Goal: Task Accomplishment & Management: Complete application form

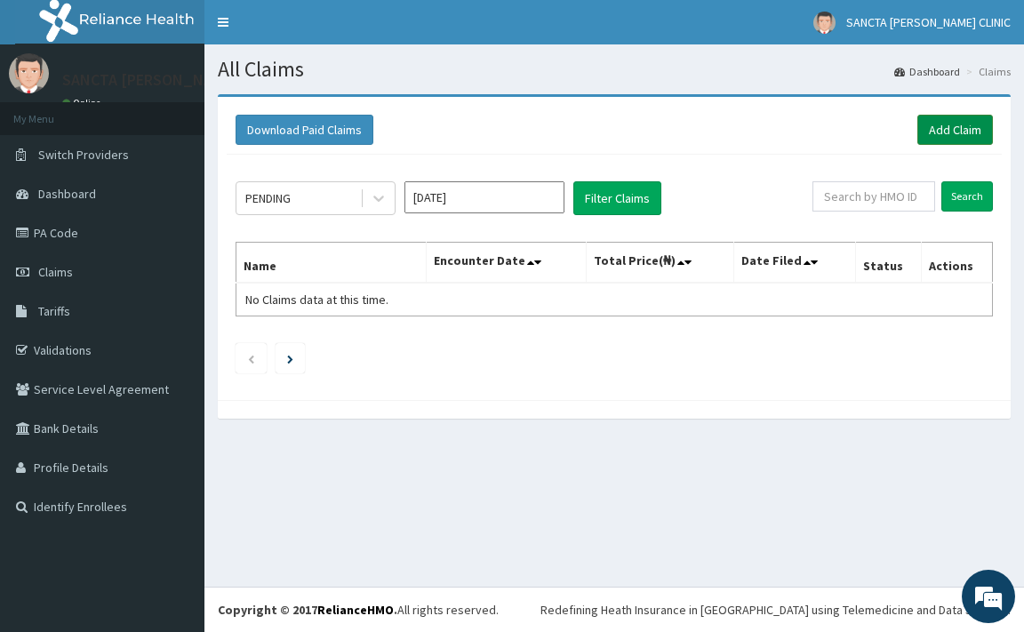
click at [949, 129] on link "Add Claim" at bounding box center [956, 130] width 76 height 30
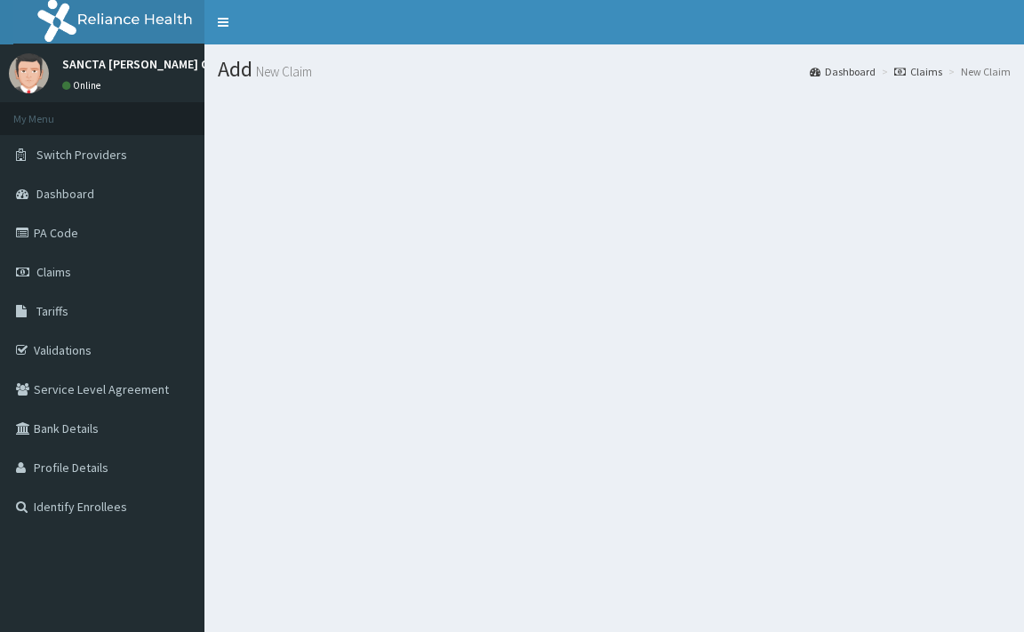
click at [629, 291] on section at bounding box center [615, 192] width 820 height 222
click at [586, 198] on section at bounding box center [615, 192] width 820 height 222
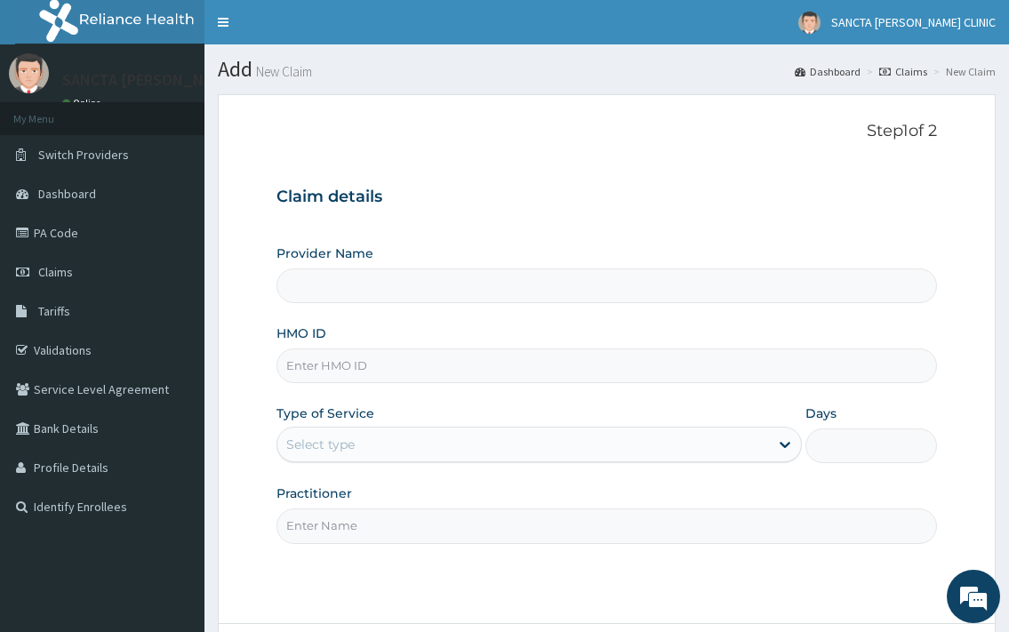
click at [342, 384] on div "Provider Name HMO ID Type of Service Select type Days Practitioner" at bounding box center [607, 394] width 660 height 299
click at [405, 370] on input "HMO ID" at bounding box center [607, 366] width 660 height 35
click at [382, 296] on input "Provider Name" at bounding box center [607, 286] width 660 height 35
click at [399, 371] on input "HMO ID" at bounding box center [607, 366] width 660 height 35
type input "sqz/10573/a"
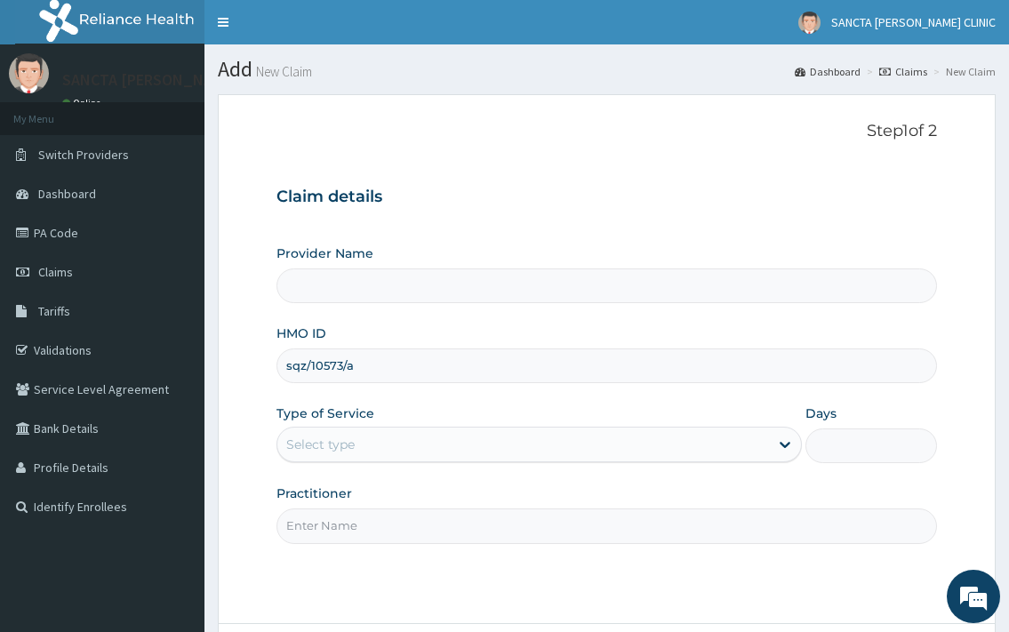
click at [596, 450] on div "Select type" at bounding box center [522, 444] width 491 height 28
click at [775, 444] on div at bounding box center [785, 445] width 32 height 32
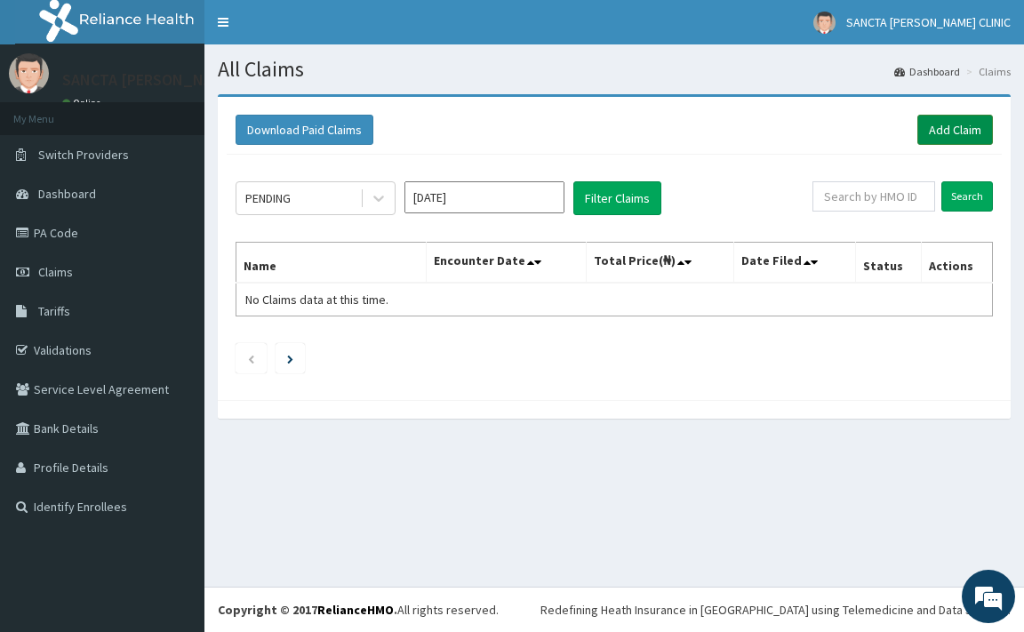
click at [959, 118] on link "Add Claim" at bounding box center [956, 130] width 76 height 30
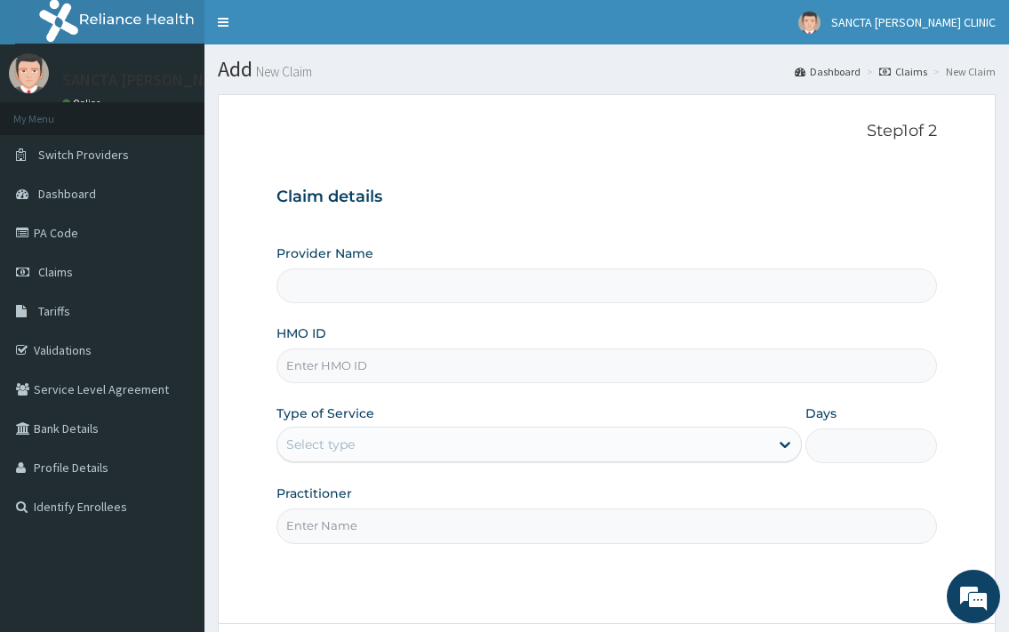
type input "SANCTA [PERSON_NAME] CLINIC"
click at [491, 370] on input "HMO ID" at bounding box center [607, 366] width 660 height 35
type input "sqz/10573/a"
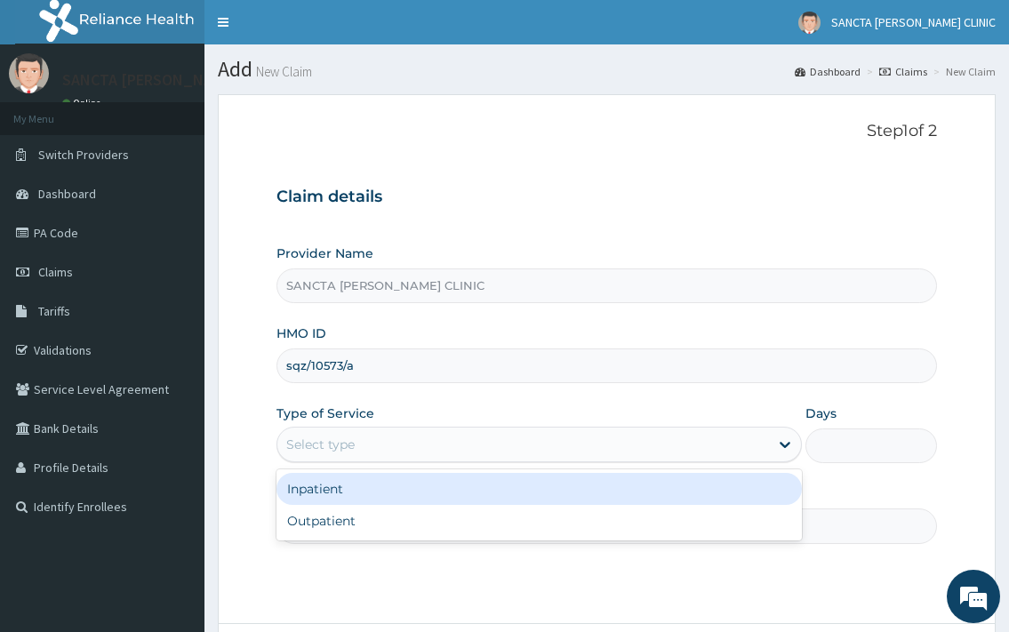
click at [514, 443] on div "Select type" at bounding box center [522, 444] width 491 height 28
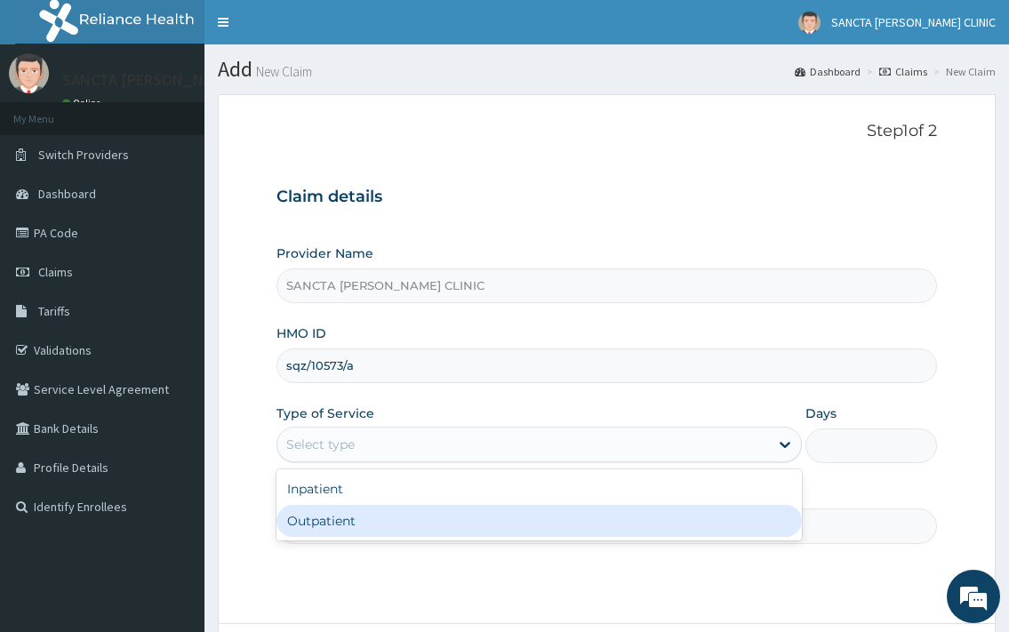
click at [447, 521] on div "Outpatient" at bounding box center [539, 521] width 525 height 32
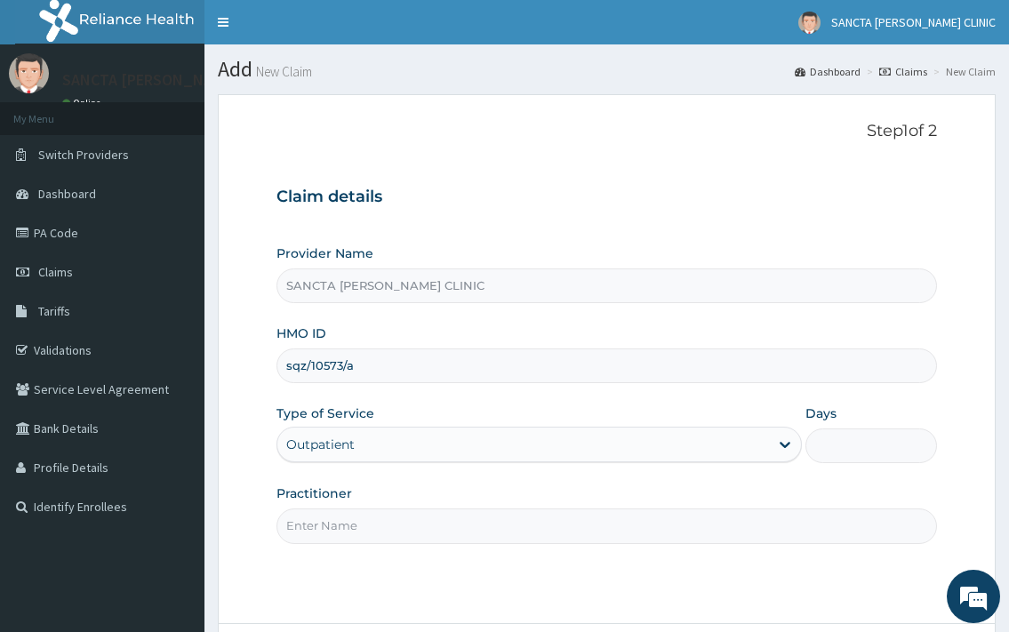
type input "1"
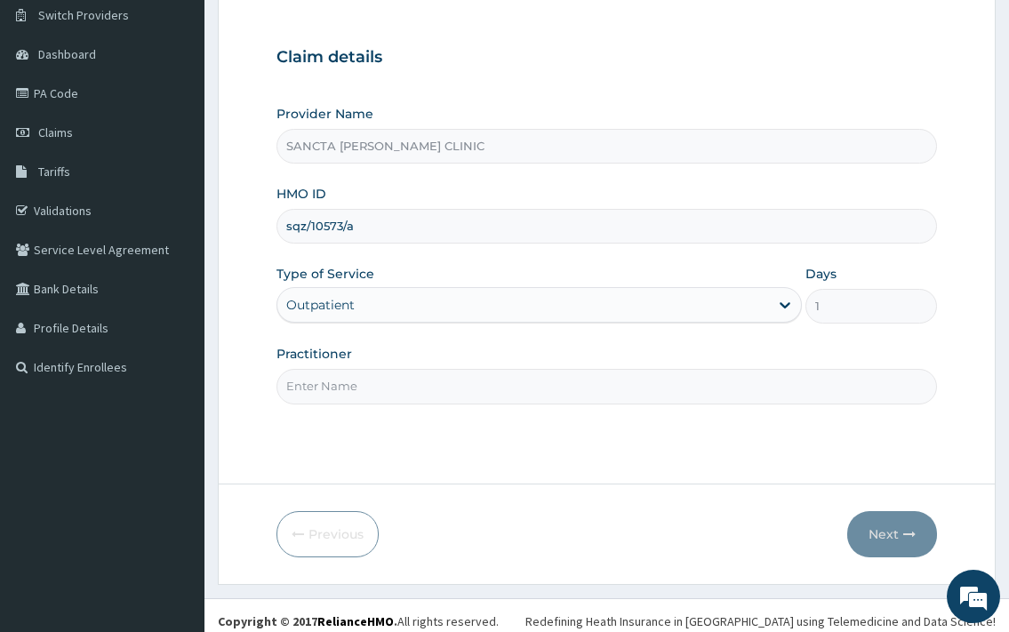
scroll to position [151, 0]
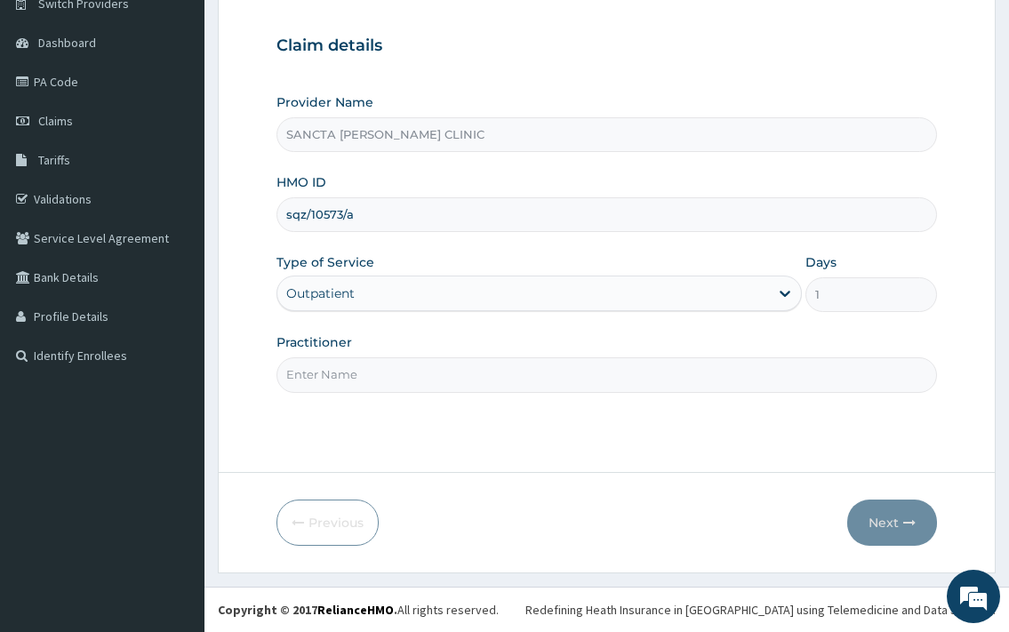
click at [446, 359] on input "Practitioner" at bounding box center [607, 374] width 660 height 35
type input "Dr. Ezigbo"
click at [912, 524] on icon "button" at bounding box center [910, 523] width 12 height 12
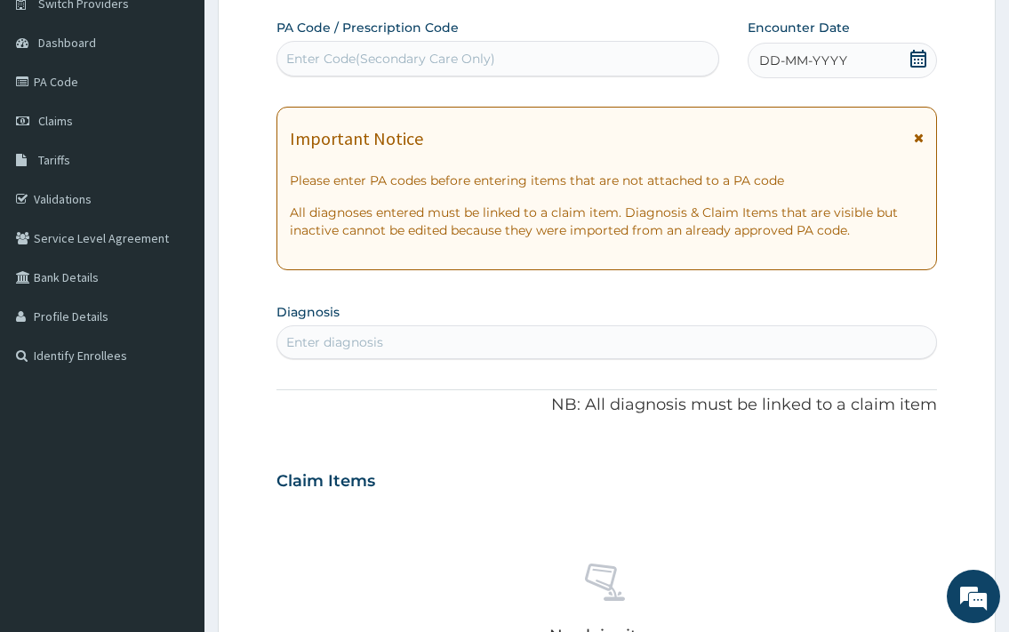
click at [912, 57] on icon at bounding box center [919, 59] width 16 height 18
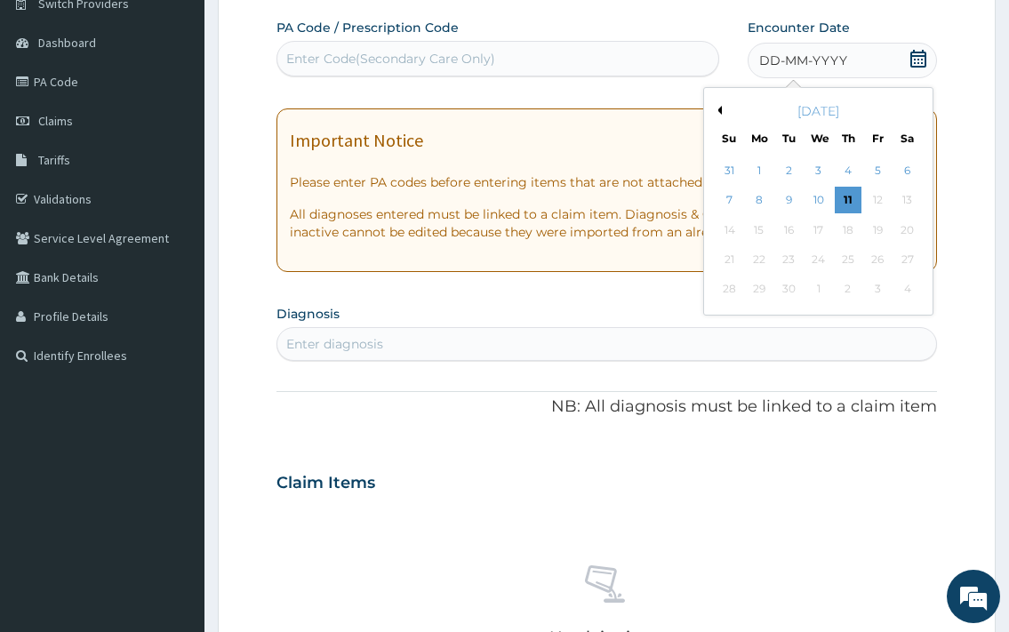
click at [716, 105] on div "September 2025" at bounding box center [818, 111] width 214 height 18
click at [720, 113] on button "Previous Month" at bounding box center [717, 110] width 9 height 9
click at [764, 291] on div "25" at bounding box center [758, 290] width 27 height 27
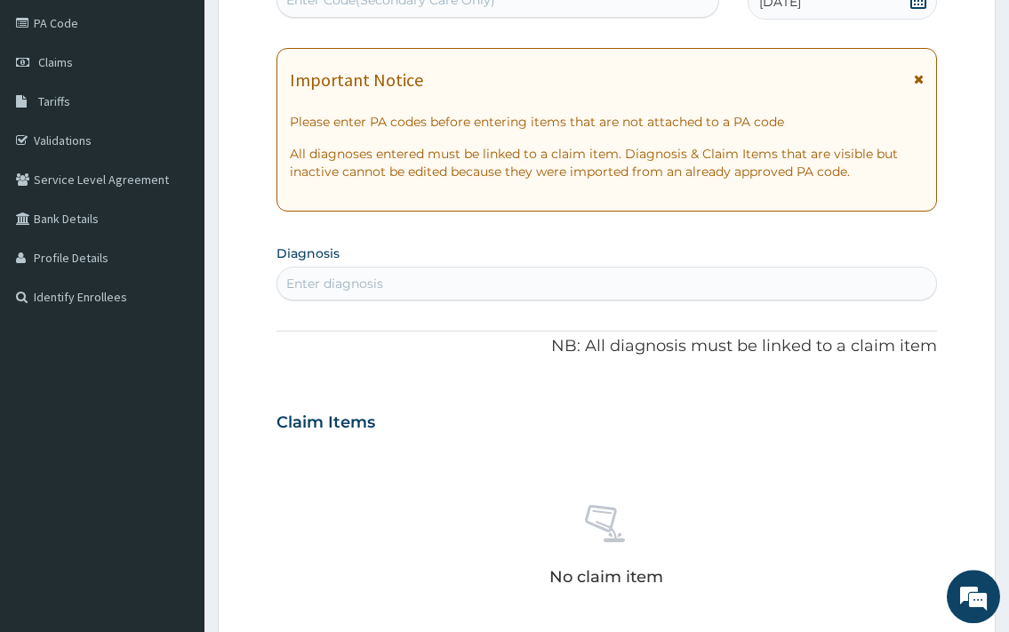
scroll to position [242, 0]
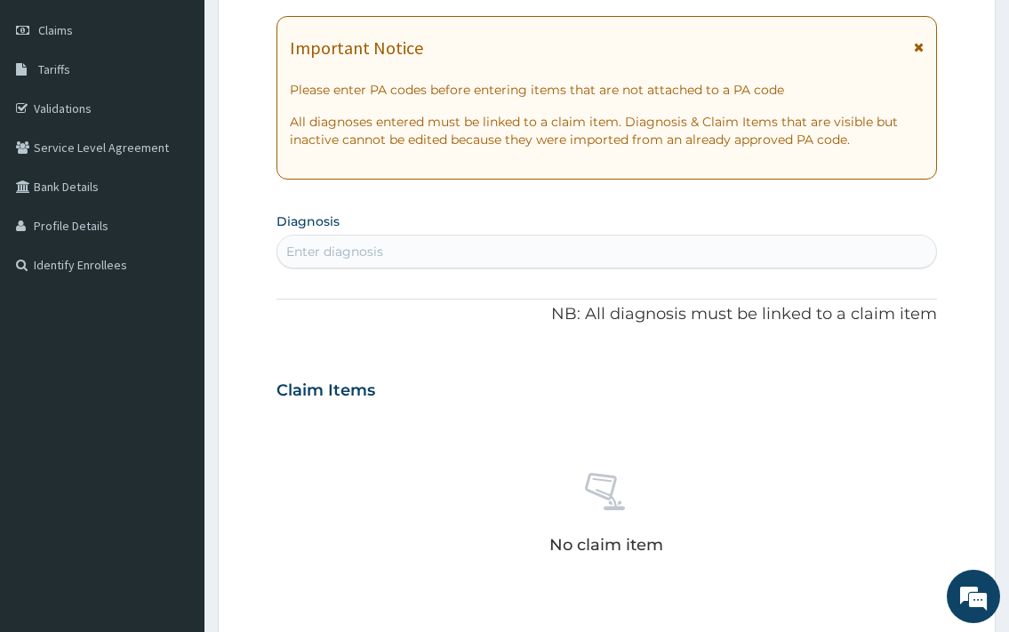
click at [593, 234] on section "Diagnosis Enter diagnosis" at bounding box center [607, 238] width 660 height 60
click at [598, 251] on div "Enter diagnosis" at bounding box center [606, 251] width 658 height 28
type input "malaria"
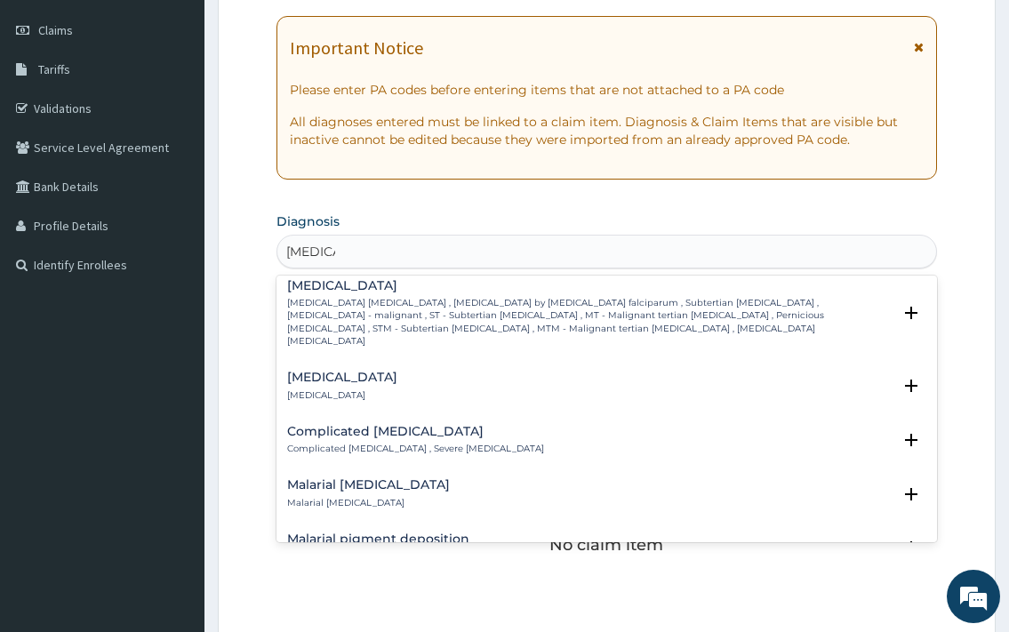
scroll to position [768, 0]
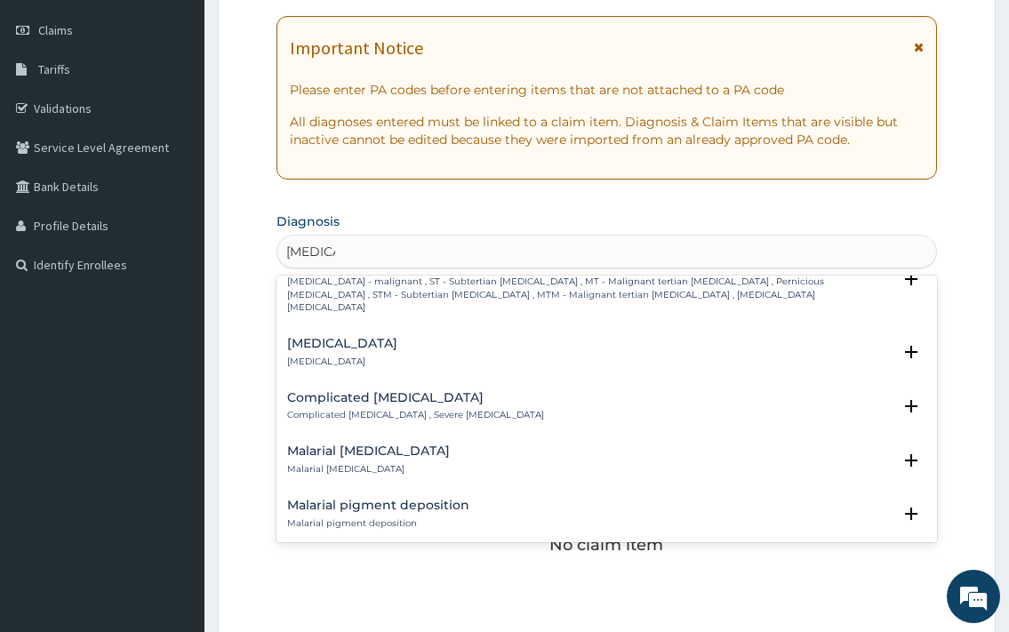
click at [390, 391] on h4 "Complicated malaria" at bounding box center [415, 397] width 257 height 13
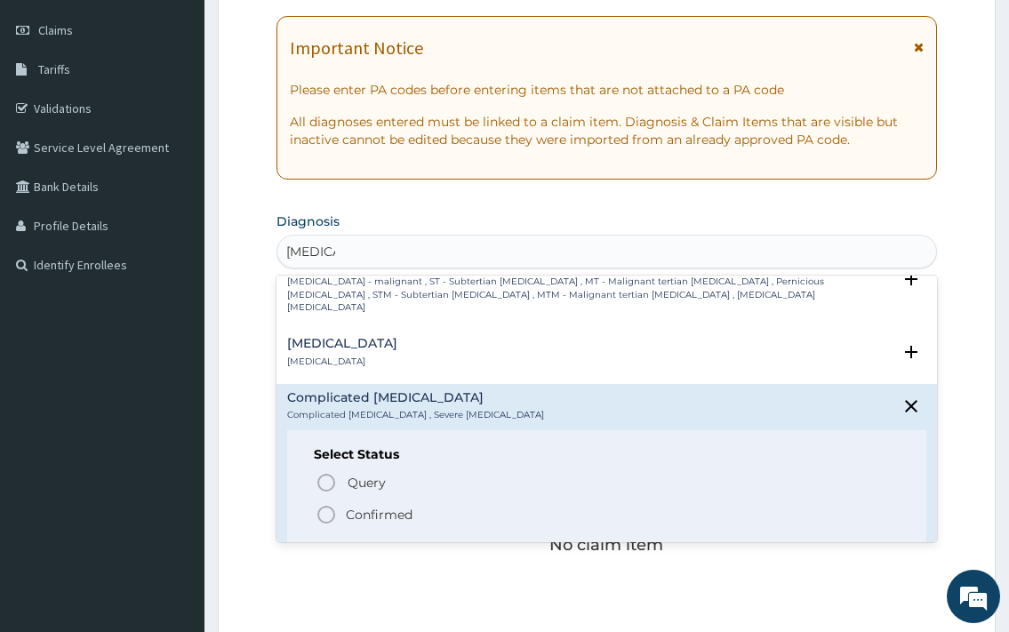
click at [364, 506] on p "Confirmed" at bounding box center [379, 515] width 67 height 18
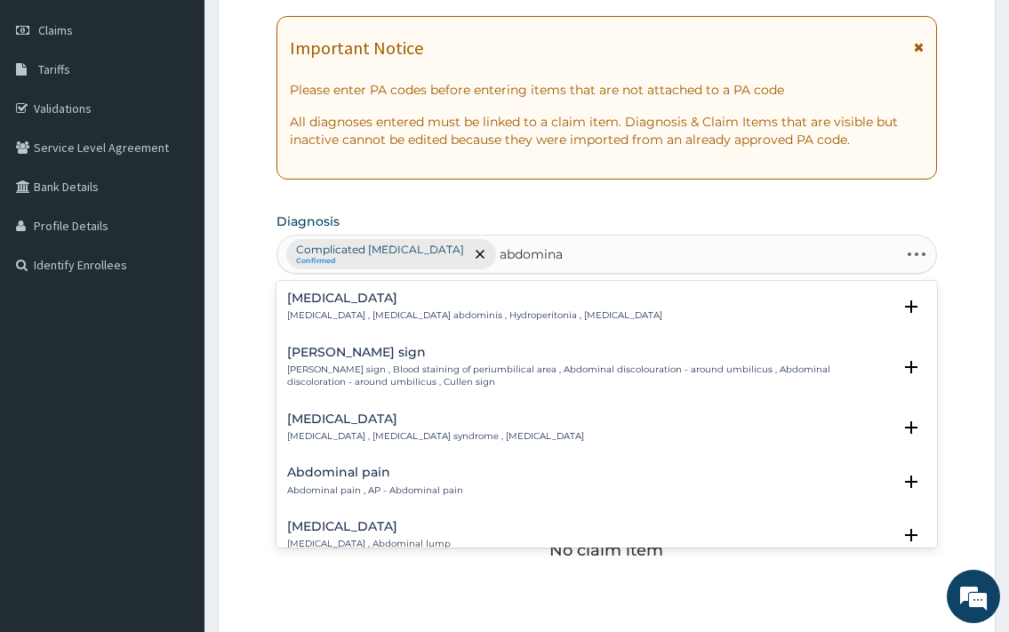
type input "abdominal"
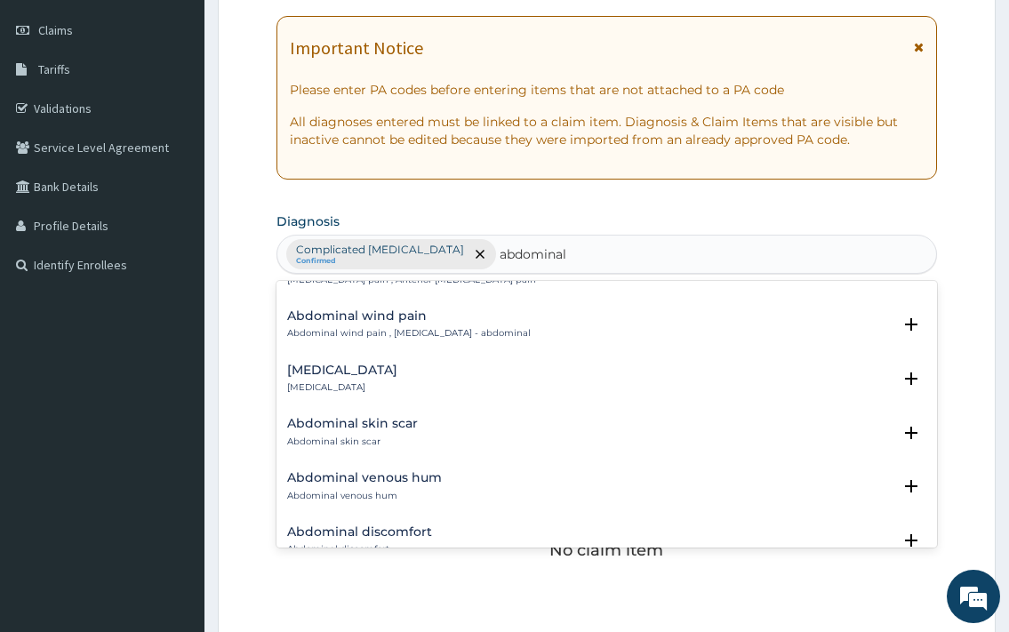
scroll to position [1345, 0]
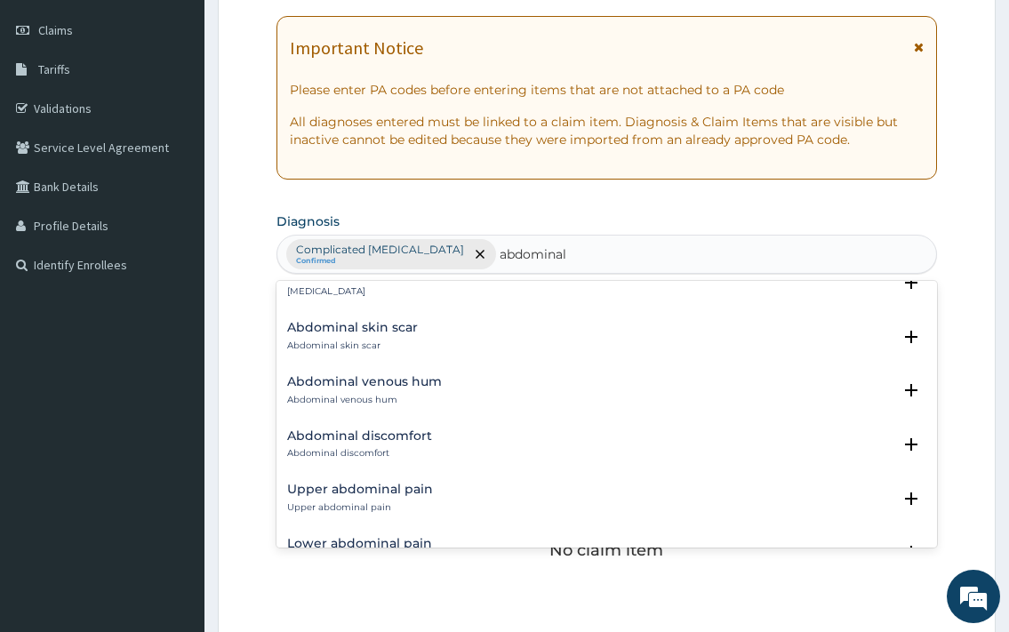
click at [415, 441] on h4 "Abdominal discomfort" at bounding box center [359, 436] width 145 height 13
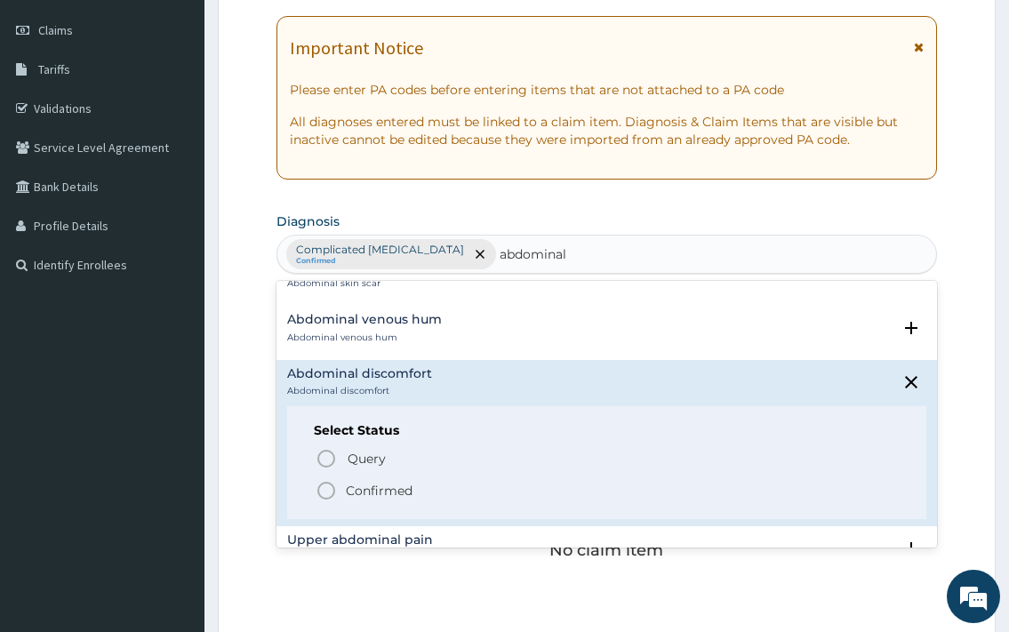
scroll to position [1441, 0]
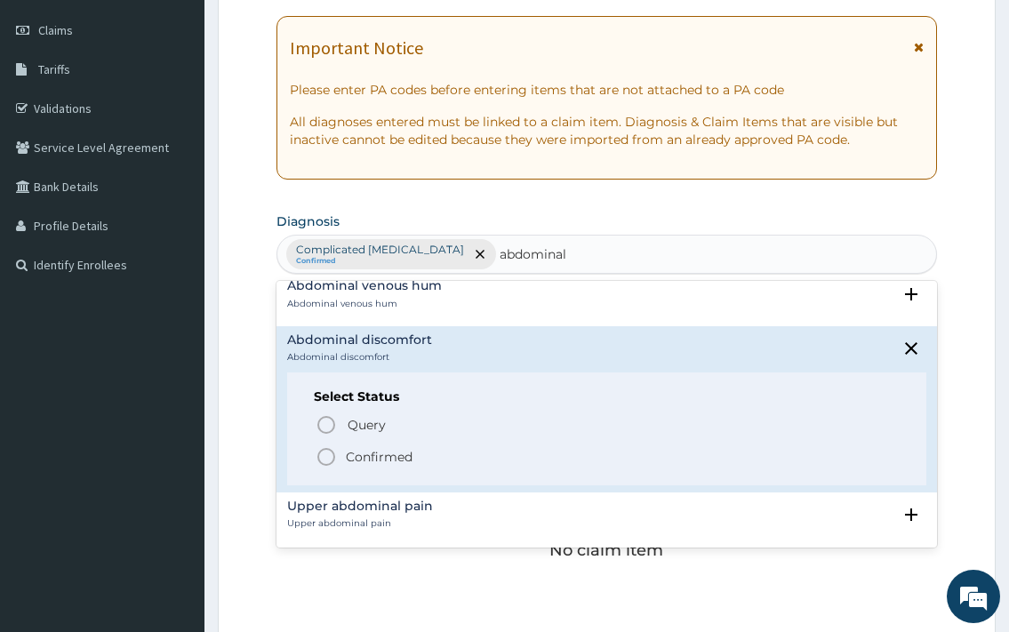
click at [369, 459] on p "Confirmed" at bounding box center [379, 457] width 67 height 18
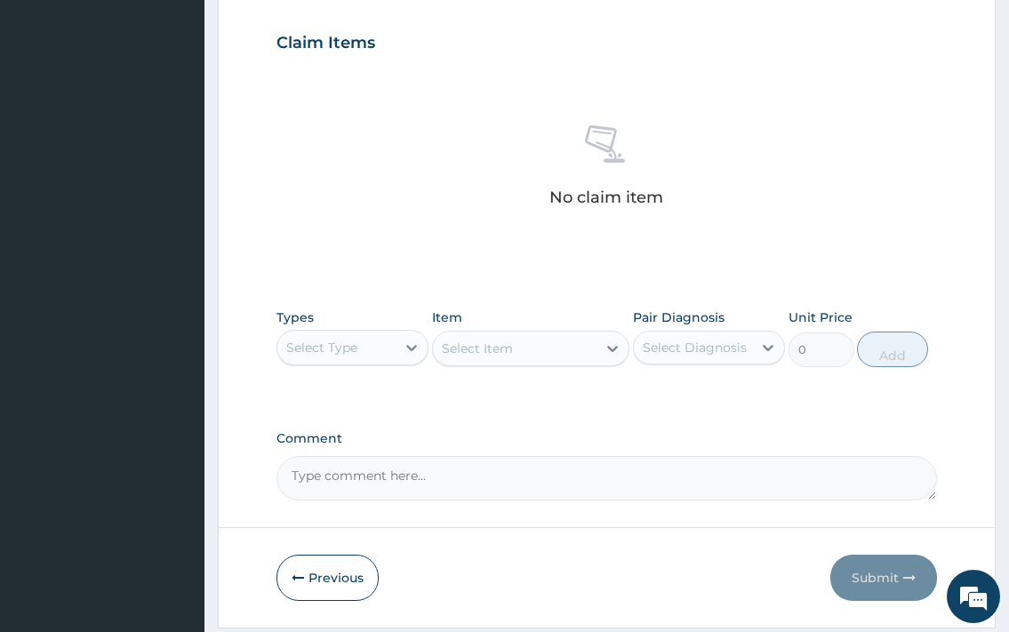
scroll to position [650, 0]
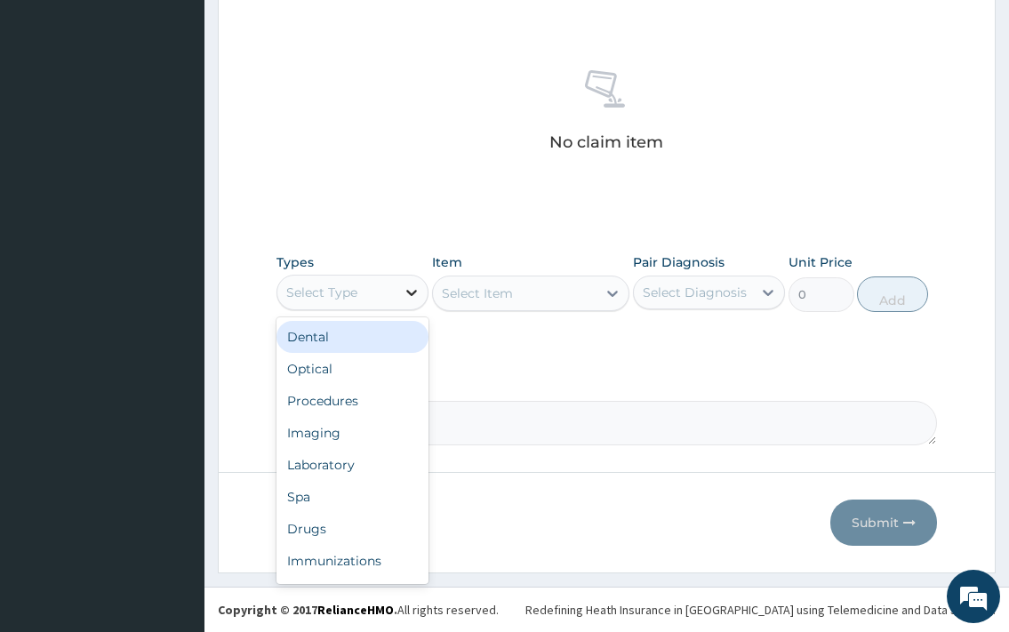
click at [412, 297] on icon at bounding box center [412, 293] width 18 height 18
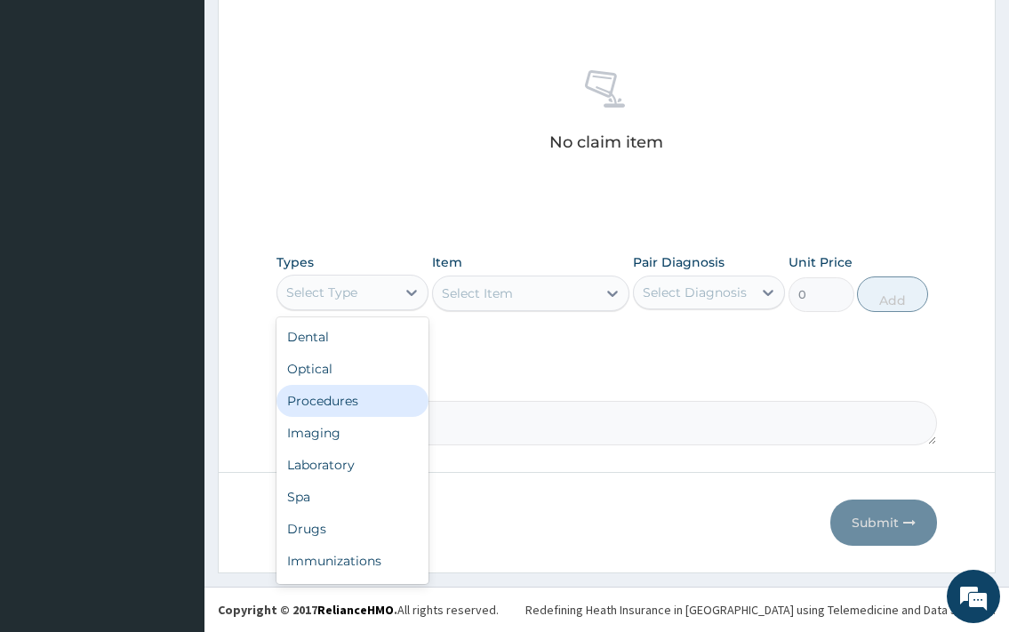
click at [348, 399] on div "Procedures" at bounding box center [353, 401] width 152 height 32
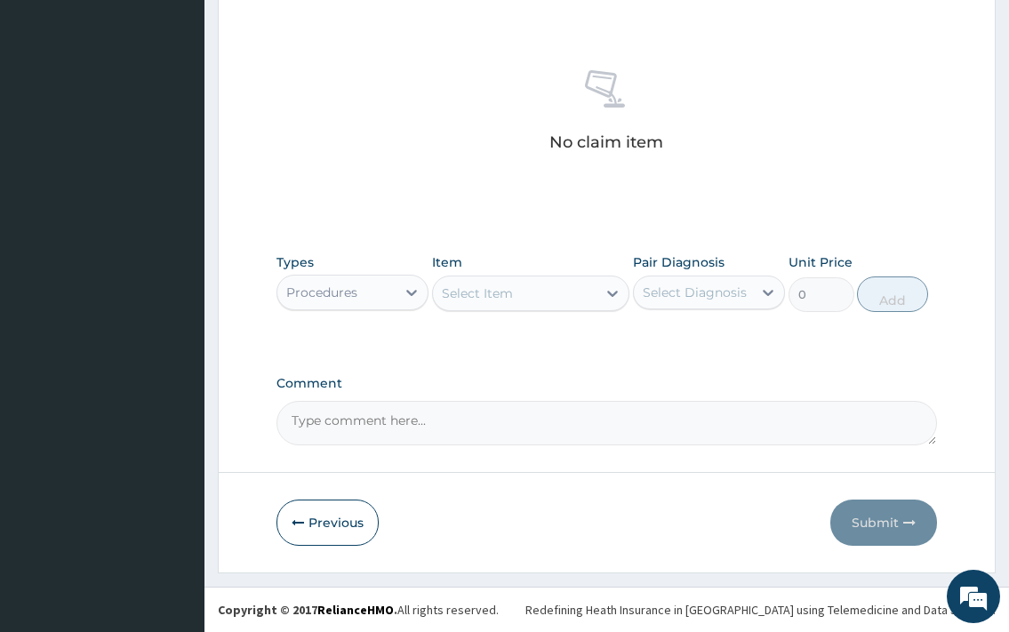
click at [612, 299] on icon at bounding box center [613, 294] width 18 height 18
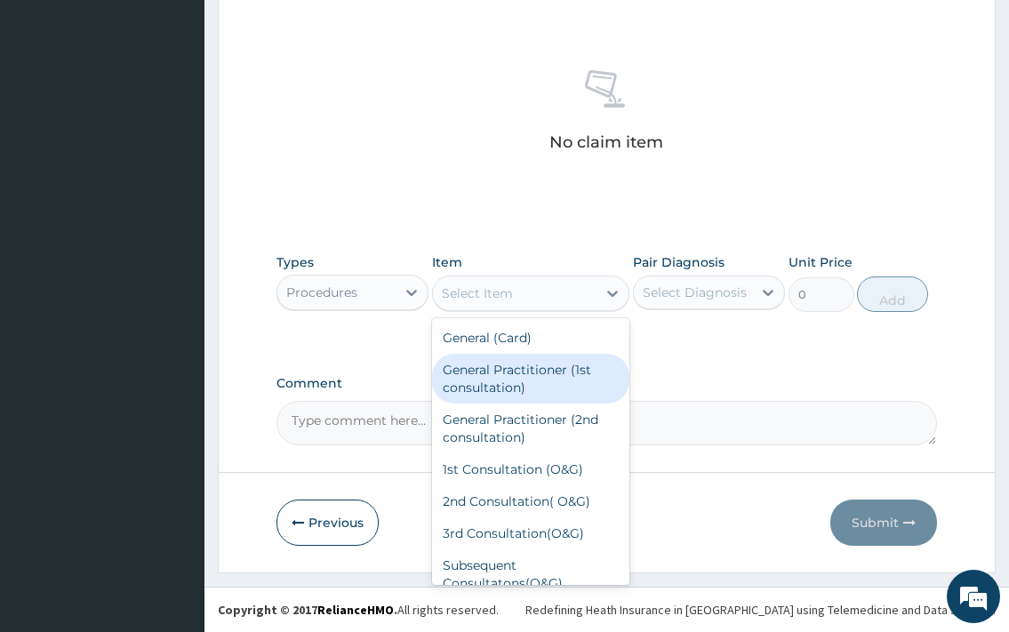
click at [498, 360] on div "General Practitioner (1st consultation)" at bounding box center [531, 379] width 198 height 50
type input "1500"
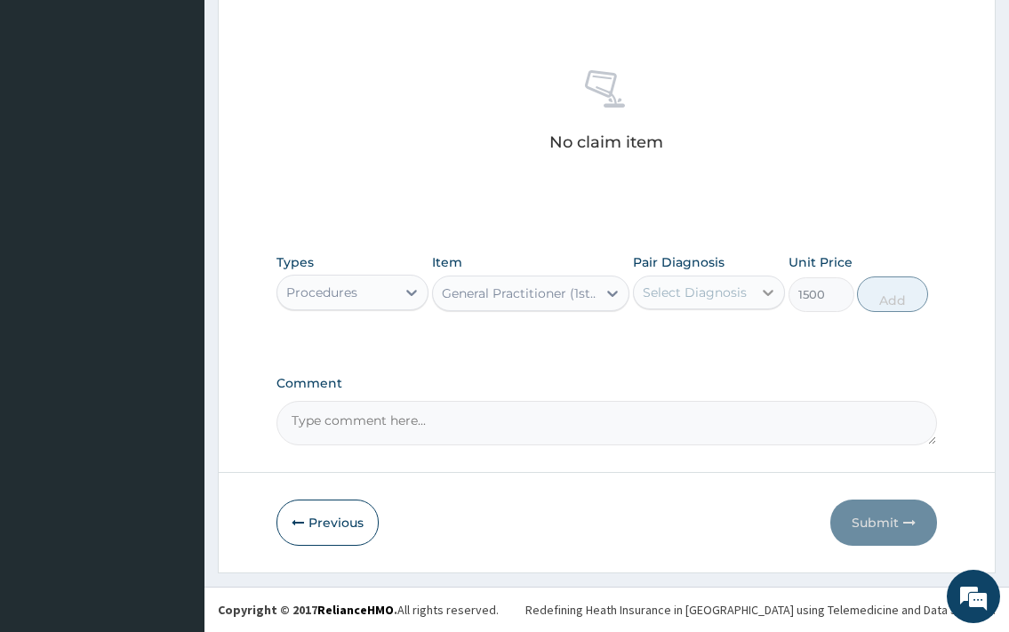
click at [752, 287] on div at bounding box center [768, 293] width 32 height 32
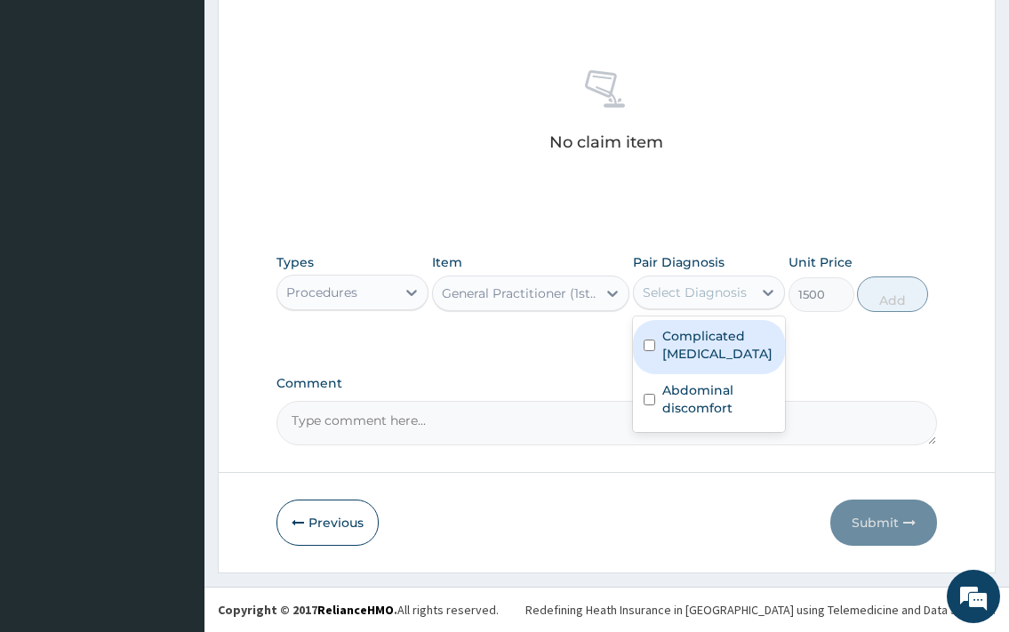
click at [685, 353] on label "Complicated malaria" at bounding box center [719, 345] width 112 height 36
checkbox input "true"
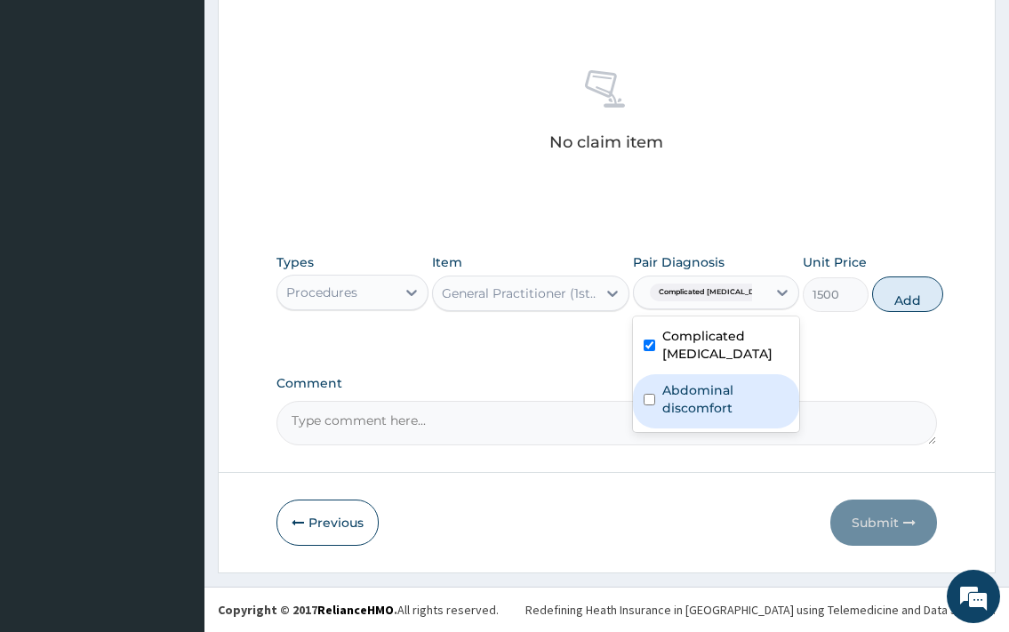
click at [664, 400] on label "Abdominal discomfort" at bounding box center [726, 400] width 126 height 36
checkbox input "true"
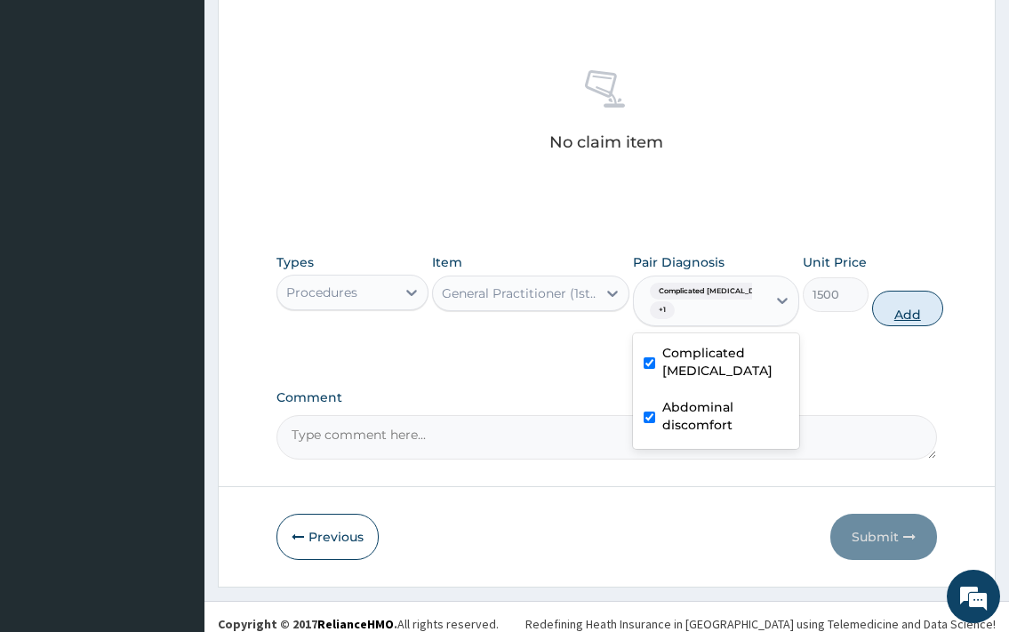
click at [909, 306] on button "Add" at bounding box center [907, 309] width 71 height 36
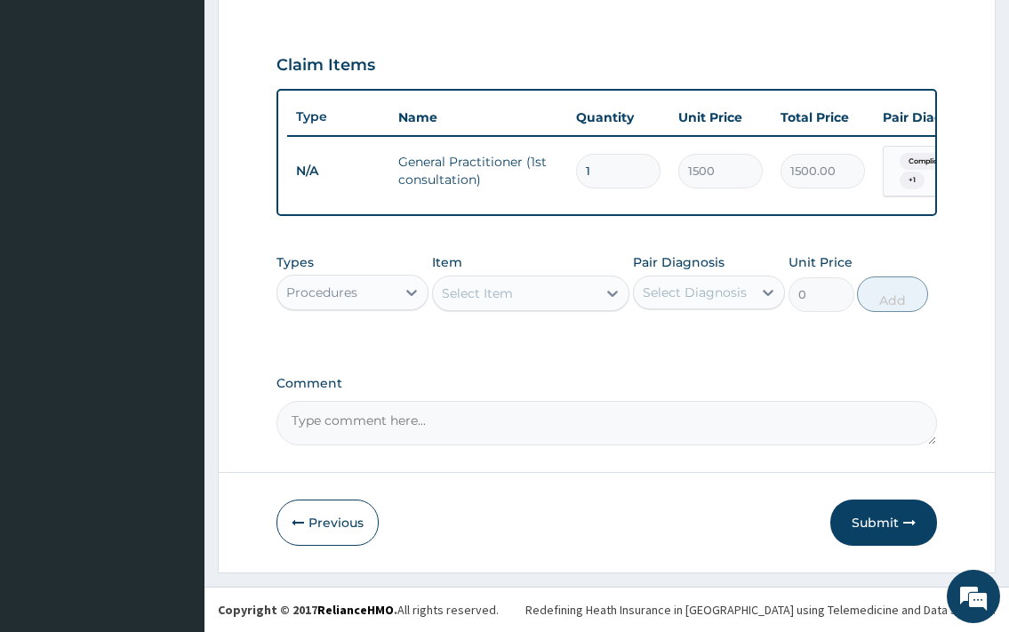
scroll to position [588, 0]
click at [390, 301] on div "Procedures" at bounding box center [336, 292] width 118 height 28
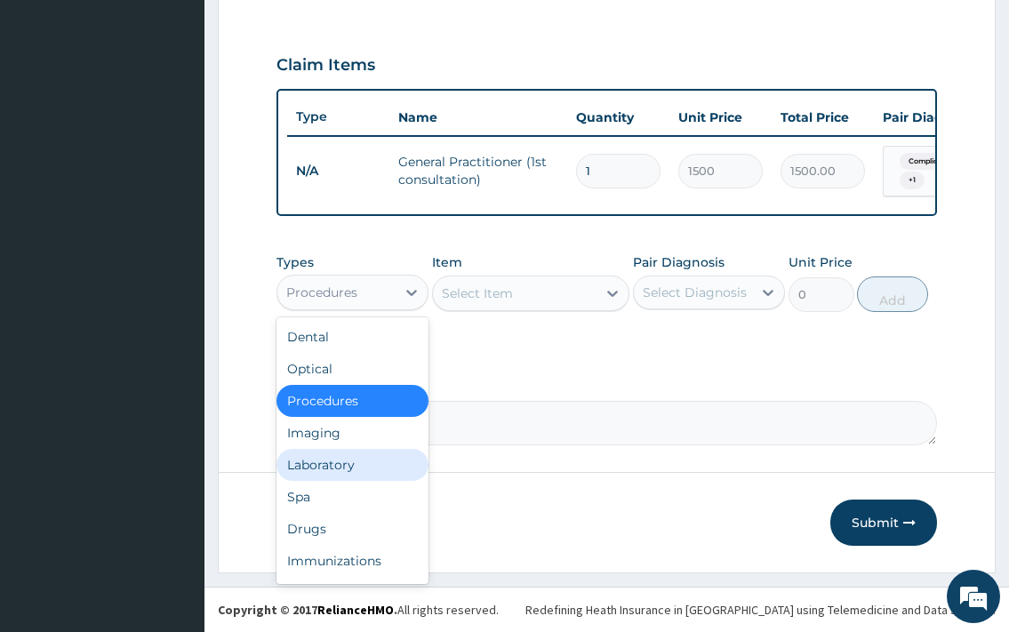
click at [348, 470] on div "Laboratory" at bounding box center [353, 465] width 152 height 32
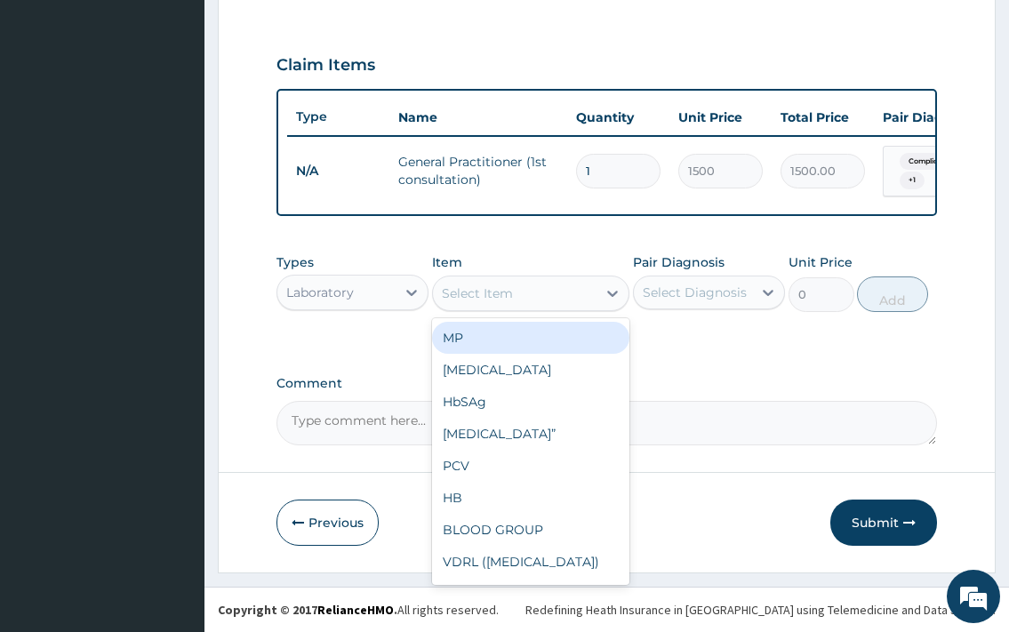
click at [571, 290] on div "Select Item" at bounding box center [515, 293] width 165 height 28
click at [523, 335] on div "MP" at bounding box center [531, 338] width 198 height 32
type input "500"
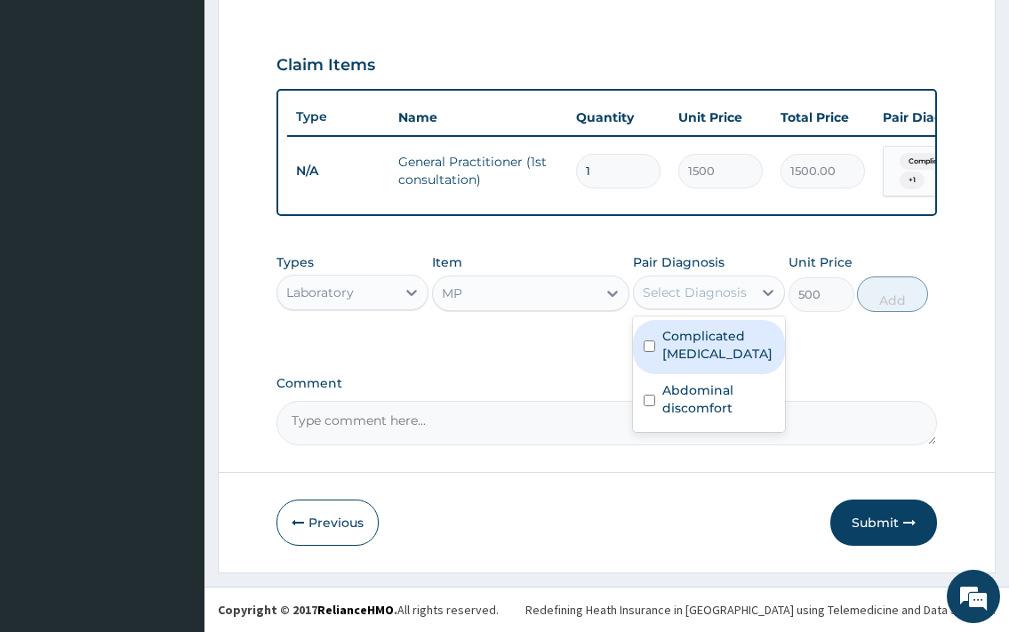
click at [713, 285] on div "Select Diagnosis" at bounding box center [695, 293] width 104 height 18
click at [702, 338] on label "Complicated malaria" at bounding box center [719, 345] width 112 height 36
checkbox input "true"
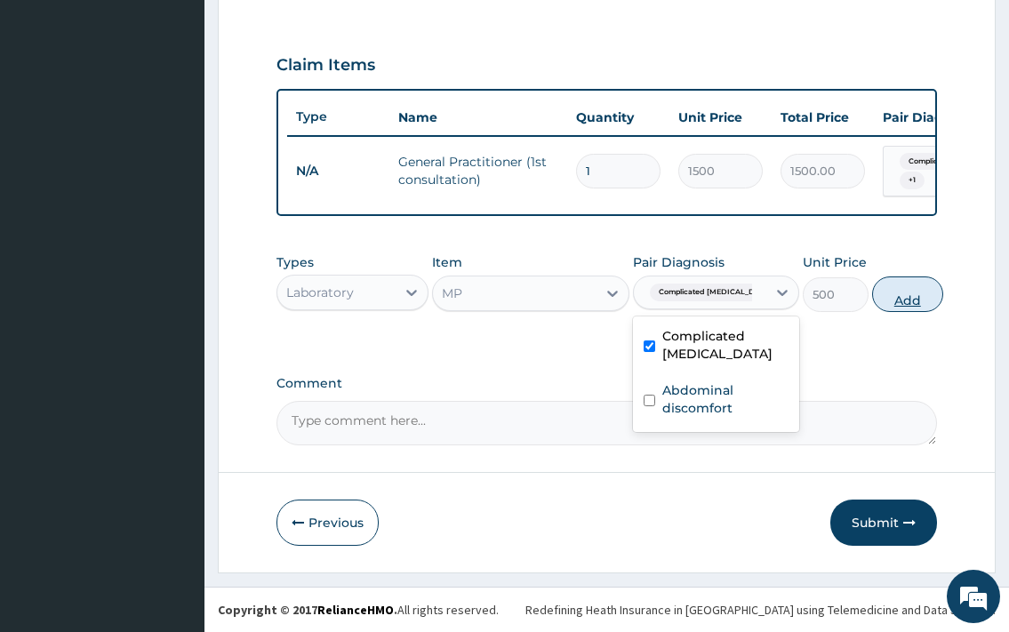
click at [890, 293] on button "Add" at bounding box center [907, 295] width 71 height 36
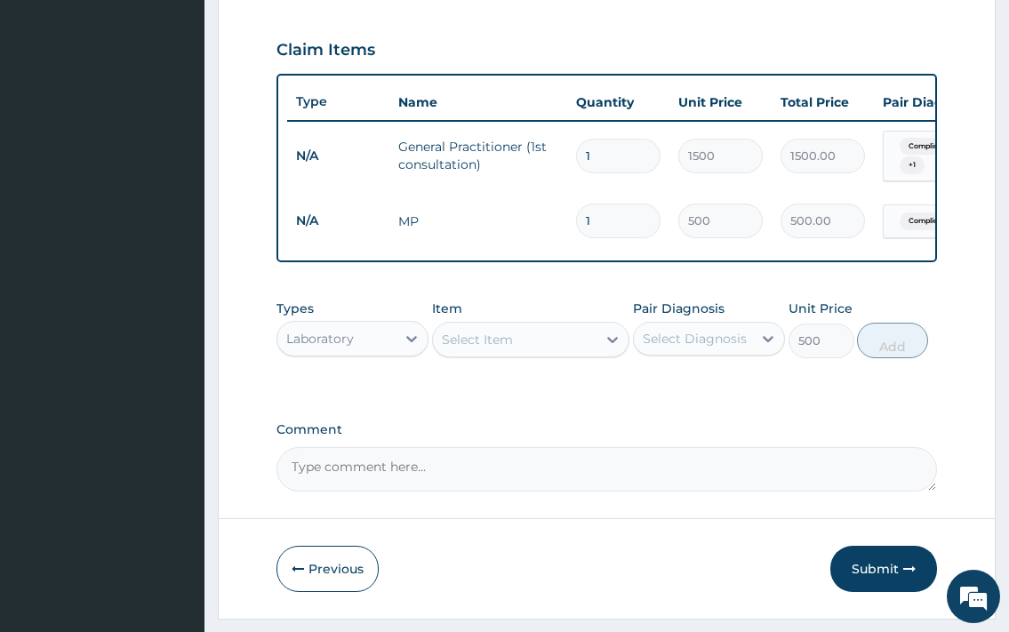
type input "0"
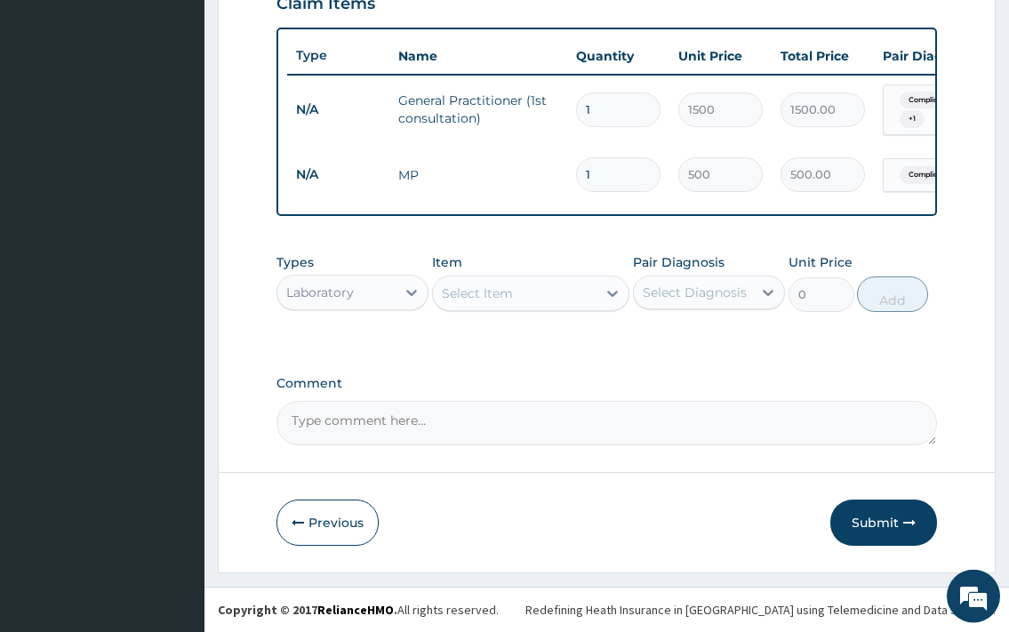
scroll to position [649, 0]
click at [536, 296] on div "Select Item" at bounding box center [515, 293] width 165 height 28
type input "urinal"
click at [537, 331] on div "URINALYSIS" at bounding box center [531, 338] width 198 height 32
type input "1000"
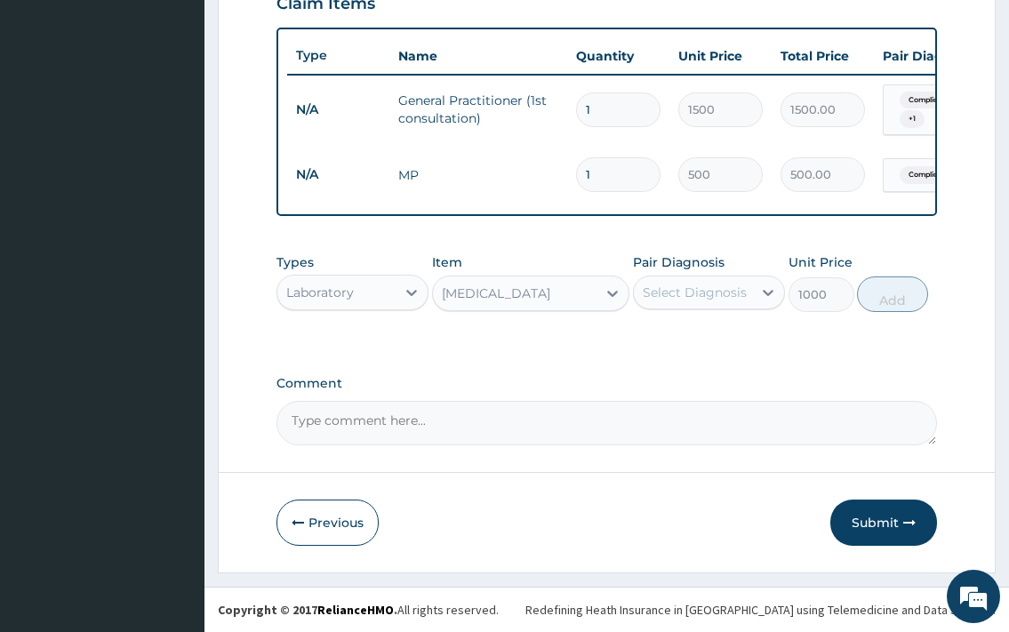
click at [699, 297] on div "Select Diagnosis" at bounding box center [695, 293] width 104 height 18
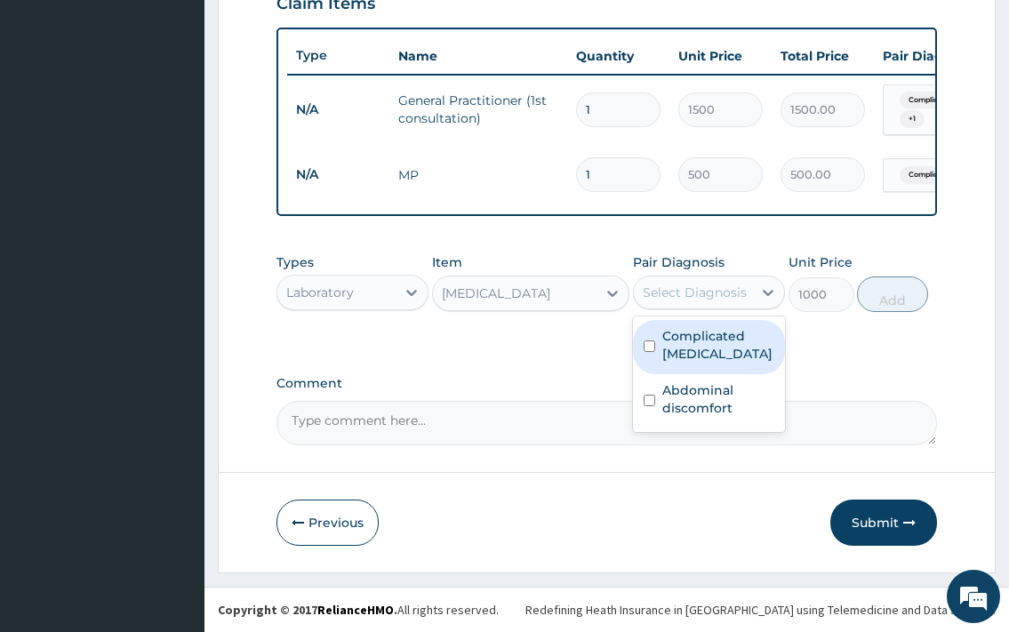
drag, startPoint x: 685, startPoint y: 342, endPoint x: 694, endPoint y: 346, distance: 9.6
click at [685, 343] on label "Complicated malaria" at bounding box center [719, 345] width 112 height 36
checkbox input "true"
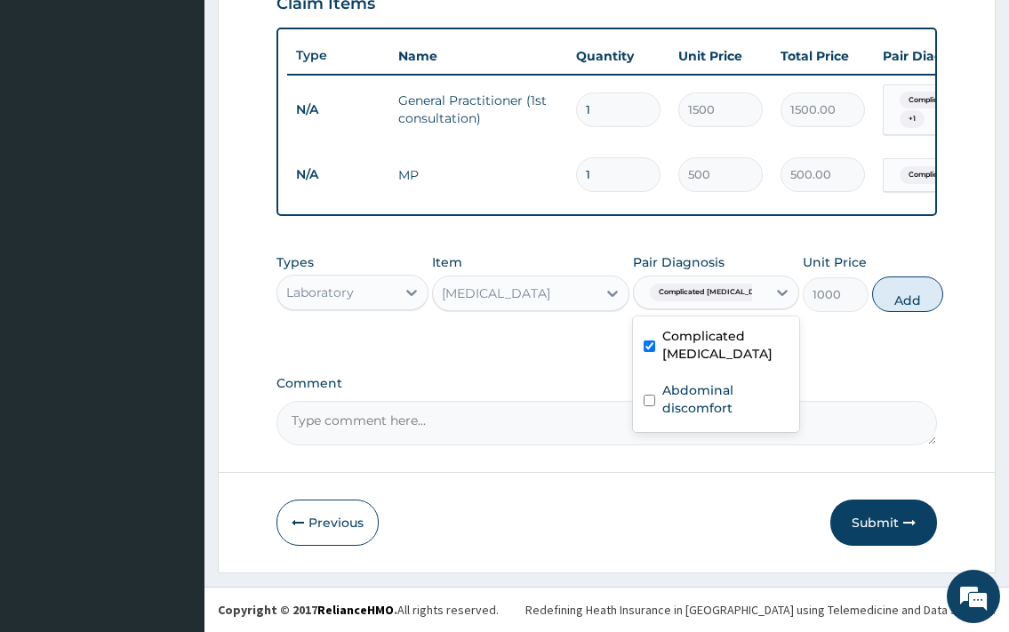
drag, startPoint x: 894, startPoint y: 296, endPoint x: 574, endPoint y: 329, distance: 320.9
click at [893, 297] on button "Add" at bounding box center [907, 295] width 71 height 36
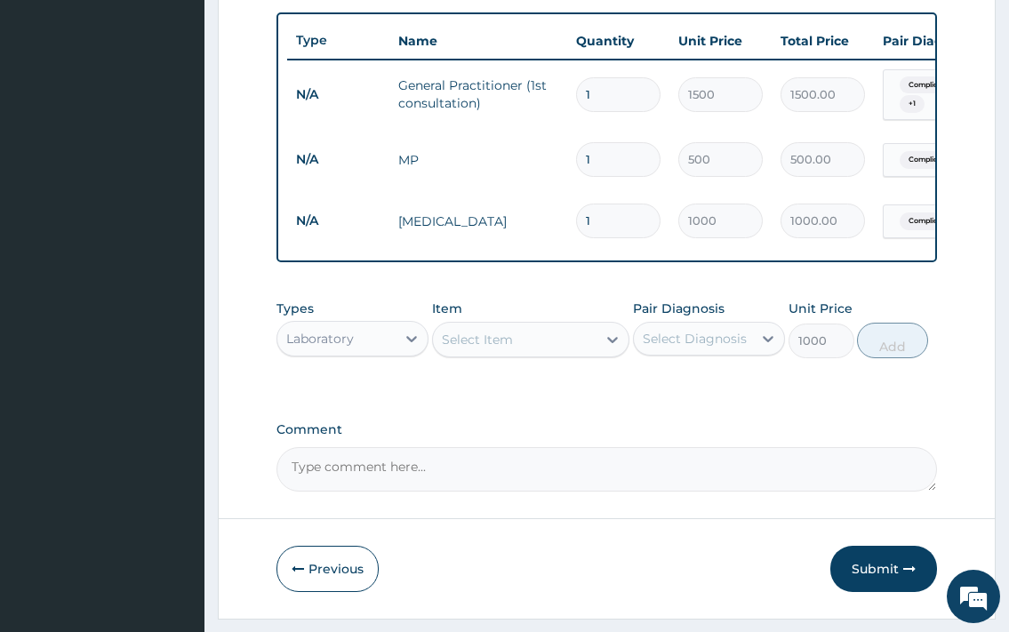
type input "0"
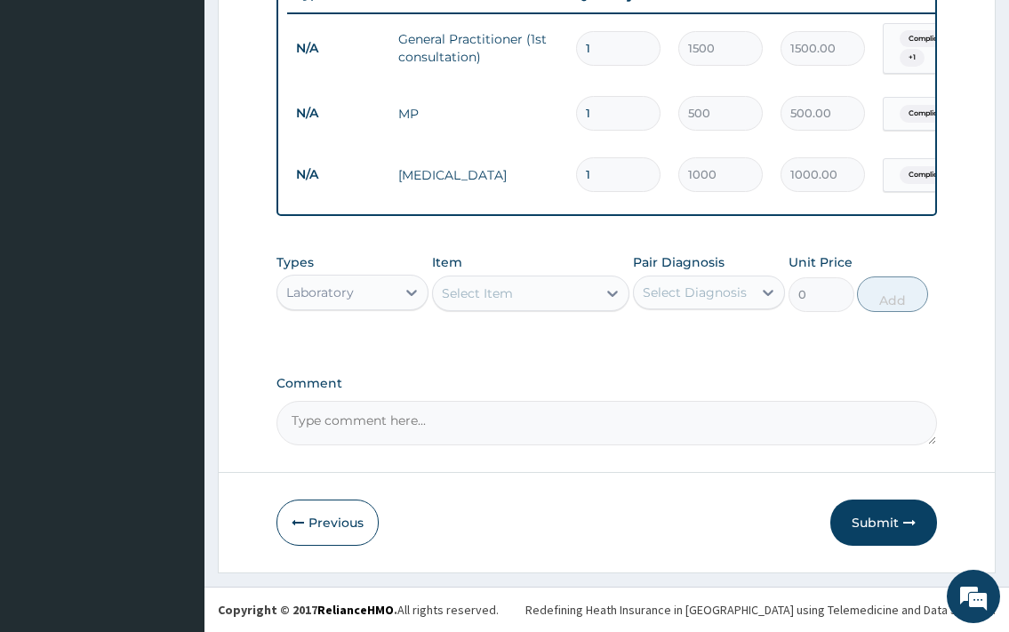
click at [543, 293] on div "Select Item" at bounding box center [515, 293] width 165 height 28
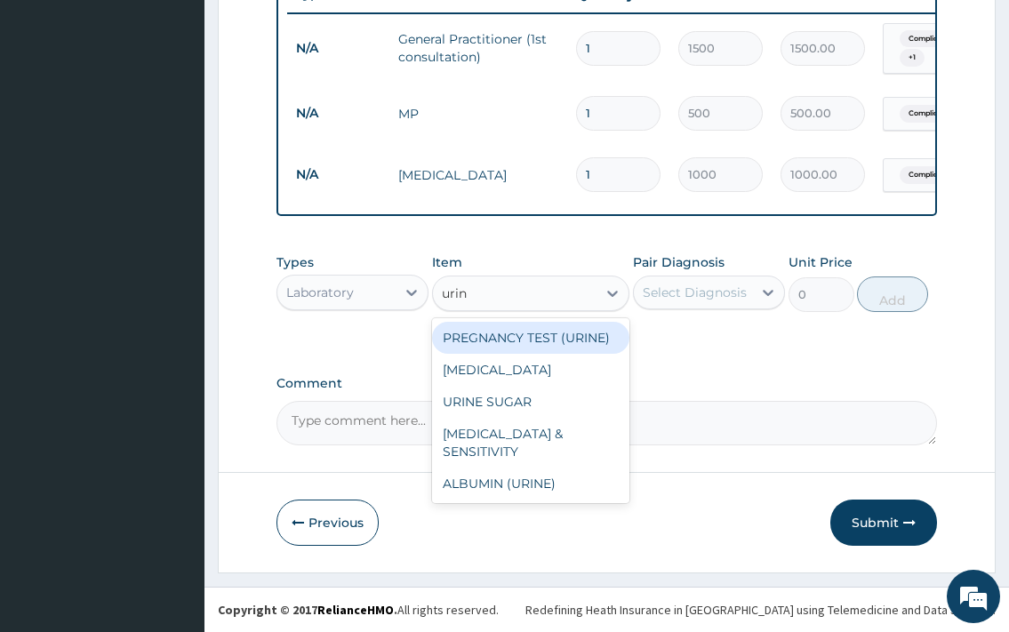
type input "urine"
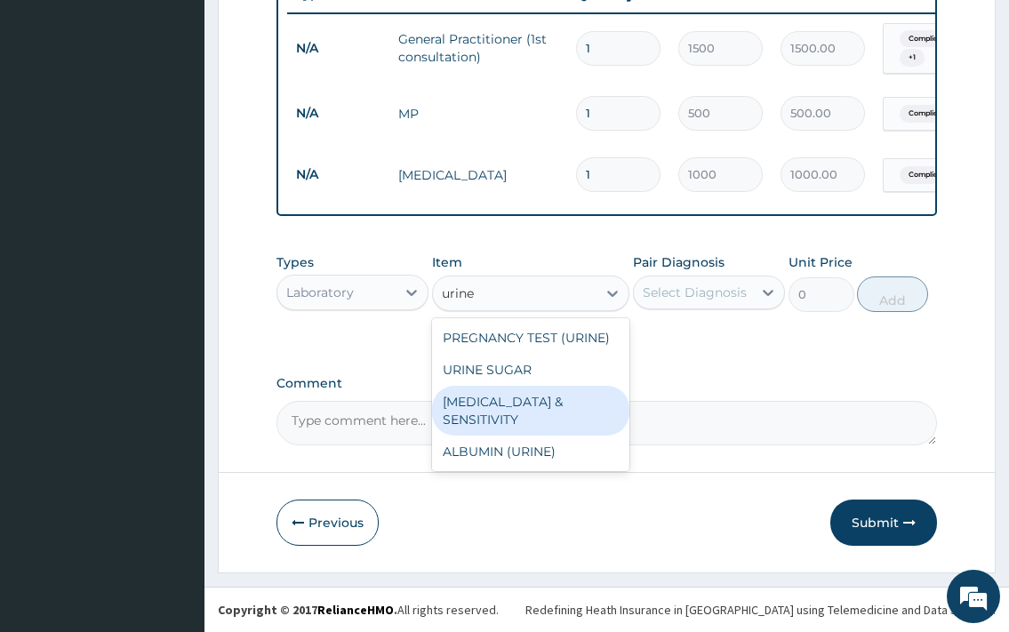
click at [542, 419] on div "URINE CULTURE & SENSITIVITY" at bounding box center [531, 411] width 198 height 50
type input "2000"
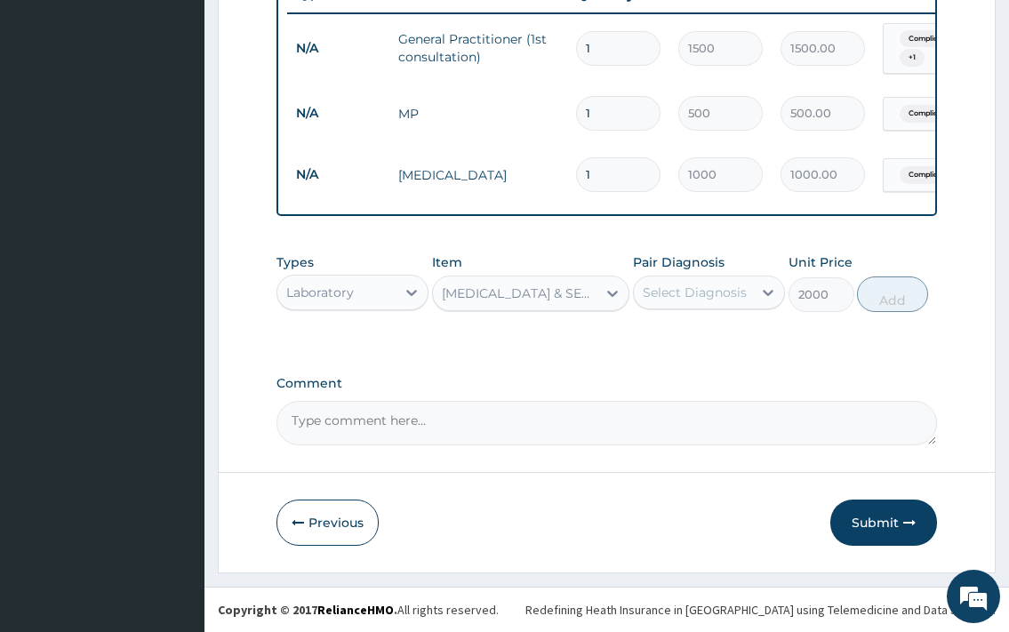
click at [692, 301] on div "Select Diagnosis" at bounding box center [693, 292] width 118 height 28
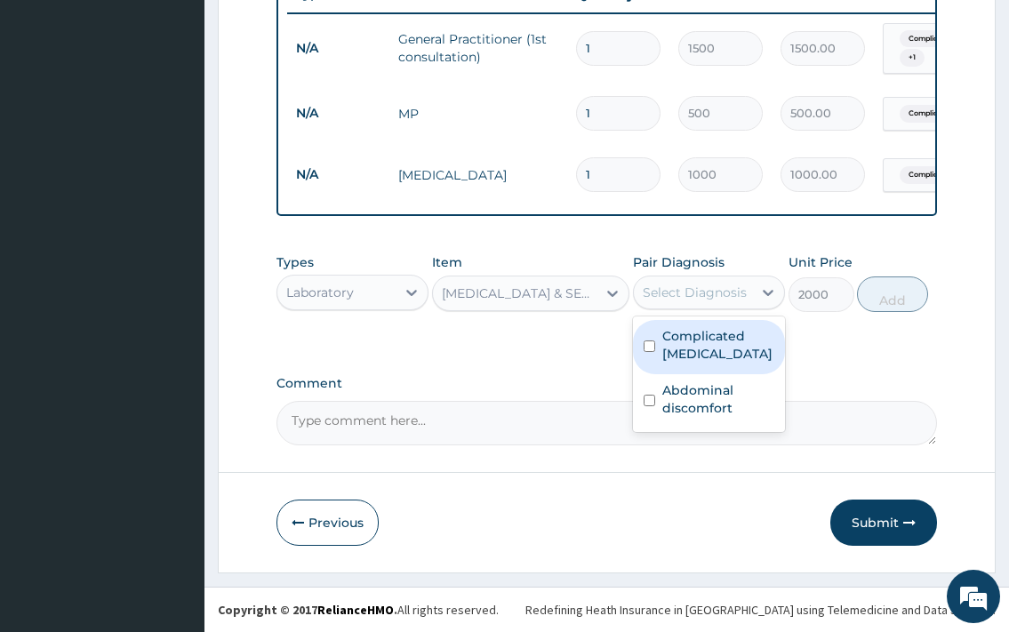
click at [691, 355] on label "Complicated malaria" at bounding box center [719, 345] width 112 height 36
checkbox input "true"
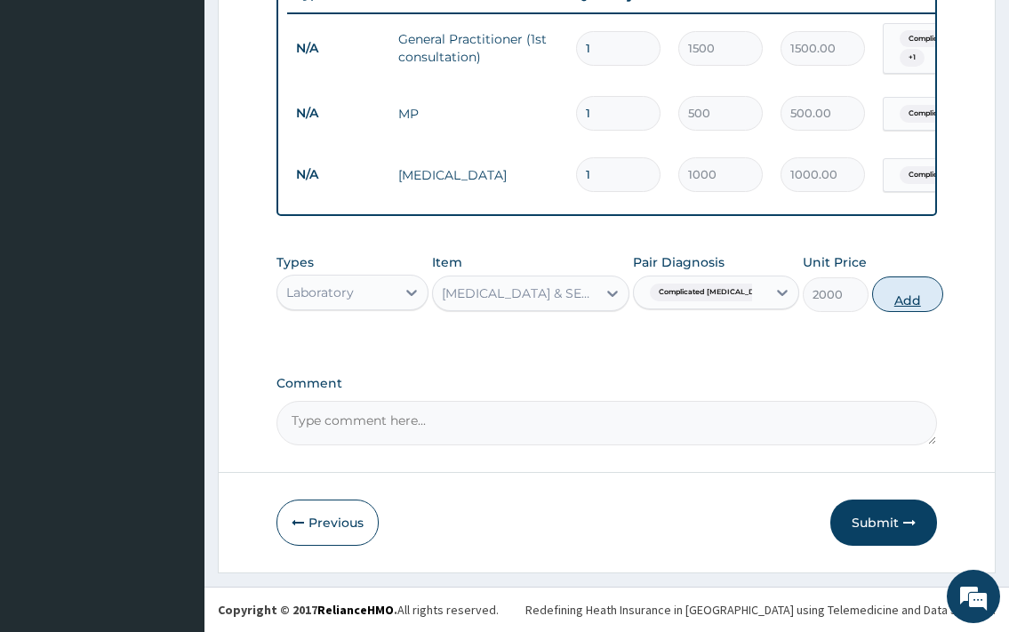
click at [889, 291] on button "Add" at bounding box center [907, 295] width 71 height 36
type input "0"
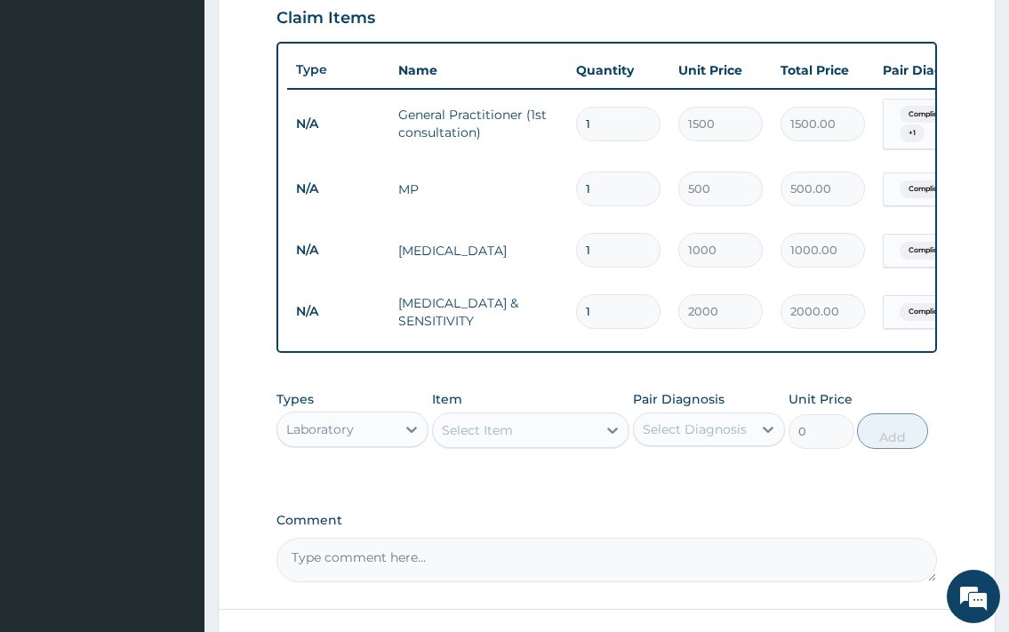
scroll to position [772, 0]
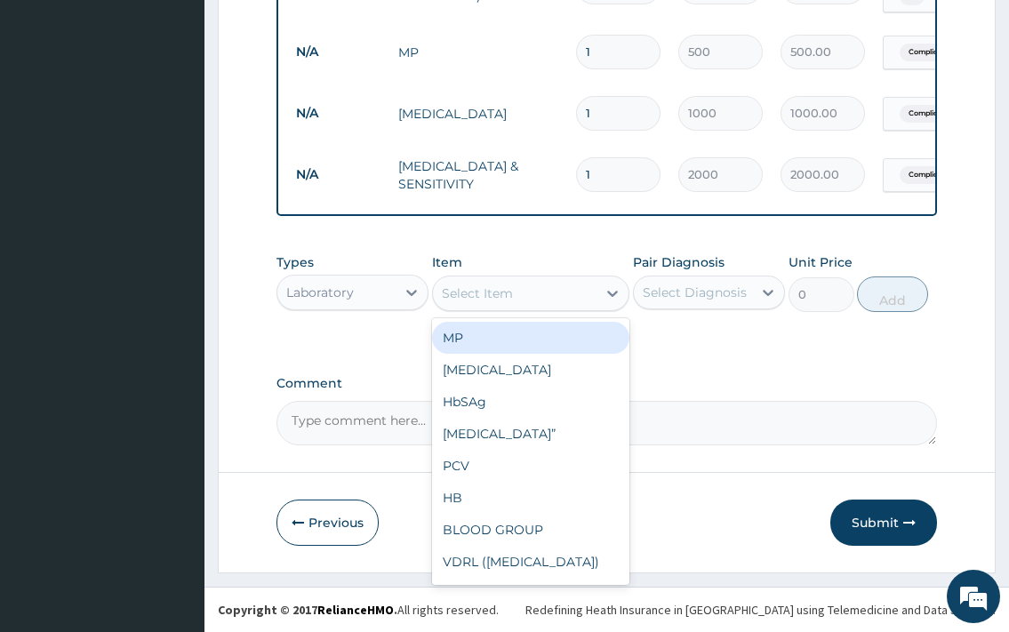
click at [564, 293] on div "Select Item" at bounding box center [515, 293] width 165 height 28
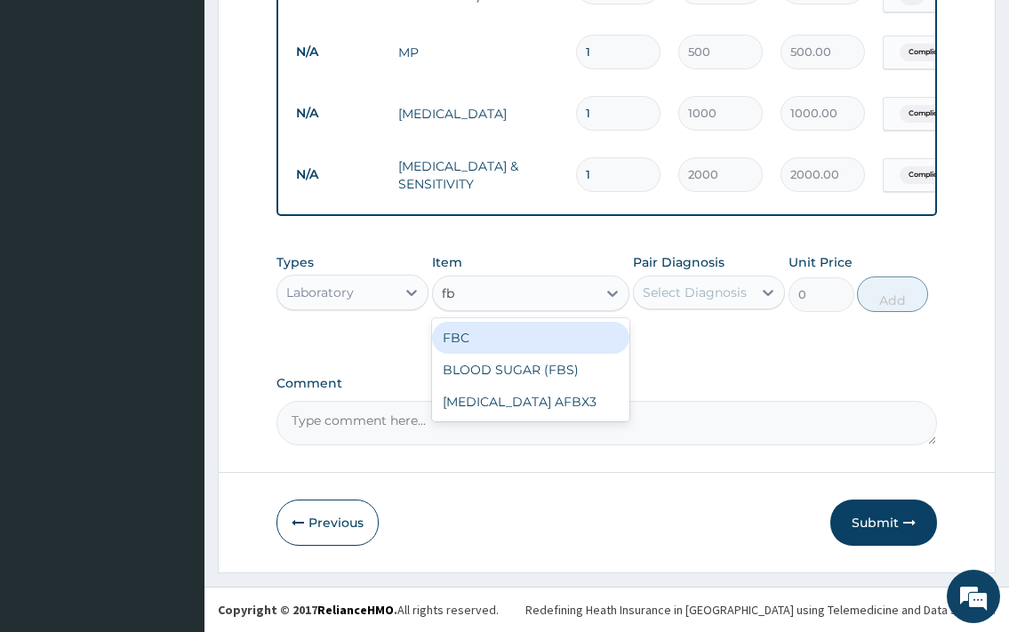
type input "fbc"
click at [512, 344] on div "FBC" at bounding box center [531, 338] width 198 height 32
type input "2500"
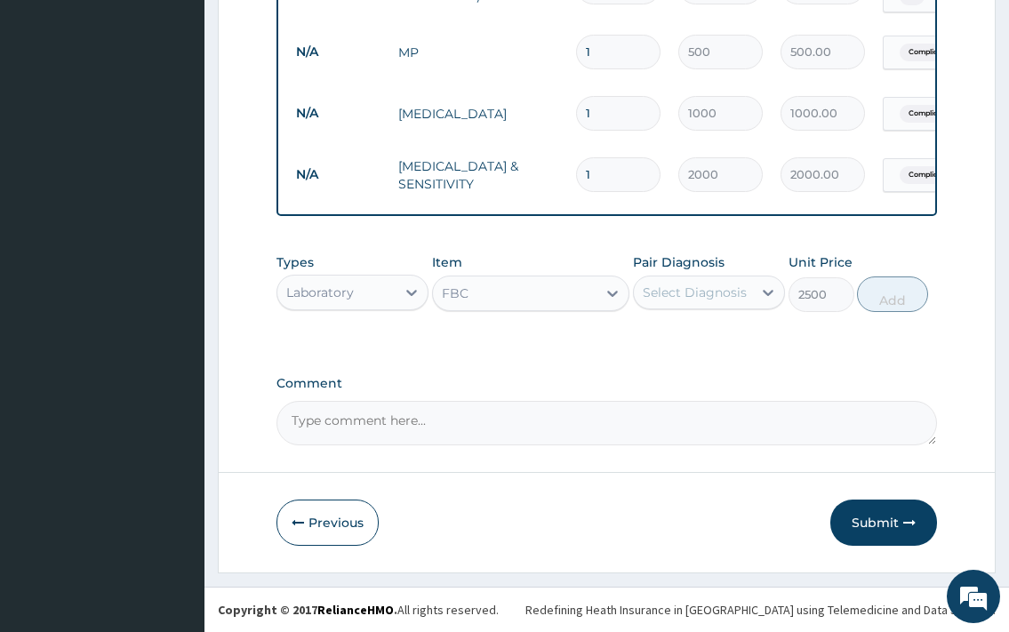
click at [679, 297] on div "Select Diagnosis" at bounding box center [695, 293] width 104 height 18
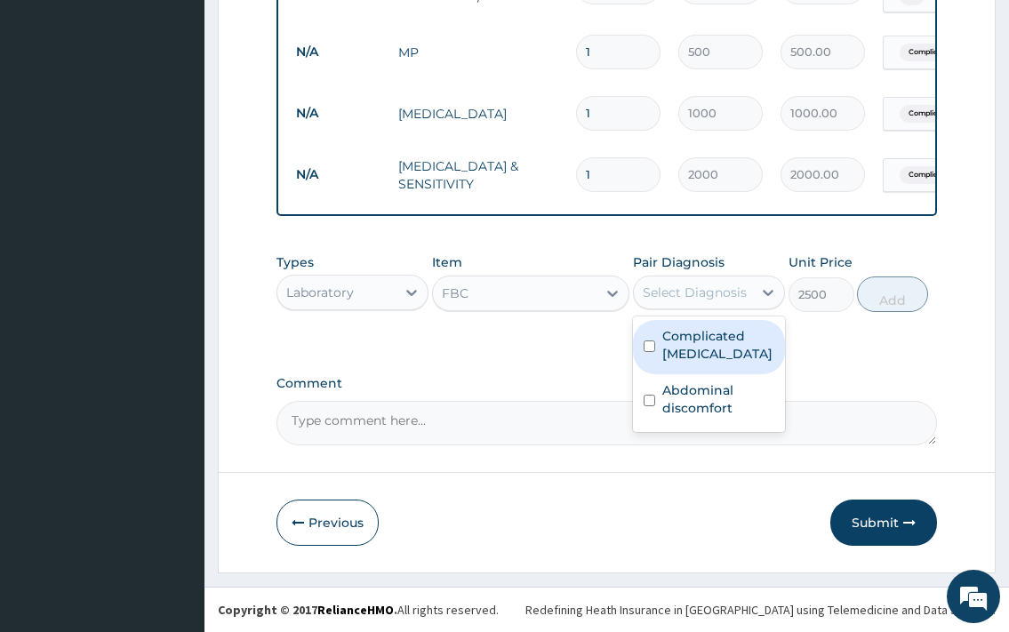
click at [683, 332] on label "Complicated malaria" at bounding box center [719, 345] width 112 height 36
checkbox input "true"
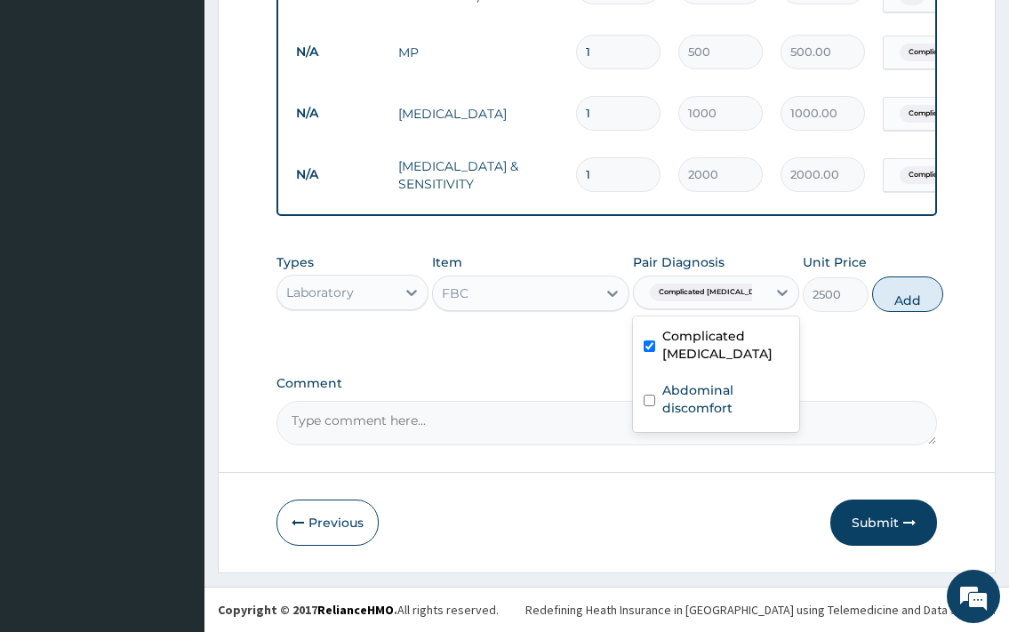
click at [908, 301] on button "Add" at bounding box center [907, 295] width 71 height 36
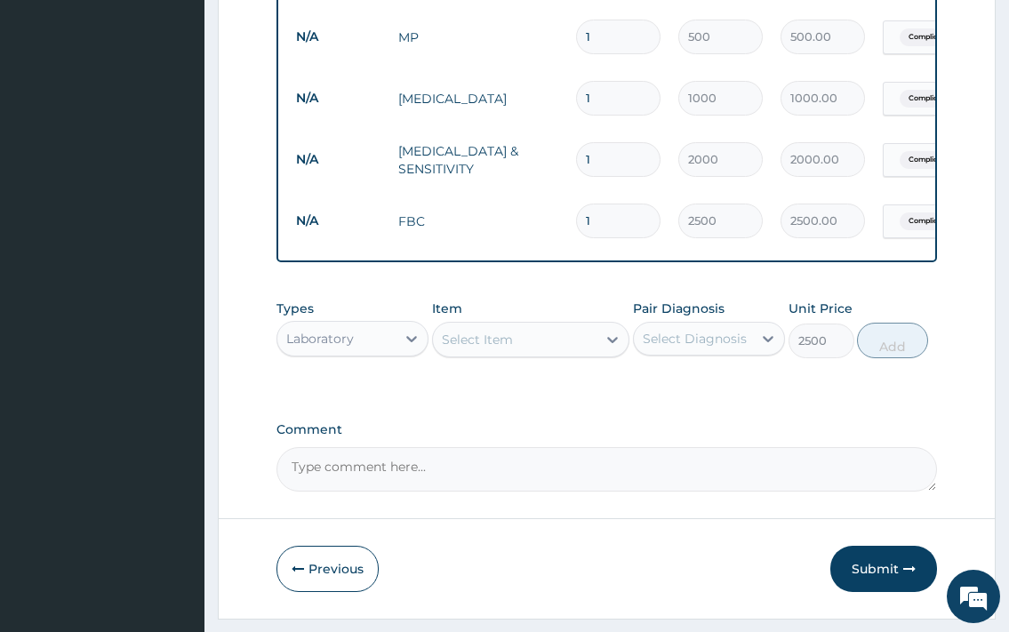
type input "0"
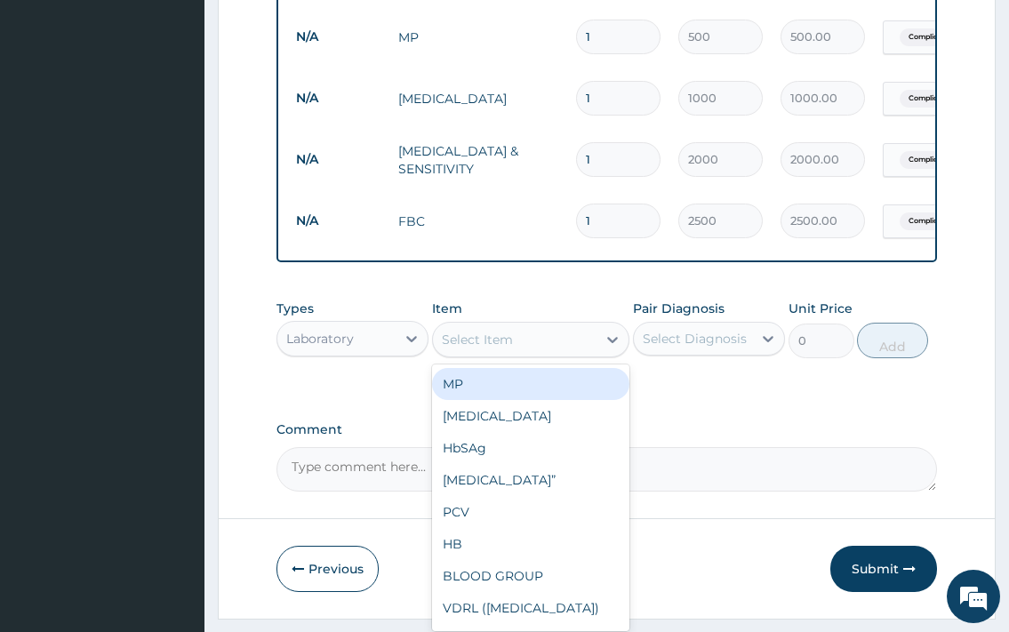
click at [469, 349] on div "Select Item" at bounding box center [477, 340] width 71 height 18
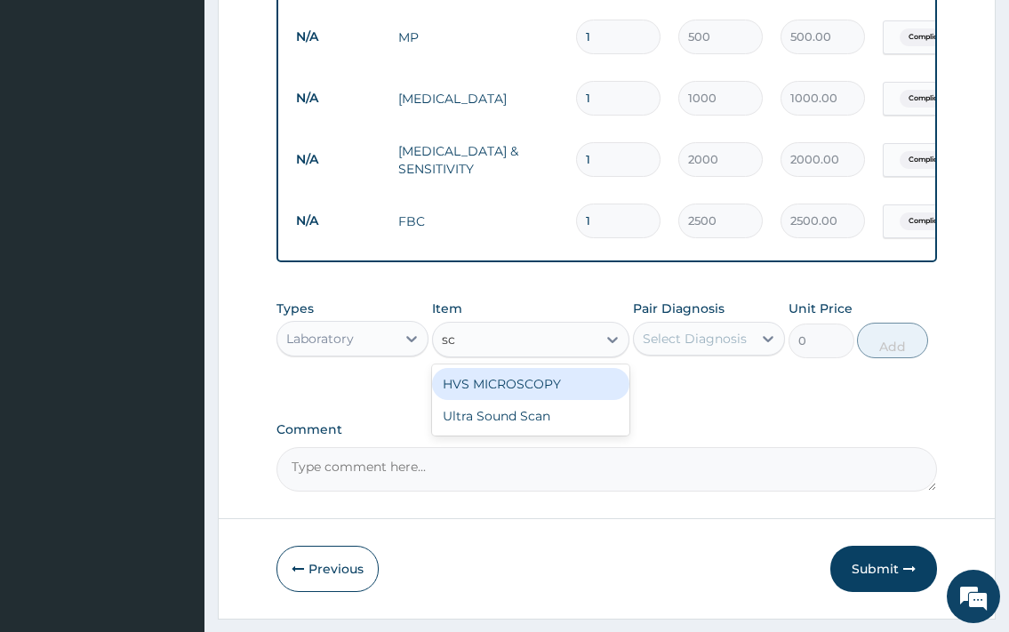
type input "sca"
click at [478, 394] on div "Ultra Sound Scan" at bounding box center [531, 384] width 198 height 32
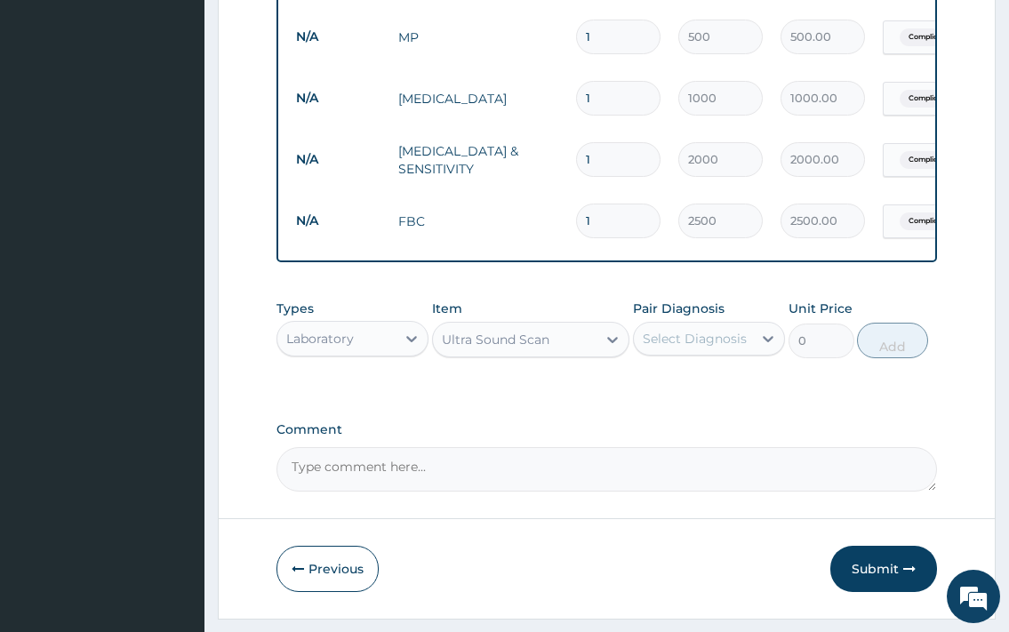
type input "3500"
click at [660, 348] on div "Select Diagnosis" at bounding box center [695, 339] width 104 height 18
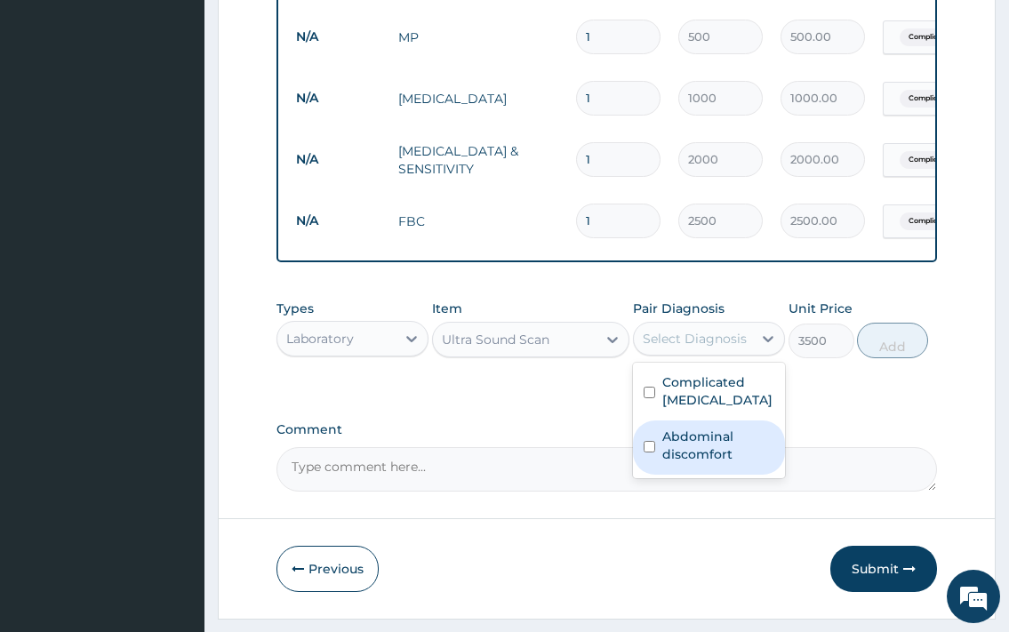
click at [748, 460] on label "Abdominal discomfort" at bounding box center [719, 446] width 112 height 36
checkbox input "true"
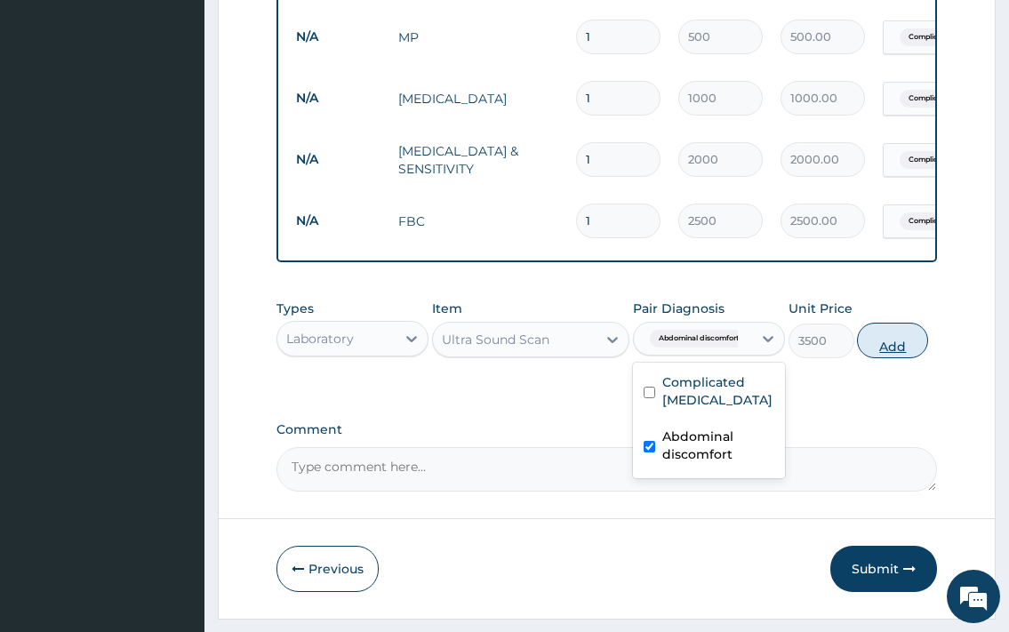
click at [885, 344] on button "Add" at bounding box center [892, 341] width 71 height 36
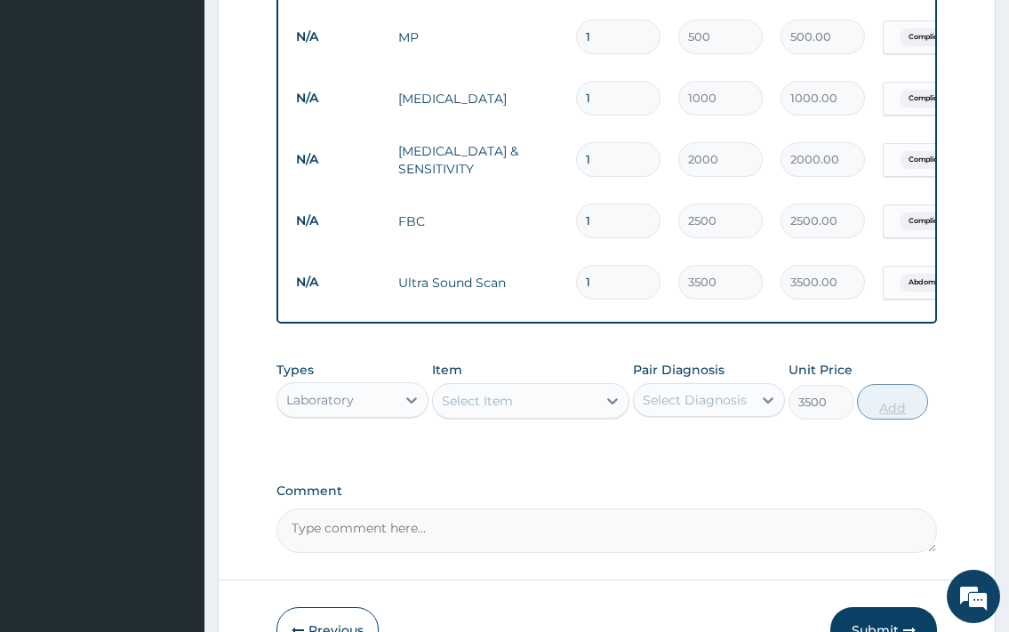
type input "0"
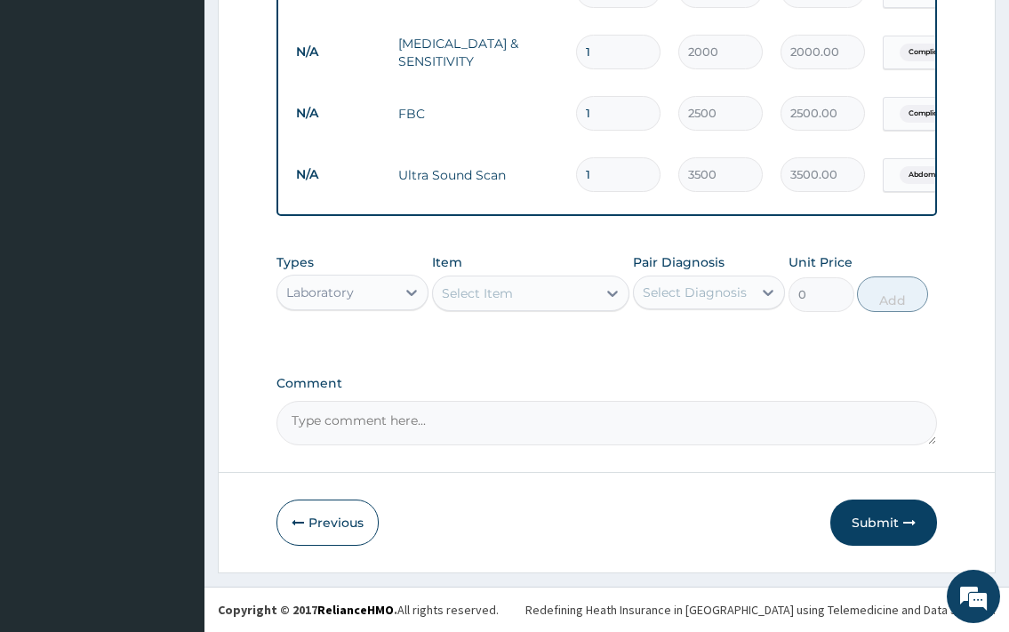
scroll to position [895, 0]
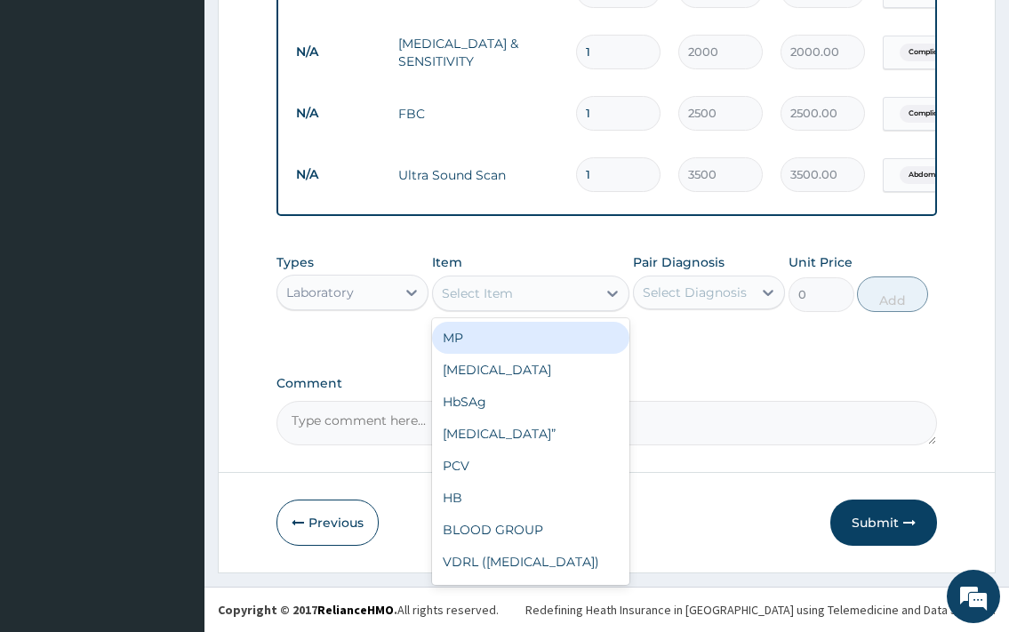
click at [515, 294] on div "Select Item" at bounding box center [515, 293] width 165 height 28
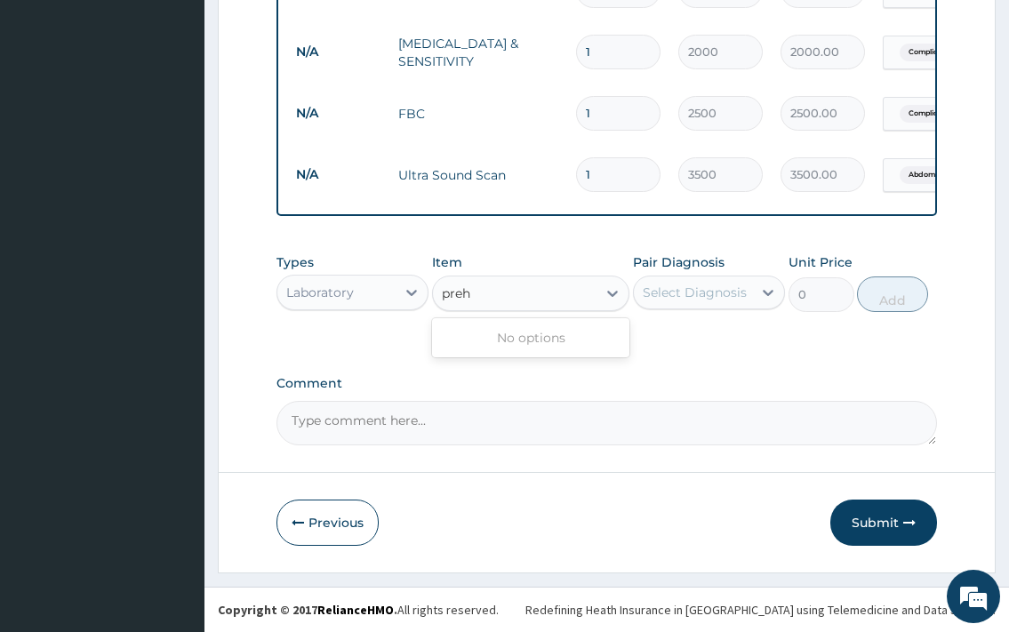
type input "pre"
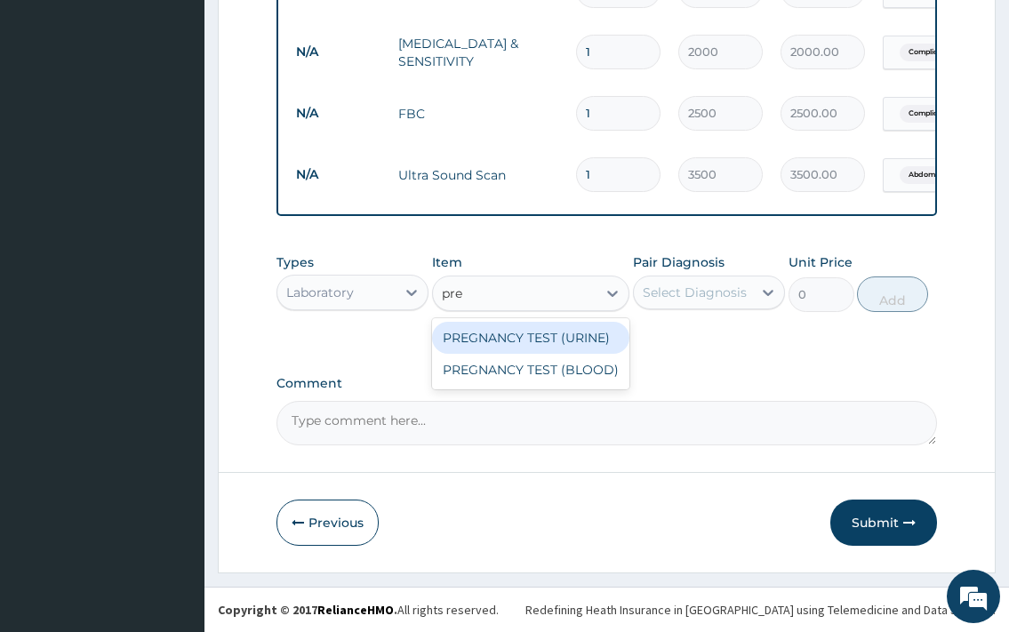
click at [503, 336] on div "PREGNANCY TEST (URINE)" at bounding box center [531, 338] width 198 height 32
type input "500"
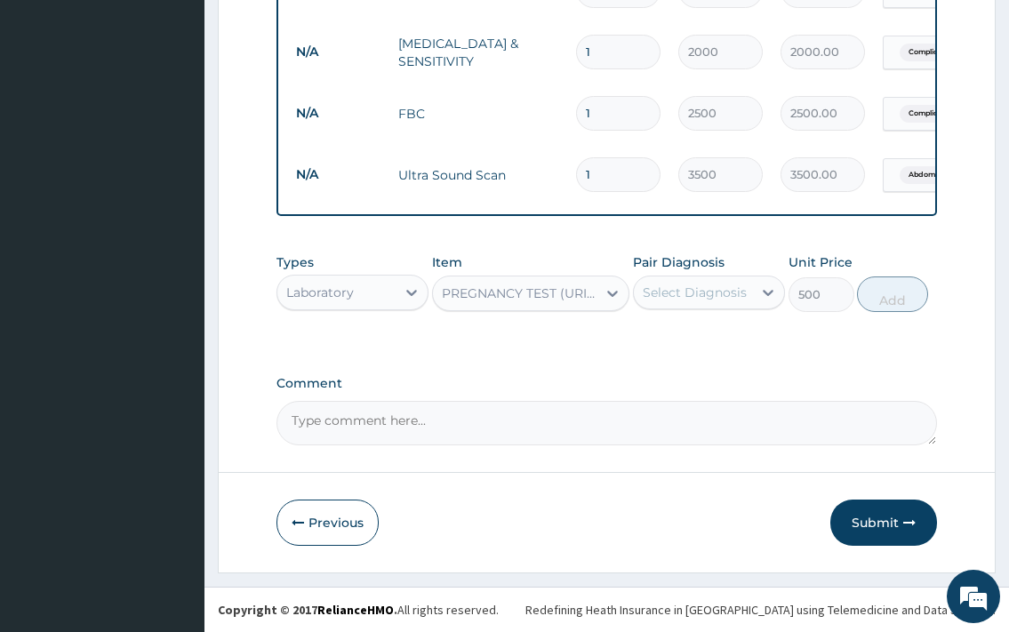
click at [514, 304] on div "PREGNANCY TEST (URINE)" at bounding box center [515, 293] width 165 height 28
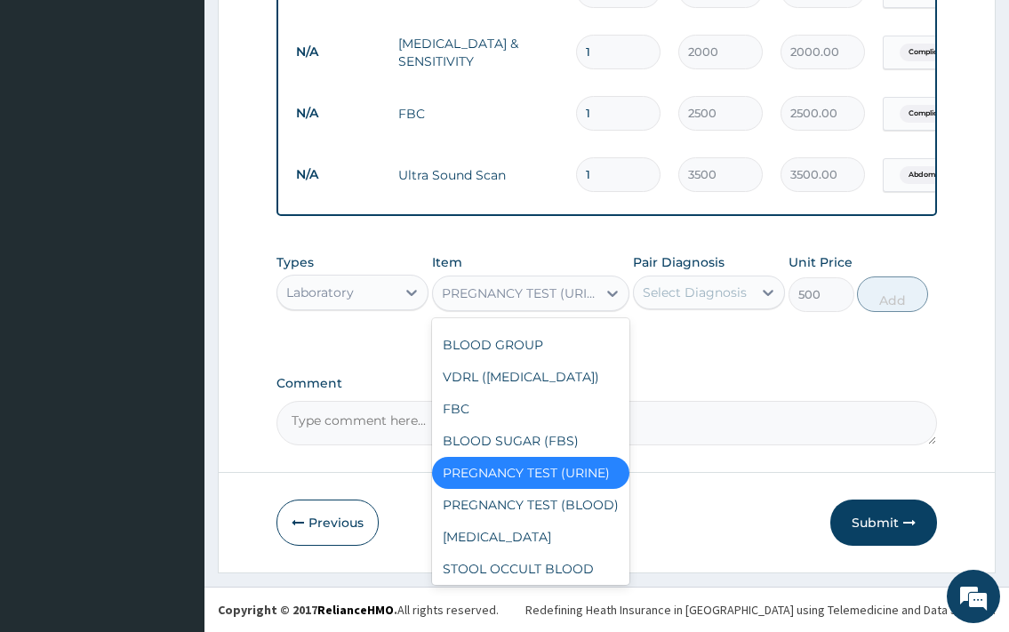
scroll to position [219, 0]
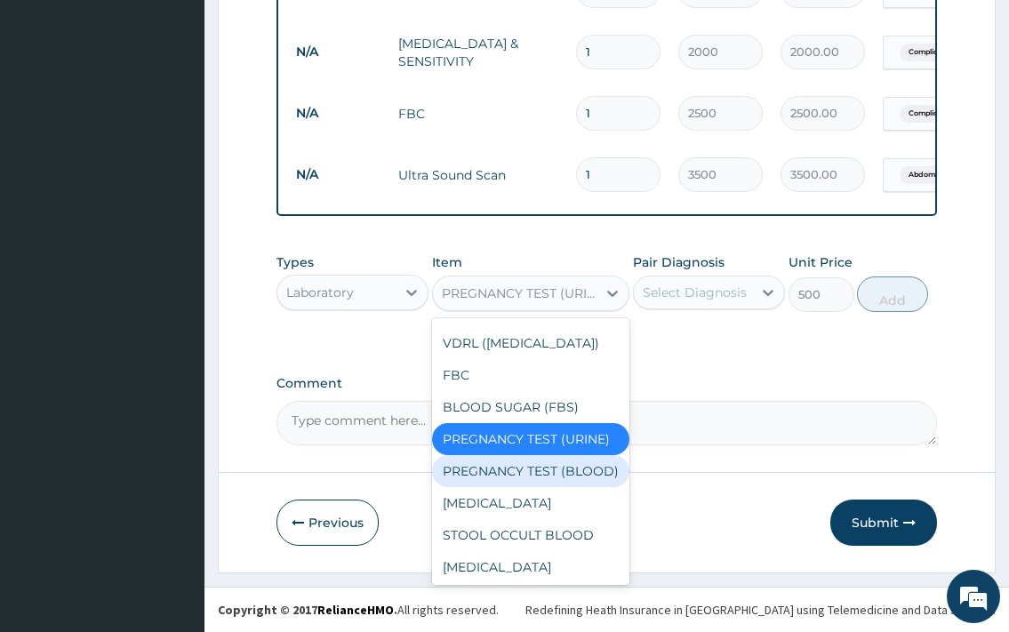
click at [521, 487] on div "PREGNANCY TEST (BLOOD)" at bounding box center [531, 471] width 198 height 32
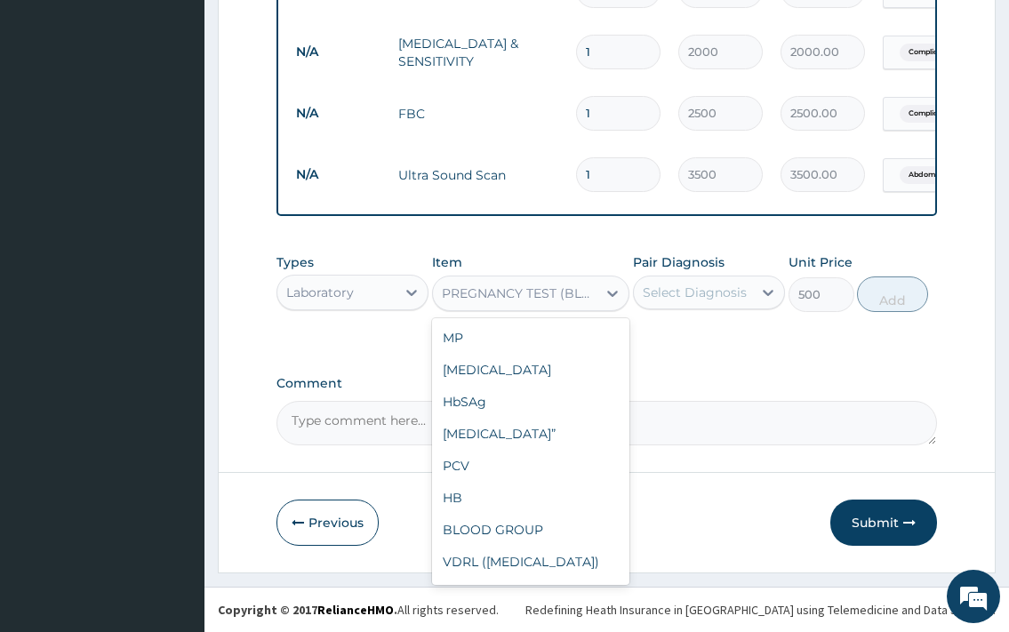
click at [566, 292] on div "PREGNANCY TEST (BLOOD)" at bounding box center [520, 294] width 157 height 18
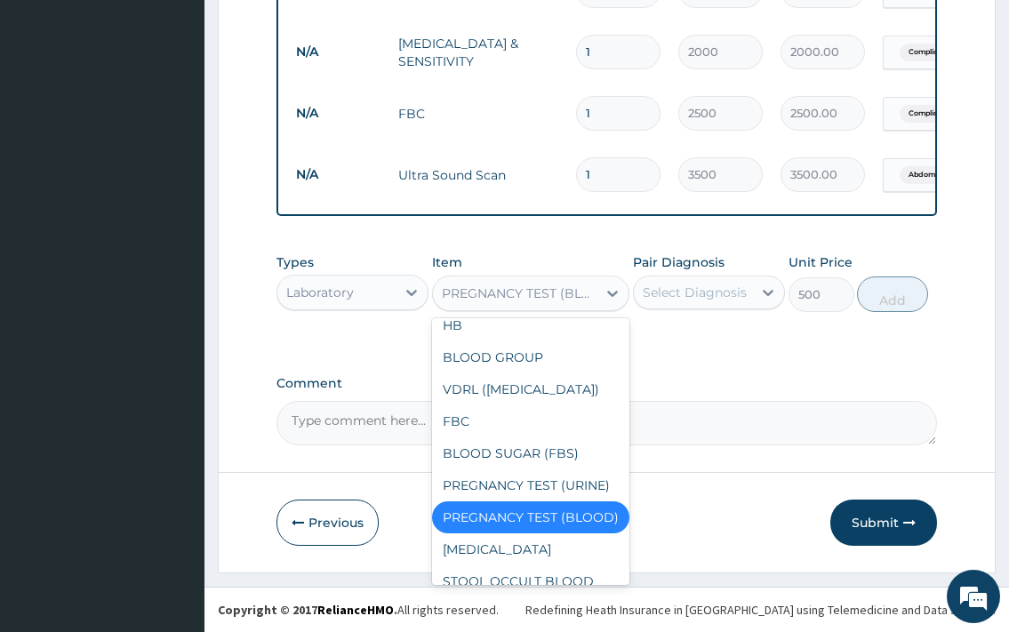
click at [671, 288] on div "Select Diagnosis" at bounding box center [695, 293] width 104 height 18
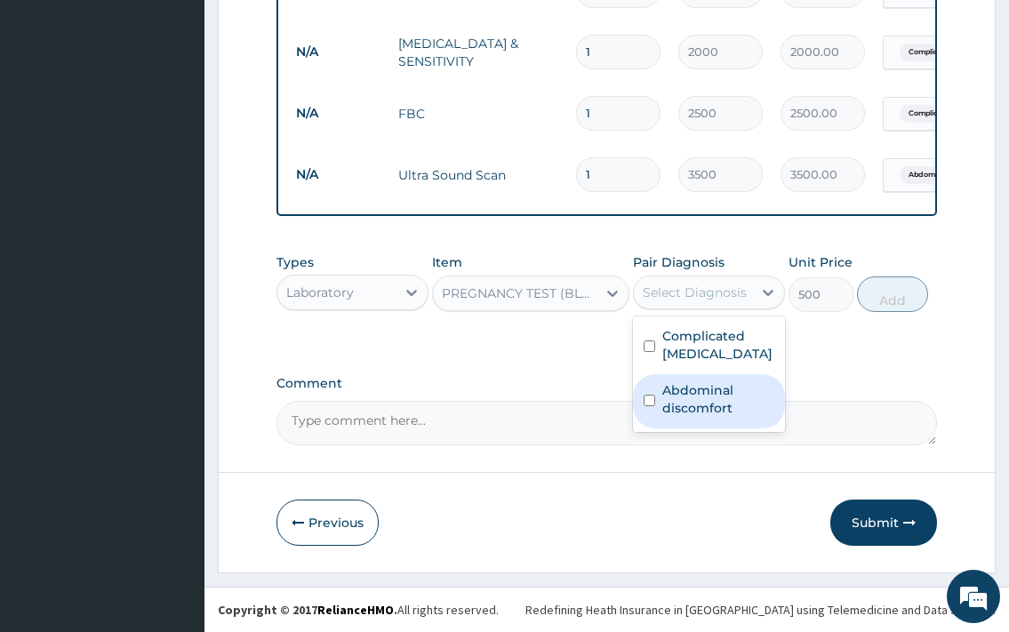
click at [733, 393] on label "Abdominal discomfort" at bounding box center [719, 400] width 112 height 36
checkbox input "true"
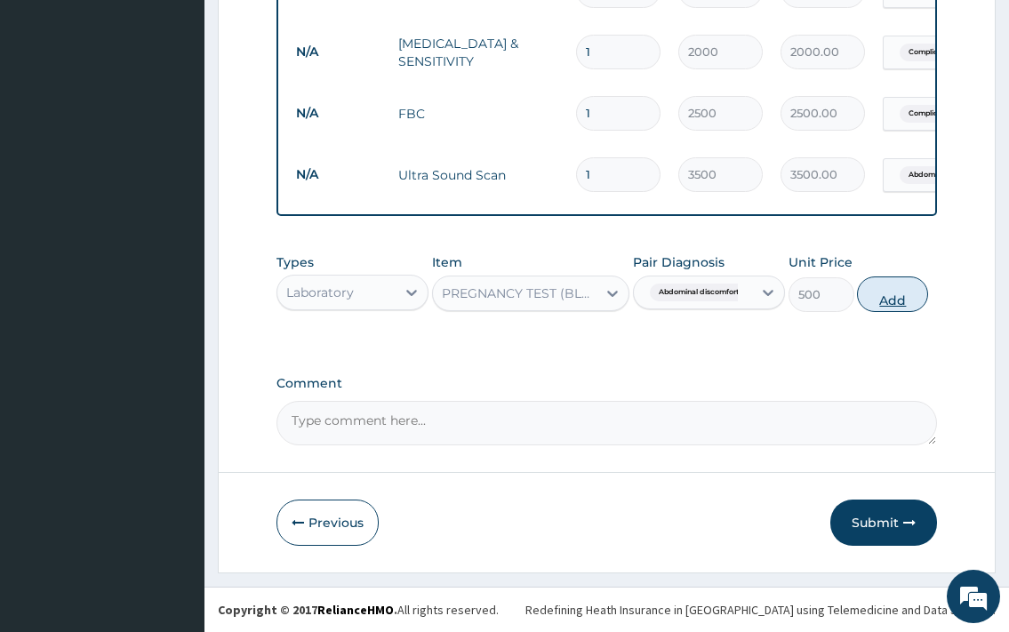
click at [874, 293] on button "Add" at bounding box center [892, 295] width 71 height 36
type input "0"
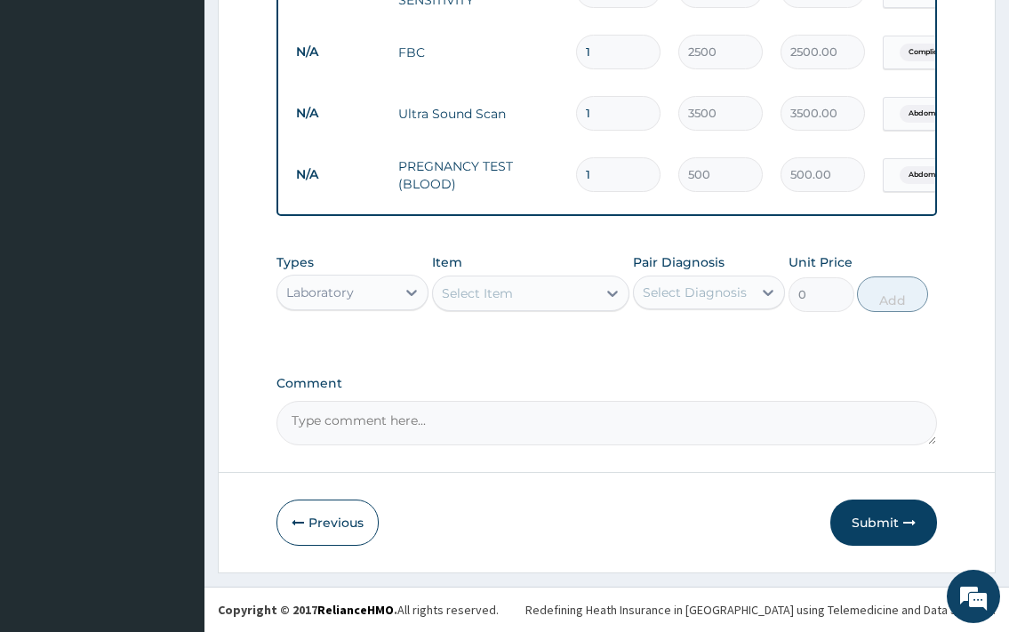
scroll to position [956, 0]
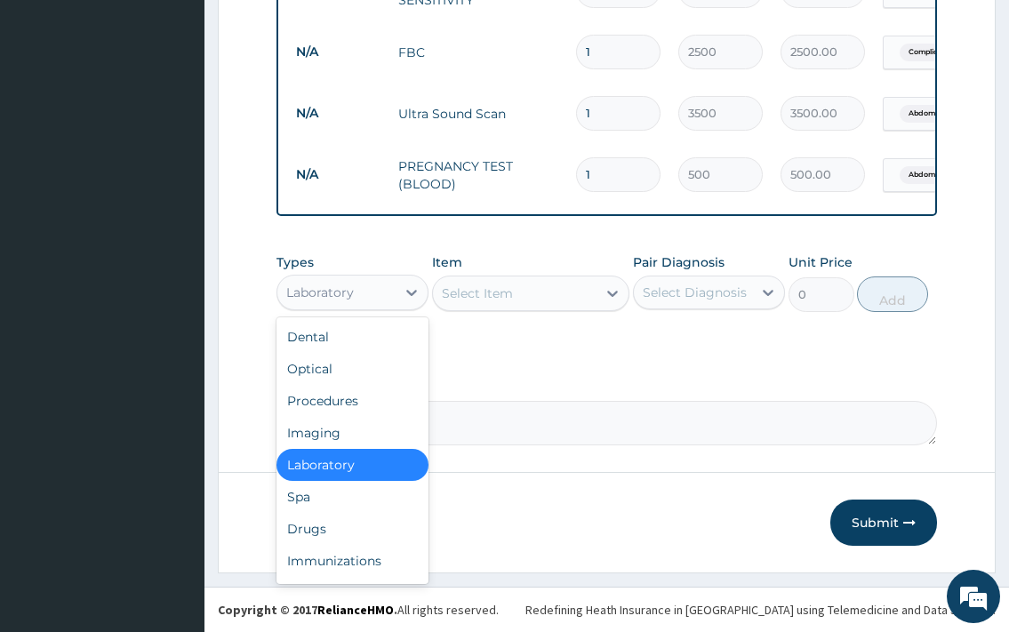
click at [369, 295] on div "Laboratory" at bounding box center [336, 292] width 118 height 28
click at [347, 536] on div "Drugs" at bounding box center [353, 529] width 152 height 32
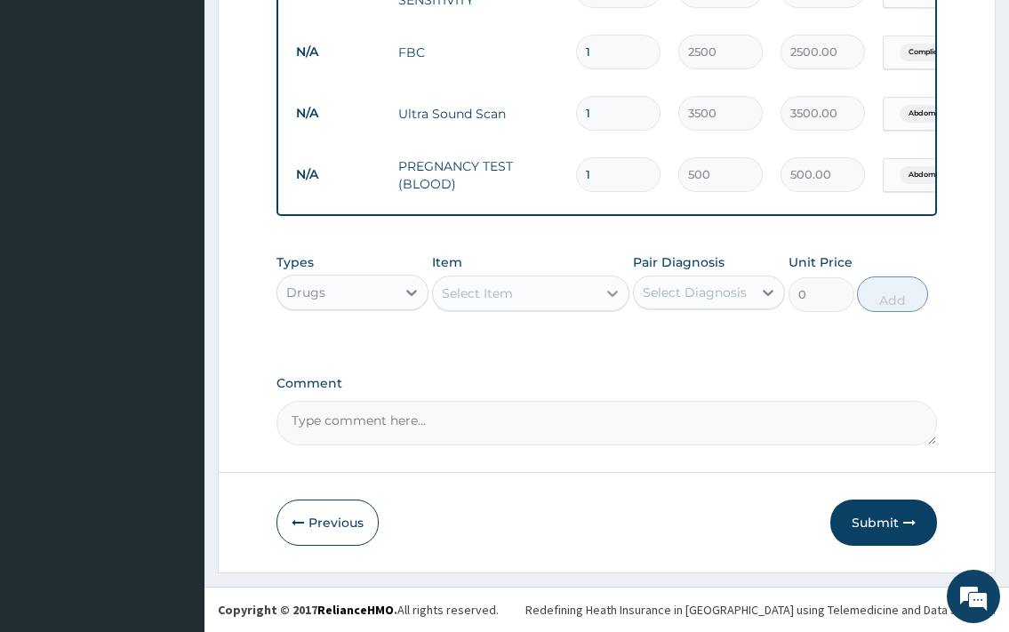
click at [606, 293] on icon at bounding box center [613, 294] width 18 height 18
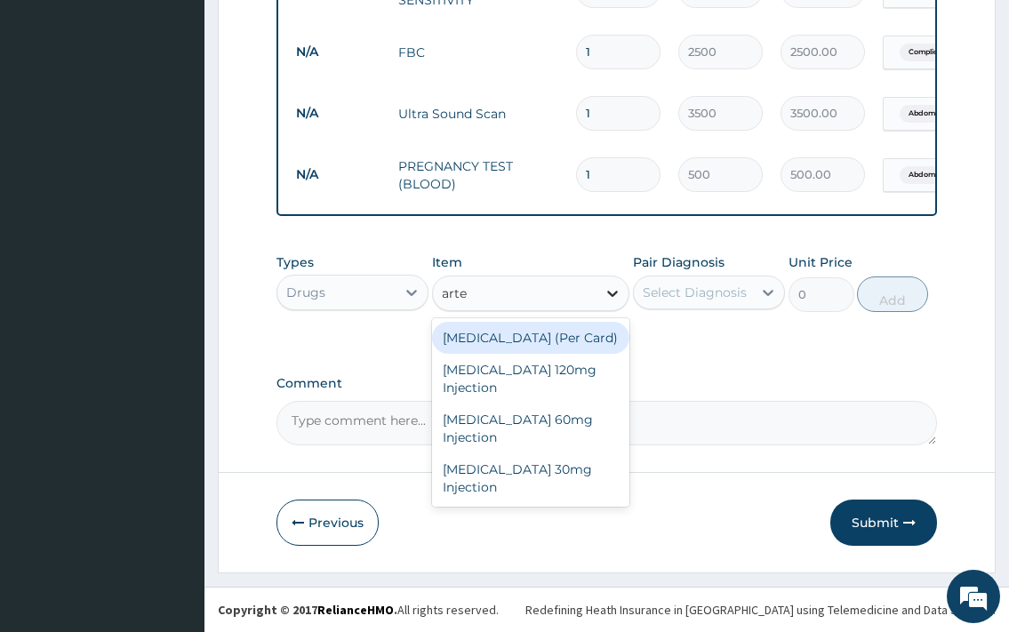
type input "art"
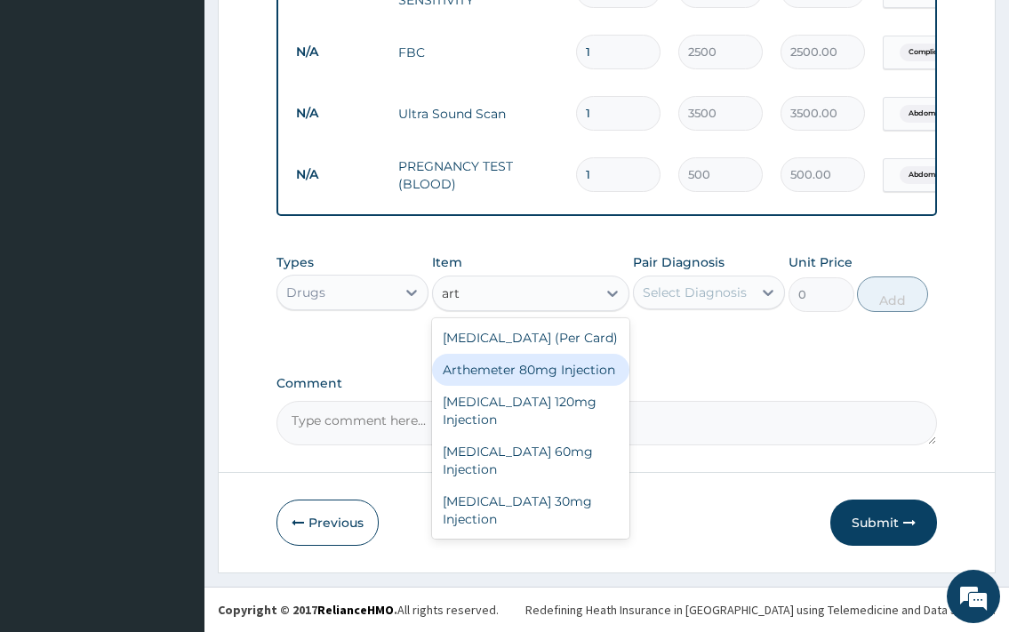
click at [594, 379] on div "Arthemeter 80mg Injection" at bounding box center [531, 370] width 198 height 32
type input "700"
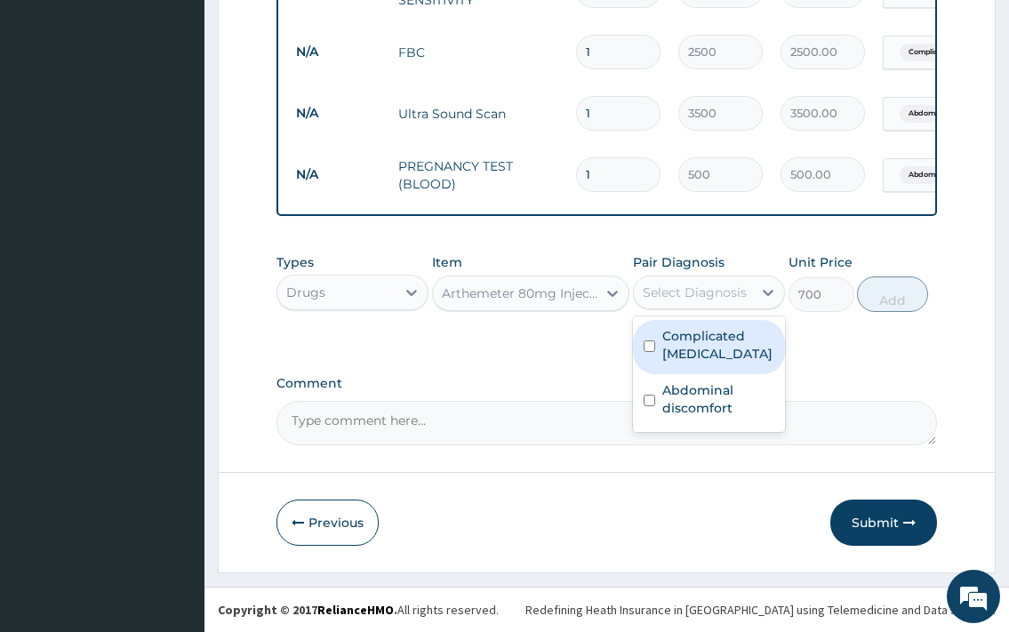
click at [671, 296] on div "Select Diagnosis" at bounding box center [695, 293] width 104 height 18
click at [723, 356] on label "Complicated malaria" at bounding box center [719, 345] width 112 height 36
checkbox input "true"
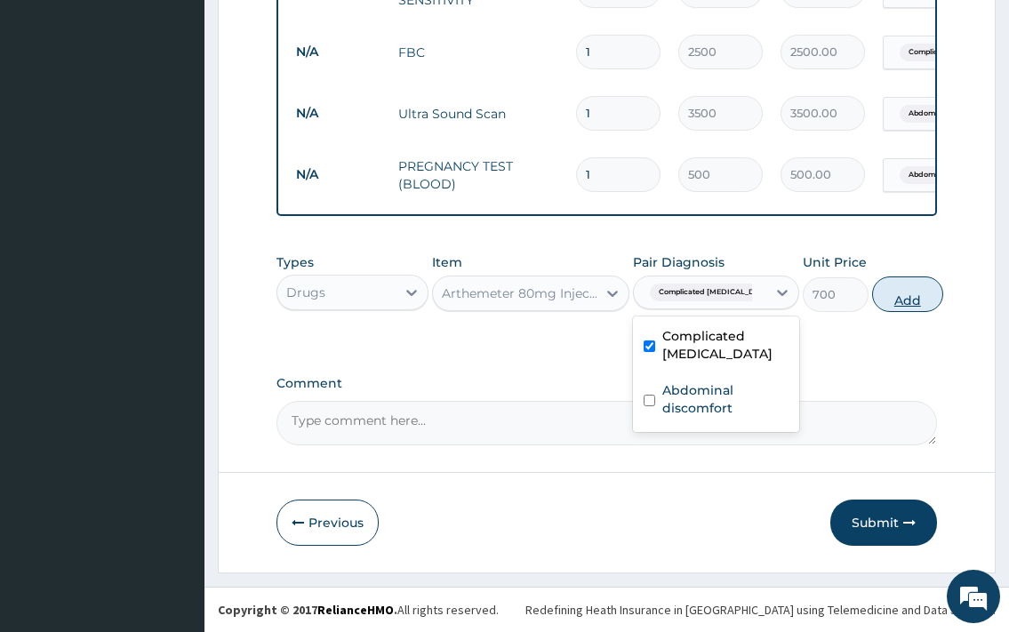
click at [902, 306] on button "Add" at bounding box center [907, 295] width 71 height 36
type input "0"
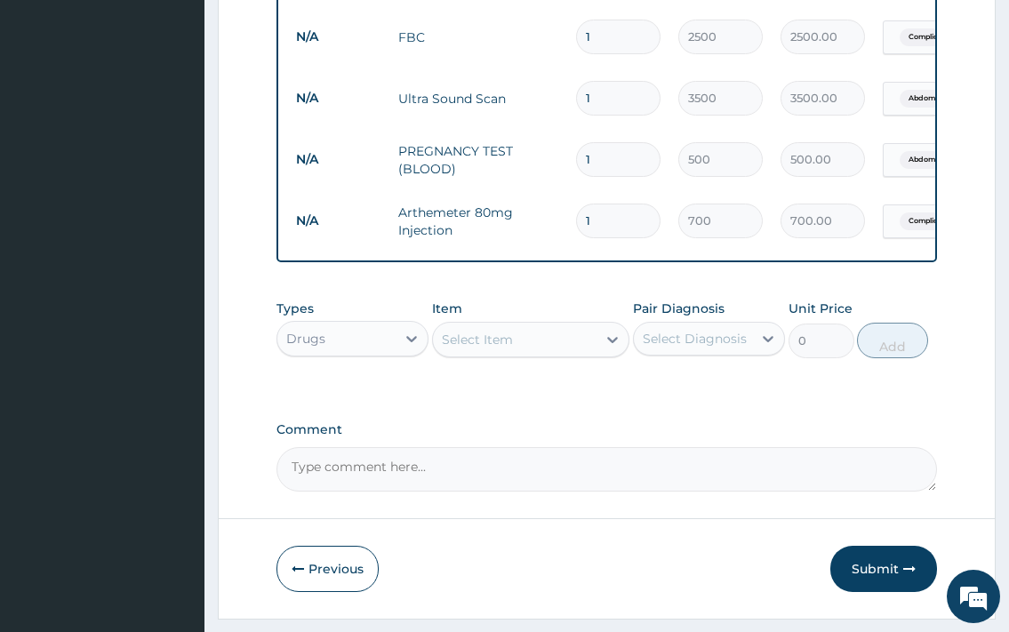
type input "0.00"
type input "6"
type input "4200.00"
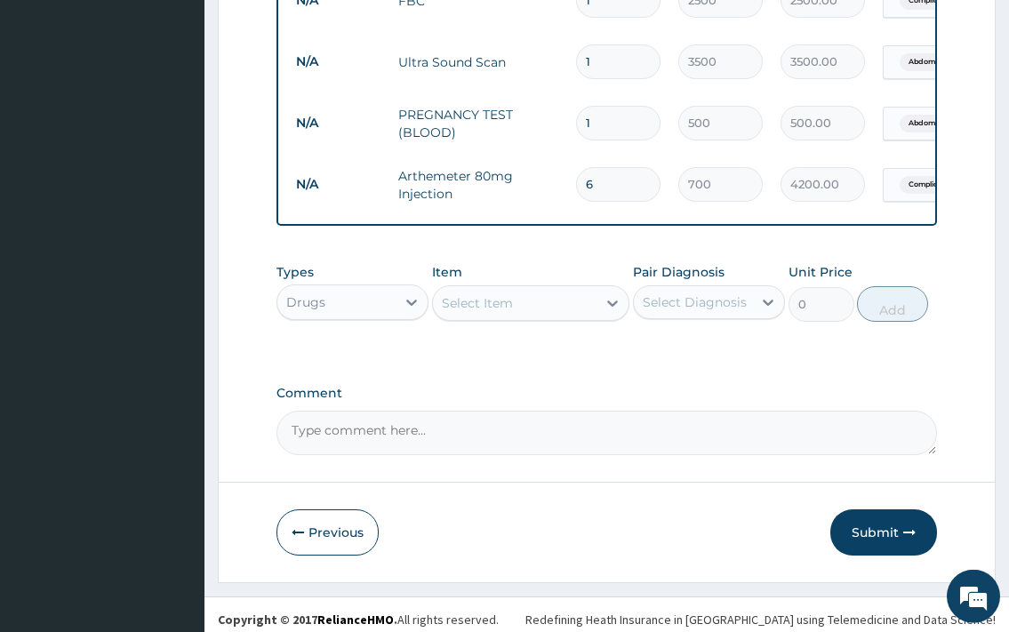
scroll to position [1017, 0]
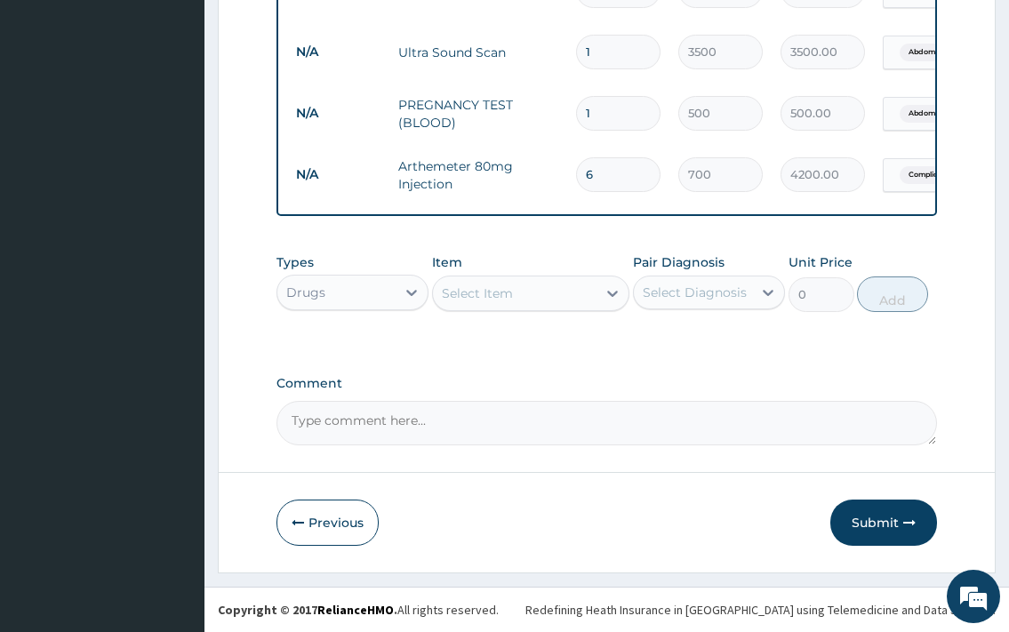
type input "6"
click at [552, 292] on div "Select Item" at bounding box center [515, 293] width 165 height 28
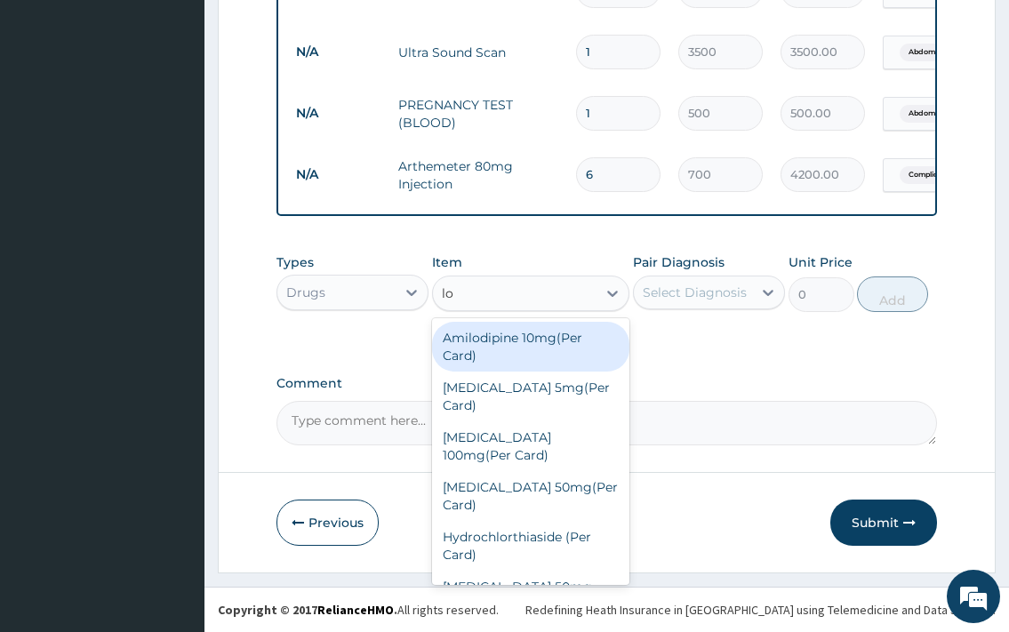
type input "lon"
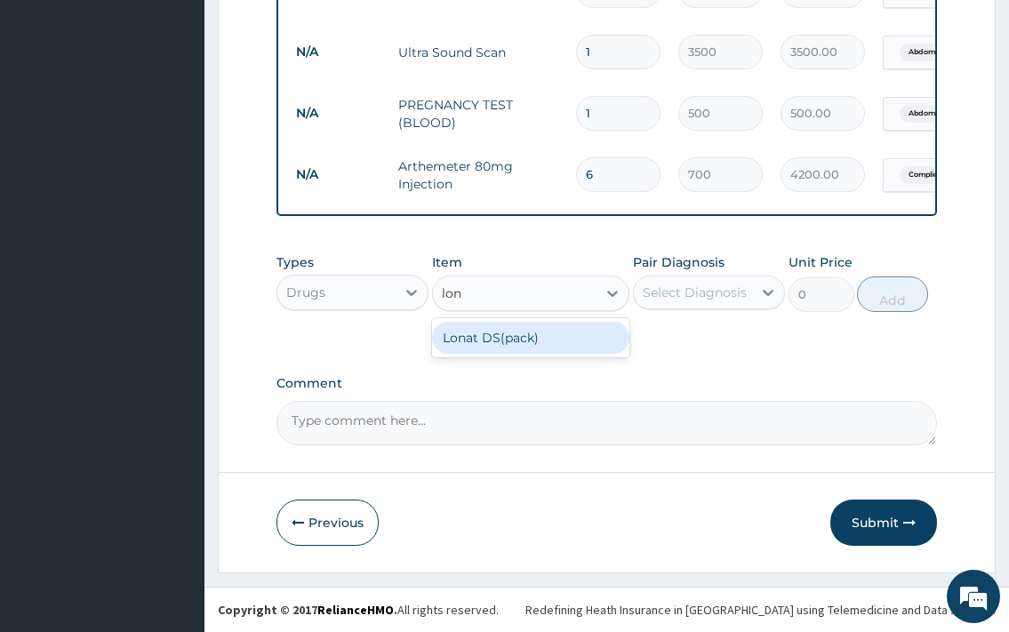
click at [544, 333] on div "Lonat DS(pack)" at bounding box center [531, 338] width 198 height 32
type input "1800"
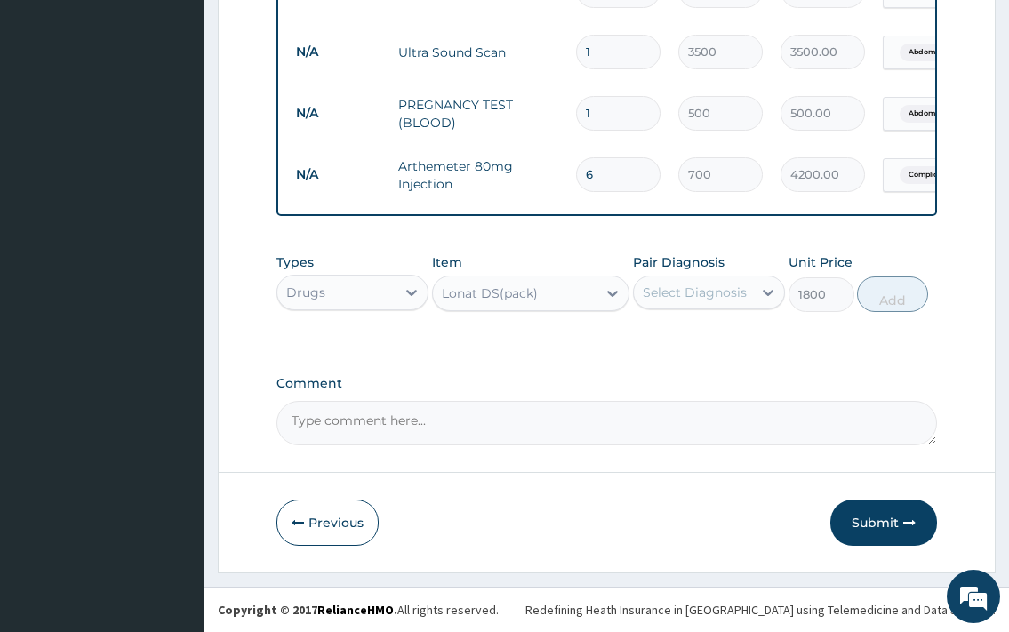
click at [732, 300] on div "Select Diagnosis" at bounding box center [695, 293] width 104 height 18
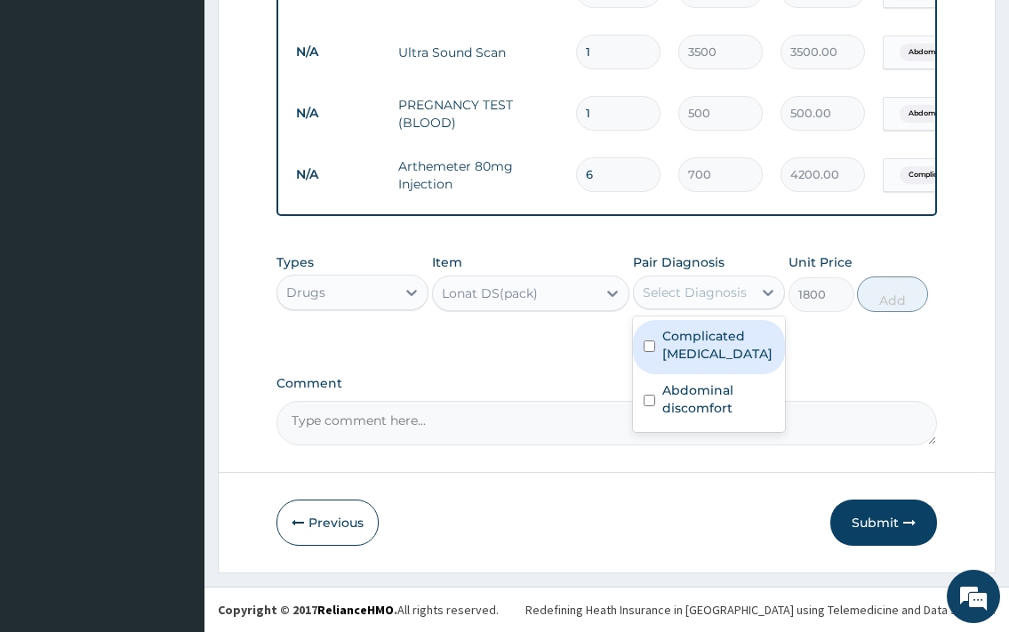
click at [749, 348] on label "Complicated malaria" at bounding box center [719, 345] width 112 height 36
checkbox input "true"
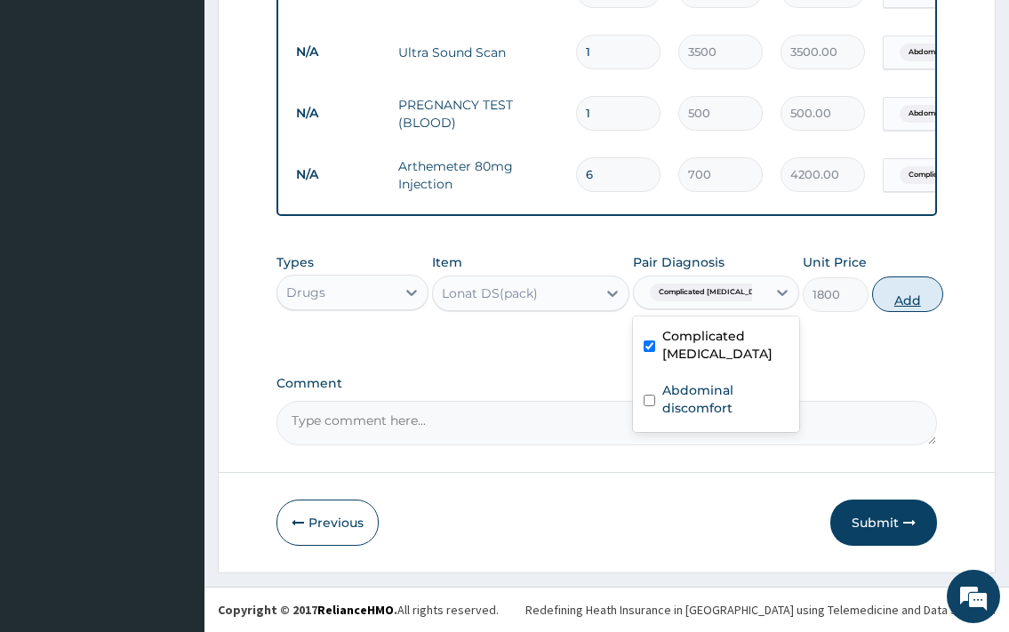
click at [905, 301] on button "Add" at bounding box center [907, 295] width 71 height 36
type input "0"
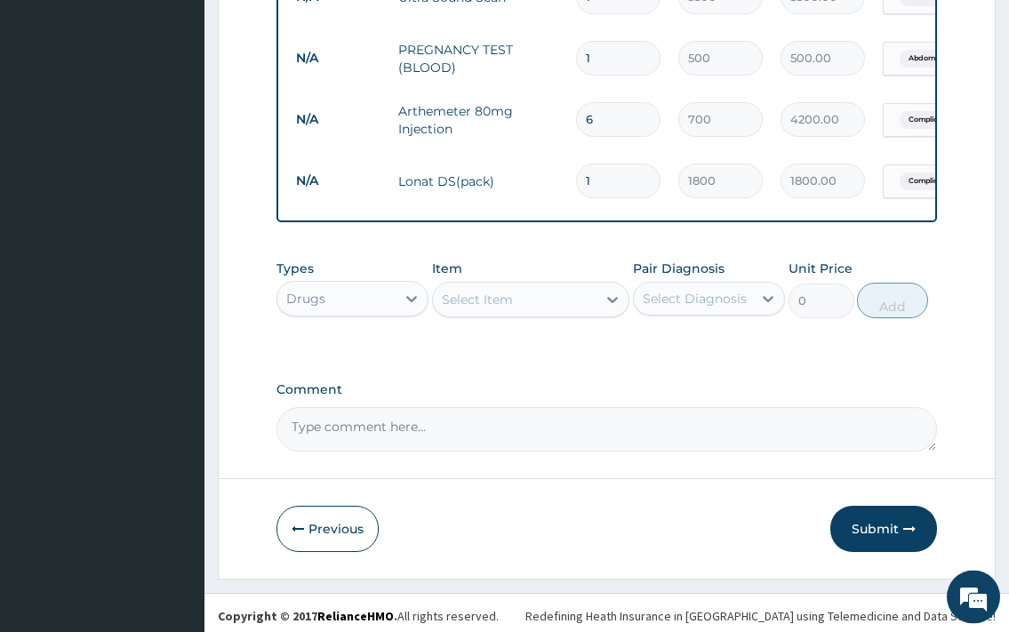
scroll to position [1079, 0]
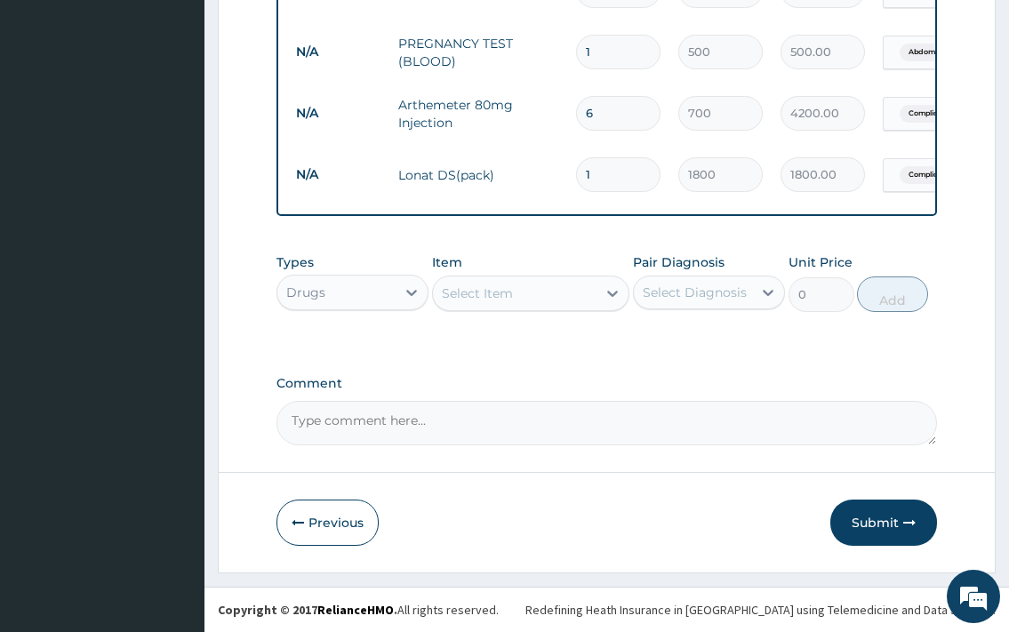
click at [542, 297] on div "Select Item" at bounding box center [515, 293] width 165 height 28
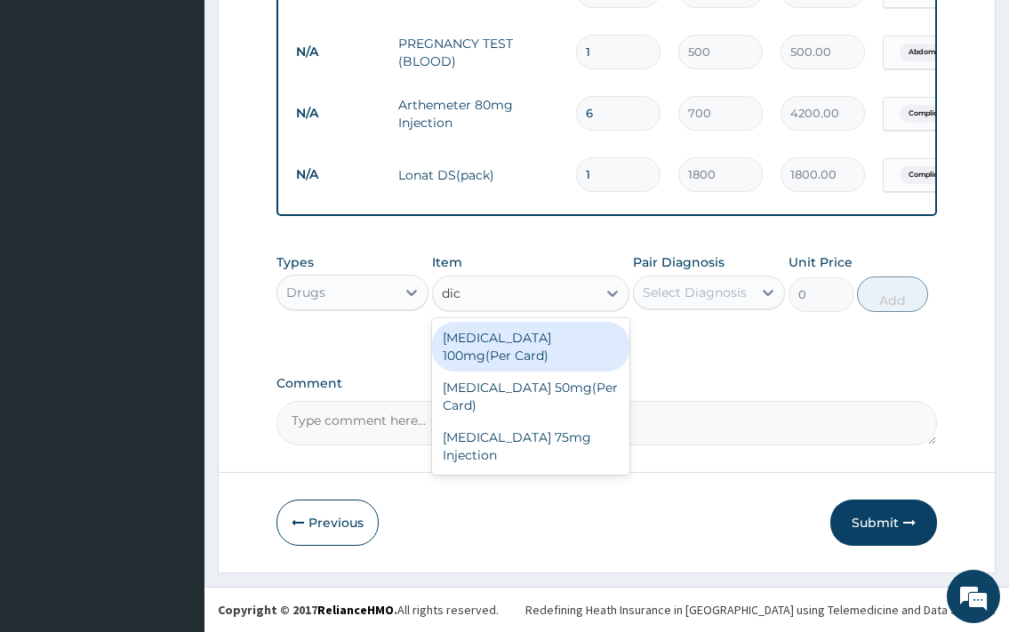
type input "dicl"
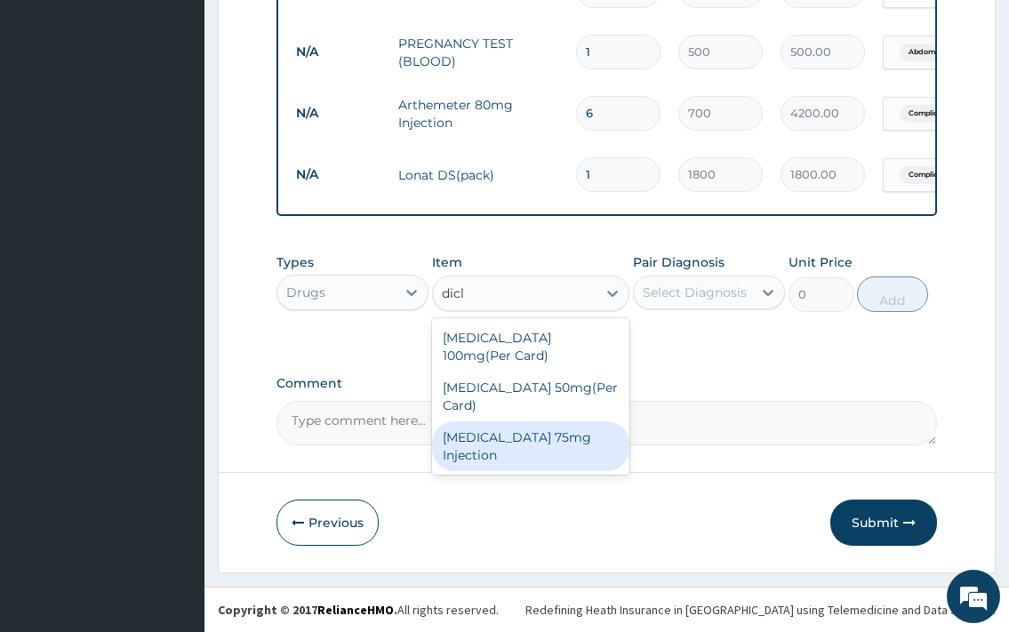
click at [567, 422] on div "Diclofenac 75mg Injection" at bounding box center [531, 447] width 198 height 50
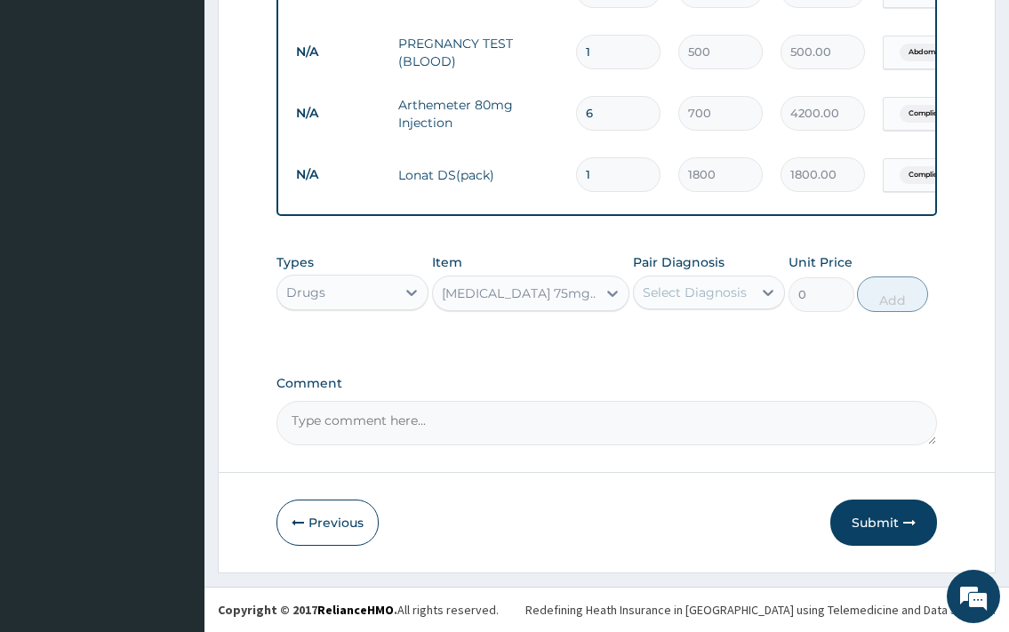
type input "700"
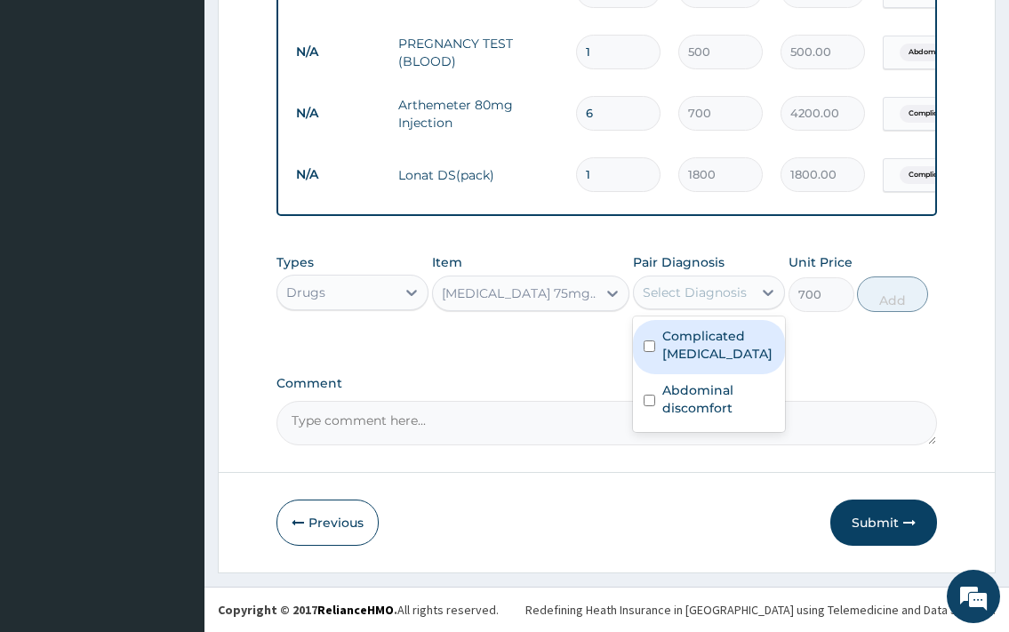
click at [685, 293] on div "Select Diagnosis" at bounding box center [695, 293] width 104 height 18
click at [707, 360] on label "Complicated malaria" at bounding box center [719, 345] width 112 height 36
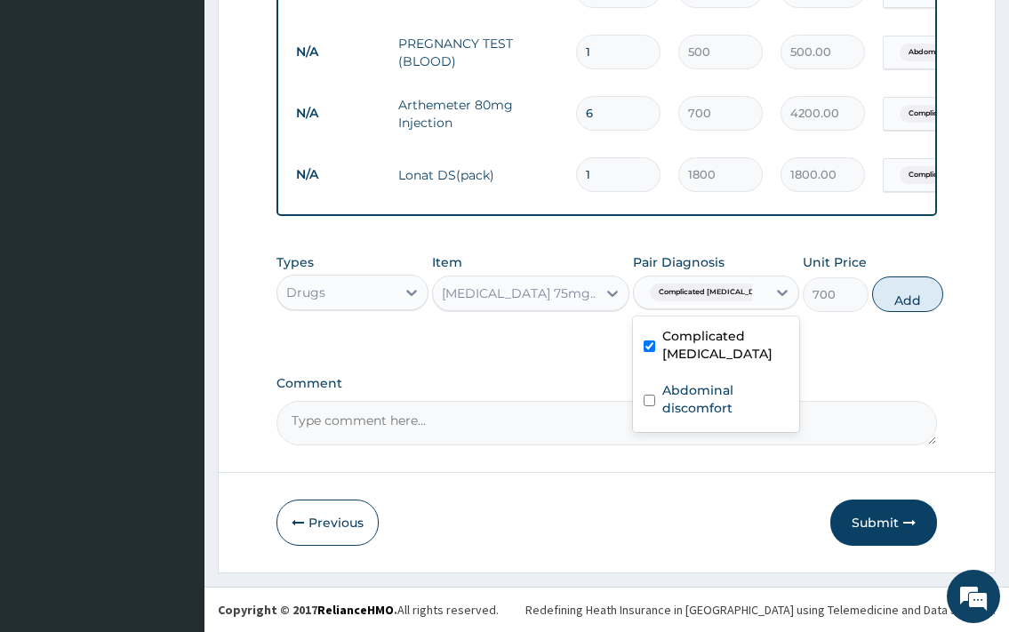
checkbox input "true"
click at [912, 300] on button "Add" at bounding box center [907, 295] width 71 height 36
type input "0"
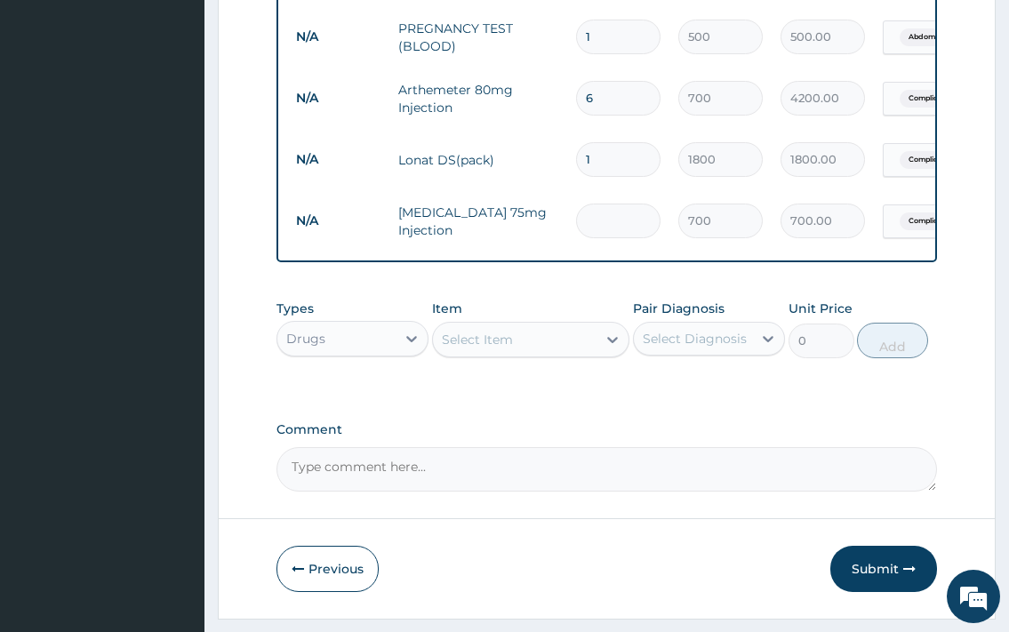
type input "0.00"
type input "6"
type input "4200.00"
type input "6"
click at [507, 354] on div "Select Item" at bounding box center [515, 339] width 165 height 28
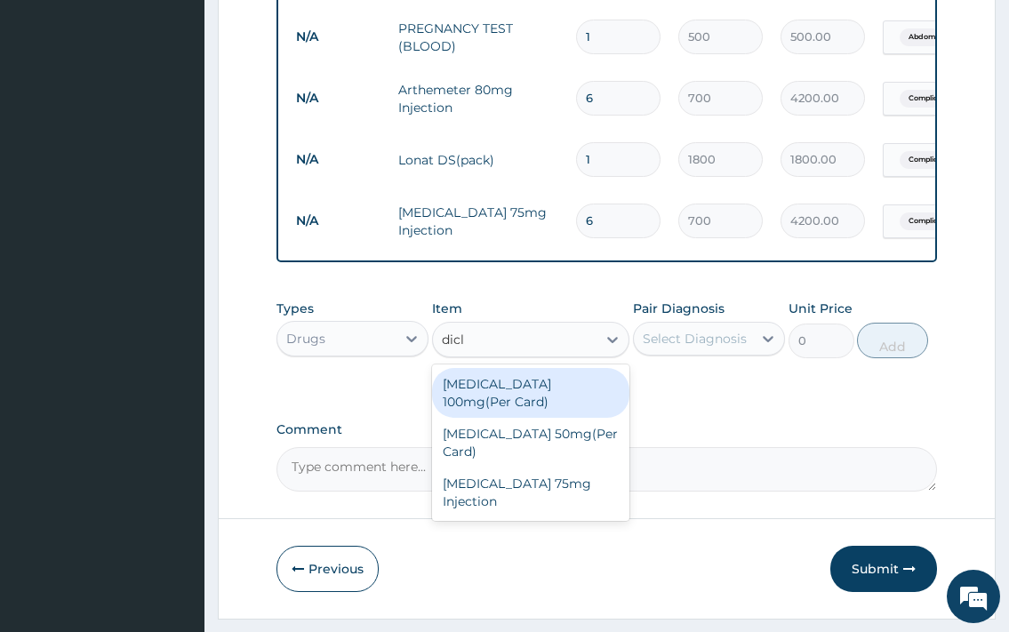
type input "diclo"
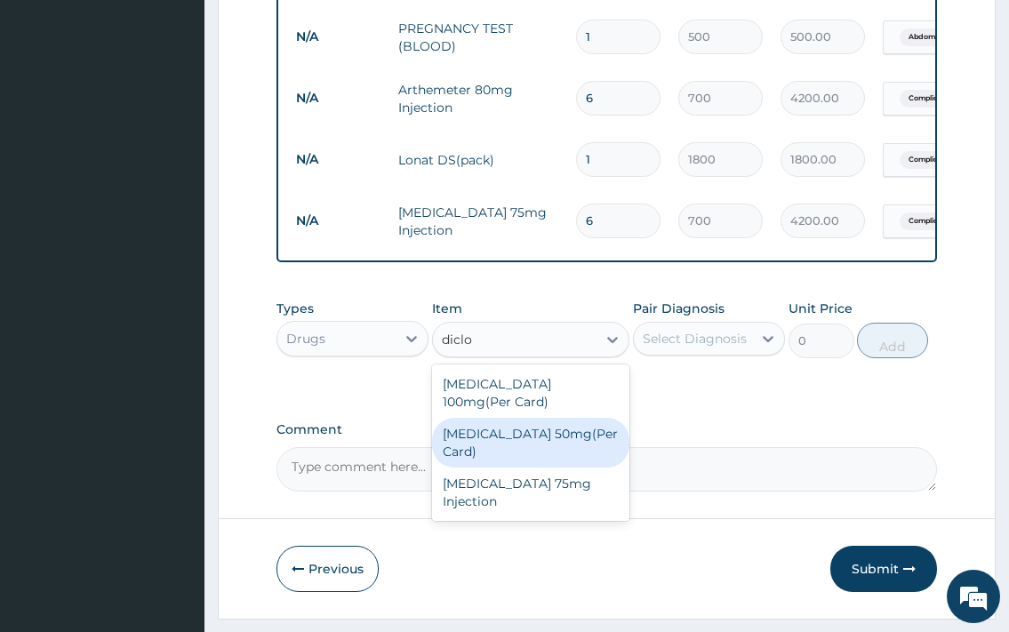
click at [526, 444] on div "Diclofenac 50mg(Per Card)" at bounding box center [531, 443] width 198 height 50
type input "300"
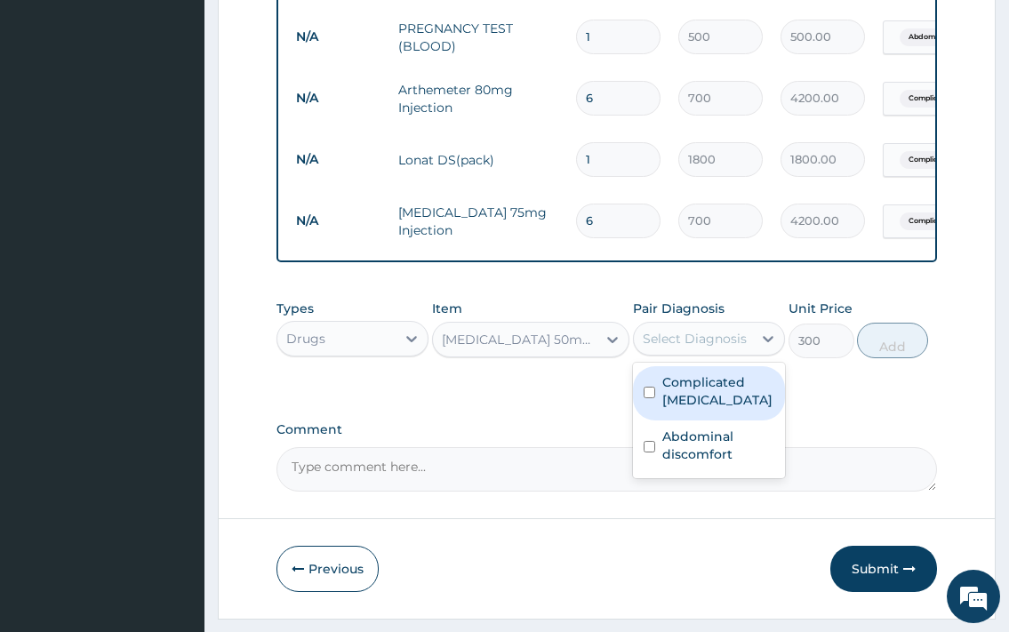
click at [687, 341] on div "Select Diagnosis" at bounding box center [693, 339] width 118 height 28
click at [687, 406] on label "Complicated malaria" at bounding box center [719, 392] width 112 height 36
checkbox input "true"
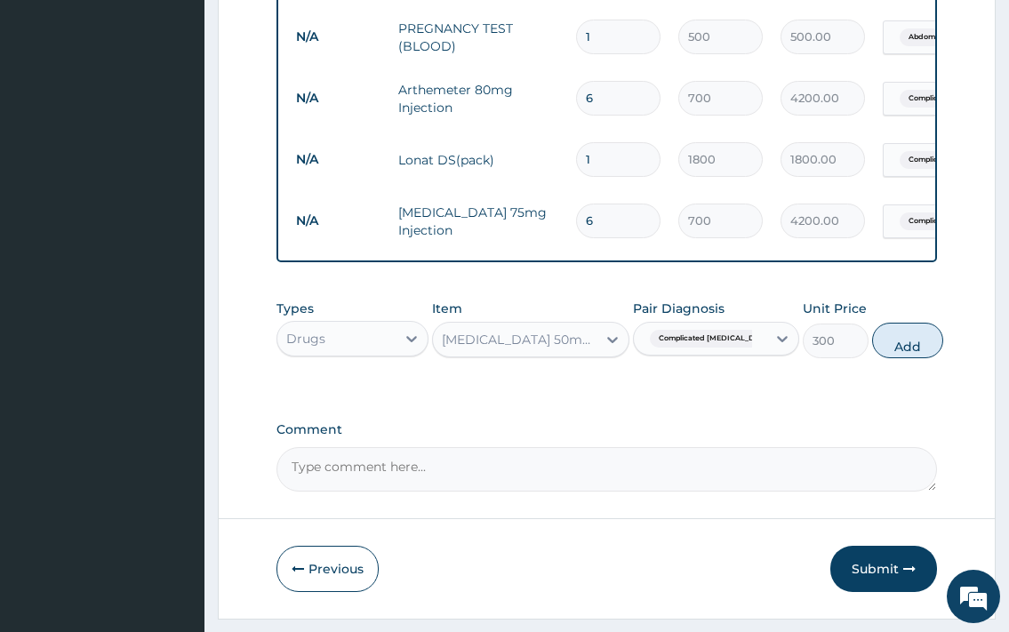
drag, startPoint x: 916, startPoint y: 367, endPoint x: 784, endPoint y: 365, distance: 131.6
click at [916, 358] on button "Add" at bounding box center [907, 341] width 71 height 36
type input "0"
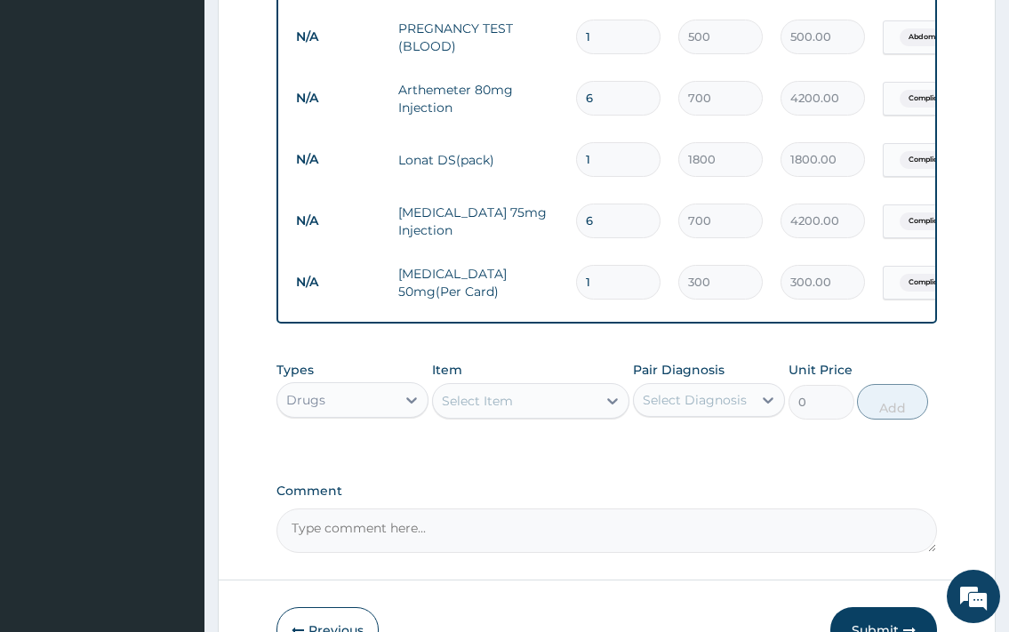
type input "0.00"
type input "2"
type input "600.00"
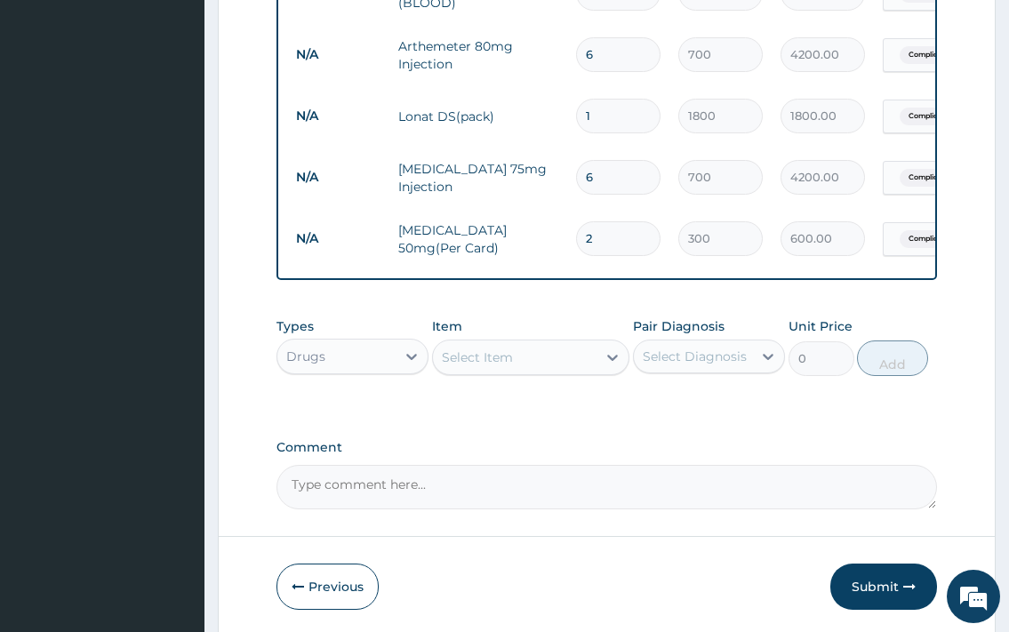
scroll to position [1201, 0]
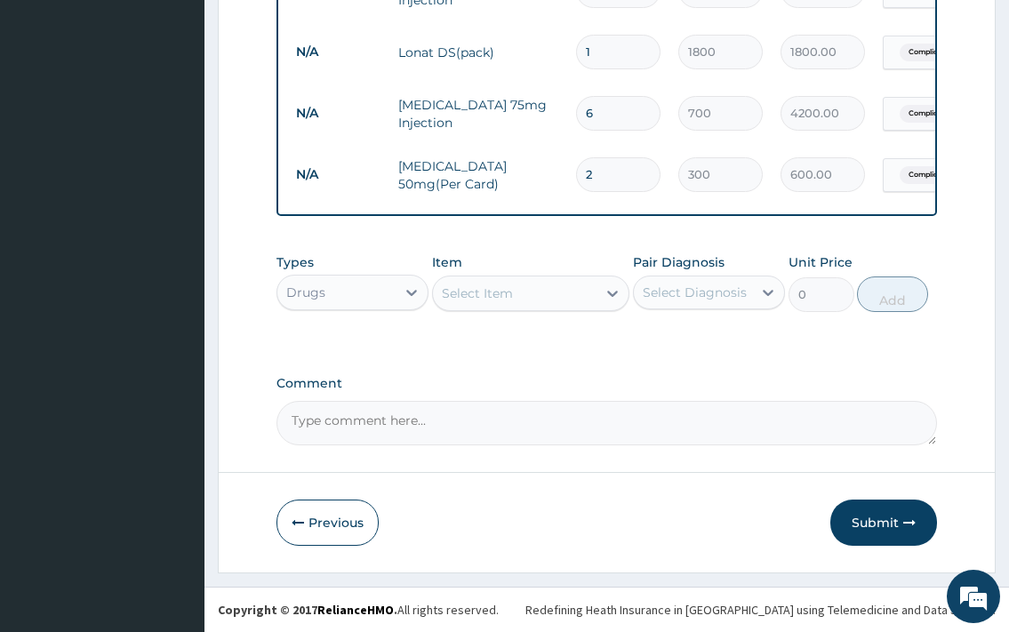
type input "2"
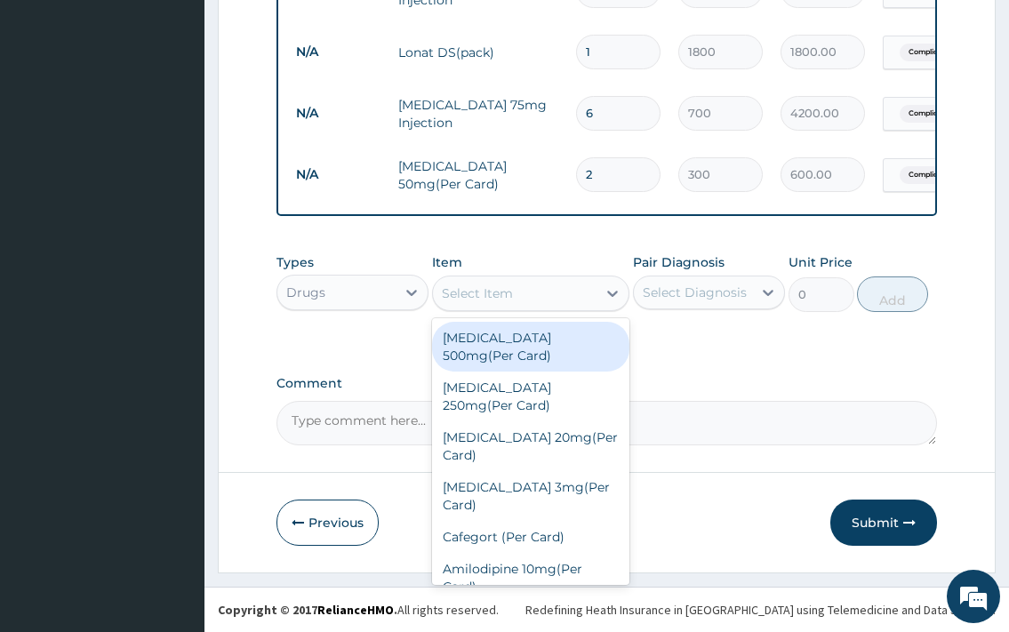
click at [518, 302] on div "Select Item" at bounding box center [515, 293] width 165 height 28
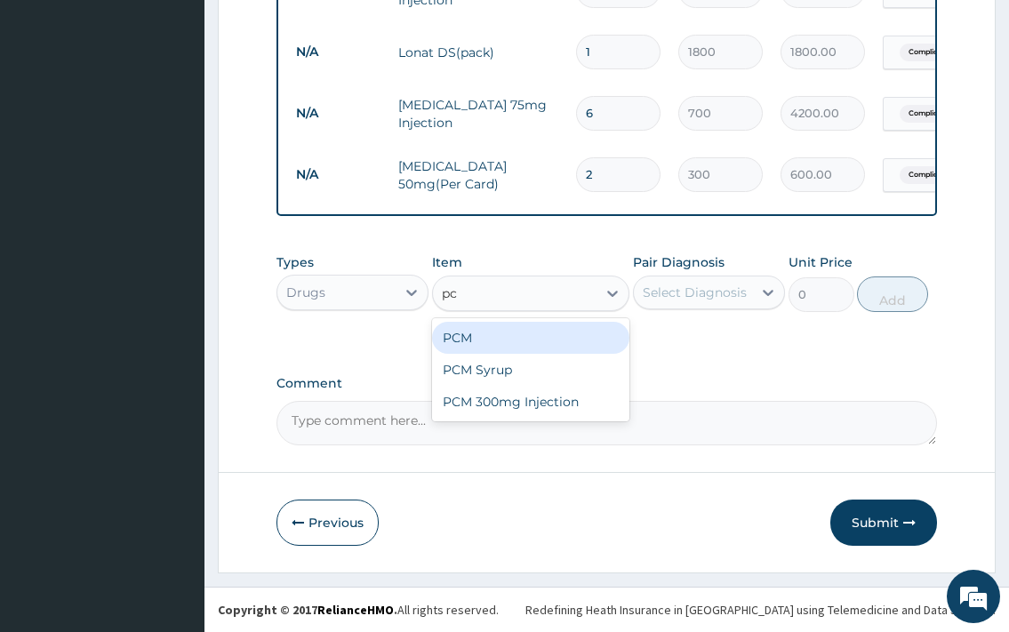
type input "pcm"
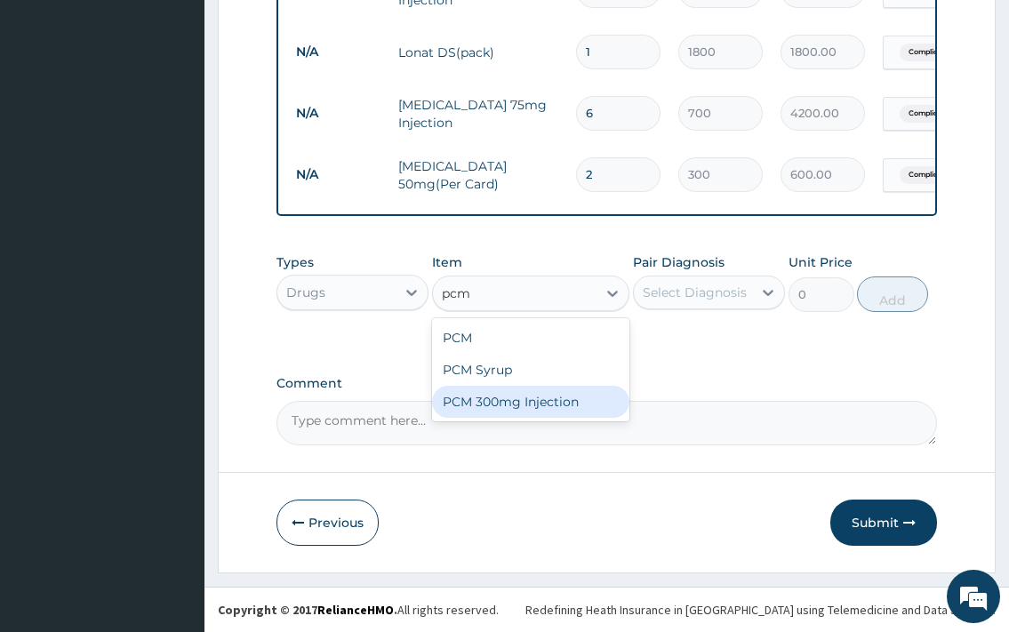
click at [570, 394] on div "PCM 300mg Injection" at bounding box center [531, 402] width 198 height 32
type input "300"
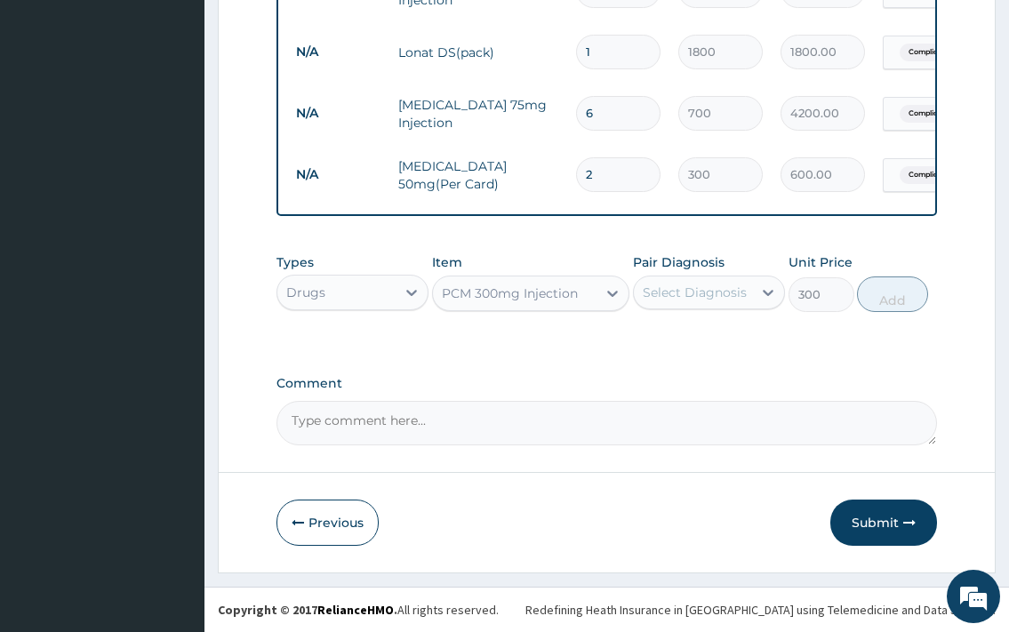
click at [655, 289] on div "Select Diagnosis" at bounding box center [695, 293] width 104 height 18
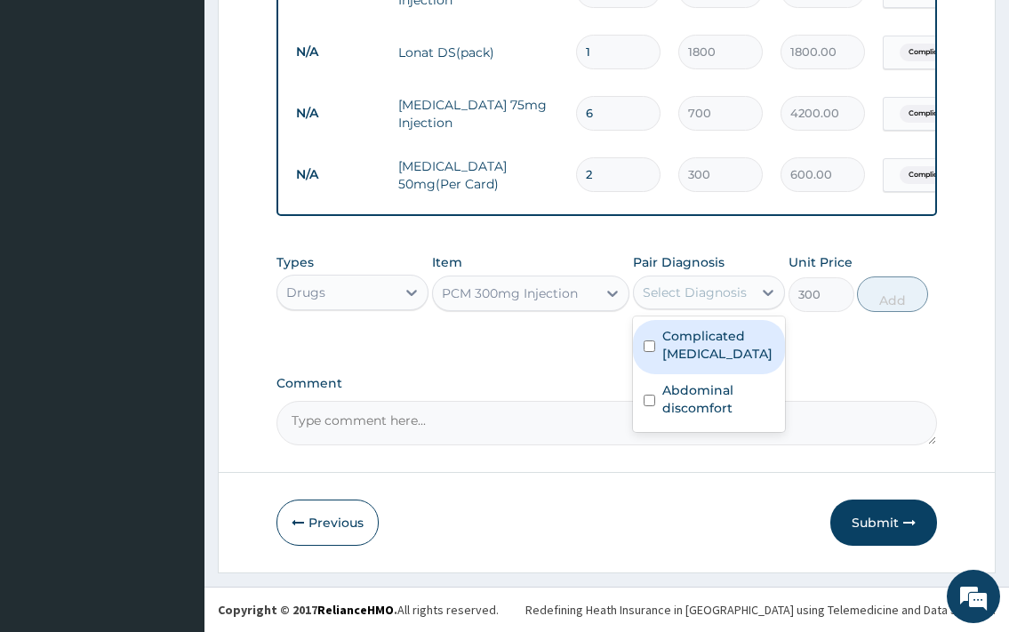
click at [687, 337] on label "Complicated malaria" at bounding box center [719, 345] width 112 height 36
checkbox input "true"
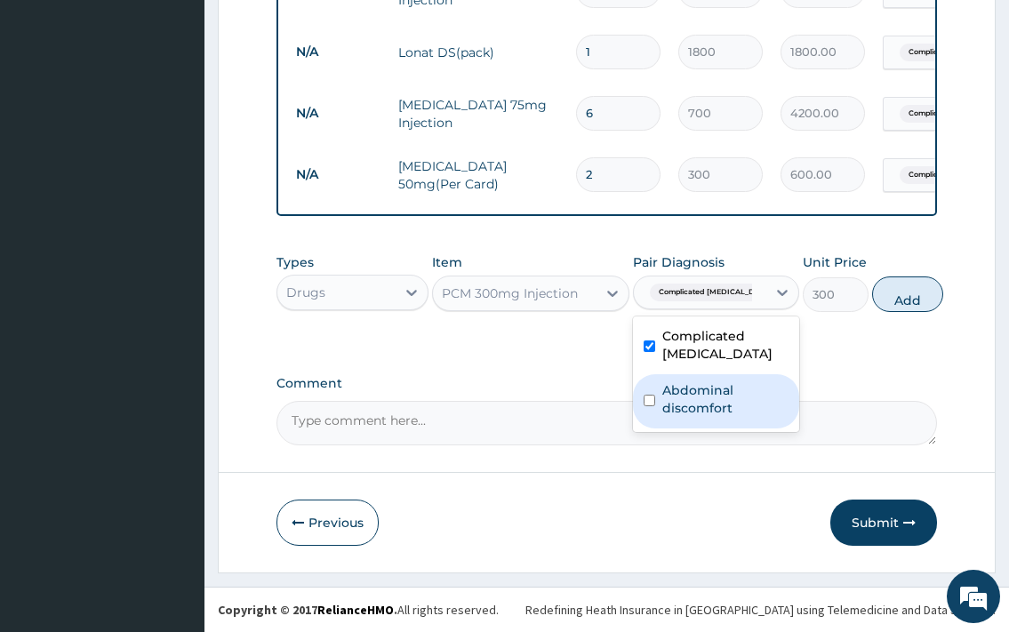
click at [687, 395] on label "Abdominal discomfort" at bounding box center [726, 400] width 126 height 36
checkbox input "true"
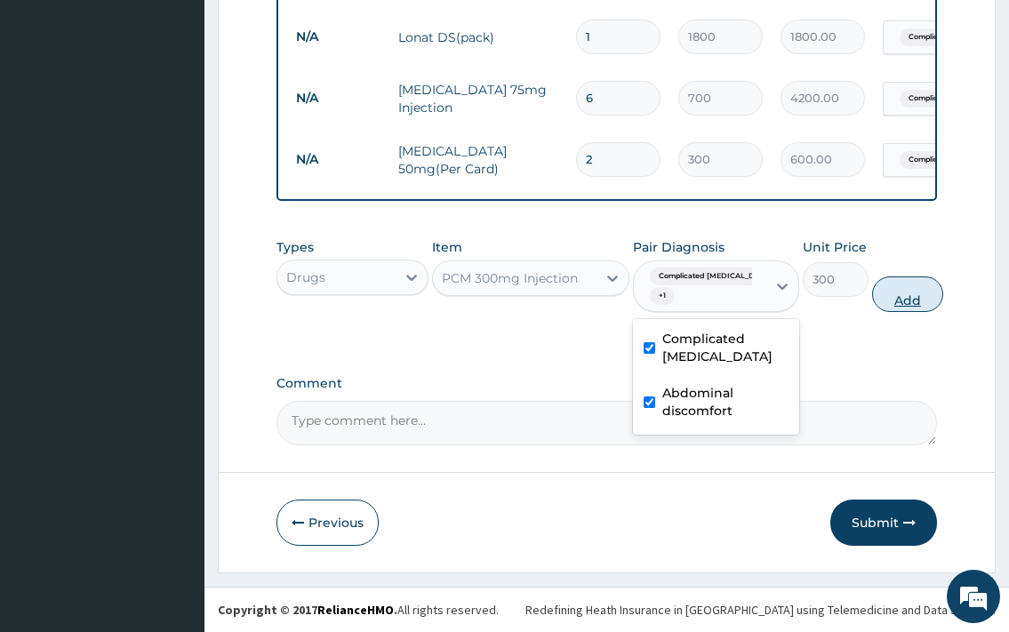
click at [893, 302] on button "Add" at bounding box center [907, 295] width 71 height 36
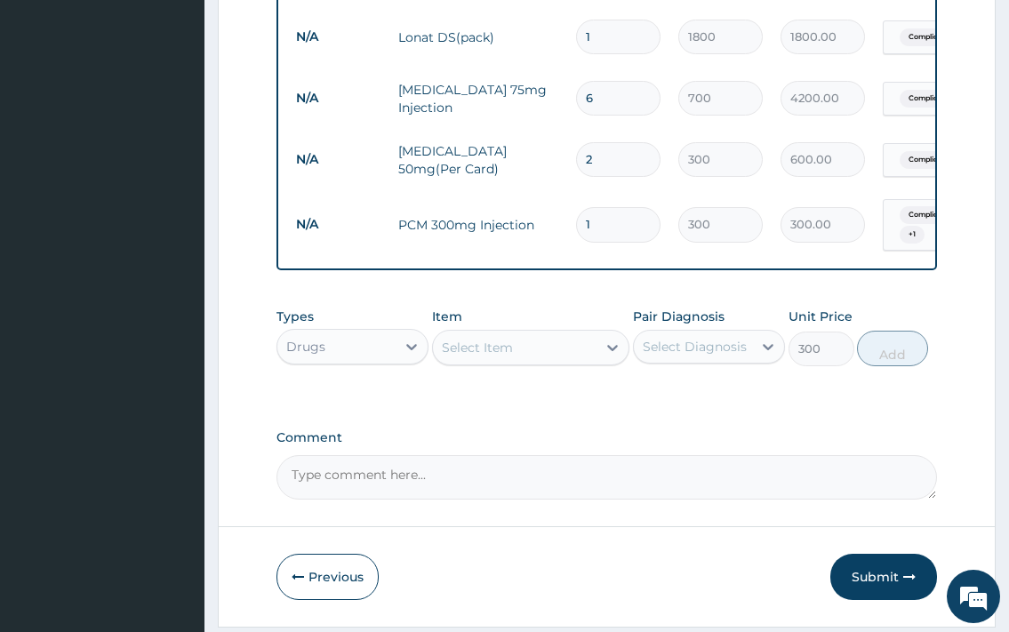
type input "0"
type input "12"
type input "3600.00"
type input "12"
click at [598, 364] on div at bounding box center [613, 348] width 32 height 32
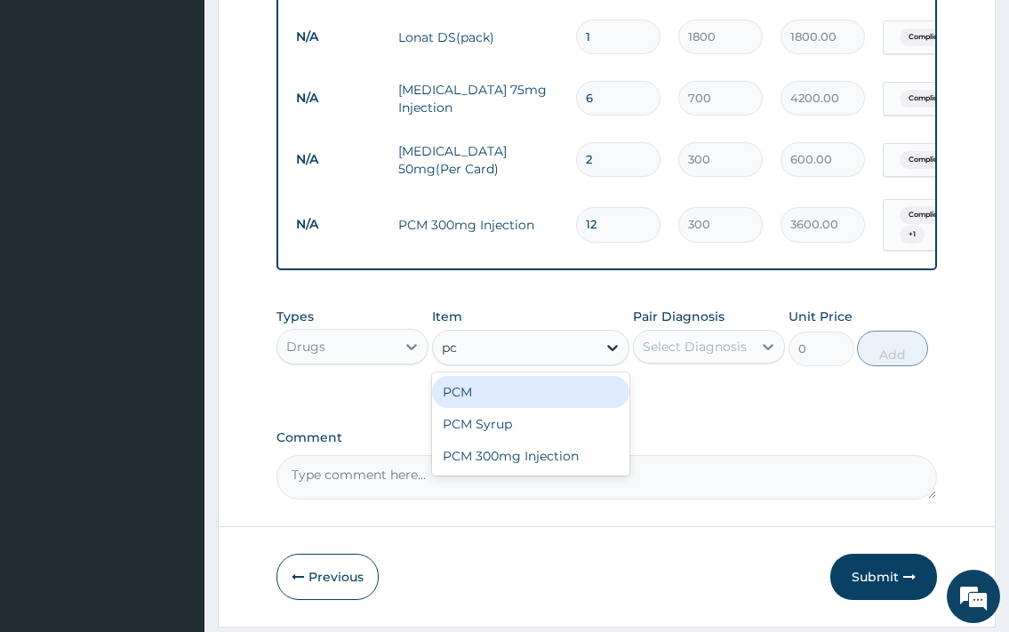
type input "pcm"
click at [601, 407] on div "PCM" at bounding box center [531, 392] width 198 height 32
type input "20"
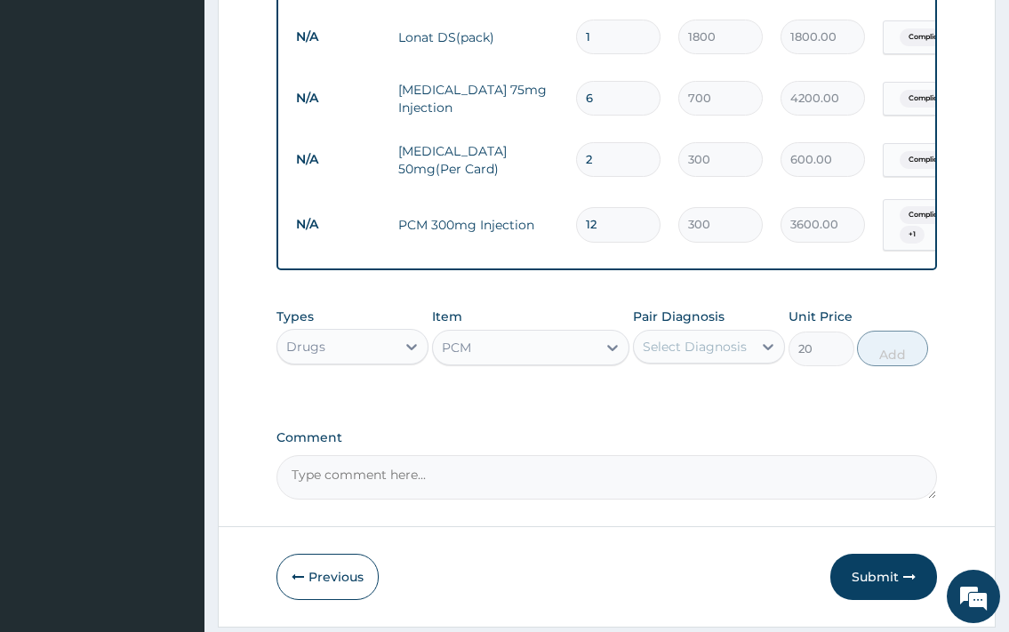
click at [695, 361] on div "Select Diagnosis" at bounding box center [693, 347] width 118 height 28
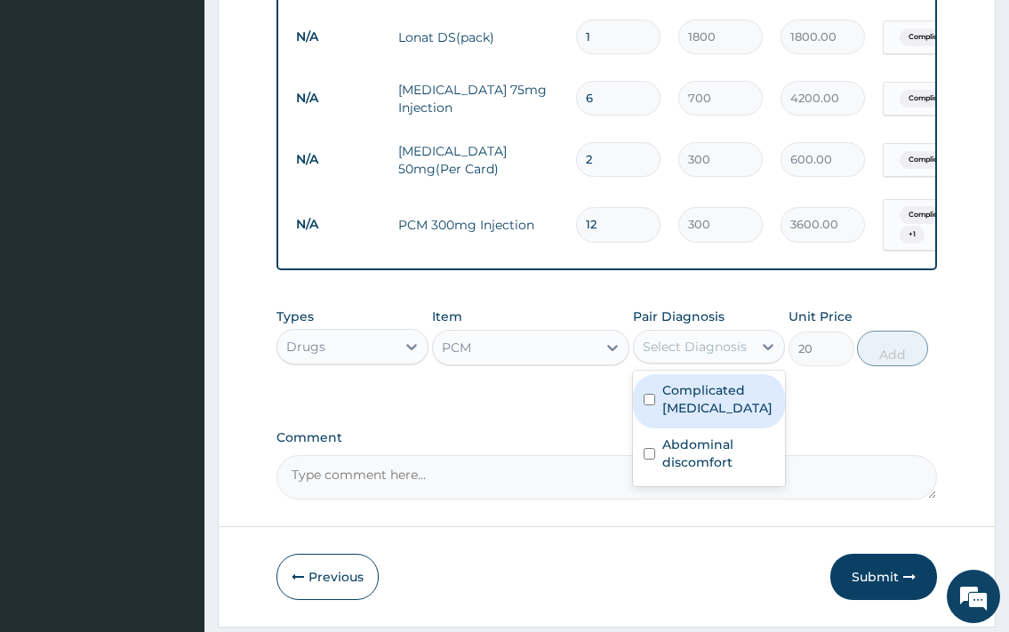
click at [683, 417] on label "Complicated malaria" at bounding box center [719, 400] width 112 height 36
checkbox input "true"
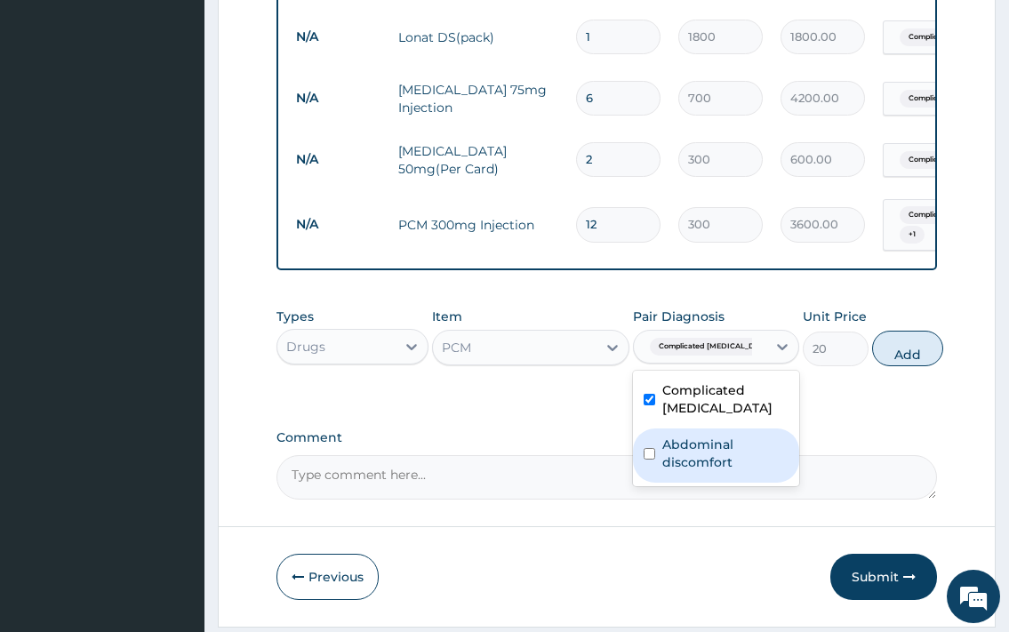
click at [694, 459] on label "Abdominal discomfort" at bounding box center [726, 454] width 126 height 36
checkbox input "true"
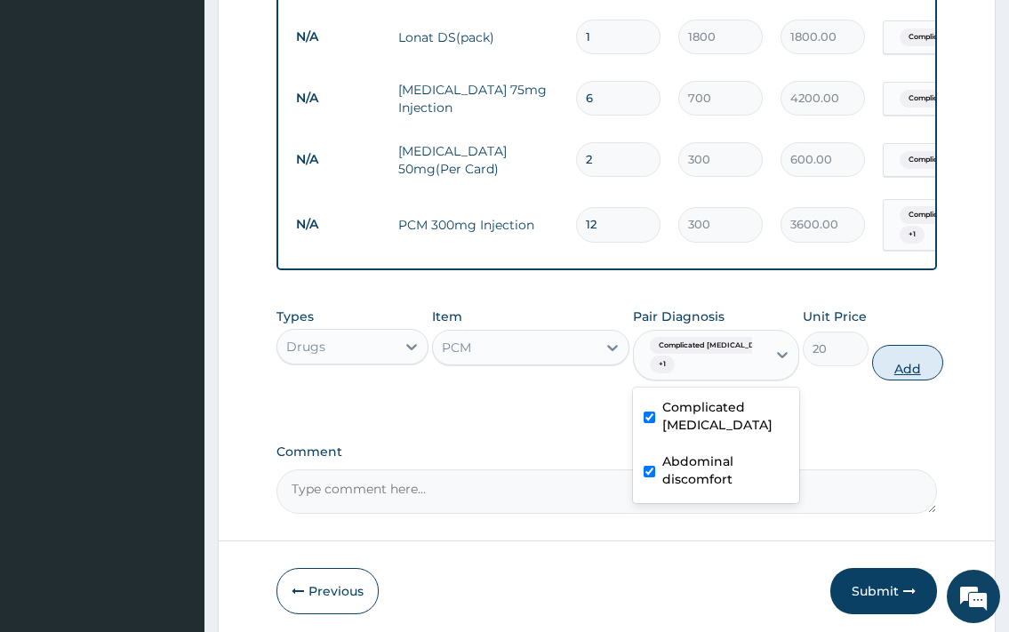
click at [909, 366] on button "Add" at bounding box center [907, 363] width 71 height 36
type input "0"
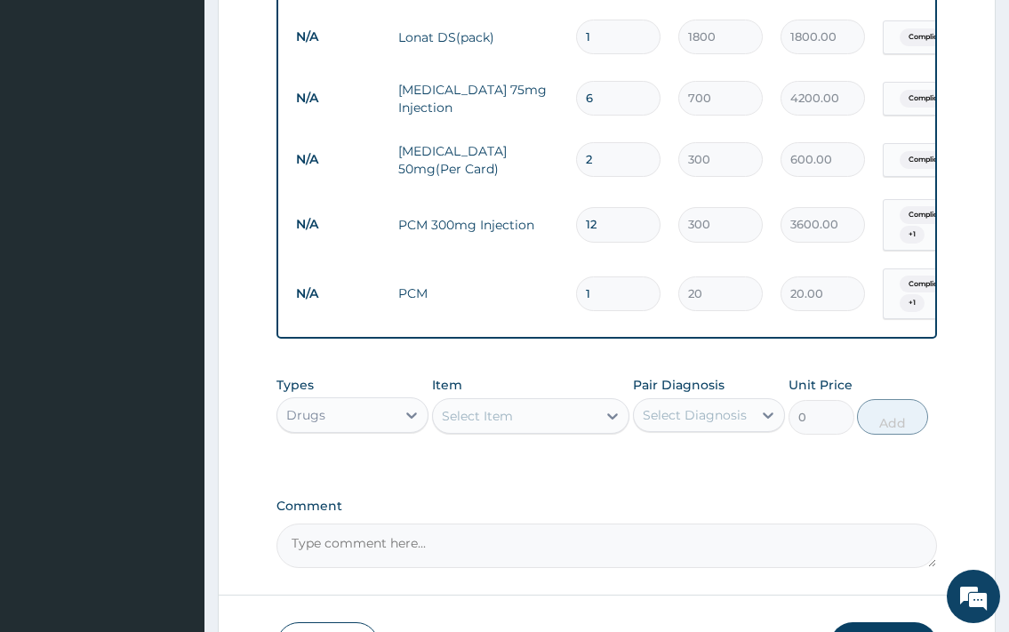
type input "0.00"
type input "2"
type input "40.00"
type input "21"
type input "420.00"
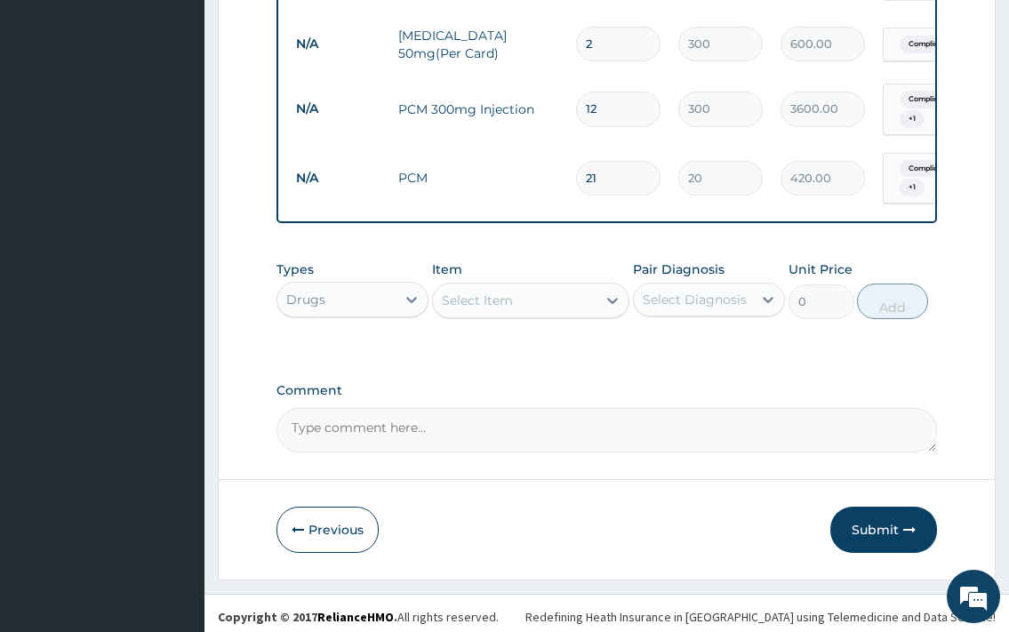
scroll to position [1339, 0]
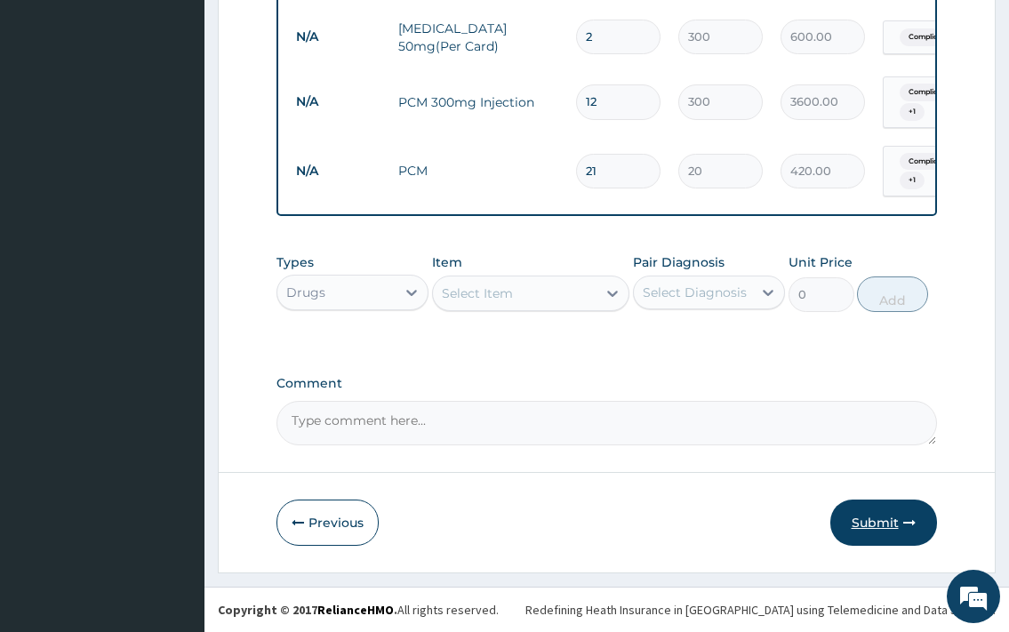
type input "21"
click at [894, 526] on button "Submit" at bounding box center [884, 523] width 107 height 46
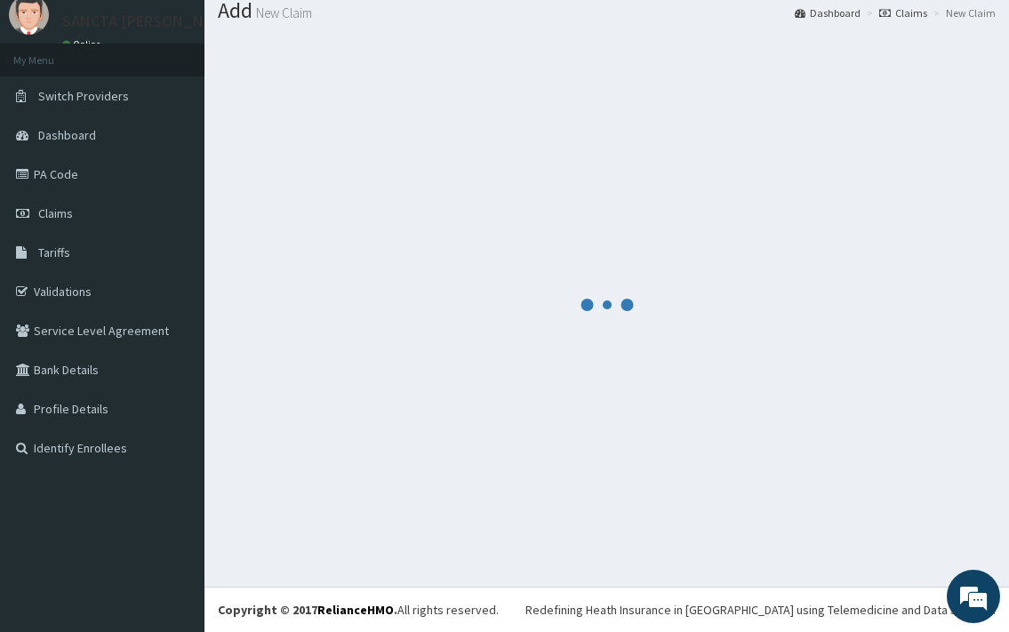
scroll to position [59, 0]
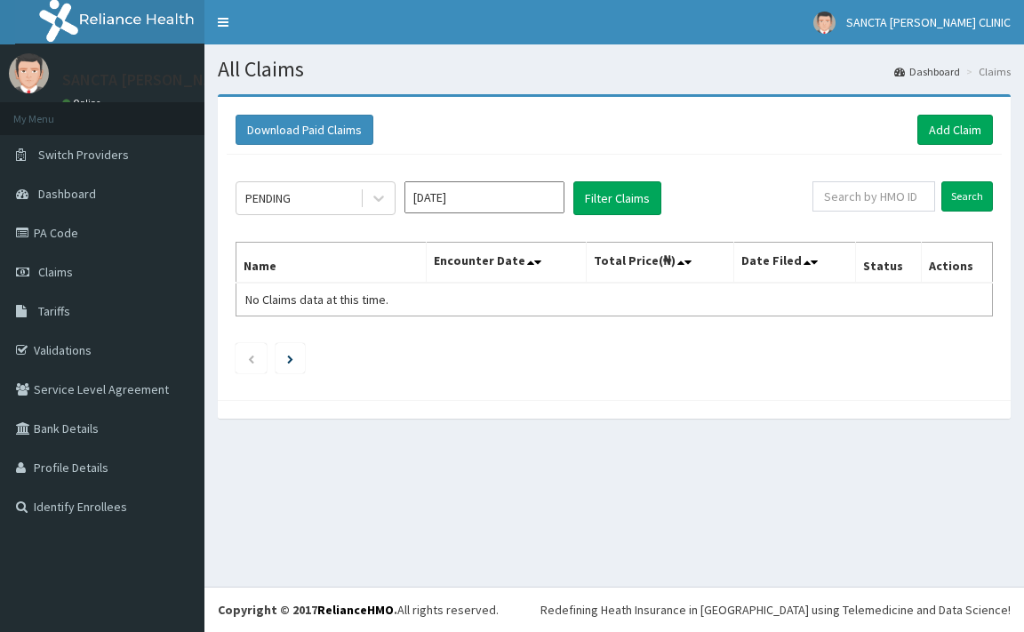
click at [478, 202] on input "Sep 2025" at bounding box center [485, 197] width 160 height 32
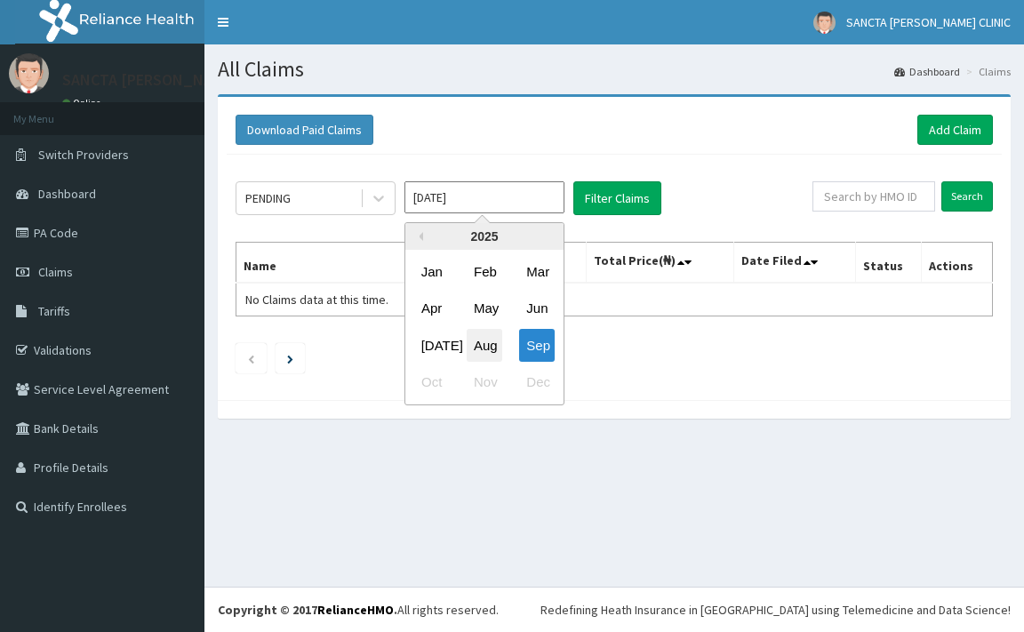
click at [489, 341] on div "Aug" at bounding box center [485, 345] width 36 height 33
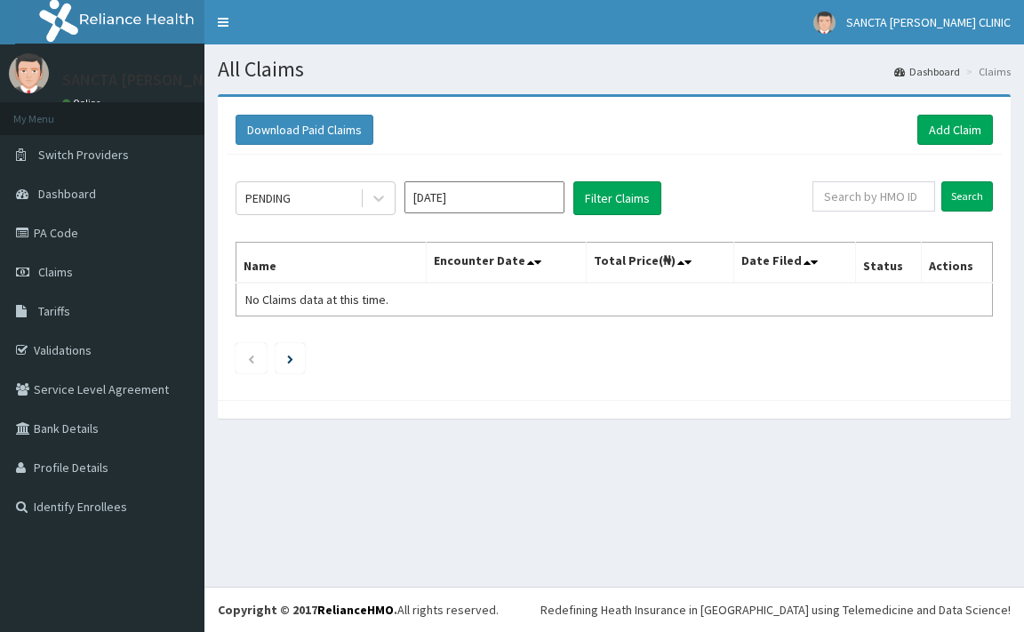
type input "Aug 2025"
click at [627, 207] on button "Filter Claims" at bounding box center [618, 198] width 88 height 34
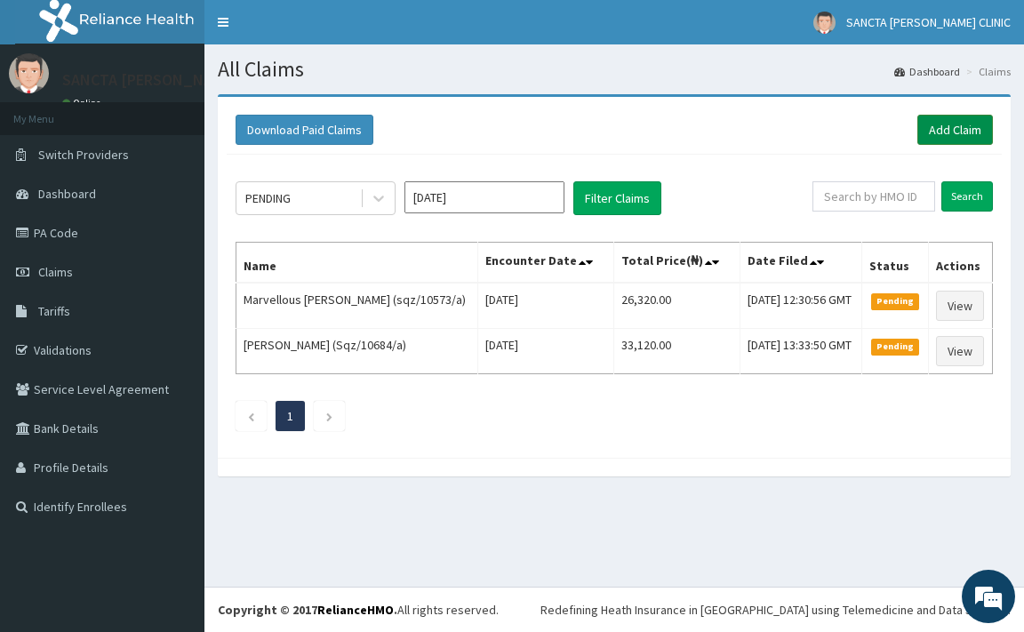
click at [922, 132] on link "Add Claim" at bounding box center [956, 130] width 76 height 30
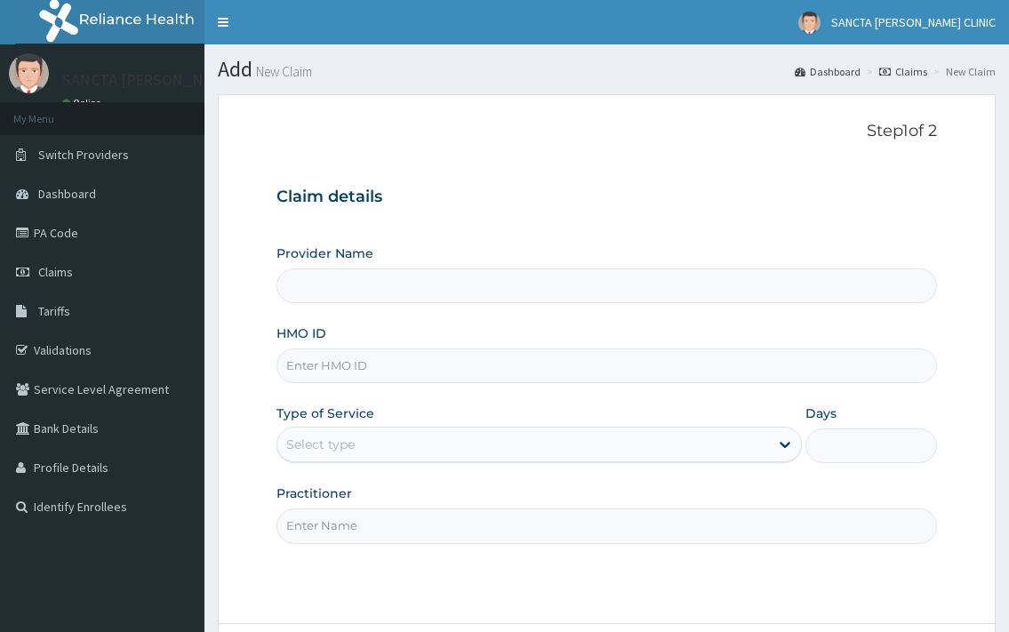
type input "SANCTA [PERSON_NAME] CLINIC"
click at [471, 368] on input "HMO ID" at bounding box center [607, 366] width 660 height 35
type input "sqz/10718/a"
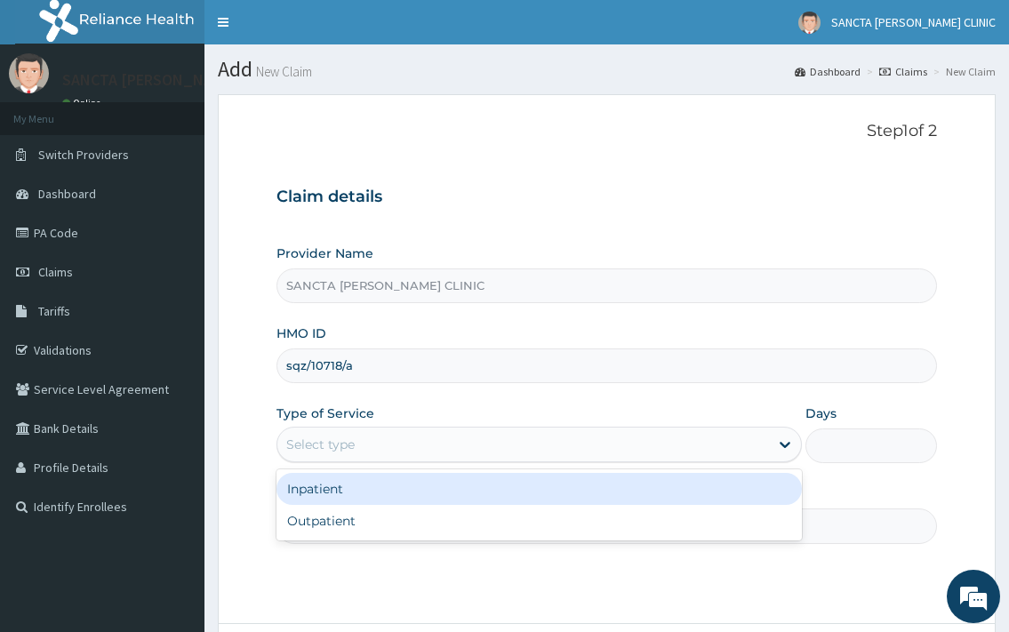
click at [479, 441] on div "Select type" at bounding box center [522, 444] width 491 height 28
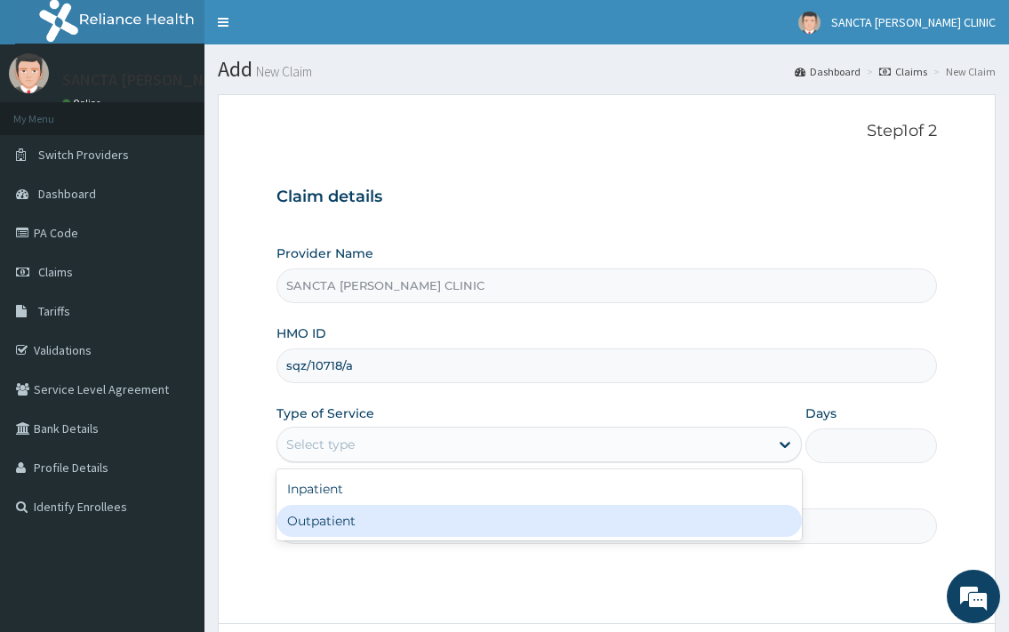
drag, startPoint x: 435, startPoint y: 525, endPoint x: 437, endPoint y: 495, distance: 29.4
click at [435, 524] on div "Outpatient" at bounding box center [539, 521] width 525 height 32
type input "1"
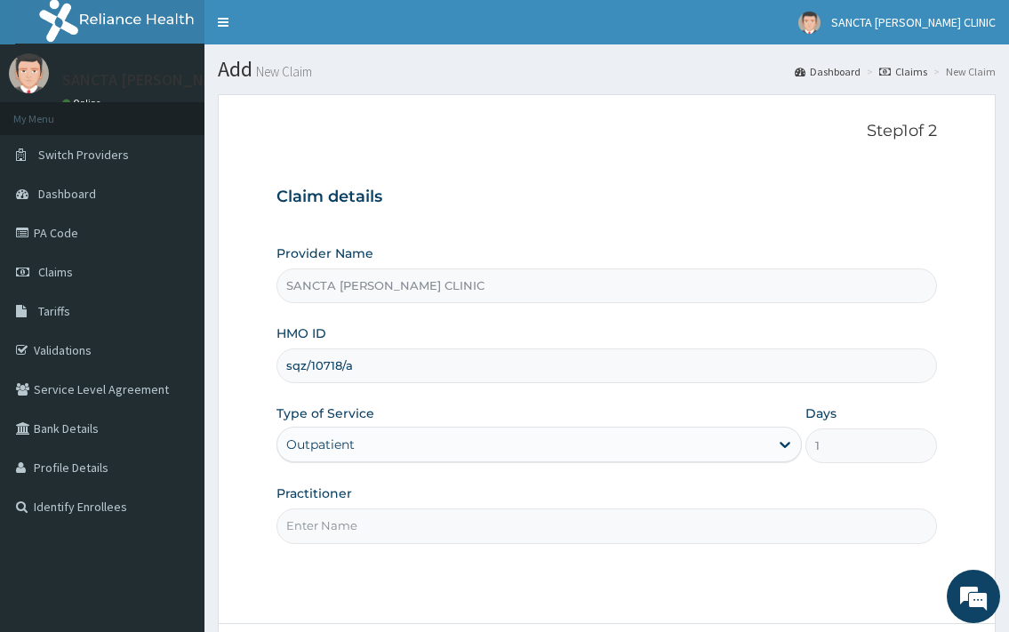
click at [423, 509] on div "Practitioner" at bounding box center [607, 514] width 660 height 59
click at [421, 521] on input "Practitioner" at bounding box center [607, 526] width 660 height 35
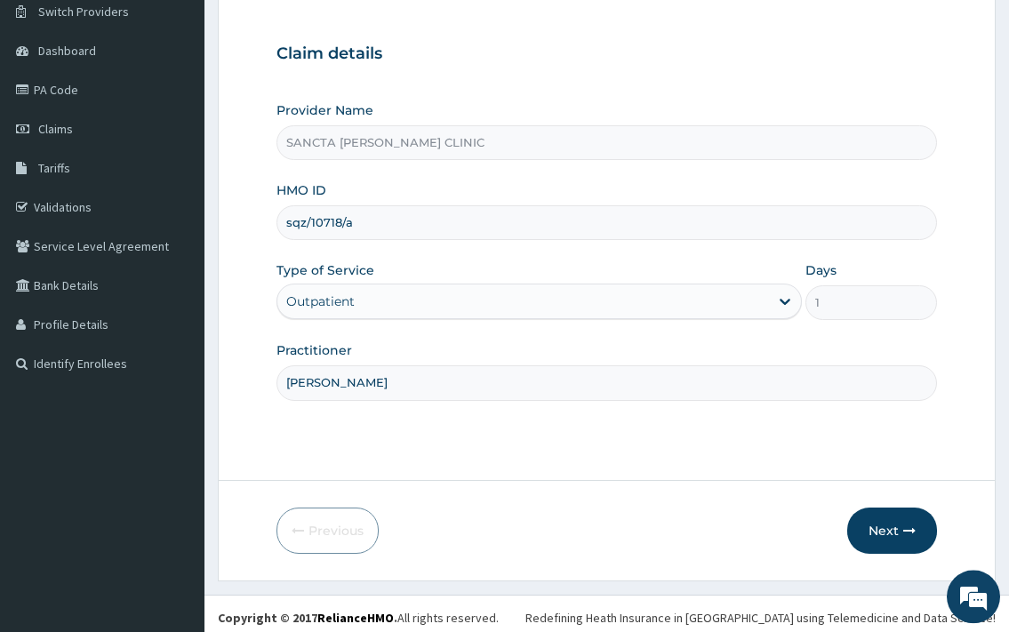
scroll to position [151, 0]
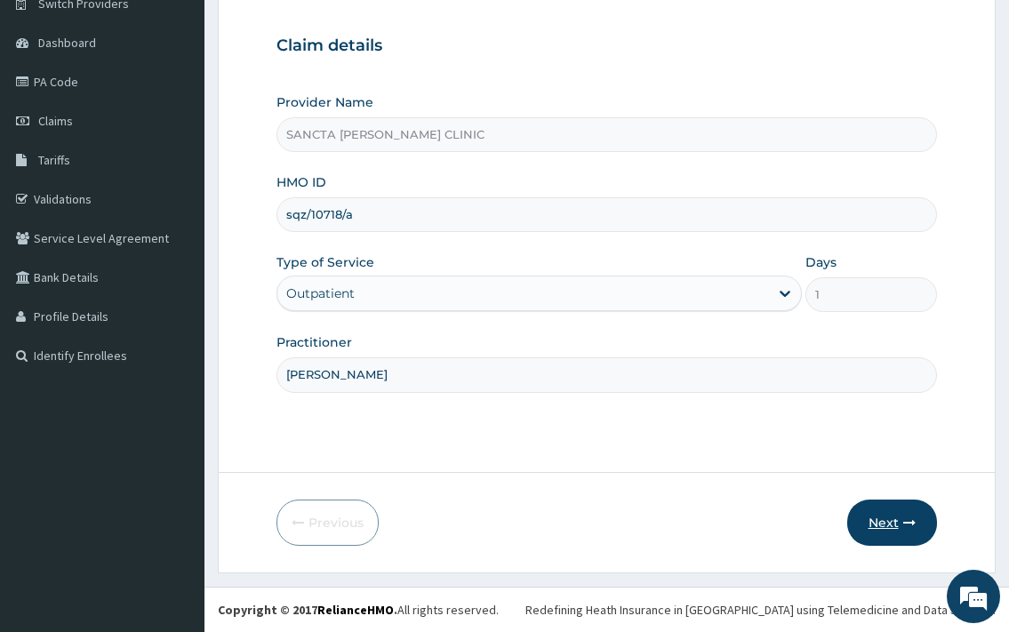
type input "[PERSON_NAME]"
click at [893, 524] on button "Next" at bounding box center [892, 523] width 90 height 46
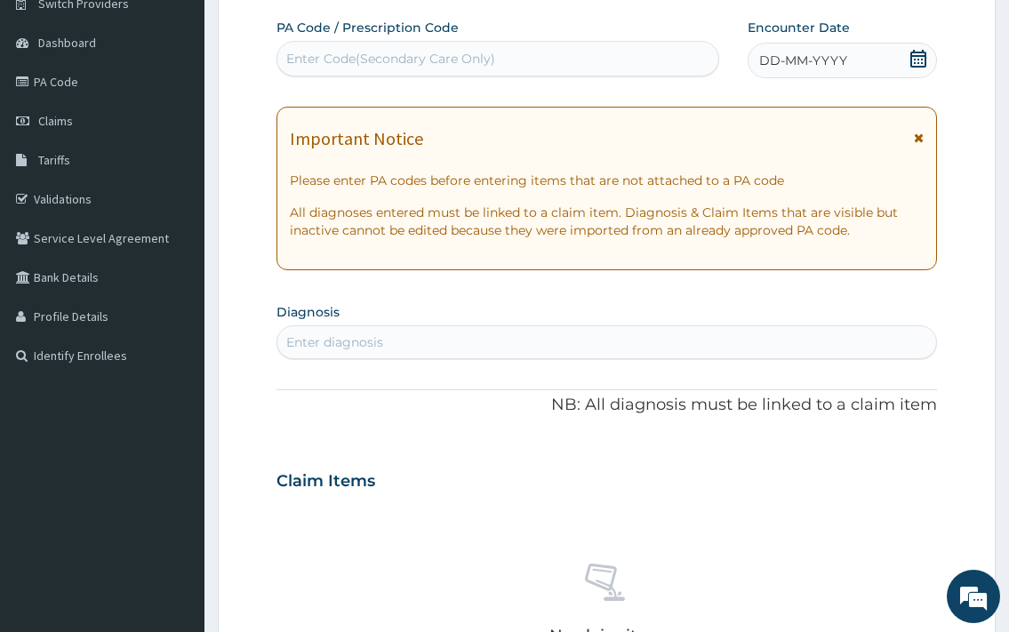
click at [915, 59] on icon at bounding box center [919, 59] width 16 height 18
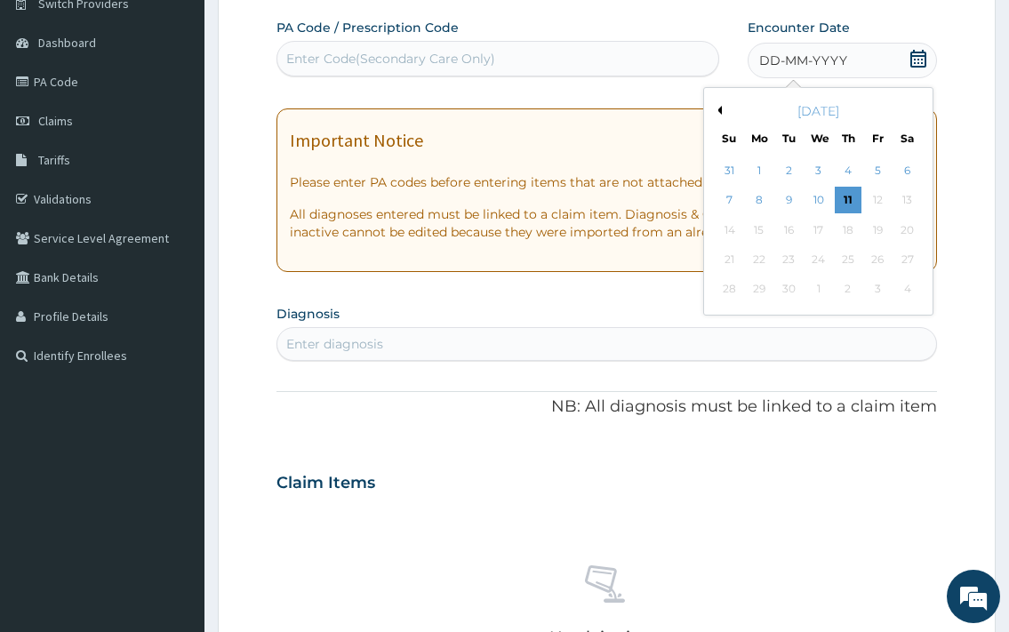
click at [721, 107] on button "Previous Month" at bounding box center [717, 110] width 9 height 9
click at [783, 288] on div "26" at bounding box center [788, 290] width 27 height 27
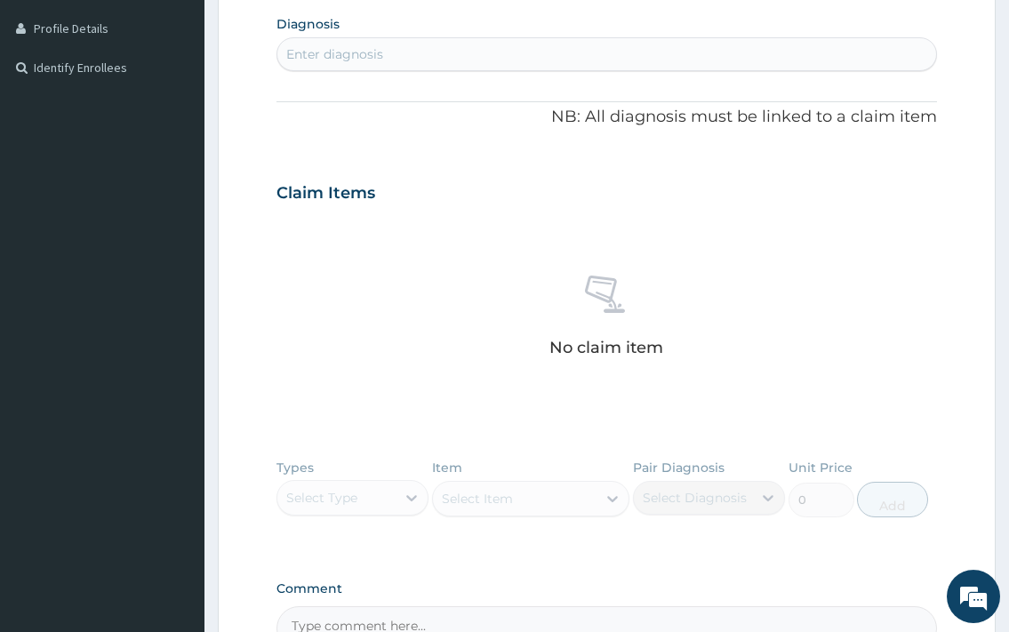
scroll to position [423, 0]
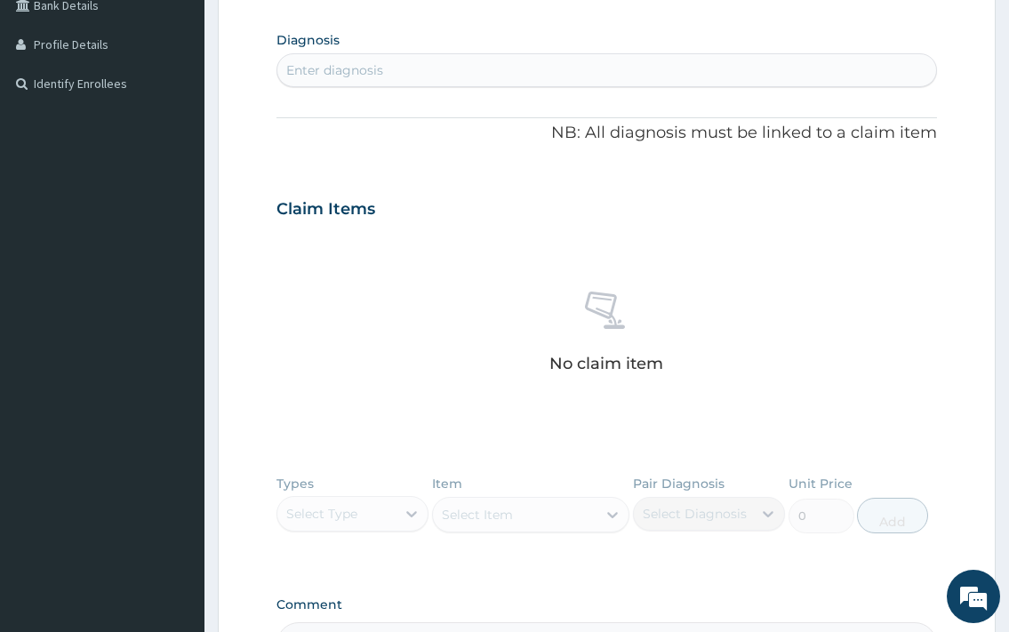
click at [366, 62] on div "Enter diagnosis" at bounding box center [334, 70] width 97 height 18
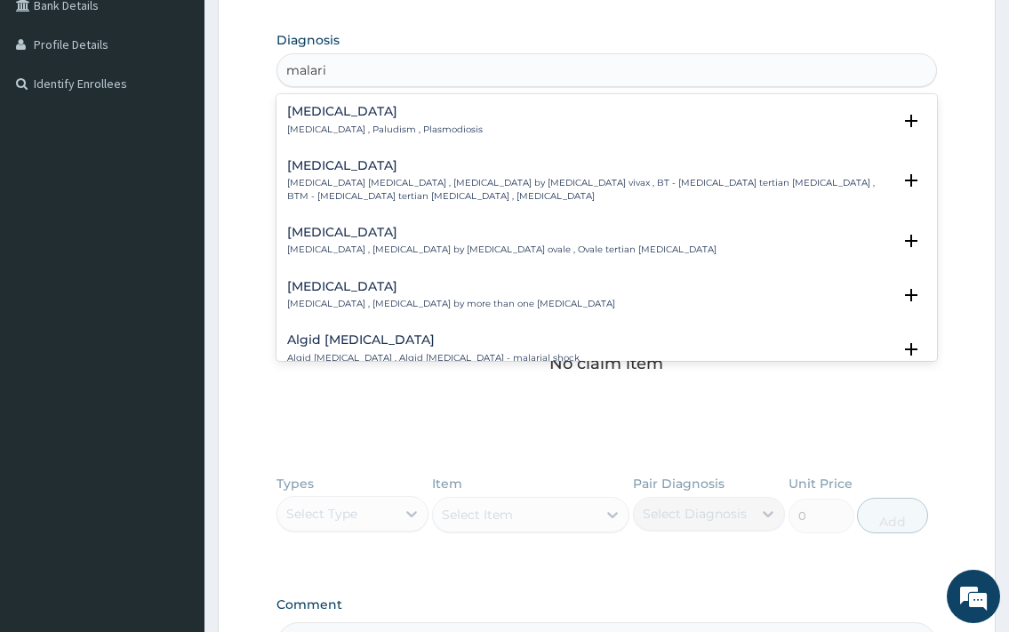
scroll to position [96, 0]
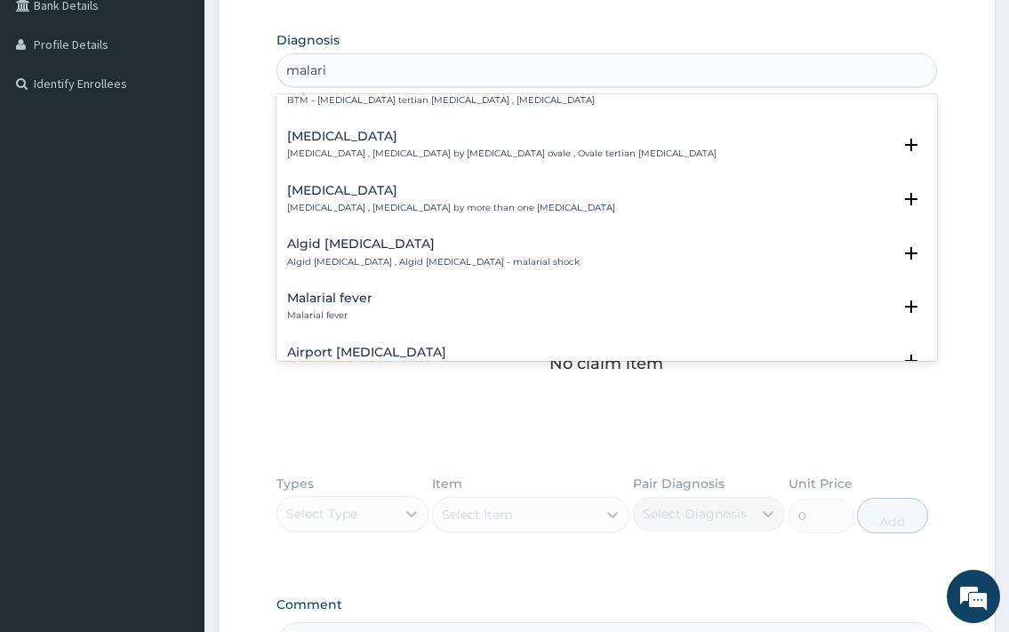
type input "[MEDICAL_DATA]"
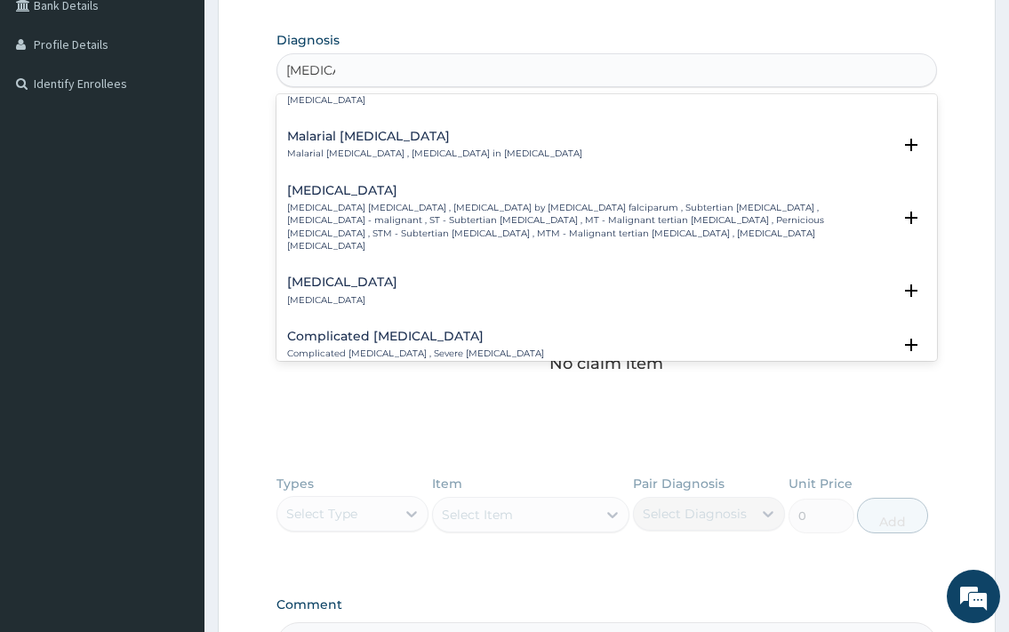
scroll to position [672, 0]
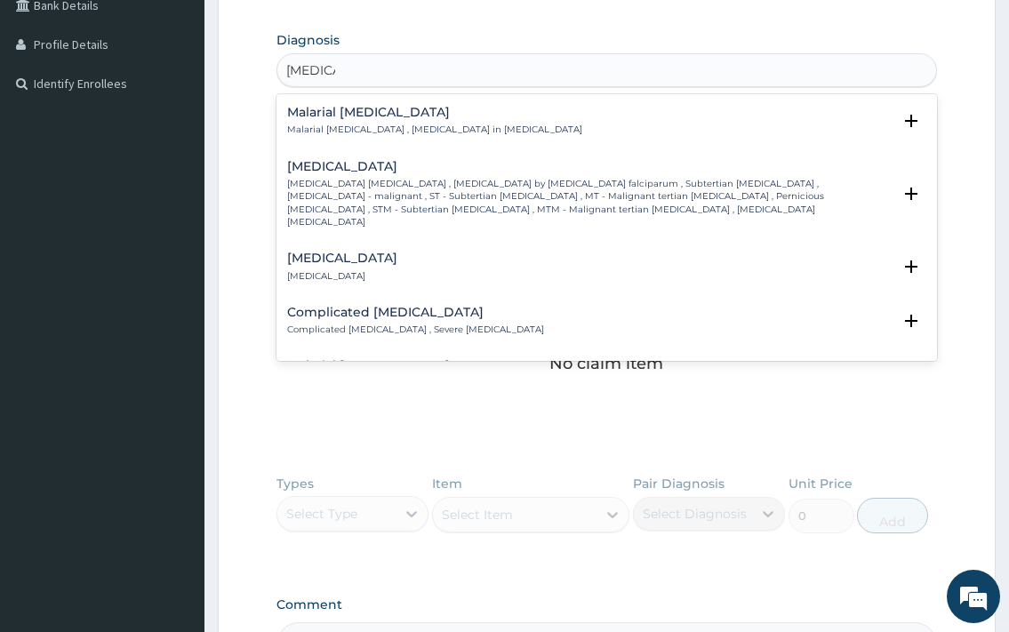
click at [348, 306] on h4 "Complicated [MEDICAL_DATA]" at bounding box center [415, 312] width 257 height 13
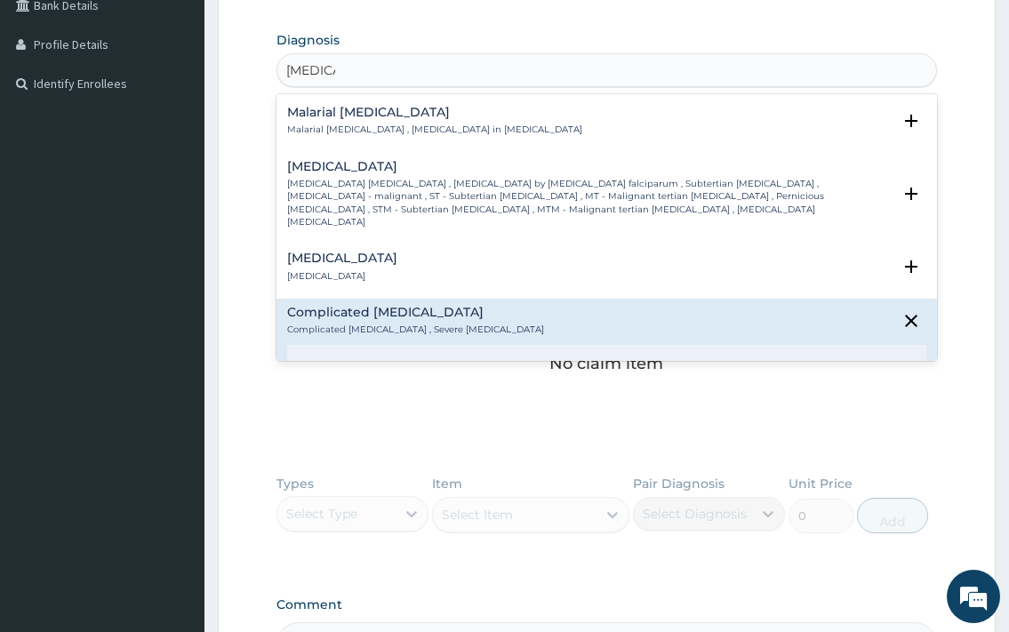
scroll to position [768, 0]
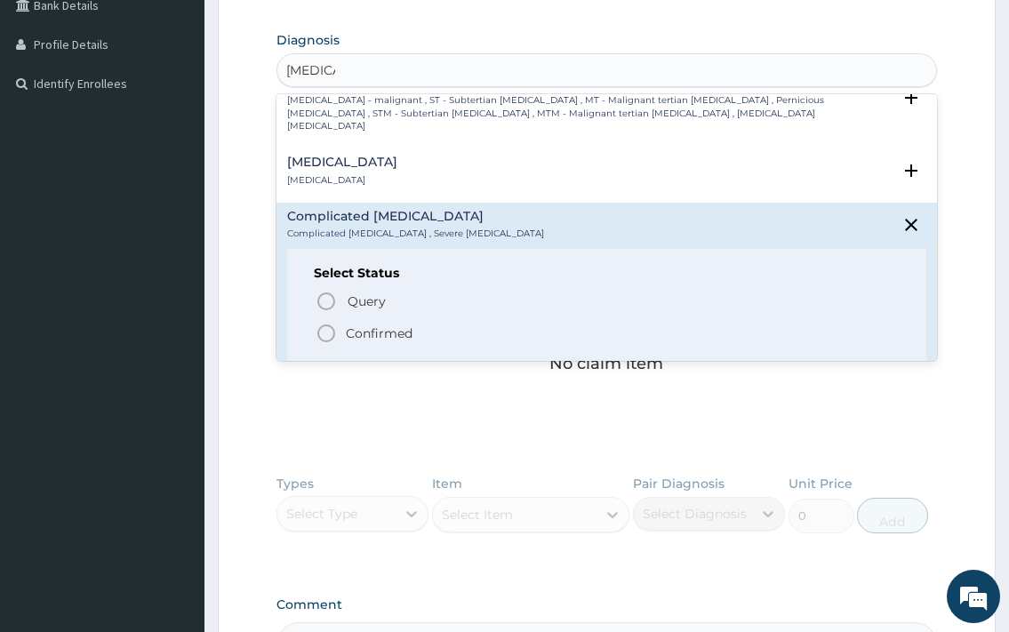
click at [346, 323] on span "Confirmed" at bounding box center [607, 333] width 583 height 21
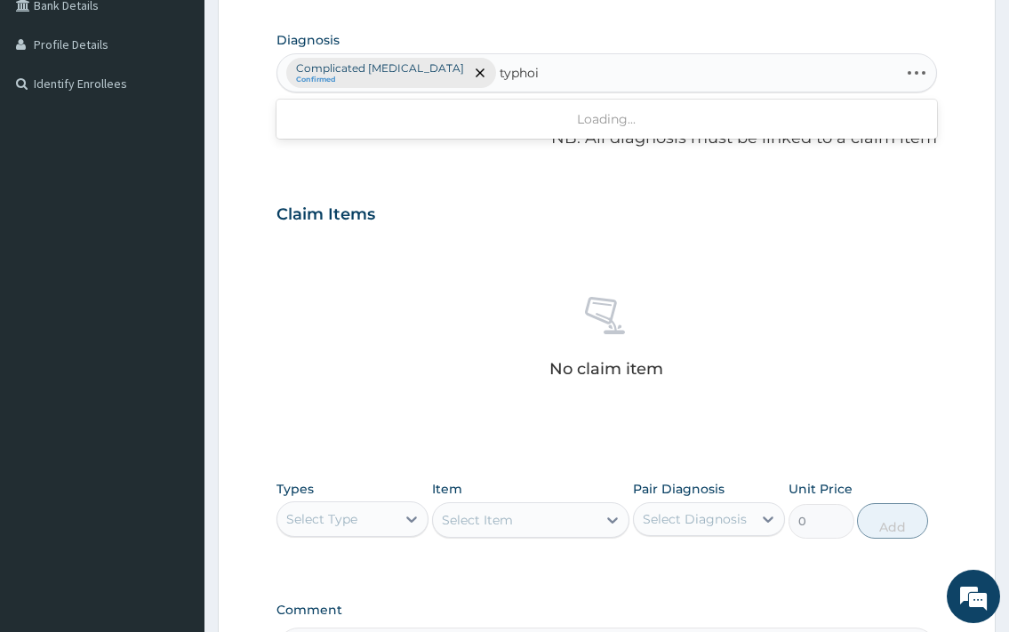
type input "[MEDICAL_DATA]"
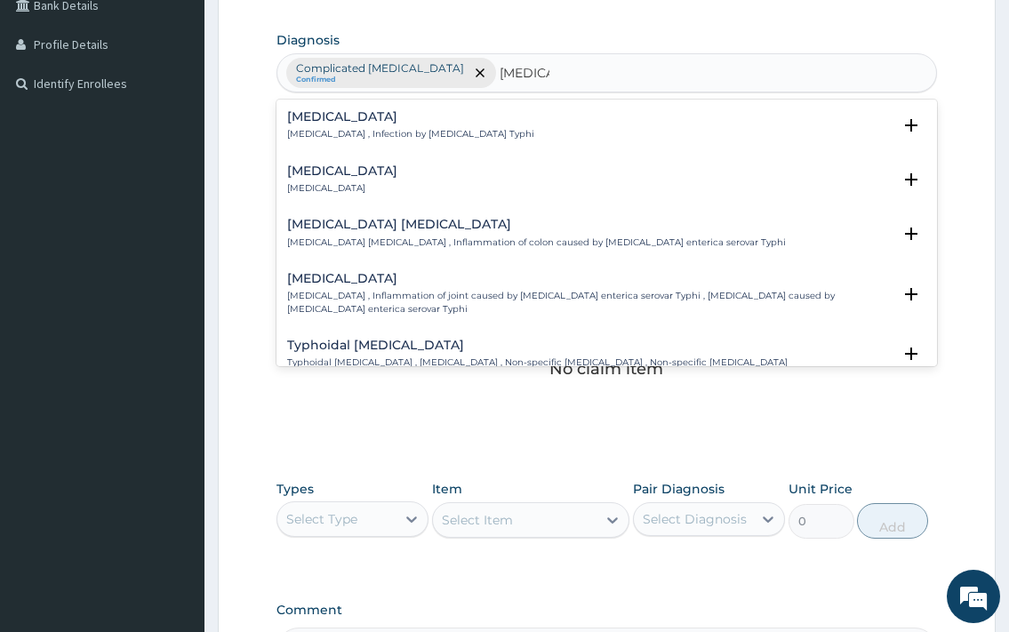
click at [419, 133] on p "[MEDICAL_DATA] , Infection by [MEDICAL_DATA] Typhi" at bounding box center [410, 134] width 247 height 12
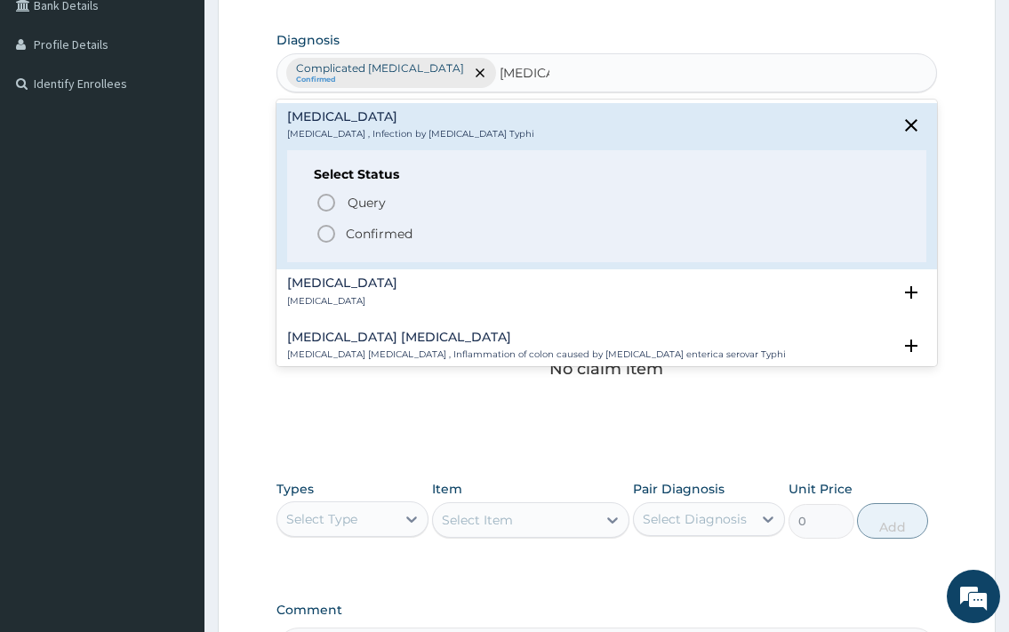
click at [354, 233] on p "Confirmed" at bounding box center [379, 234] width 67 height 18
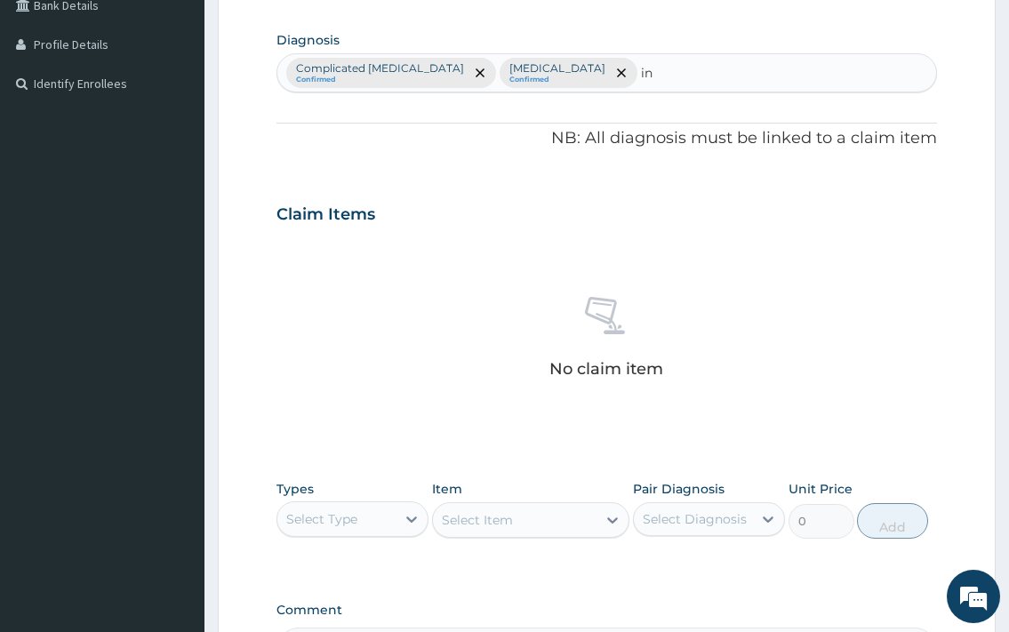
type input "i"
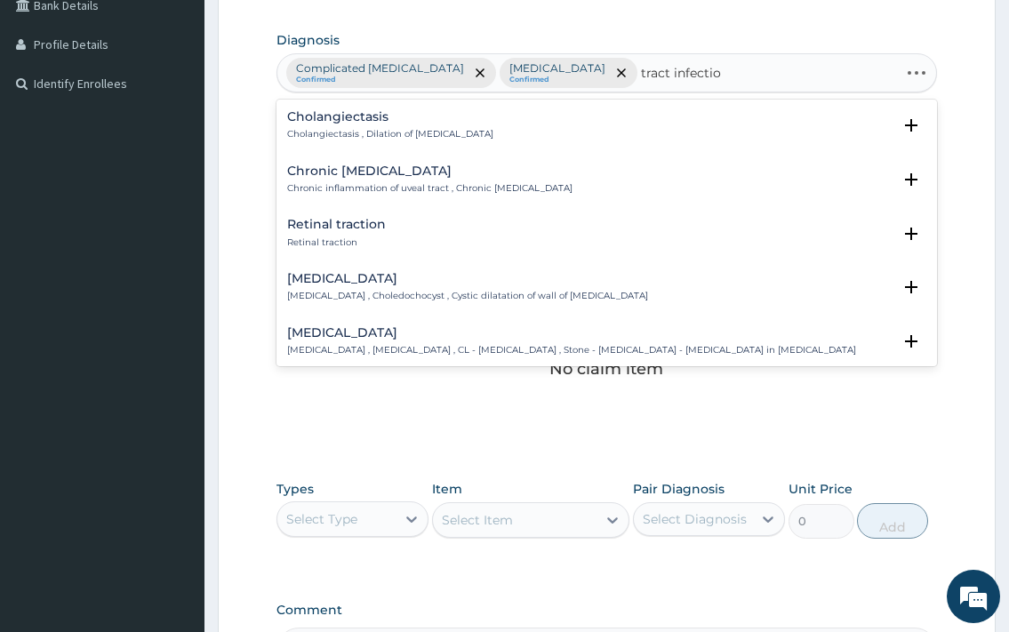
type input "tract infection"
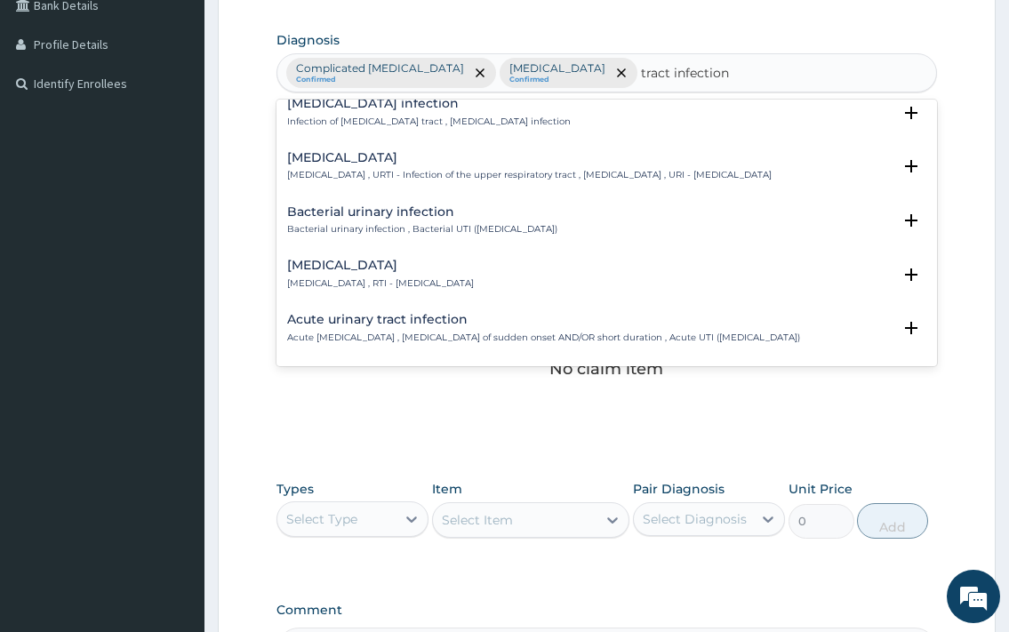
scroll to position [96, 0]
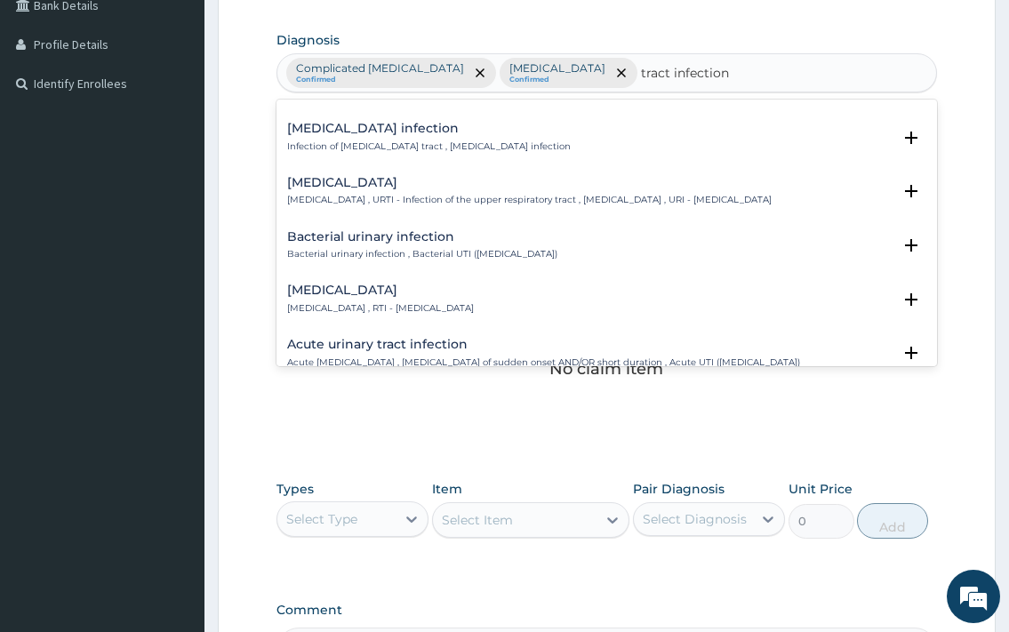
click at [403, 193] on div "Upper respiratory infection Upper respiratory infection , URTI - Infection of t…" at bounding box center [529, 191] width 485 height 31
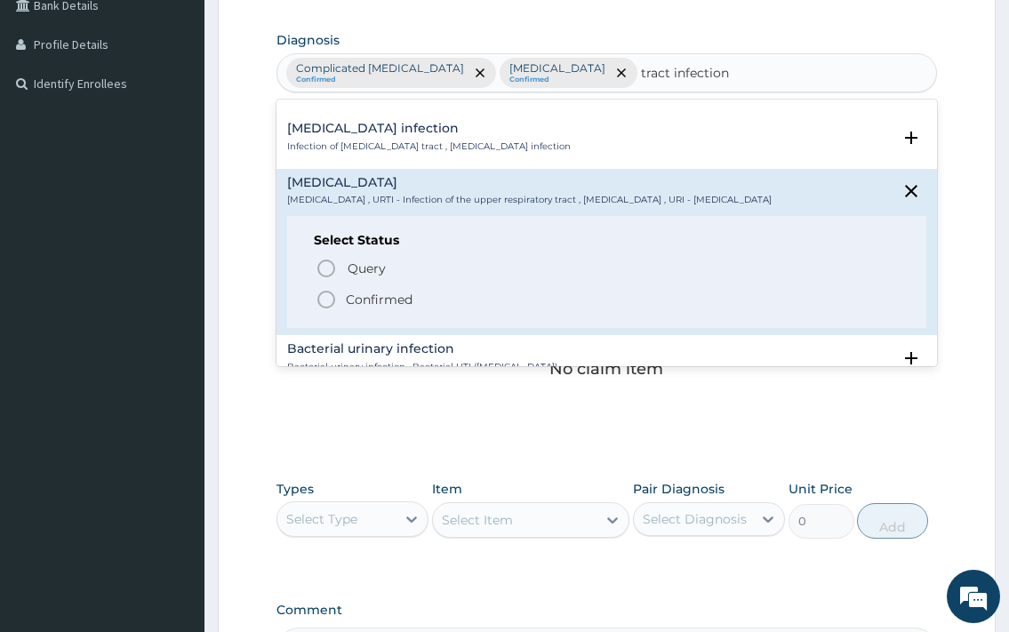
click at [384, 309] on p "Confirmed" at bounding box center [379, 300] width 67 height 18
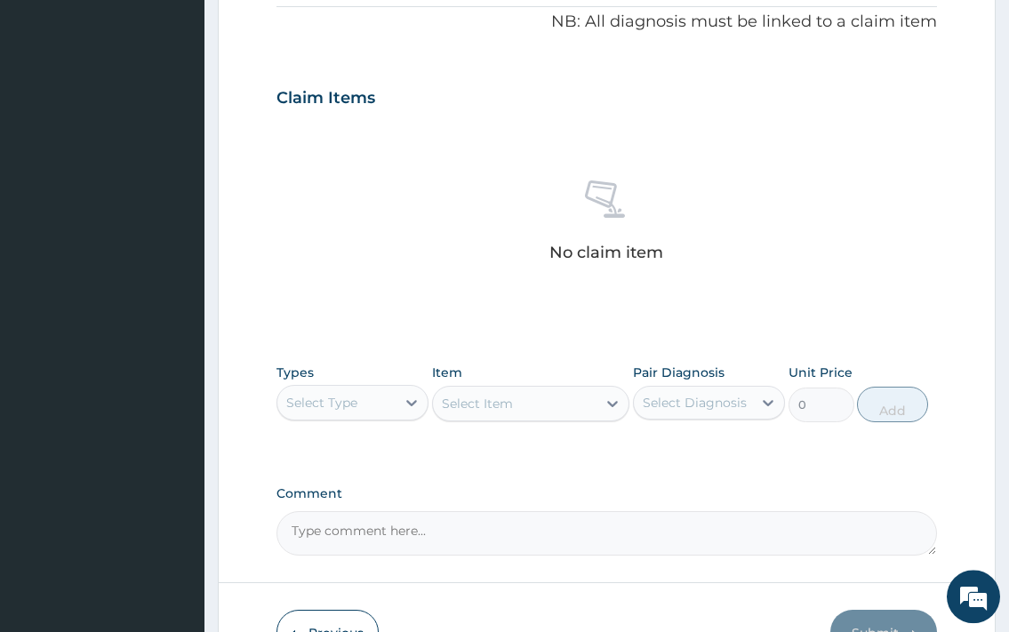
scroll to position [650, 0]
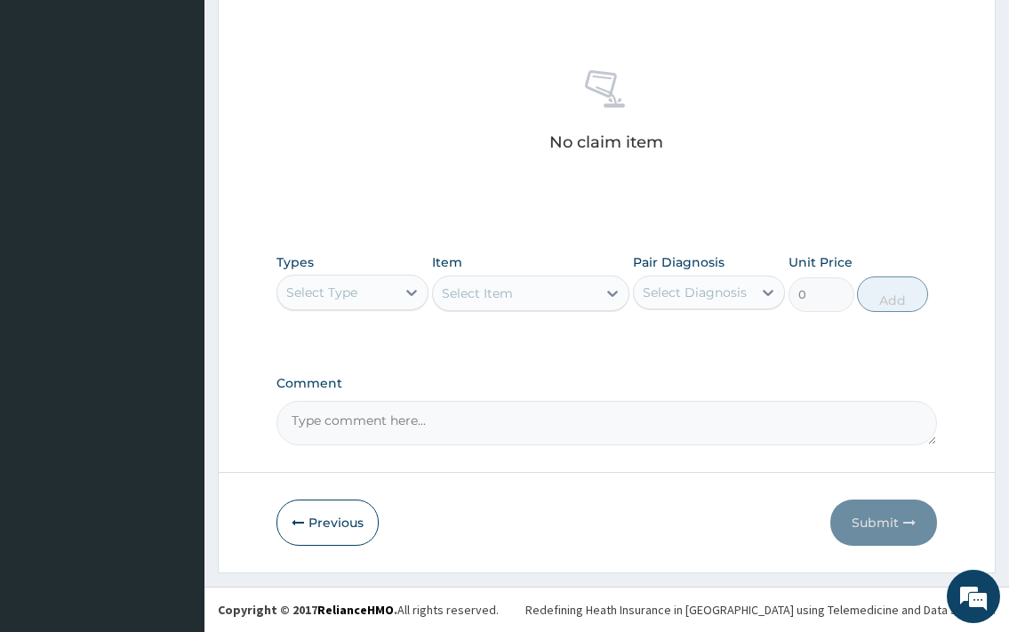
click at [345, 281] on div "Select Type" at bounding box center [336, 292] width 118 height 28
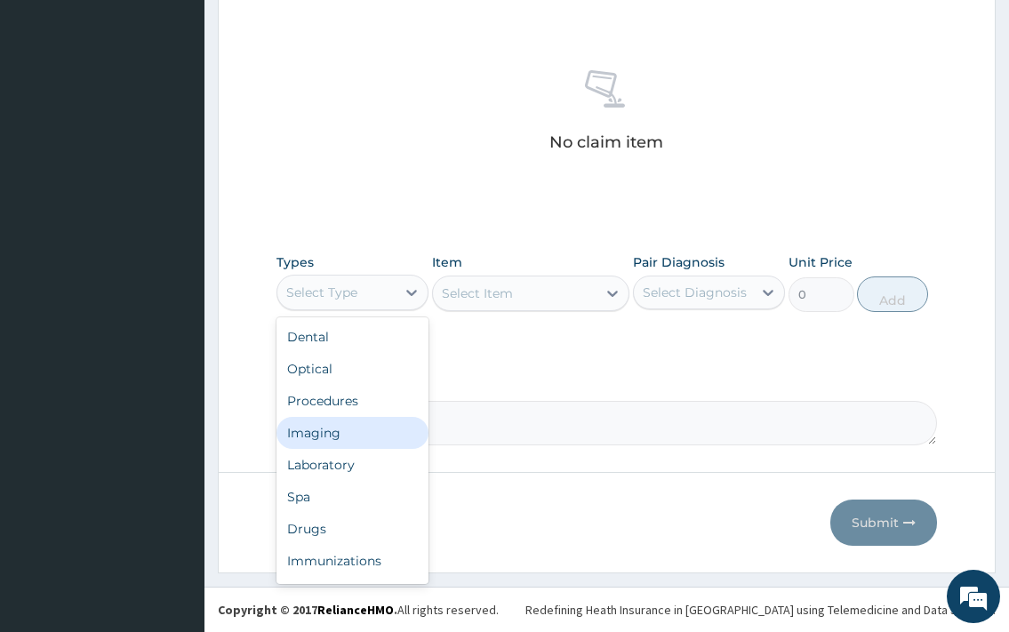
click at [383, 419] on div "Imaging" at bounding box center [353, 433] width 152 height 32
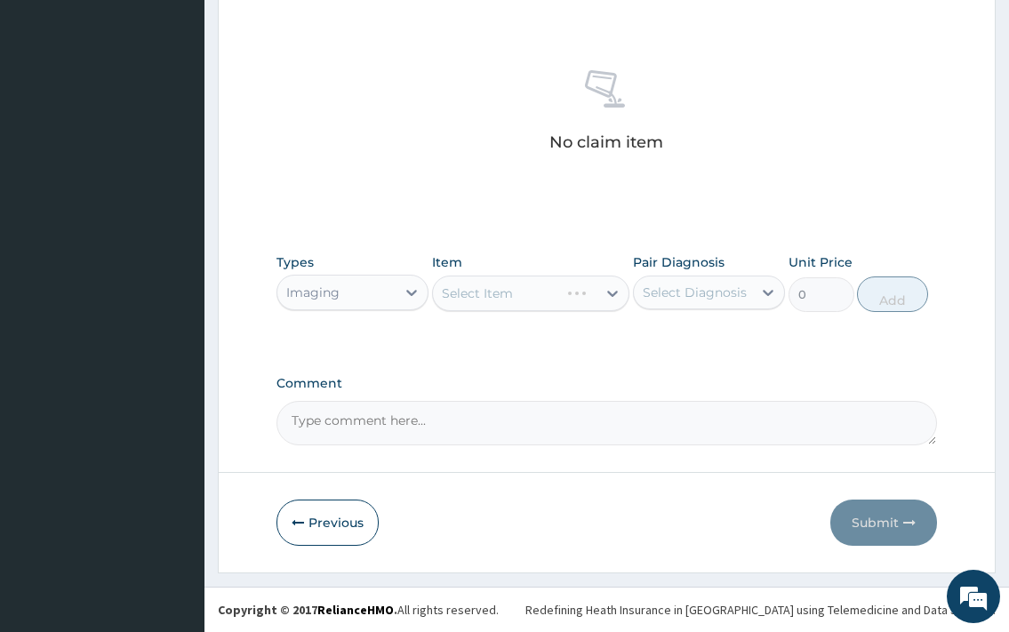
click at [362, 295] on div "Imaging" at bounding box center [336, 292] width 118 height 28
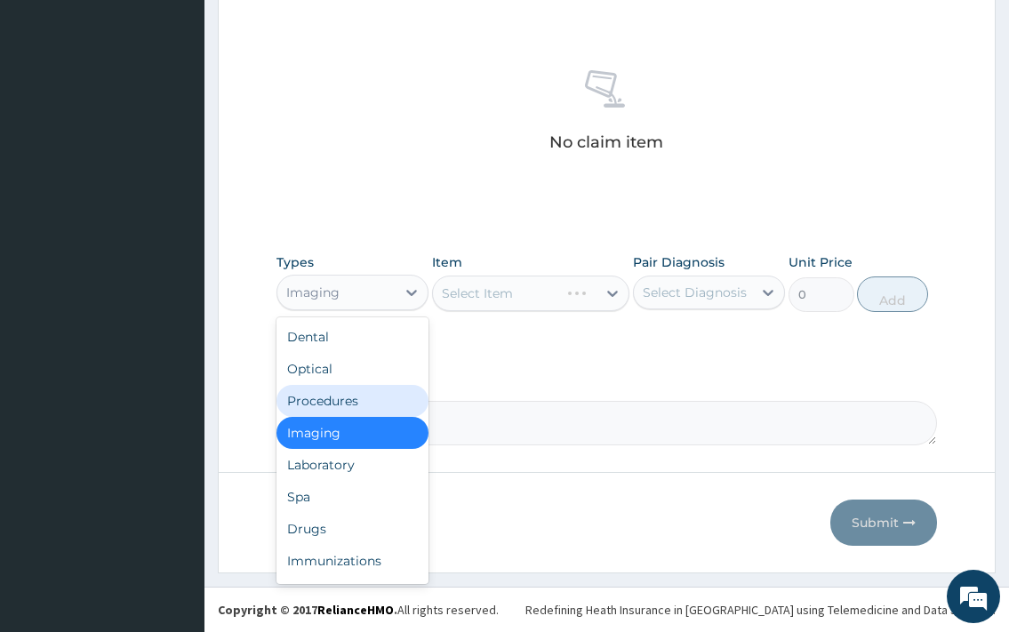
click at [342, 411] on div "Procedures" at bounding box center [353, 401] width 152 height 32
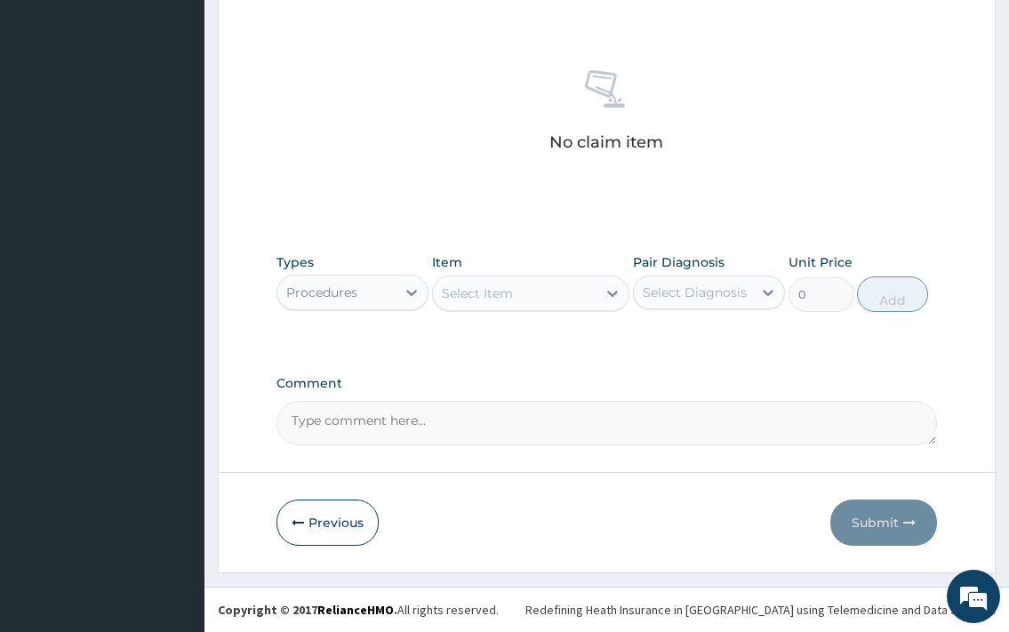
click at [572, 304] on div "Select Item" at bounding box center [515, 293] width 165 height 28
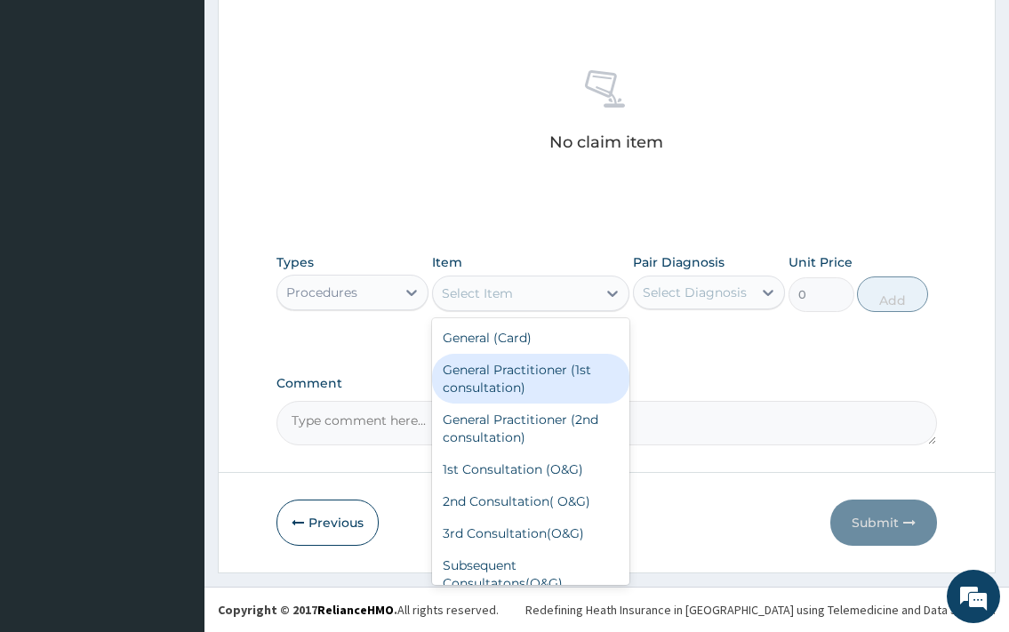
click at [526, 382] on div "General Practitioner (1st consultation)" at bounding box center [531, 379] width 198 height 50
type input "1500"
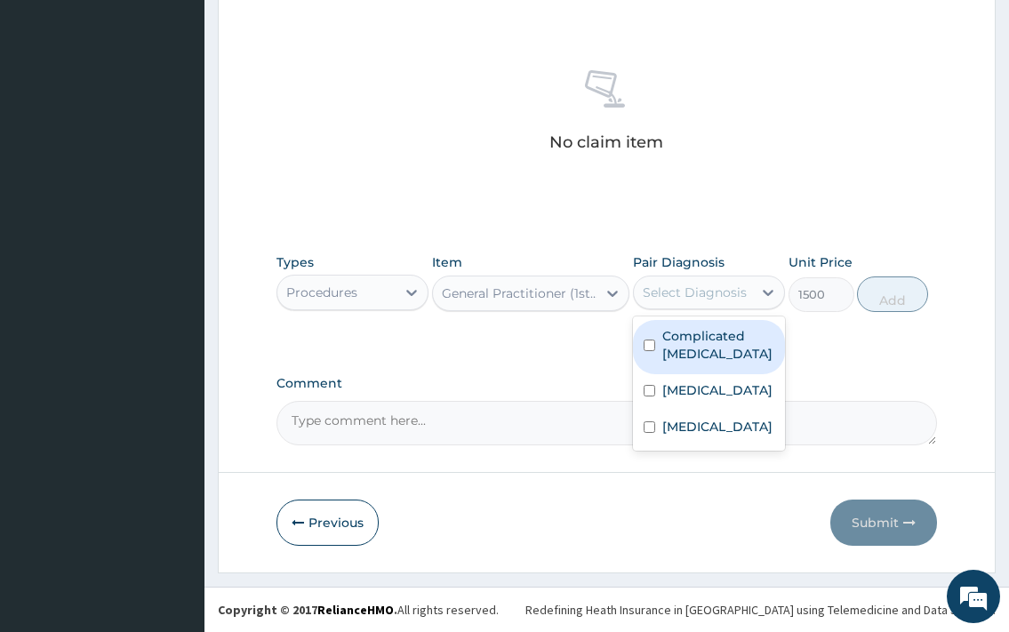
click at [686, 286] on div "Select Diagnosis" at bounding box center [695, 293] width 104 height 18
click at [699, 358] on label "Complicated malaria" at bounding box center [719, 345] width 112 height 36
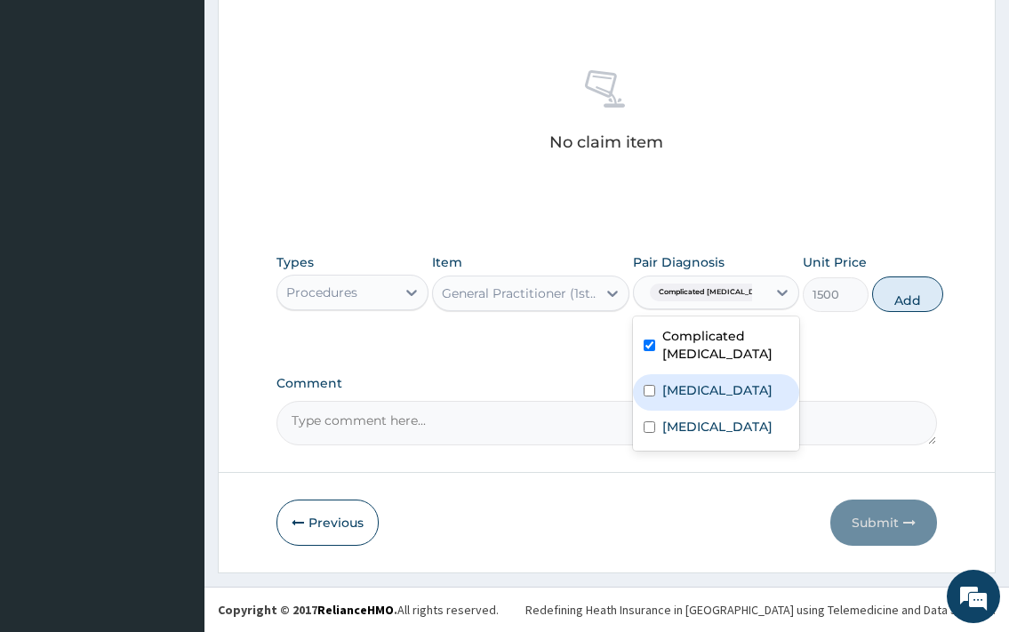
checkbox input "true"
click at [699, 406] on div "Typhoid fever" at bounding box center [716, 392] width 166 height 36
checkbox input "true"
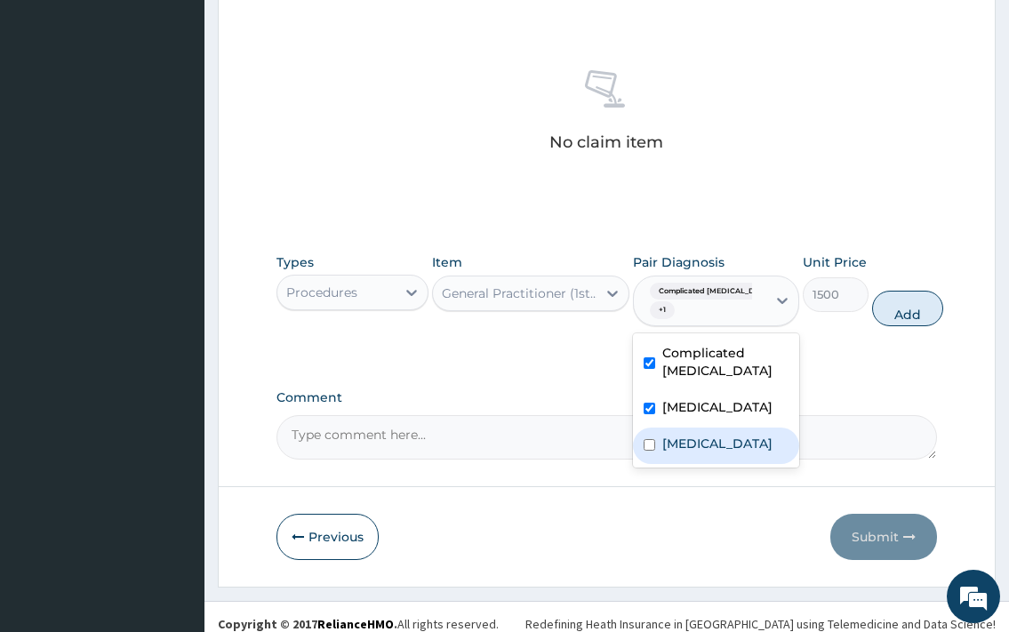
click at [694, 447] on label "Upper respiratory infection" at bounding box center [718, 444] width 110 height 18
checkbox input "true"
click at [895, 302] on button "Add" at bounding box center [907, 309] width 71 height 36
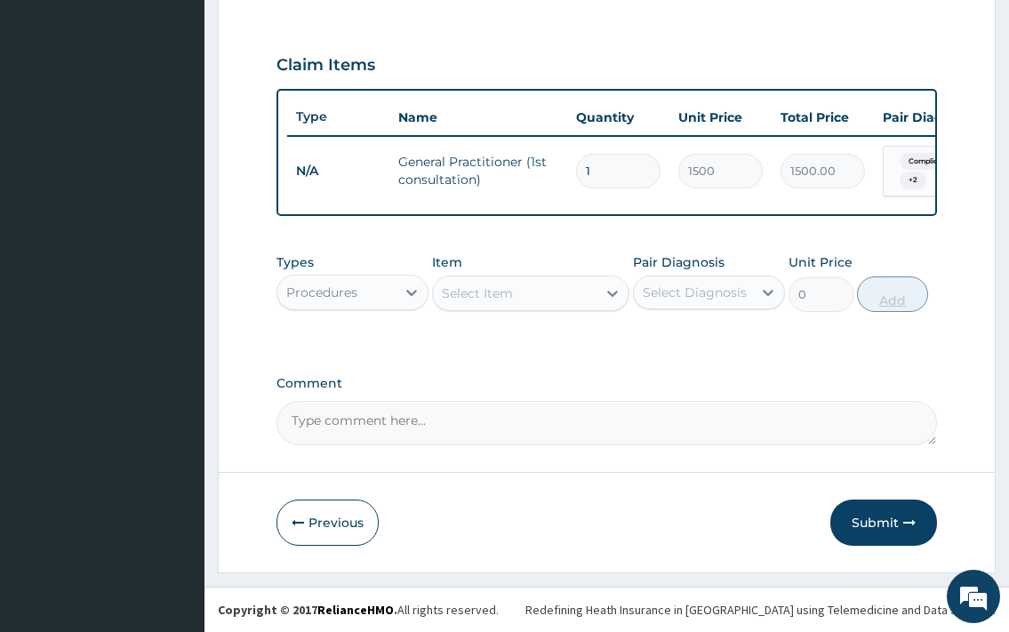
scroll to position [588, 0]
click at [397, 293] on div at bounding box center [412, 293] width 32 height 32
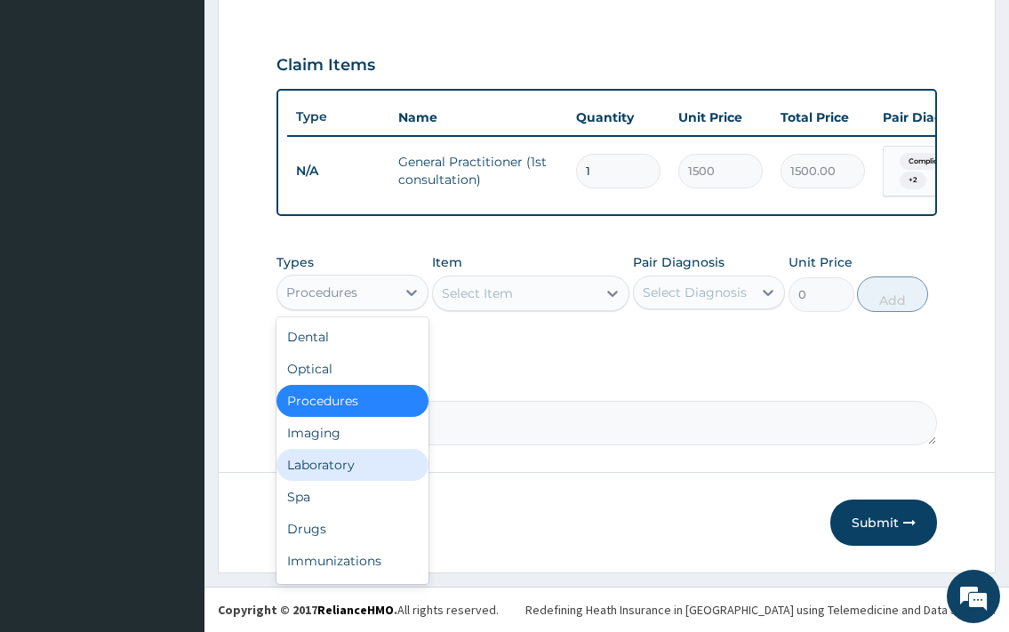
click at [355, 461] on div "Laboratory" at bounding box center [353, 465] width 152 height 32
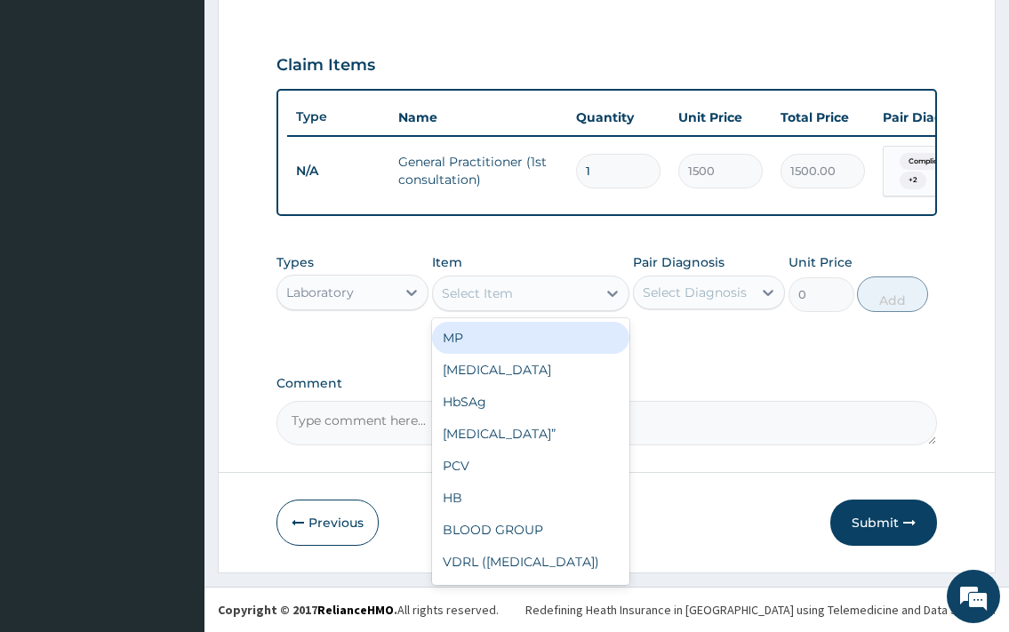
click at [590, 297] on div "Select Item" at bounding box center [515, 293] width 165 height 28
click at [568, 342] on div "MP" at bounding box center [531, 338] width 198 height 32
type input "500"
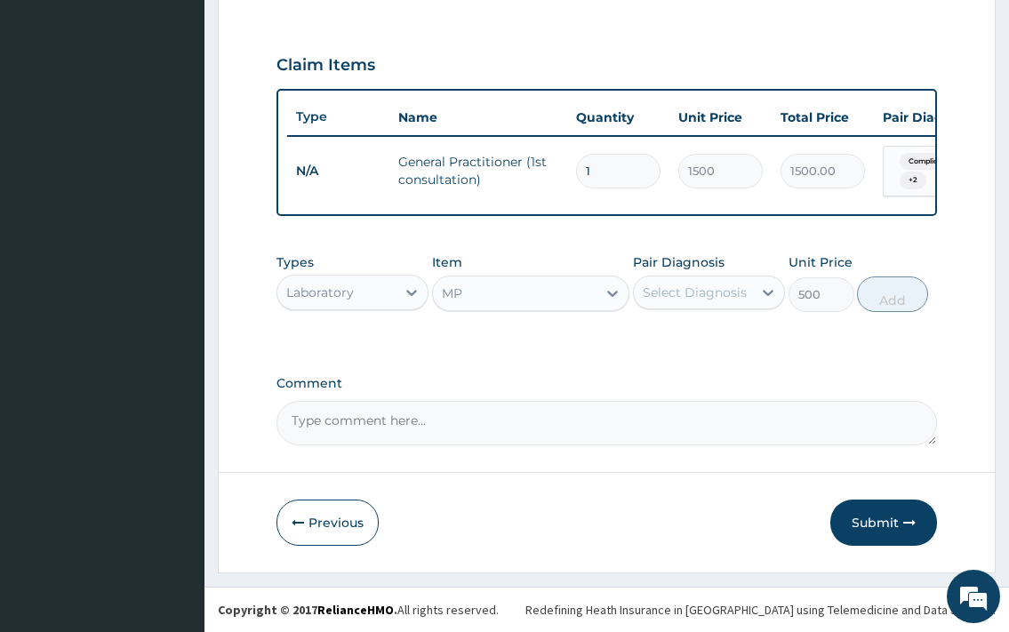
click at [671, 295] on div "Select Diagnosis" at bounding box center [695, 293] width 104 height 18
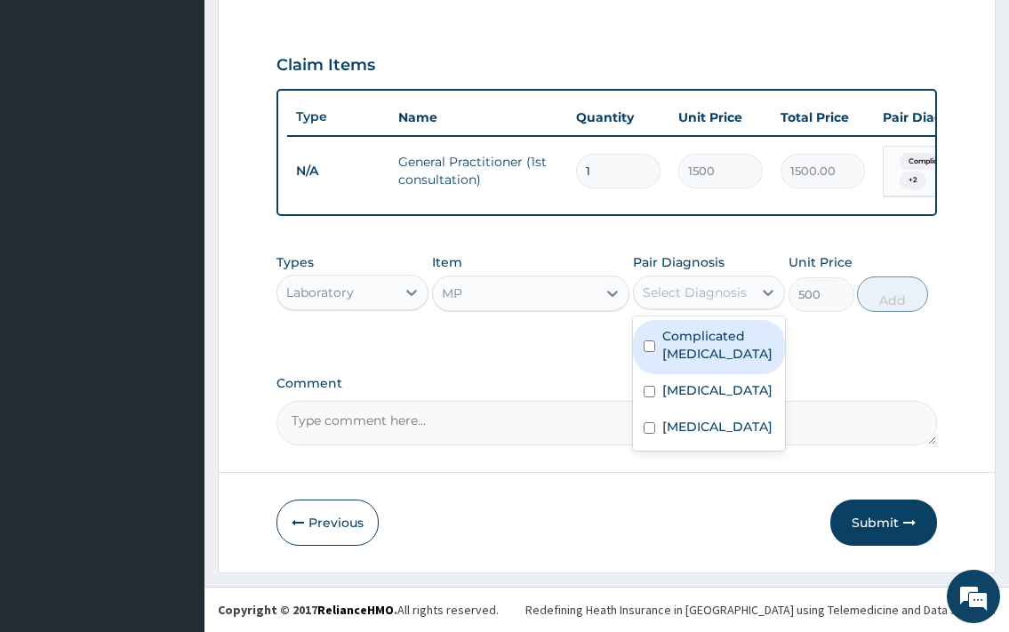
click at [708, 335] on label "Complicated malaria" at bounding box center [719, 345] width 112 height 36
checkbox input "true"
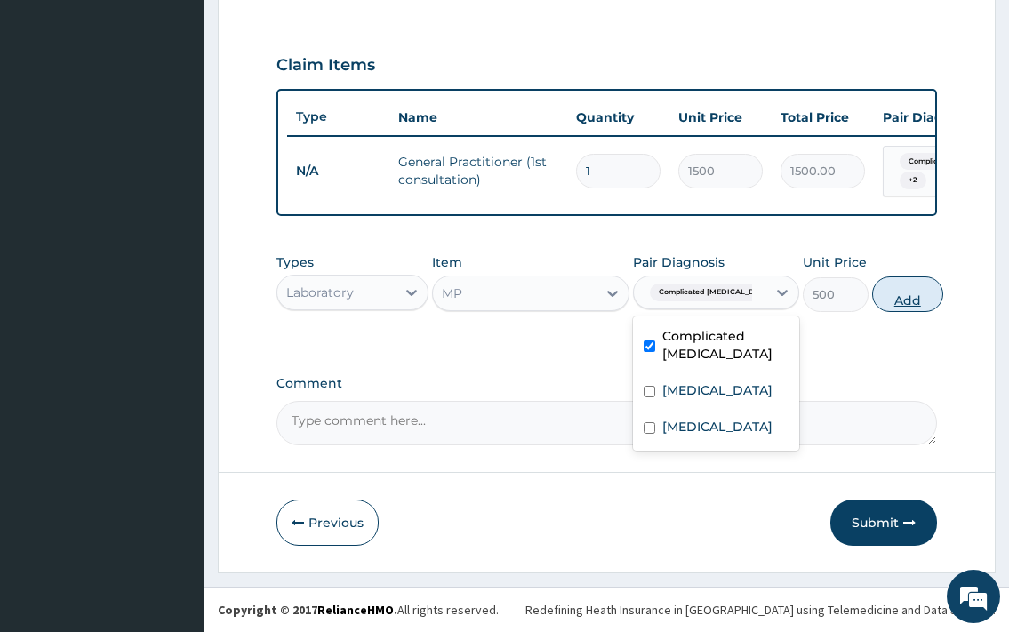
click at [892, 303] on button "Add" at bounding box center [907, 295] width 71 height 36
type input "0"
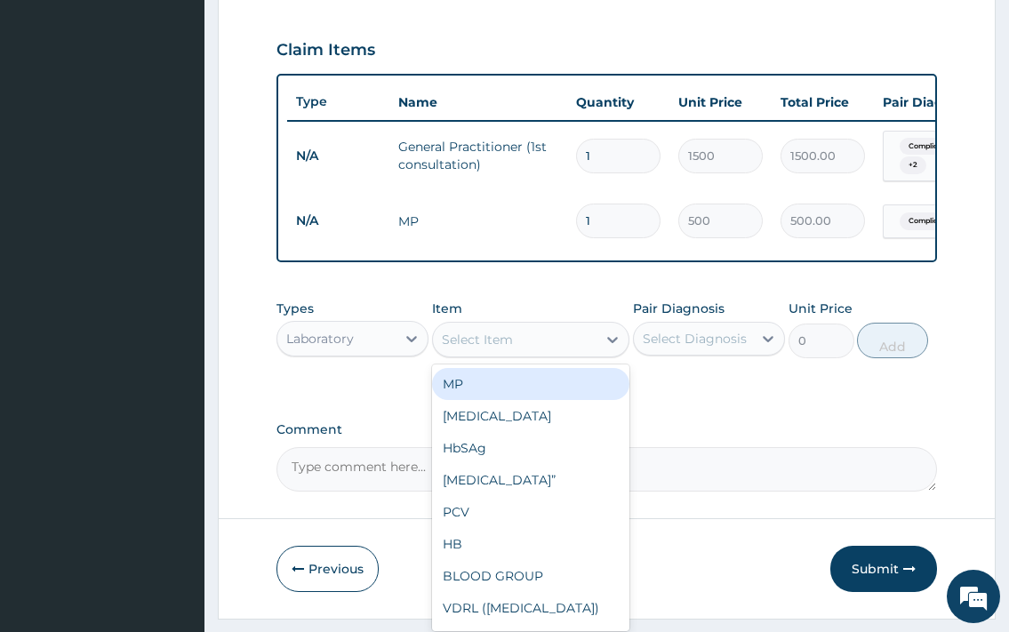
click at [534, 354] on div "Select Item" at bounding box center [515, 339] width 165 height 28
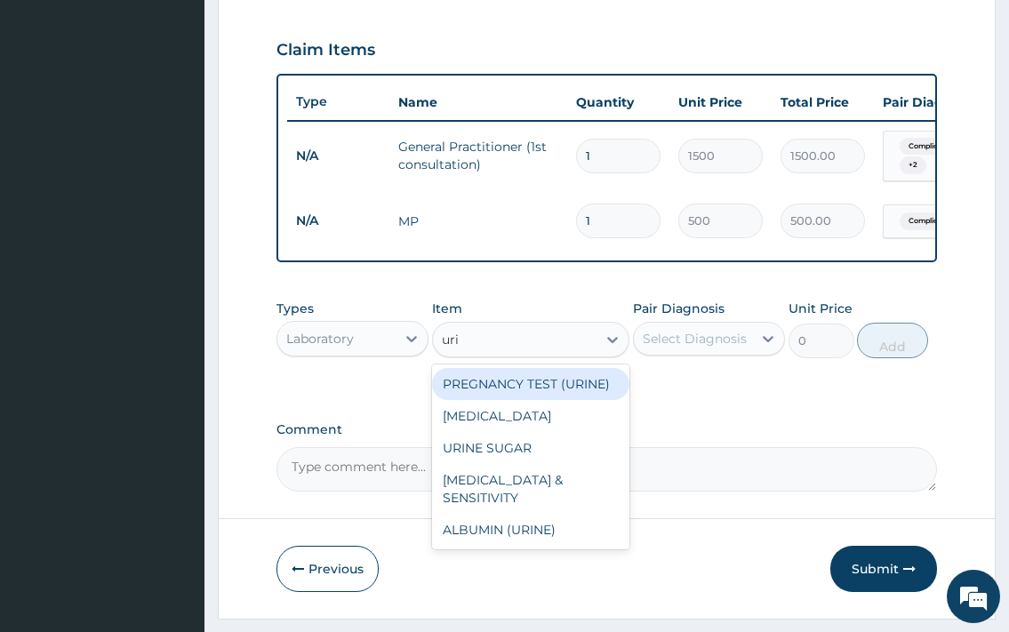
type input "urin"
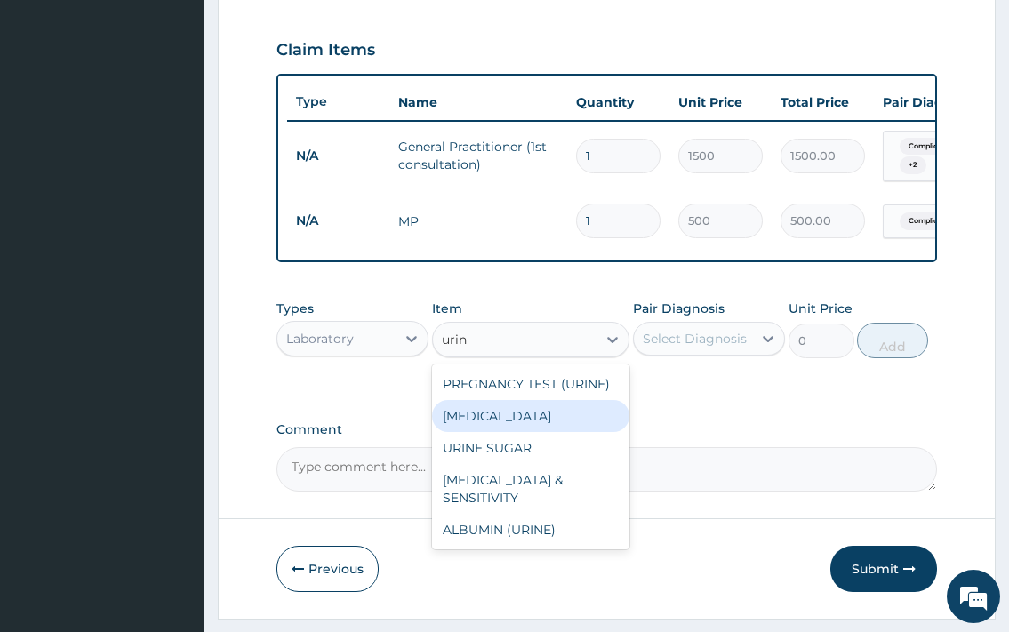
drag, startPoint x: 564, startPoint y: 426, endPoint x: 563, endPoint y: 435, distance: 8.9
click at [564, 427] on div "URINALYSIS" at bounding box center [531, 416] width 198 height 32
type input "1000"
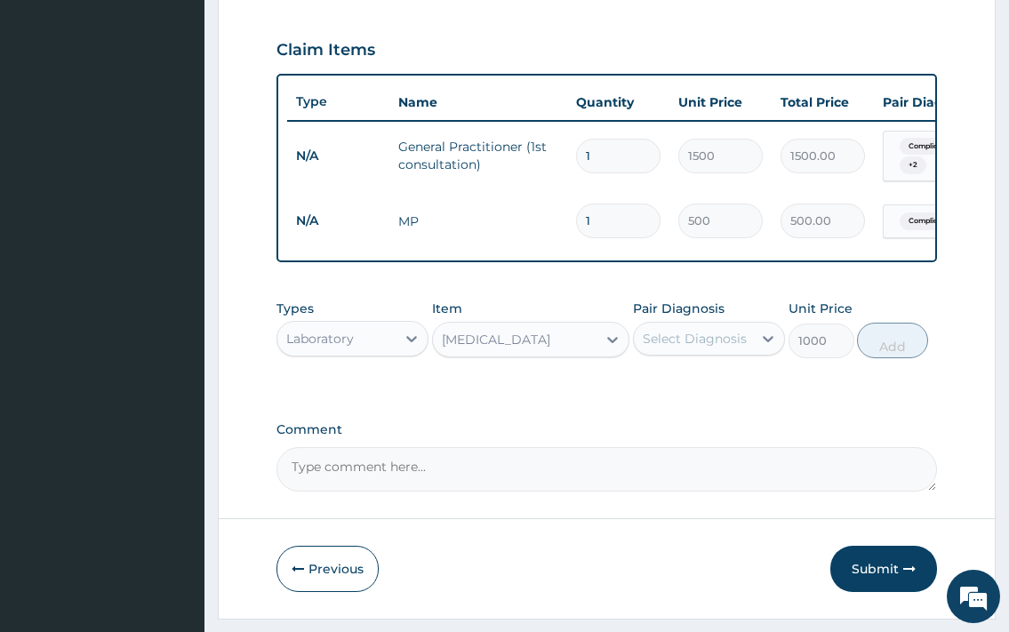
click at [694, 343] on div "Select Diagnosis" at bounding box center [693, 339] width 118 height 28
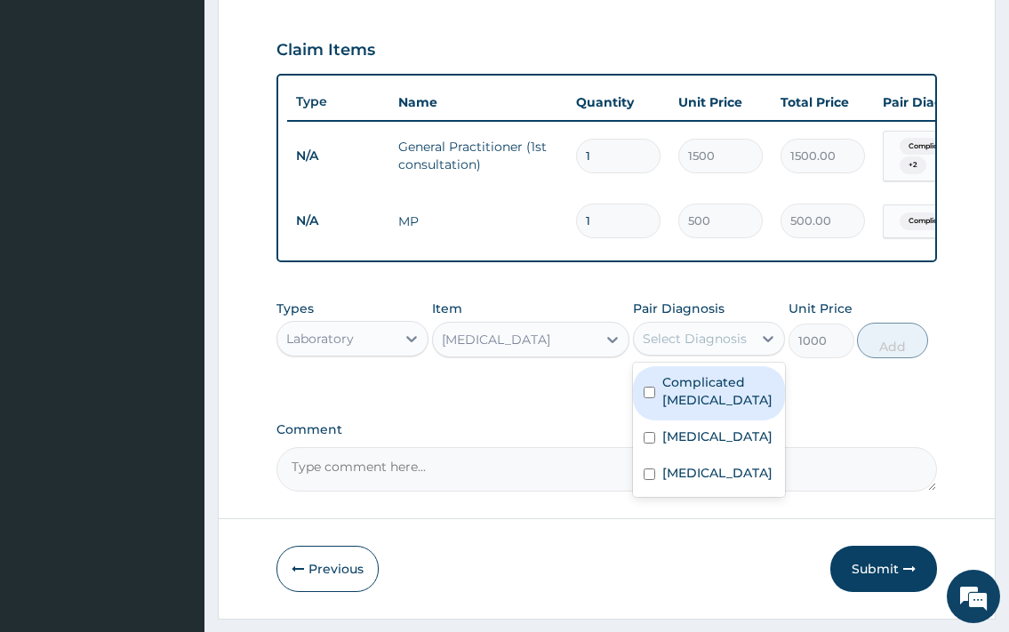
click at [713, 409] on label "Complicated malaria" at bounding box center [719, 392] width 112 height 36
checkbox input "true"
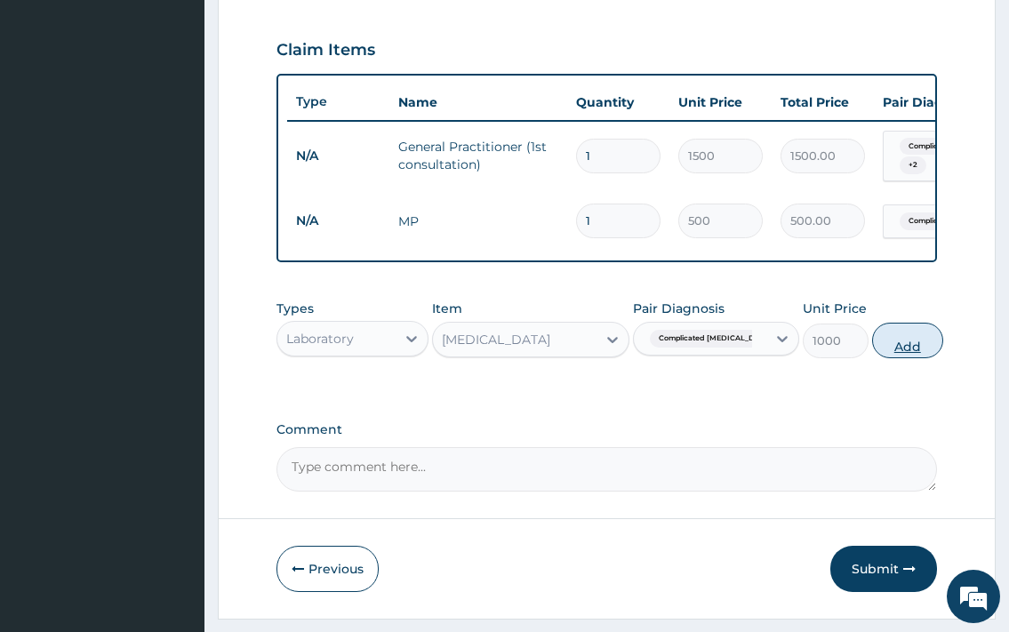
click at [879, 358] on button "Add" at bounding box center [907, 341] width 71 height 36
type input "0"
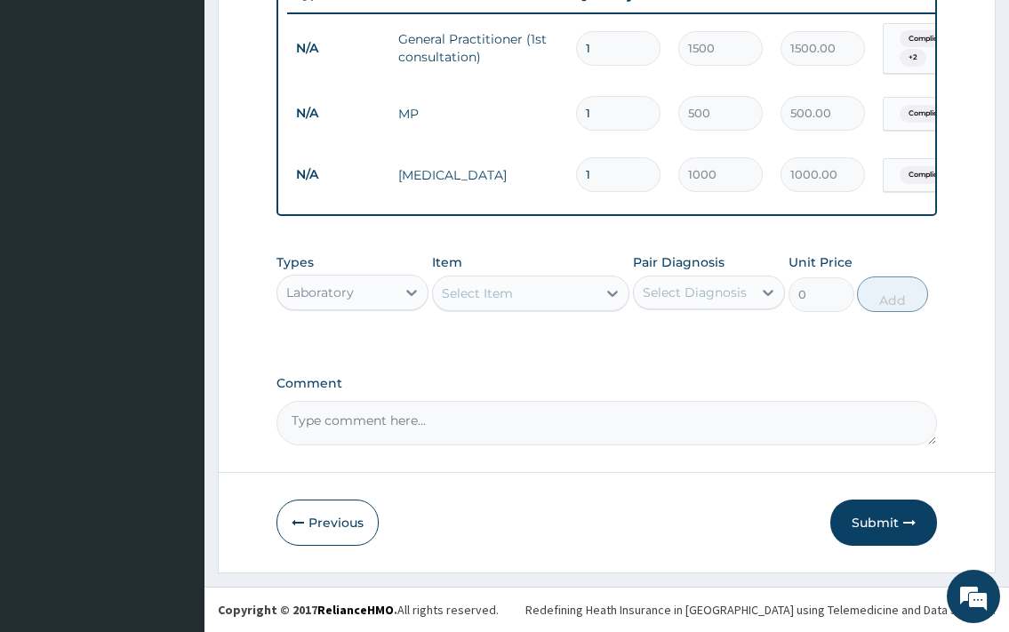
scroll to position [711, 0]
click at [527, 294] on div "Select Item" at bounding box center [515, 293] width 165 height 28
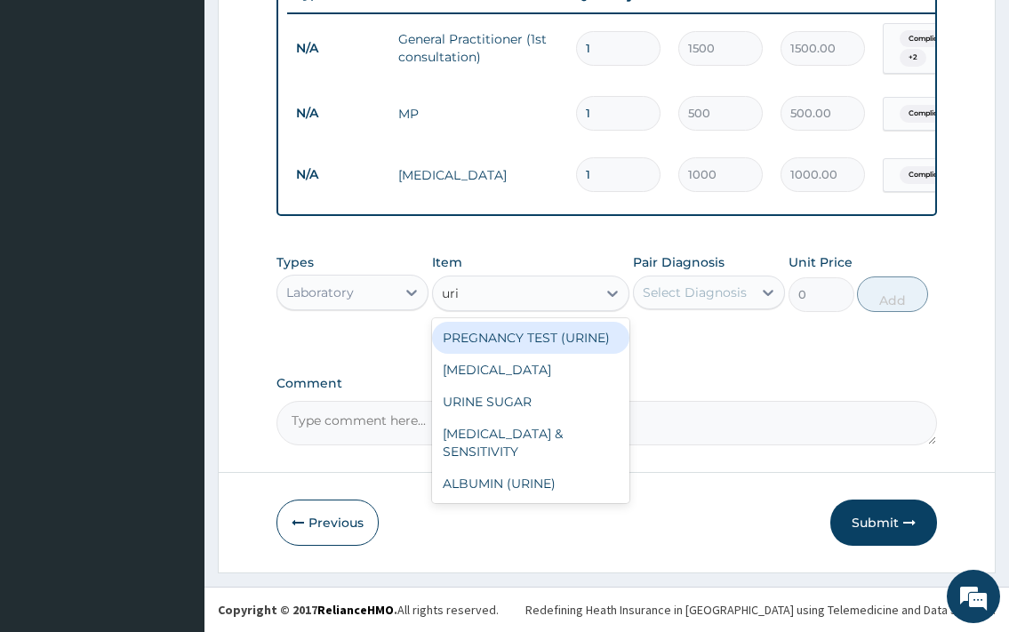
type input "urin"
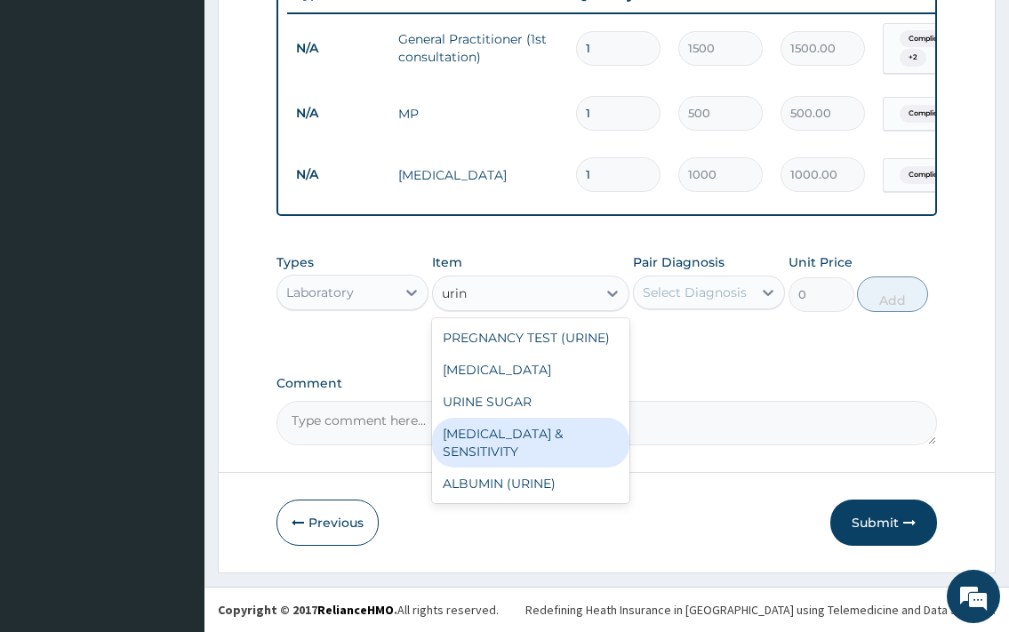
click at [505, 459] on div "URINE CULTURE & SENSITIVITY" at bounding box center [531, 443] width 198 height 50
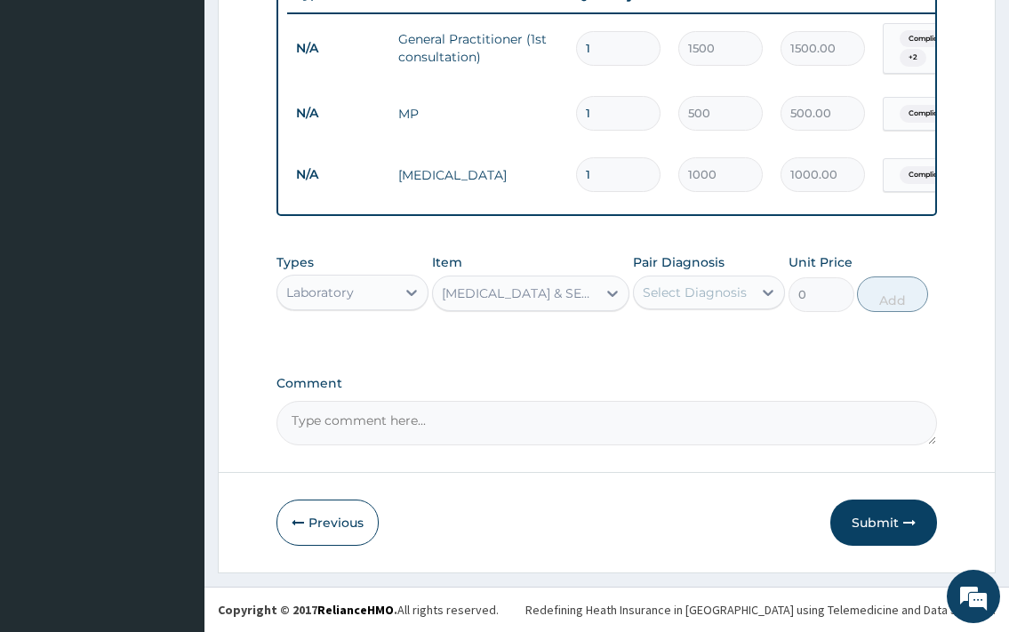
type input "2000"
click at [661, 287] on div "Select Diagnosis" at bounding box center [695, 293] width 104 height 18
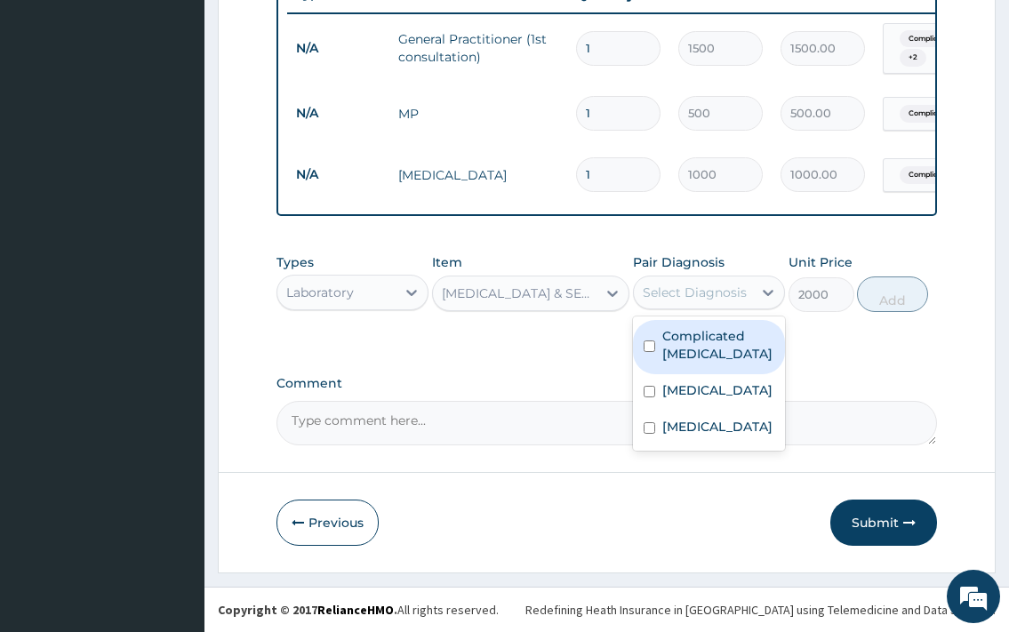
click at [713, 337] on label "Complicated malaria" at bounding box center [719, 345] width 112 height 36
checkbox input "true"
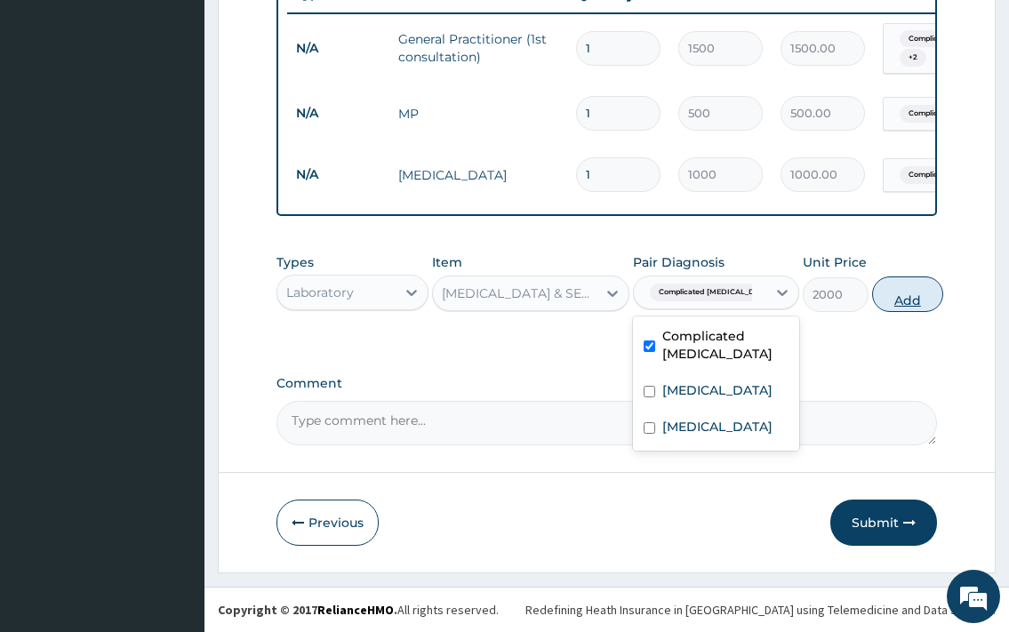
click at [880, 296] on button "Add" at bounding box center [907, 295] width 71 height 36
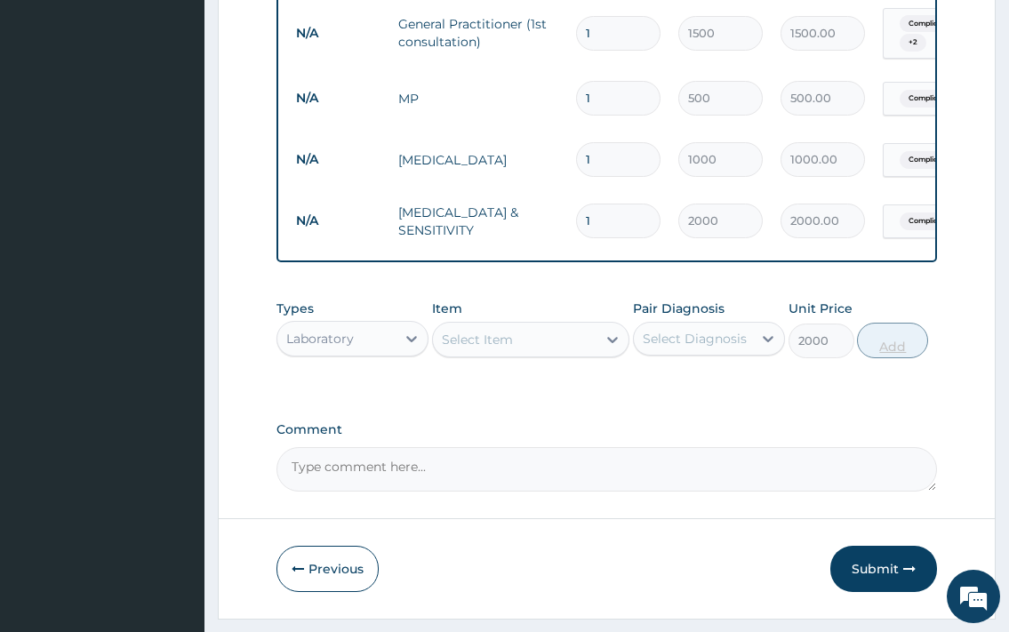
type input "0"
click at [536, 354] on div "Select Item" at bounding box center [515, 339] width 165 height 28
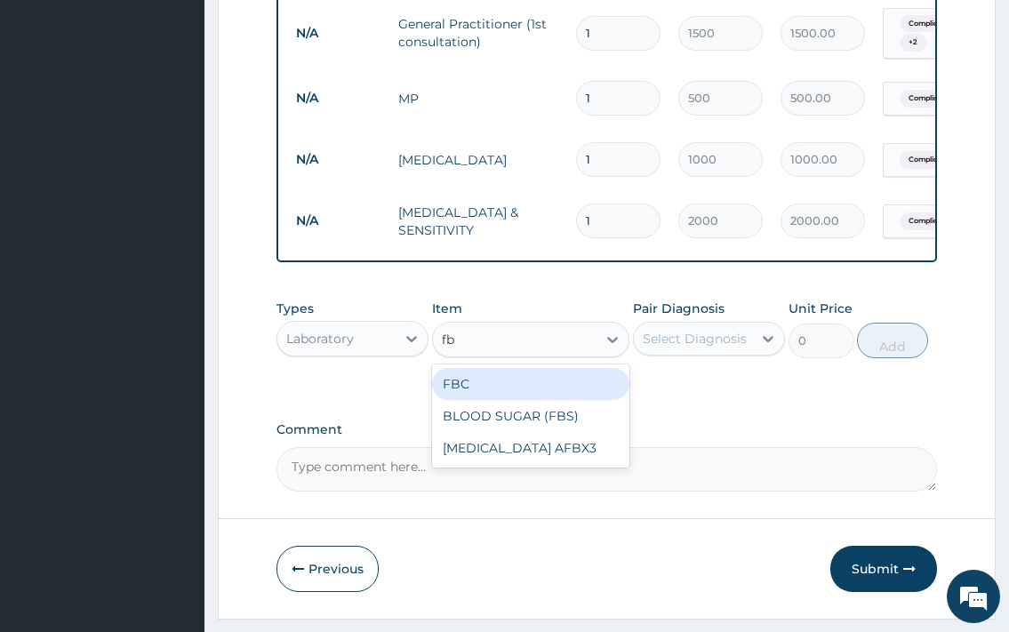
type input "fbc"
click at [554, 400] on div "FBC" at bounding box center [531, 384] width 198 height 32
type input "2500"
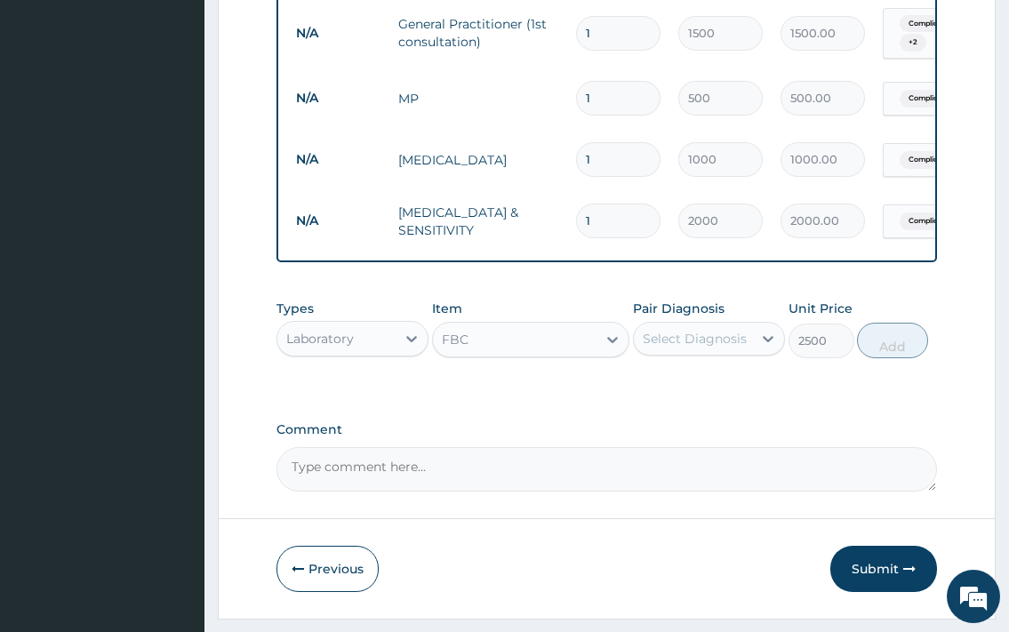
click at [700, 353] on div "Select Diagnosis" at bounding box center [693, 339] width 118 height 28
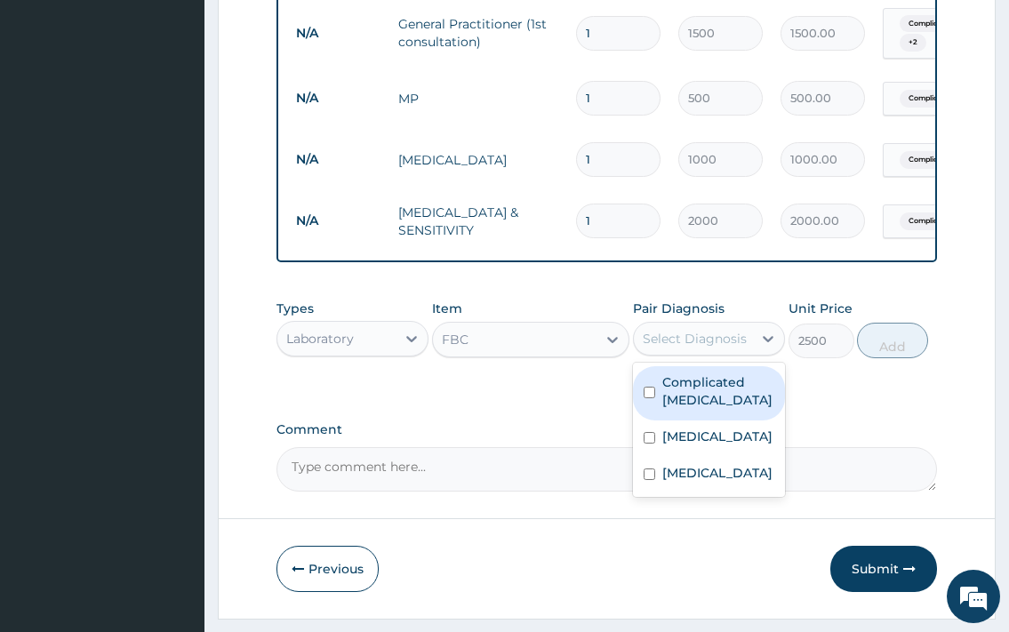
click at [686, 409] on label "Complicated malaria" at bounding box center [719, 392] width 112 height 36
checkbox input "true"
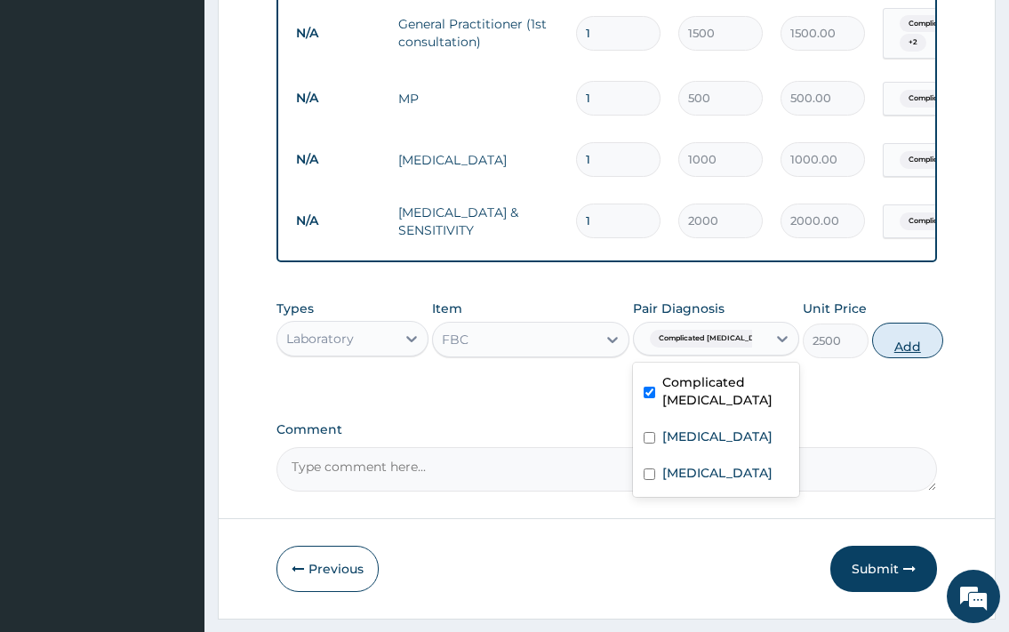
click at [896, 358] on button "Add" at bounding box center [907, 341] width 71 height 36
type input "0"
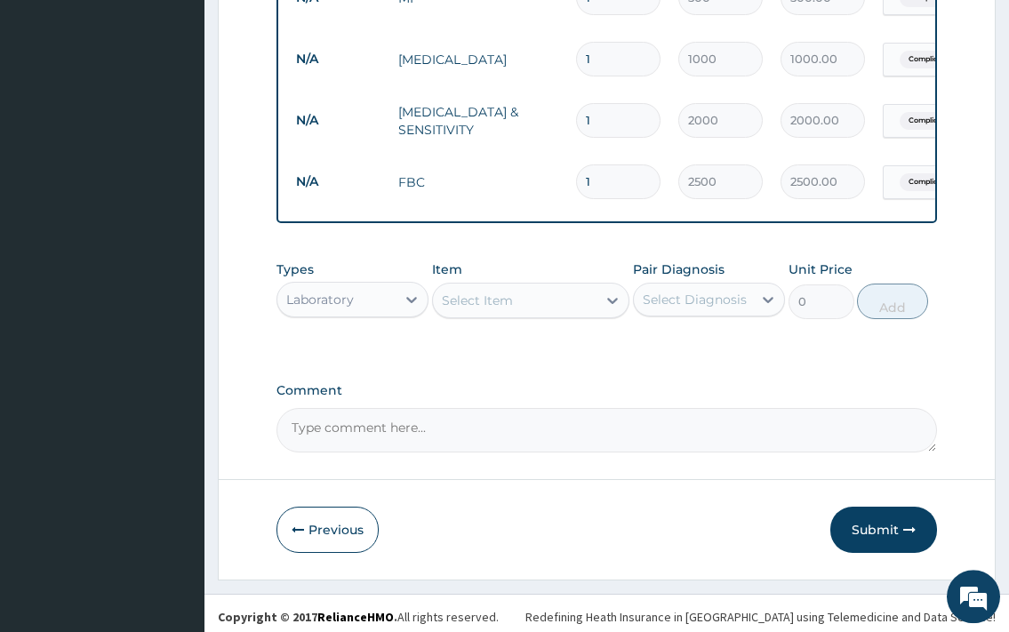
scroll to position [833, 0]
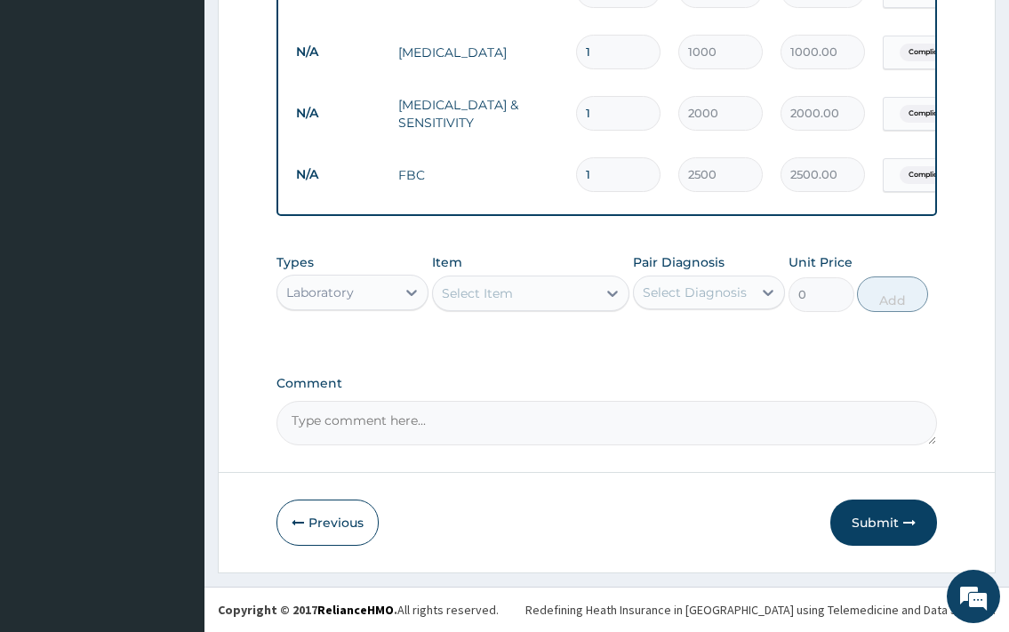
click at [502, 295] on div "Select Item" at bounding box center [477, 294] width 71 height 18
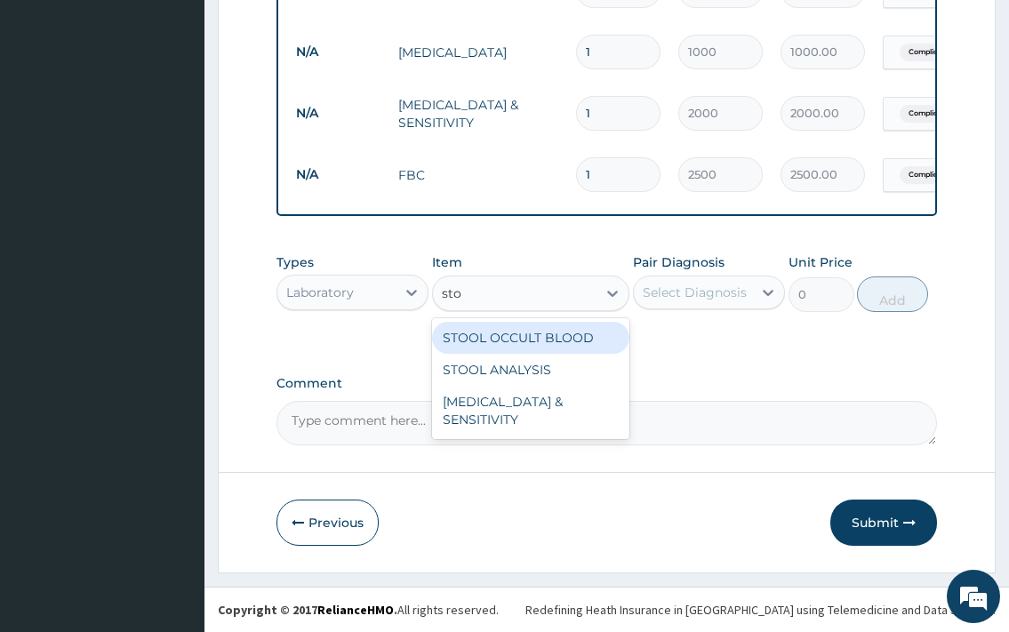
type input "stoo"
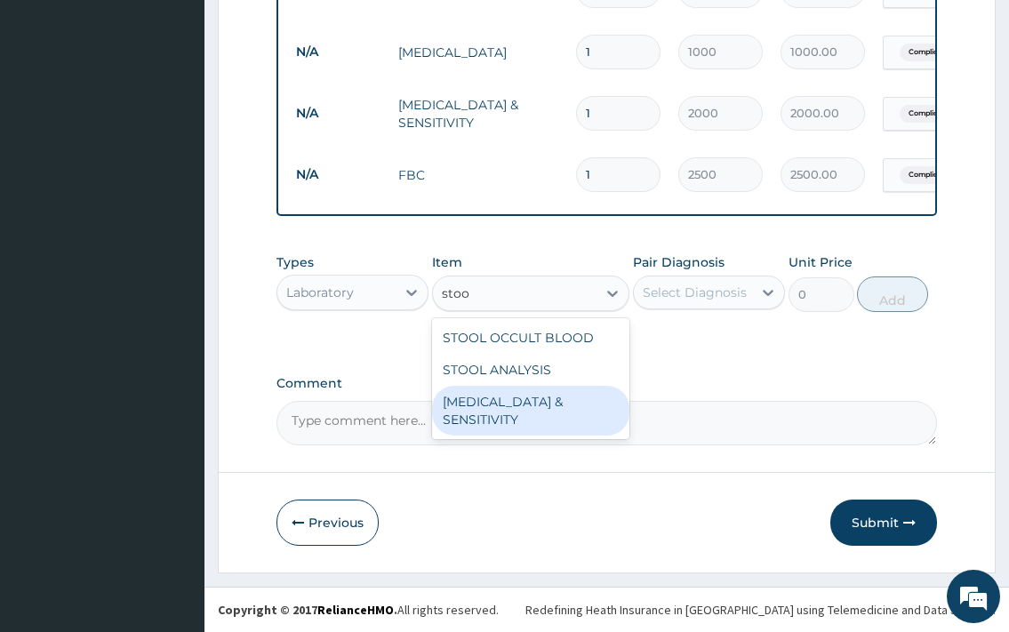
click at [552, 390] on div "STOOL CULTURE & SENSITIVITY" at bounding box center [531, 411] width 198 height 50
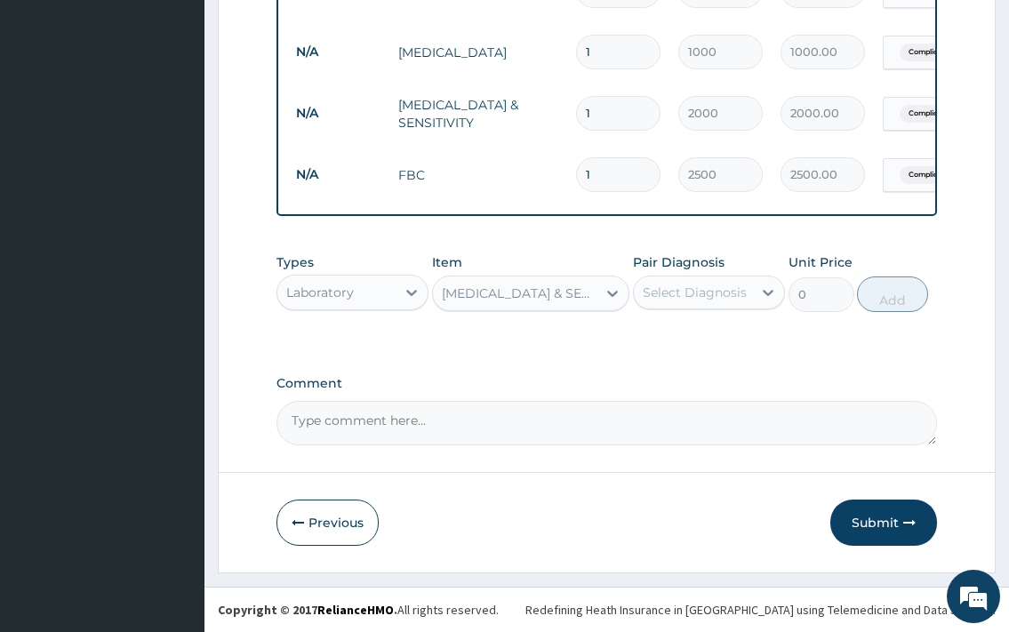
type input "2000"
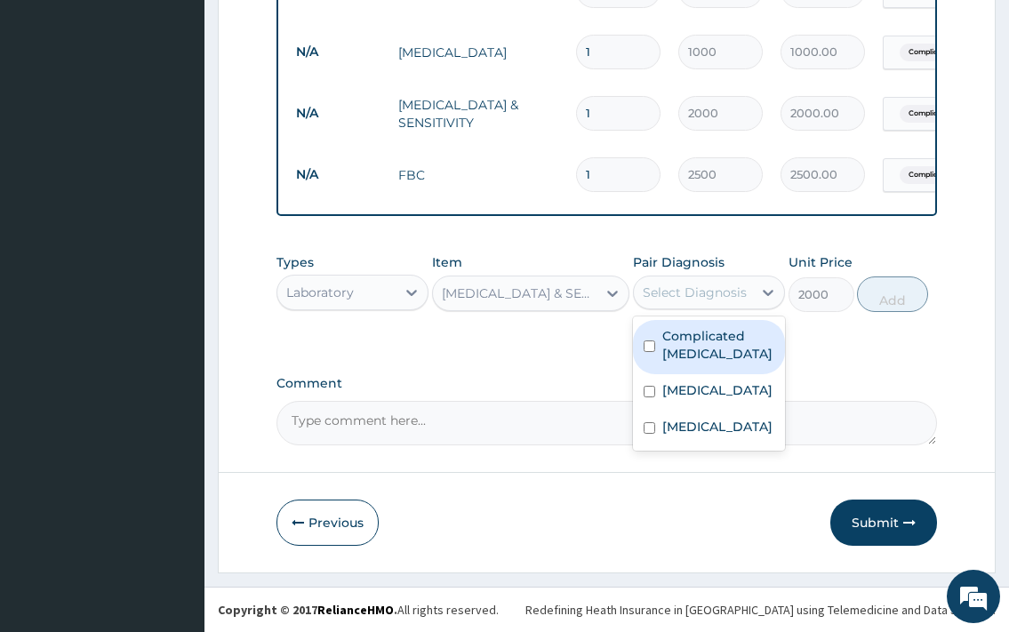
click at [695, 300] on div "Select Diagnosis" at bounding box center [695, 293] width 104 height 18
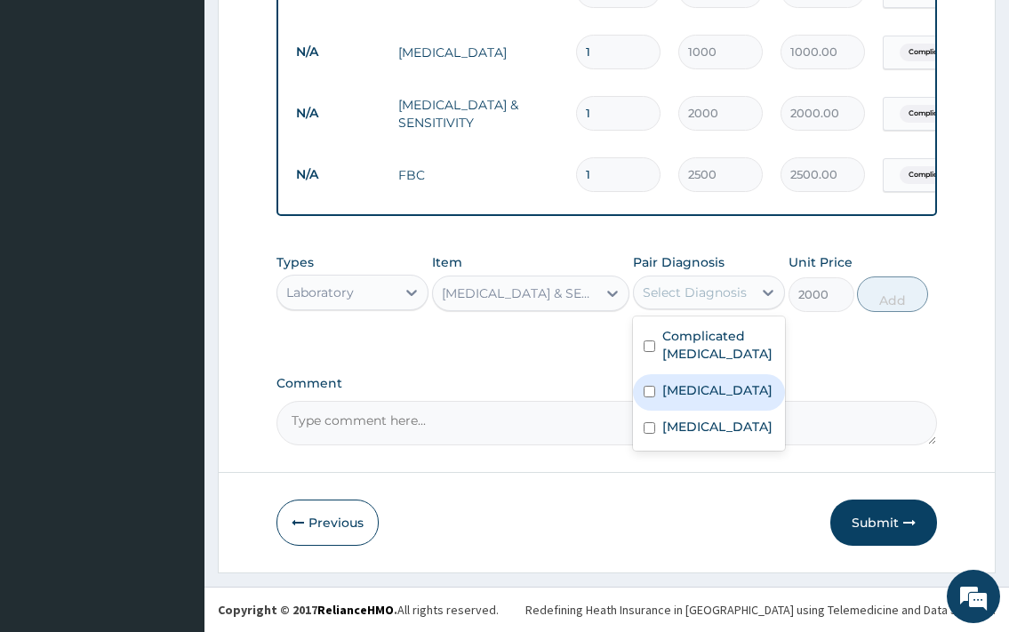
click at [692, 387] on label "Typhoid fever" at bounding box center [718, 391] width 110 height 18
checkbox input "true"
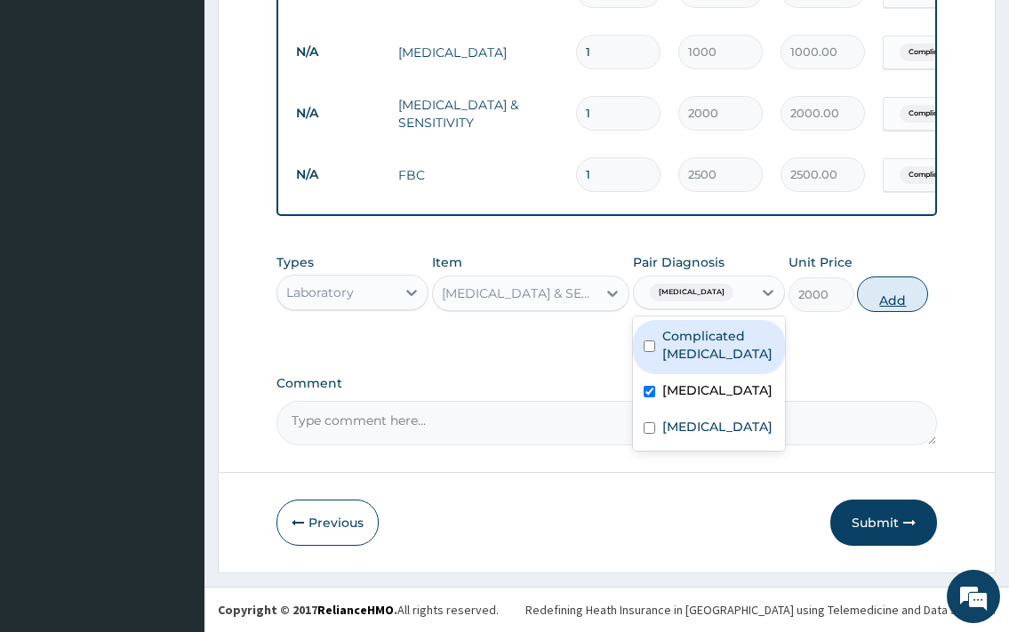
click at [883, 301] on button "Add" at bounding box center [892, 295] width 71 height 36
type input "0"
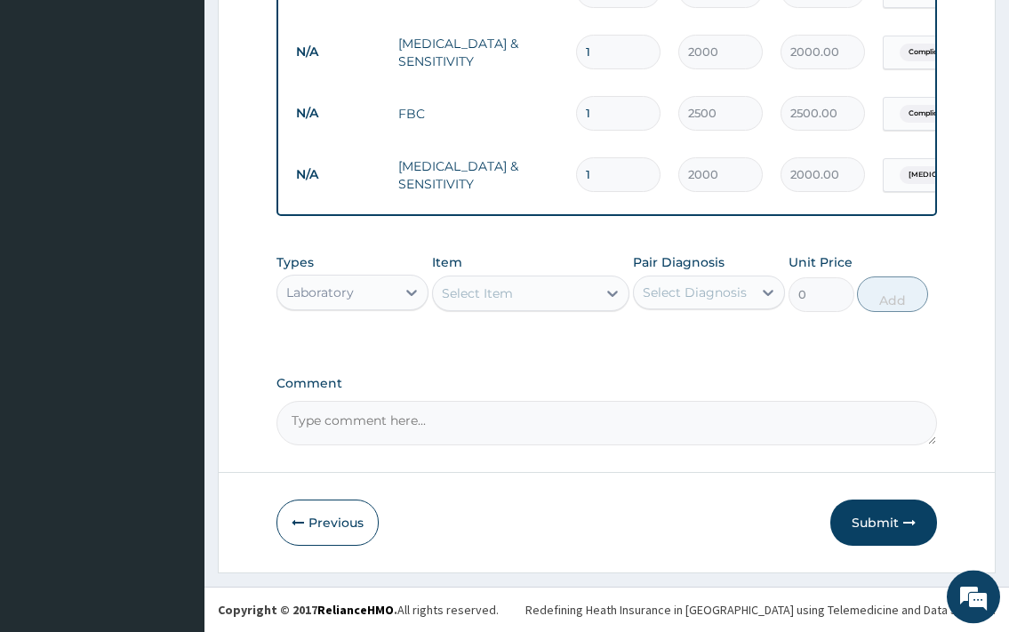
scroll to position [895, 0]
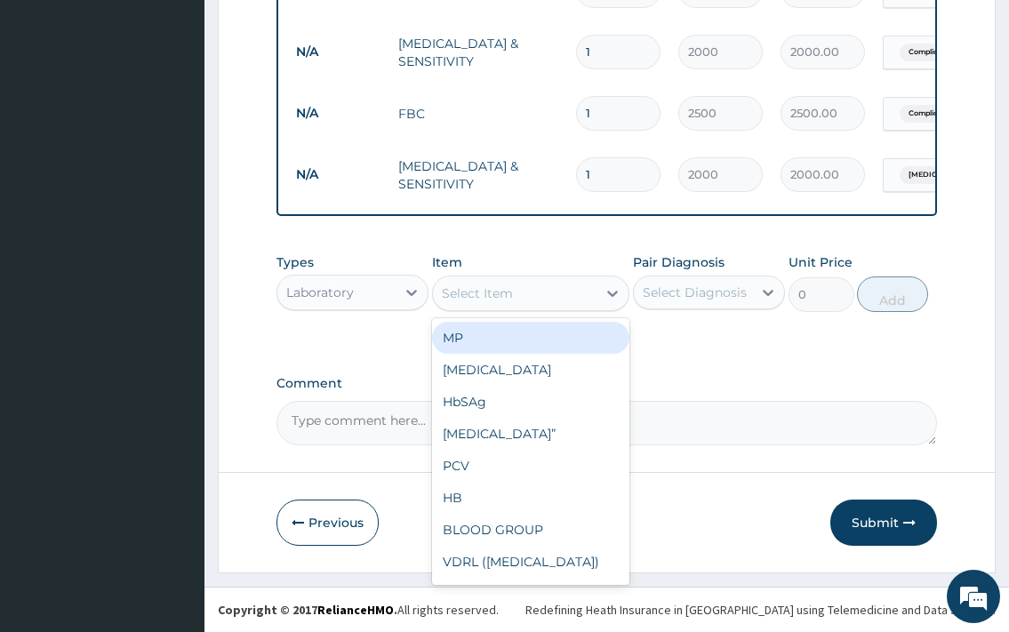
click at [507, 301] on div "Select Item" at bounding box center [477, 294] width 71 height 18
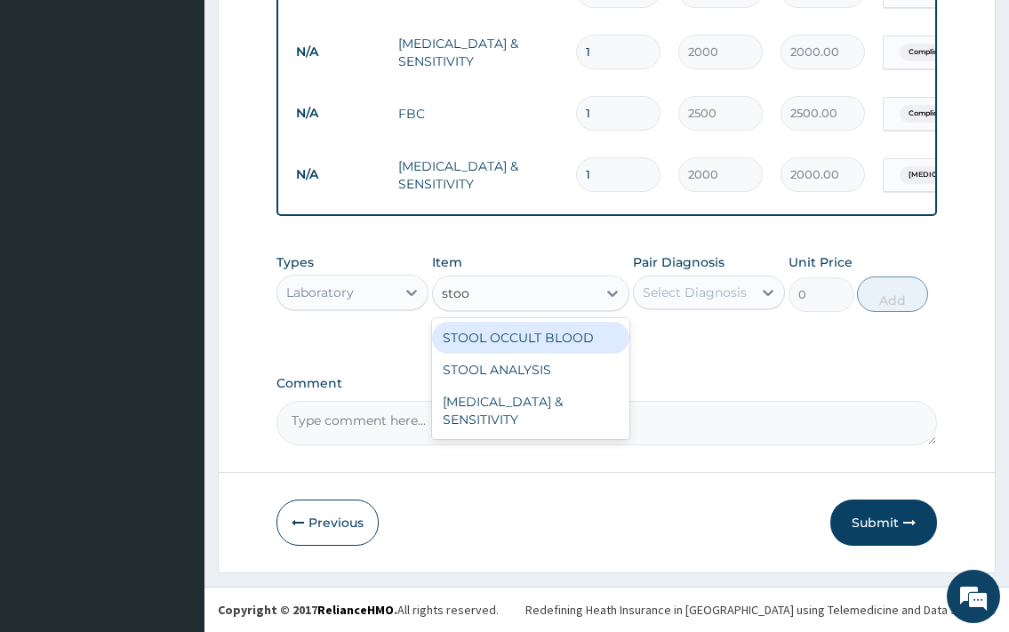
type input "stool"
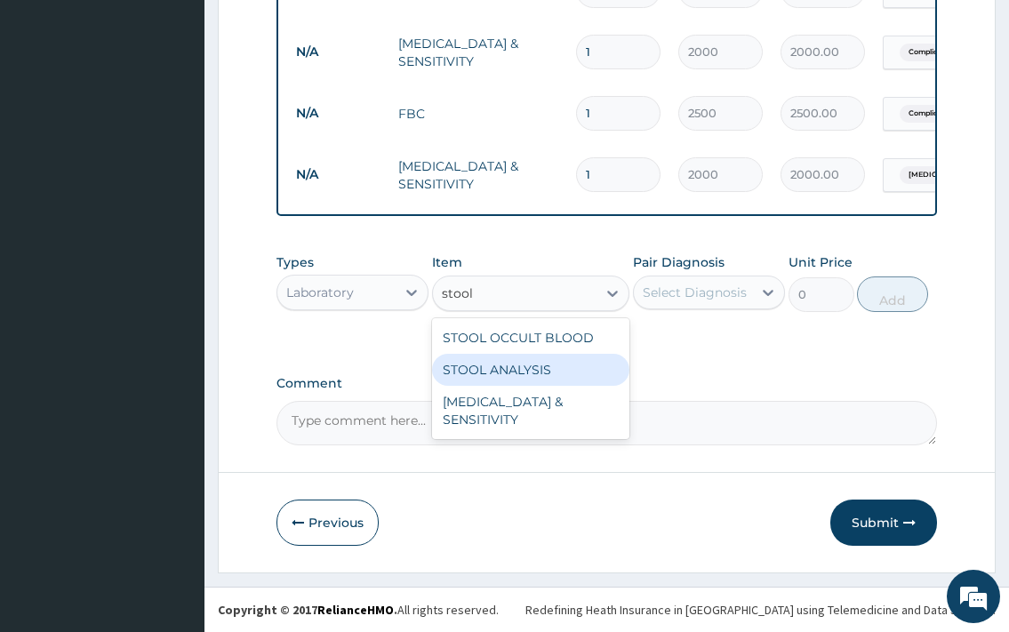
click at [547, 361] on div "STOOL ANALYSIS" at bounding box center [531, 370] width 198 height 32
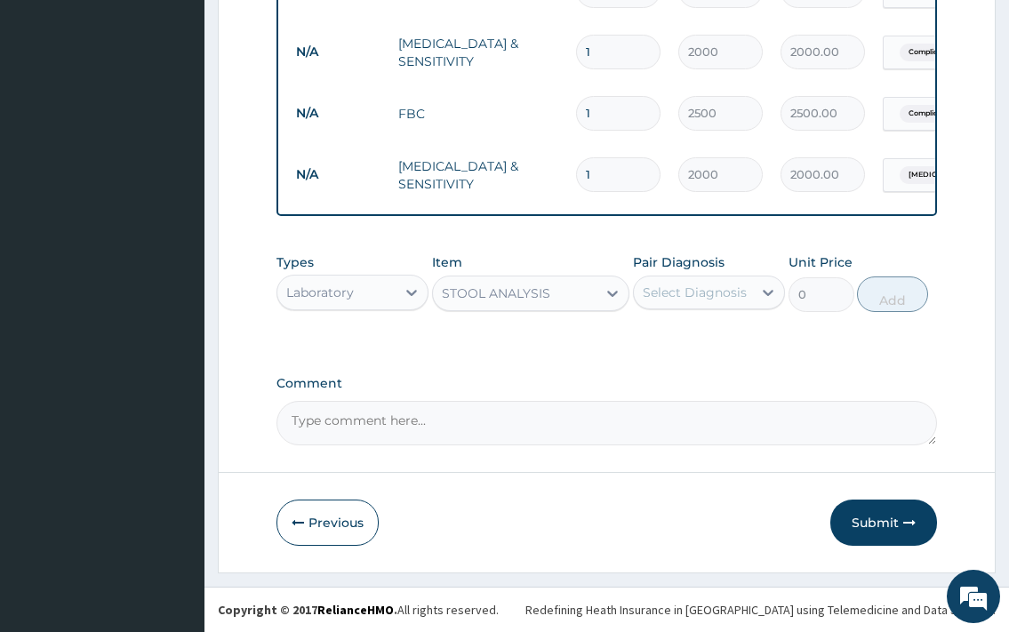
type input "500"
click at [695, 284] on div "Select Diagnosis" at bounding box center [693, 292] width 118 height 28
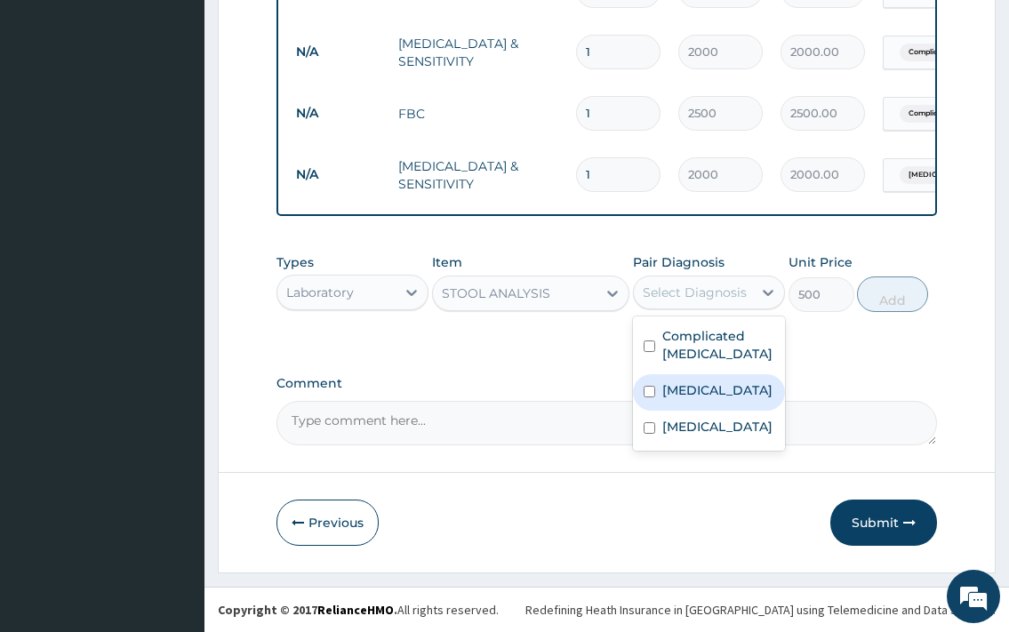
click at [720, 383] on label "Typhoid fever" at bounding box center [718, 391] width 110 height 18
checkbox input "true"
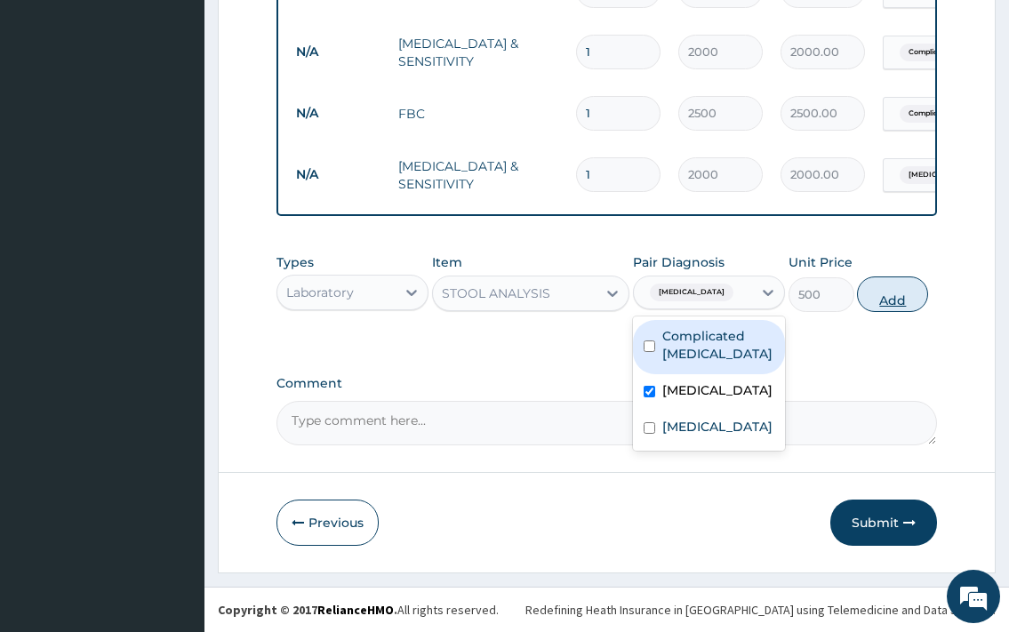
click at [903, 303] on button "Add" at bounding box center [892, 295] width 71 height 36
type input "0"
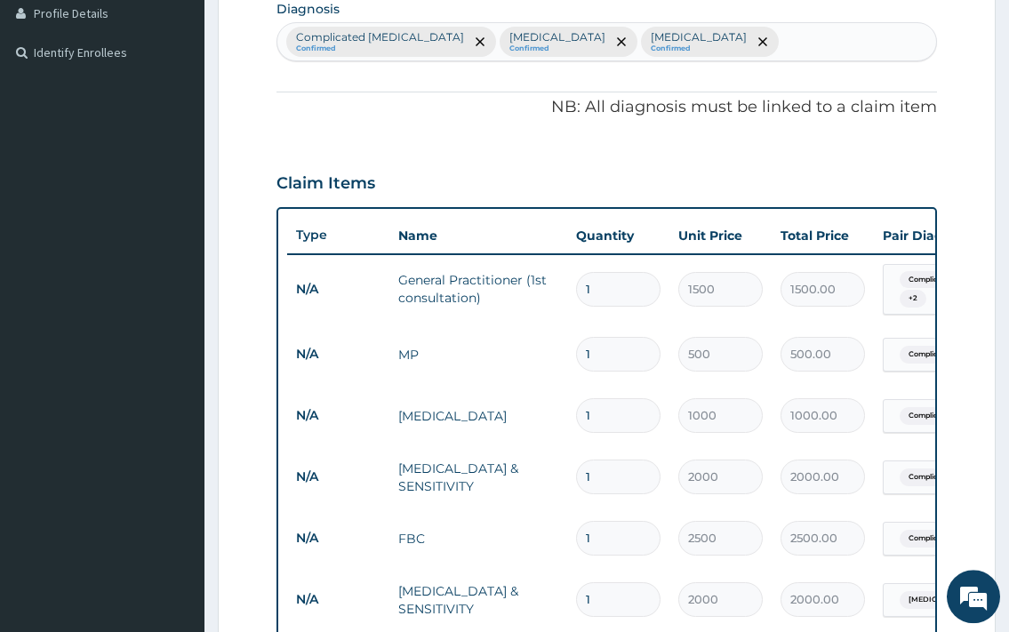
scroll to position [412, 0]
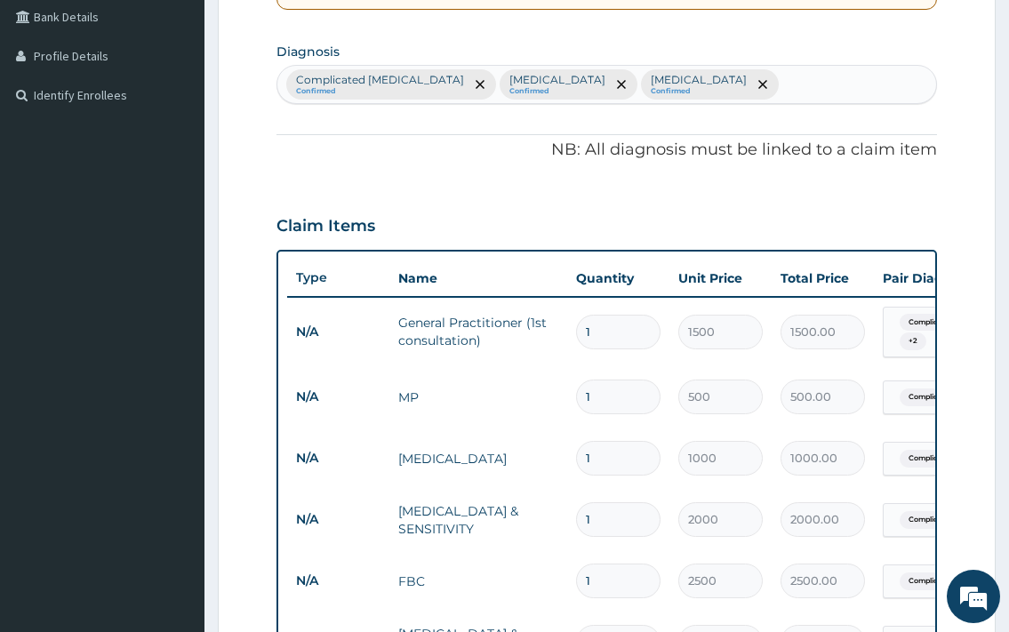
click at [783, 86] on div "Complicated malaria Confirmed Typhoid fever Confirmed Upper respiratory infecti…" at bounding box center [606, 84] width 658 height 37
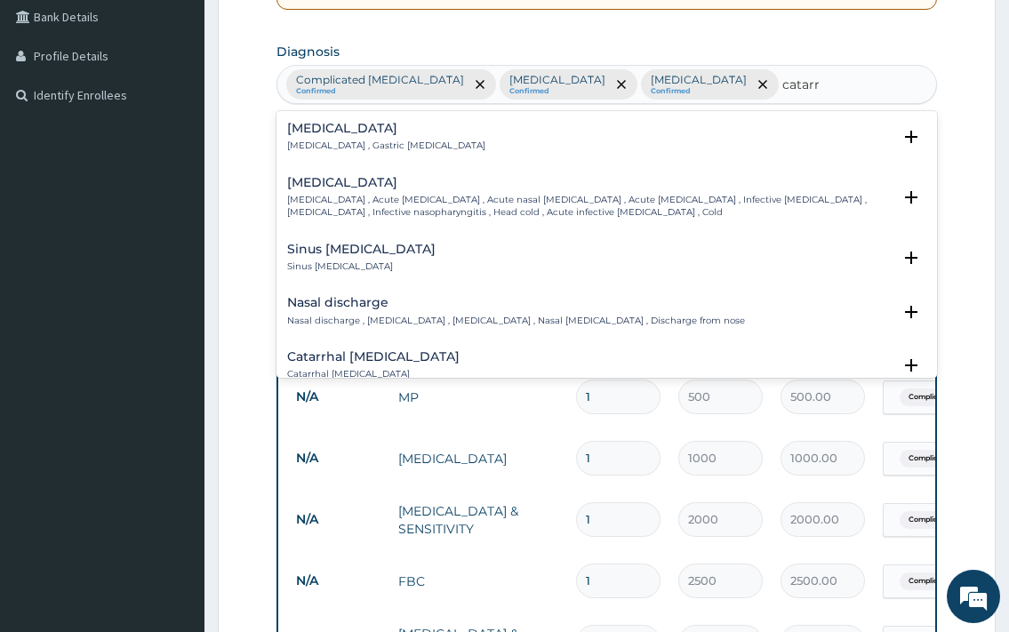
type input "catarrh"
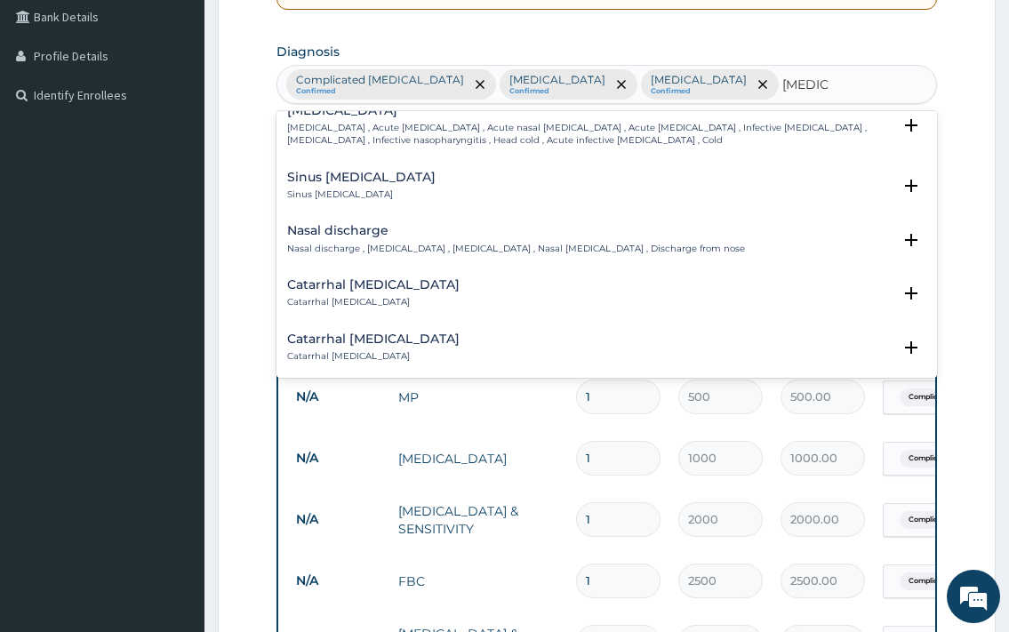
scroll to position [96, 0]
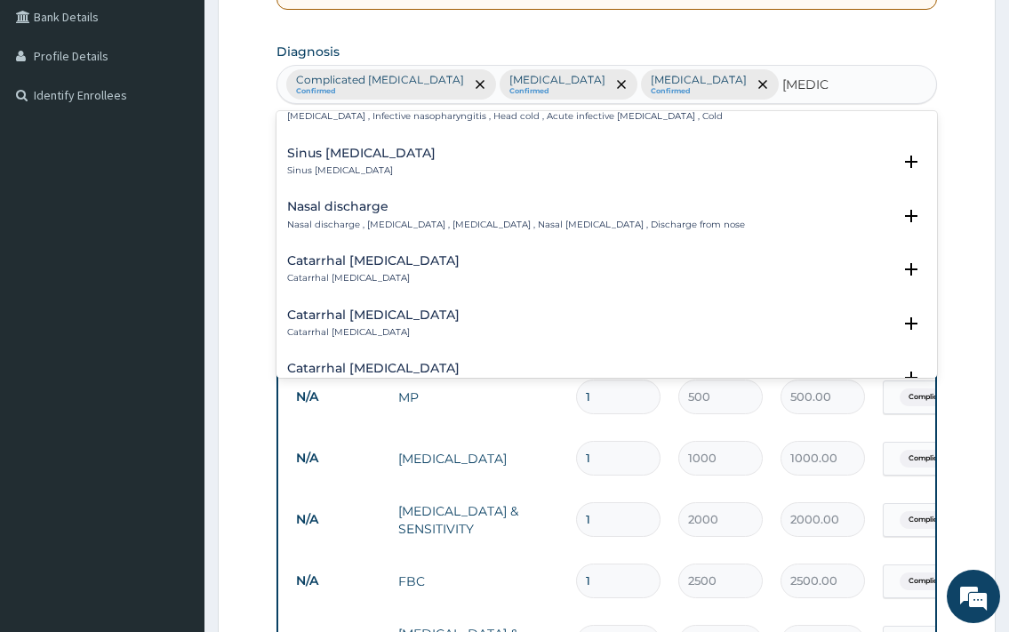
click at [430, 219] on p "Nasal discharge , Rhinorrhoea , Rhinorrhea , Nasal catarrh , Discharge from nose" at bounding box center [516, 225] width 458 height 12
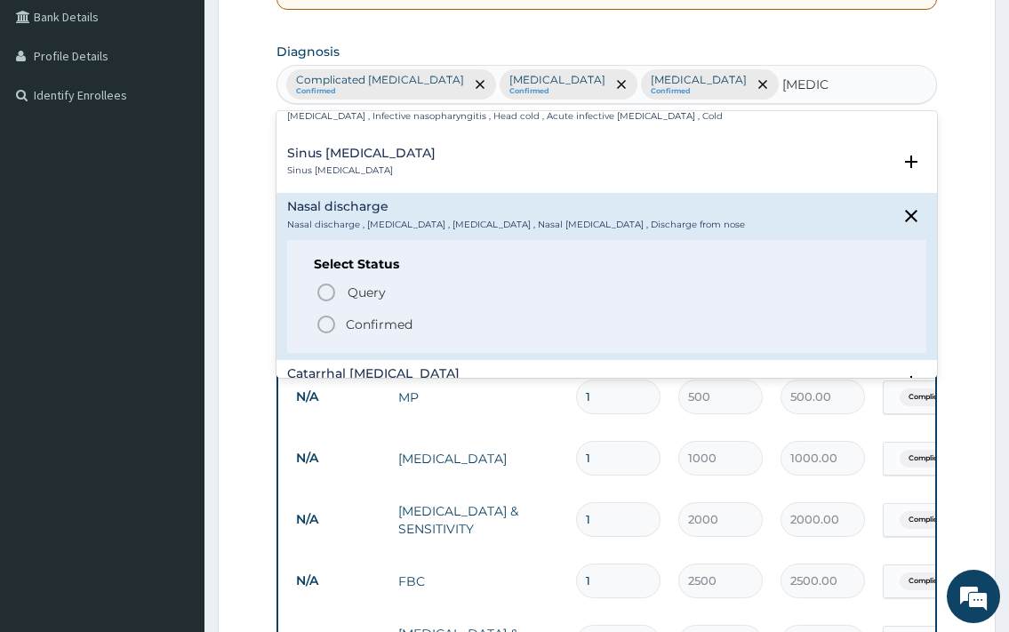
click at [365, 324] on p "Confirmed" at bounding box center [379, 325] width 67 height 18
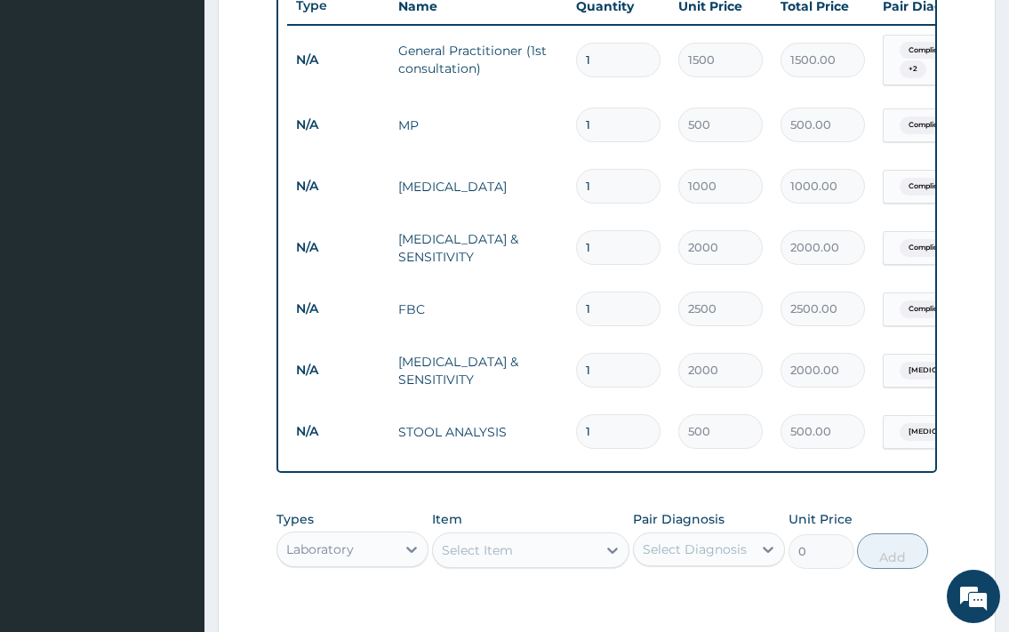
scroll to position [956, 0]
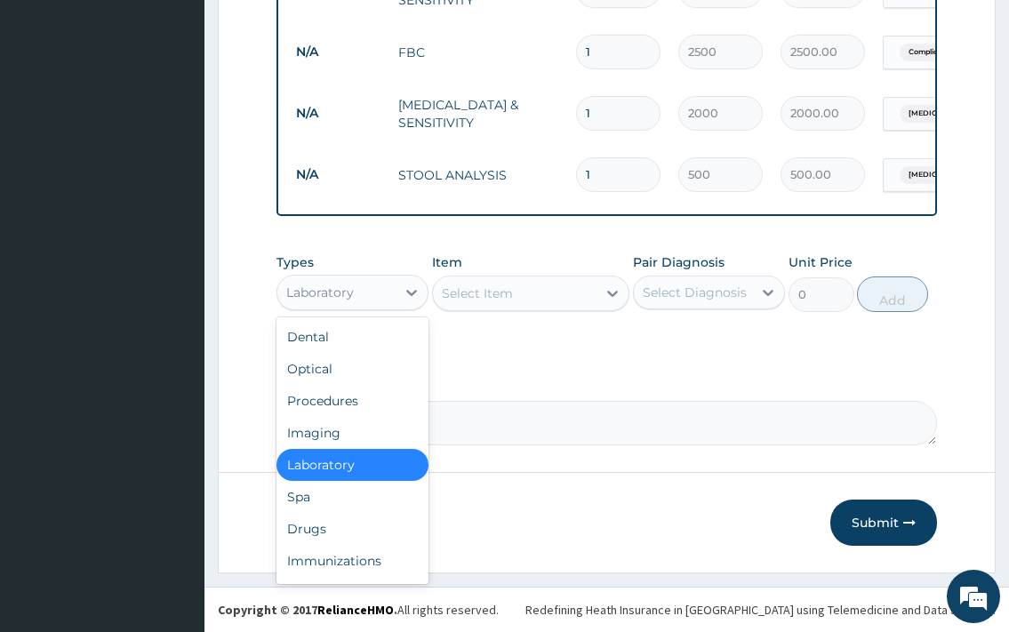
click at [363, 292] on div "Laboratory" at bounding box center [336, 292] width 118 height 28
click at [349, 526] on div "Drugs" at bounding box center [353, 529] width 152 height 32
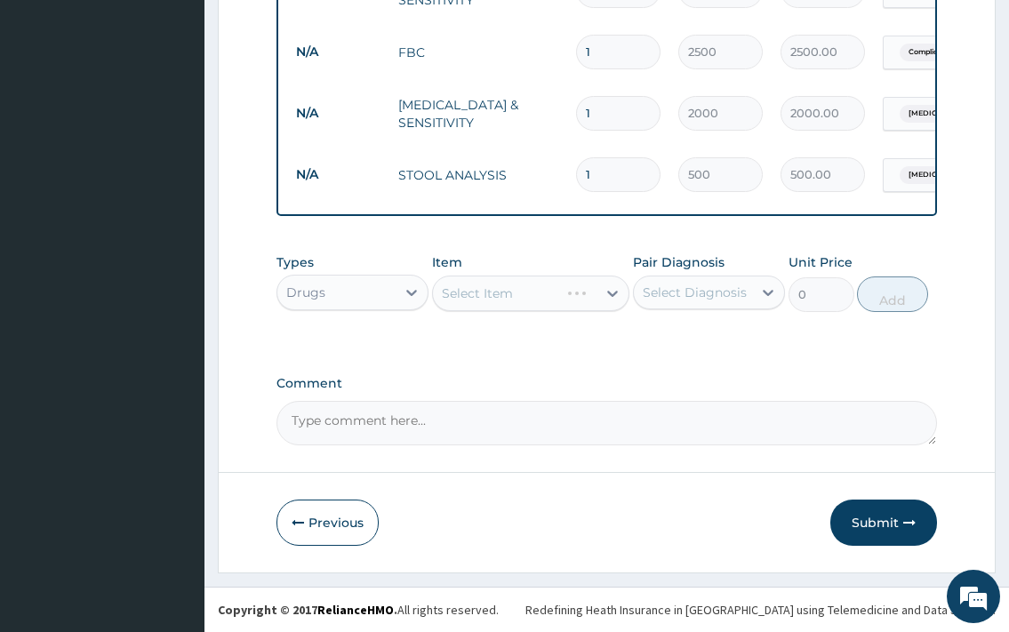
click at [520, 301] on div "Select Item" at bounding box center [531, 294] width 198 height 36
click at [539, 287] on div "Select Item" at bounding box center [531, 294] width 198 height 36
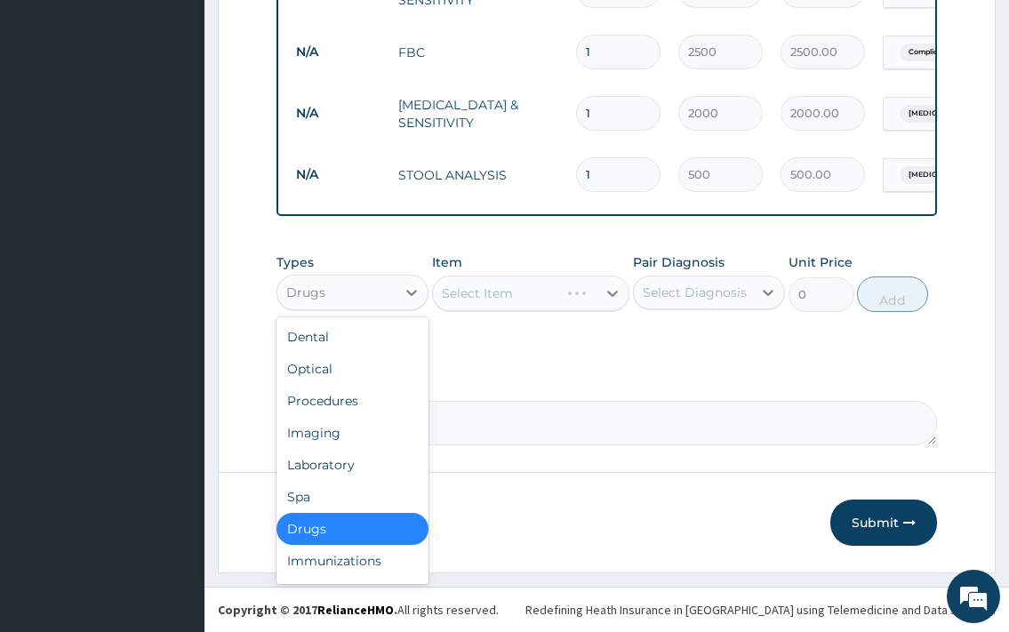
click at [333, 293] on div "Drugs" at bounding box center [336, 292] width 118 height 28
click at [375, 402] on div "Procedures" at bounding box center [353, 401] width 152 height 32
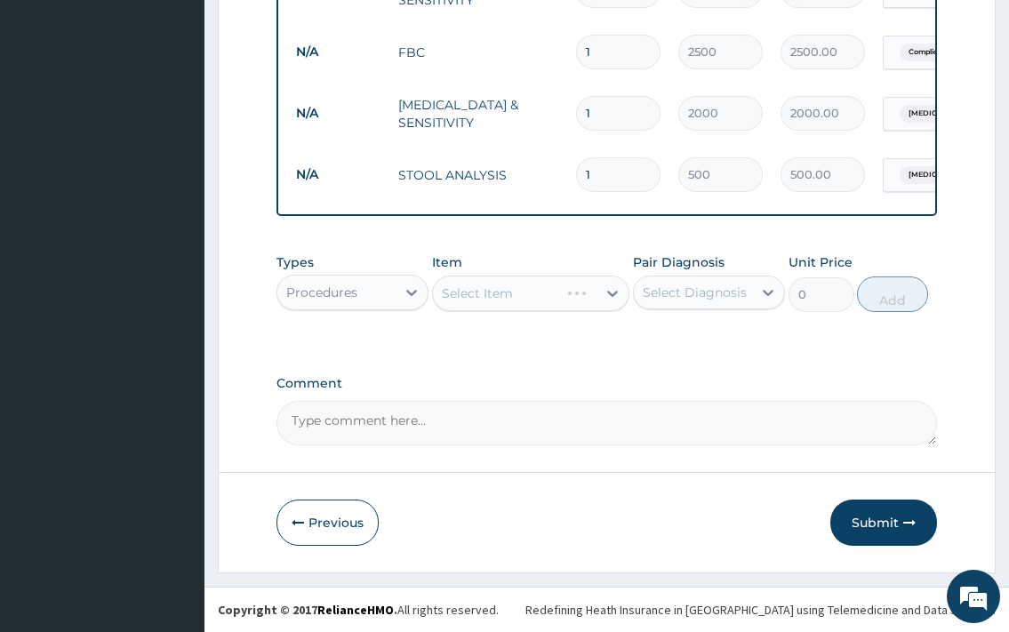
click at [604, 302] on div "Select Item" at bounding box center [531, 294] width 198 height 36
click at [611, 300] on div "Select Item" at bounding box center [531, 294] width 198 height 36
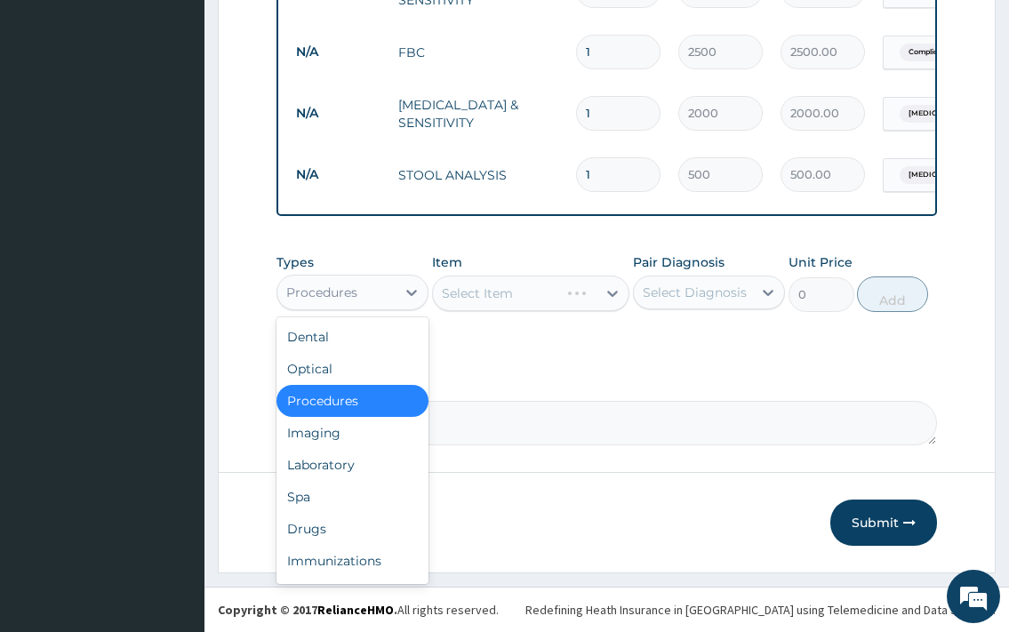
click at [381, 291] on div "Procedures" at bounding box center [336, 292] width 118 height 28
click at [368, 523] on div "Drugs" at bounding box center [353, 529] width 152 height 32
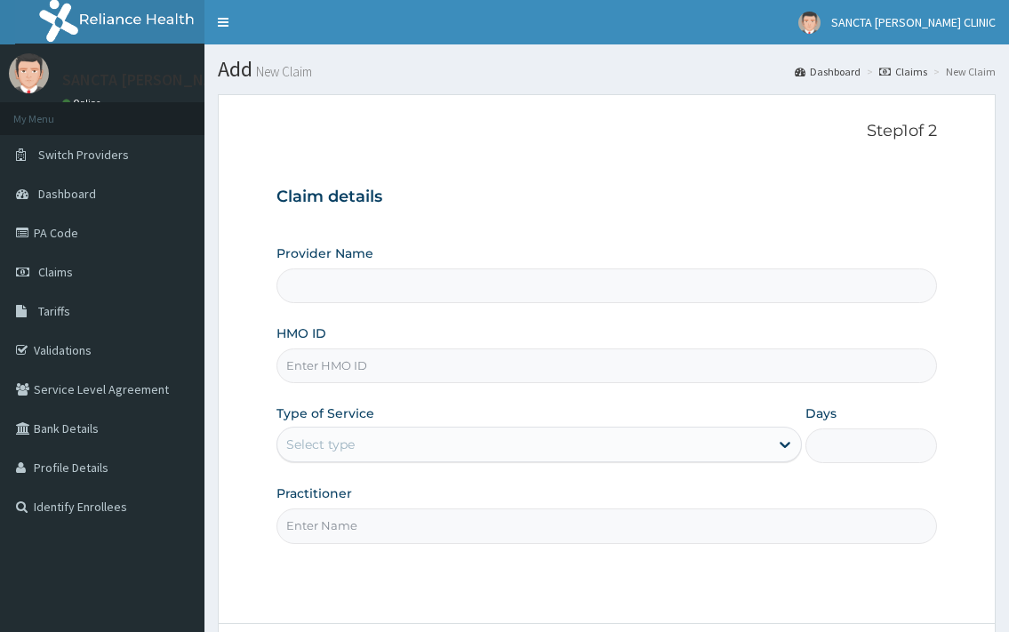
type input "SANCTA [PERSON_NAME] CLINIC"
click at [389, 365] on input "HMO ID" at bounding box center [607, 366] width 660 height 35
type input "sqz/10718/a"
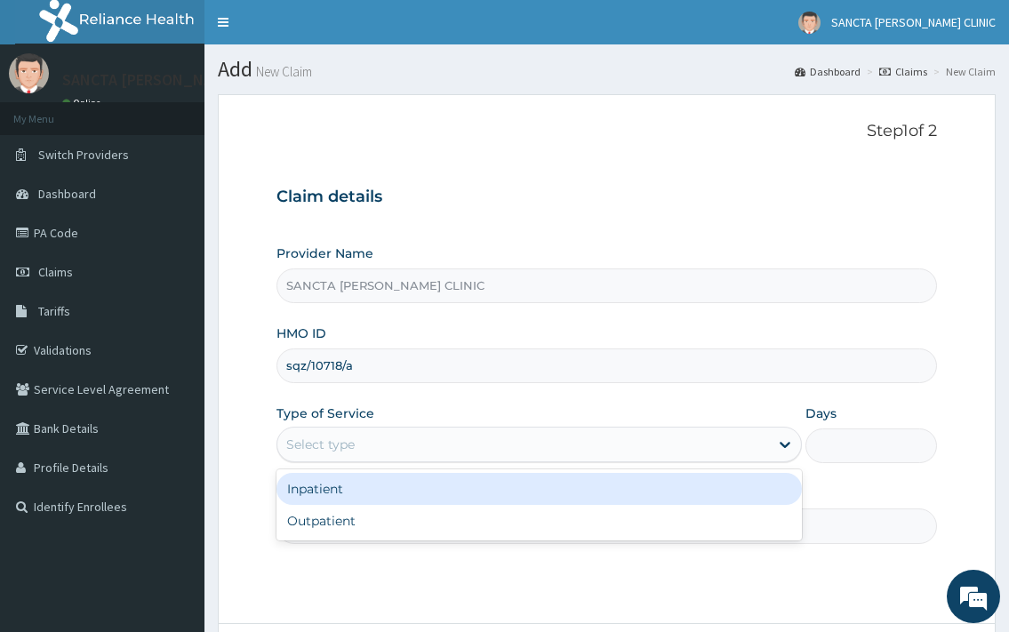
click at [349, 454] on div "Select type" at bounding box center [522, 444] width 491 height 28
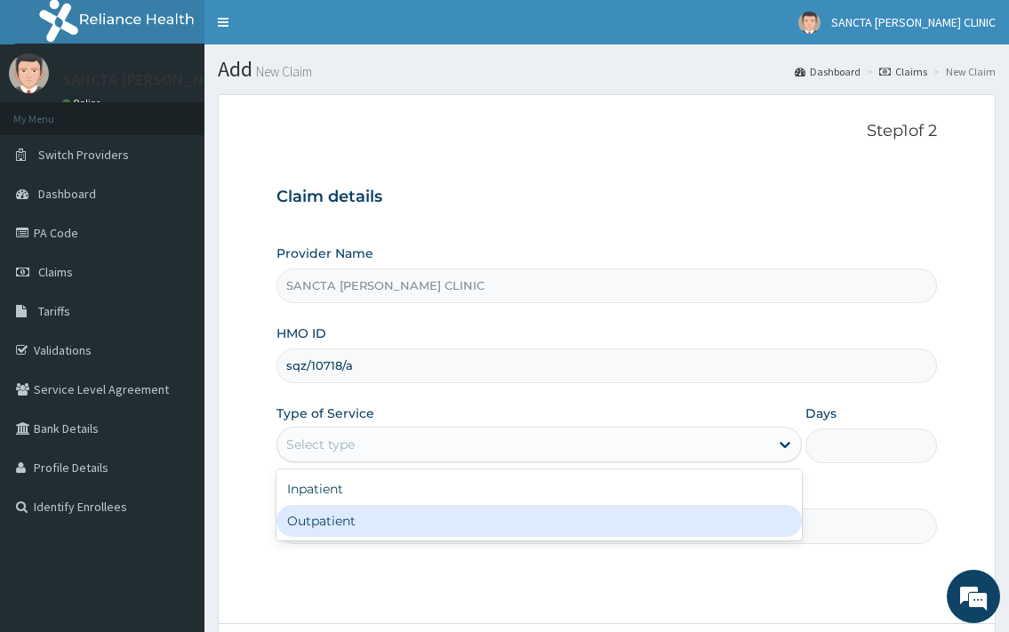
click at [333, 513] on div "Outpatient" at bounding box center [539, 521] width 525 height 32
type input "1"
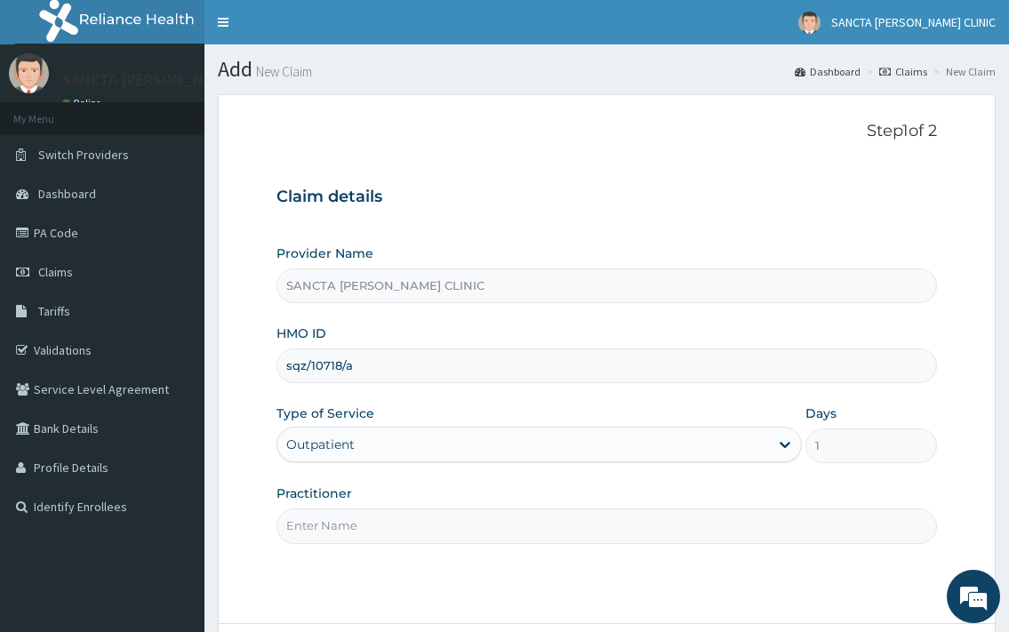
click at [346, 530] on input "Practitioner" at bounding box center [607, 526] width 660 height 35
type input "r"
click at [862, 121] on form "Step 1 of 2 Claim details Provider Name SANCTA [PERSON_NAME] CLINIC HMO ID sqz/…" at bounding box center [607, 409] width 778 height 630
click at [322, 526] on input "r" at bounding box center [607, 526] width 660 height 35
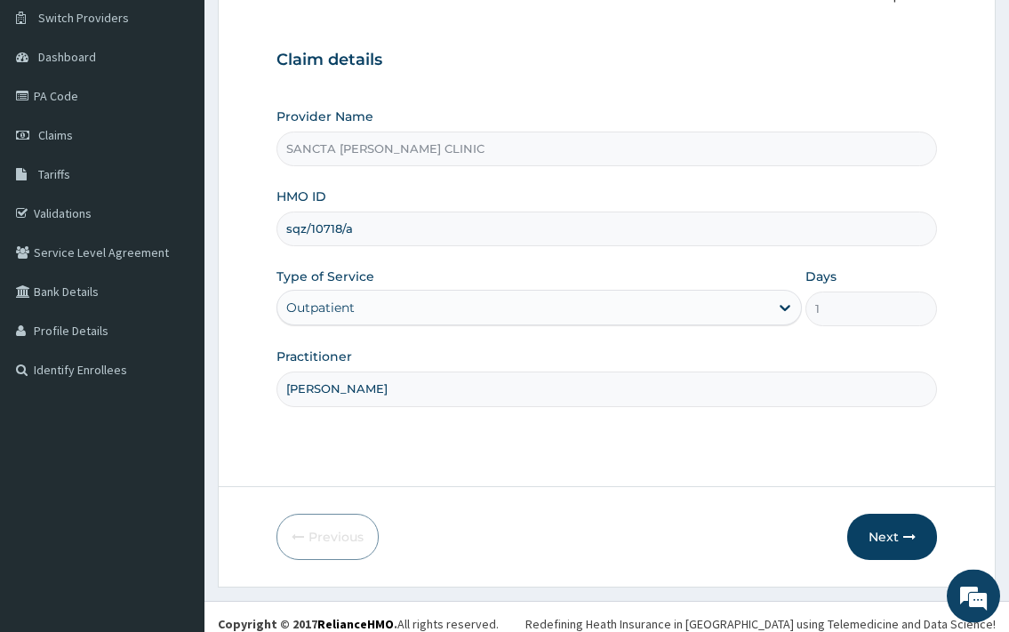
scroll to position [151, 0]
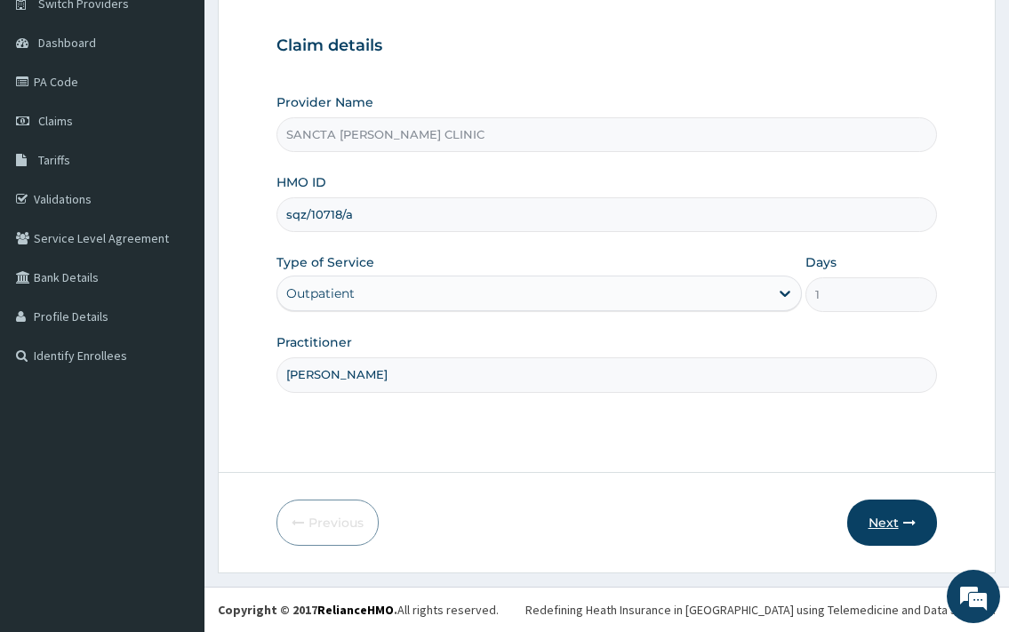
type input "[PERSON_NAME]"
click at [866, 524] on button "Next" at bounding box center [892, 523] width 90 height 46
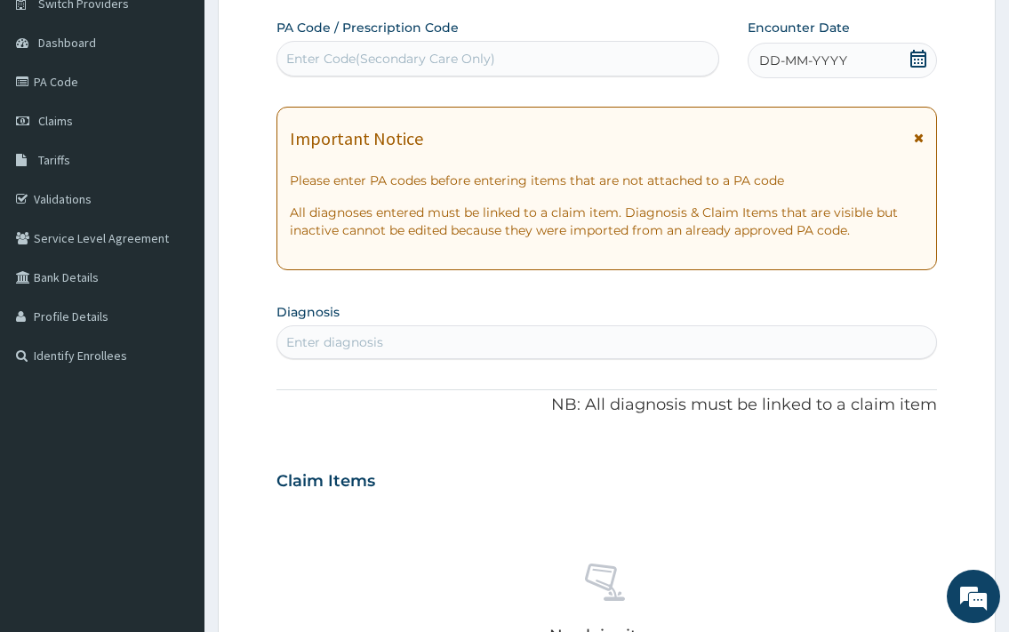
click at [927, 56] on icon at bounding box center [919, 59] width 18 height 18
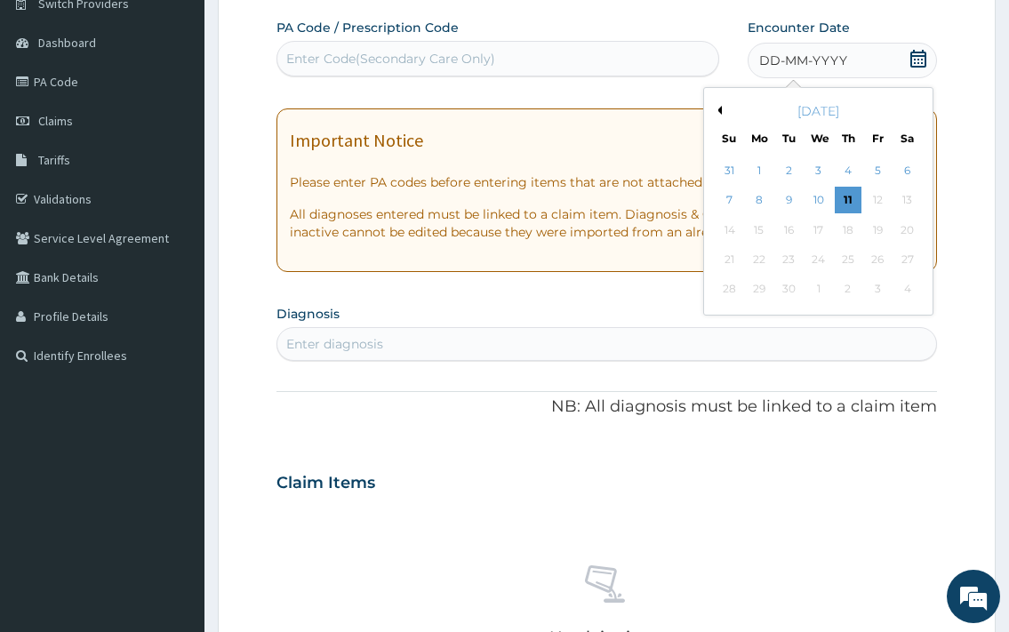
click at [720, 110] on button "Previous Month" at bounding box center [717, 110] width 9 height 9
click at [791, 291] on div "26" at bounding box center [788, 290] width 27 height 27
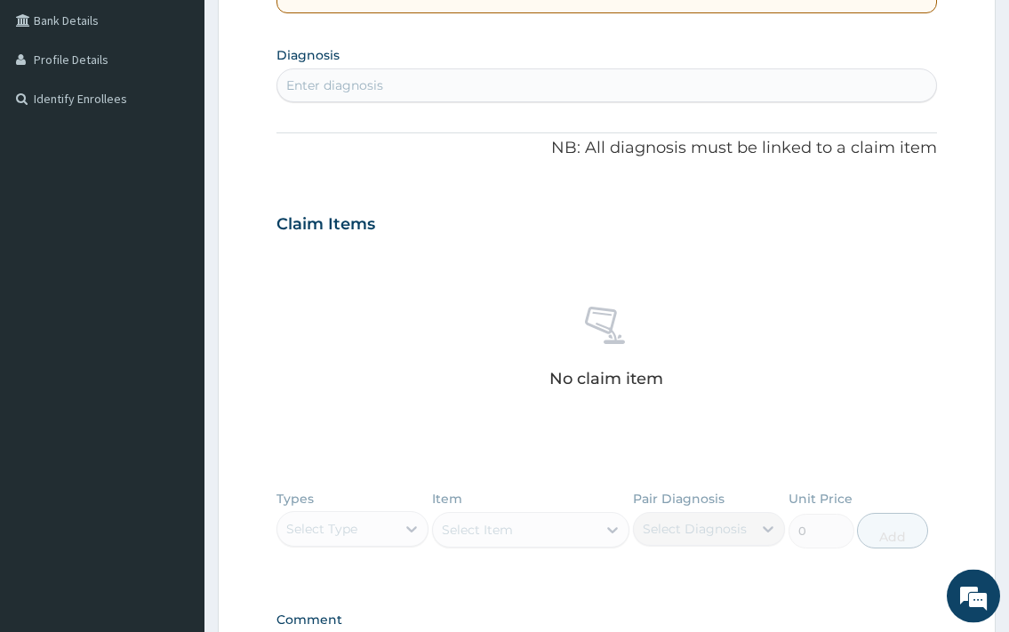
scroll to position [423, 0]
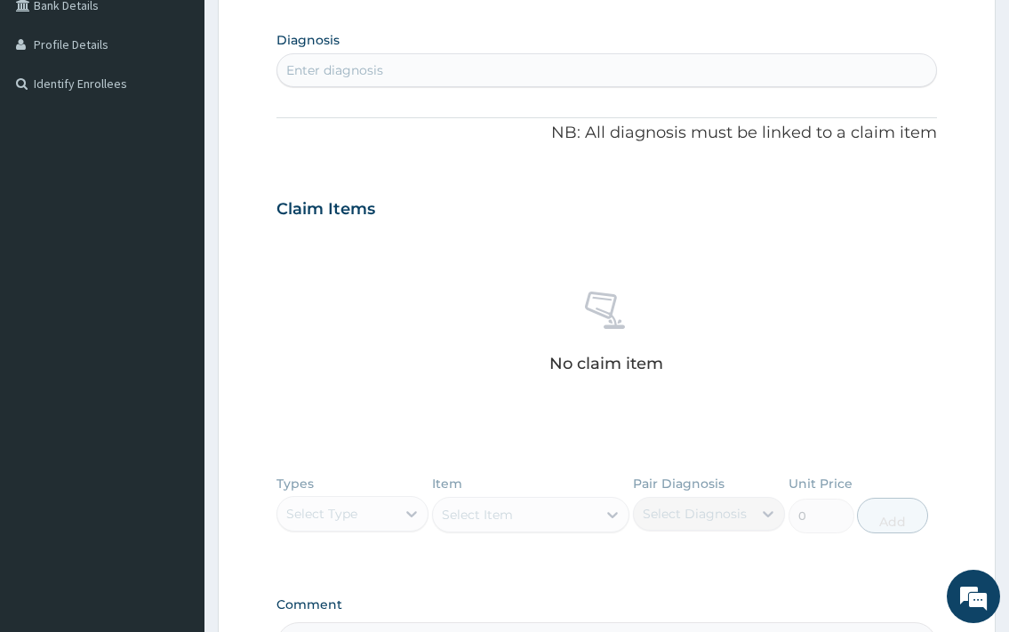
click at [374, 66] on div "Enter diagnosis" at bounding box center [334, 70] width 97 height 18
type input "[MEDICAL_DATA]"
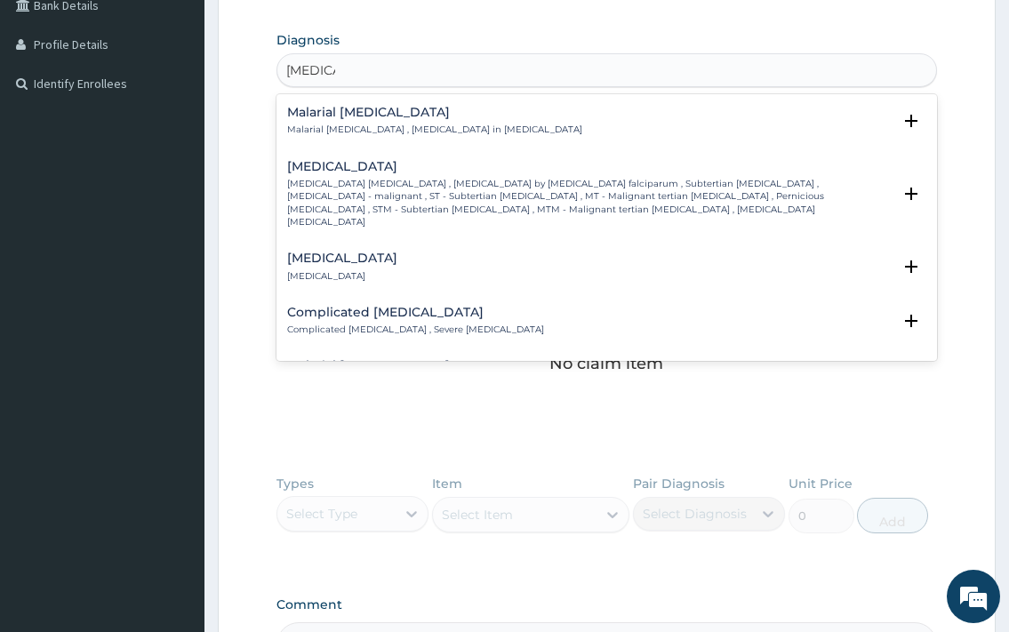
scroll to position [768, 0]
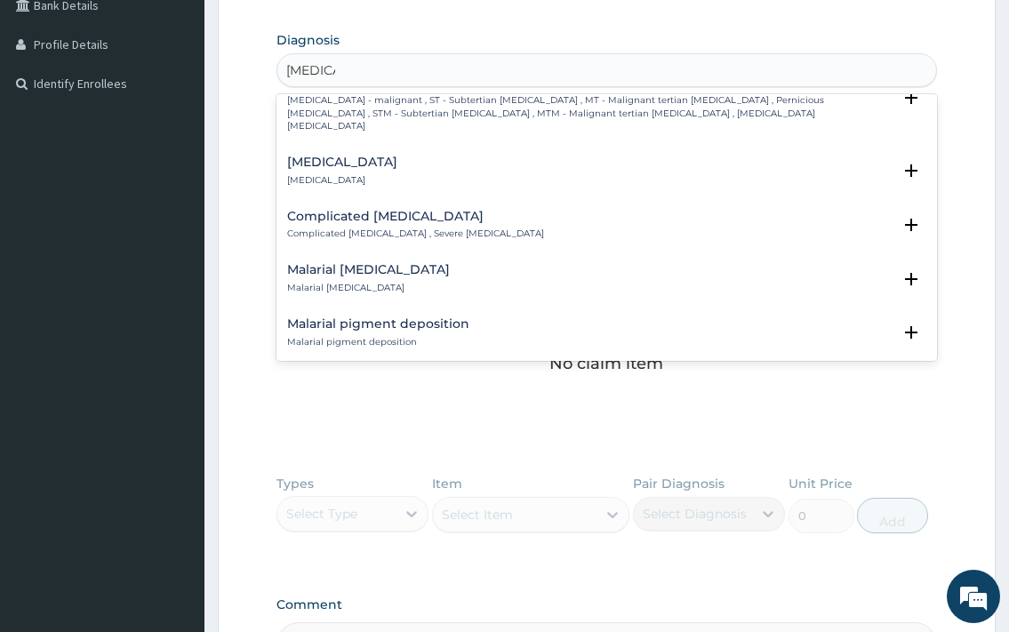
click at [356, 213] on div "Complicated malaria Complicated malaria , Severe malaria" at bounding box center [415, 225] width 257 height 31
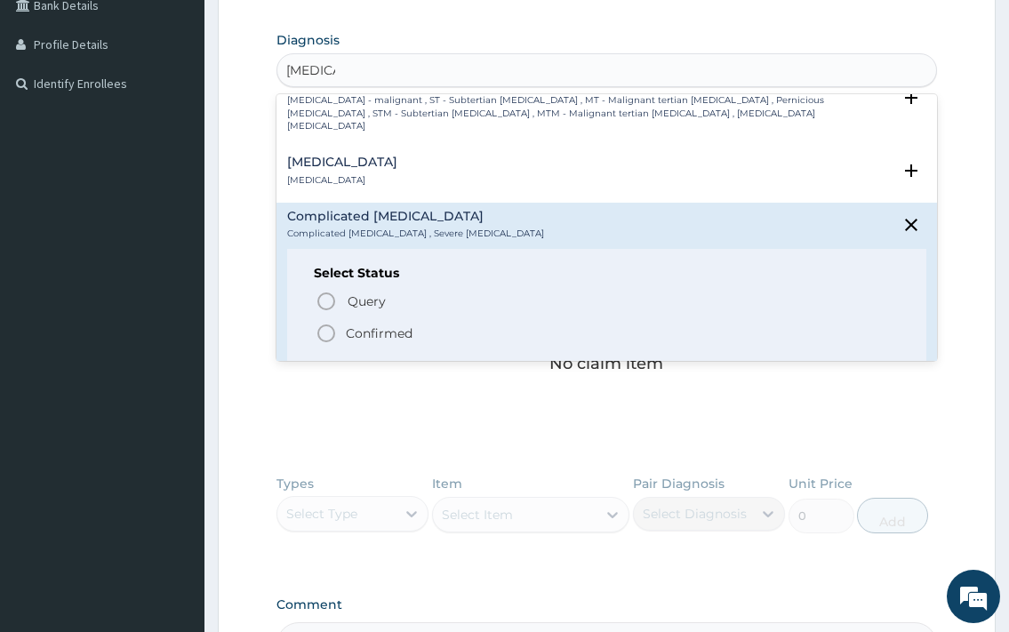
click at [328, 323] on icon "status option filled" at bounding box center [326, 333] width 21 height 21
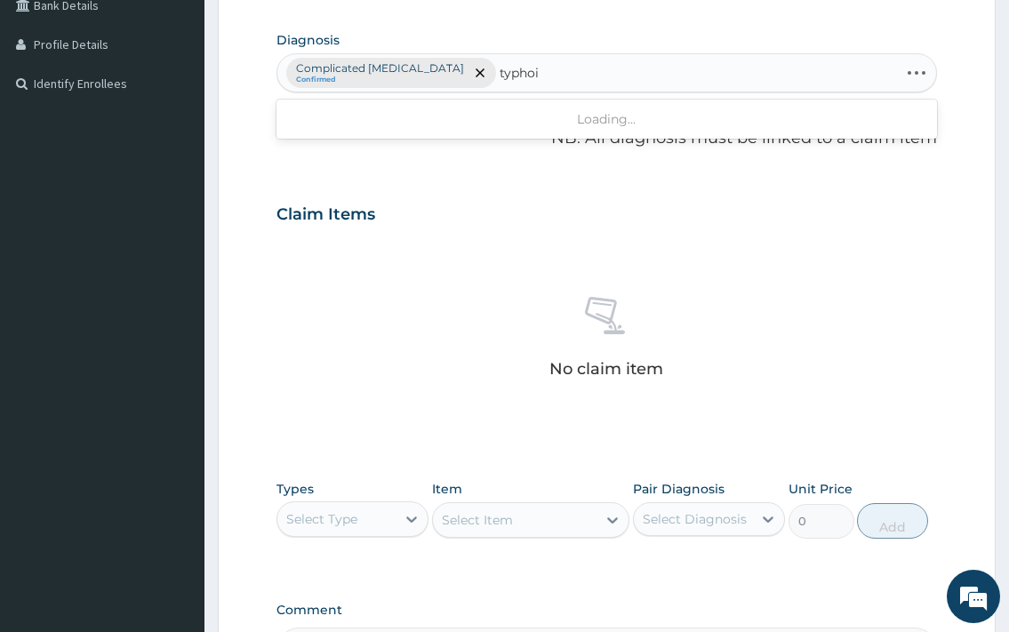
type input "typhoid"
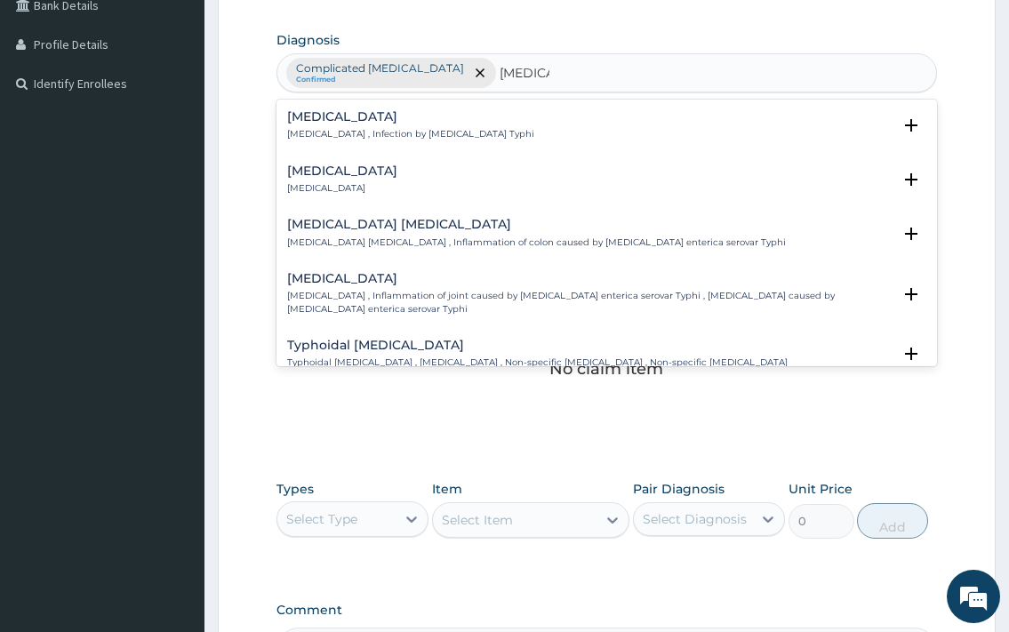
click at [373, 130] on p "Typhoid fever , Infection by Salmonella Typhi" at bounding box center [410, 134] width 247 height 12
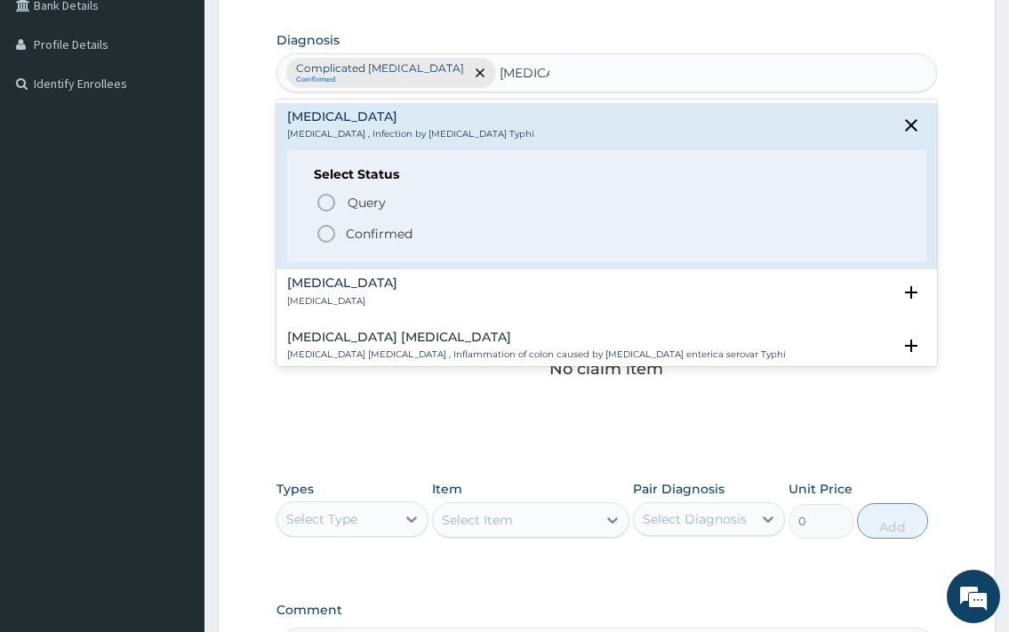
click at [332, 236] on icon "status option filled" at bounding box center [326, 233] width 21 height 21
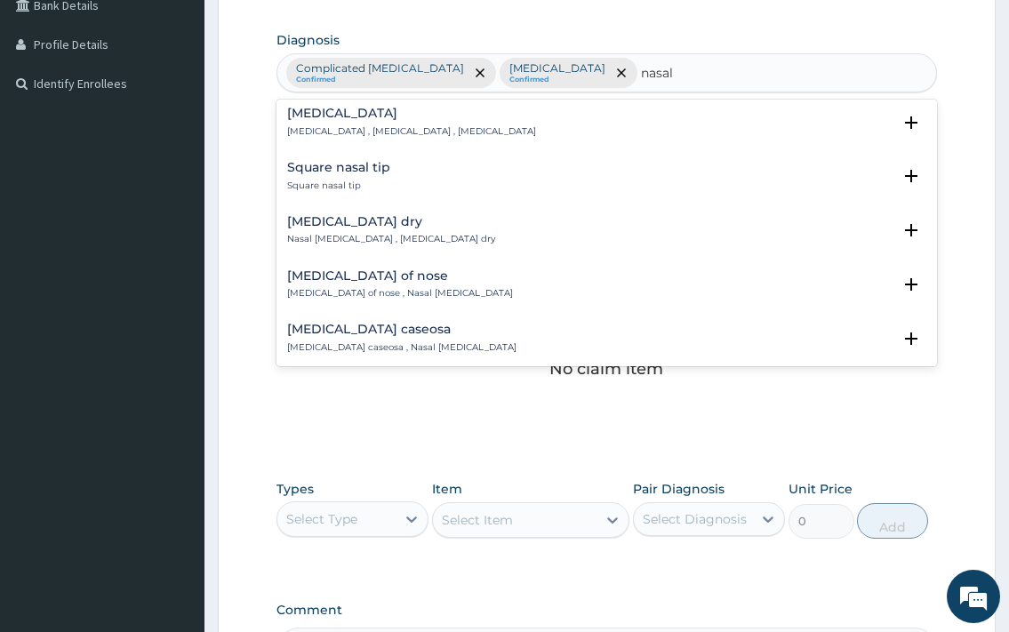
scroll to position [1345, 0]
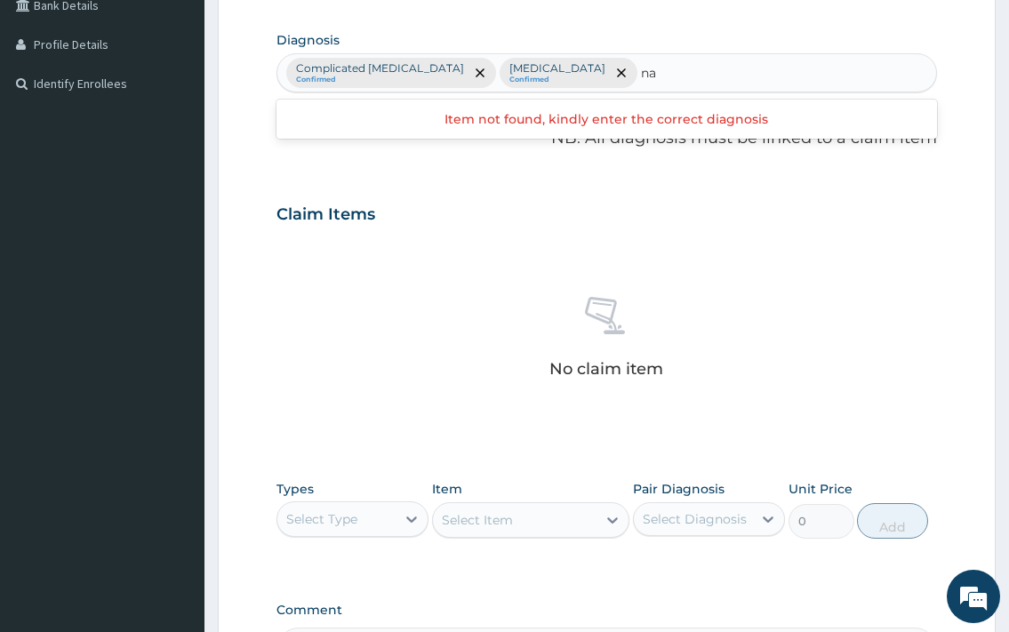
type input "n"
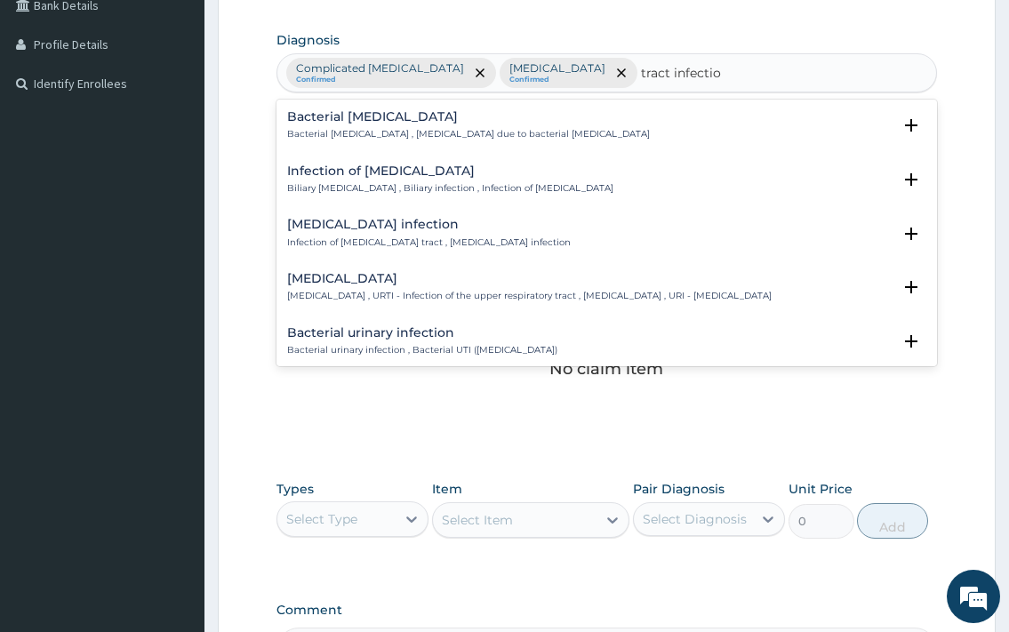
type input "tract infection"
click at [412, 278] on h4 "Upper respiratory infection" at bounding box center [529, 278] width 485 height 13
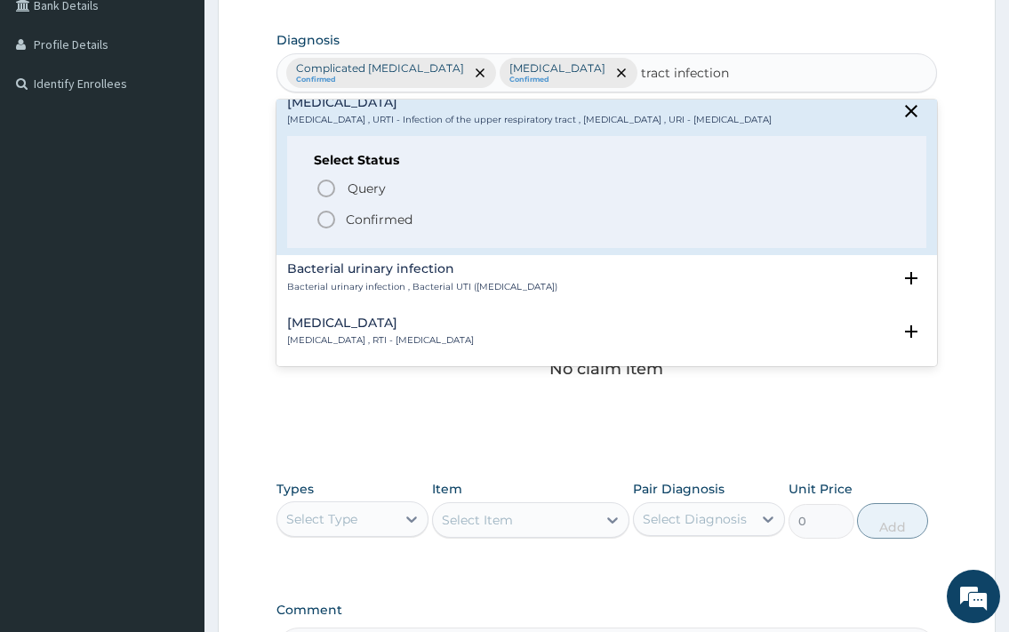
scroll to position [192, 0]
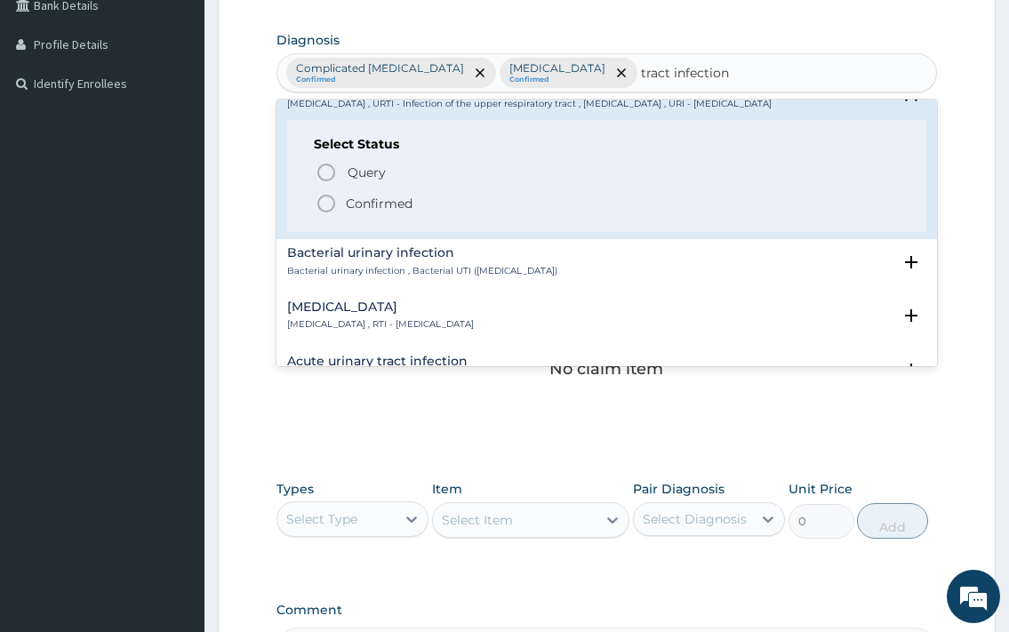
click at [344, 214] on span "Confirmed" at bounding box center [607, 203] width 583 height 21
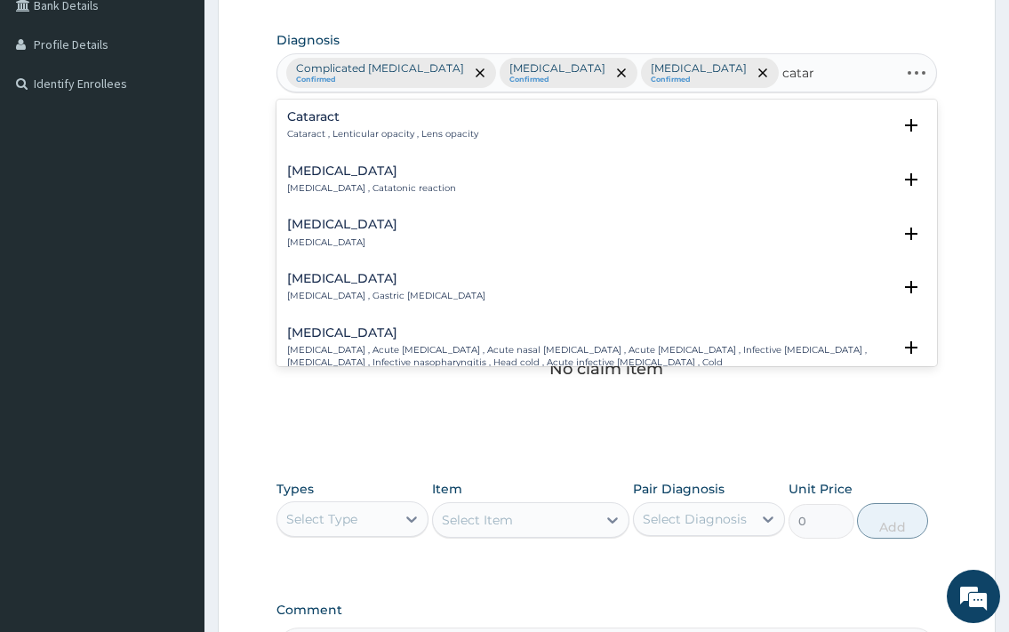
type input "catarr"
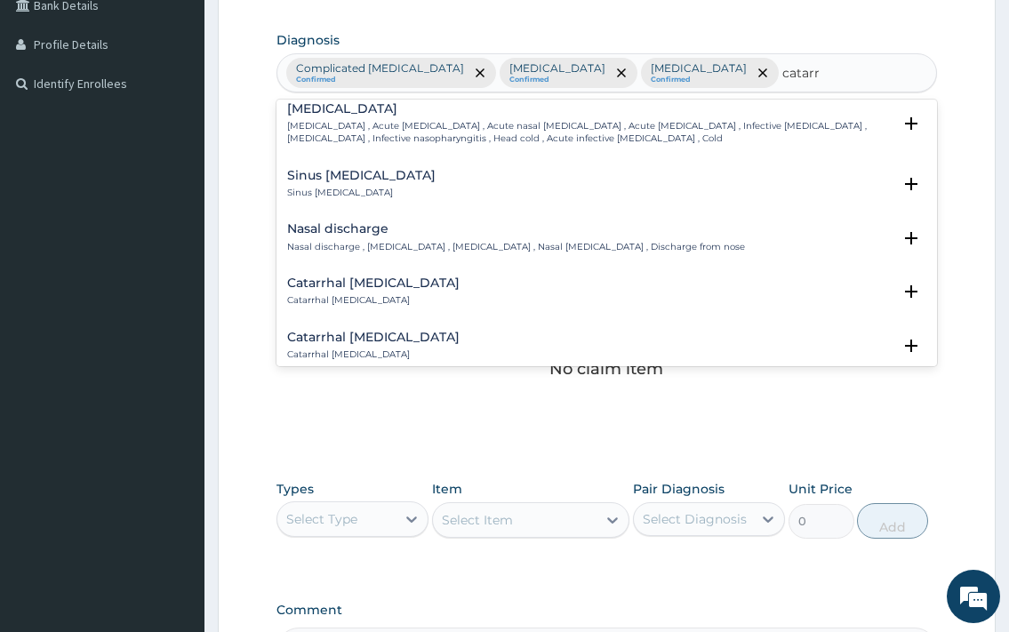
scroll to position [96, 0]
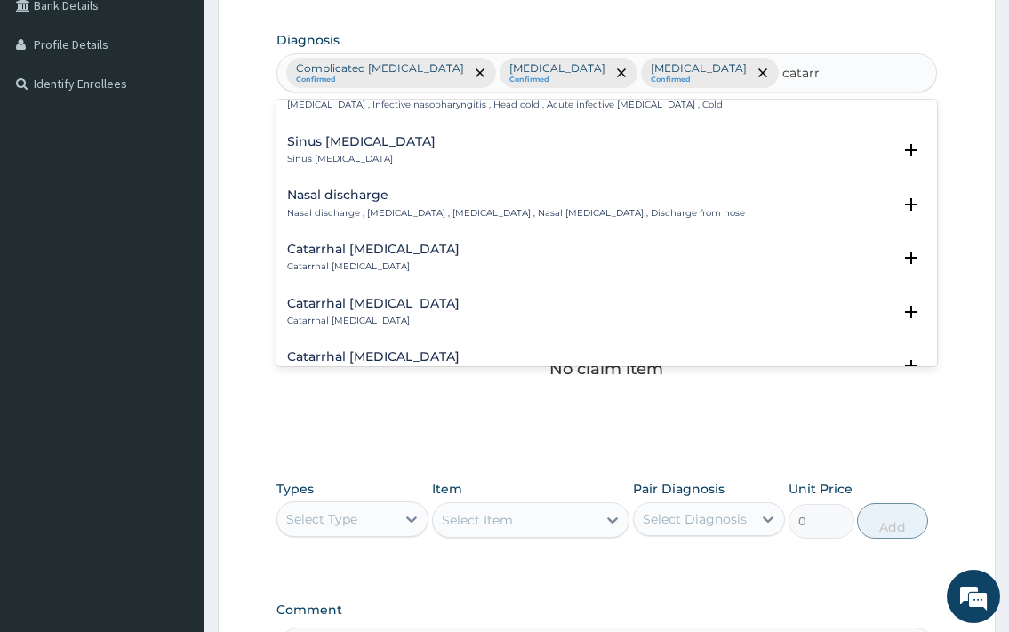
click at [385, 202] on h4 "Nasal discharge" at bounding box center [516, 195] width 458 height 13
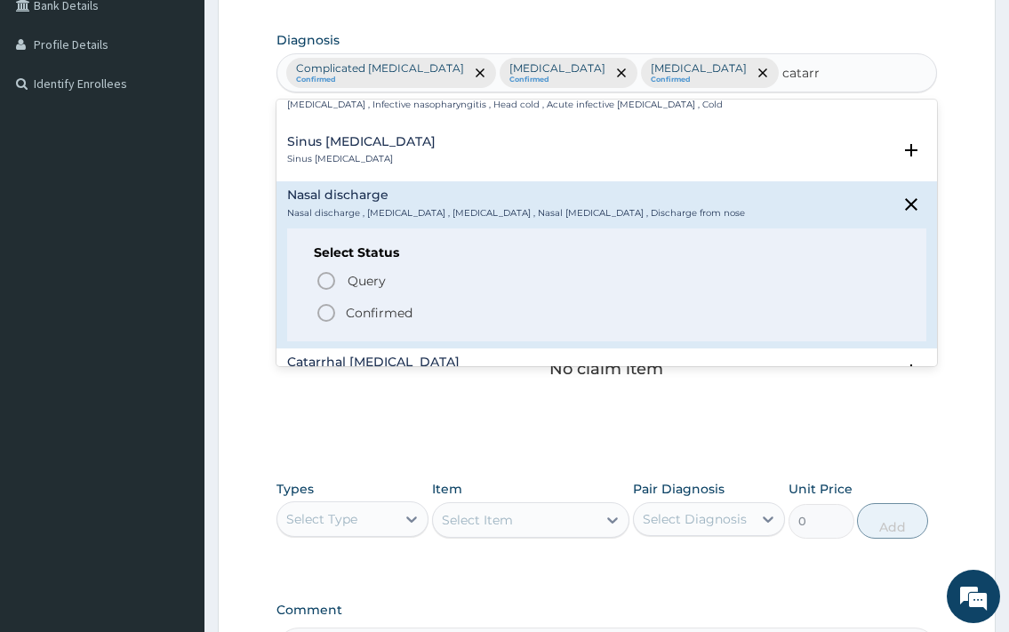
click at [356, 314] on p "Confirmed" at bounding box center [379, 313] width 67 height 18
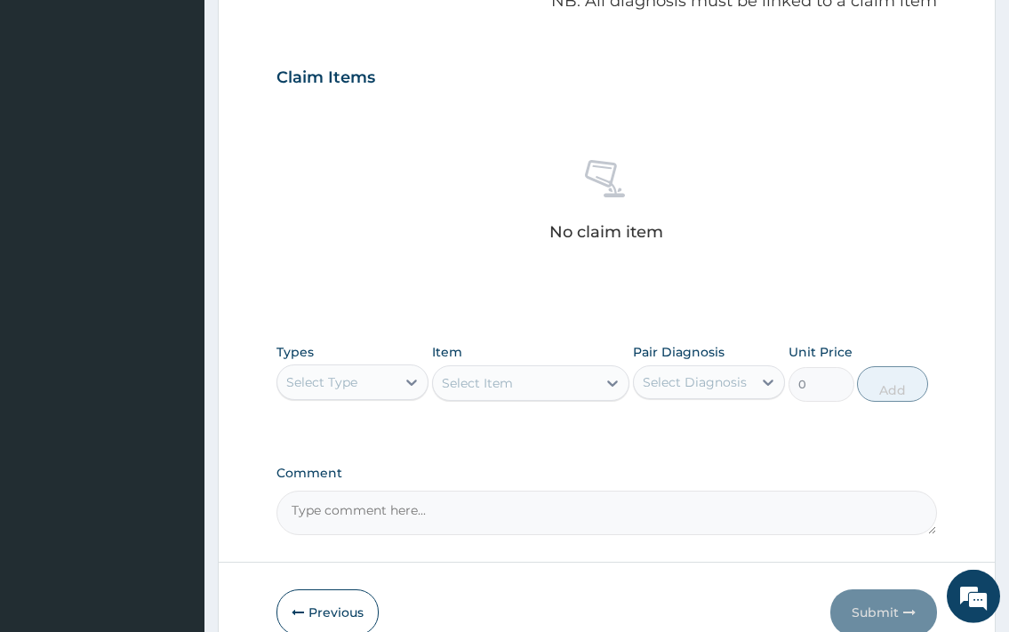
scroll to position [650, 0]
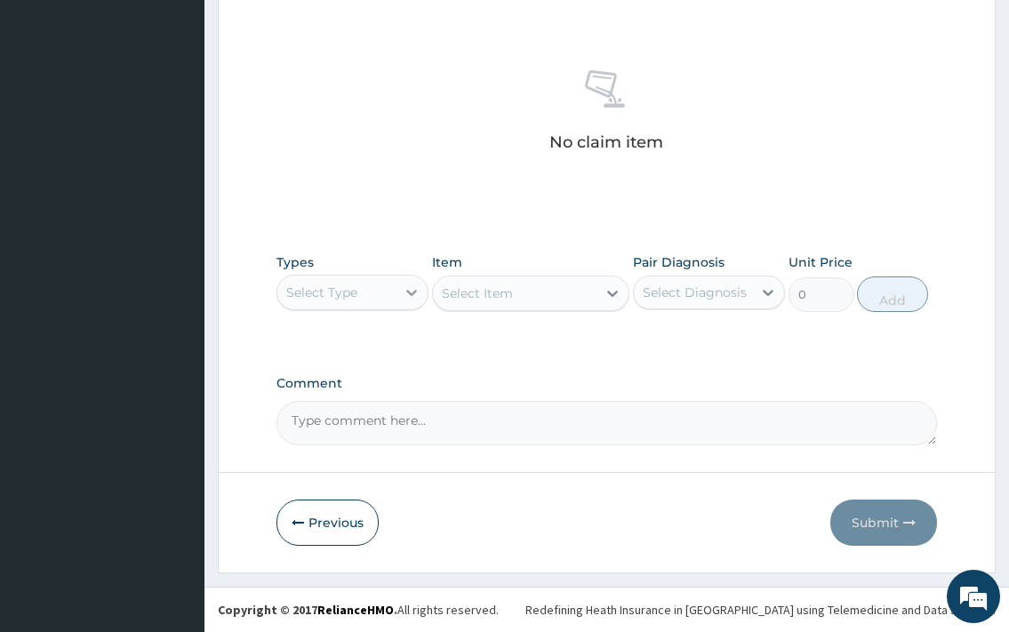
click at [405, 283] on div at bounding box center [412, 293] width 32 height 32
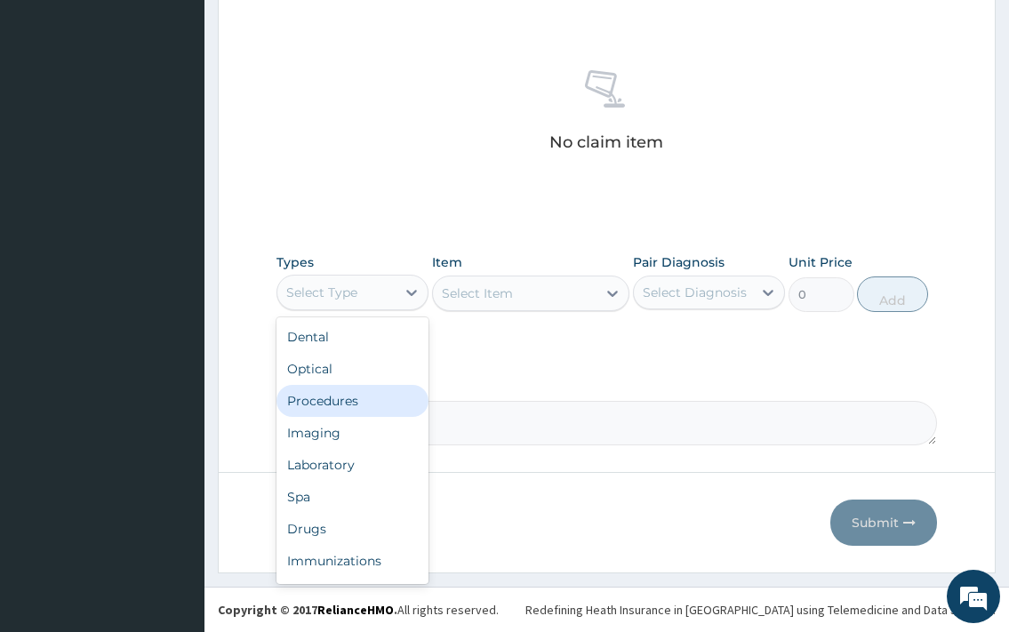
click at [366, 408] on div "Procedures" at bounding box center [353, 401] width 152 height 32
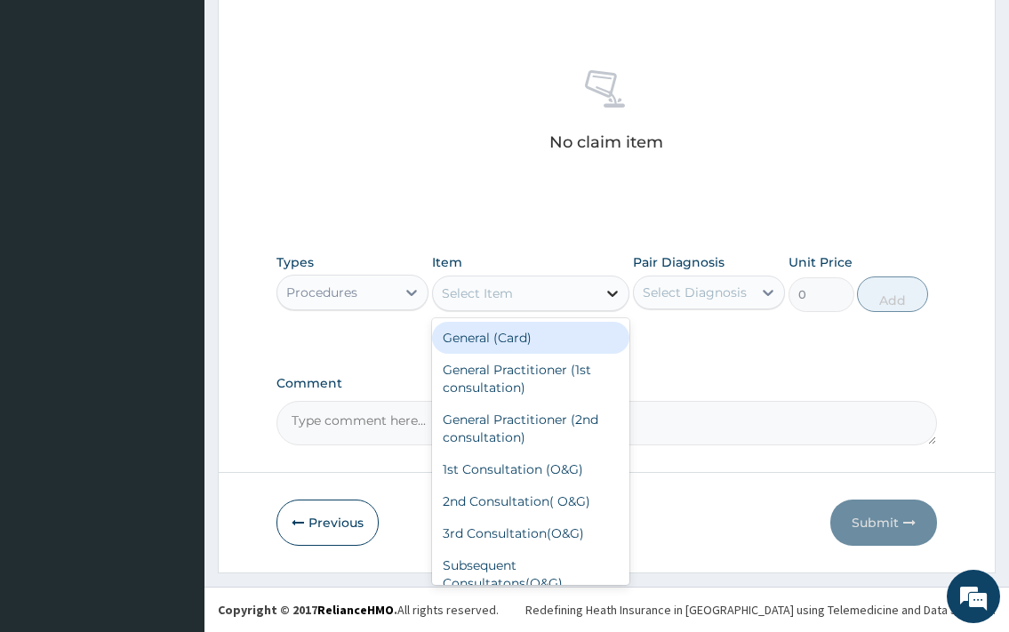
click at [600, 301] on div at bounding box center [613, 293] width 32 height 32
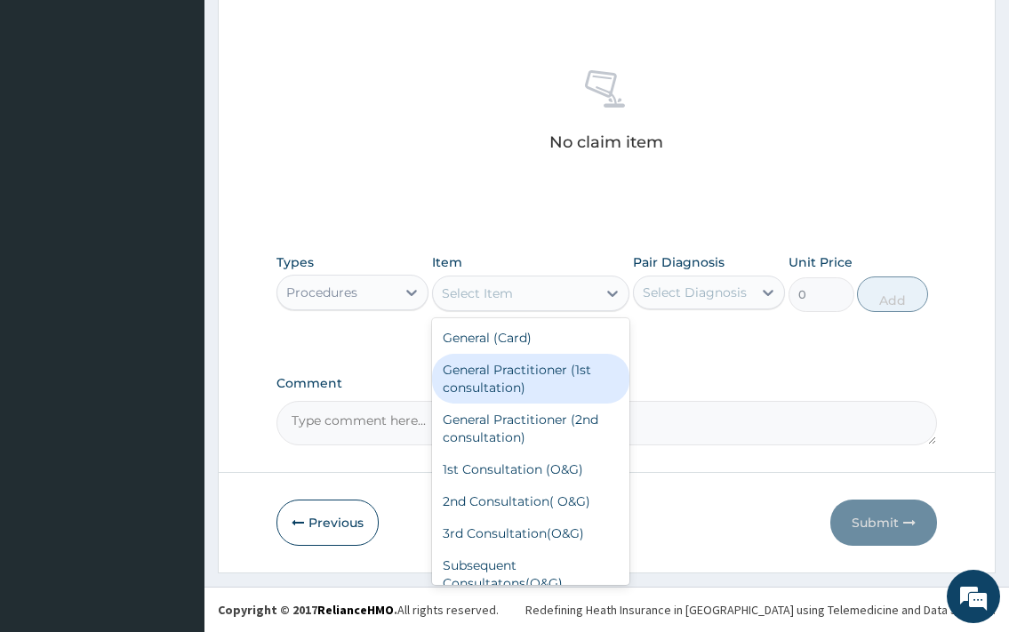
click at [557, 366] on div "General Practitioner (1st consultation)" at bounding box center [531, 379] width 198 height 50
type input "1500"
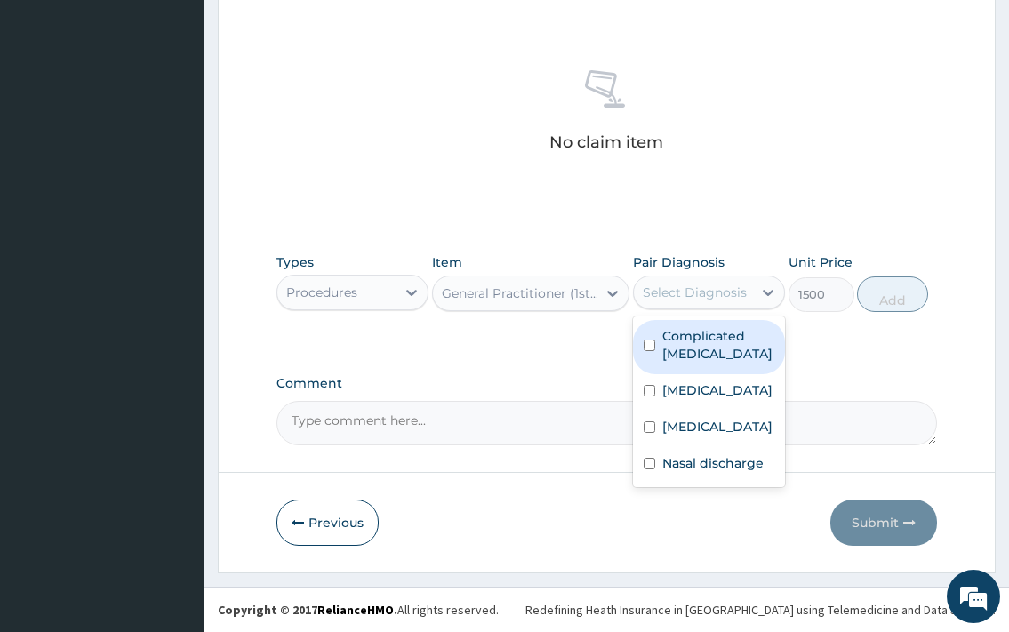
click at [722, 278] on div "Select Diagnosis" at bounding box center [693, 292] width 118 height 28
click at [731, 360] on label "Complicated malaria" at bounding box center [719, 345] width 112 height 36
checkbox input "true"
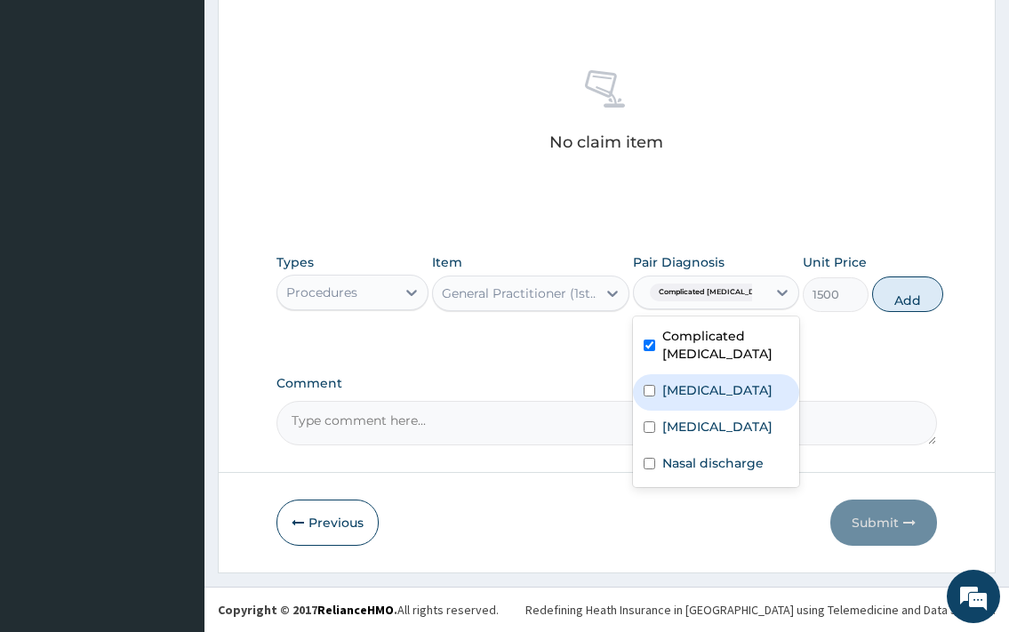
click at [731, 400] on div "Typhoid fever" at bounding box center [716, 392] width 166 height 36
checkbox input "true"
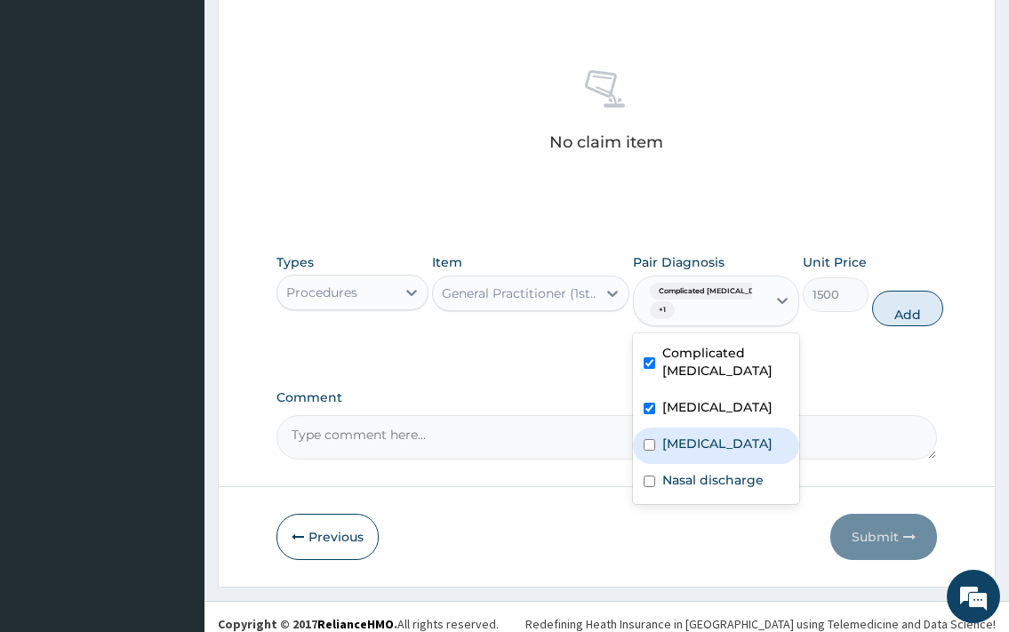
click at [711, 437] on label "Upper respiratory infection" at bounding box center [718, 444] width 110 height 18
checkbox input "true"
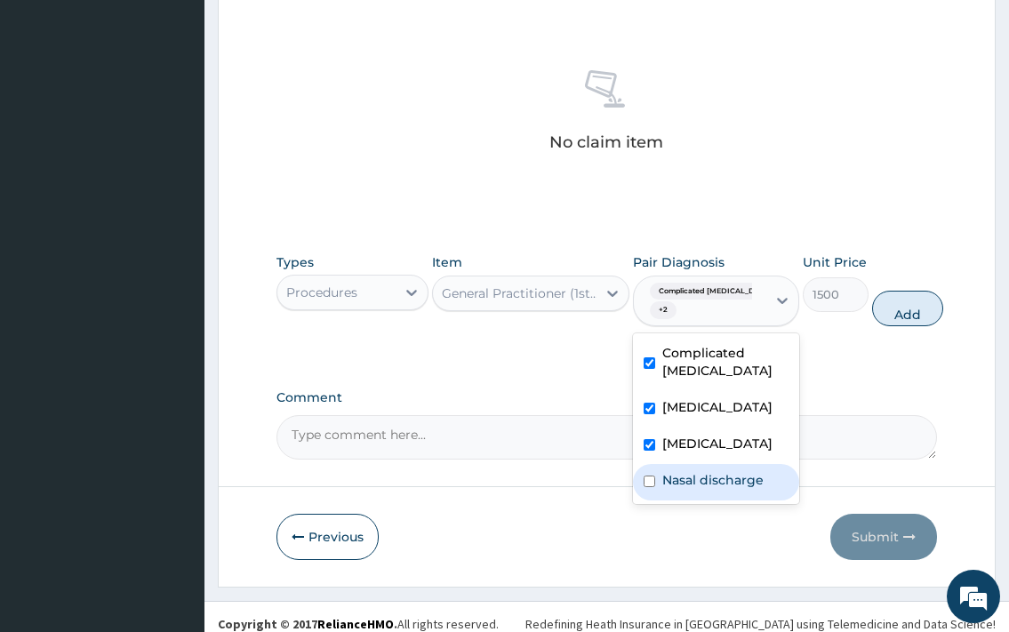
click at [689, 489] on label "Nasal discharge" at bounding box center [713, 480] width 101 height 18
checkbox input "true"
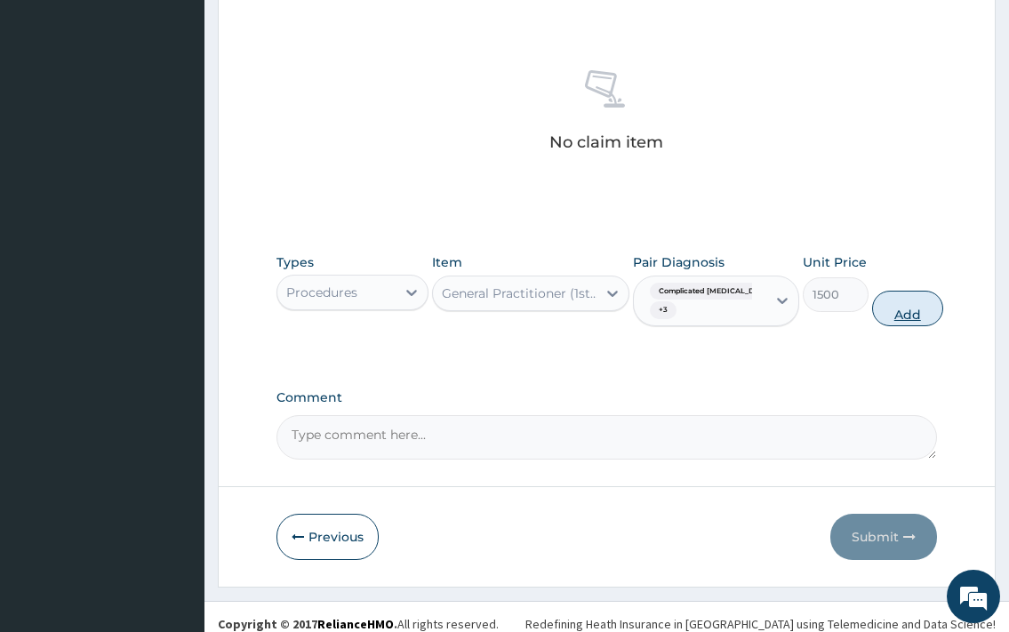
click at [905, 307] on button "Add" at bounding box center [907, 309] width 71 height 36
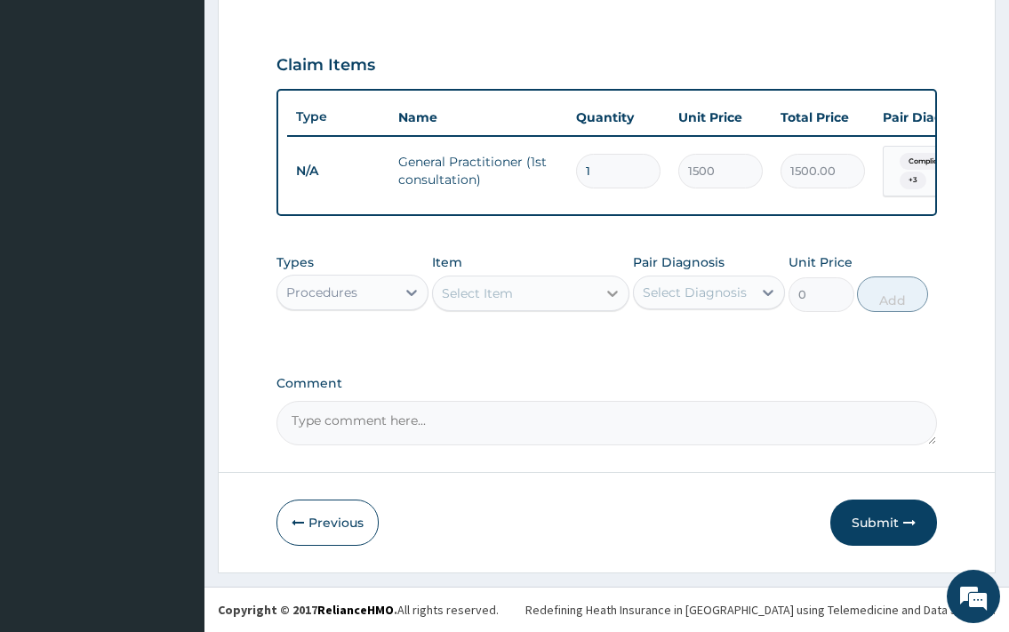
scroll to position [588, 0]
click at [364, 302] on div "Procedures" at bounding box center [336, 292] width 118 height 28
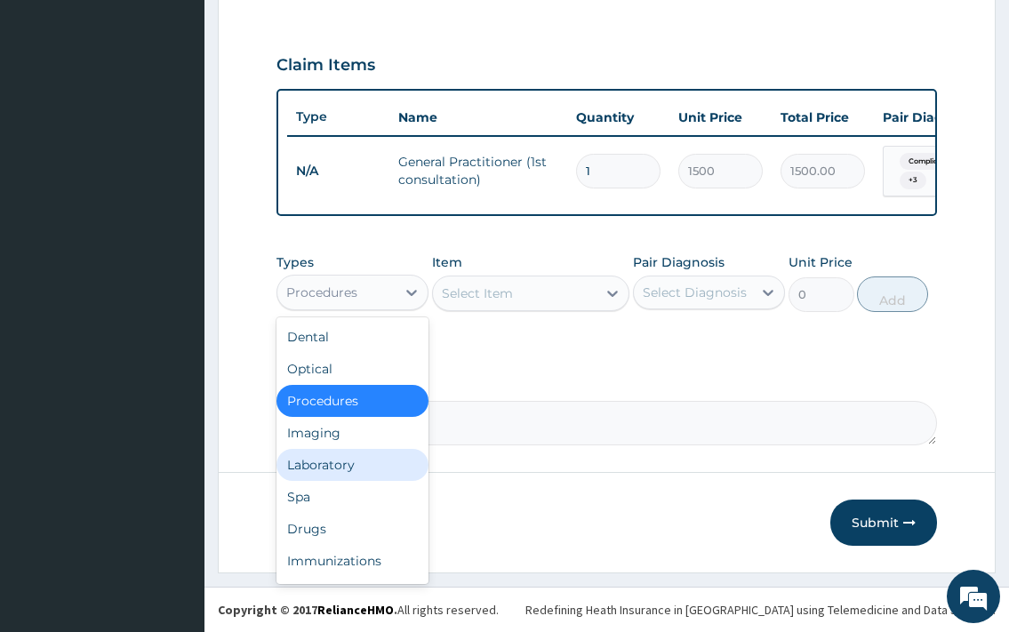
click at [372, 478] on div "Laboratory" at bounding box center [353, 465] width 152 height 32
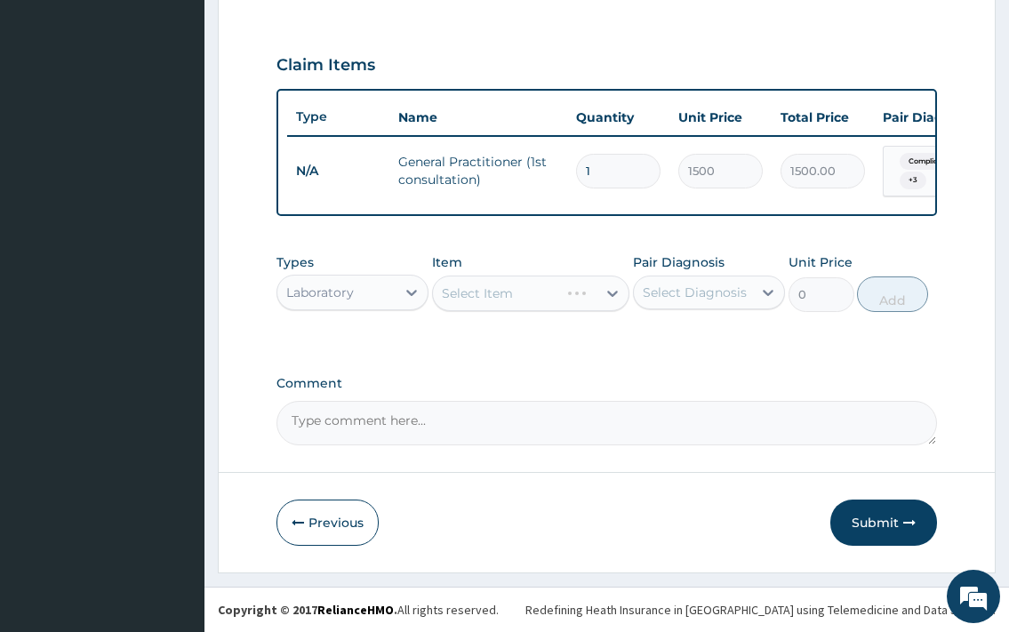
click at [516, 297] on div "Select Item" at bounding box center [531, 294] width 198 height 36
click at [549, 293] on div "Select Item" at bounding box center [531, 294] width 198 height 36
click at [586, 298] on div "Select Item" at bounding box center [515, 293] width 165 height 28
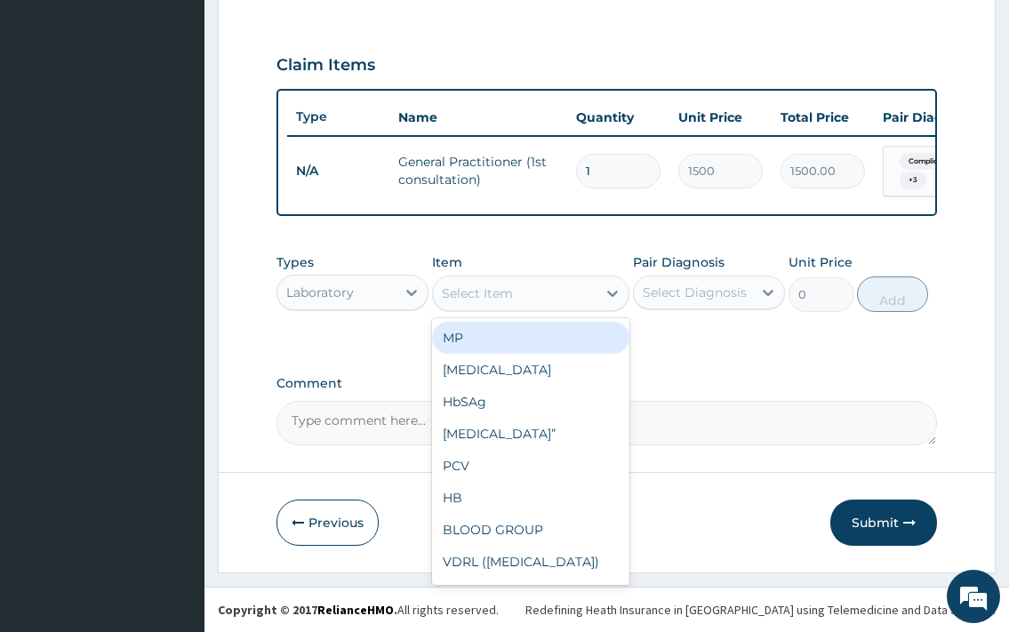
click at [540, 342] on div "MP" at bounding box center [531, 338] width 198 height 32
type input "500"
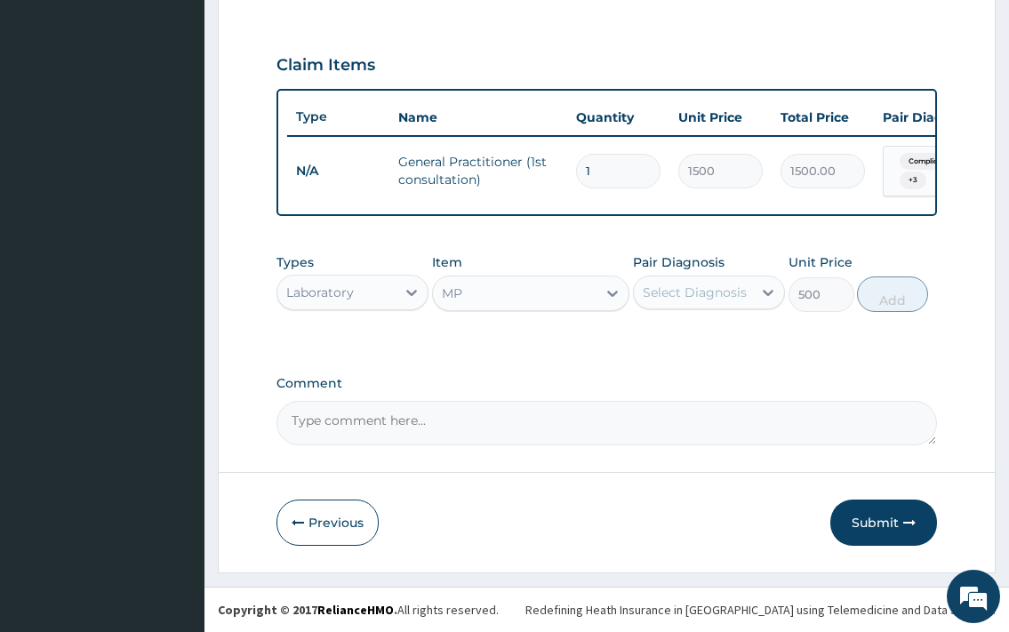
click at [724, 292] on div "Select Diagnosis" at bounding box center [695, 293] width 104 height 18
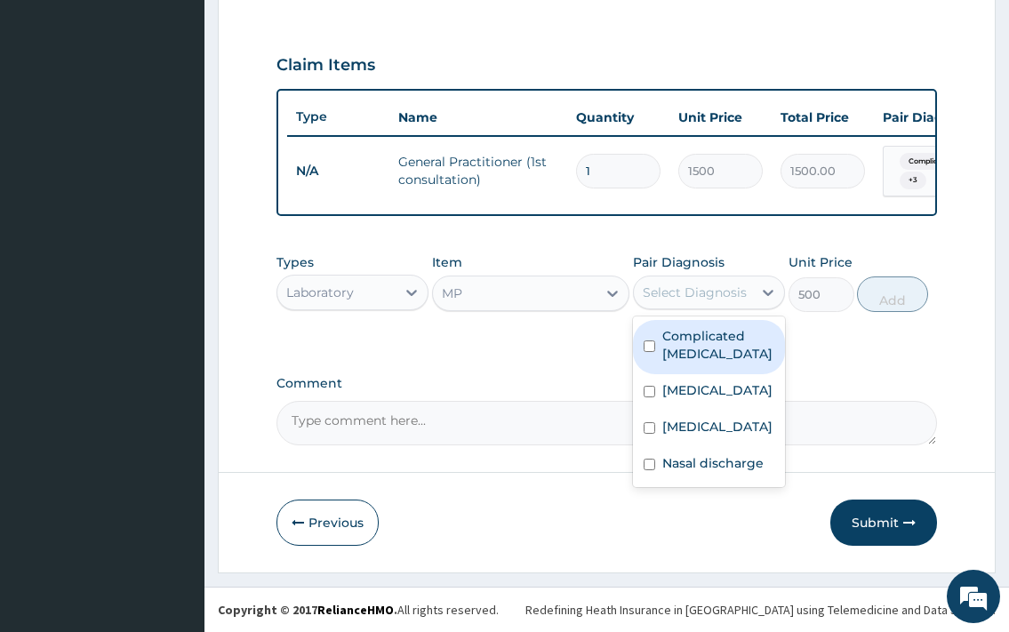
click at [699, 341] on label "Complicated malaria" at bounding box center [719, 345] width 112 height 36
checkbox input "true"
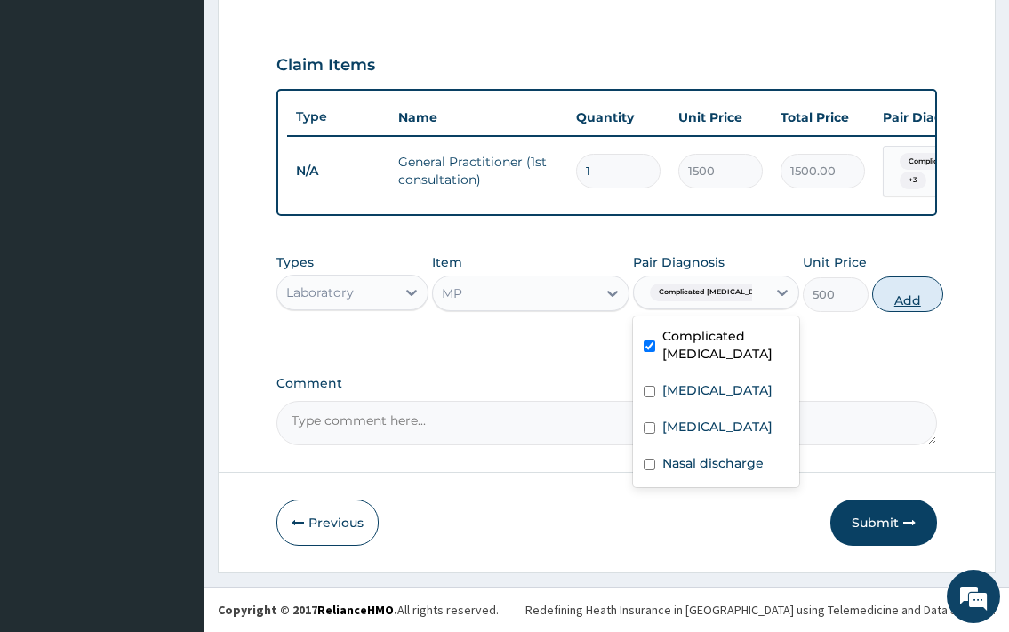
click at [903, 298] on button "Add" at bounding box center [907, 295] width 71 height 36
type input "0"
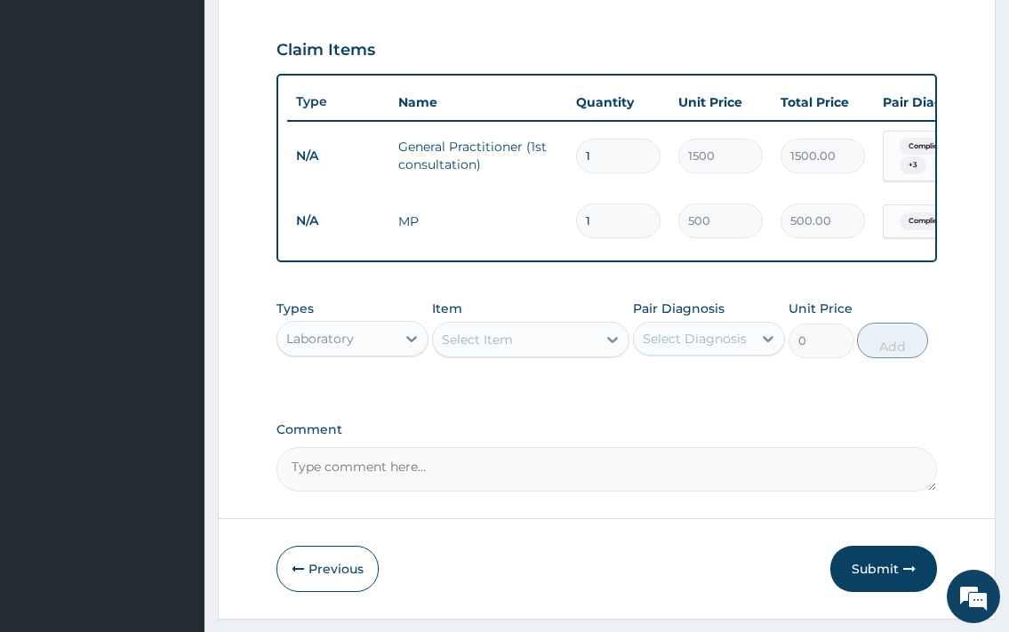
scroll to position [649, 0]
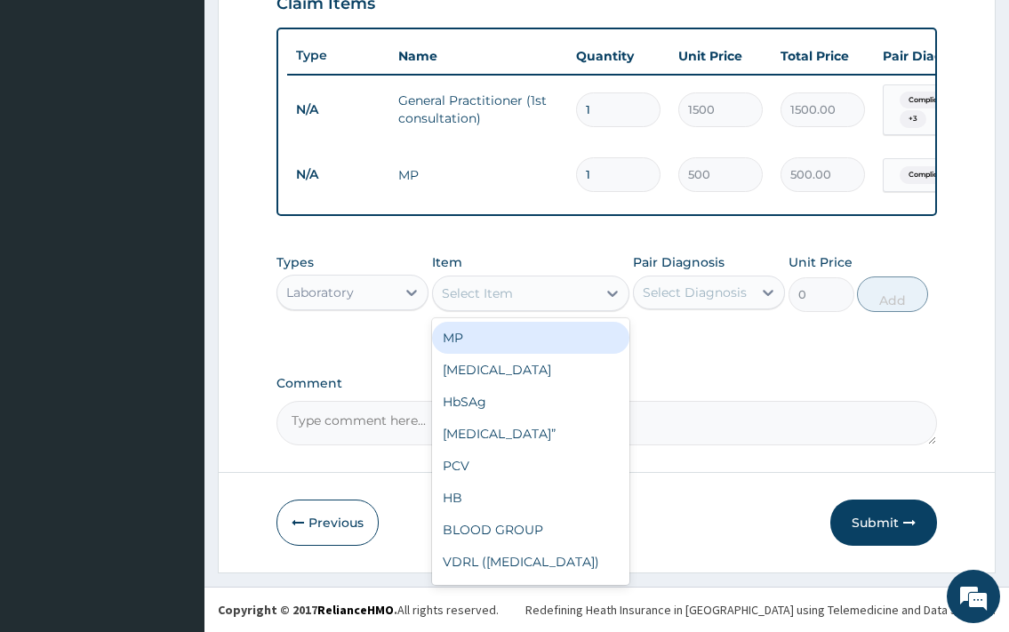
click at [483, 290] on div "Select Item" at bounding box center [477, 294] width 71 height 18
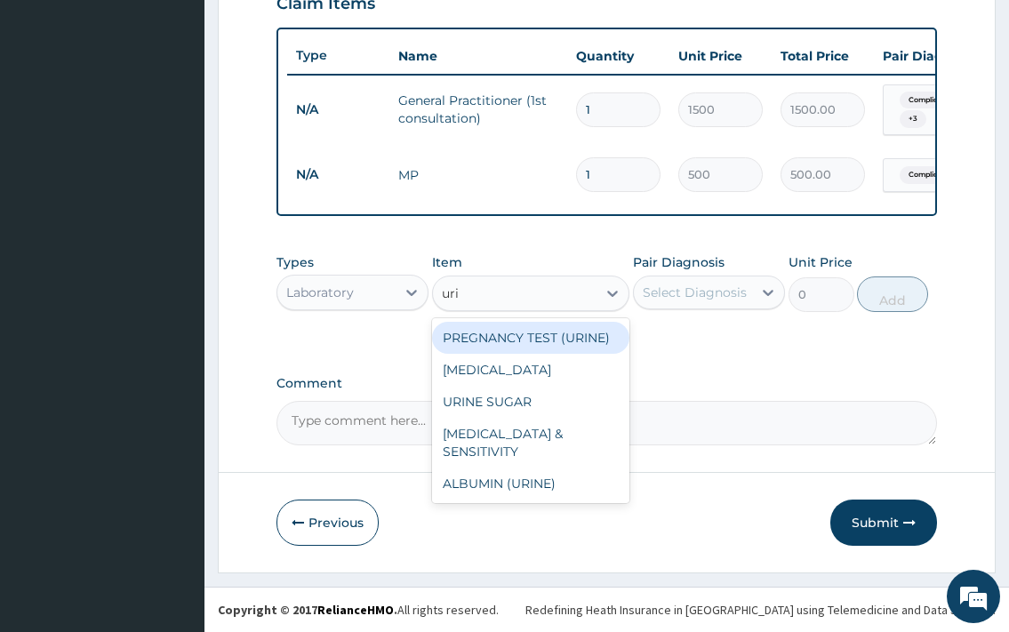
type input "urin"
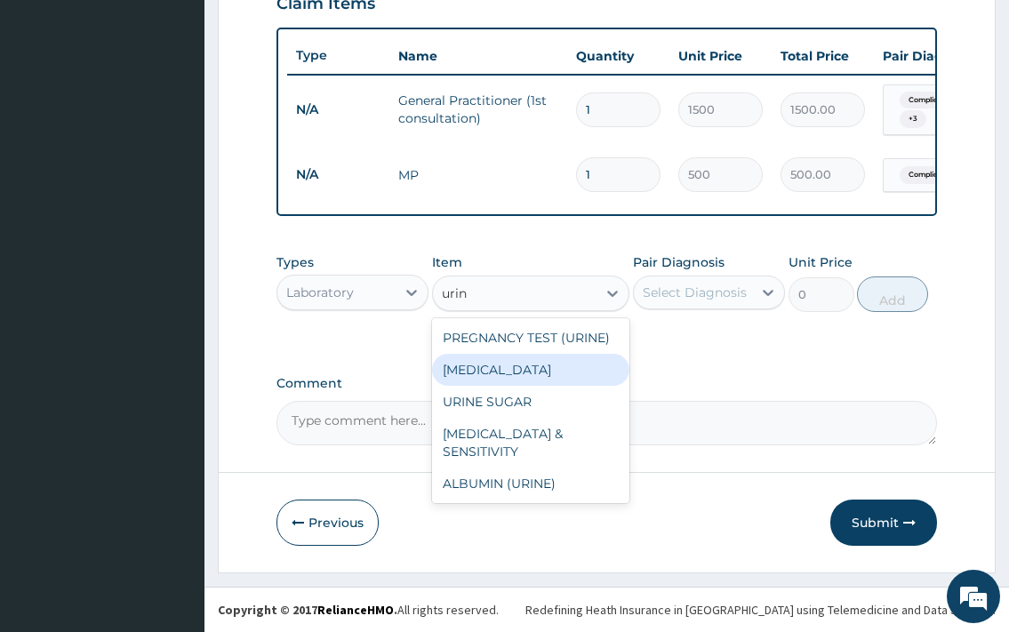
click at [549, 375] on div "URINALYSIS" at bounding box center [531, 370] width 198 height 32
type input "1000"
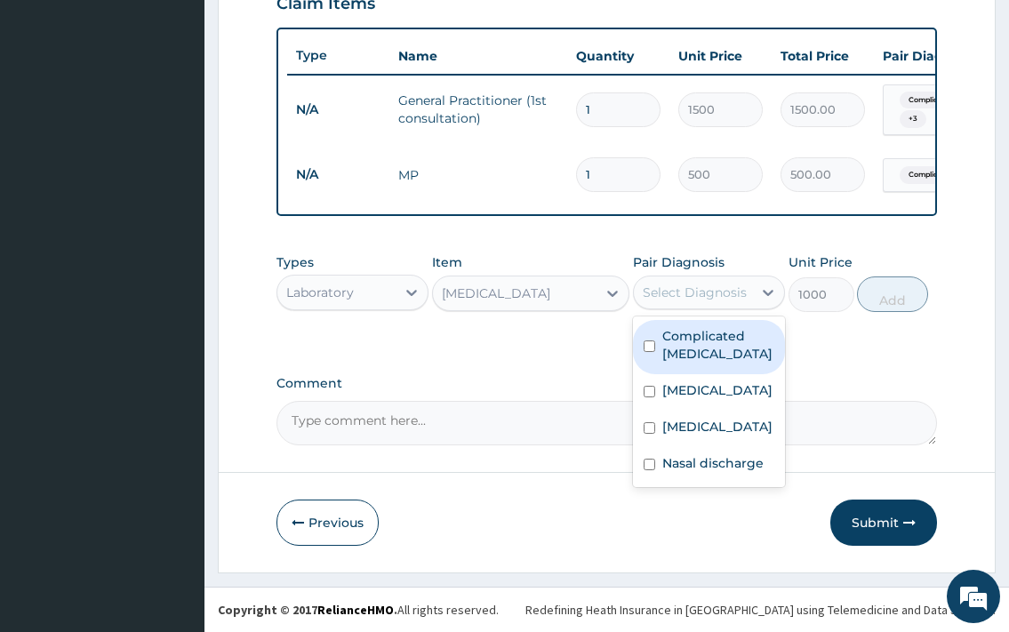
click at [711, 288] on div "Select Diagnosis" at bounding box center [695, 293] width 104 height 18
click at [693, 352] on label "Complicated malaria" at bounding box center [719, 345] width 112 height 36
checkbox input "true"
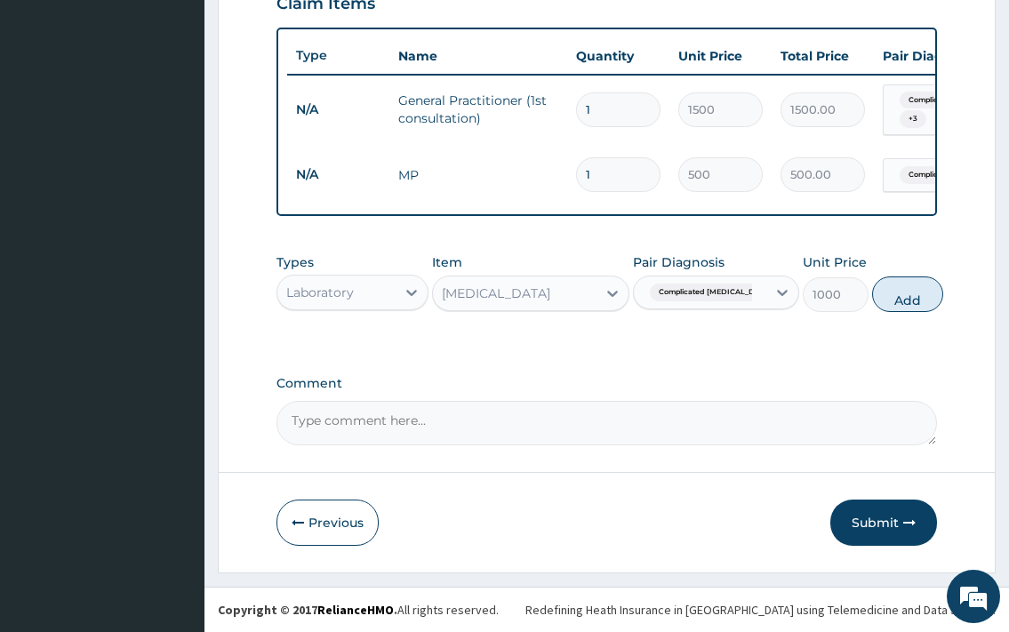
click at [861, 308] on div "Types Laboratory Item URINALYSIS Pair Diagnosis Complicated malaria Unit Price …" at bounding box center [607, 283] width 660 height 76
click at [872, 300] on button "Add" at bounding box center [907, 295] width 71 height 36
type input "0"
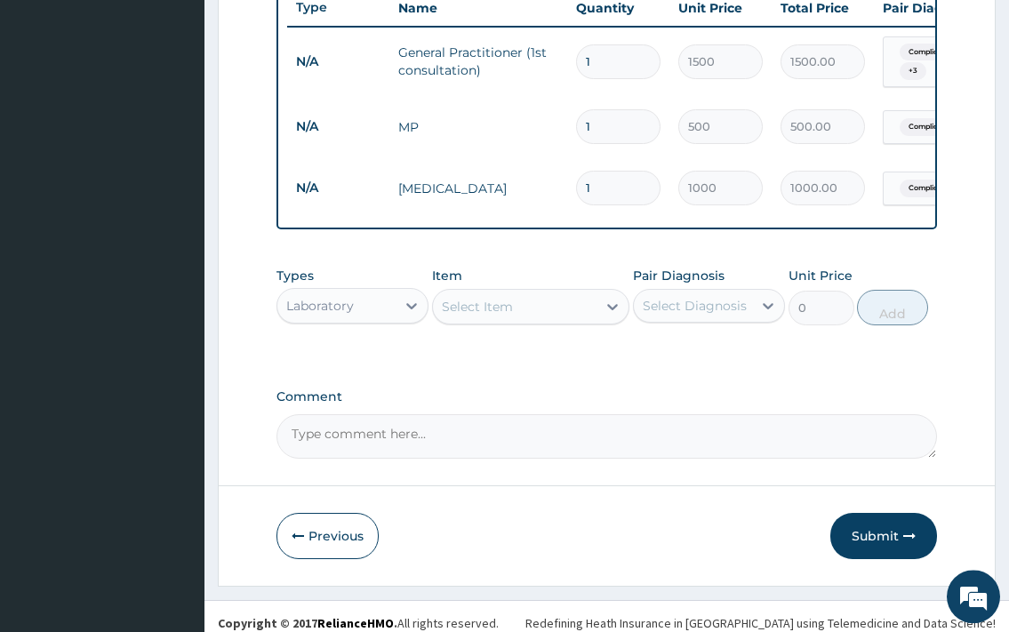
scroll to position [711, 0]
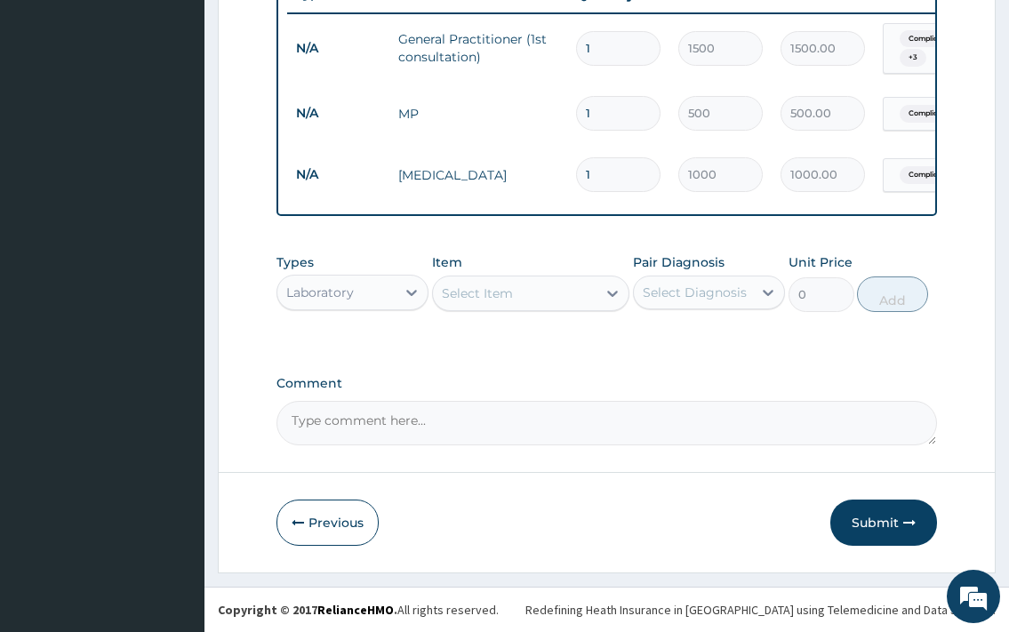
click at [566, 305] on div "Select Item" at bounding box center [515, 293] width 165 height 28
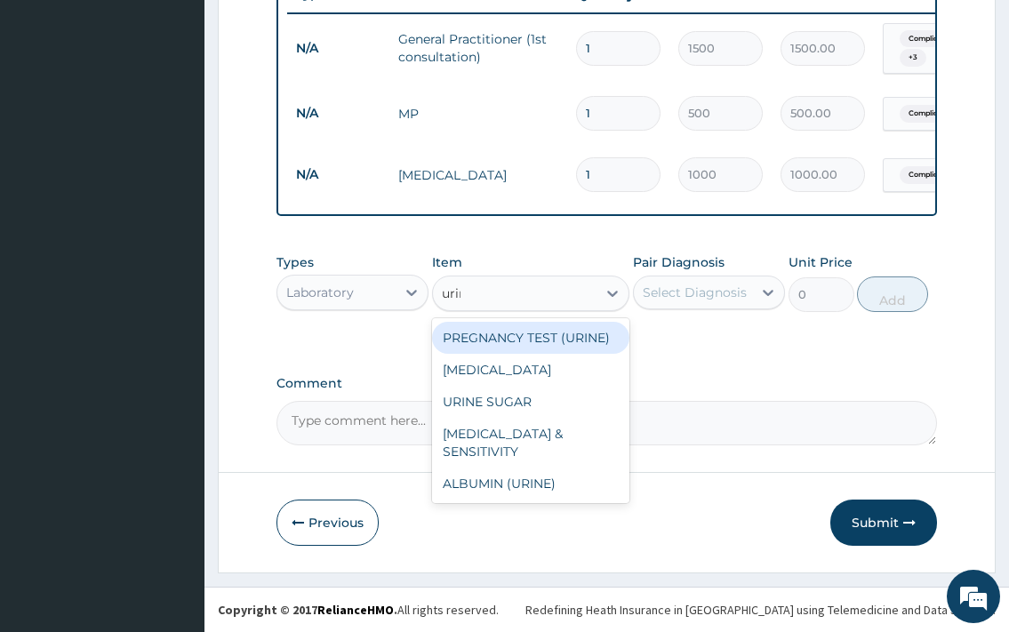
type input "urine"
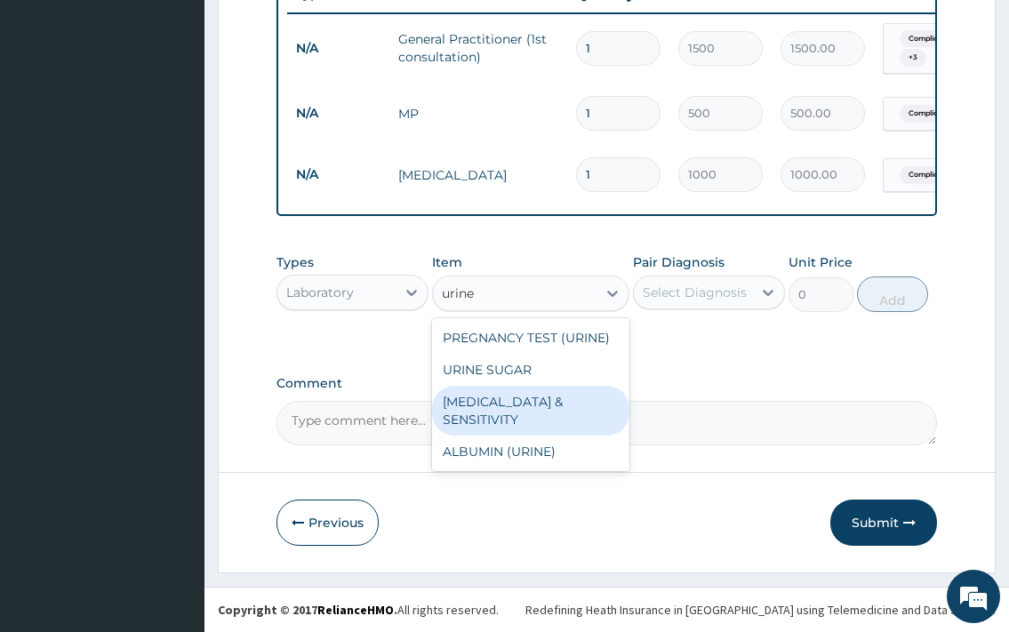
click at [497, 400] on div "URINE CULTURE & SENSITIVITY" at bounding box center [531, 411] width 198 height 50
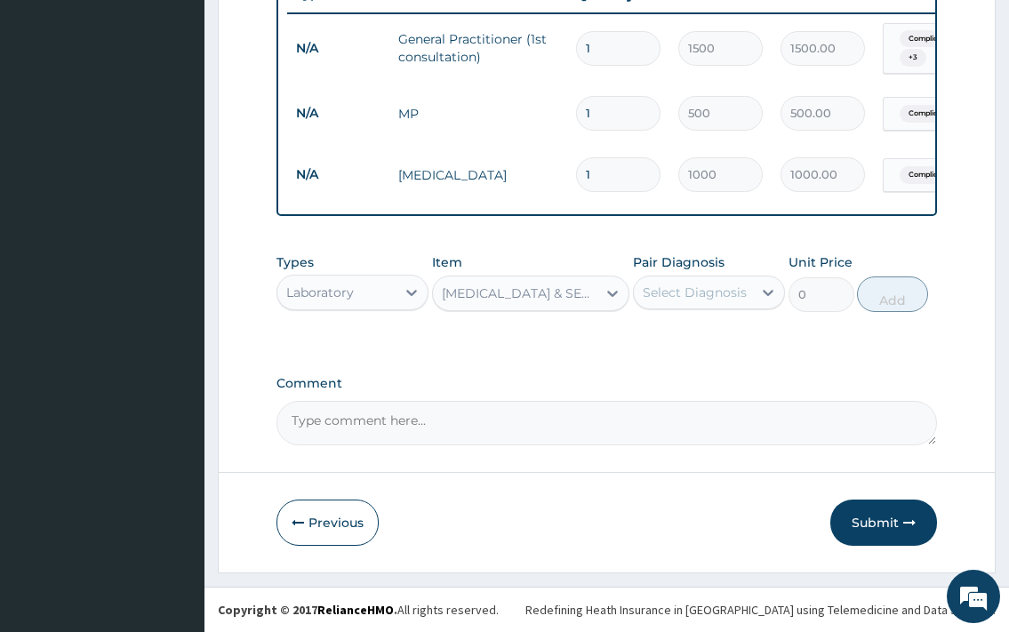
type input "2000"
click at [713, 285] on div "Select Diagnosis" at bounding box center [695, 293] width 104 height 18
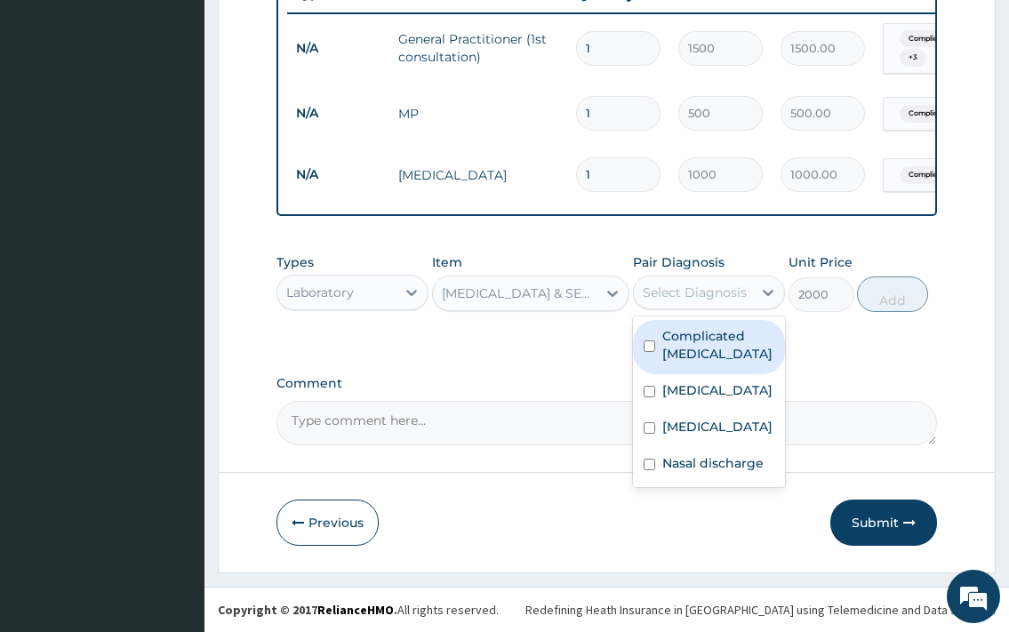
click at [711, 350] on label "Complicated malaria" at bounding box center [719, 345] width 112 height 36
checkbox input "true"
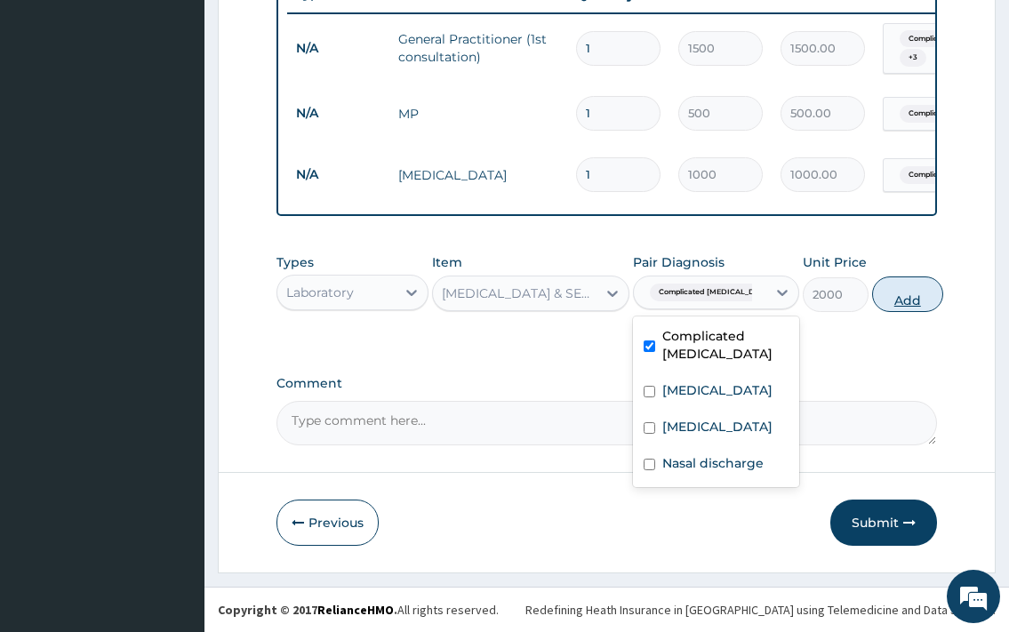
click at [882, 303] on button "Add" at bounding box center [907, 295] width 71 height 36
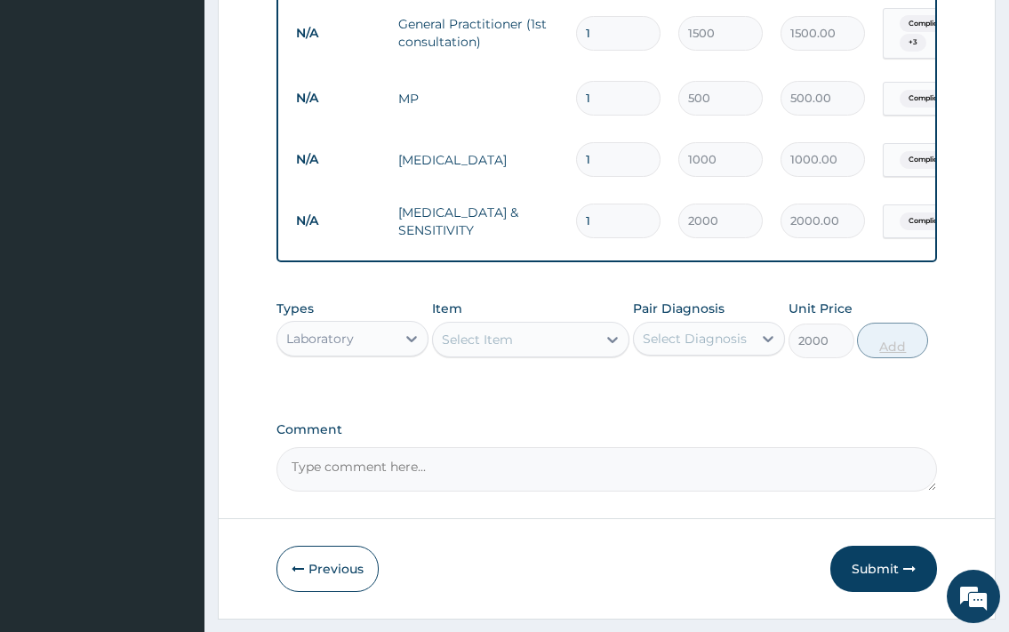
type input "0"
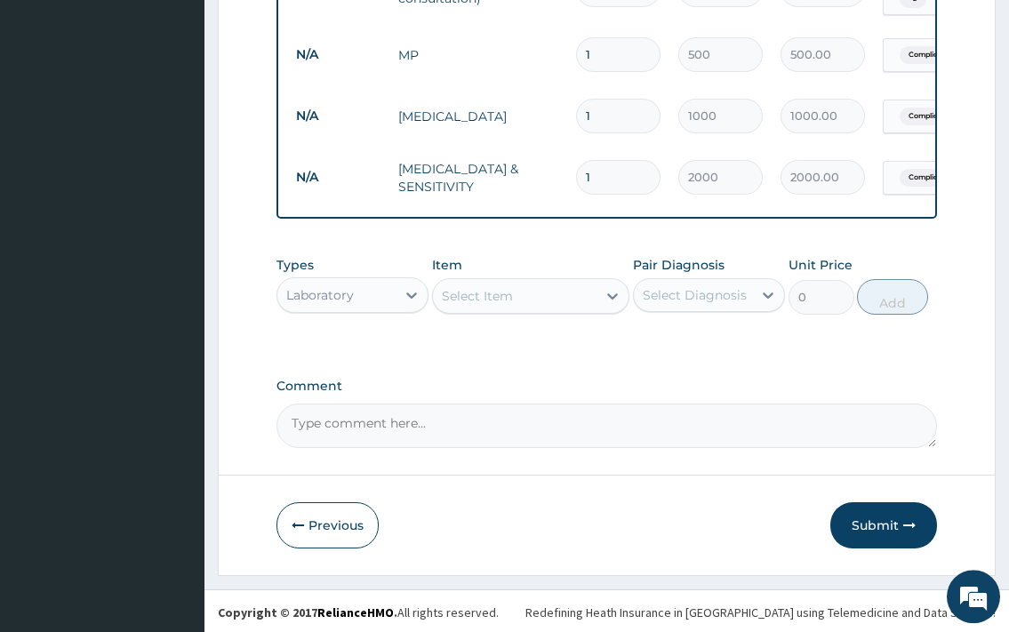
scroll to position [772, 0]
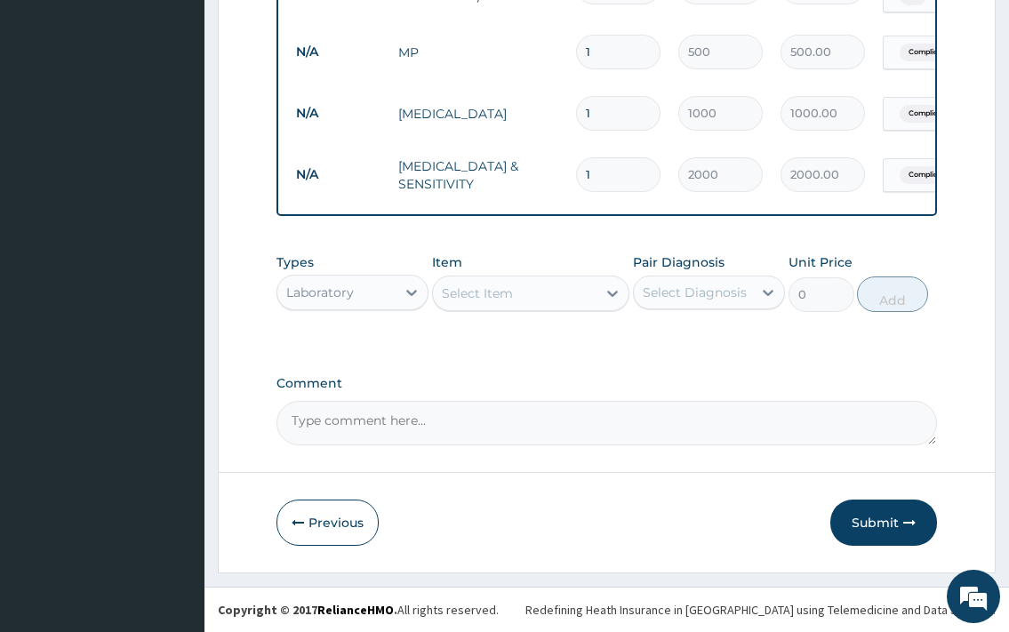
click at [484, 285] on div "Select Item" at bounding box center [515, 293] width 165 height 28
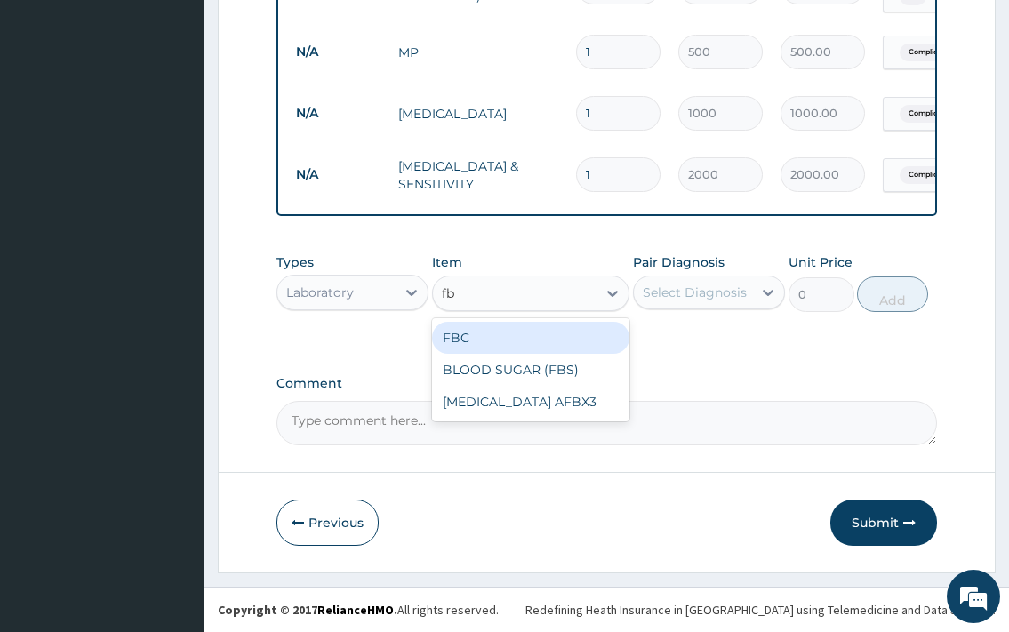
type input "fbc"
click at [550, 339] on div "FBC" at bounding box center [531, 338] width 198 height 32
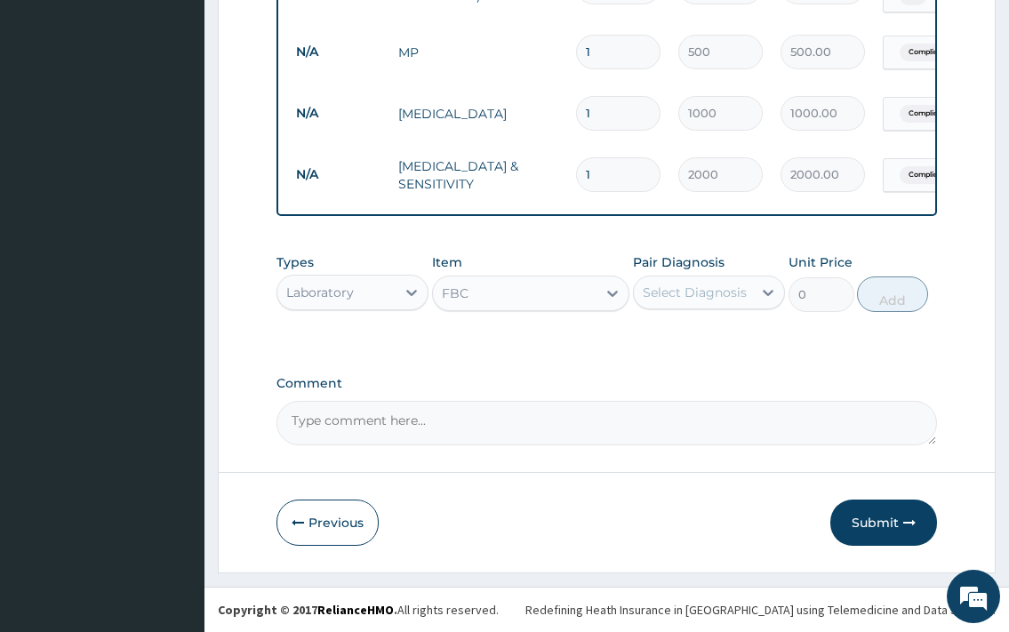
type input "2500"
click at [719, 309] on div "Select Diagnosis" at bounding box center [709, 293] width 152 height 34
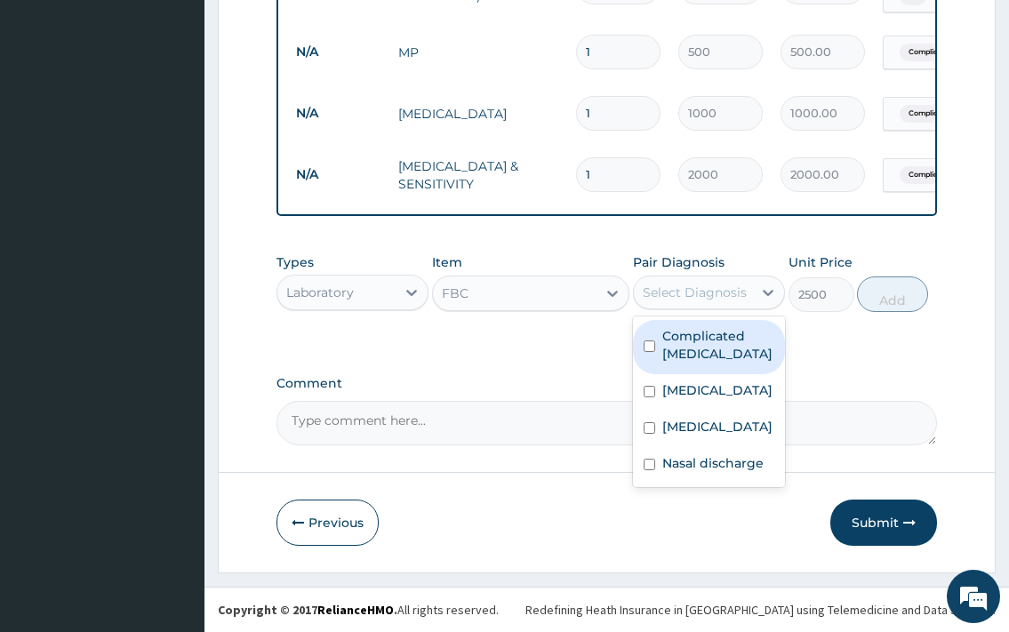
click at [729, 349] on label "Complicated malaria" at bounding box center [719, 345] width 112 height 36
checkbox input "true"
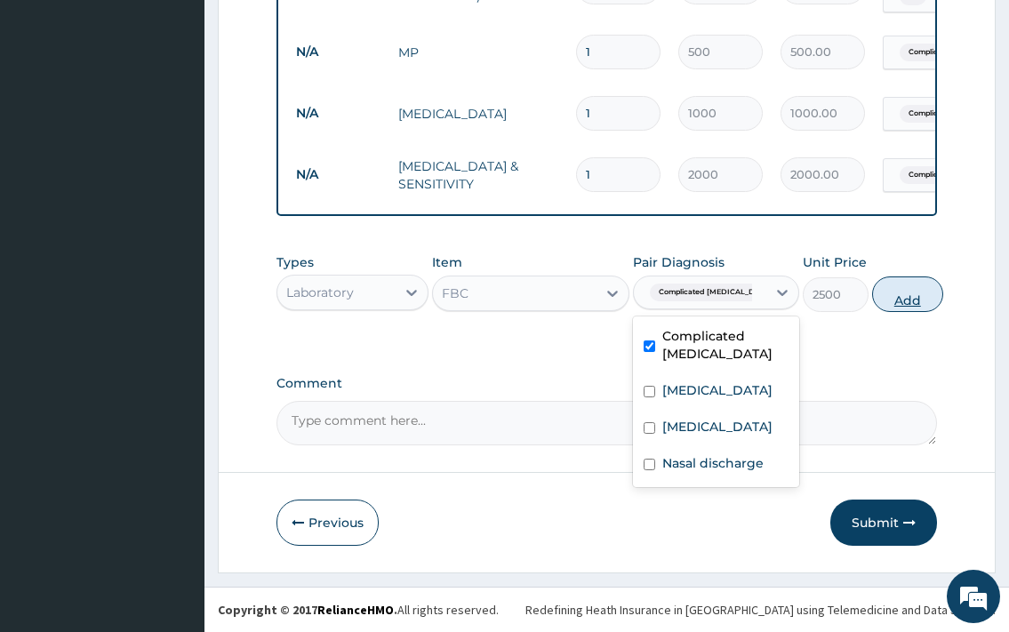
click at [884, 307] on button "Add" at bounding box center [907, 295] width 71 height 36
type input "0"
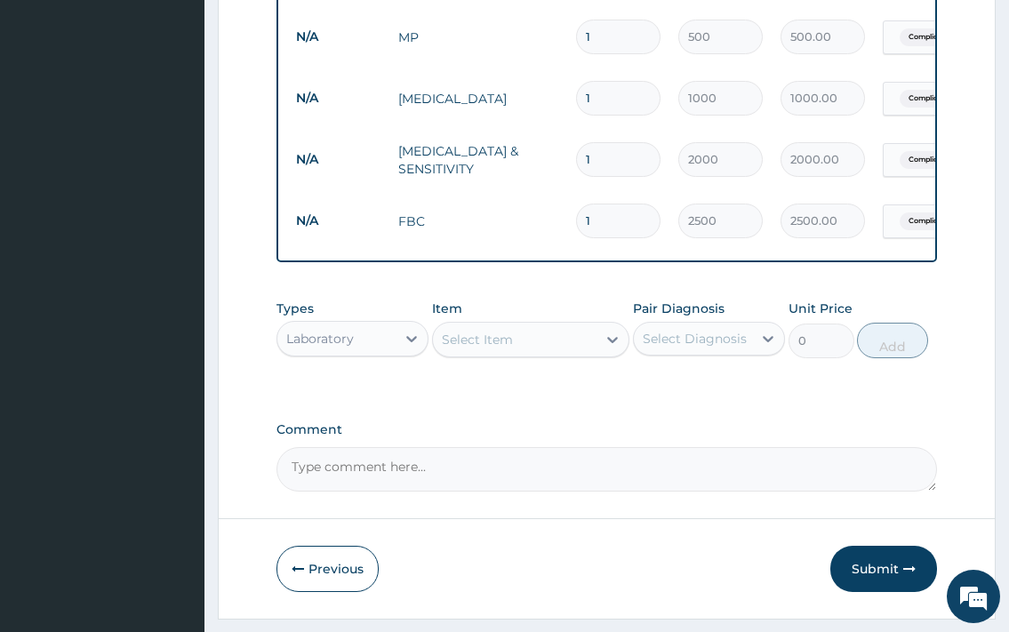
scroll to position [833, 0]
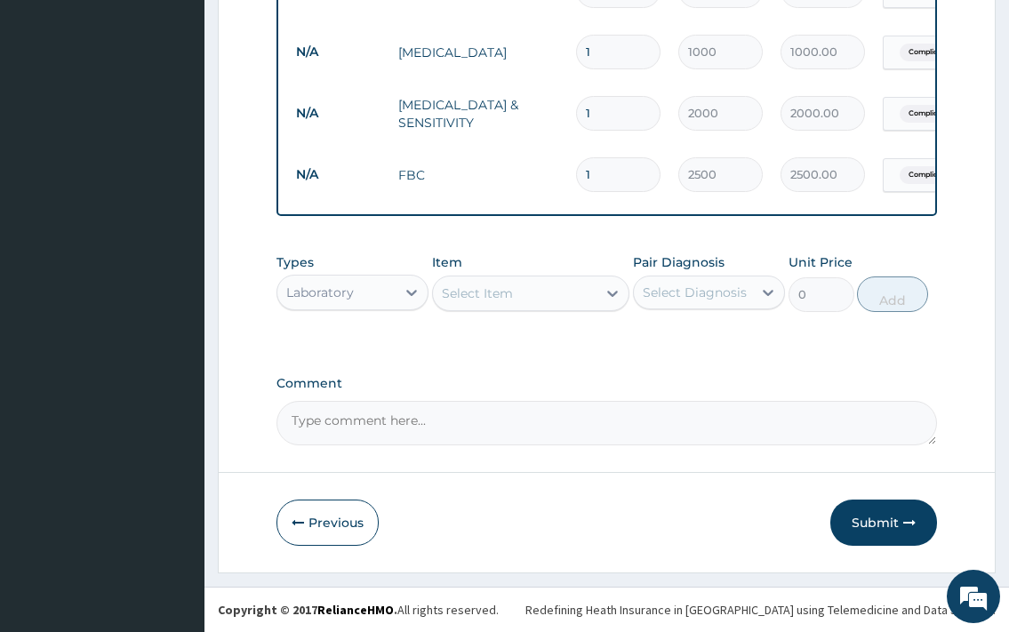
click at [562, 316] on div "Types Laboratory Item Select Item Pair Diagnosis Select Diagnosis Unit Price 0 …" at bounding box center [607, 283] width 660 height 76
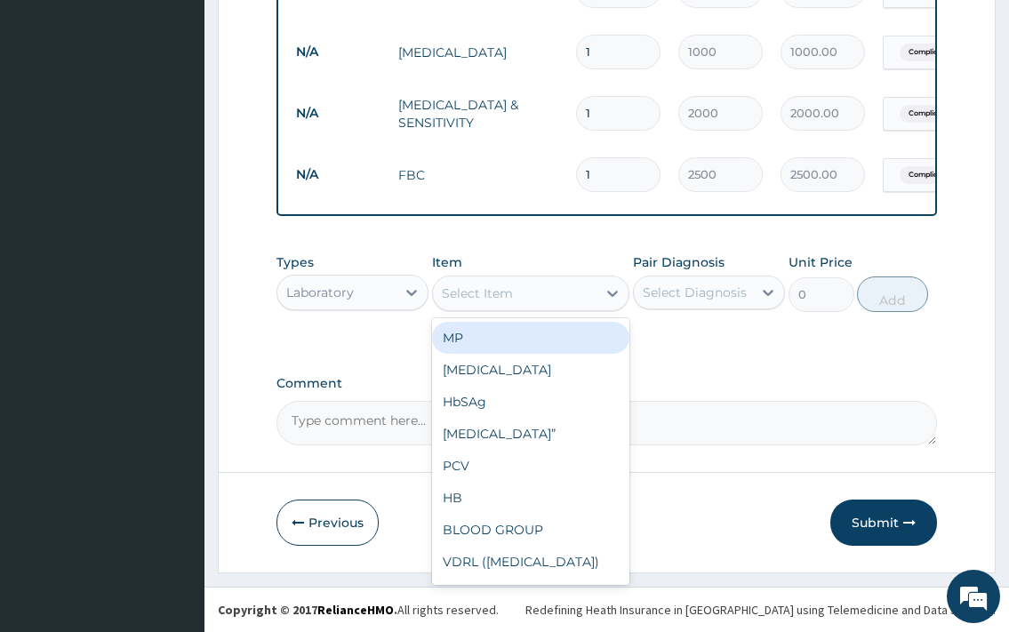
click at [557, 299] on div "Select Item" at bounding box center [515, 293] width 165 height 28
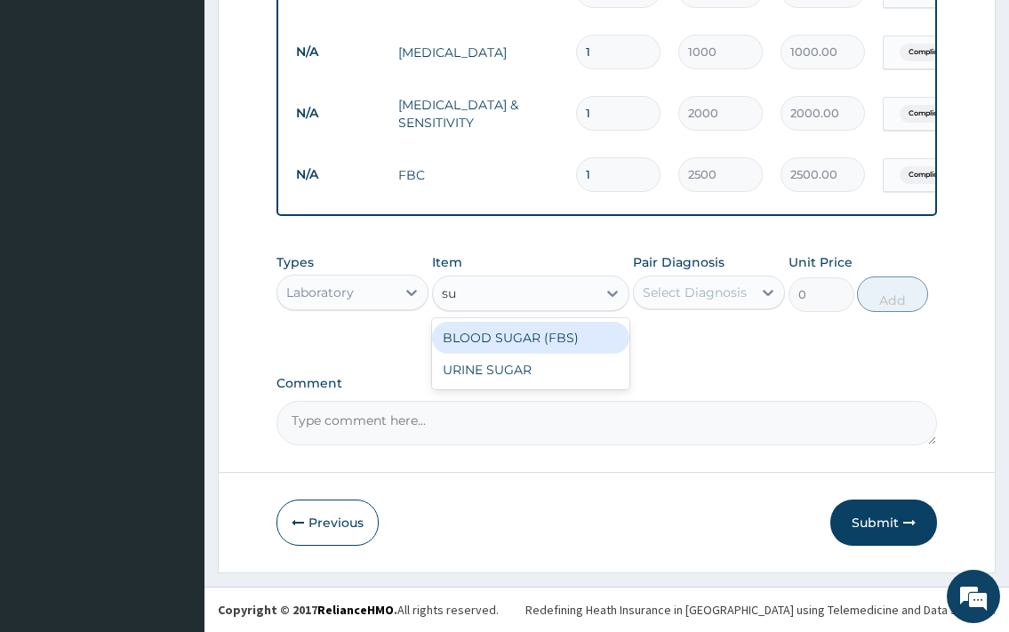
type input "sug"
click at [534, 346] on div "BLOOD SUGAR (FBS)" at bounding box center [531, 338] width 198 height 32
type input "700"
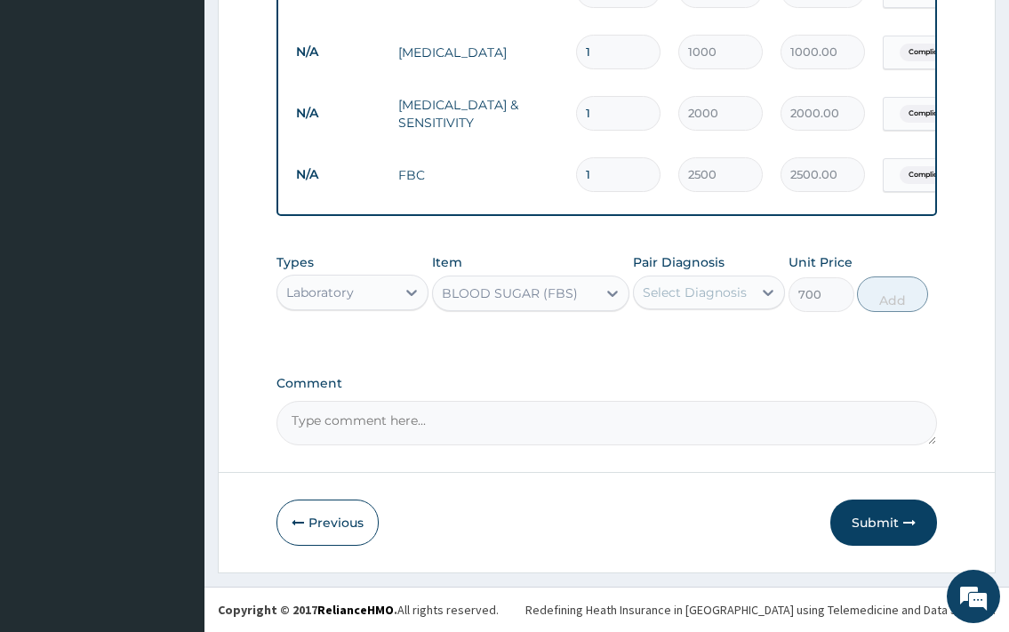
click at [687, 302] on div "Select Diagnosis" at bounding box center [693, 292] width 118 height 28
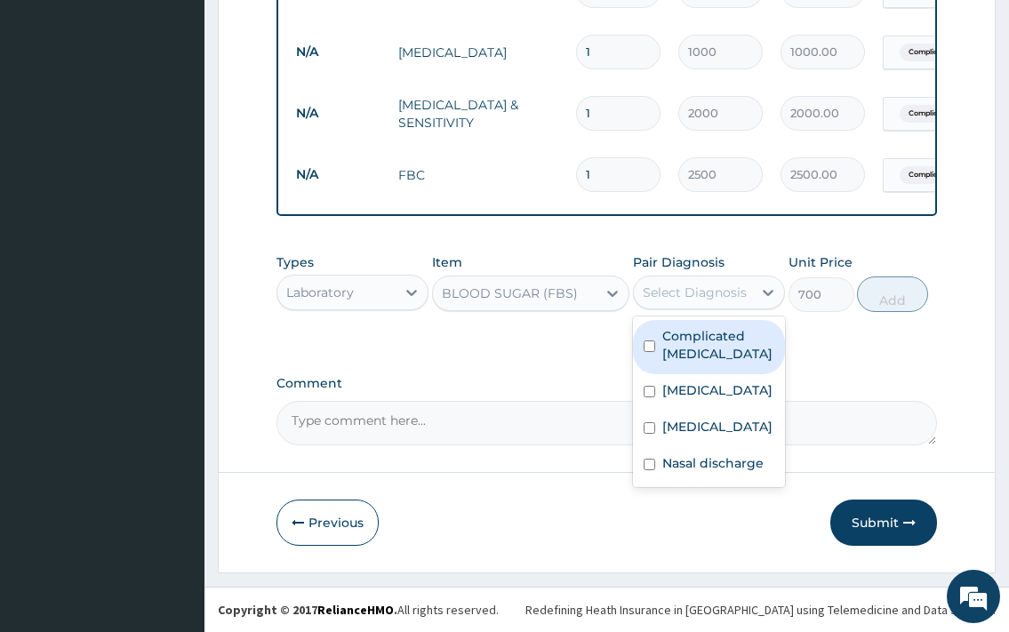
click at [684, 344] on label "Complicated malaria" at bounding box center [719, 345] width 112 height 36
checkbox input "true"
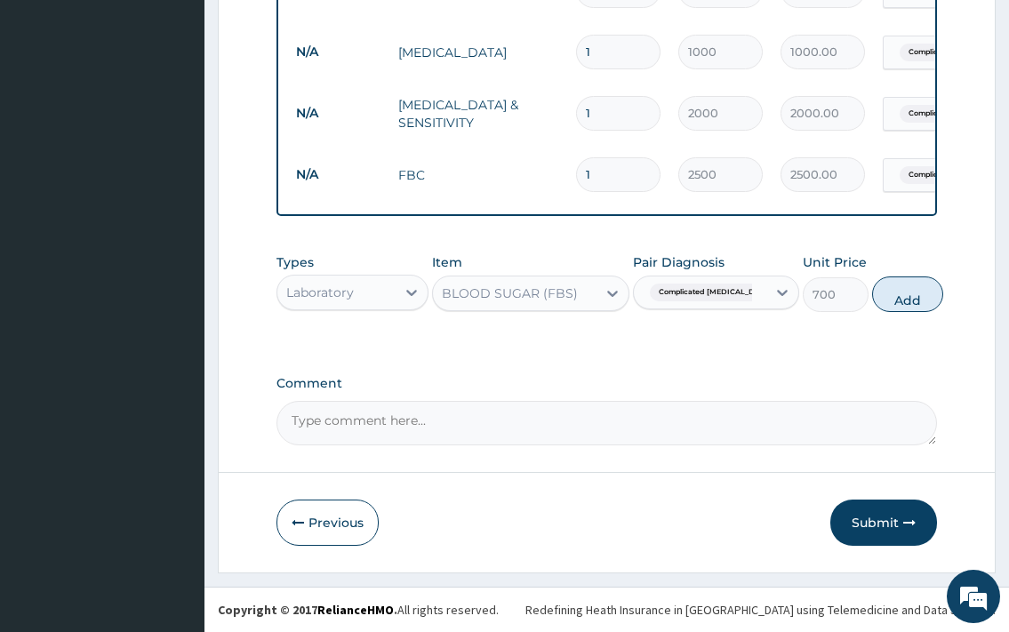
drag, startPoint x: 910, startPoint y: 292, endPoint x: 844, endPoint y: 291, distance: 65.8
click at [909, 291] on button "Add" at bounding box center [907, 295] width 71 height 36
type input "0"
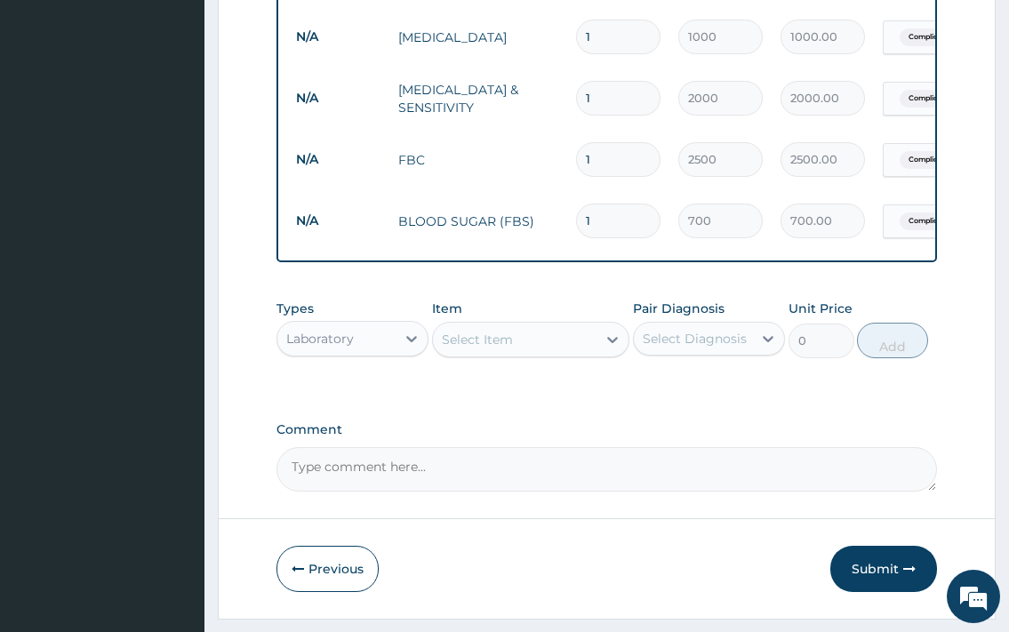
scroll to position [895, 0]
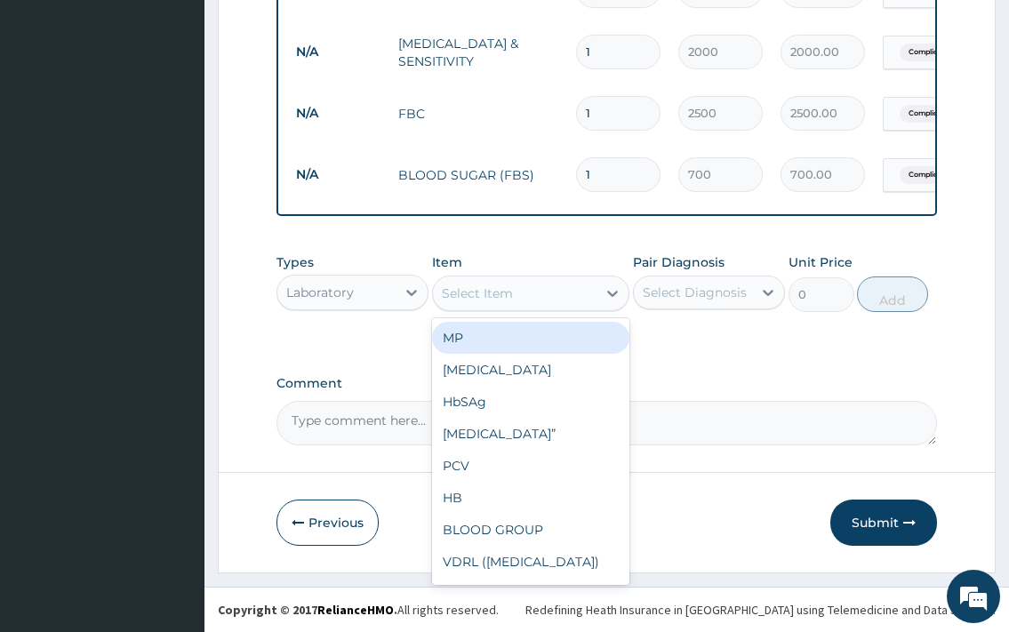
click at [502, 293] on div "Select Item" at bounding box center [477, 294] width 71 height 18
type input "a"
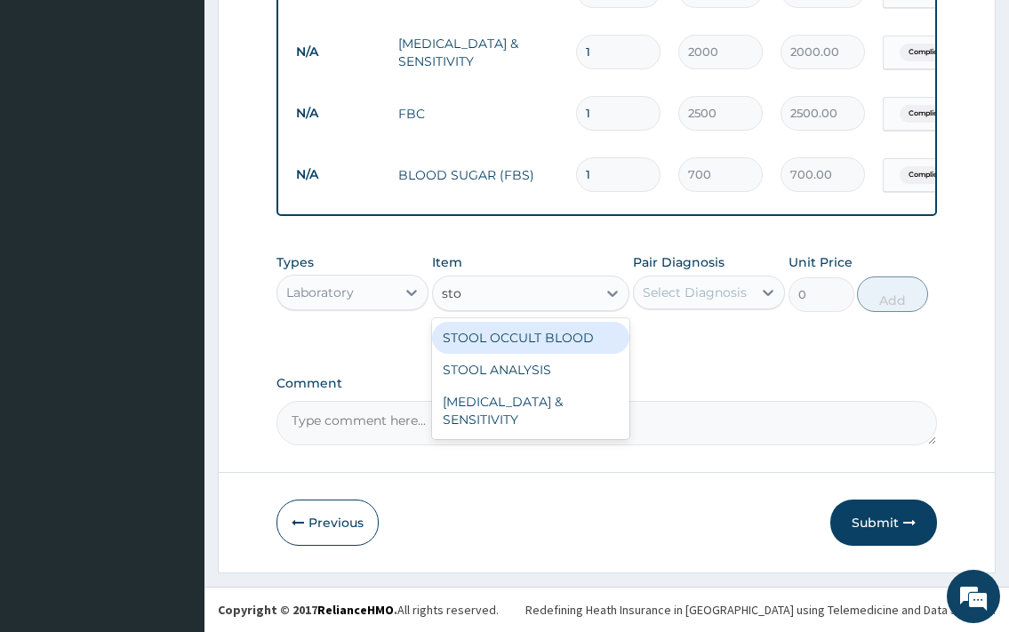
type input "stoo"
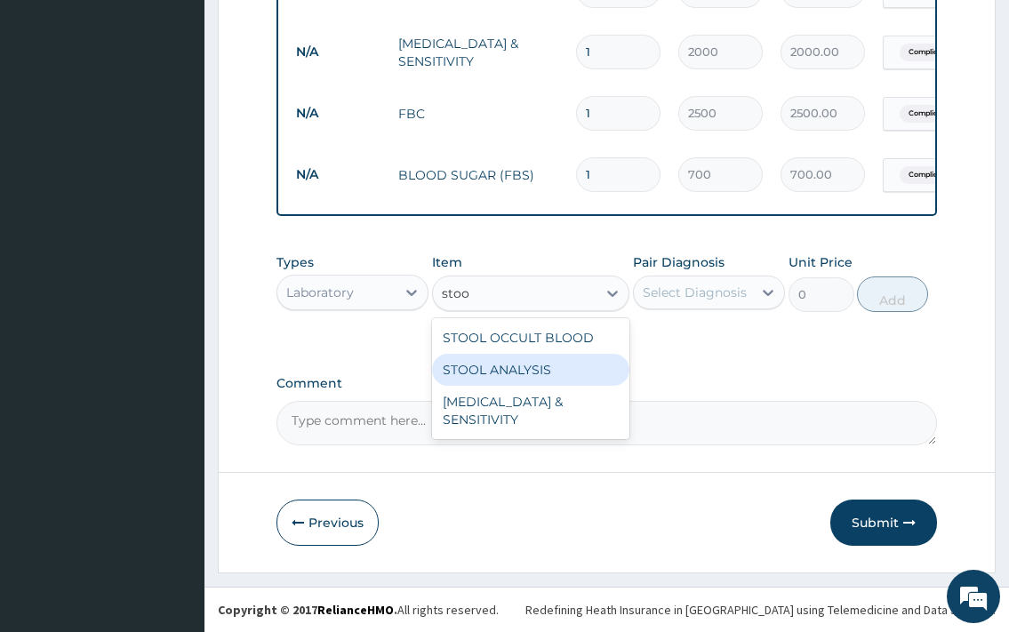
click at [589, 362] on div "STOOL ANALYSIS" at bounding box center [531, 370] width 198 height 32
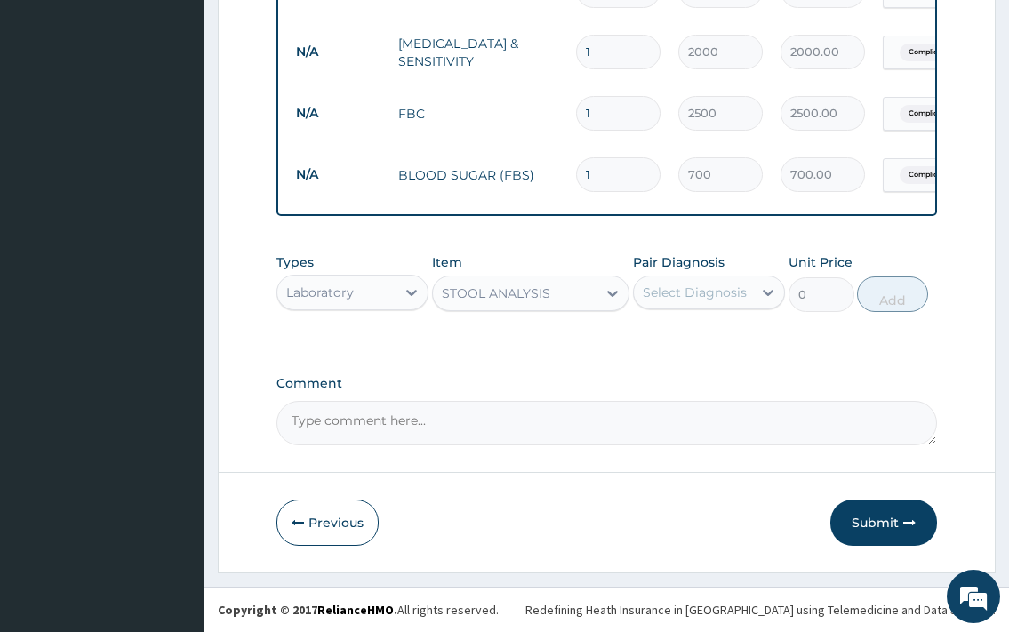
type input "500"
click at [673, 299] on div "Select Diagnosis" at bounding box center [695, 293] width 104 height 18
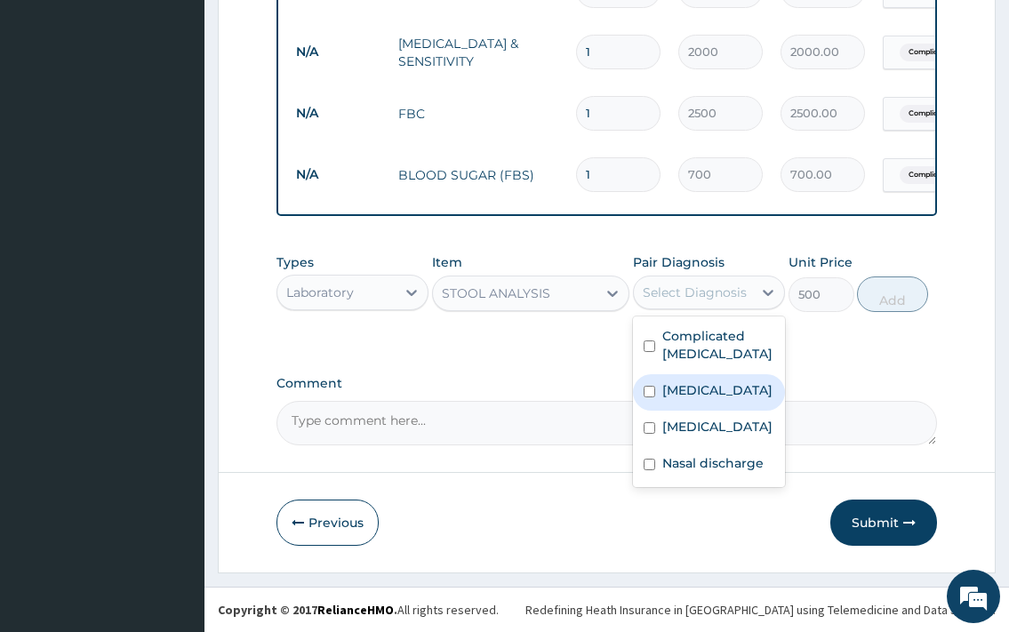
click at [697, 390] on label "Typhoid fever" at bounding box center [718, 391] width 110 height 18
checkbox input "true"
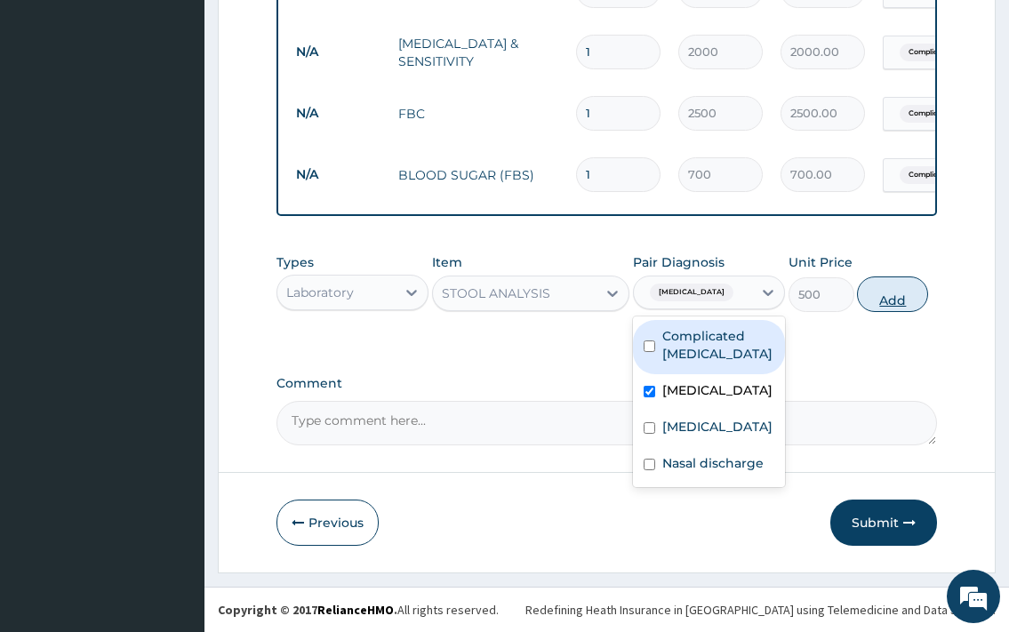
click at [869, 294] on button "Add" at bounding box center [892, 295] width 71 height 36
type input "0"
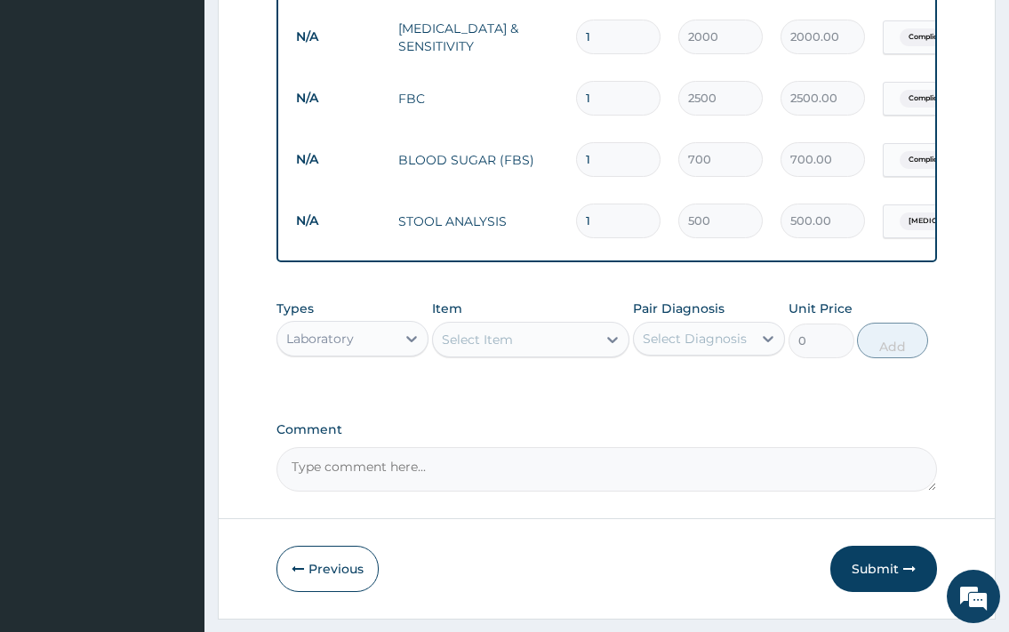
scroll to position [956, 0]
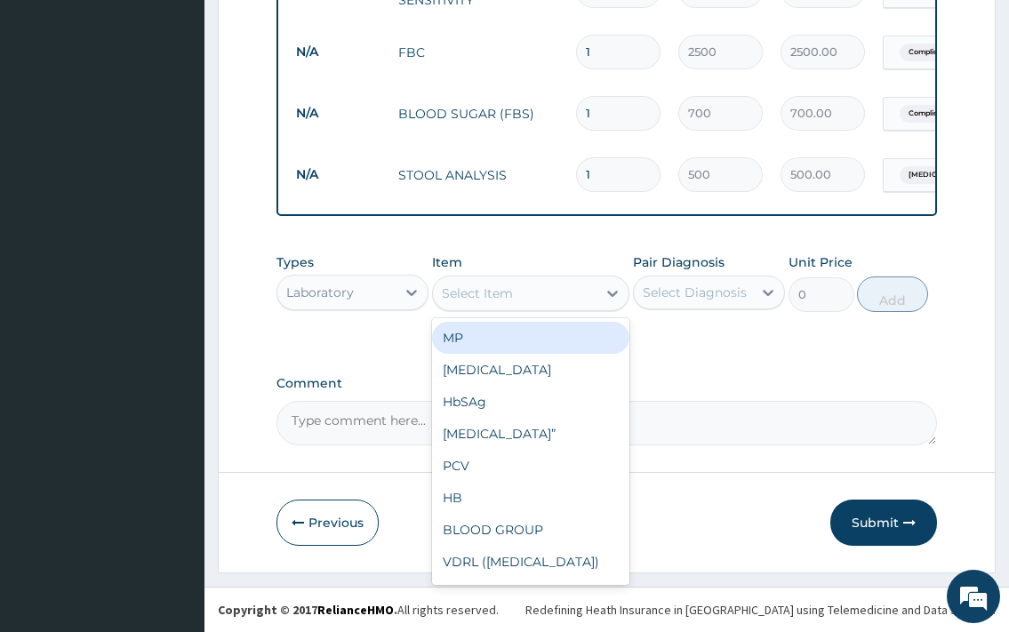
click at [525, 293] on div "Select Item" at bounding box center [515, 293] width 165 height 28
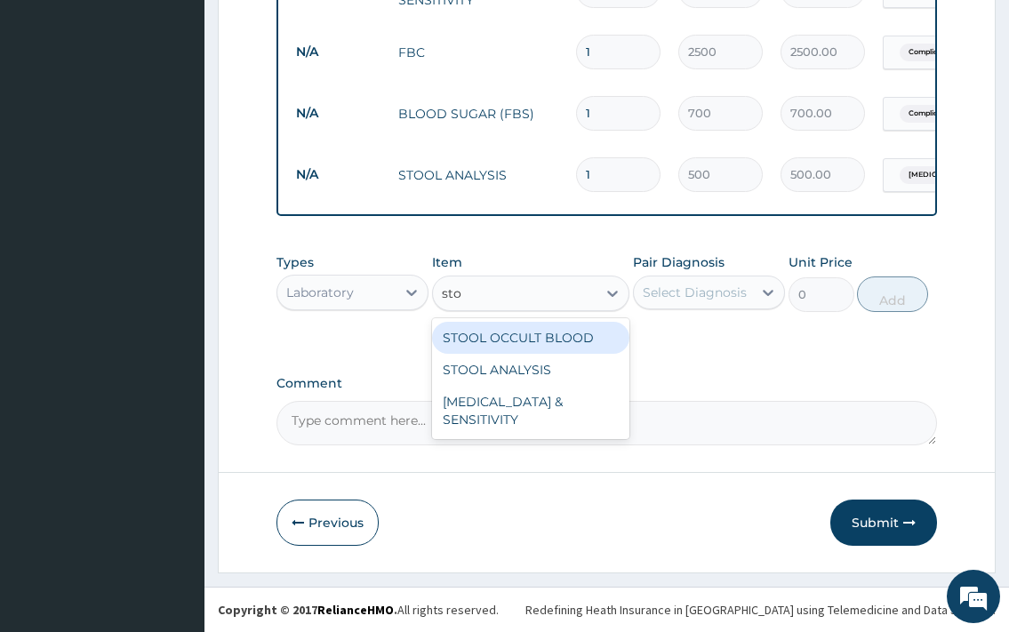
type input "stoo"
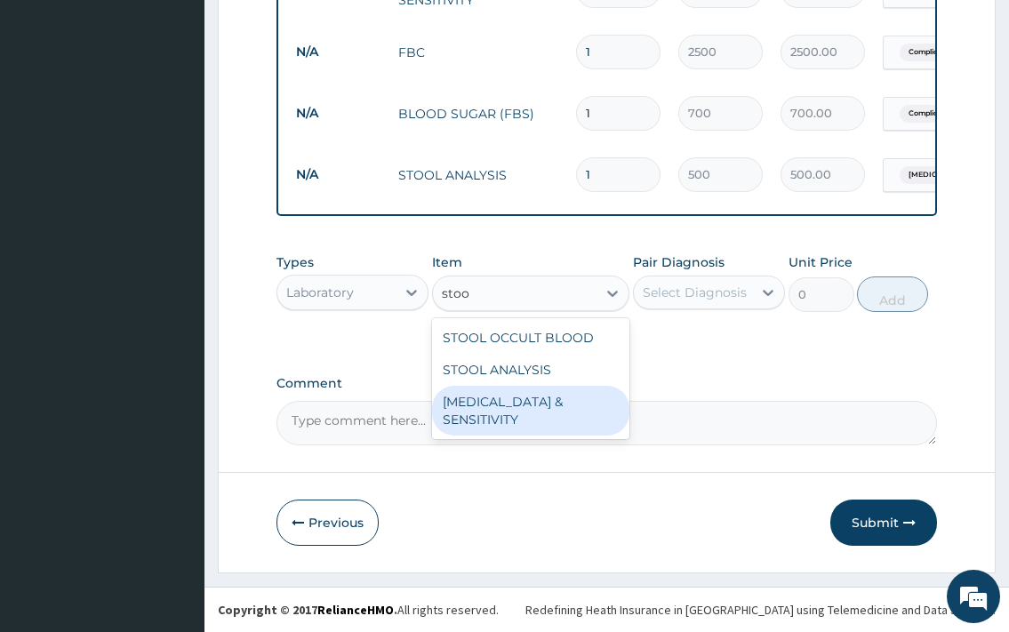
click at [529, 406] on div "STOOL CULTURE & SENSITIVITY" at bounding box center [531, 411] width 198 height 50
type input "2000"
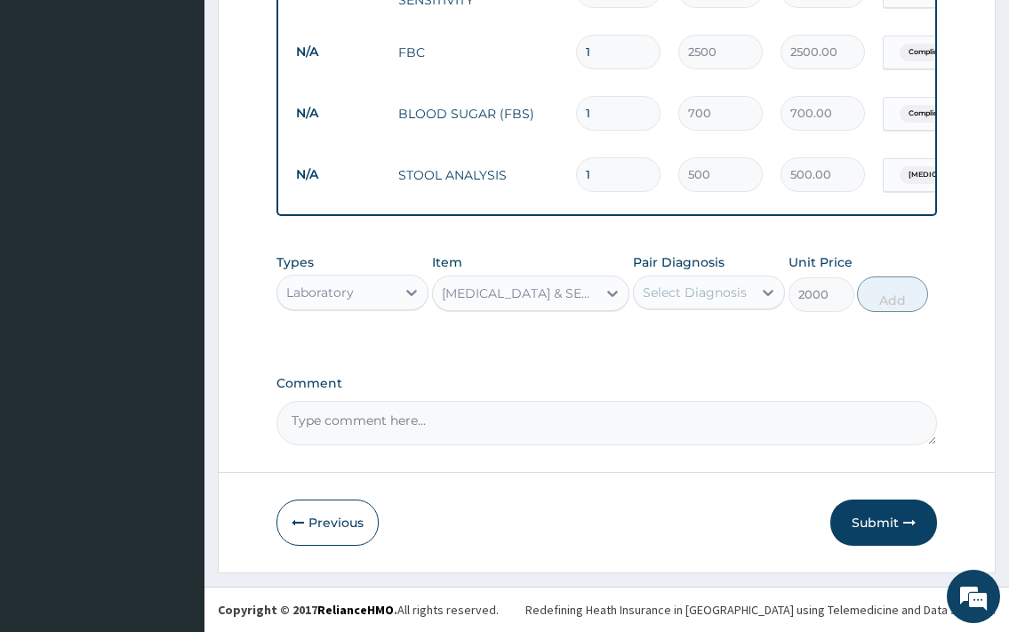
click at [744, 279] on div "Select Diagnosis" at bounding box center [693, 292] width 118 height 28
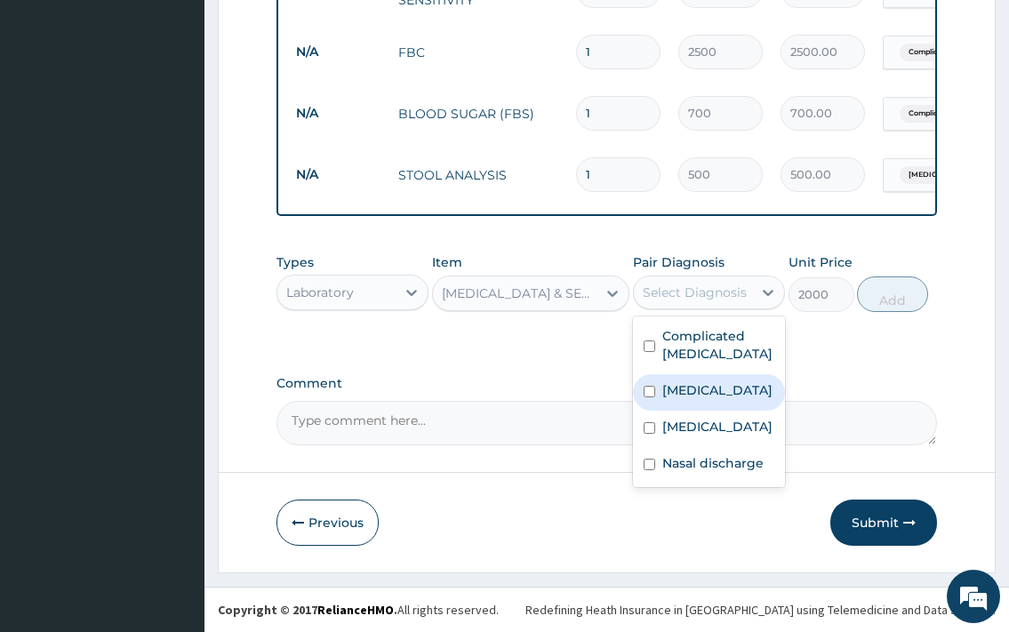
click at [689, 403] on div "Typhoid fever" at bounding box center [709, 392] width 152 height 36
checkbox input "true"
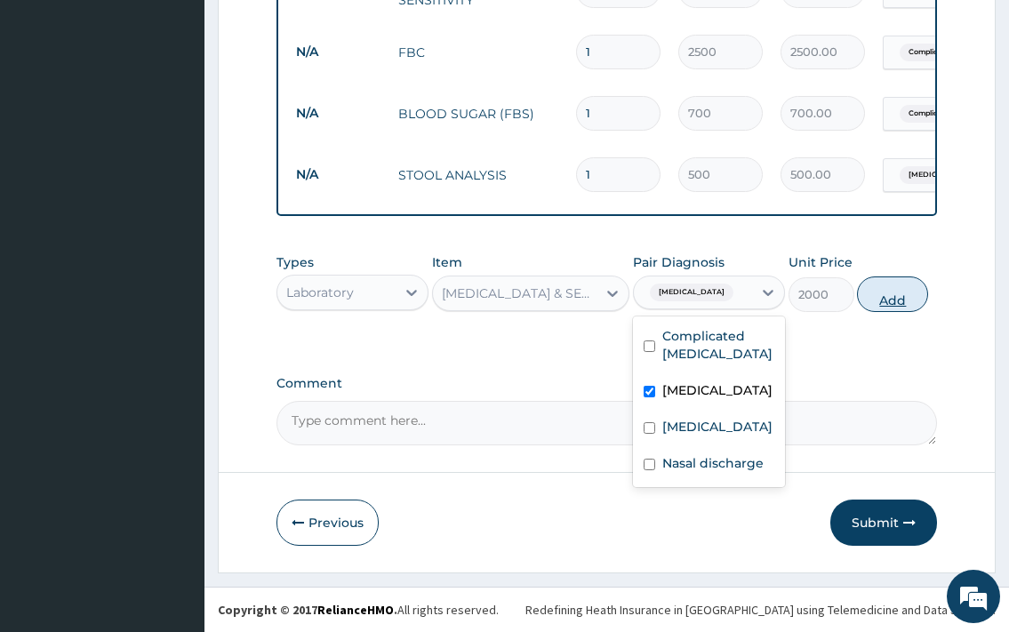
click at [894, 301] on button "Add" at bounding box center [892, 295] width 71 height 36
type input "0"
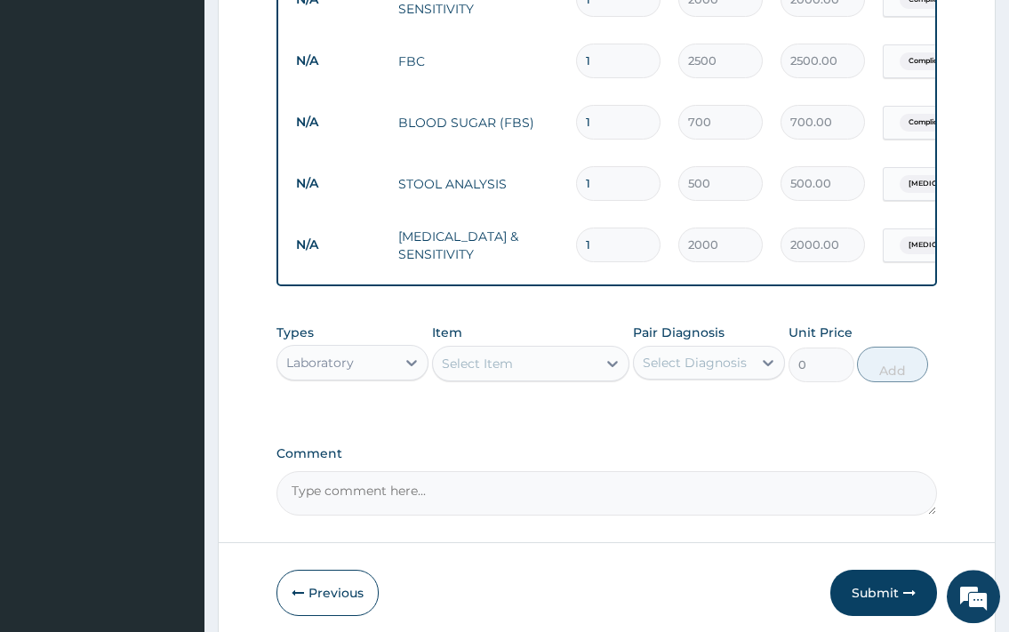
scroll to position [1017, 0]
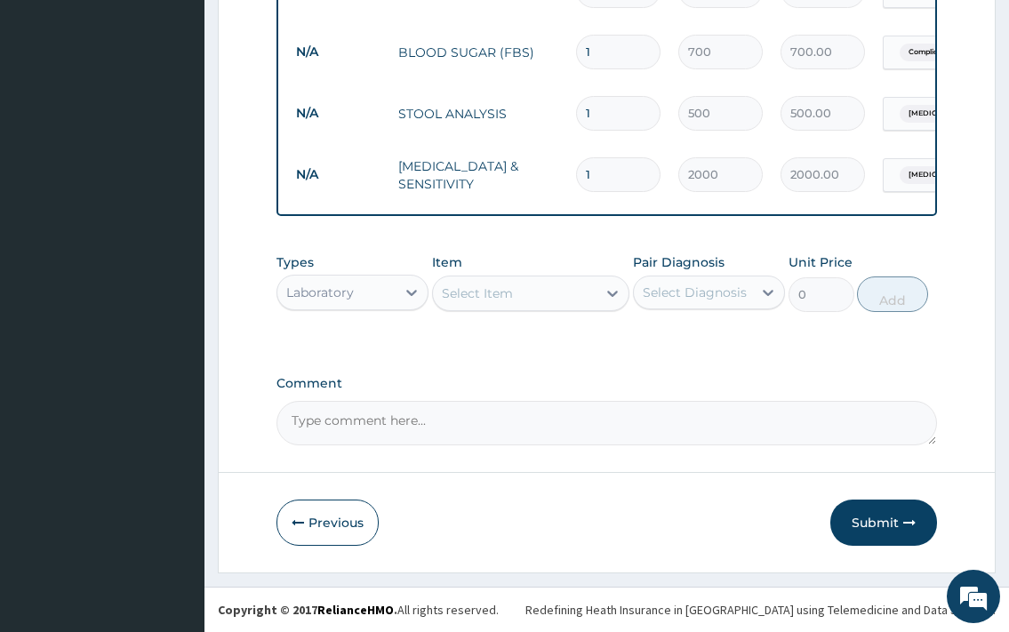
click at [382, 301] on div "Laboratory" at bounding box center [336, 292] width 118 height 28
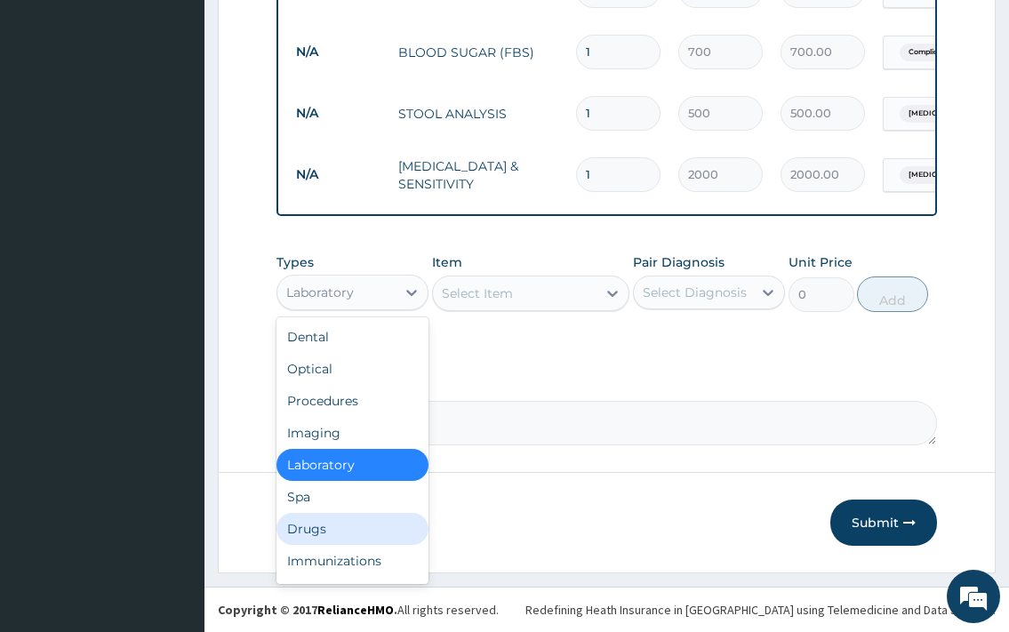
click at [354, 525] on div "Drugs" at bounding box center [353, 529] width 152 height 32
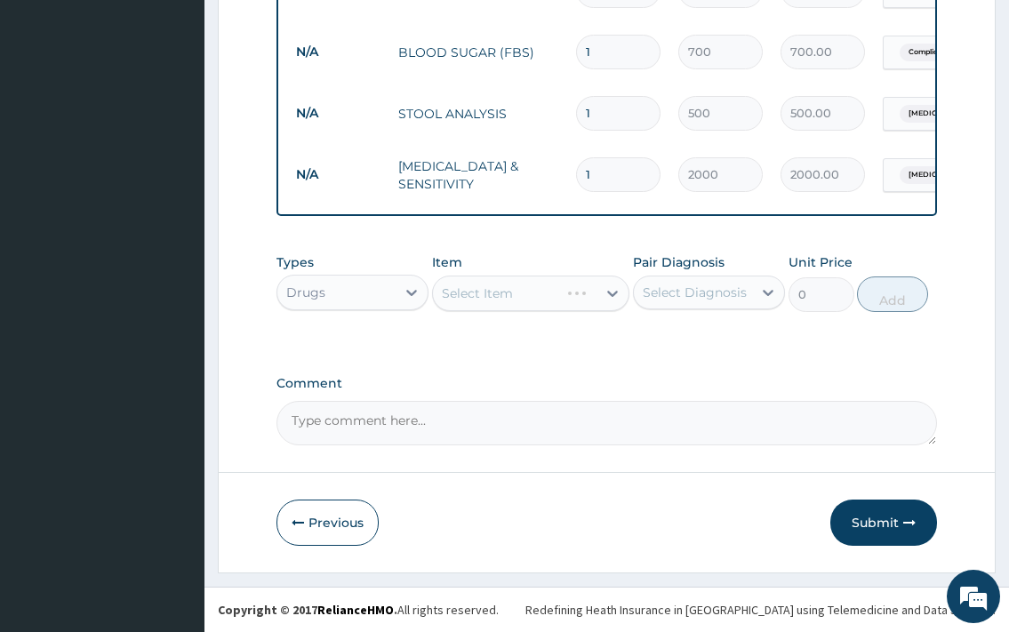
click at [541, 293] on div "Select Item" at bounding box center [531, 294] width 198 height 36
click at [541, 293] on div "Select Item" at bounding box center [515, 293] width 165 height 28
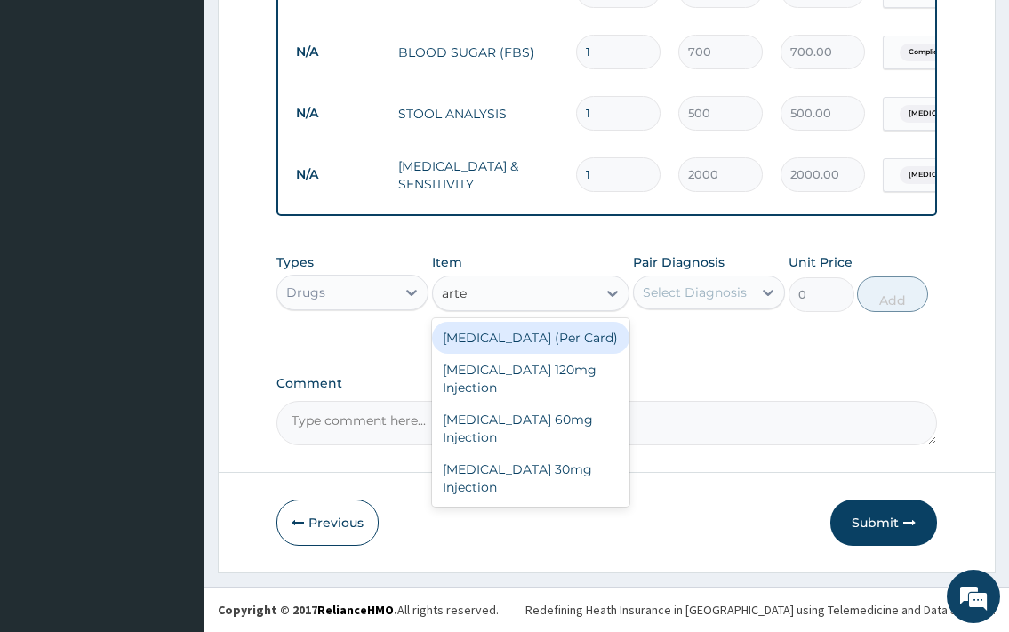
type input "art"
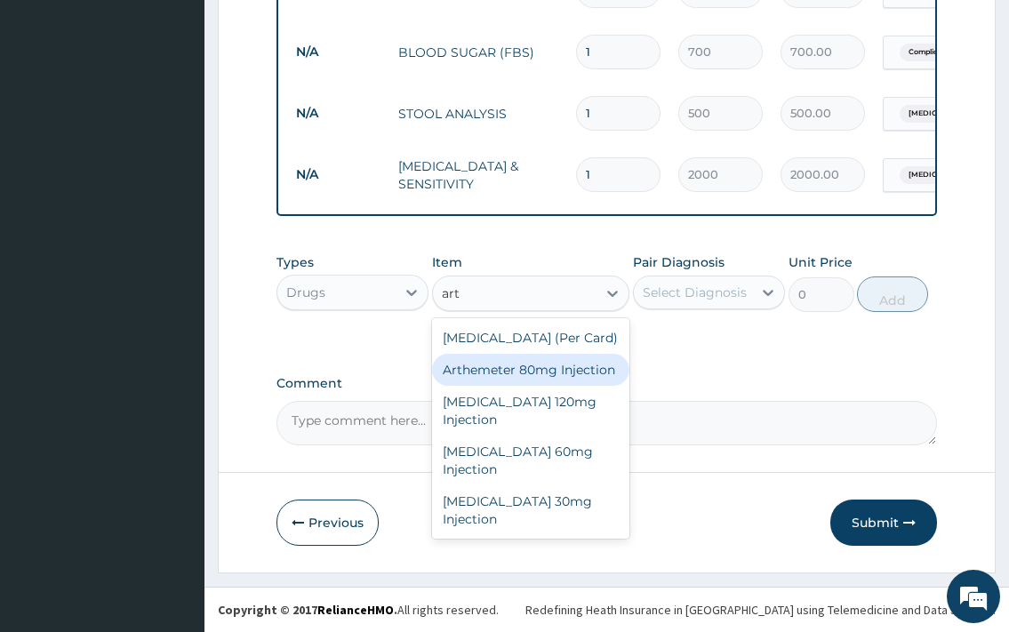
click at [511, 374] on div "Arthemeter 80mg Injection" at bounding box center [531, 370] width 198 height 32
type input "700"
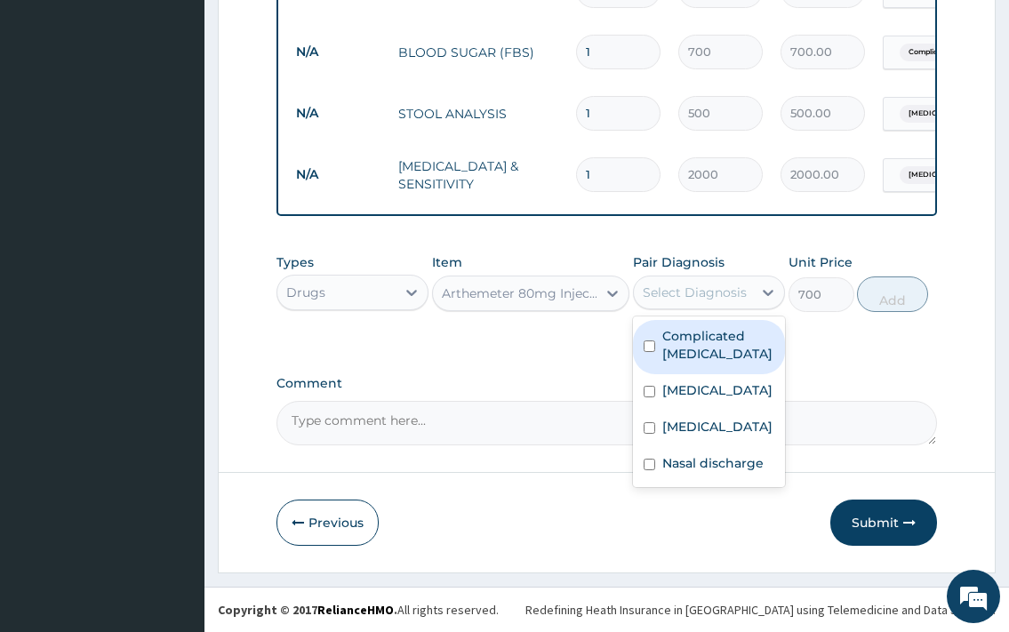
click at [751, 302] on div "Select Diagnosis" at bounding box center [693, 292] width 118 height 28
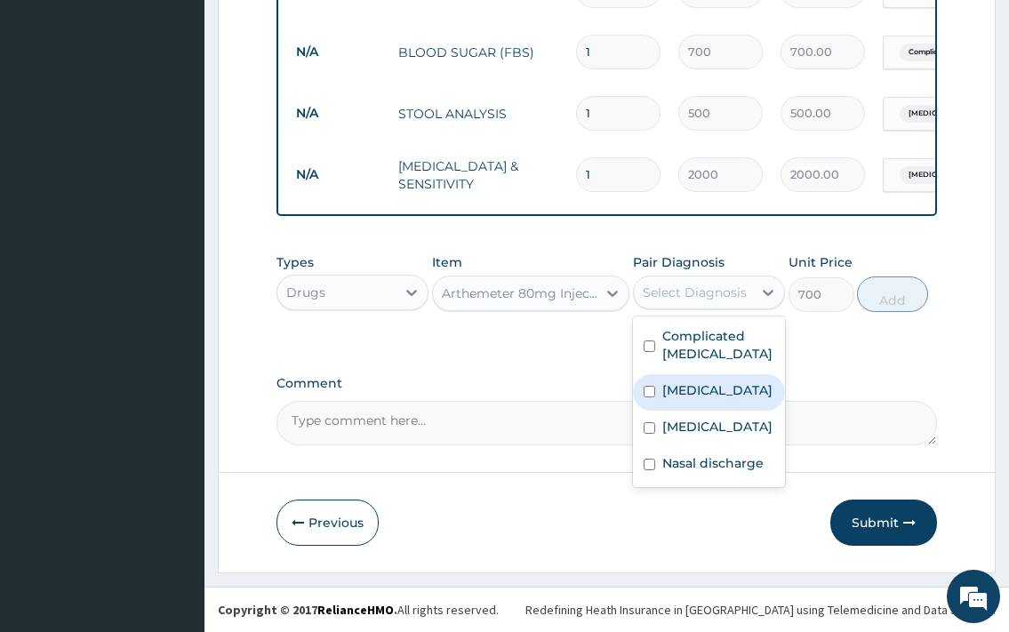
click at [692, 403] on div "Typhoid fever" at bounding box center [709, 392] width 152 height 36
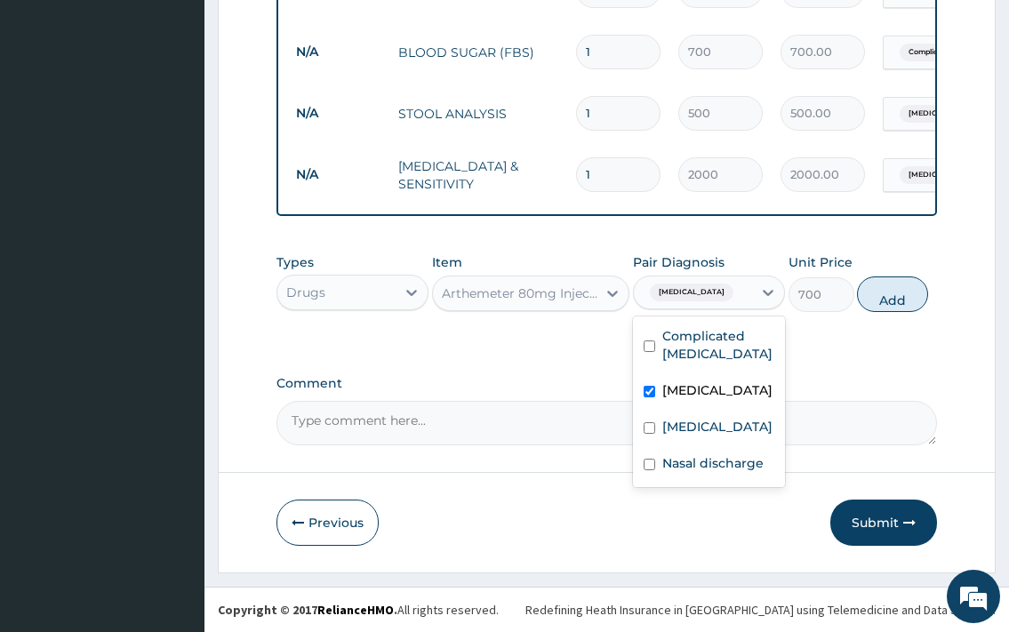
click at [679, 393] on label "Typhoid fever" at bounding box center [718, 391] width 110 height 18
checkbox input "false"
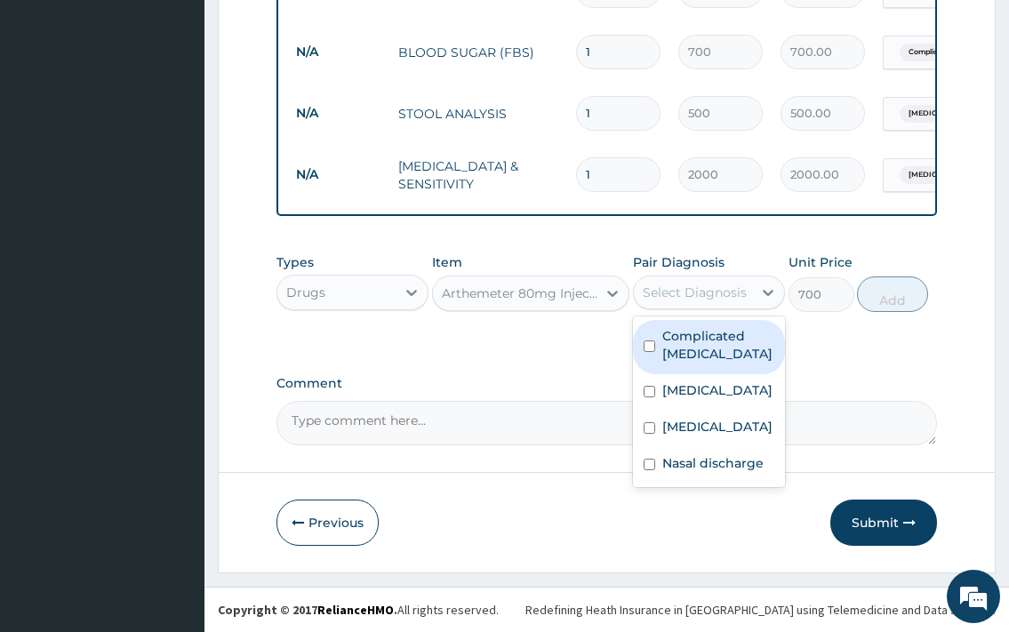
click at [692, 346] on label "Complicated malaria" at bounding box center [719, 345] width 112 height 36
checkbox input "true"
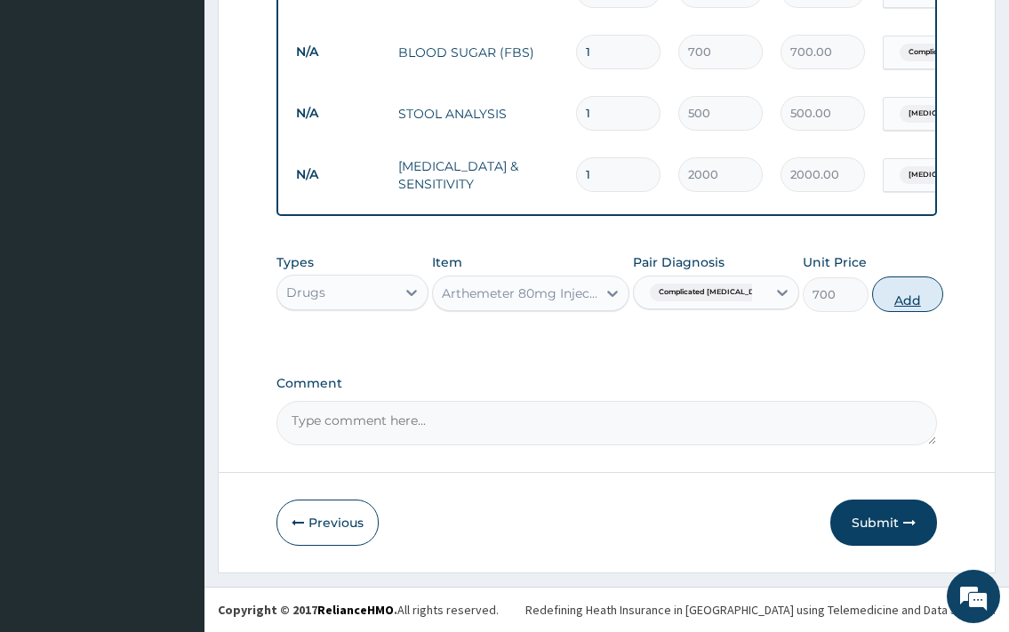
click at [903, 282] on button "Add" at bounding box center [907, 295] width 71 height 36
type input "0"
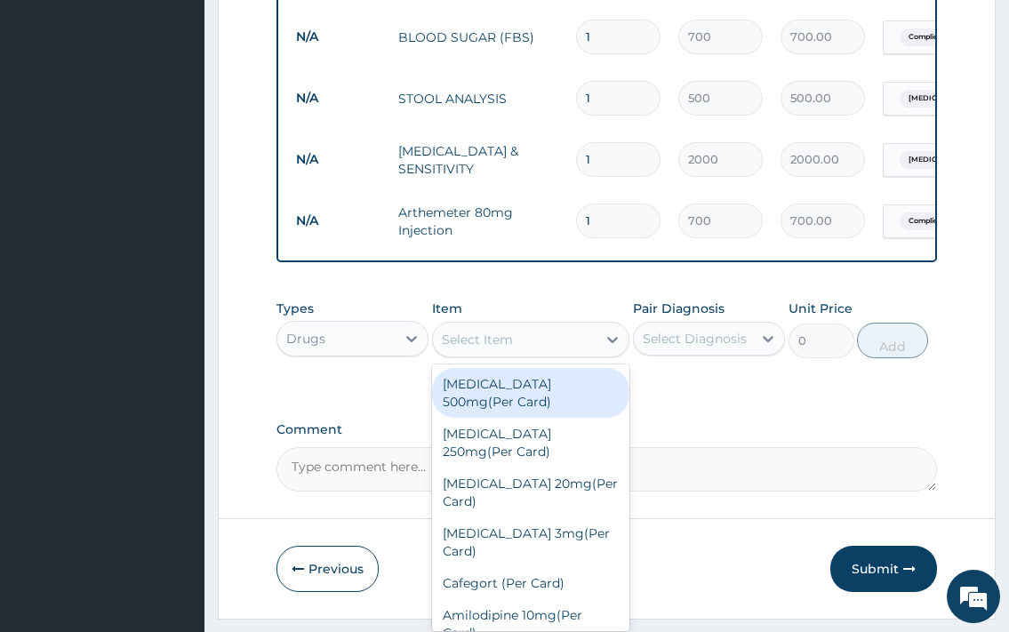
click at [590, 354] on div "Select Item" at bounding box center [515, 339] width 165 height 28
type input "art"
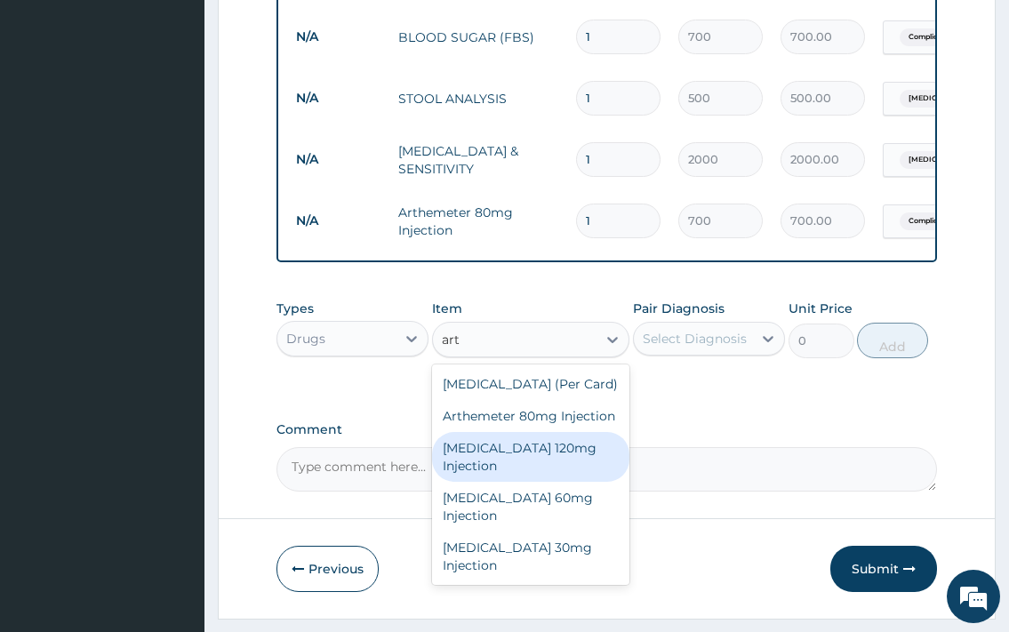
click at [530, 478] on div "Artesunate 120mg Injection" at bounding box center [531, 457] width 198 height 50
type input "2000"
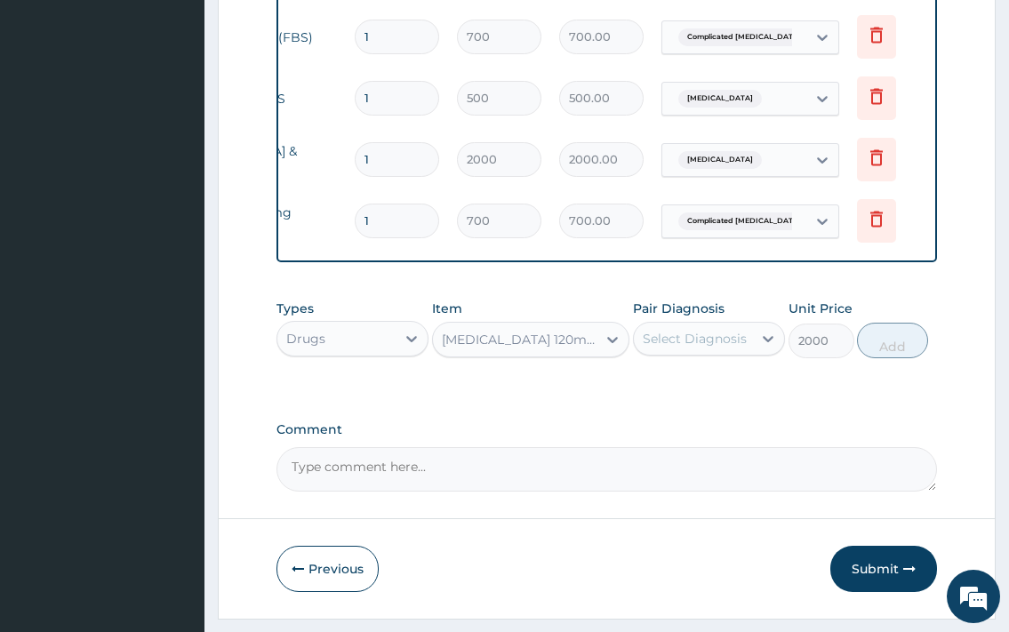
scroll to position [0, 223]
click at [877, 226] on icon at bounding box center [875, 220] width 12 height 16
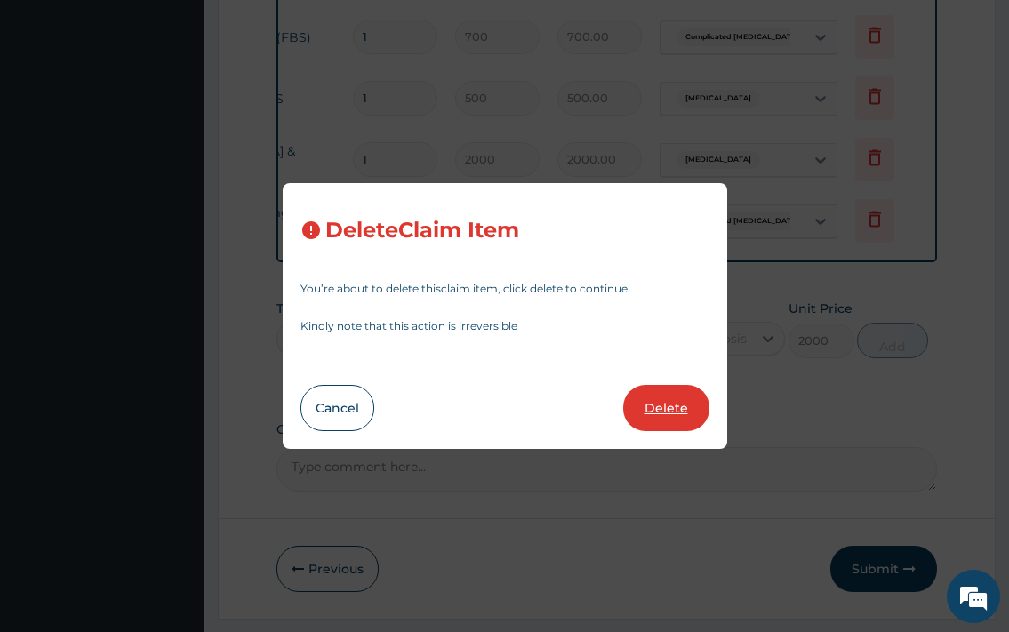
click at [691, 401] on button "Delete" at bounding box center [666, 408] width 86 height 46
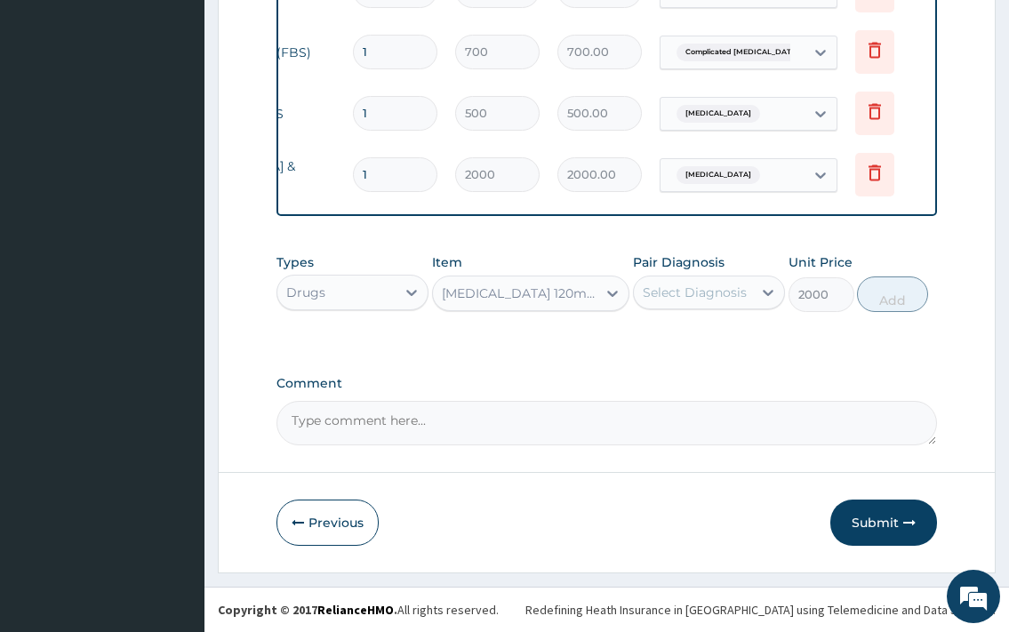
scroll to position [0, 0]
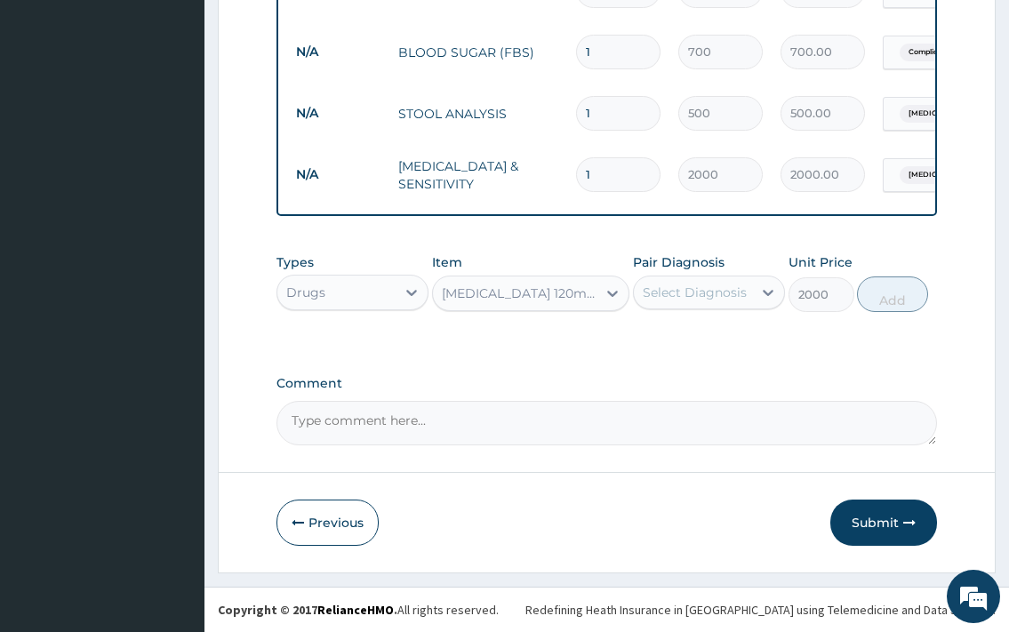
click at [726, 301] on div "Select Diagnosis" at bounding box center [693, 292] width 118 height 28
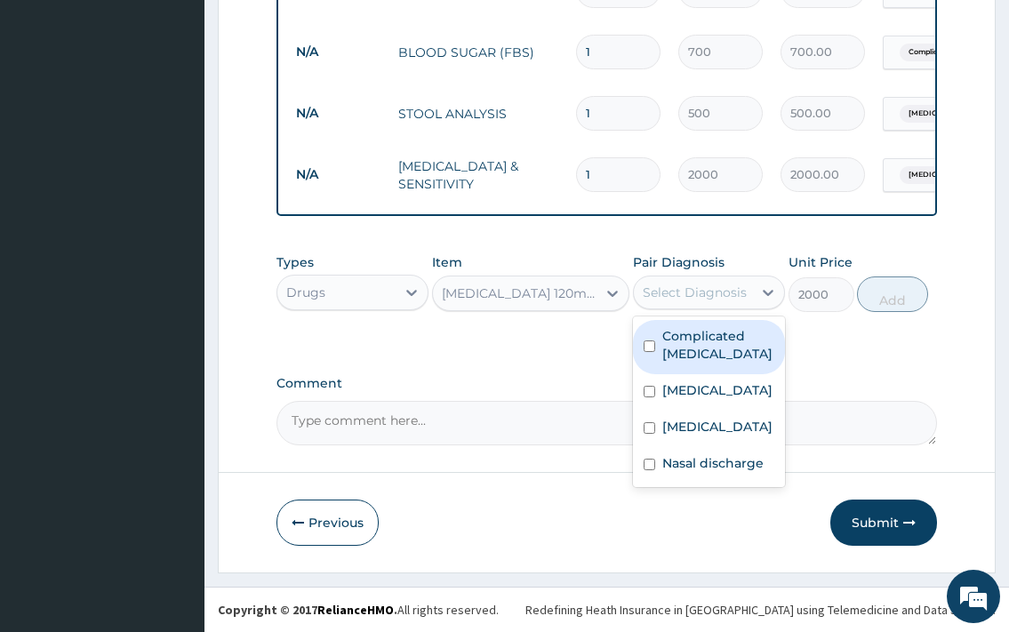
click at [696, 352] on label "Complicated malaria" at bounding box center [719, 345] width 112 height 36
checkbox input "true"
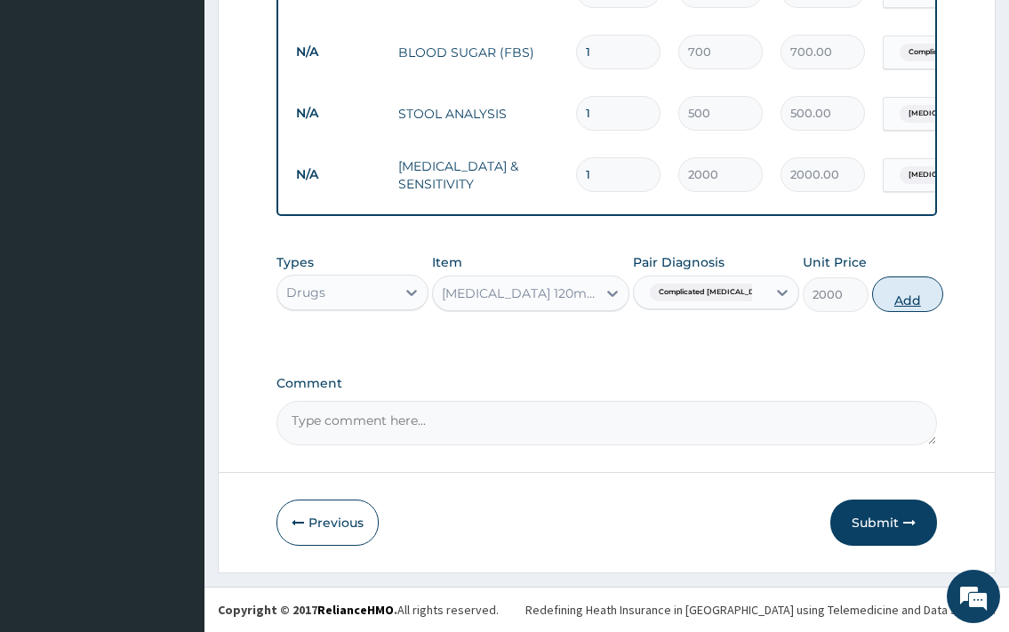
click at [872, 295] on button "Add" at bounding box center [907, 295] width 71 height 36
type input "0"
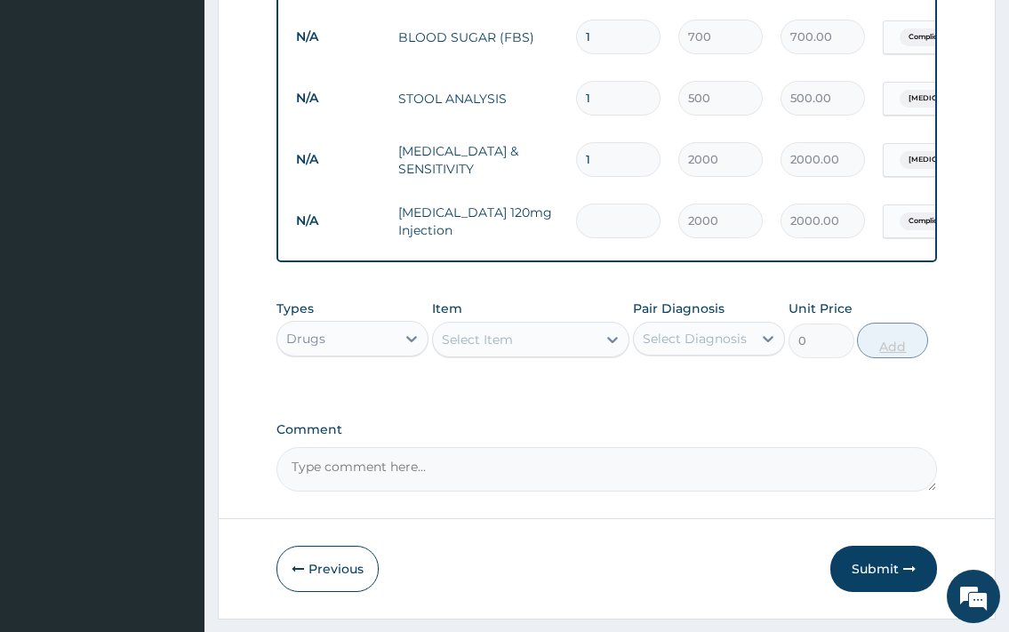
type input "0.00"
type input "3"
type input "6000.00"
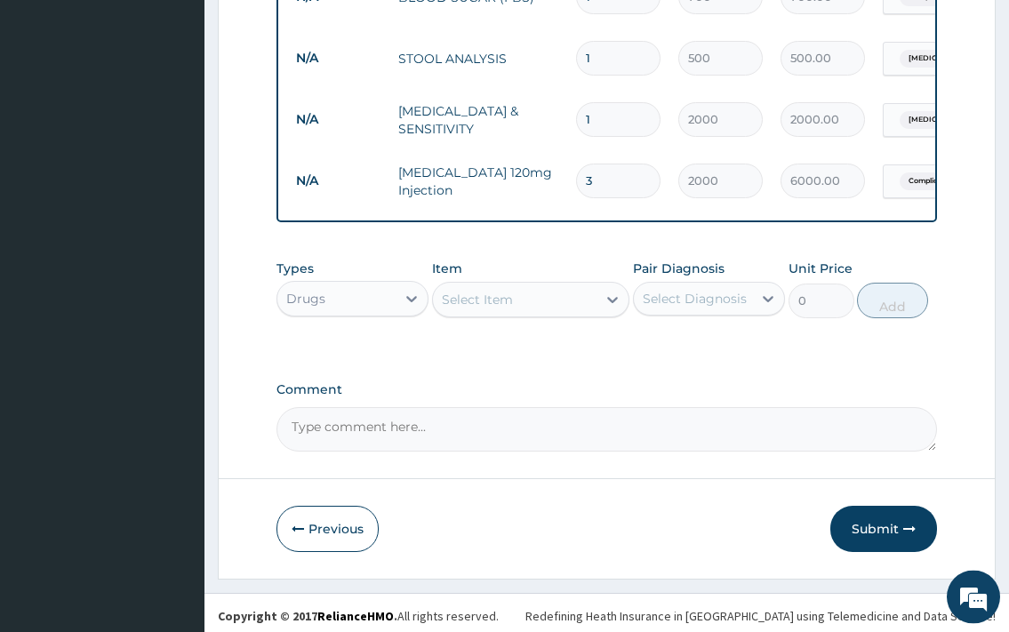
scroll to position [1079, 0]
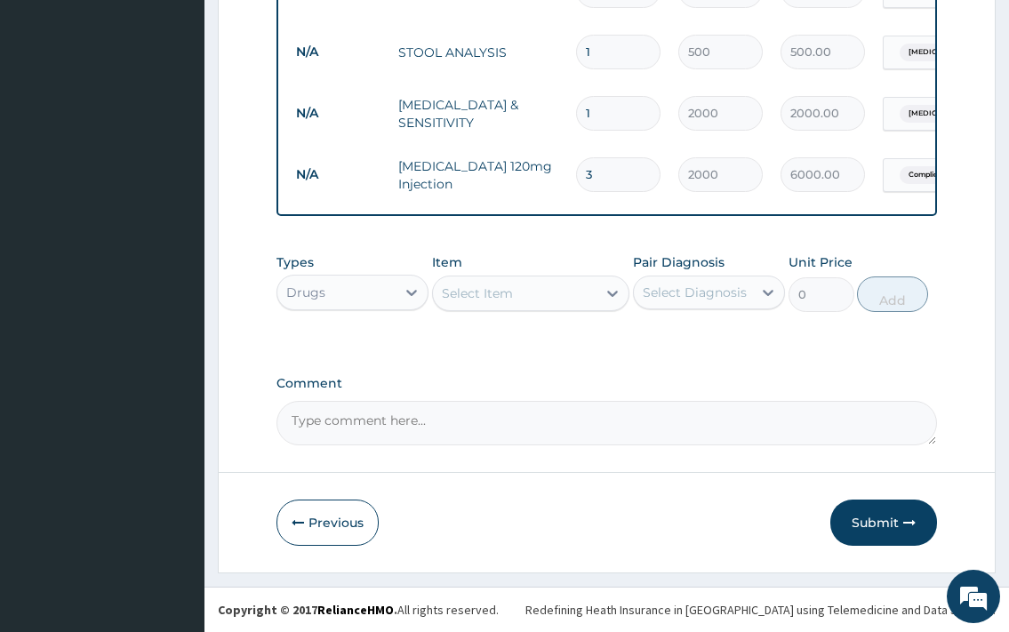
type input "3"
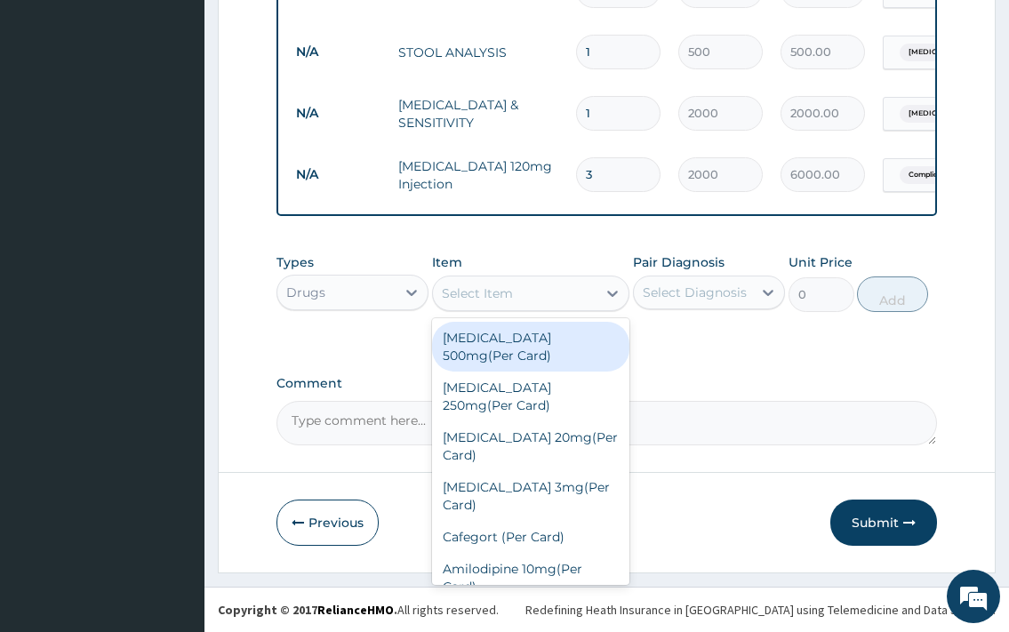
click at [524, 297] on div "Select Item" at bounding box center [515, 293] width 165 height 28
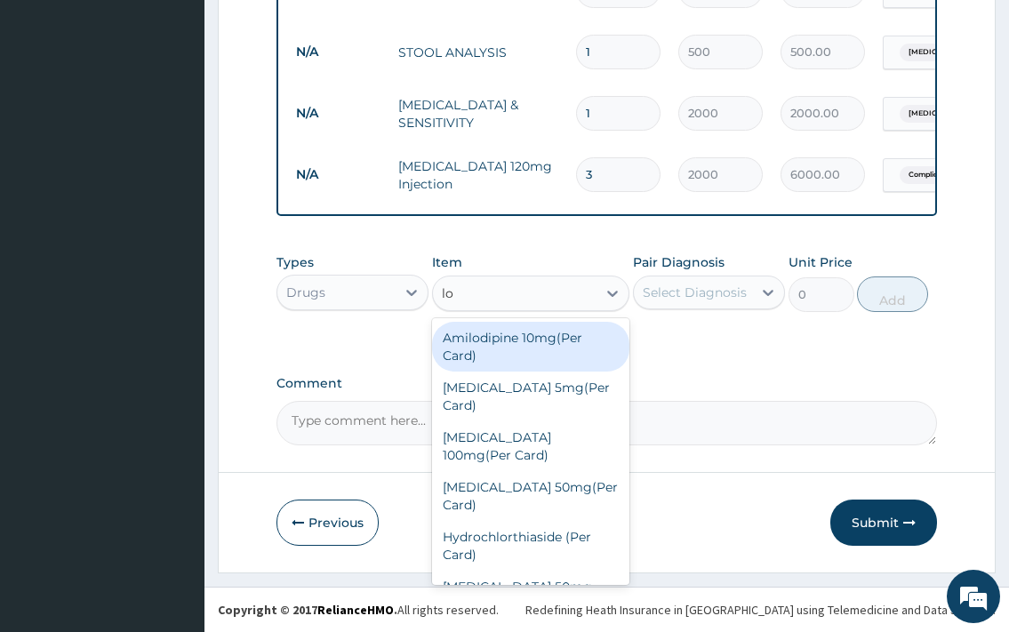
type input "lon"
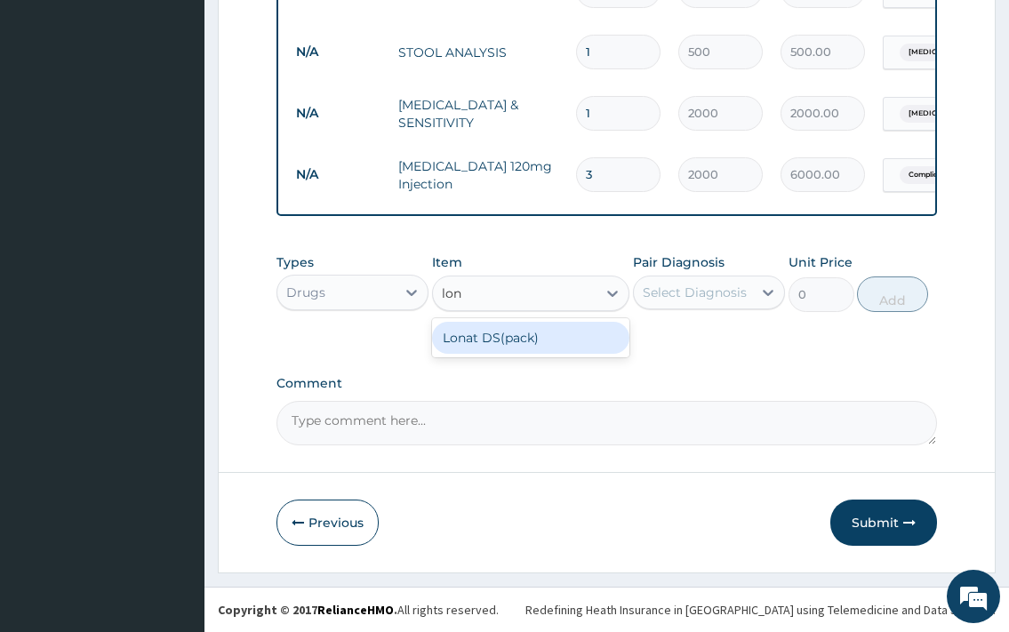
click at [461, 334] on div "Lonat DS(pack)" at bounding box center [531, 338] width 198 height 32
type input "1800"
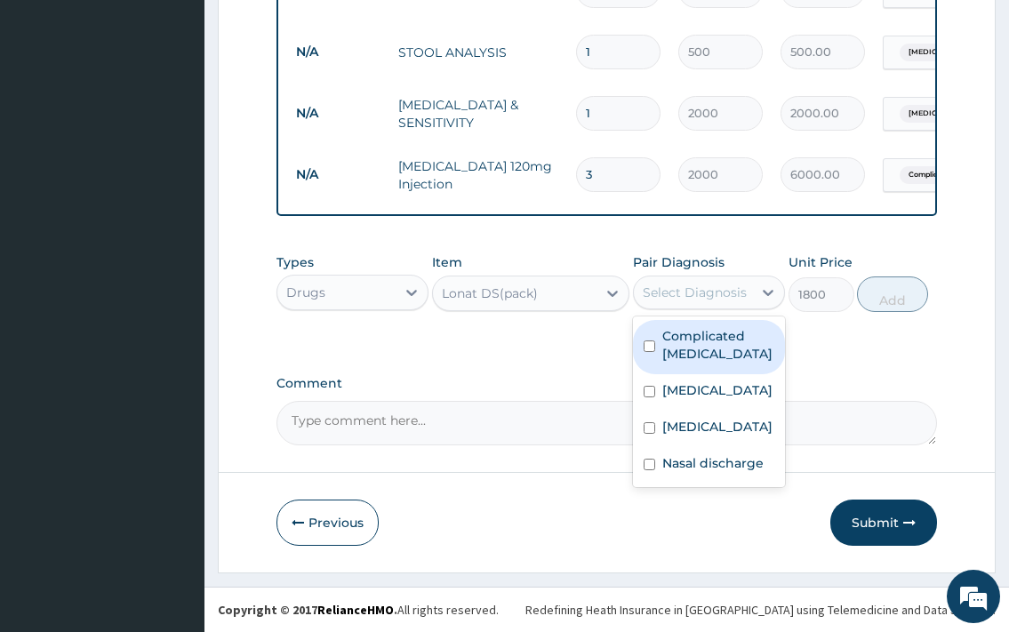
click at [677, 301] on div "Select Diagnosis" at bounding box center [693, 292] width 118 height 28
click at [695, 366] on div "Complicated malaria" at bounding box center [709, 347] width 152 height 54
checkbox input "true"
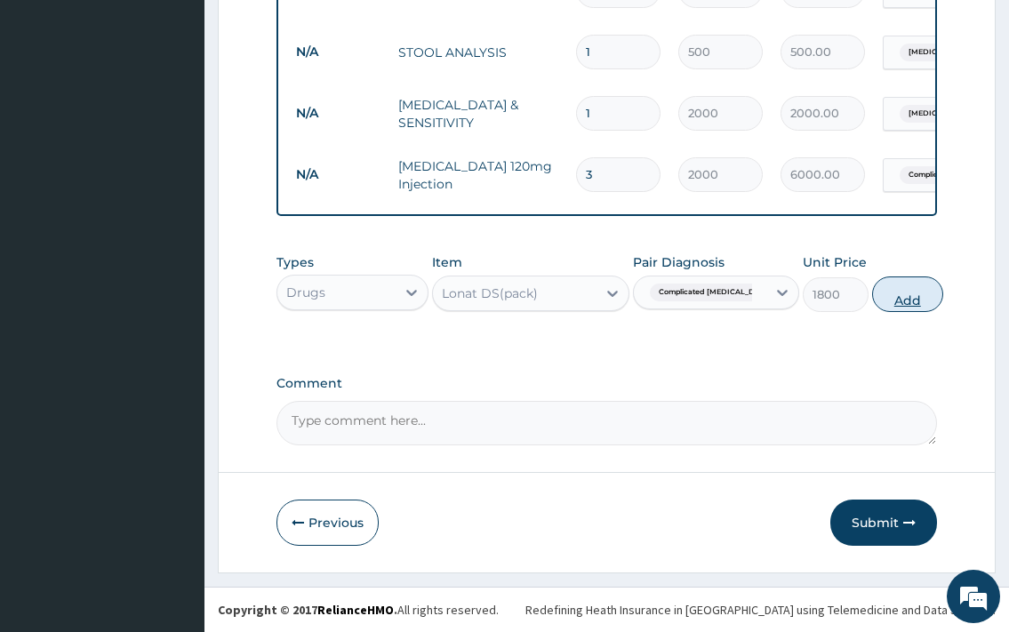
click at [894, 298] on button "Add" at bounding box center [907, 295] width 71 height 36
type input "0"
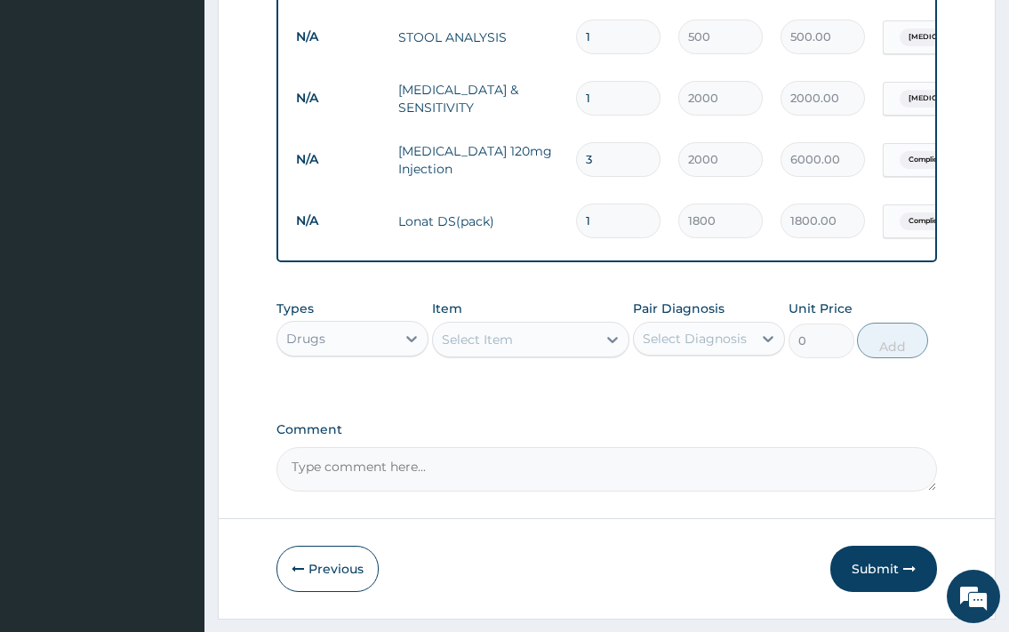
scroll to position [1140, 0]
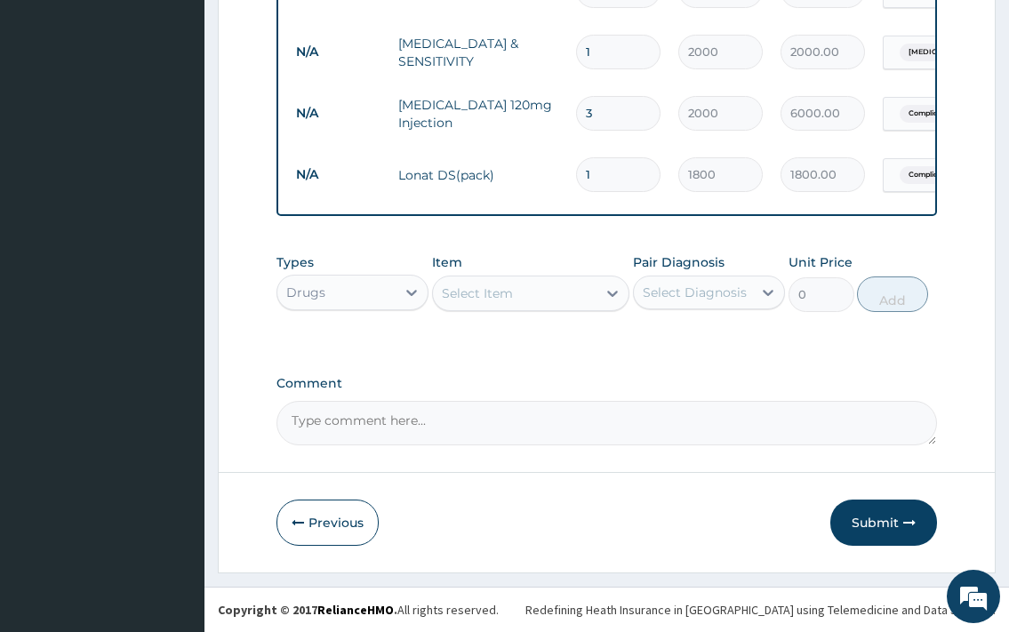
click at [485, 282] on div "Select Item" at bounding box center [515, 293] width 165 height 28
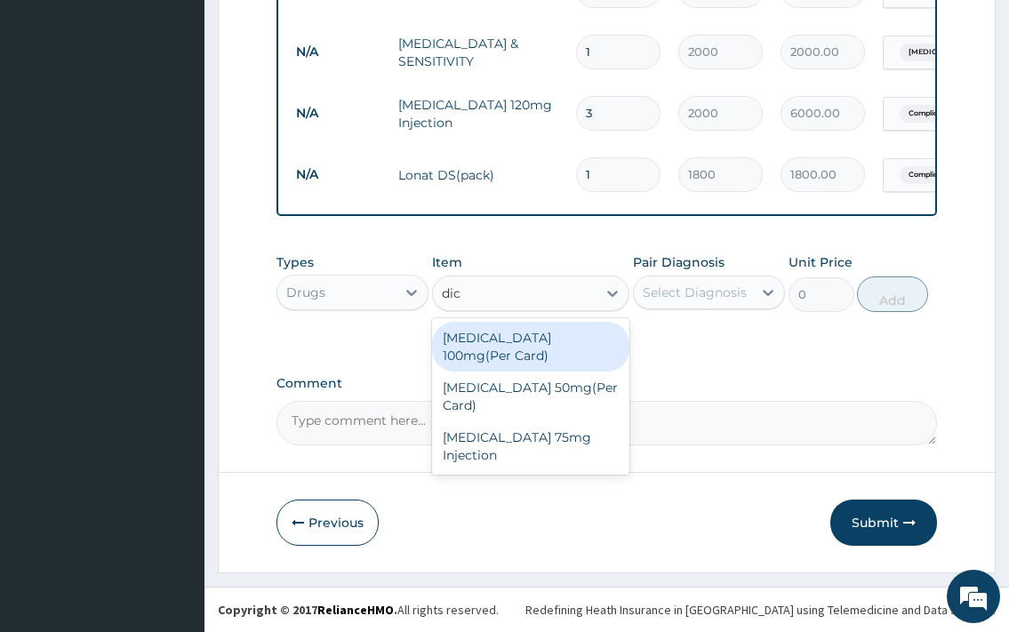
type input "dicl"
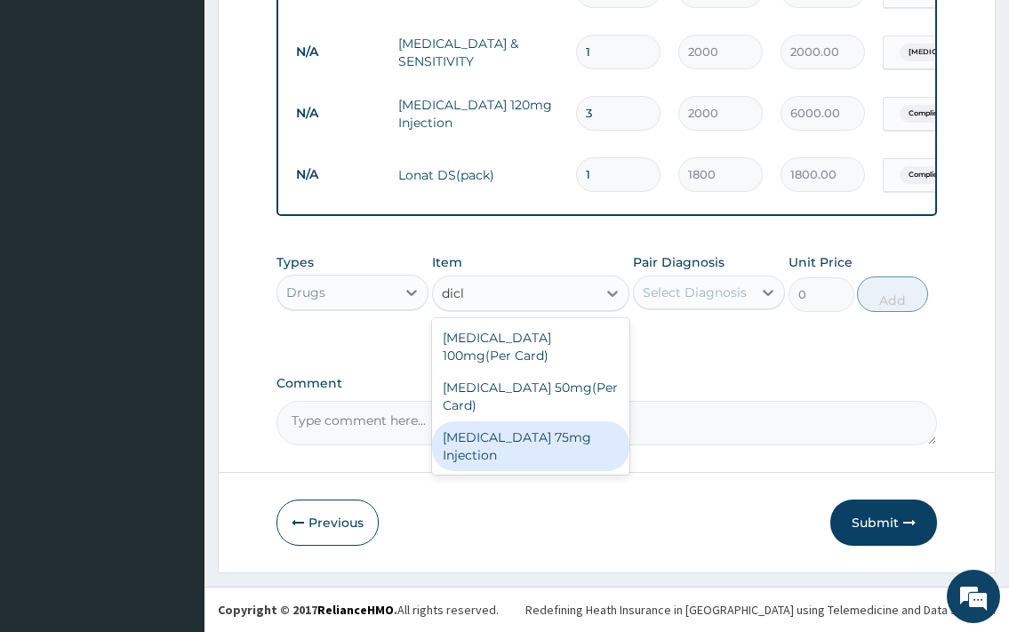
click at [563, 422] on div "Diclofenac 75mg Injection" at bounding box center [531, 447] width 198 height 50
type input "700"
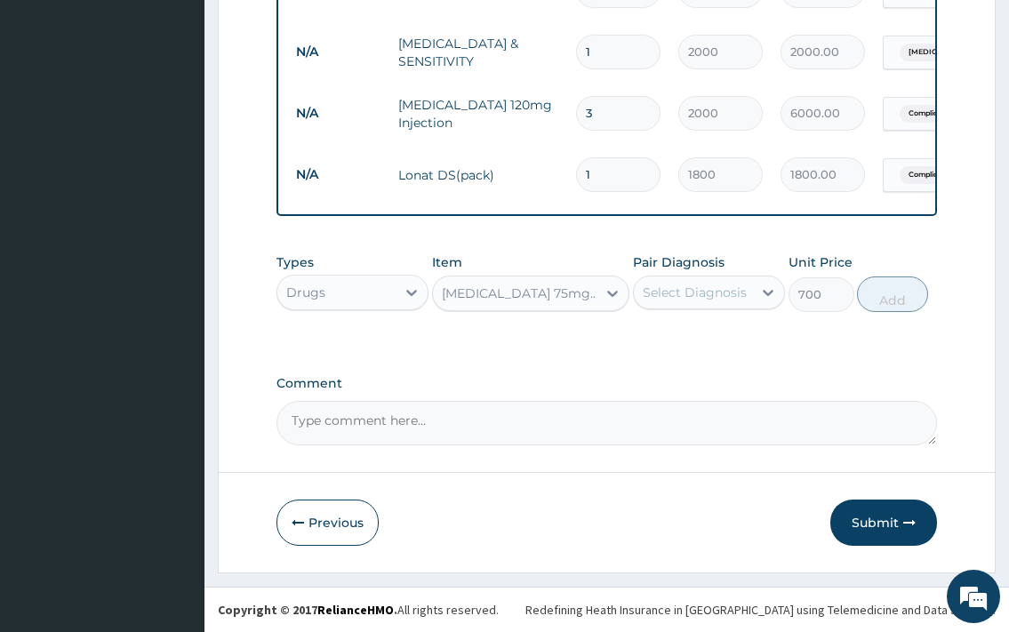
click at [696, 293] on div "Select Diagnosis" at bounding box center [695, 293] width 104 height 18
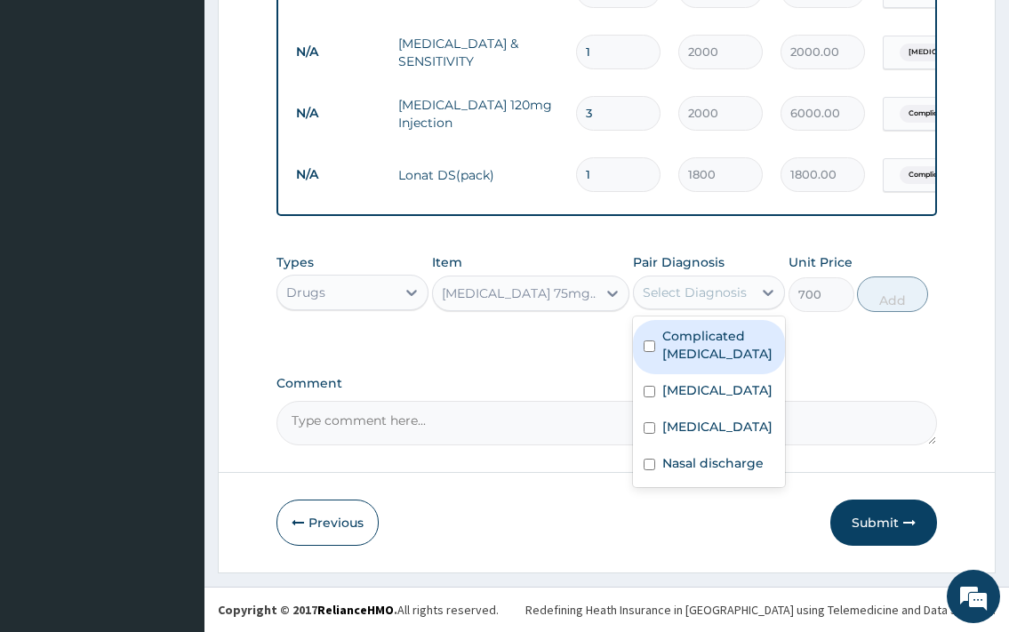
click at [714, 347] on label "Complicated malaria" at bounding box center [719, 345] width 112 height 36
checkbox input "true"
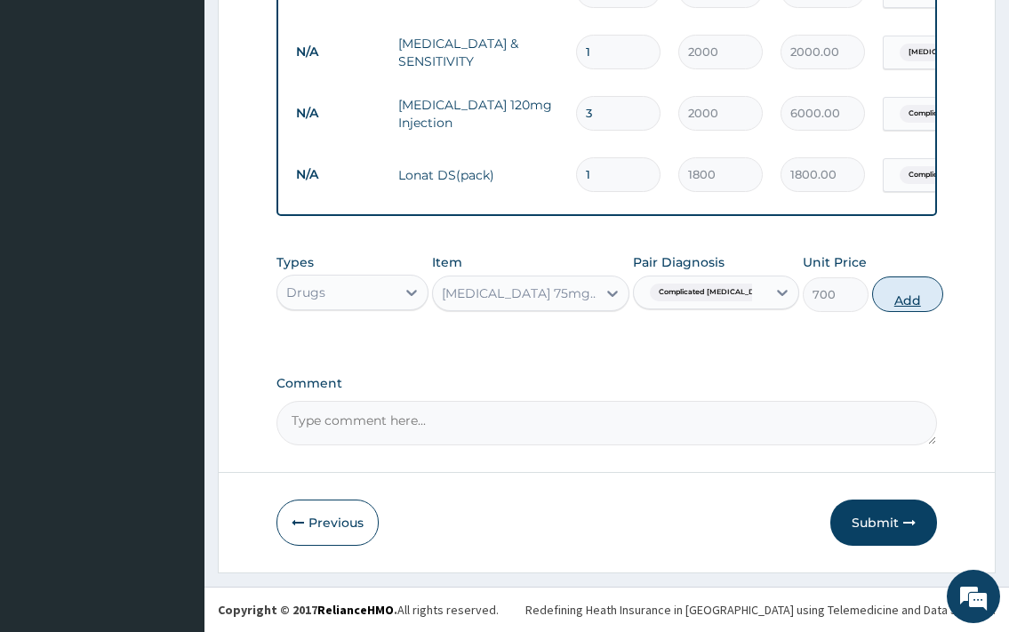
click at [872, 293] on button "Add" at bounding box center [907, 295] width 71 height 36
type input "0"
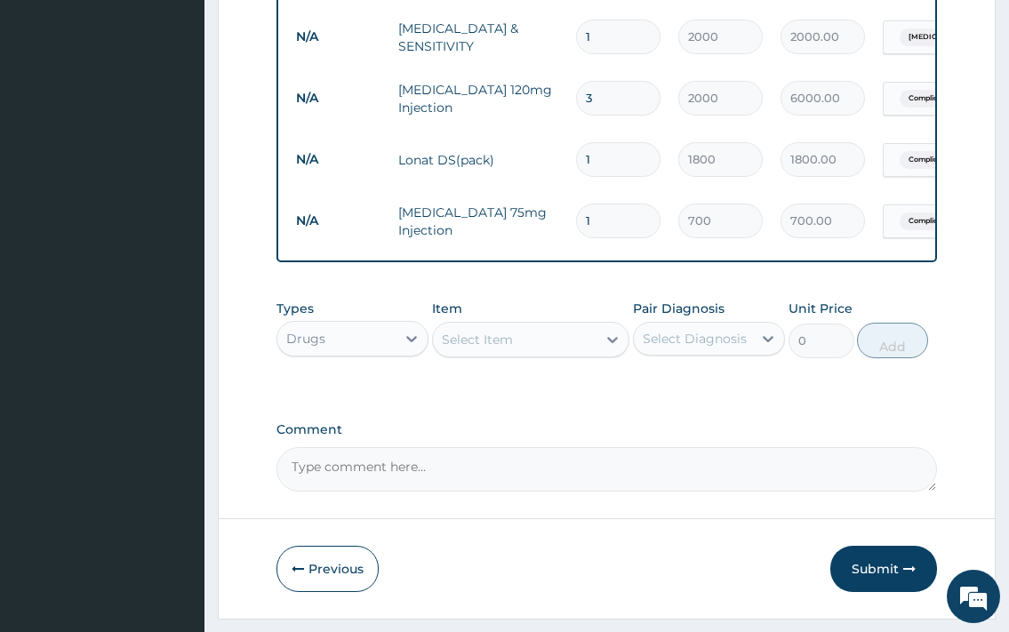
type input "0.00"
type input "6"
type input "4200.00"
type input "6"
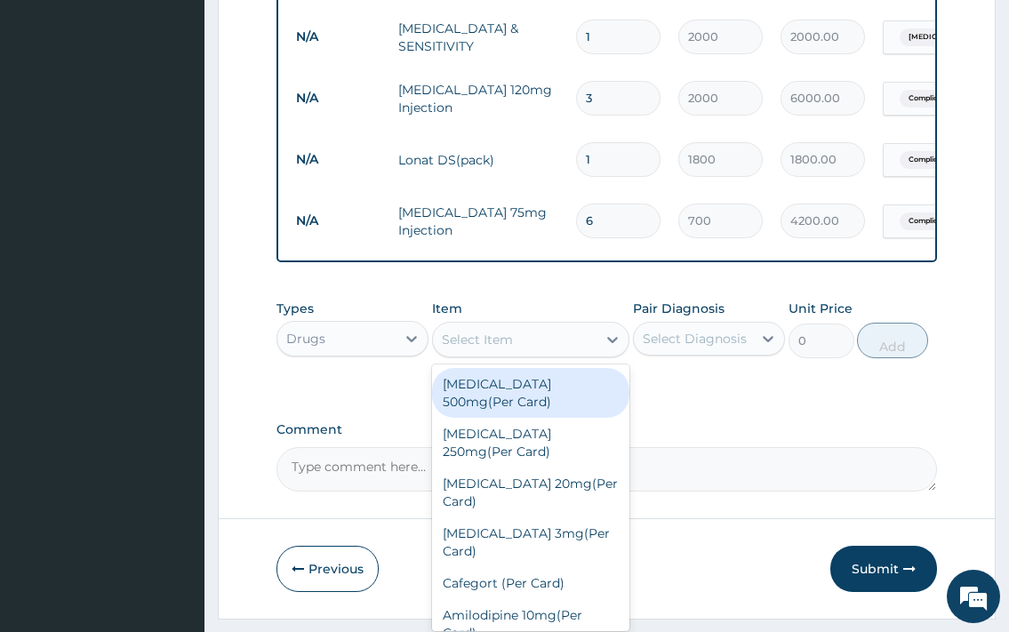
click at [476, 349] on div "Select Item" at bounding box center [477, 340] width 71 height 18
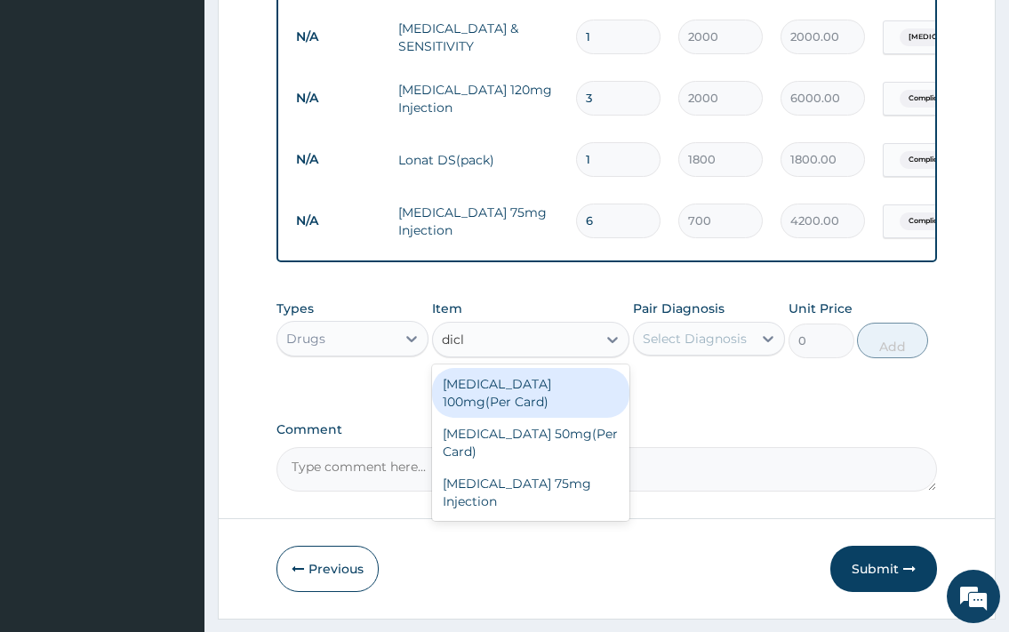
type input "diclo"
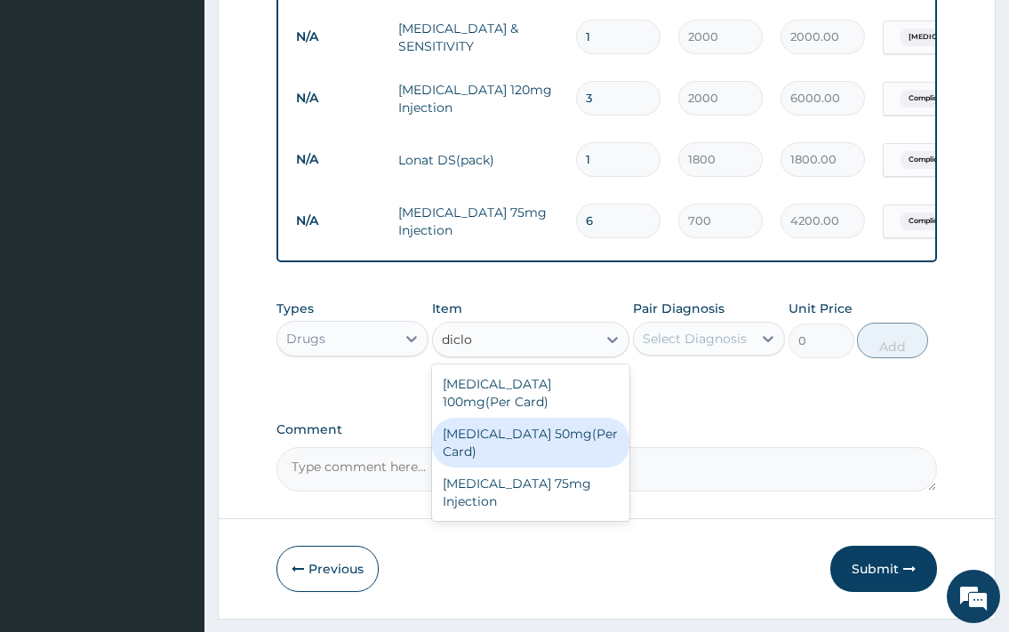
click at [542, 428] on div "Diclofenac 50mg(Per Card)" at bounding box center [531, 443] width 198 height 50
type input "300"
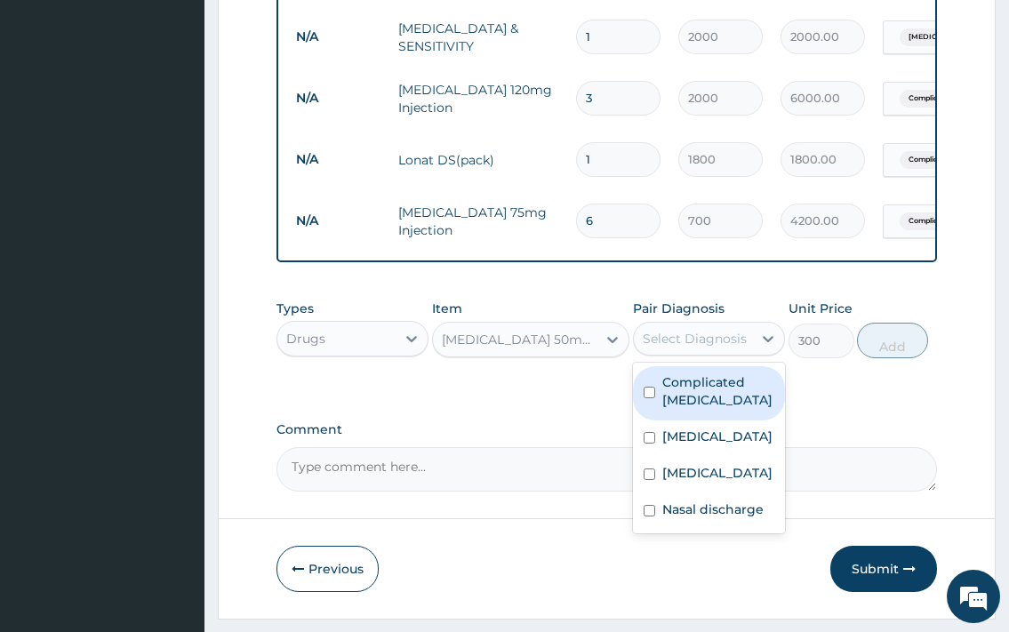
click at [729, 353] on div "Select Diagnosis" at bounding box center [693, 339] width 118 height 28
click at [710, 409] on label "Complicated malaria" at bounding box center [719, 392] width 112 height 36
checkbox input "true"
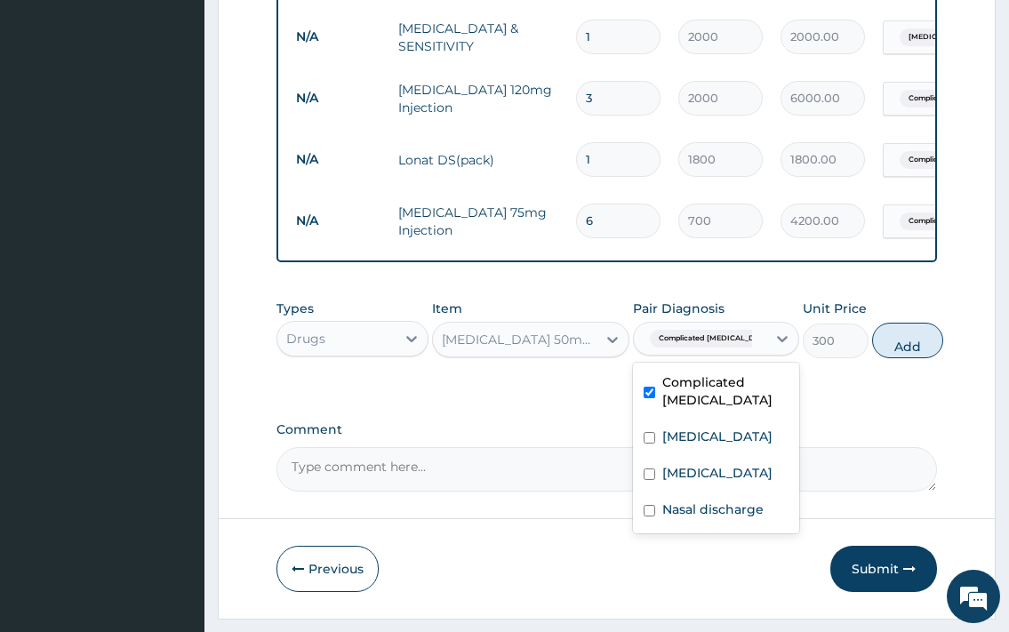
drag, startPoint x: 876, startPoint y: 364, endPoint x: 712, endPoint y: 382, distance: 164.6
click at [877, 358] on button "Add" at bounding box center [907, 341] width 71 height 36
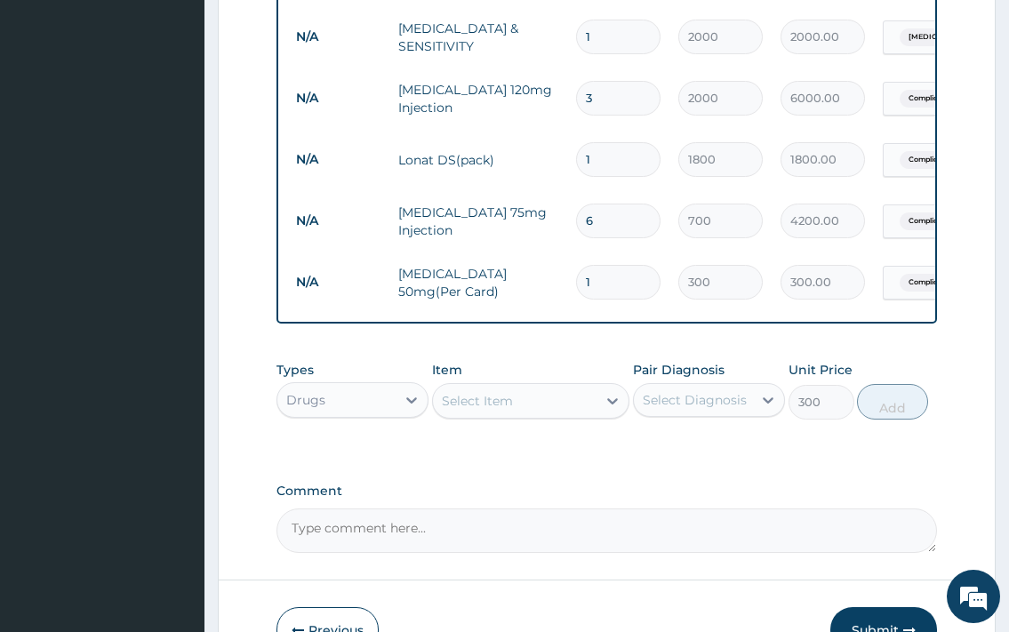
type input "0"
type input "0.00"
type input "2"
type input "600.00"
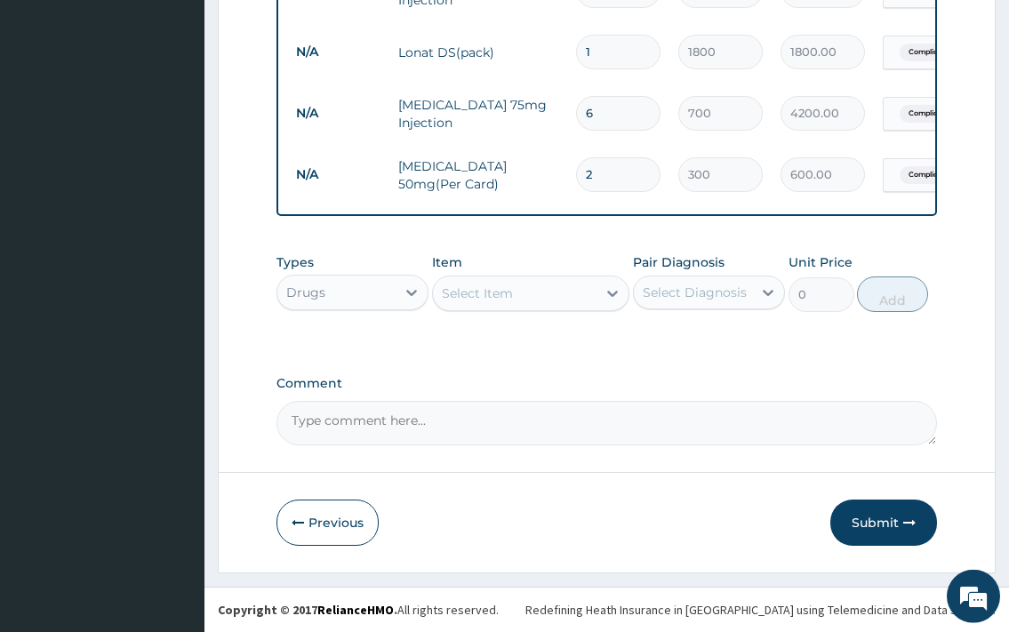
scroll to position [1263, 0]
type input "2"
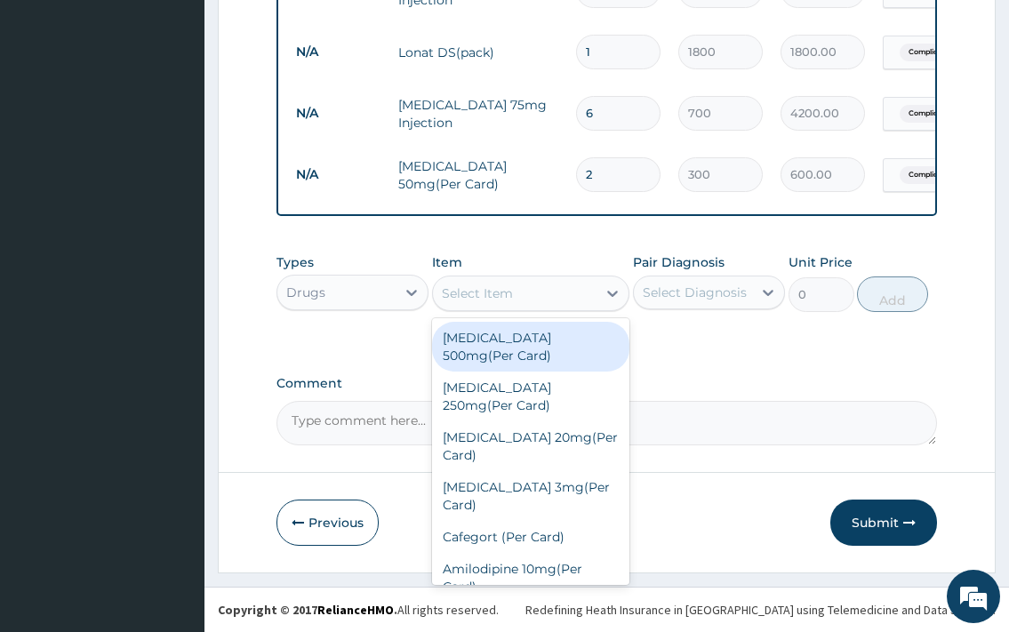
click at [576, 288] on div "Select Item" at bounding box center [515, 293] width 165 height 28
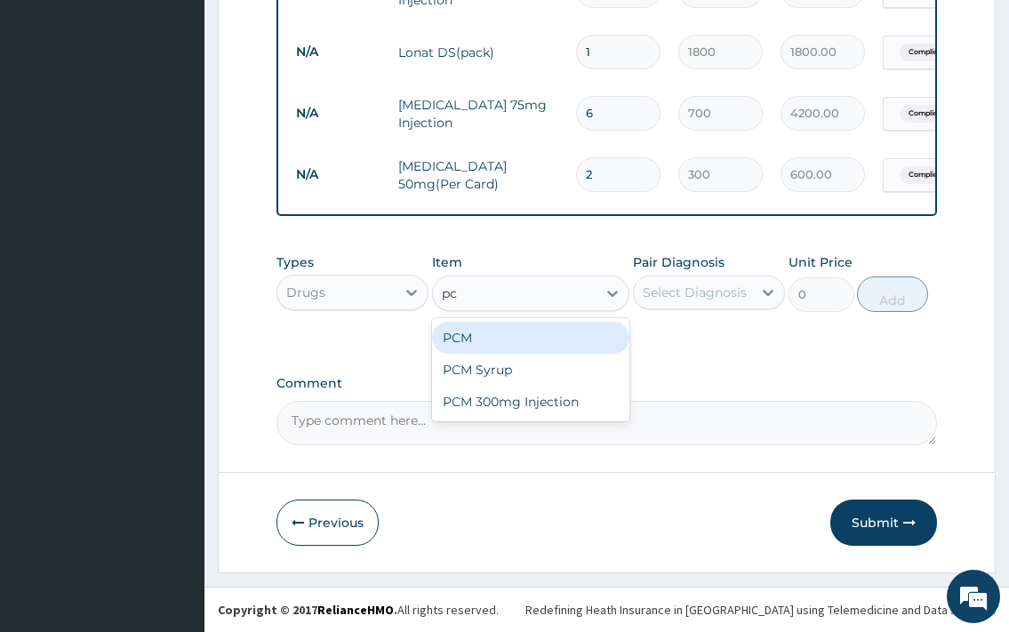
type input "pcm"
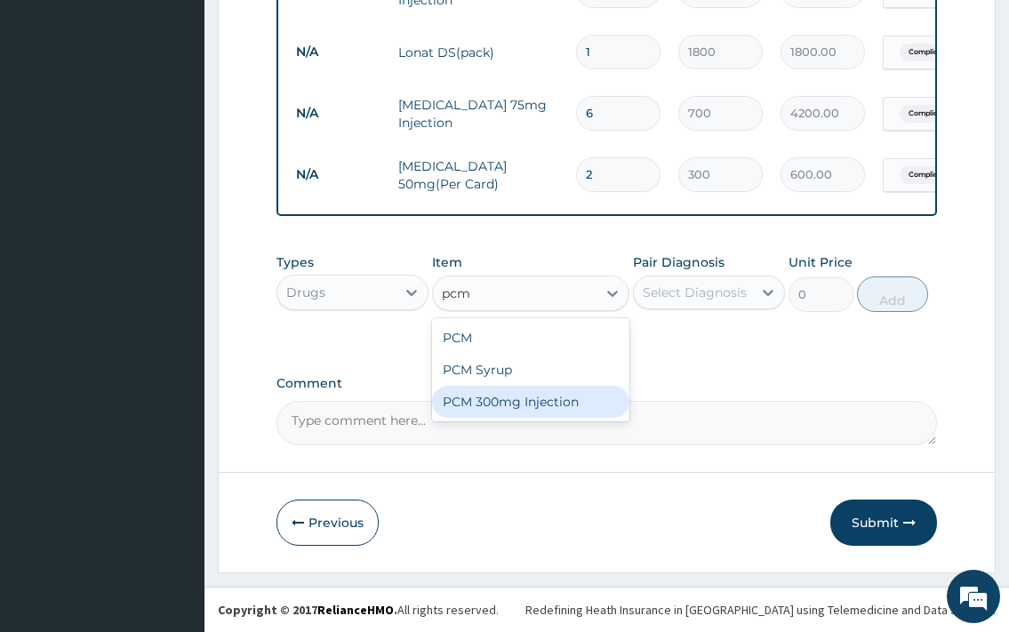
click at [566, 394] on div "PCM 300mg Injection" at bounding box center [531, 402] width 198 height 32
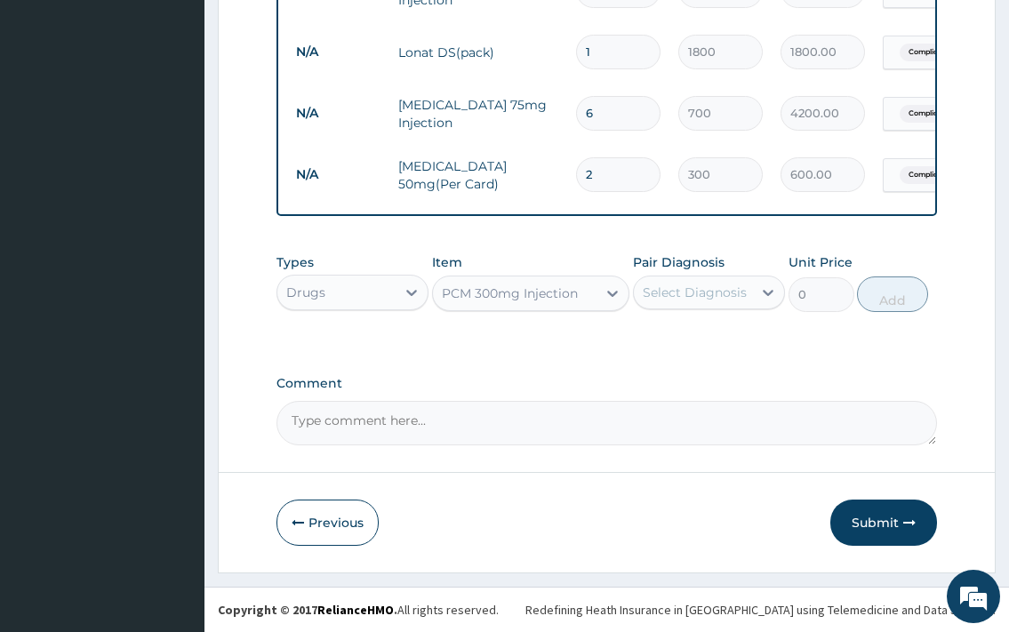
type input "300"
click at [704, 294] on div "Select Diagnosis" at bounding box center [695, 293] width 104 height 18
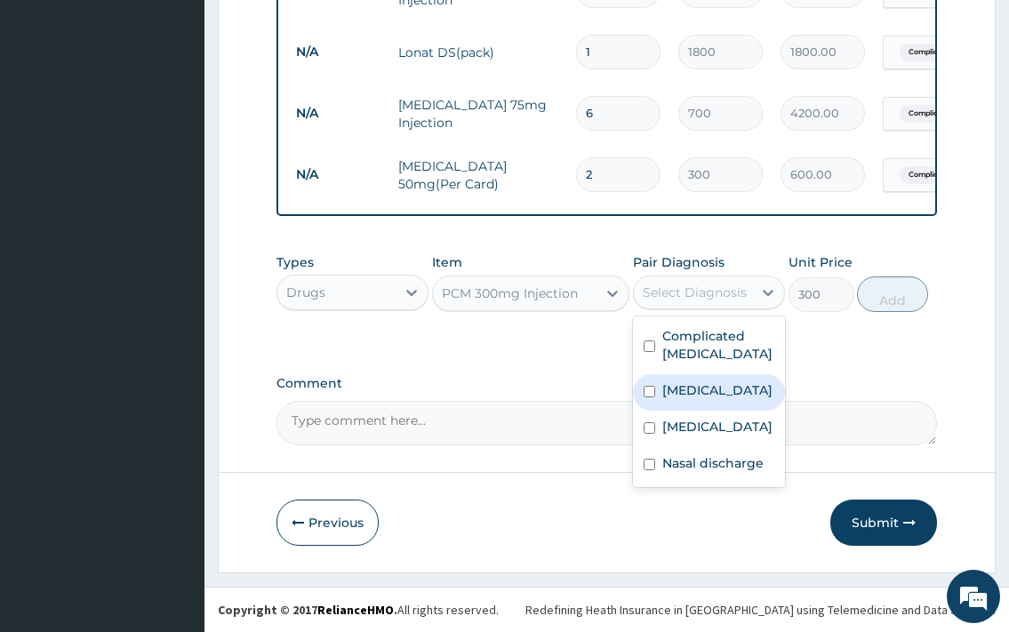
click at [677, 378] on div "Typhoid fever" at bounding box center [709, 392] width 152 height 36
checkbox input "true"
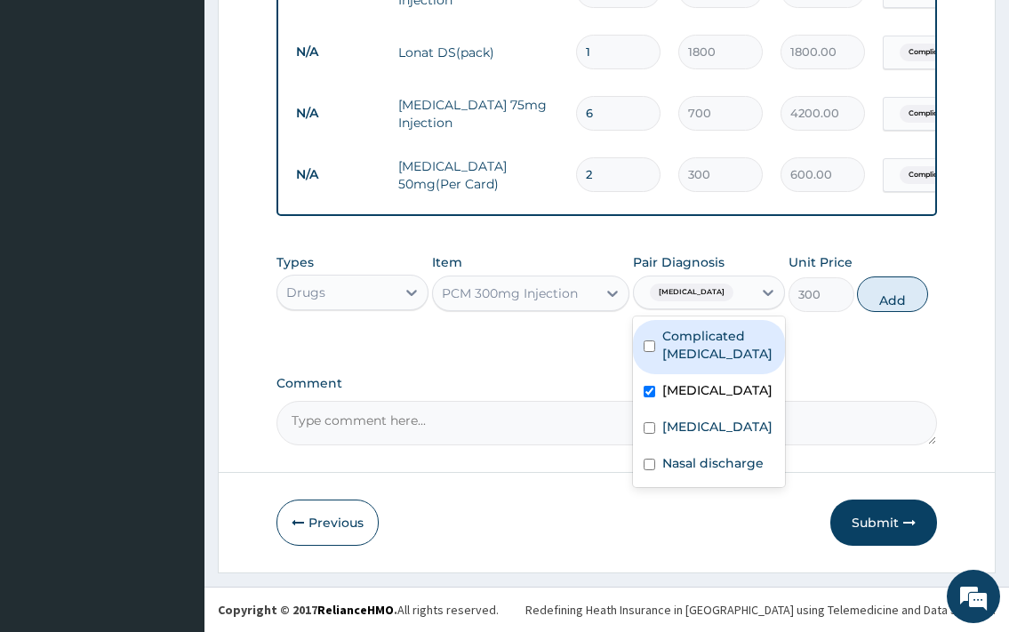
click at [690, 361] on label "Complicated malaria" at bounding box center [719, 345] width 112 height 36
checkbox input "true"
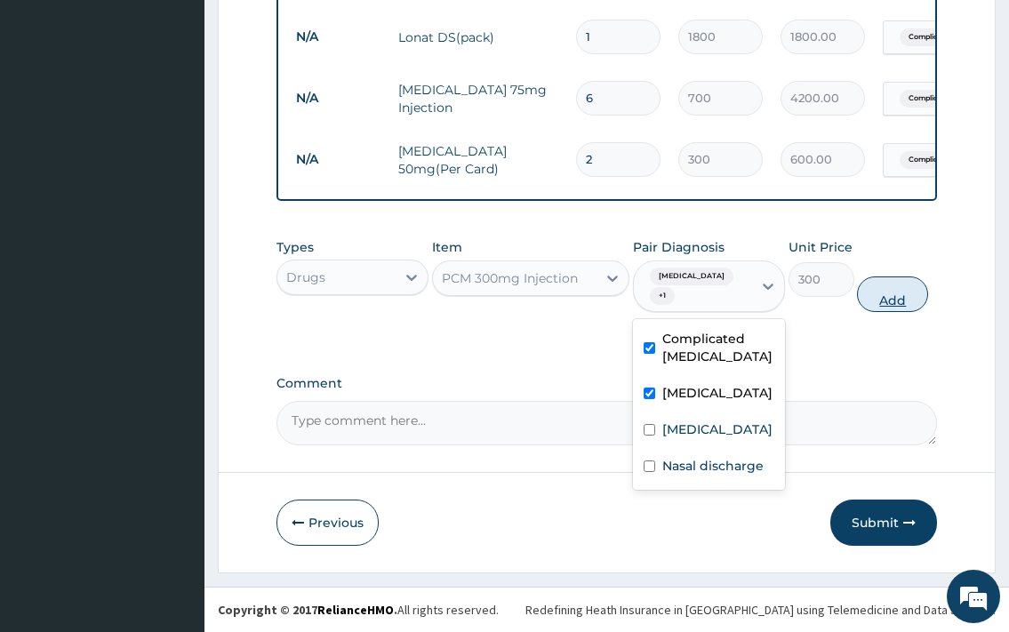
click at [882, 312] on button "Add" at bounding box center [892, 295] width 71 height 36
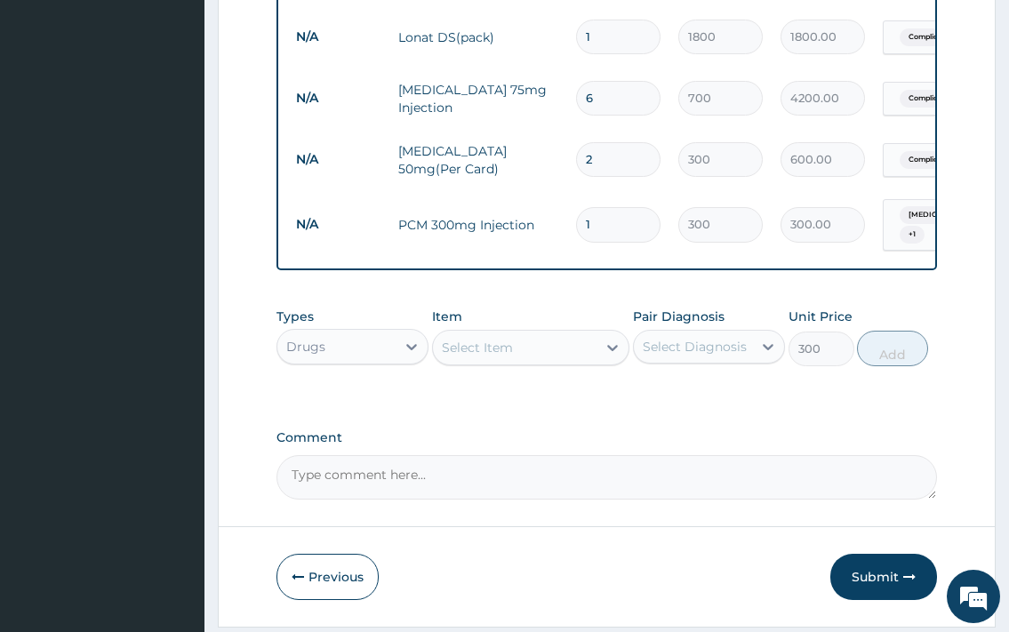
type input "0"
type input "12"
type input "3600.00"
type input "12"
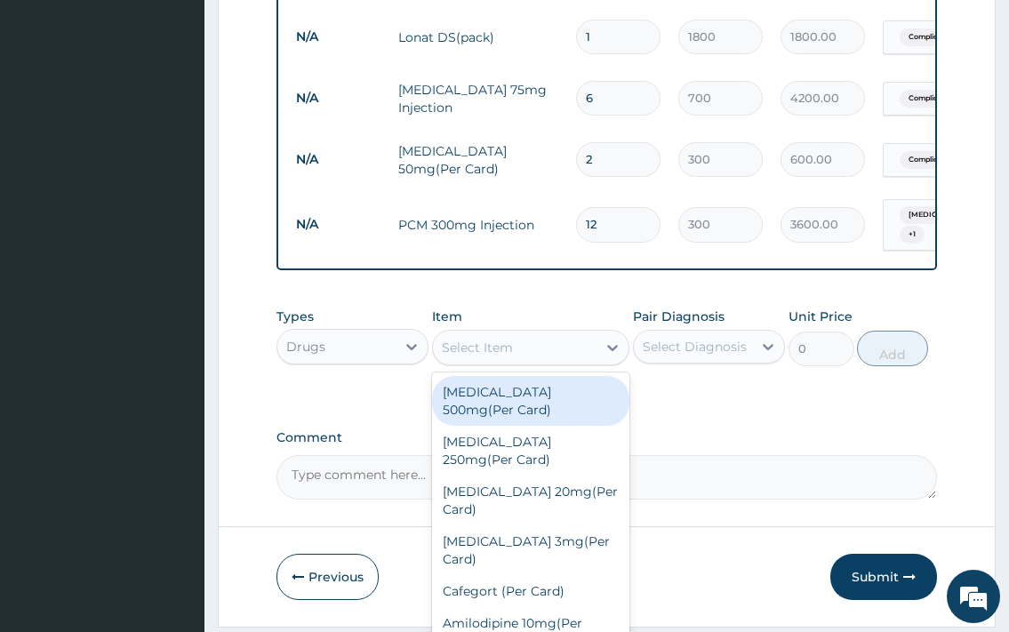
click at [543, 357] on div "Select Item" at bounding box center [515, 347] width 165 height 28
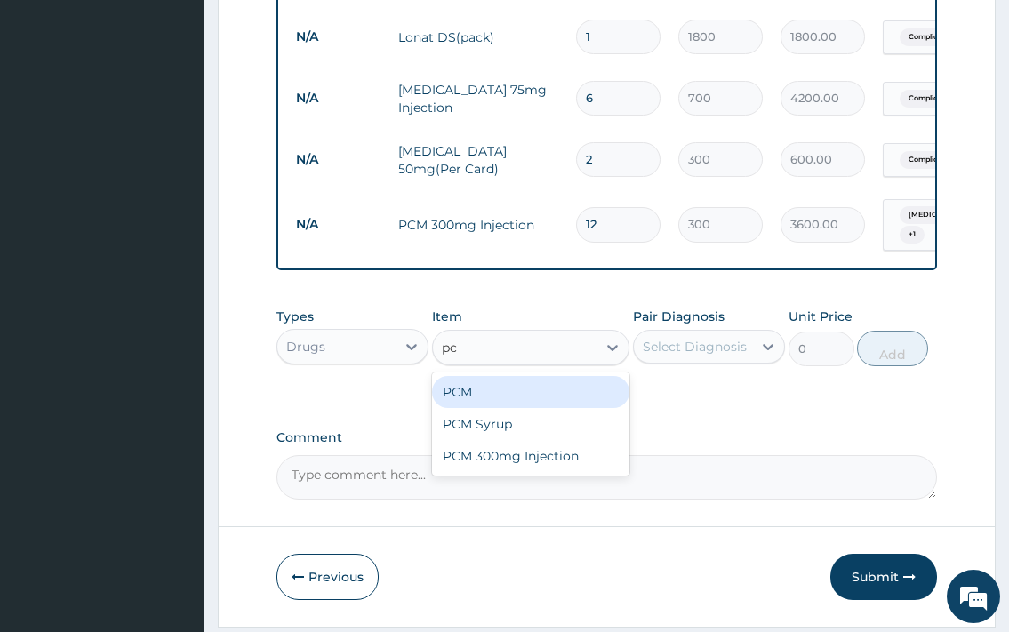
type input "pcm"
click at [547, 398] on div "PCM" at bounding box center [531, 392] width 198 height 32
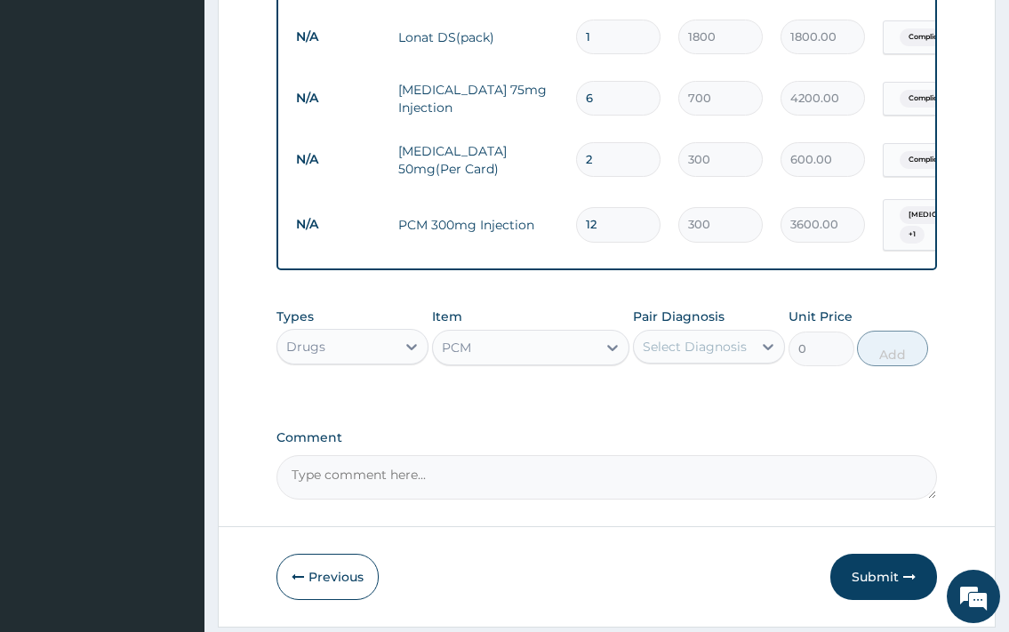
type input "20"
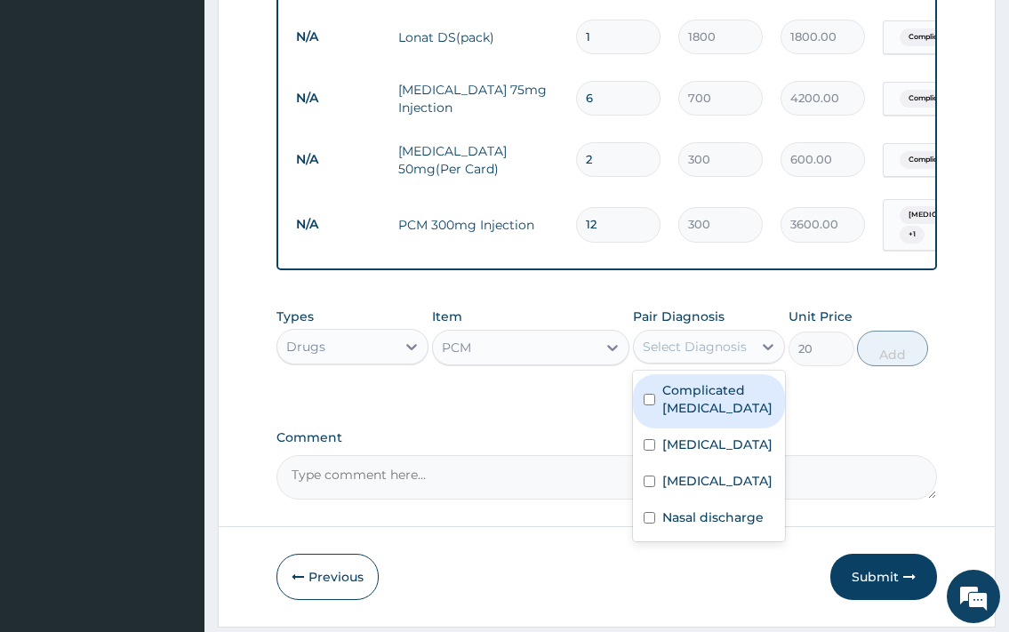
click at [719, 348] on div "Select Diagnosis" at bounding box center [695, 347] width 104 height 18
click at [710, 414] on label "Complicated malaria" at bounding box center [719, 400] width 112 height 36
checkbox input "true"
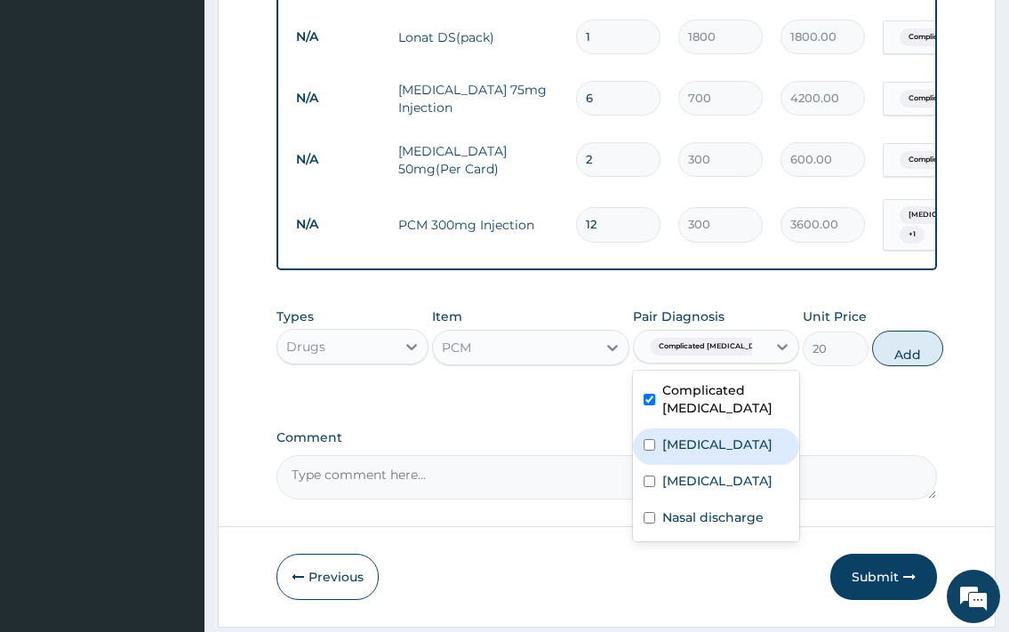
click at [703, 451] on label "Typhoid fever" at bounding box center [718, 445] width 110 height 18
checkbox input "true"
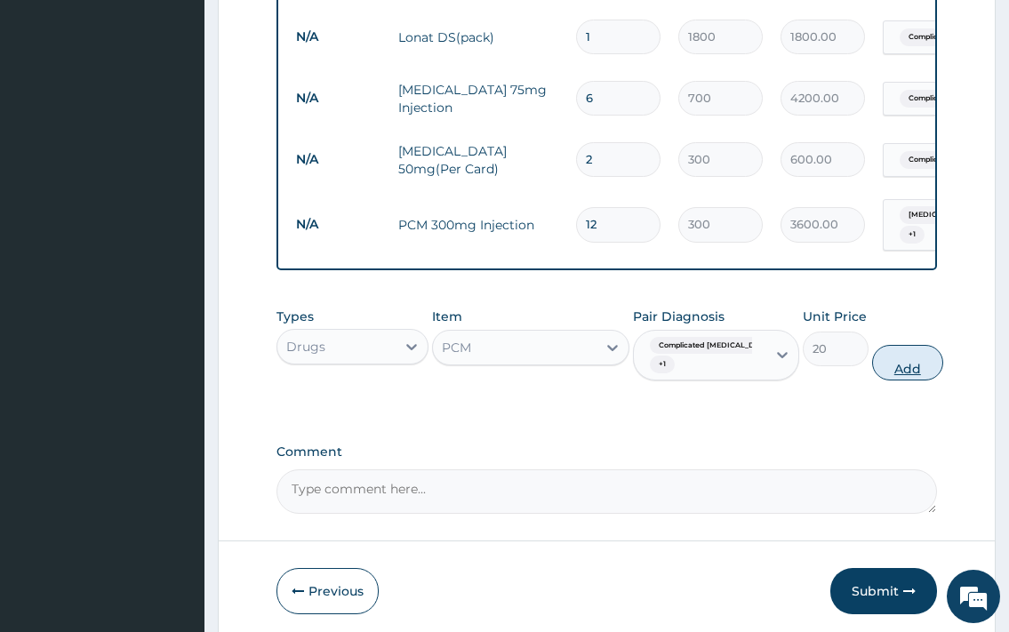
click at [872, 357] on button "Add" at bounding box center [907, 363] width 71 height 36
type input "0"
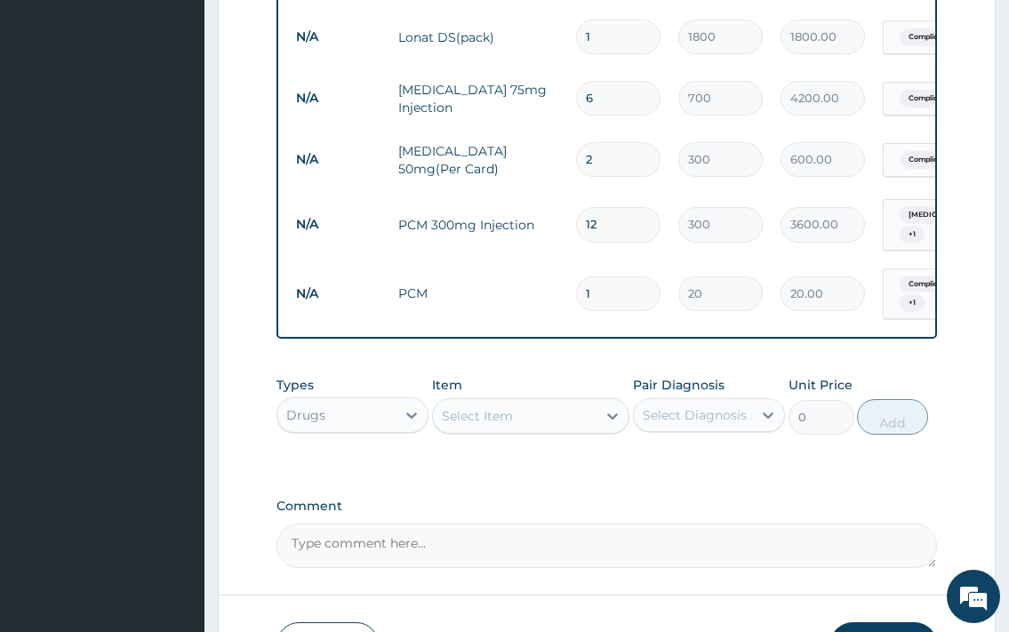
click at [878, 375] on div "Types Drugs Item Select Item Pair Diagnosis Select Diagnosis Unit Price 0 Add" at bounding box center [607, 405] width 660 height 76
click at [578, 286] on input "1" at bounding box center [618, 294] width 84 height 35
type input "21"
type input "420.00"
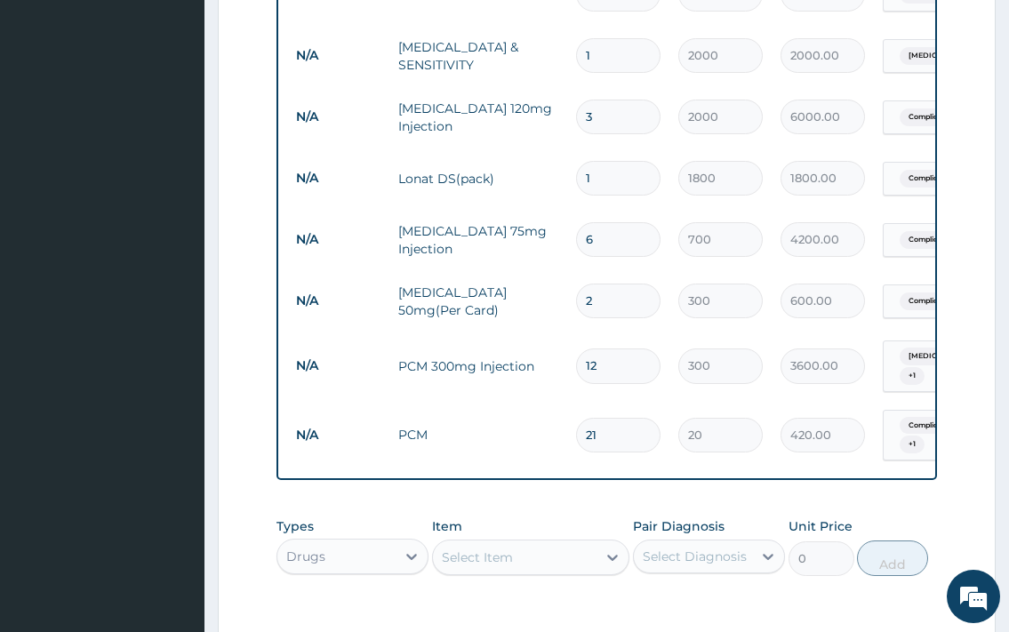
scroll to position [1394, 0]
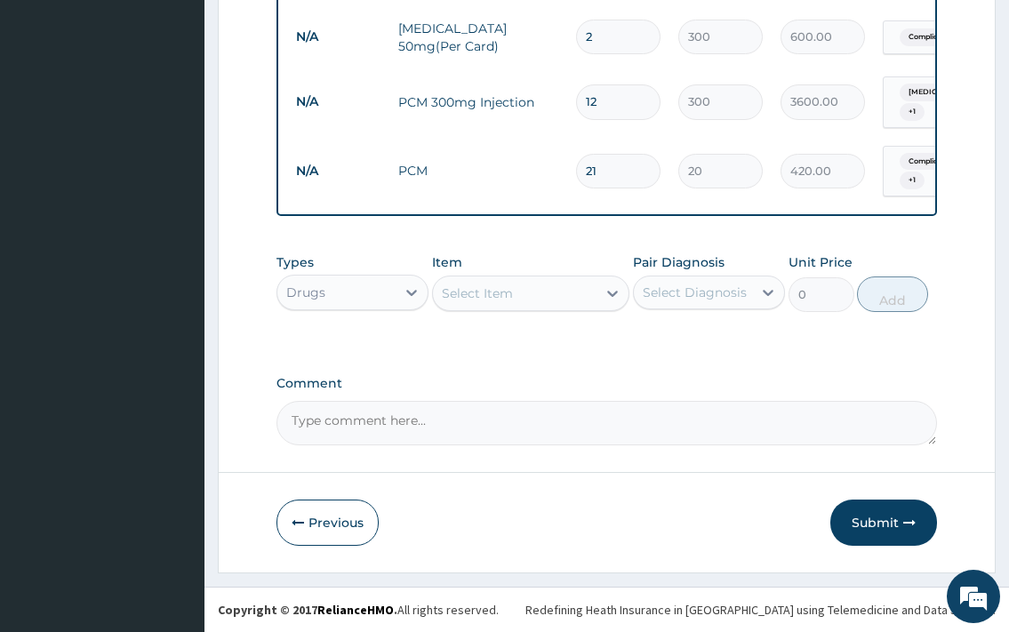
type input "21"
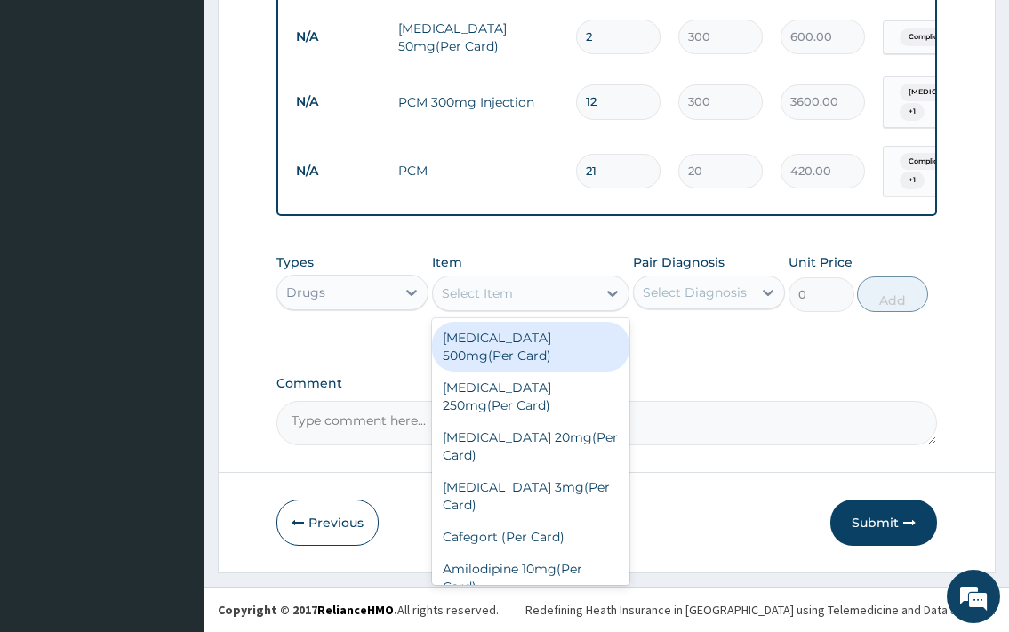
click at [530, 293] on div "Select Item" at bounding box center [515, 293] width 165 height 28
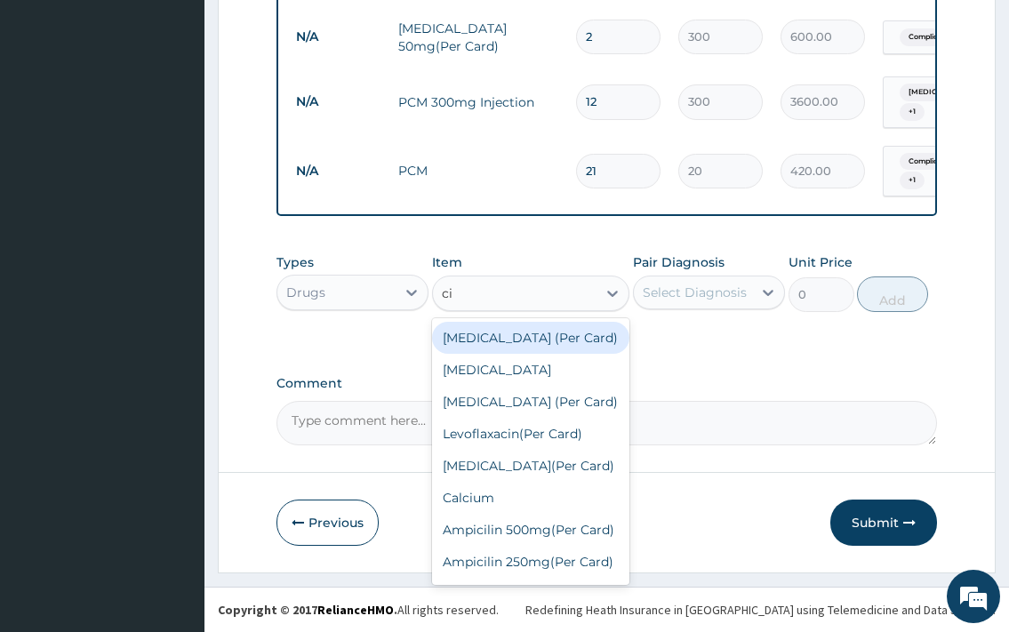
type input "cip"
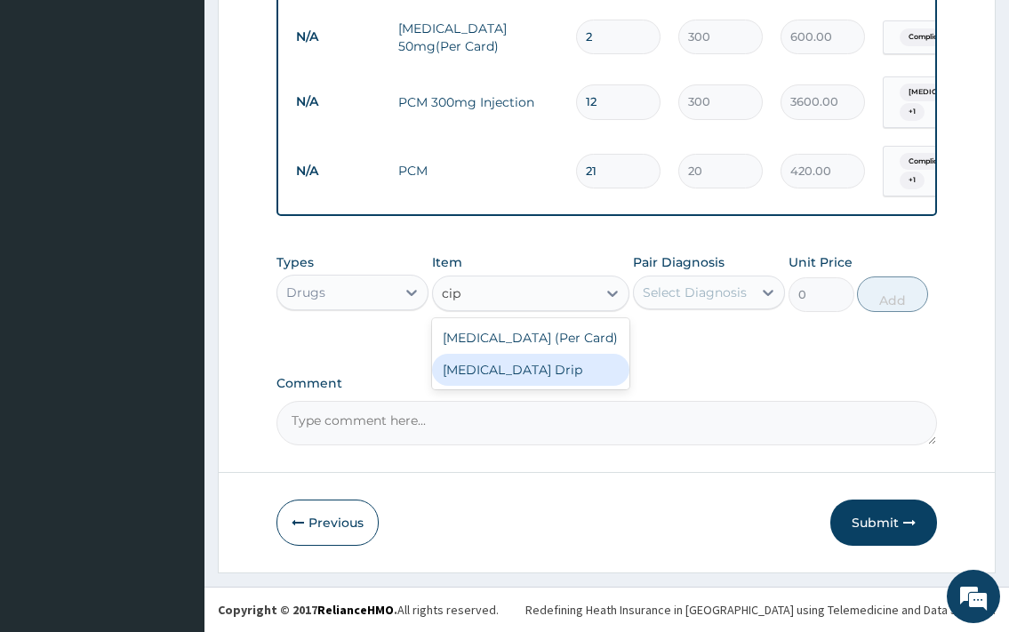
click at [583, 370] on div "Ciprofloxacin Drip" at bounding box center [531, 370] width 198 height 32
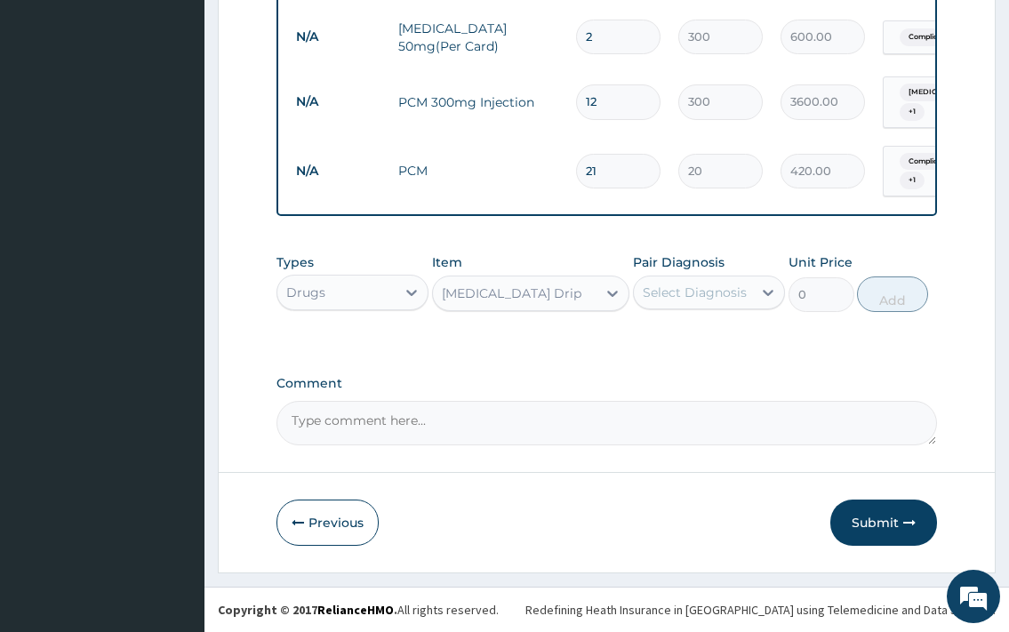
type input "1000"
click at [742, 285] on div "Select Diagnosis" at bounding box center [695, 293] width 104 height 18
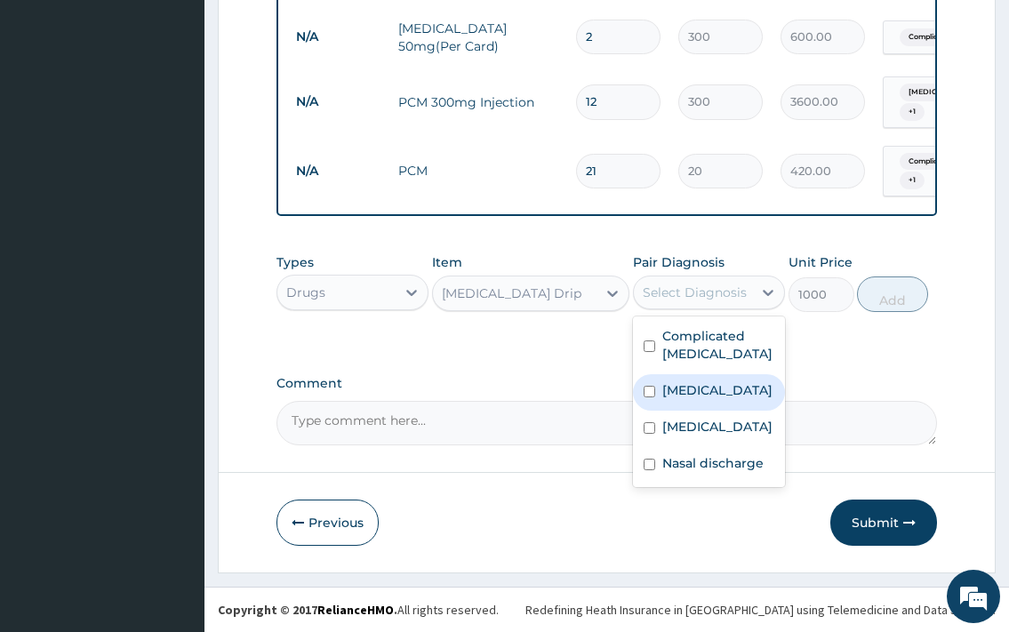
click at [736, 383] on label "Typhoid fever" at bounding box center [718, 391] width 110 height 18
checkbox input "true"
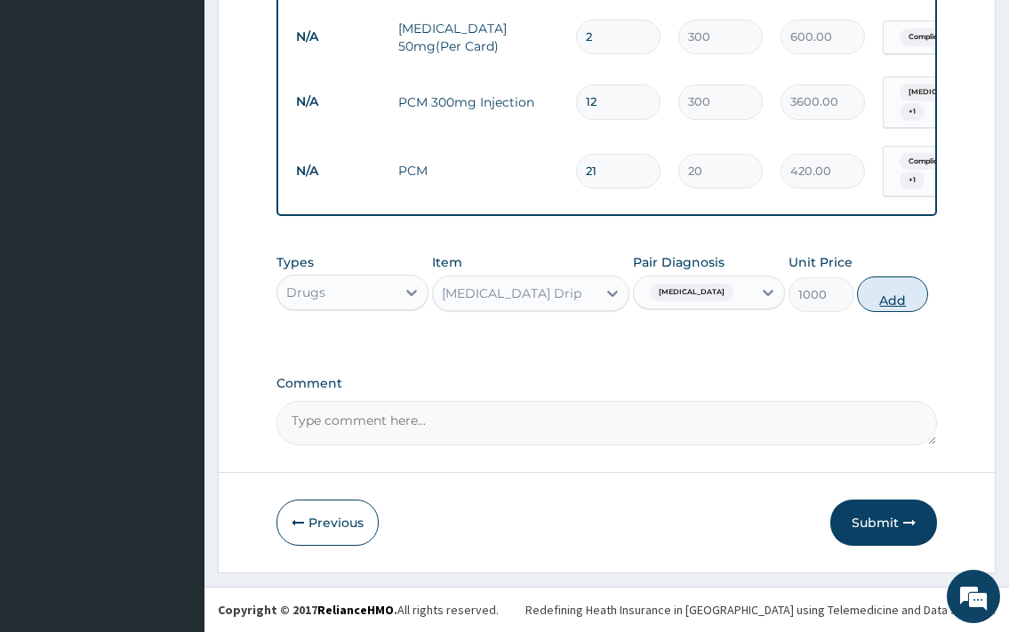
click at [871, 310] on button "Add" at bounding box center [892, 295] width 71 height 36
type input "0"
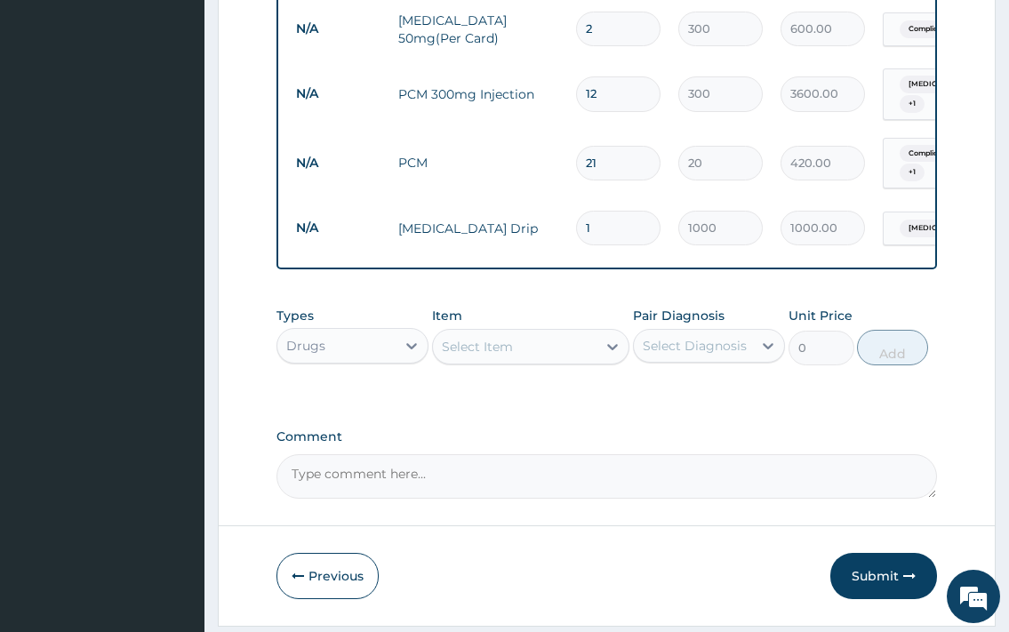
scroll to position [0, 223]
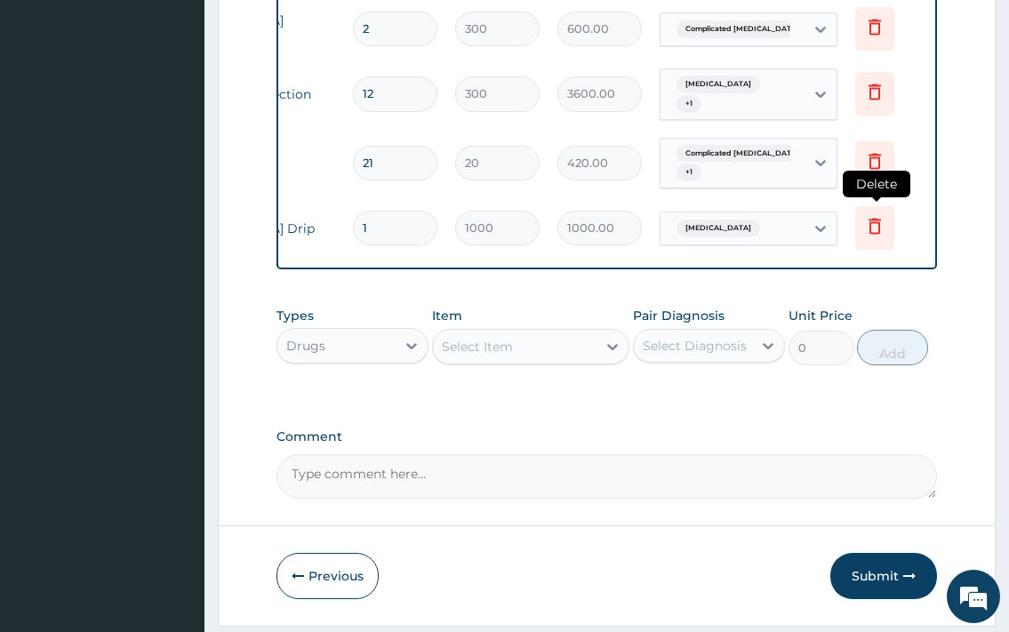
click at [860, 210] on icon at bounding box center [875, 228] width 39 height 44
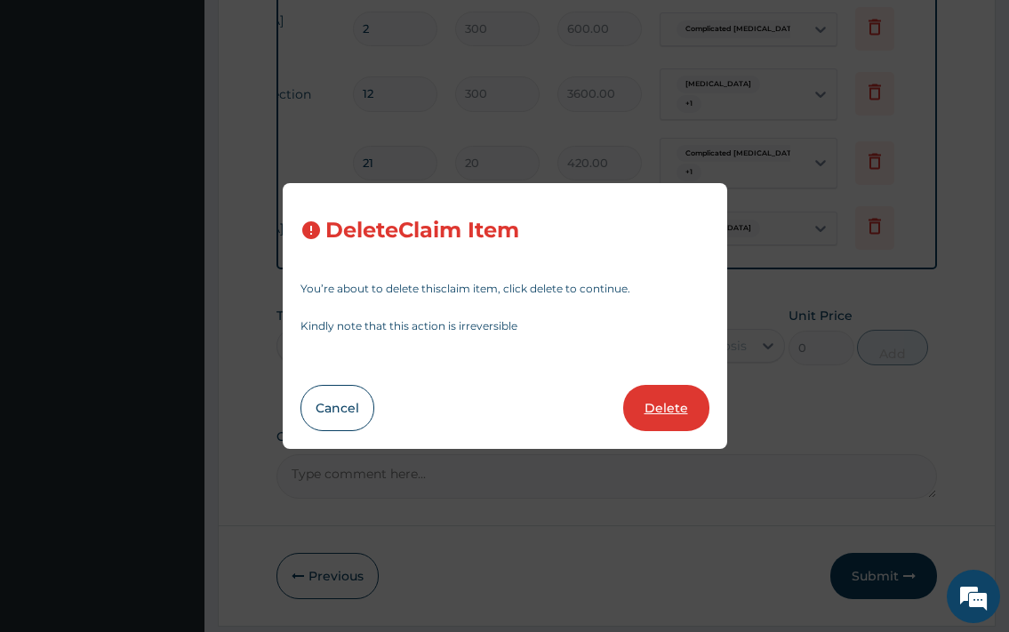
click at [639, 414] on button "Delete" at bounding box center [666, 408] width 86 height 46
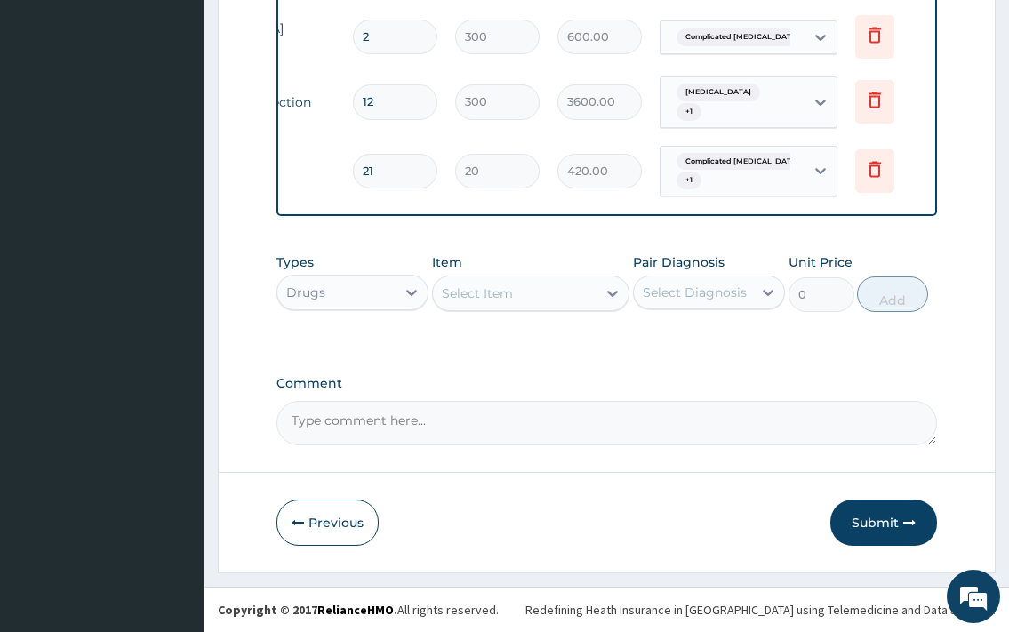
scroll to position [0, 0]
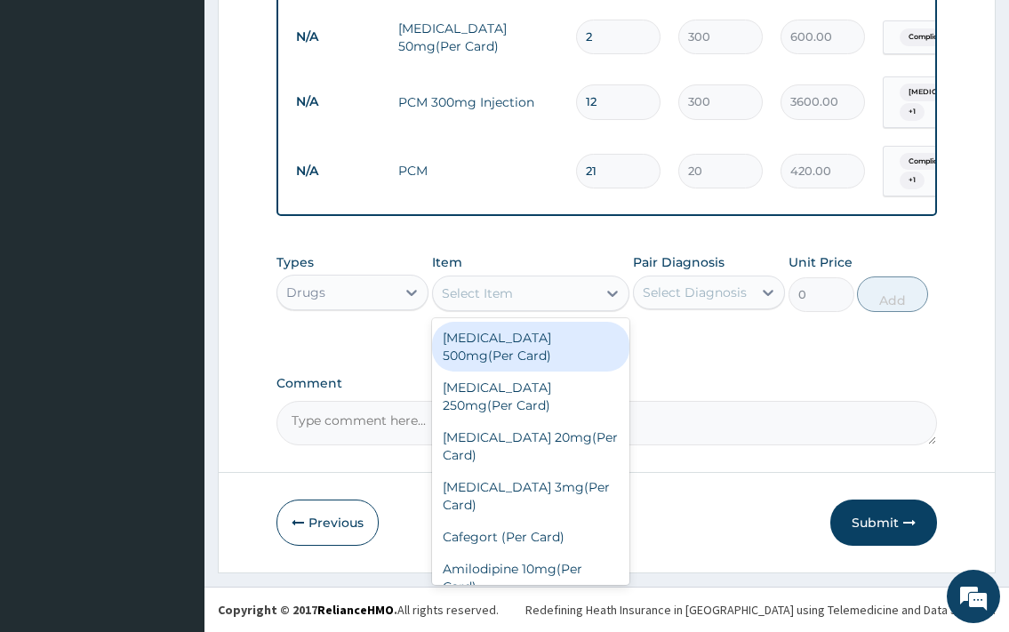
click at [479, 295] on div "Select Item" at bounding box center [477, 294] width 71 height 18
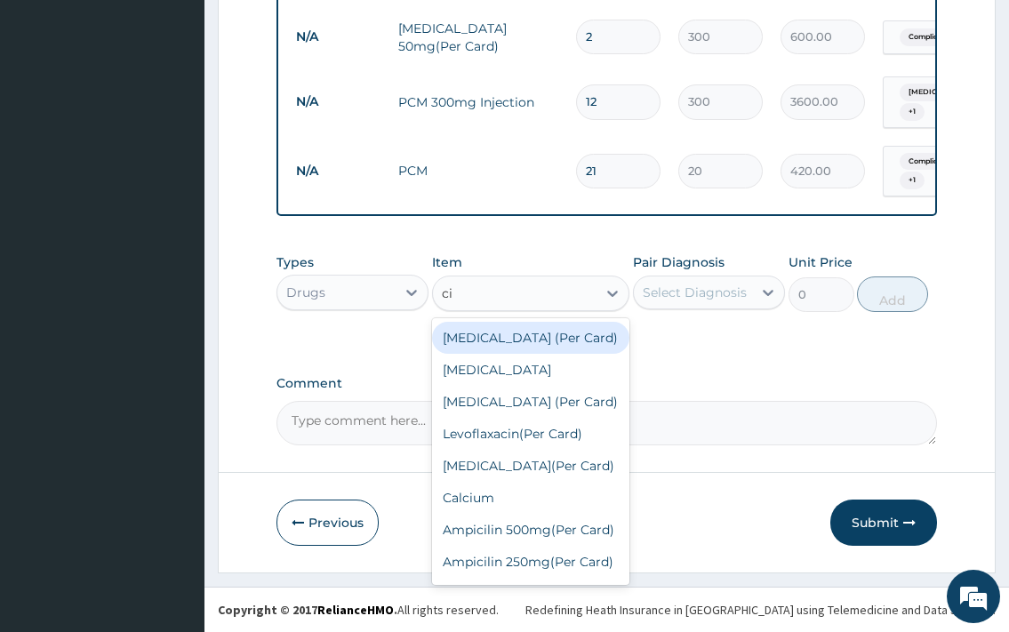
type input "cip"
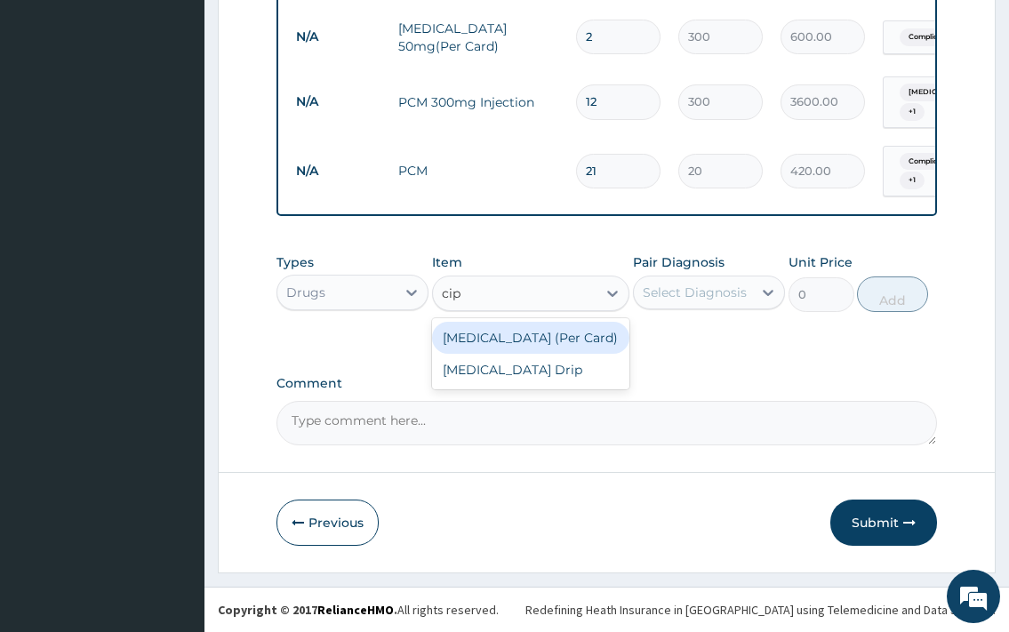
click at [510, 334] on div "Cipro (Per Card)" at bounding box center [531, 338] width 198 height 32
type input "1000"
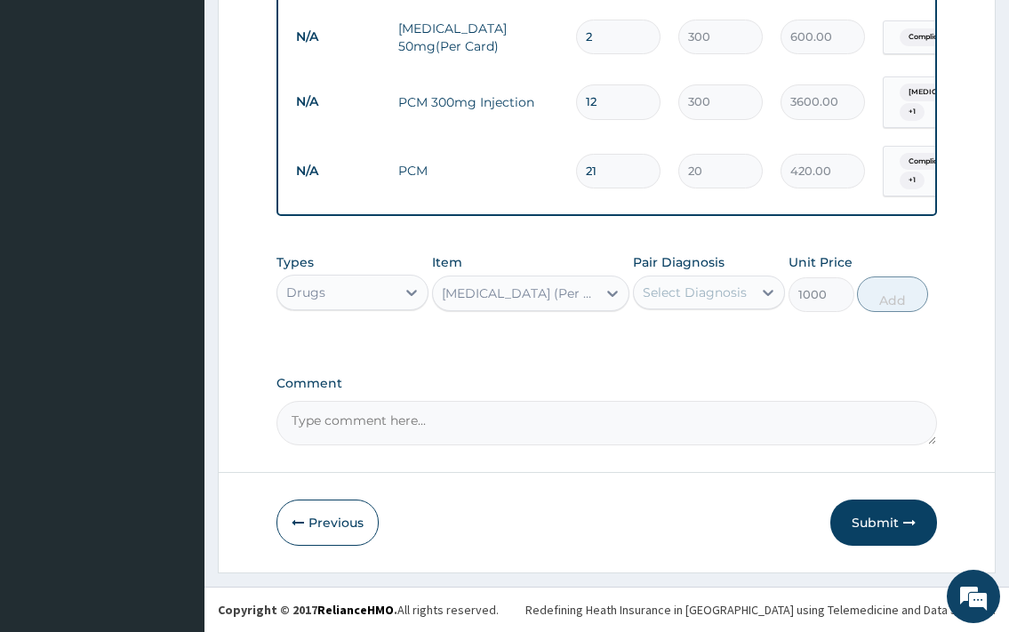
click at [693, 284] on div "Select Diagnosis" at bounding box center [695, 293] width 104 height 18
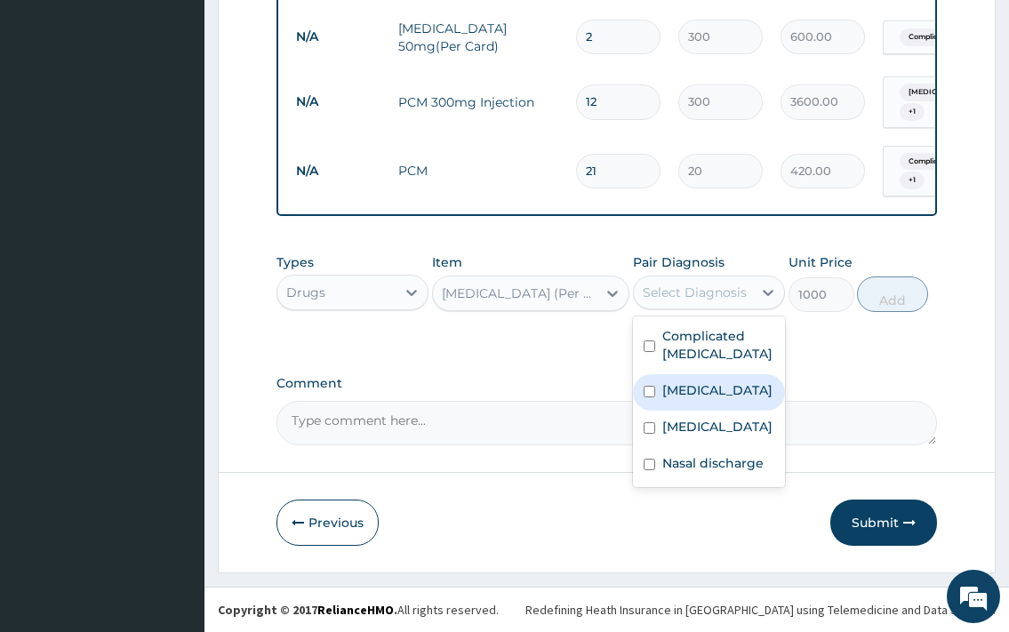
click at [723, 392] on label "Typhoid fever" at bounding box center [718, 391] width 110 height 18
checkbox input "true"
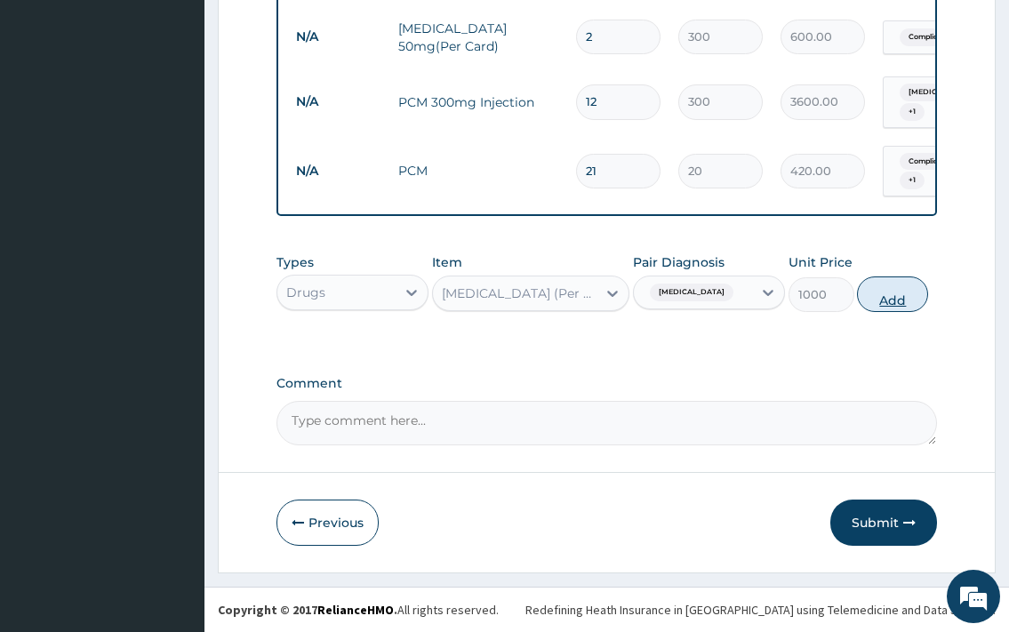
click at [889, 301] on button "Add" at bounding box center [892, 295] width 71 height 36
type input "0"
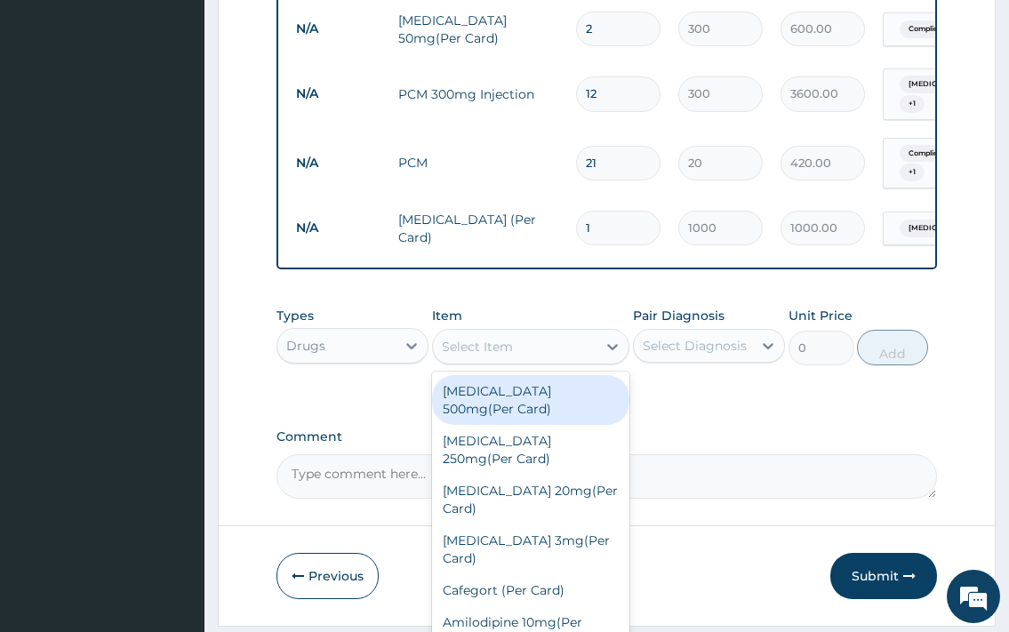
click at [498, 356] on div "Select Item" at bounding box center [477, 347] width 71 height 18
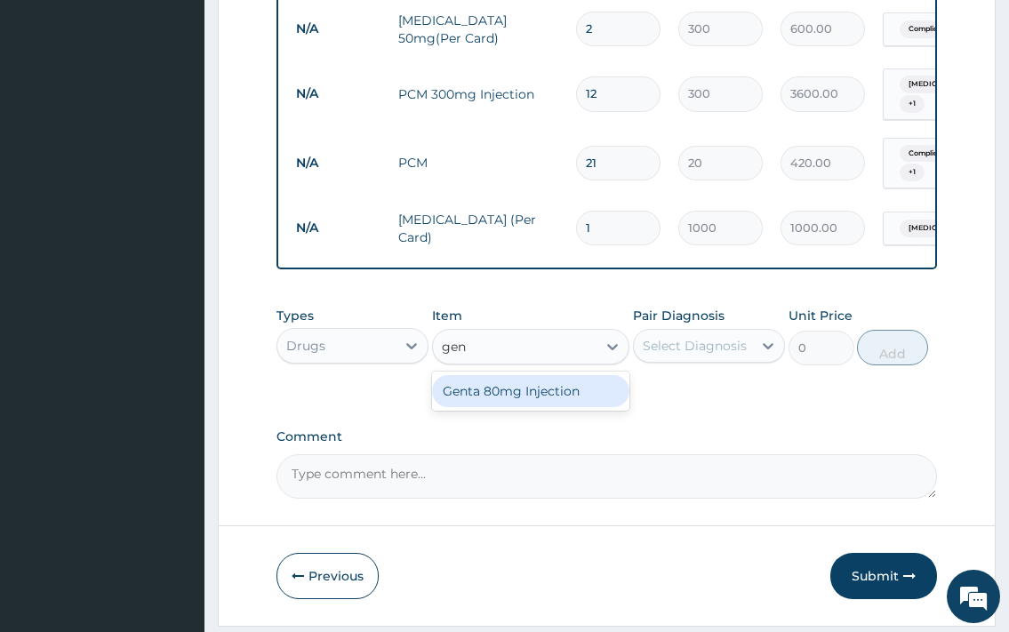
type input "gent"
drag, startPoint x: 509, startPoint y: 410, endPoint x: 648, endPoint y: 357, distance: 149.2
click at [510, 407] on div "Genta 80mg Injection" at bounding box center [531, 391] width 198 height 32
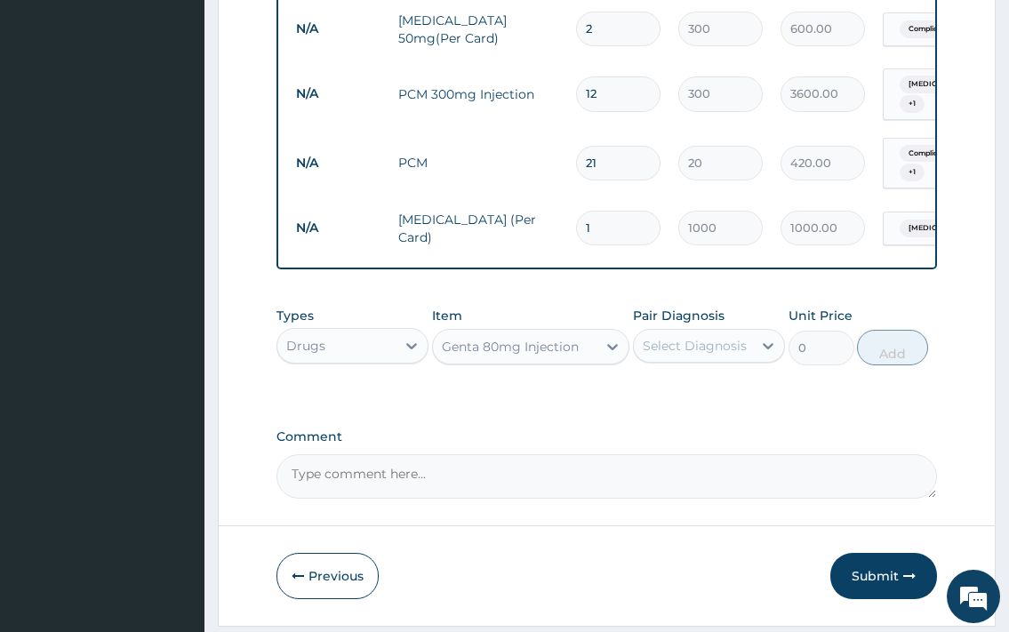
type input "200"
click at [700, 344] on div "Select Diagnosis" at bounding box center [693, 346] width 118 height 28
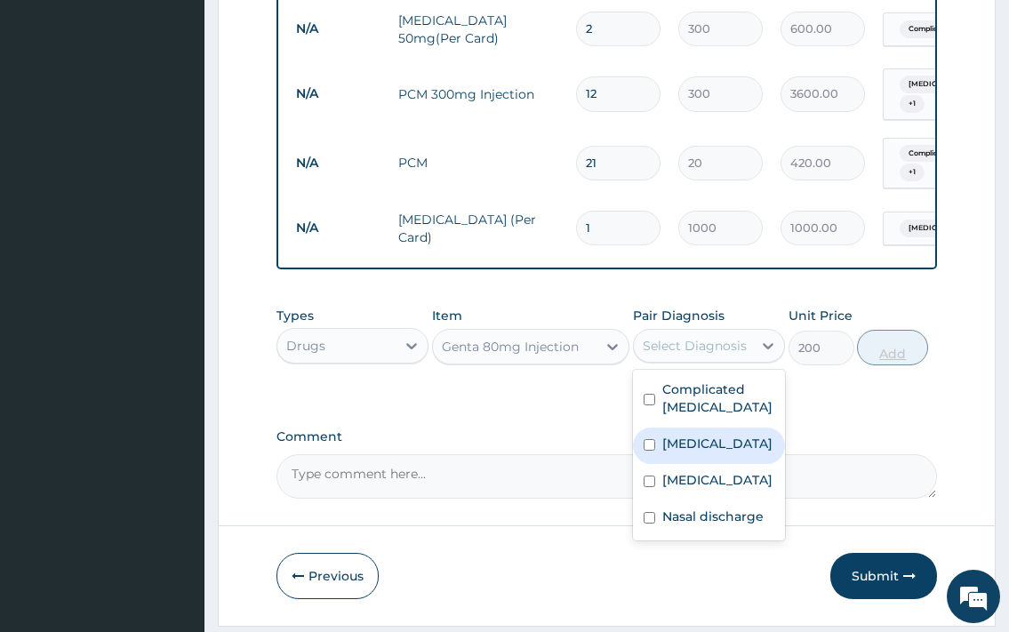
drag, startPoint x: 743, startPoint y: 463, endPoint x: 903, endPoint y: 357, distance: 191.2
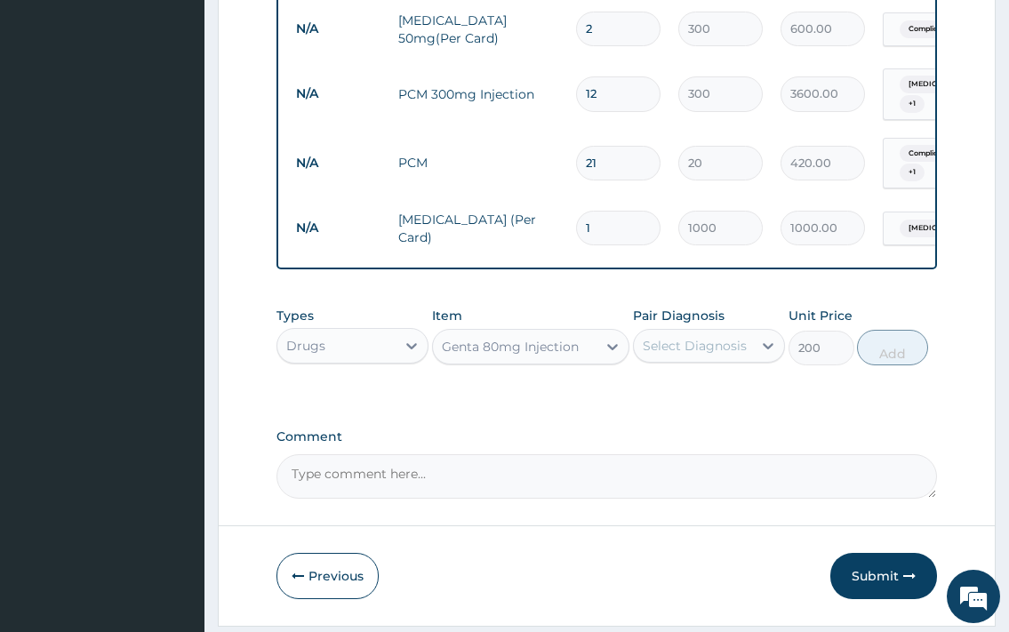
click at [742, 353] on div "Select Diagnosis" at bounding box center [695, 346] width 104 height 18
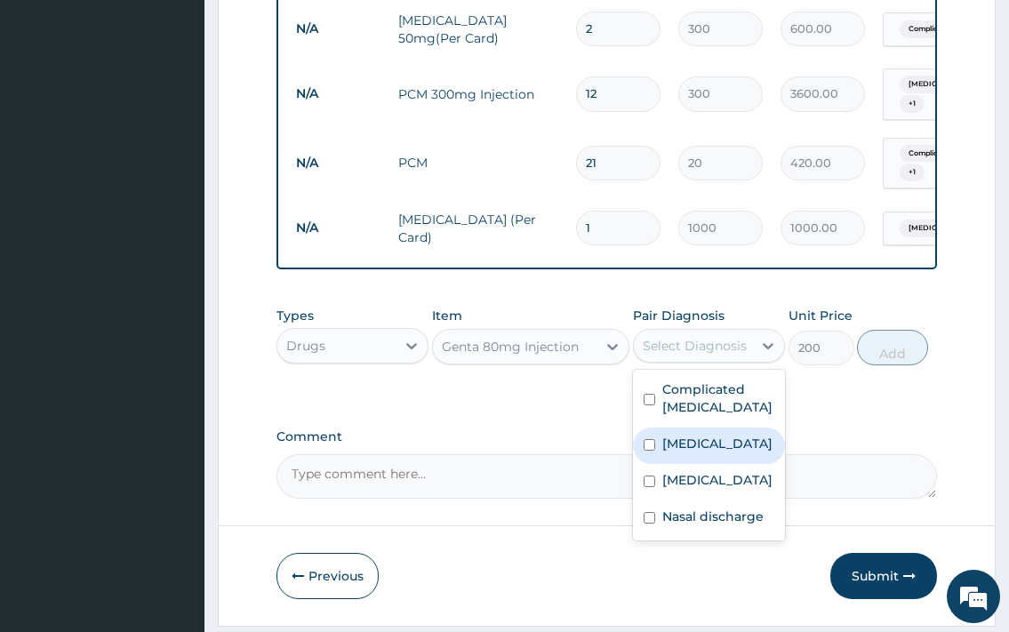
click at [694, 453] on label "Typhoid fever" at bounding box center [718, 444] width 110 height 18
checkbox input "true"
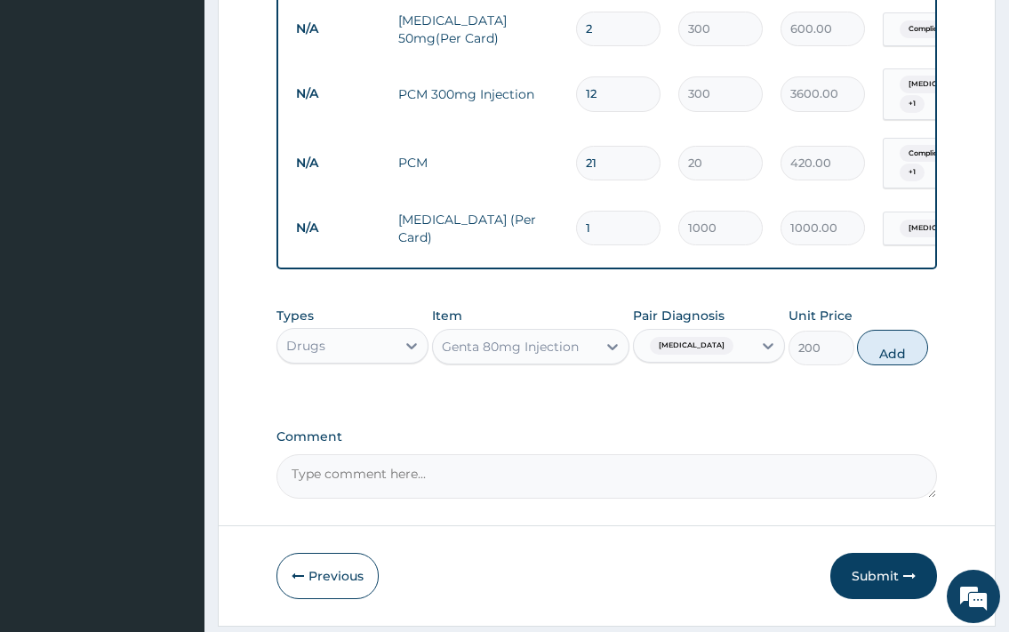
drag, startPoint x: 897, startPoint y: 349, endPoint x: 815, endPoint y: 351, distance: 82.7
click at [897, 348] on button "Add" at bounding box center [892, 348] width 71 height 36
type input "0"
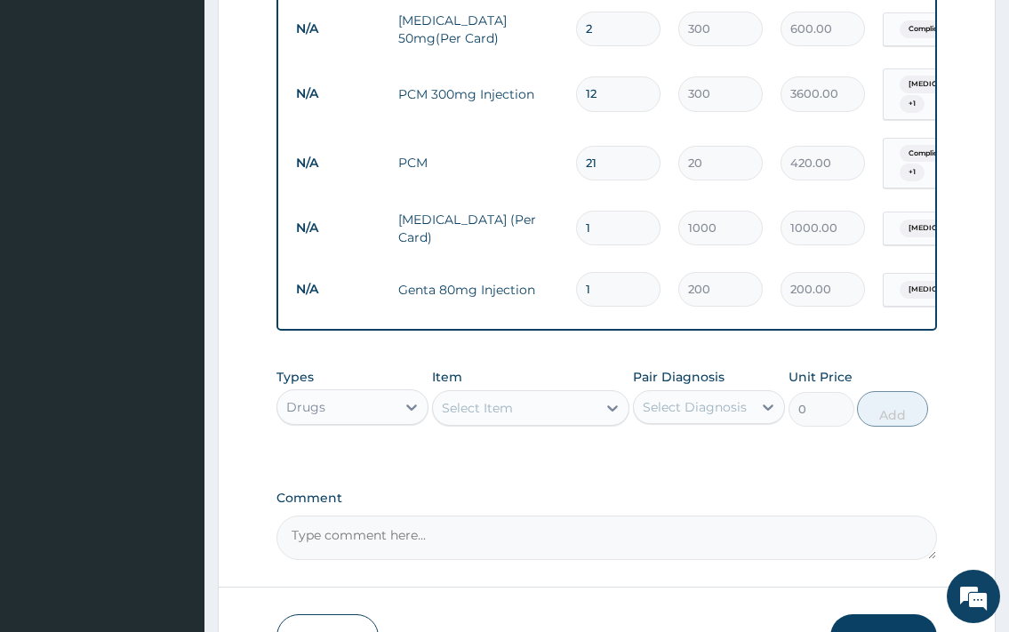
type input "10"
type input "2000.00"
type input "10"
click at [562, 419] on div "Select Item" at bounding box center [515, 408] width 165 height 28
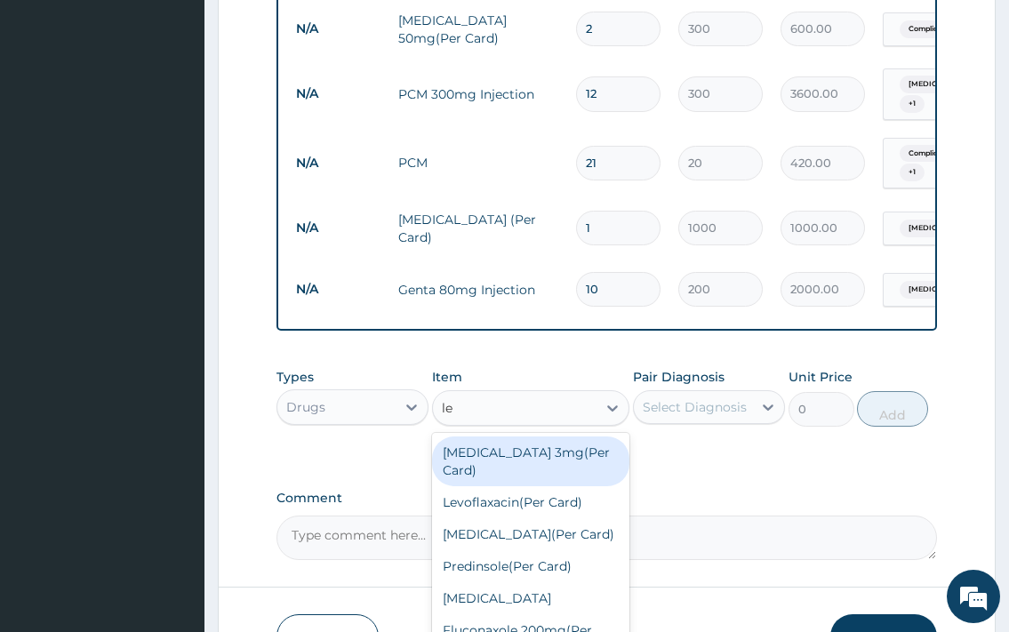
type input "lev"
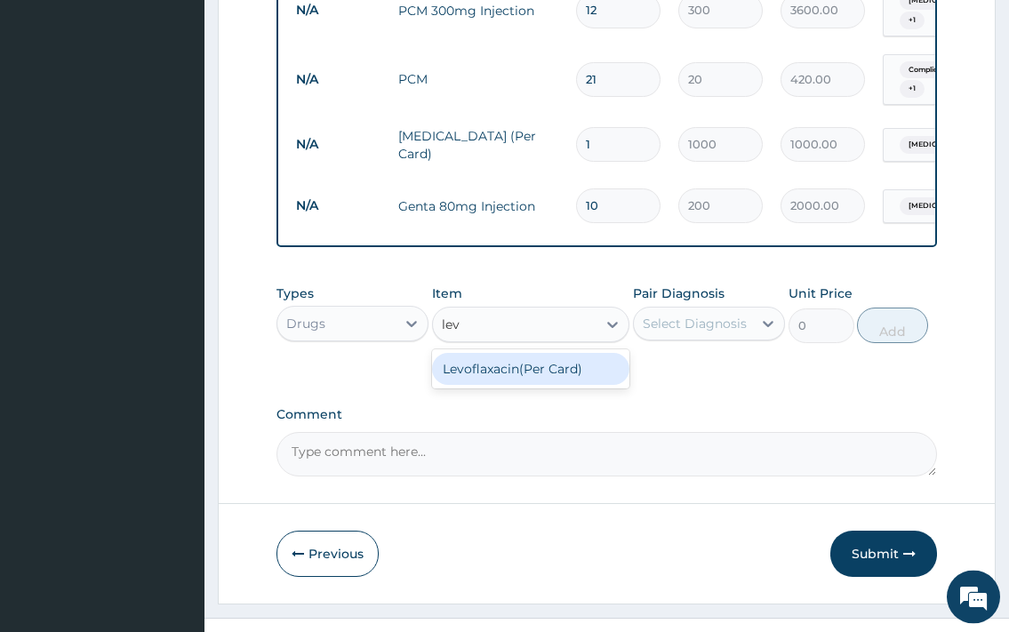
scroll to position [1516, 0]
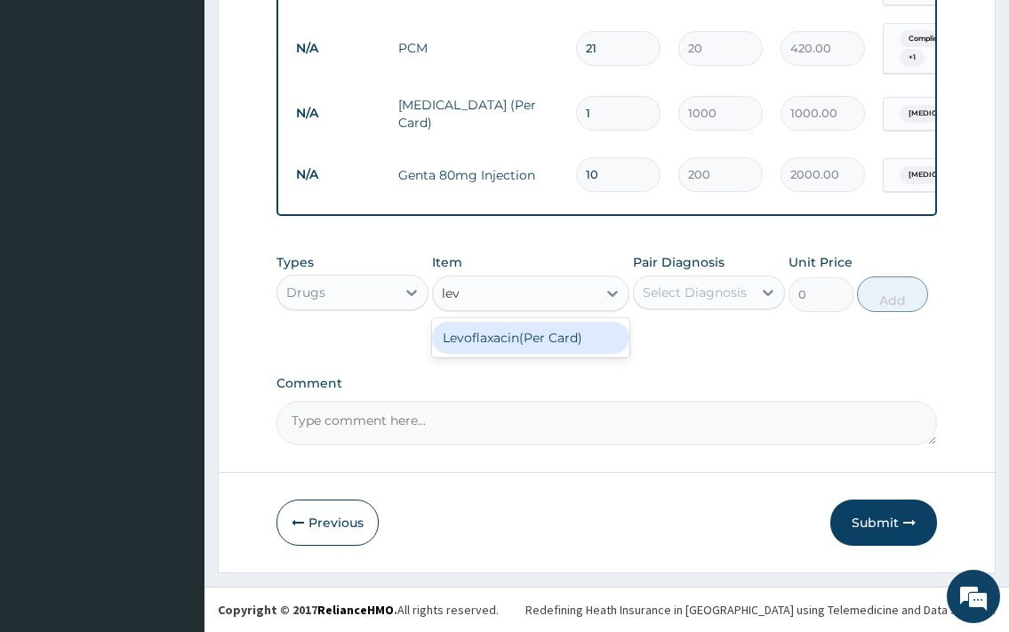
click at [585, 341] on div "Levoflaxacin(Per Card)" at bounding box center [531, 338] width 198 height 32
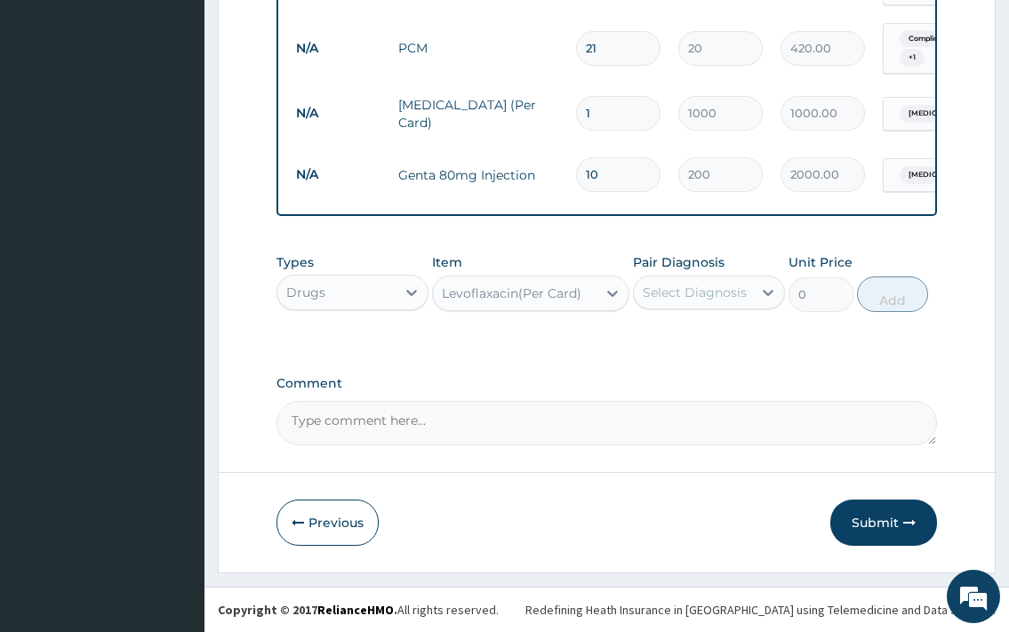
type input "1500"
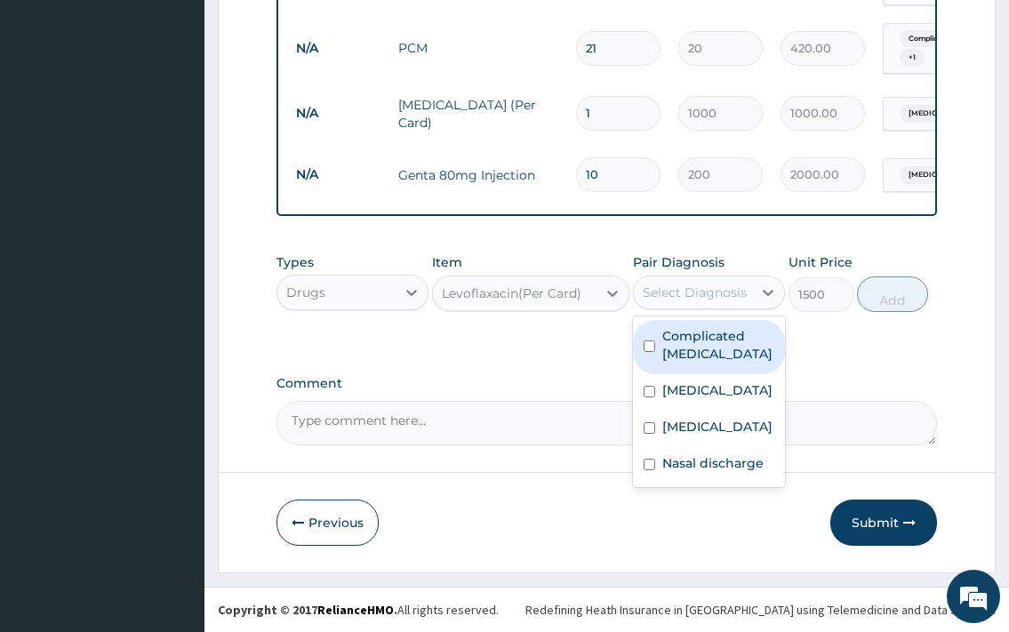
click at [676, 293] on div "Select Diagnosis" at bounding box center [695, 293] width 104 height 18
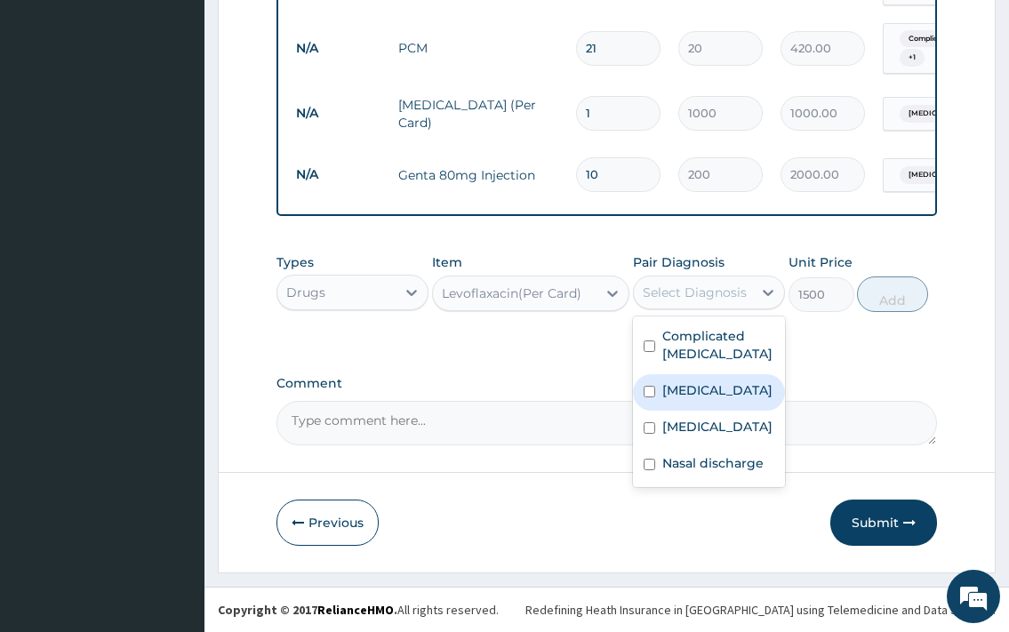
click at [704, 401] on div "Typhoid fever" at bounding box center [709, 392] width 152 height 36
checkbox input "true"
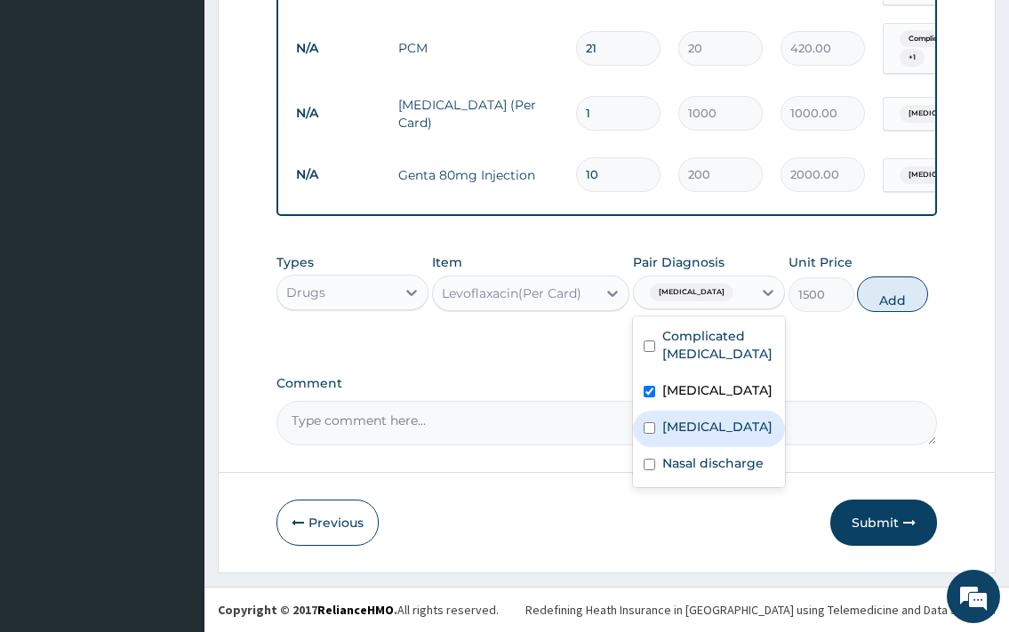
click at [703, 436] on label "Upper respiratory infection" at bounding box center [718, 427] width 110 height 18
checkbox input "true"
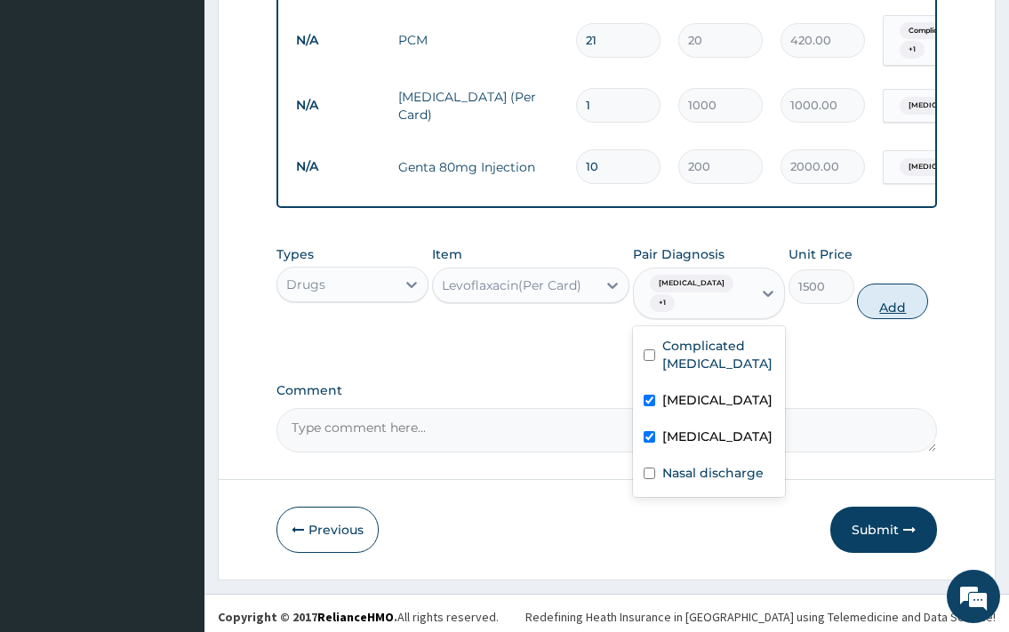
click at [881, 317] on button "Add" at bounding box center [892, 302] width 71 height 36
type input "0"
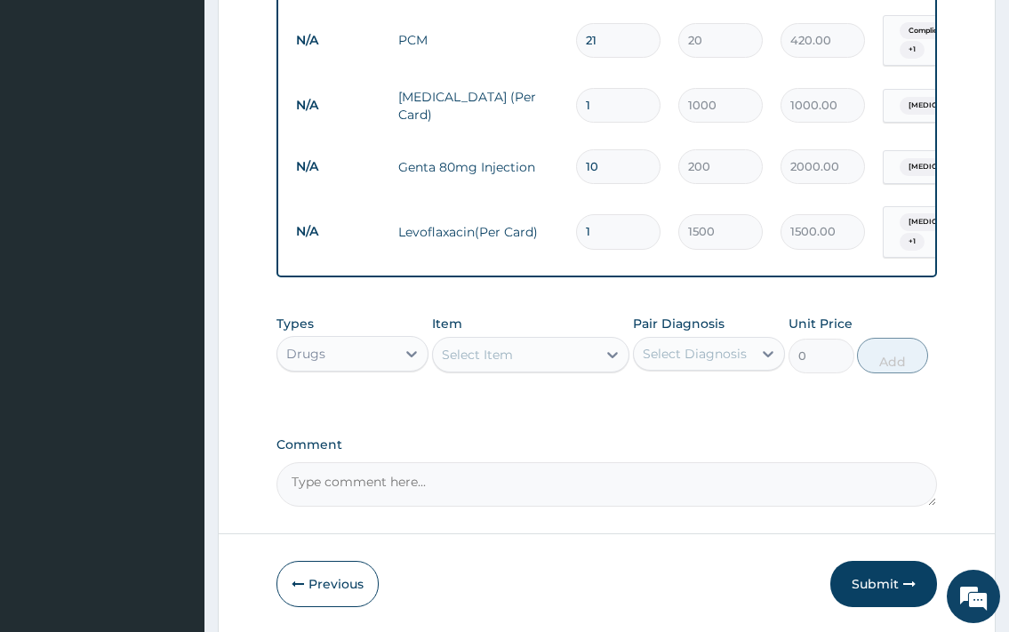
click at [596, 358] on div "Select Item" at bounding box center [515, 355] width 165 height 28
type input "pred"
click at [582, 388] on div "Predinsole(Per Card)" at bounding box center [531, 399] width 198 height 32
type input "500"
click at [655, 355] on div "Select Diagnosis" at bounding box center [695, 354] width 104 height 18
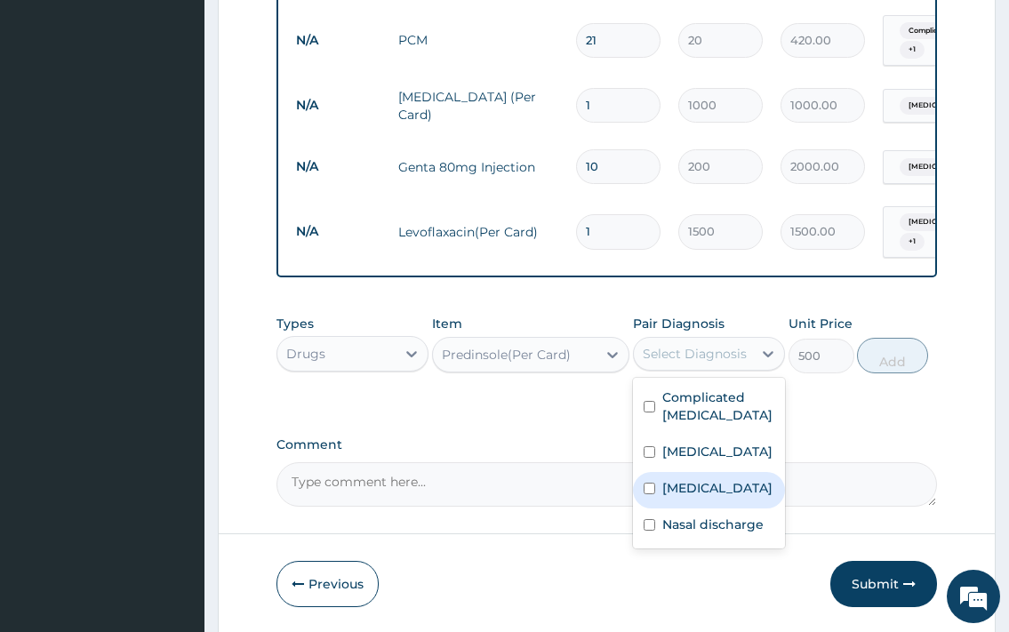
click at [725, 497] on label "Upper respiratory infection" at bounding box center [718, 488] width 110 height 18
checkbox input "true"
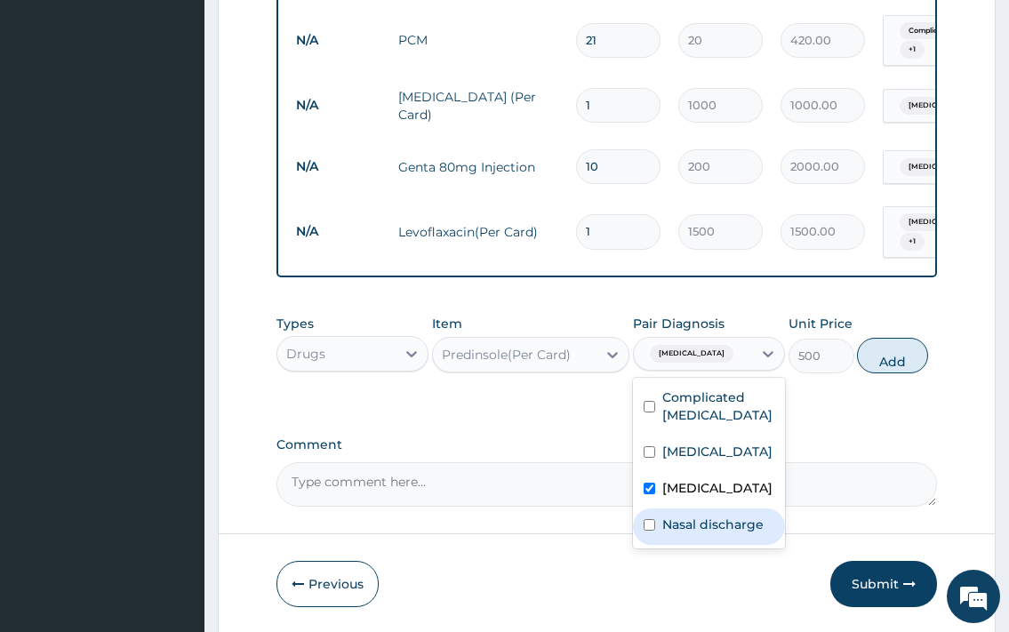
click at [713, 545] on div "Nasal discharge" at bounding box center [709, 527] width 152 height 36
checkbox input "true"
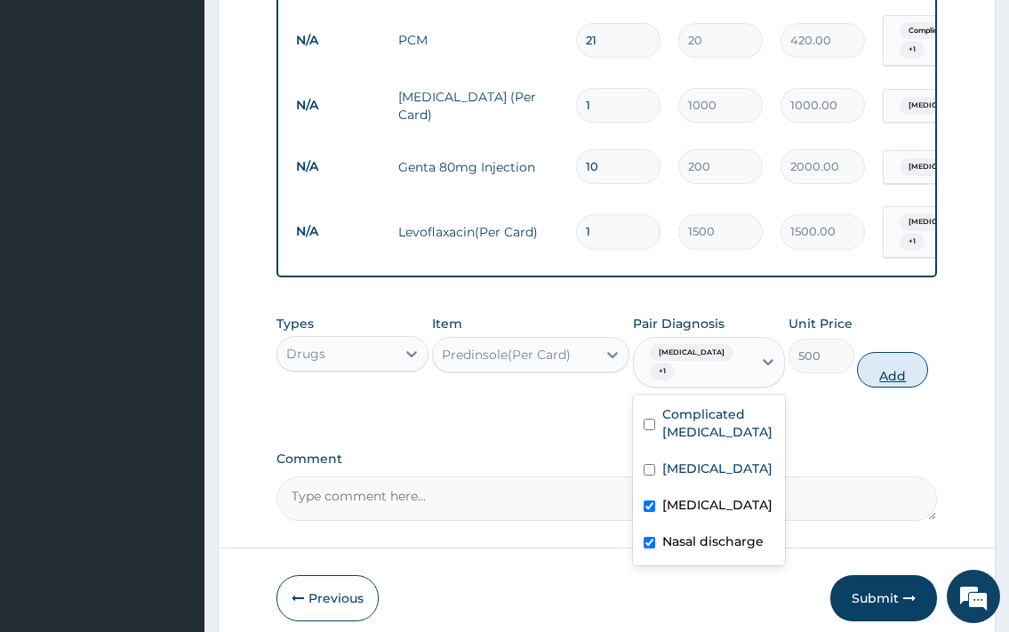
click at [889, 364] on button "Add" at bounding box center [892, 370] width 71 height 36
type input "0"
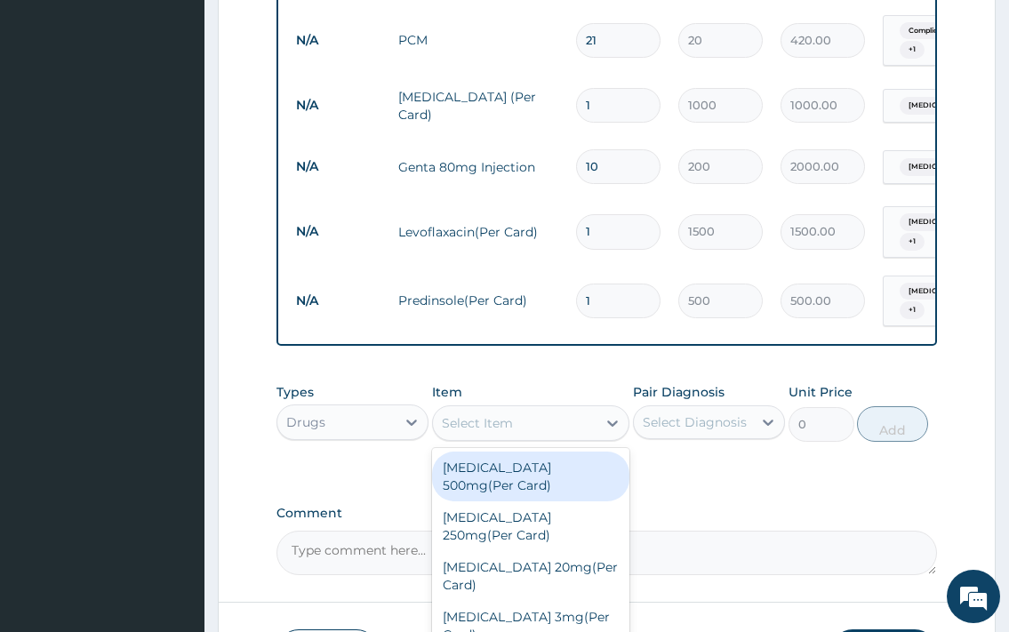
click at [547, 431] on div "Select Item" at bounding box center [515, 423] width 165 height 28
type input "lor"
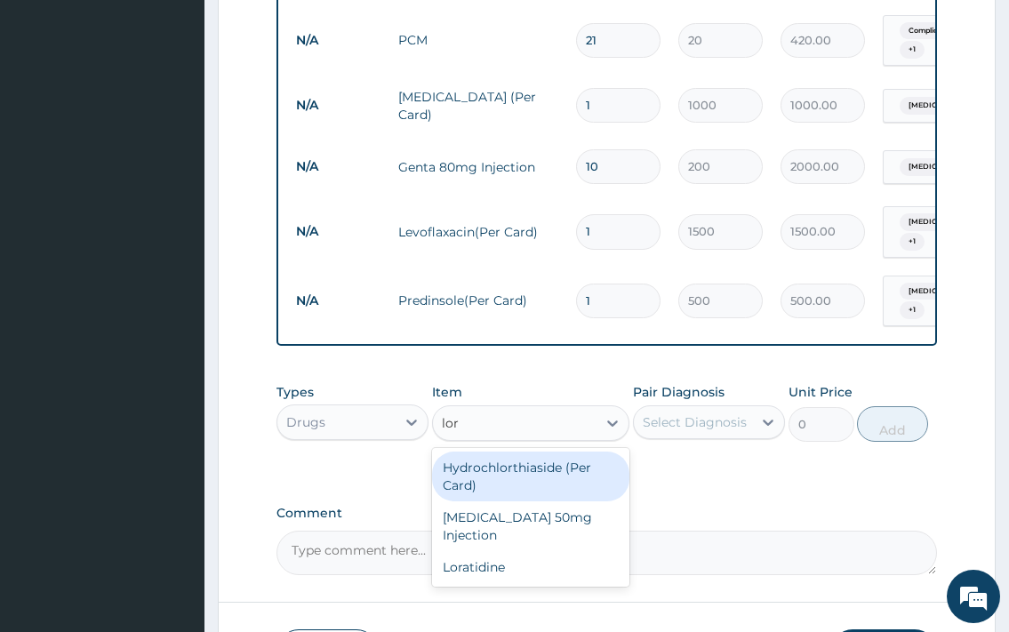
scroll to position [1646, 0]
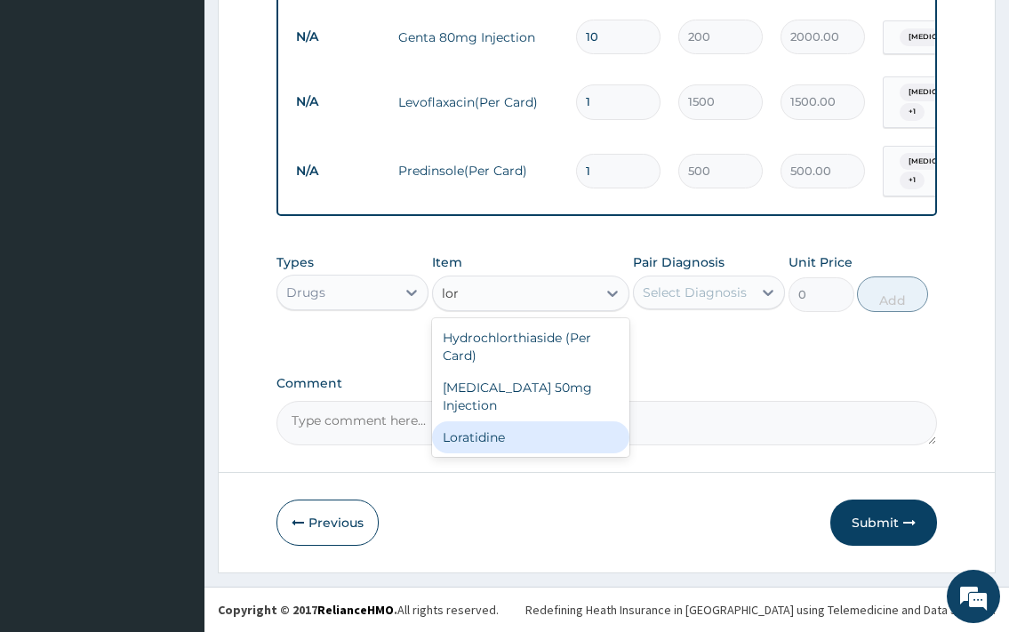
click at [514, 436] on div "Loratidine" at bounding box center [531, 438] width 198 height 32
type input "100"
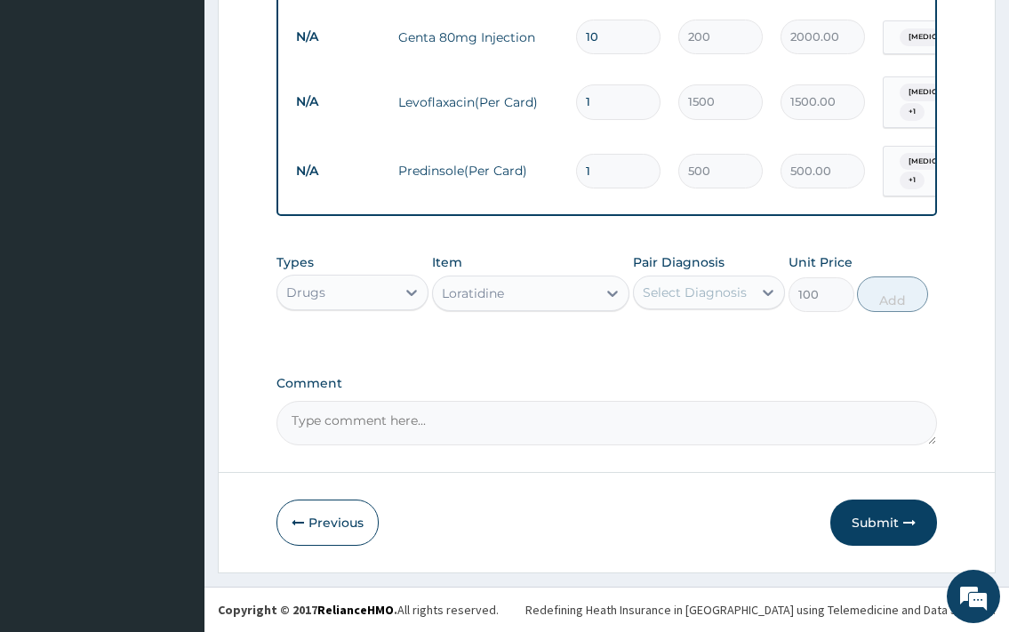
click at [704, 291] on div "Select Diagnosis" at bounding box center [695, 293] width 104 height 18
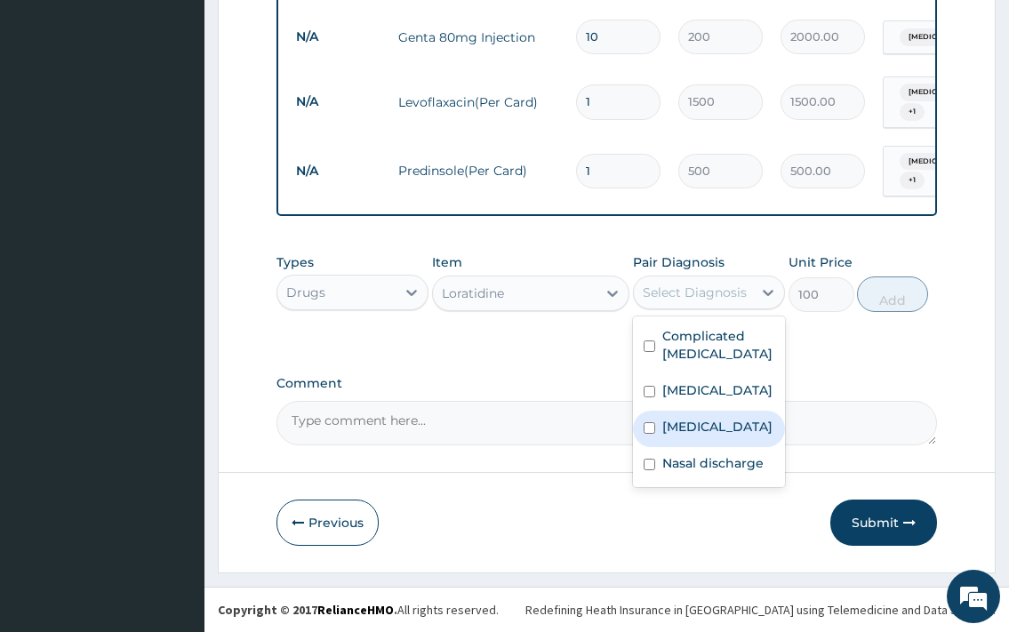
click at [671, 467] on div "Nasal discharge" at bounding box center [709, 465] width 152 height 36
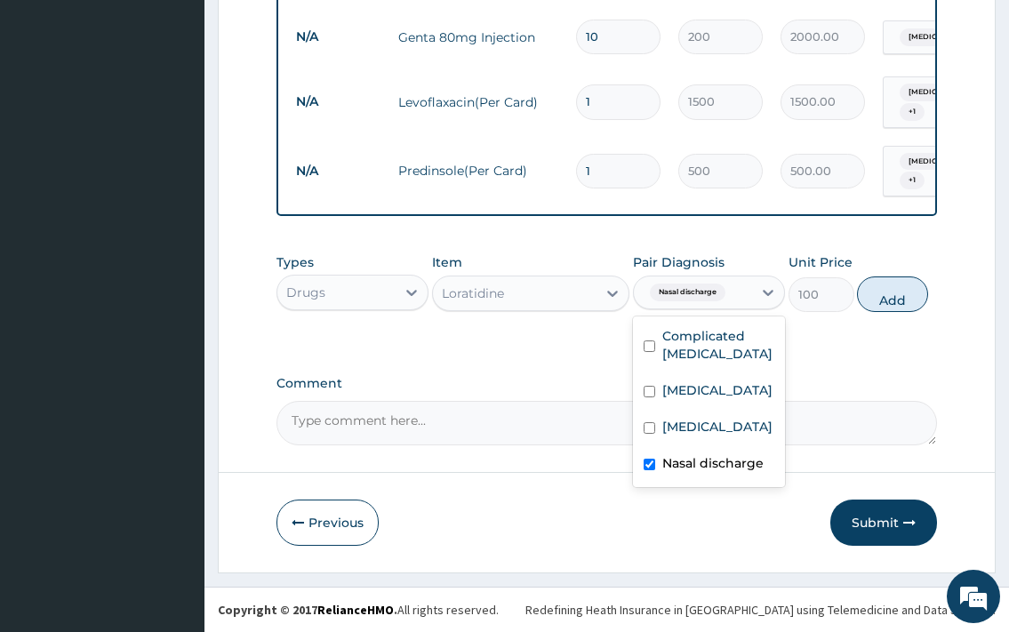
checkbox input "true"
drag, startPoint x: 680, startPoint y: 443, endPoint x: 747, endPoint y: 409, distance: 74.8
click at [681, 436] on label "Upper respiratory infection" at bounding box center [718, 427] width 110 height 18
checkbox input "true"
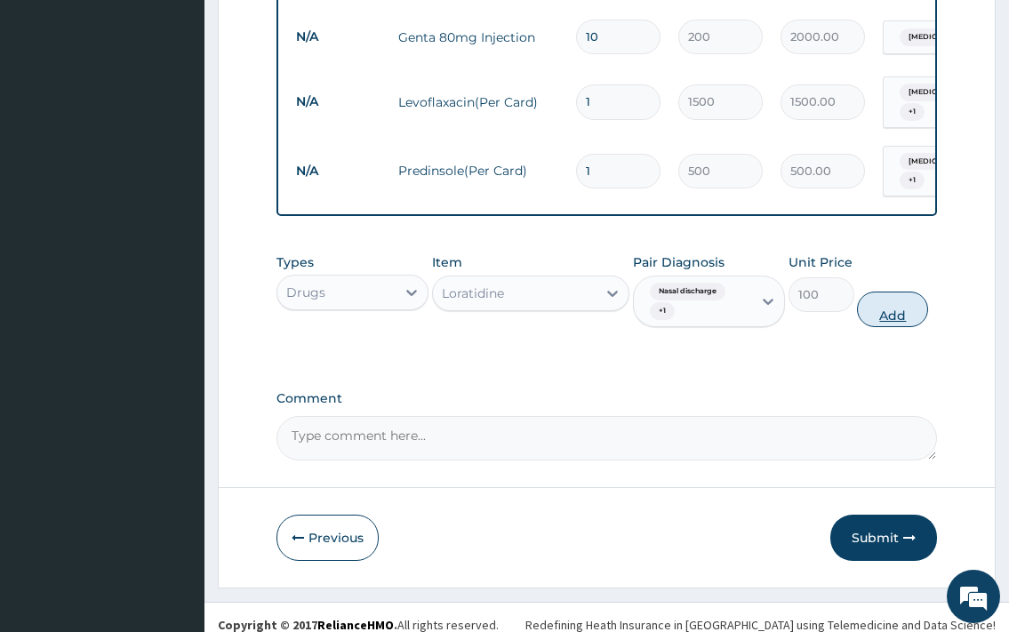
click at [888, 307] on button "Add" at bounding box center [892, 310] width 71 height 36
type input "0"
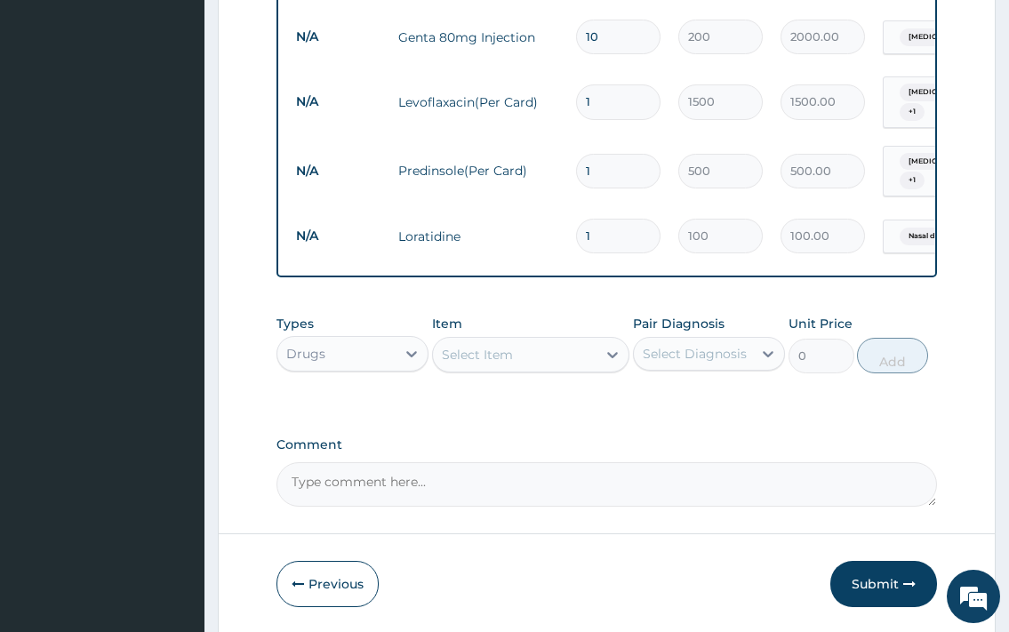
type input "10"
type input "1000.00"
type input "10"
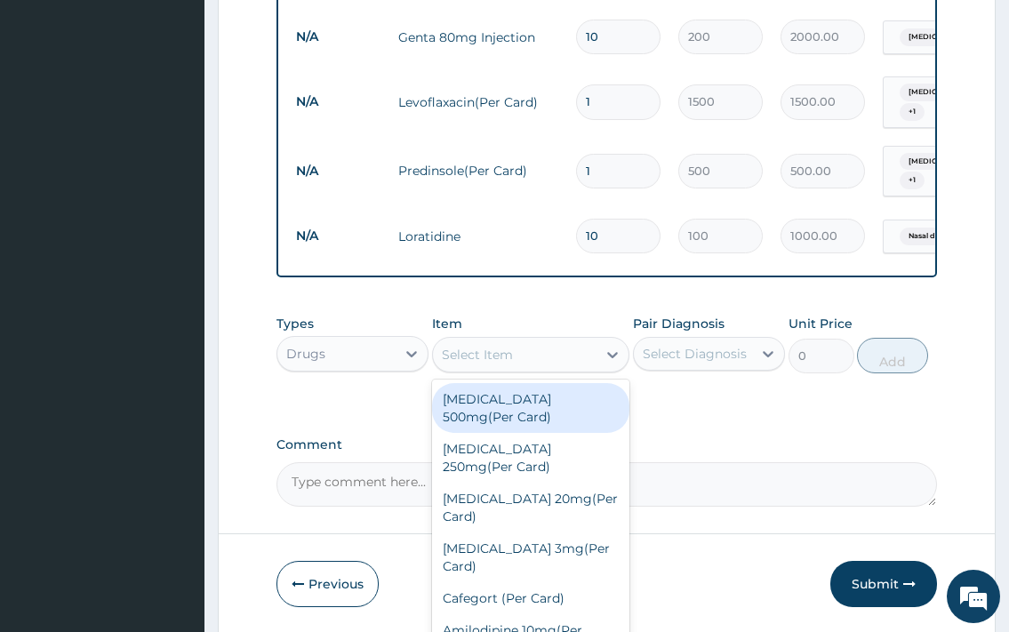
click at [503, 359] on div "Select Item" at bounding box center [477, 355] width 71 height 18
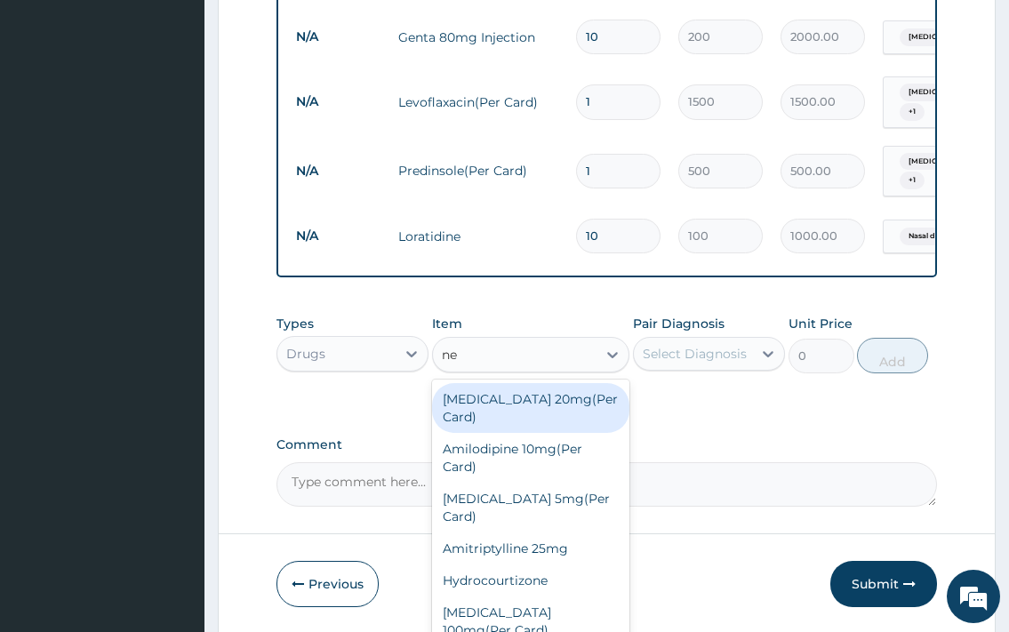
type input "nel"
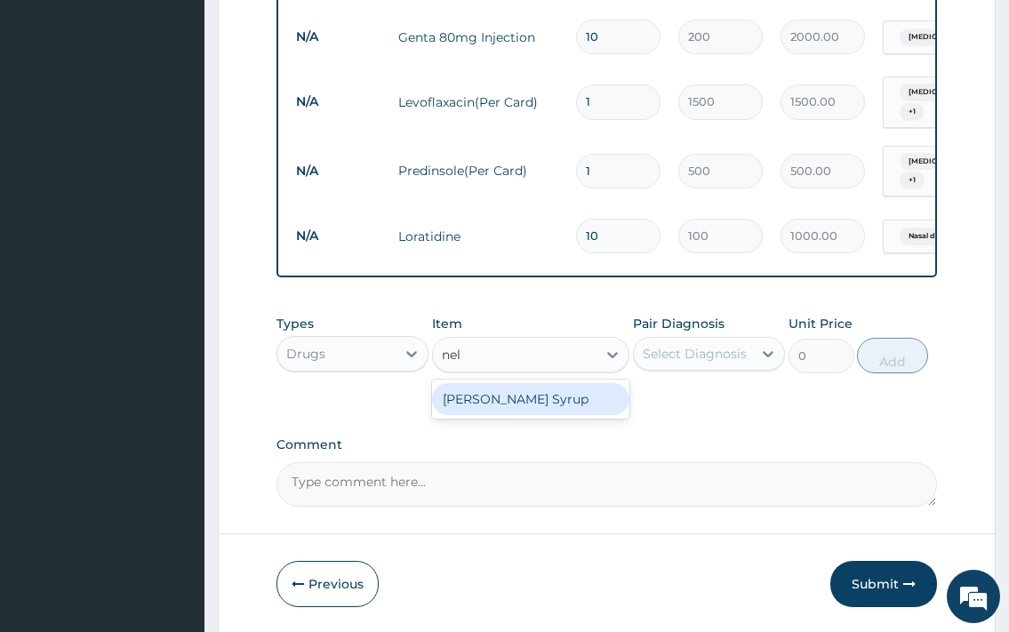
click at [491, 398] on div "Dr. Nelson Syrup" at bounding box center [531, 399] width 198 height 32
type input "1500"
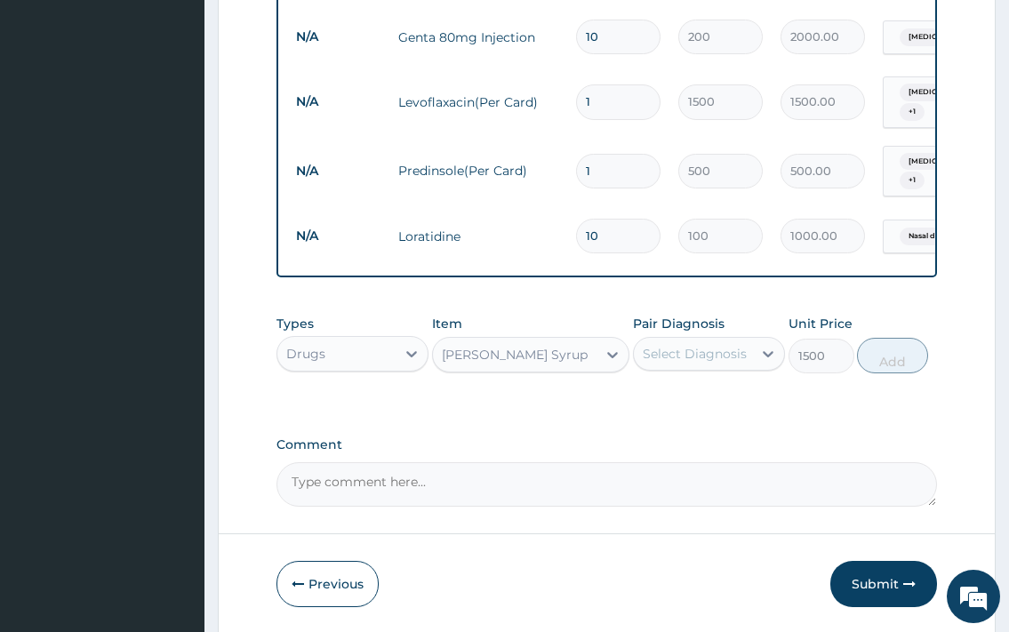
click at [687, 357] on div "Select Diagnosis" at bounding box center [695, 354] width 104 height 18
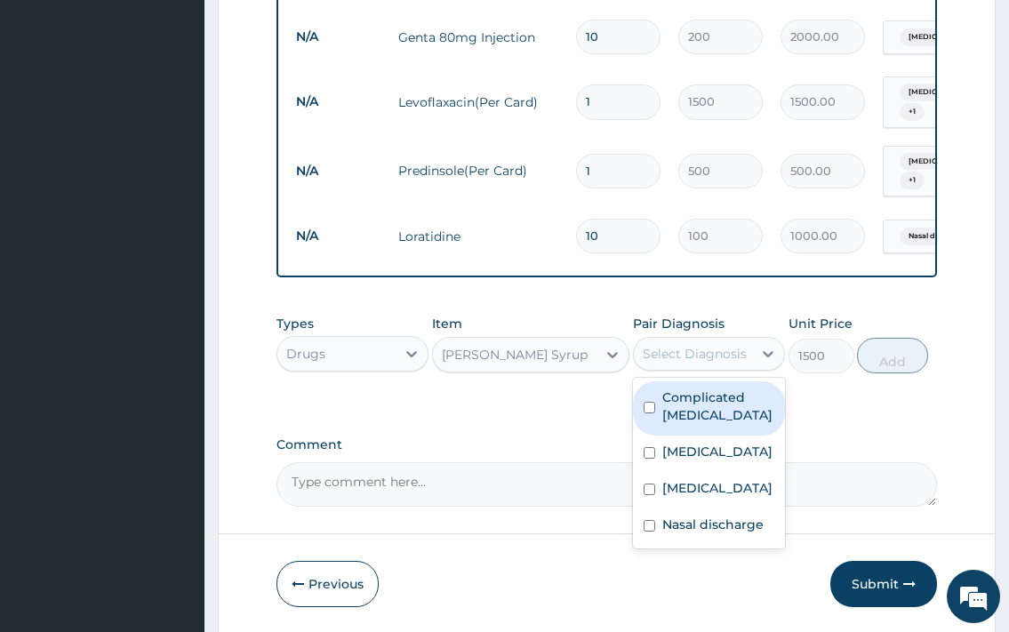
click at [697, 390] on label "Complicated malaria" at bounding box center [719, 407] width 112 height 36
checkbox input "true"
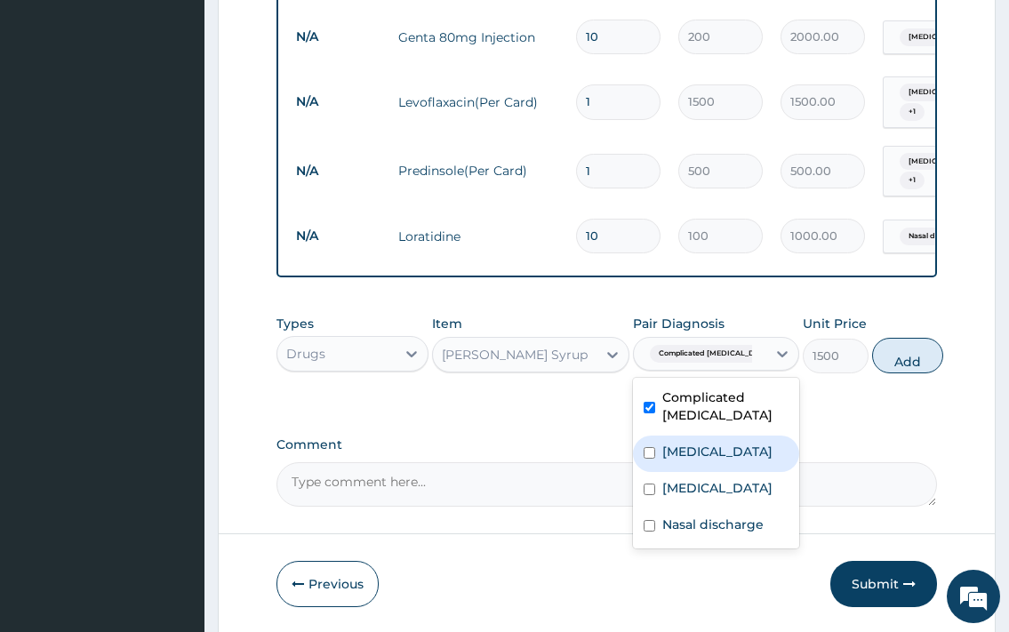
click at [684, 445] on label "Typhoid fever" at bounding box center [718, 452] width 110 height 18
checkbox input "true"
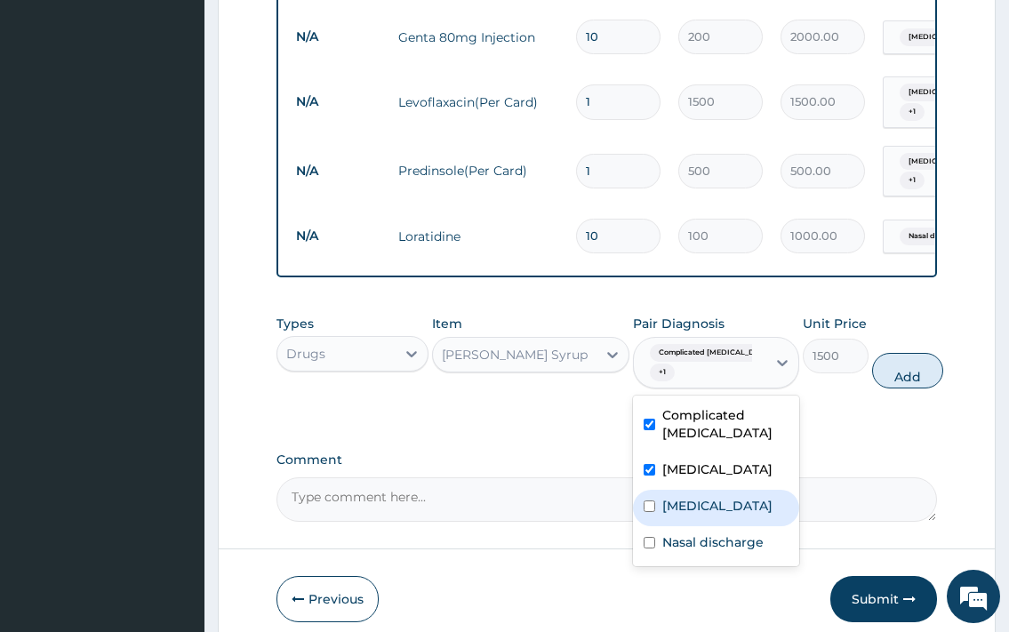
drag, startPoint x: 680, startPoint y: 498, endPoint x: 674, endPoint y: 574, distance: 76.7
click at [680, 503] on label "Upper respiratory infection" at bounding box center [718, 506] width 110 height 18
checkbox input "true"
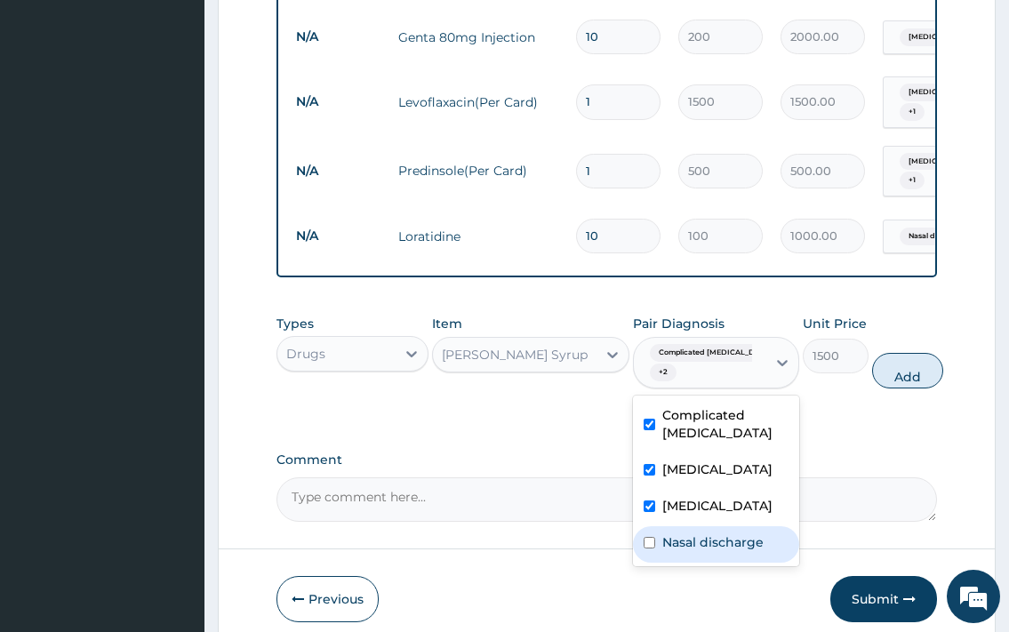
click at [674, 563] on div "Nasal discharge" at bounding box center [716, 544] width 166 height 36
checkbox input "true"
click at [882, 368] on button "Add" at bounding box center [907, 371] width 71 height 36
type input "0"
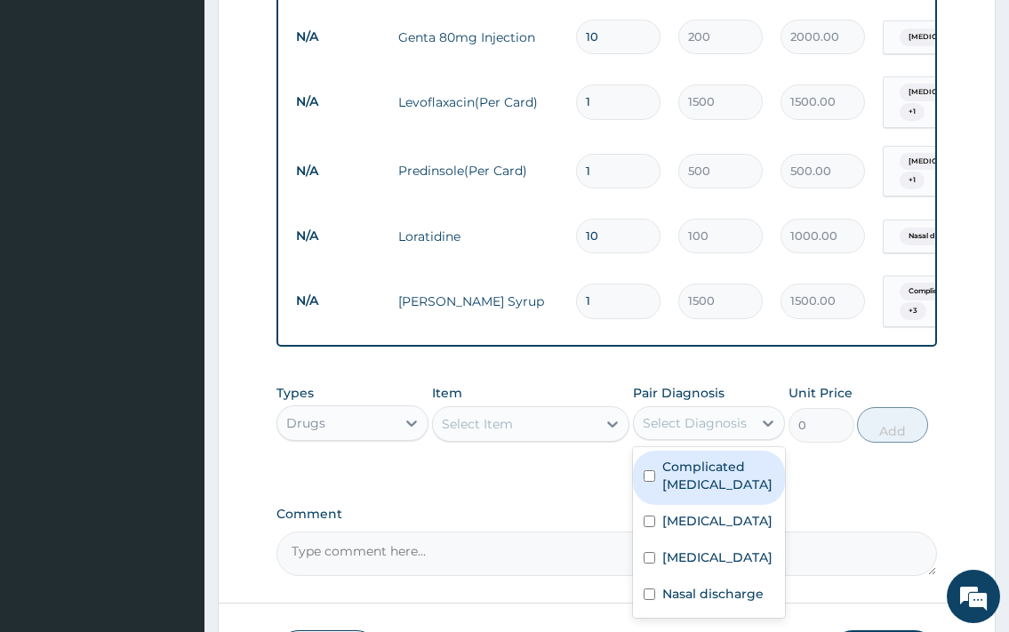
click at [729, 435] on div "Select Diagnosis" at bounding box center [693, 423] width 118 height 28
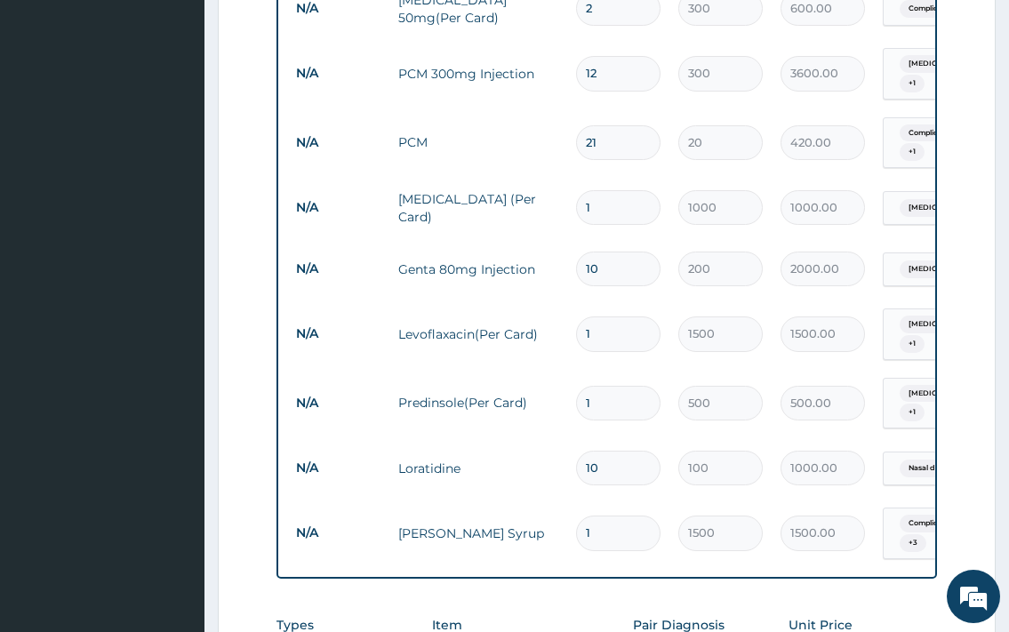
scroll to position [1686, 0]
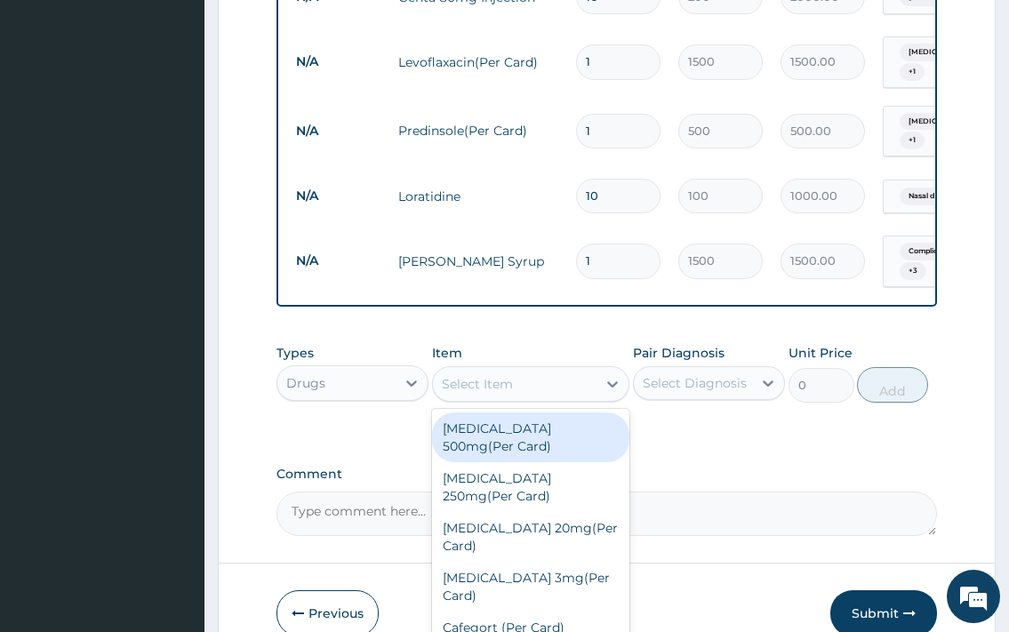
click at [546, 382] on div "Select Item" at bounding box center [515, 384] width 165 height 28
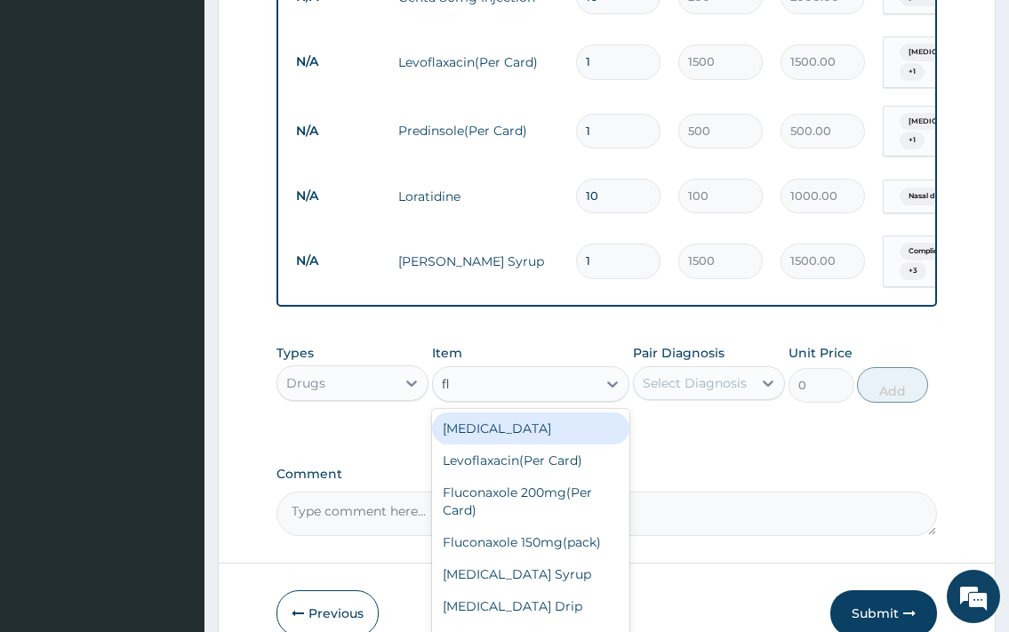
type input "fla"
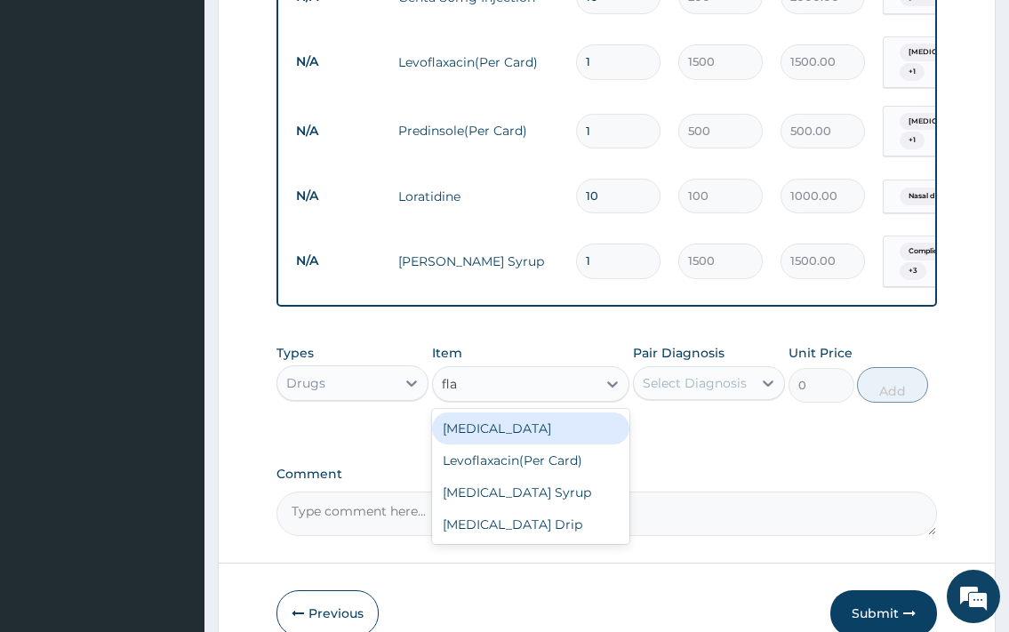
click at [479, 425] on div "flagyl" at bounding box center [531, 429] width 198 height 32
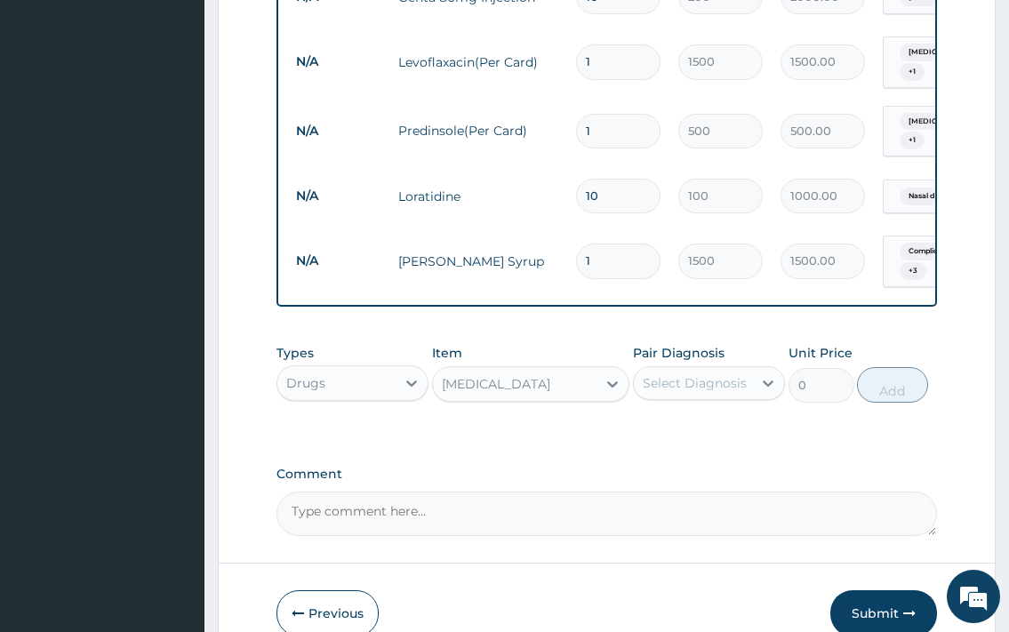
type input "20"
click at [696, 386] on div "Select Diagnosis" at bounding box center [695, 383] width 104 height 18
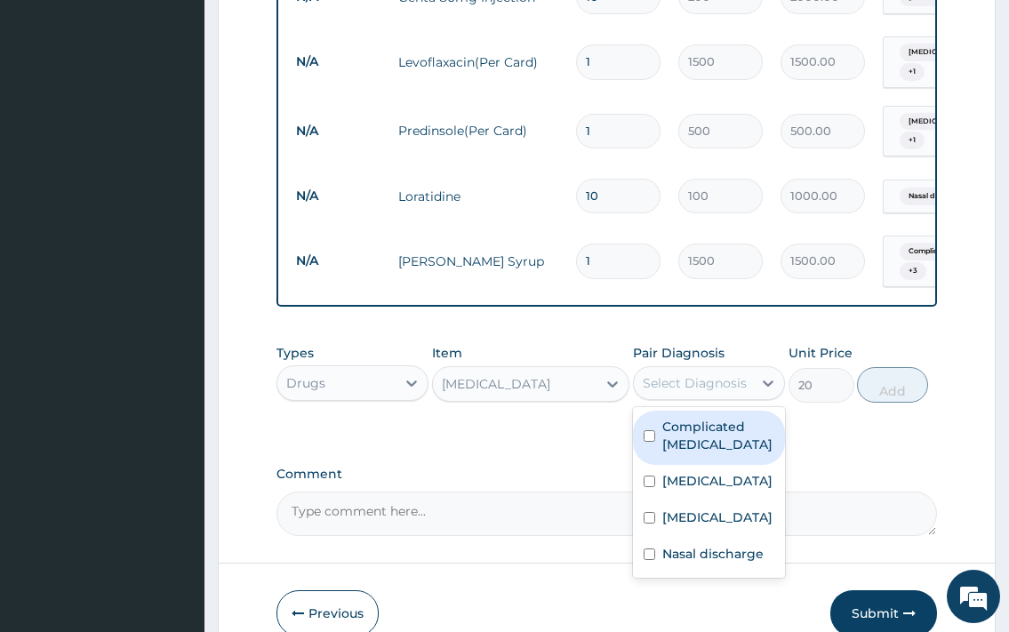
click at [688, 432] on label "Complicated malaria" at bounding box center [719, 436] width 112 height 36
checkbox input "true"
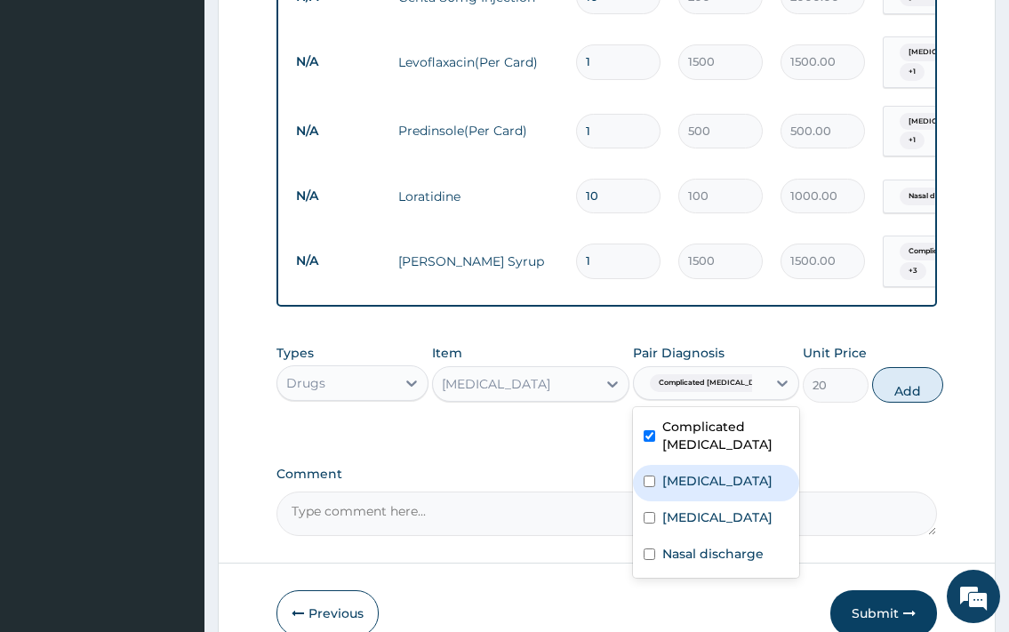
click at [691, 470] on div "Typhoid fever" at bounding box center [716, 483] width 166 height 36
checkbox input "true"
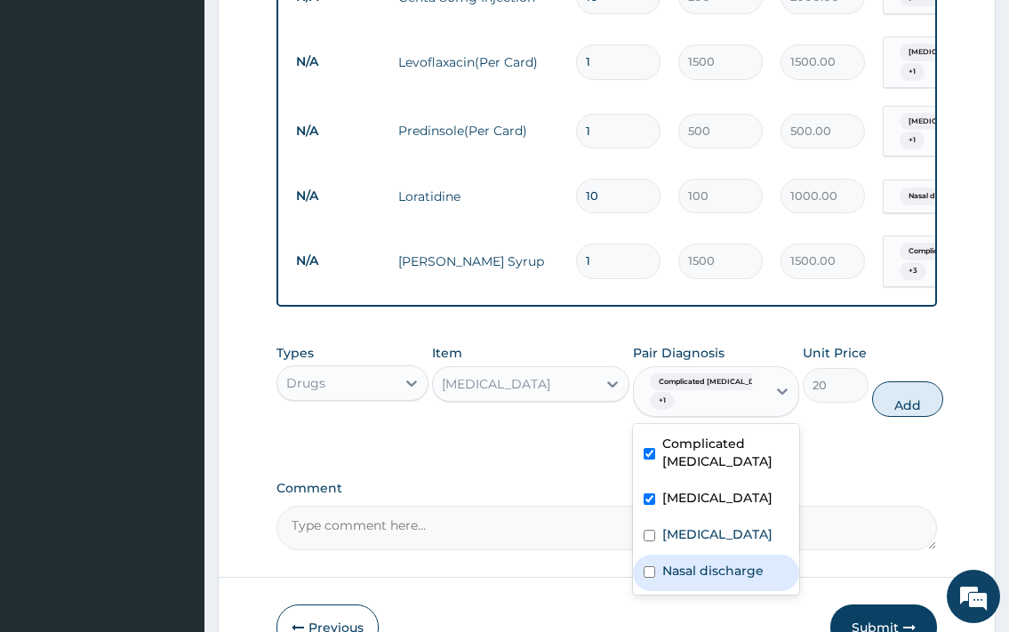
drag, startPoint x: 696, startPoint y: 587, endPoint x: 818, endPoint y: 525, distance: 136.8
click at [698, 580] on label "Nasal discharge" at bounding box center [713, 571] width 101 height 18
checkbox input "true"
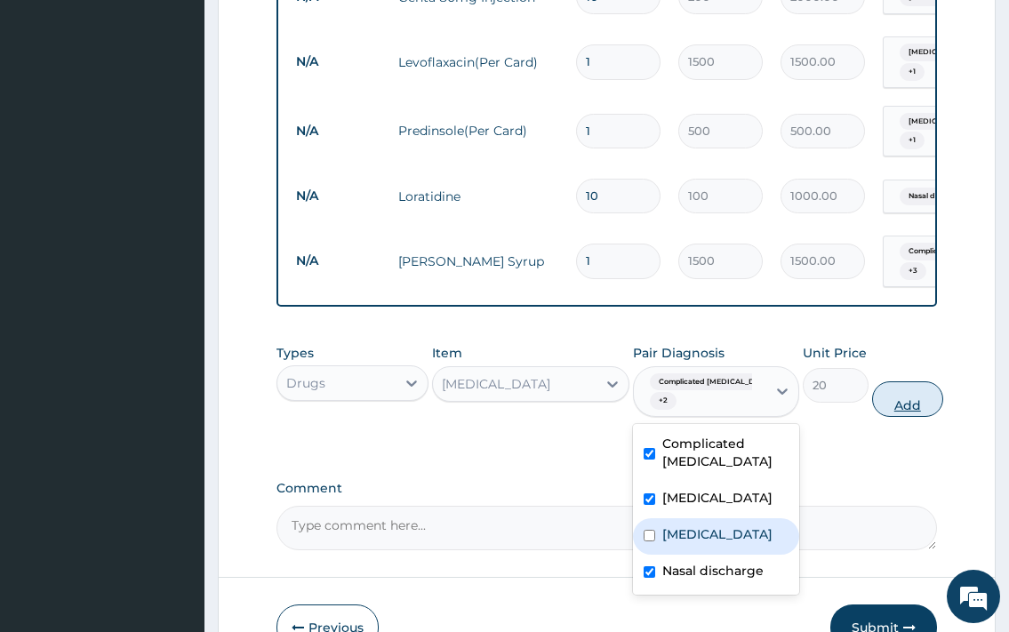
click at [900, 396] on button "Add" at bounding box center [907, 400] width 71 height 36
type input "0"
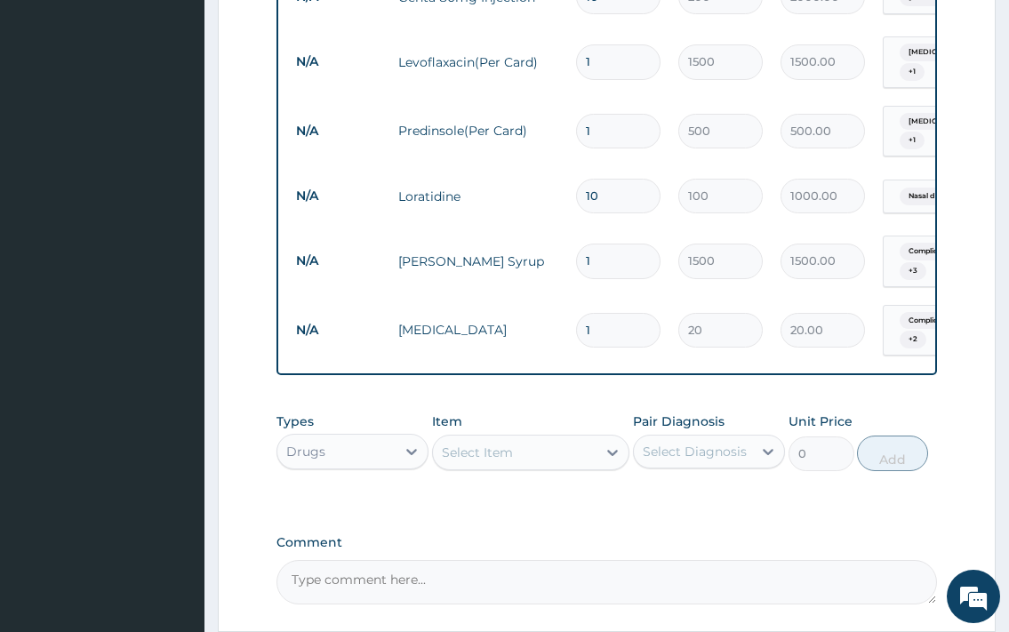
type input "0.00"
type input "3"
type input "60.00"
type input "30"
type input "600.00"
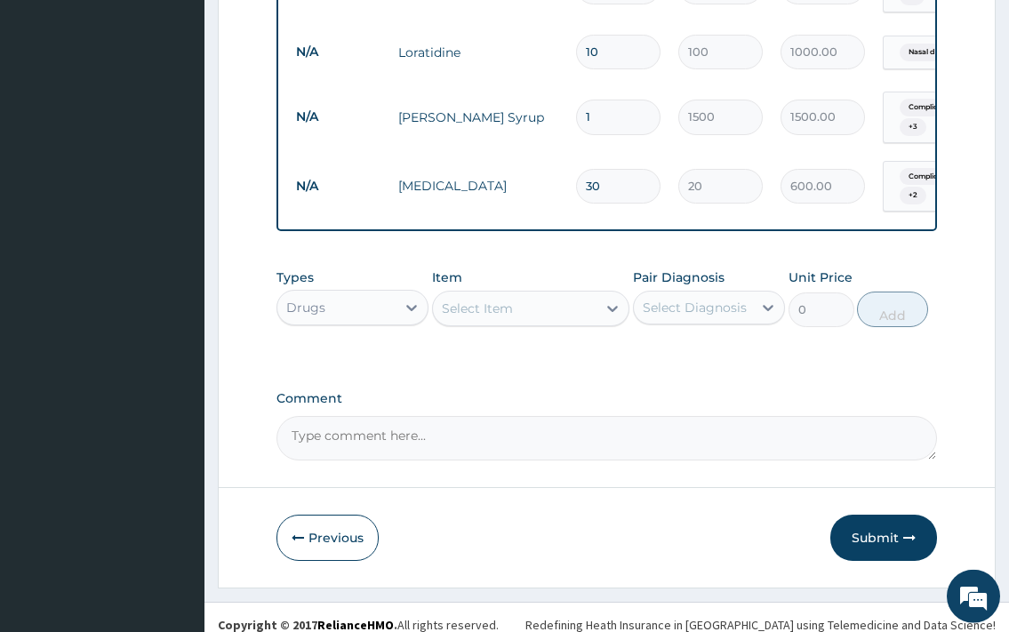
scroll to position [1845, 0]
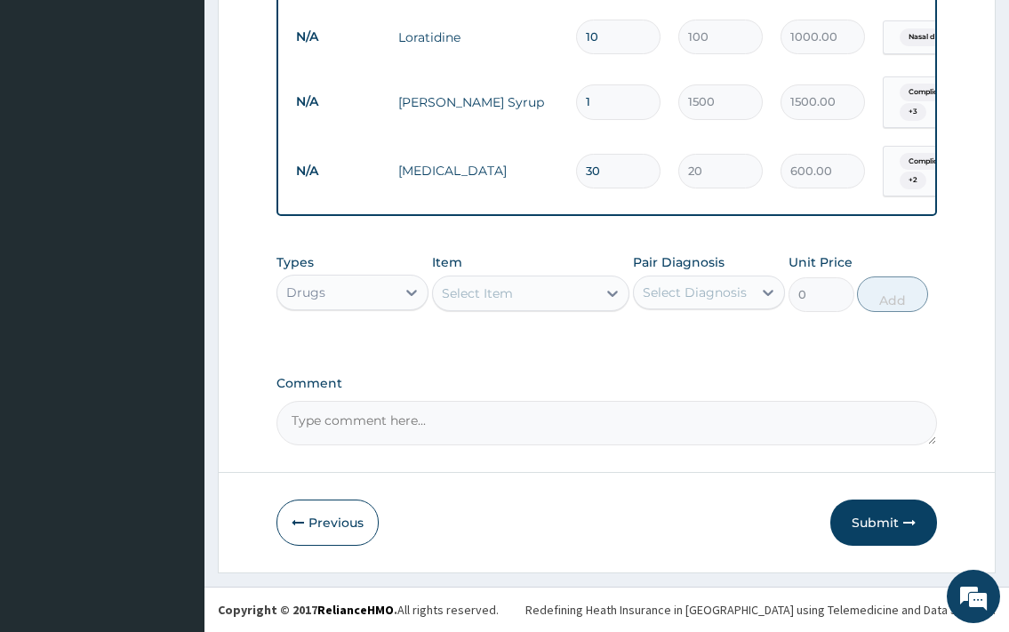
type input "30"
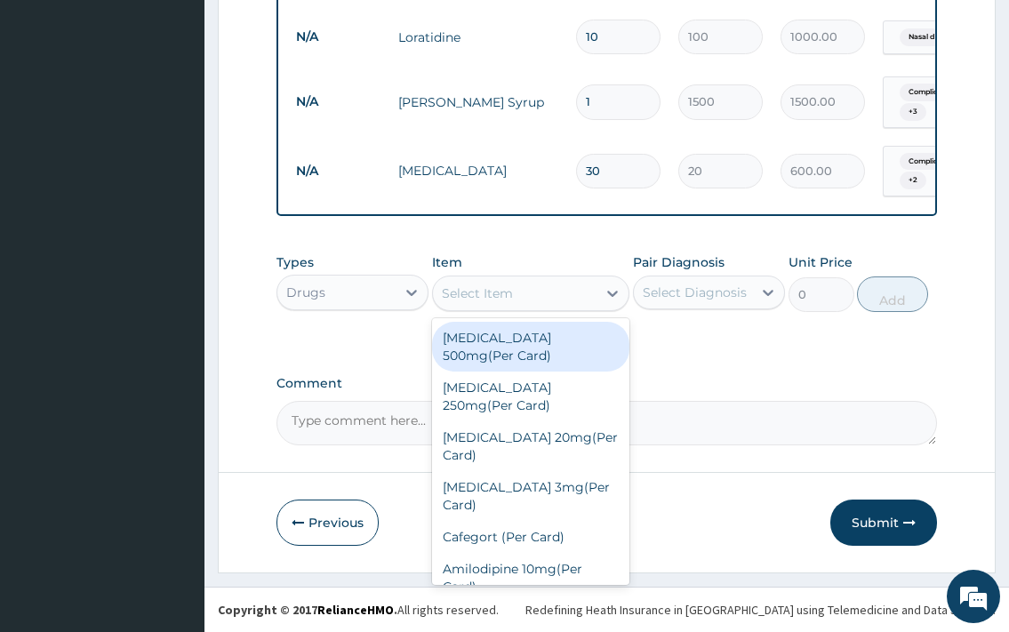
click at [508, 305] on div "Select Item" at bounding box center [515, 293] width 165 height 28
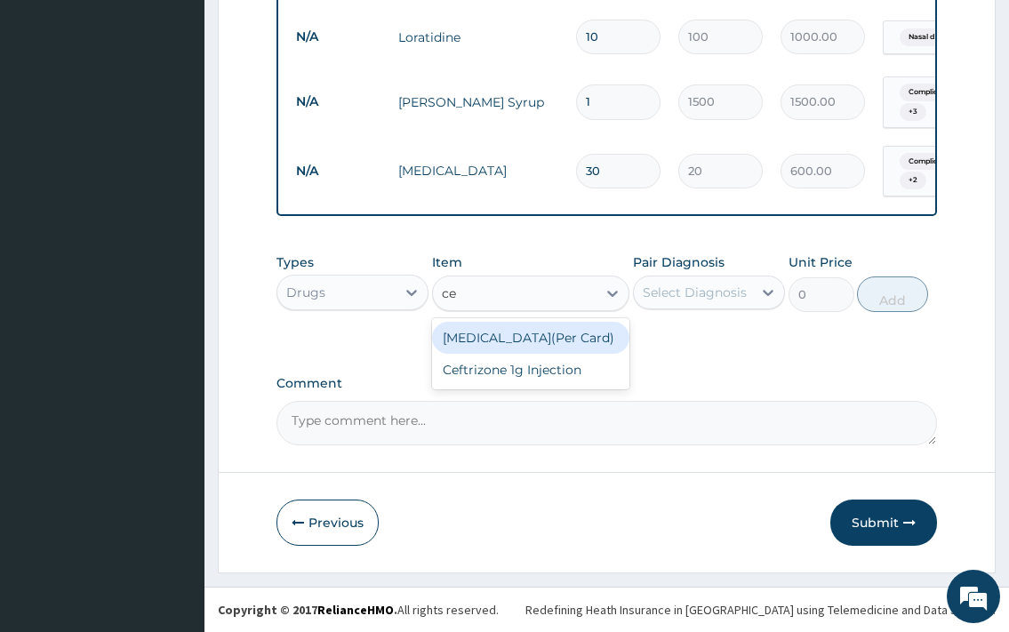
type input "cef"
drag, startPoint x: 488, startPoint y: 356, endPoint x: 506, endPoint y: 342, distance: 22.2
click at [488, 352] on div "Ceftrizone 1g Injection" at bounding box center [531, 337] width 198 height 39
click at [598, 333] on div "Ceftrizone 1g Injection" at bounding box center [531, 338] width 198 height 32
type input "1000"
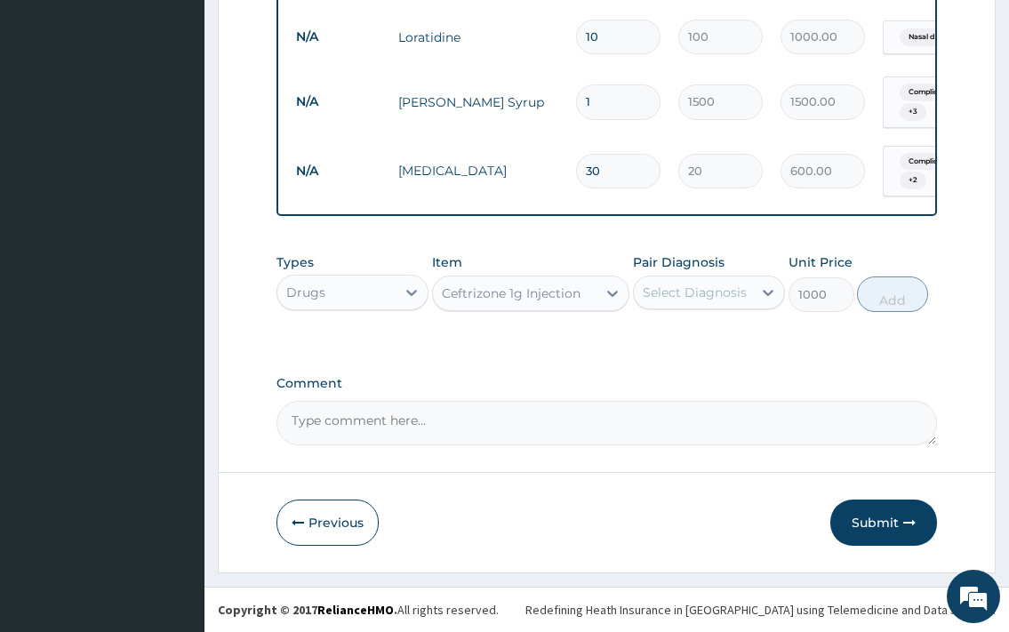
click at [687, 293] on div "Select Diagnosis" at bounding box center [695, 293] width 104 height 18
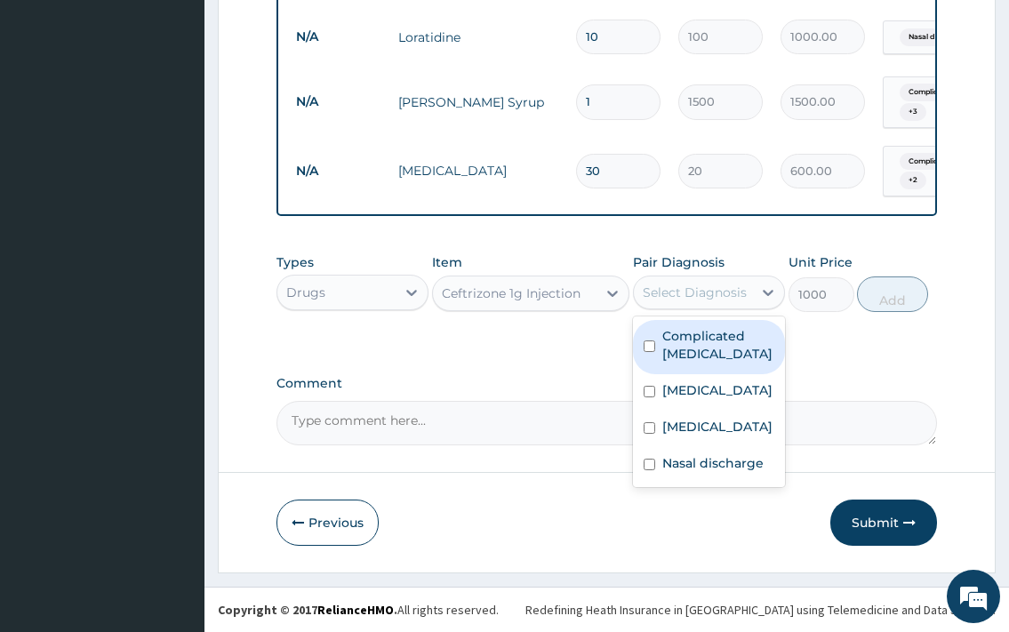
click at [679, 363] on label "Complicated malaria" at bounding box center [719, 345] width 112 height 36
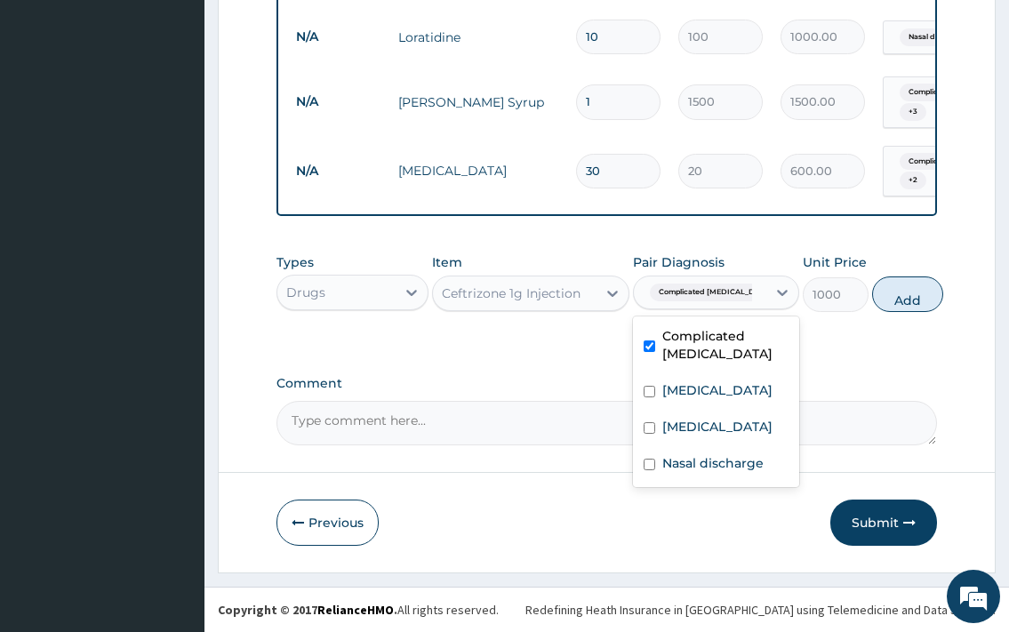
checkbox input "true"
click at [872, 297] on button "Add" at bounding box center [907, 295] width 71 height 36
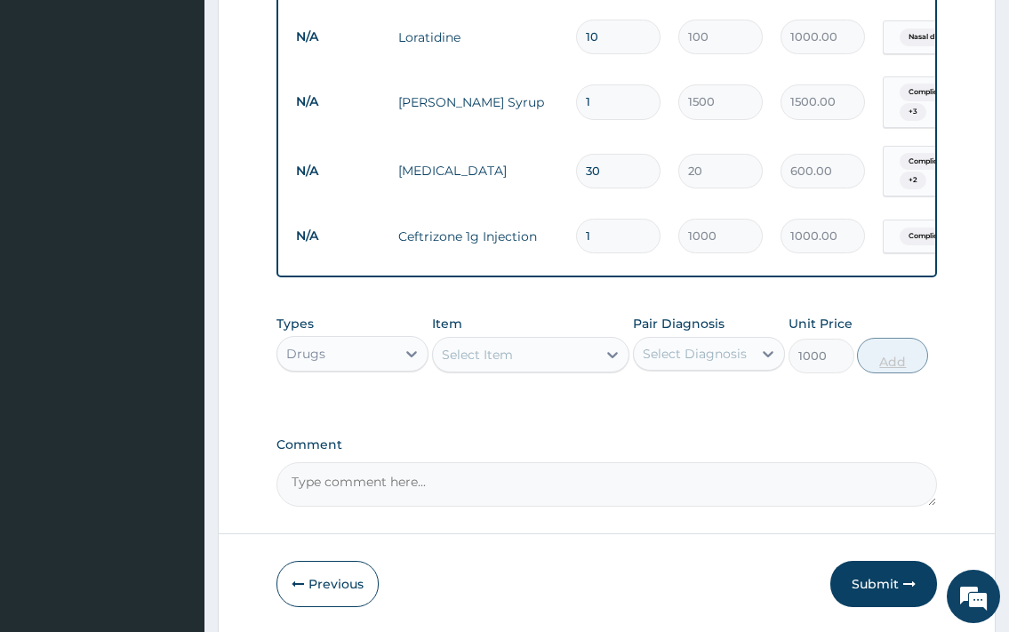
type input "0"
type input "0.00"
type input "4"
type input "4000.00"
type input "4"
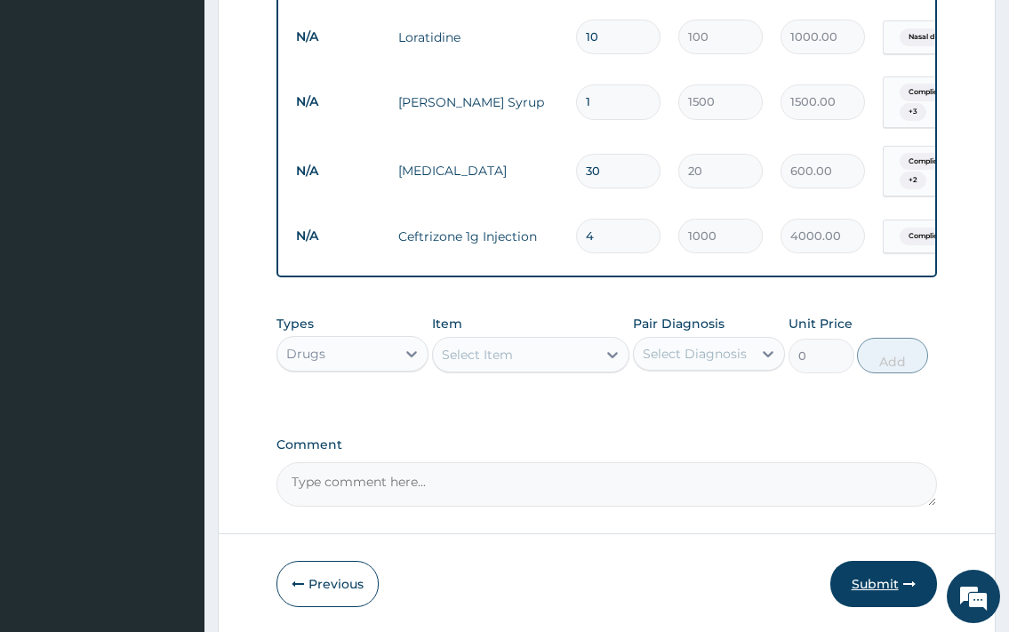
click at [876, 572] on button "Submit" at bounding box center [884, 584] width 107 height 46
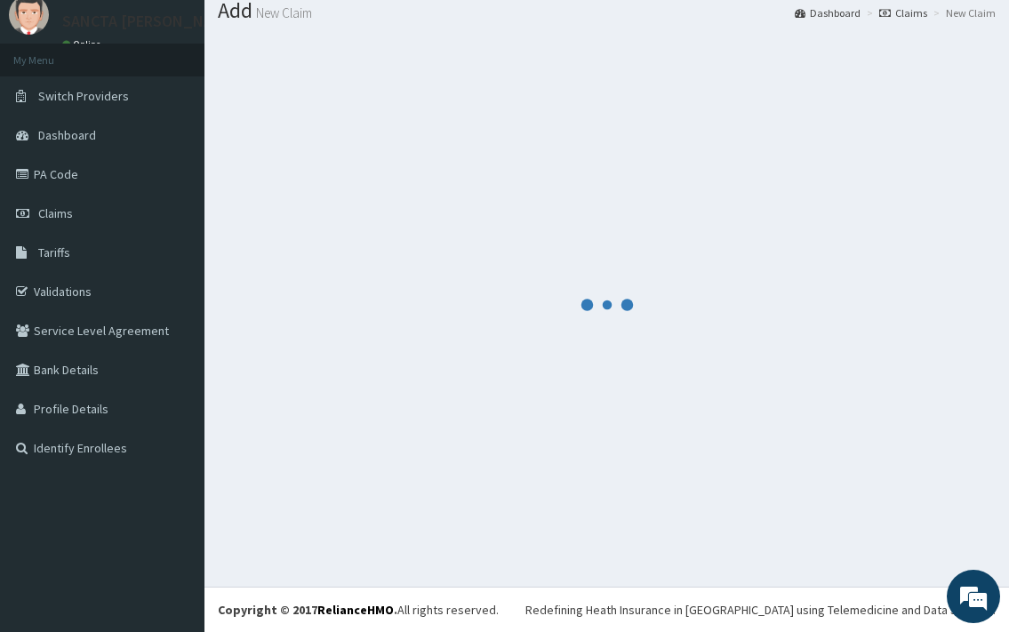
scroll to position [59, 0]
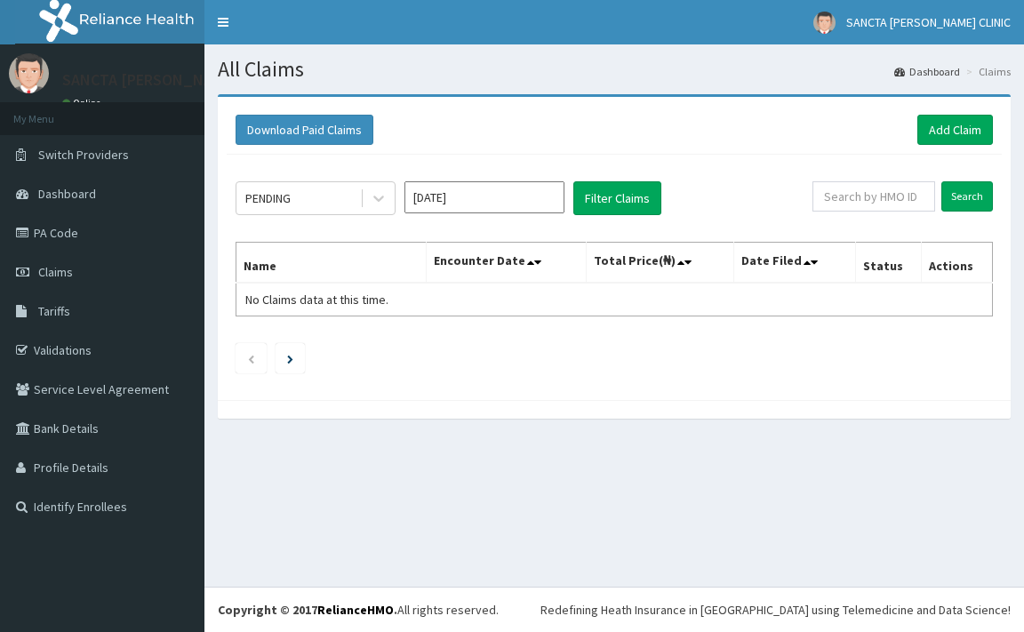
click at [506, 207] on input "[DATE]" at bounding box center [485, 197] width 160 height 32
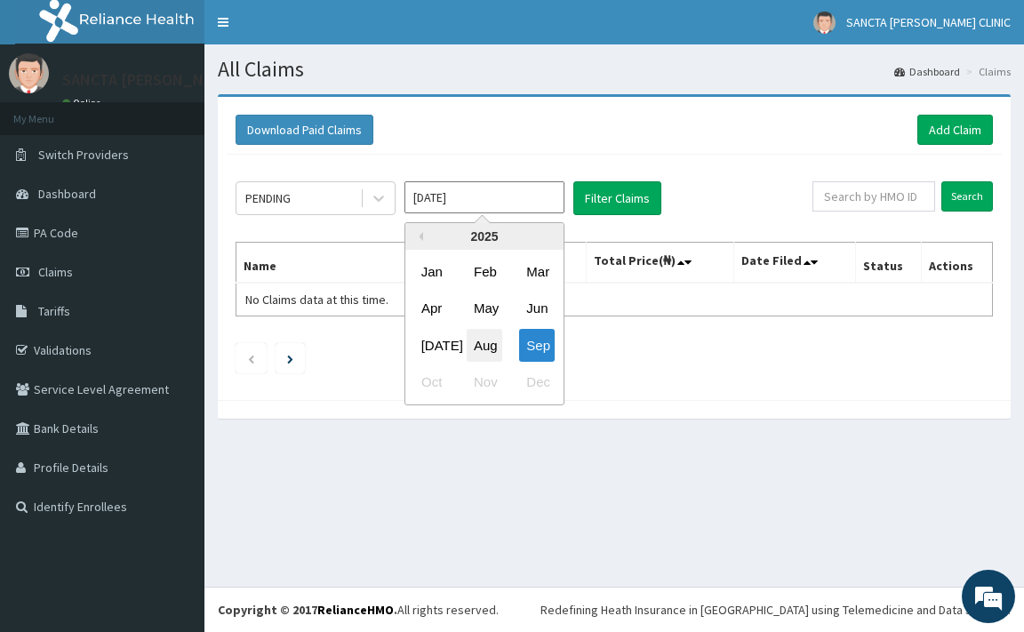
click at [491, 339] on div "Aug" at bounding box center [485, 345] width 36 height 33
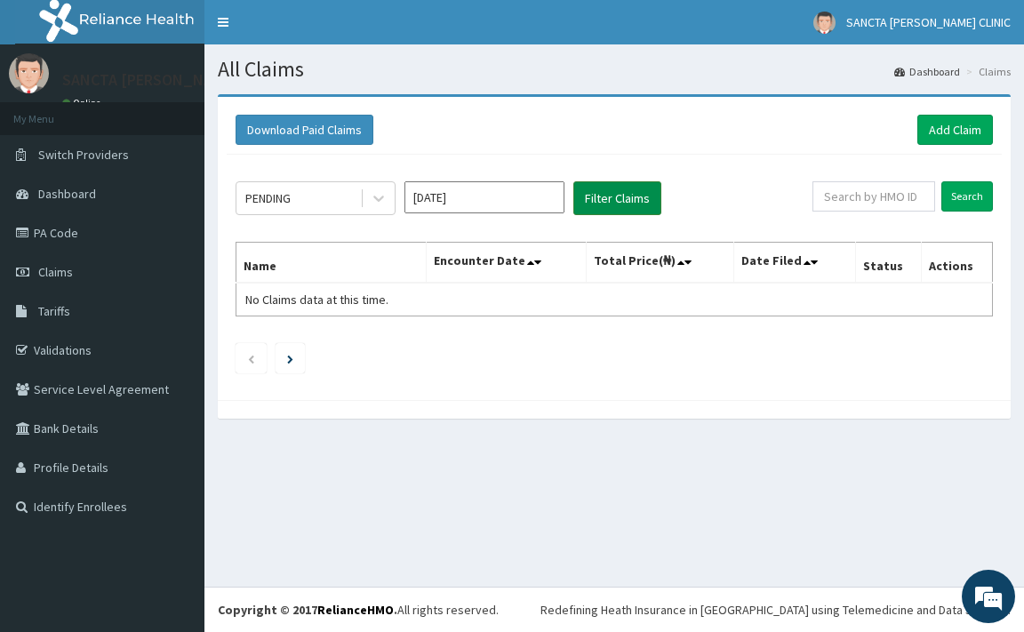
click at [625, 197] on button "Filter Claims" at bounding box center [618, 198] width 88 height 34
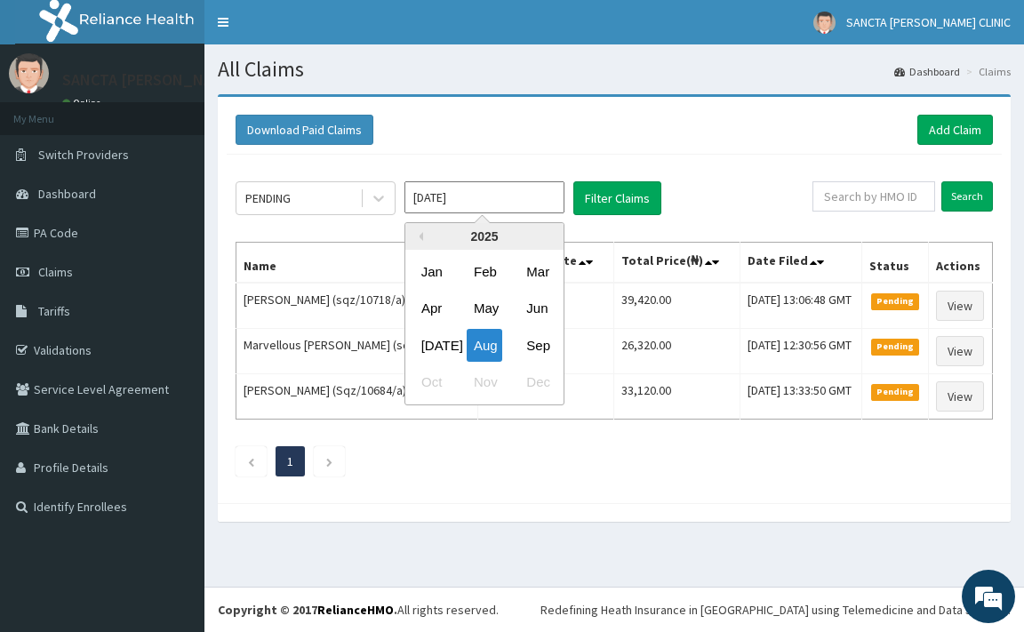
click at [503, 197] on input "[DATE]" at bounding box center [485, 197] width 160 height 32
click at [430, 355] on div "[DATE]" at bounding box center [432, 345] width 36 height 33
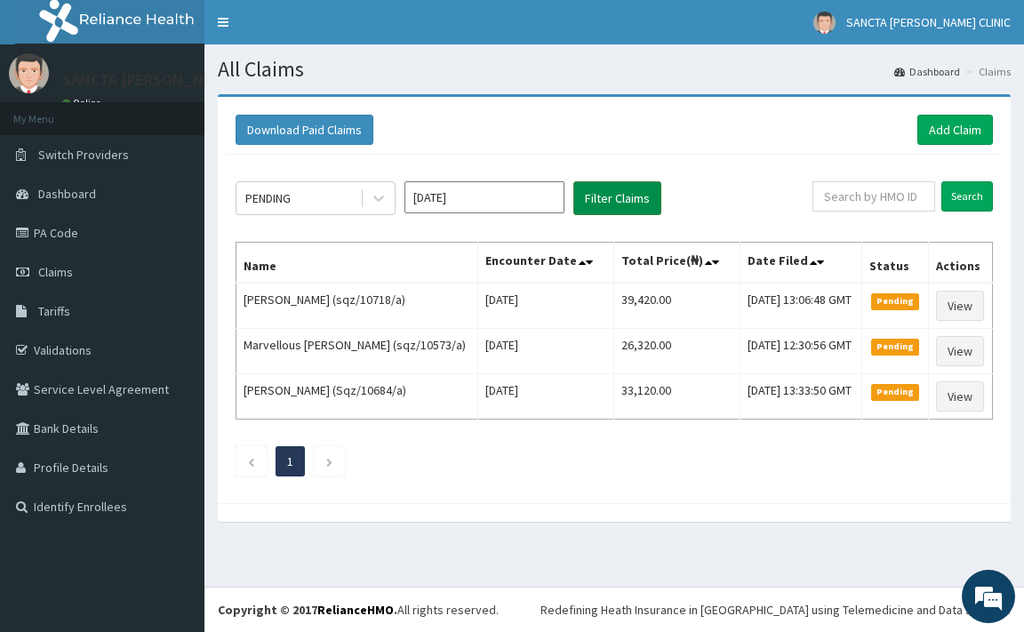
click at [631, 193] on button "Filter Claims" at bounding box center [618, 198] width 88 height 34
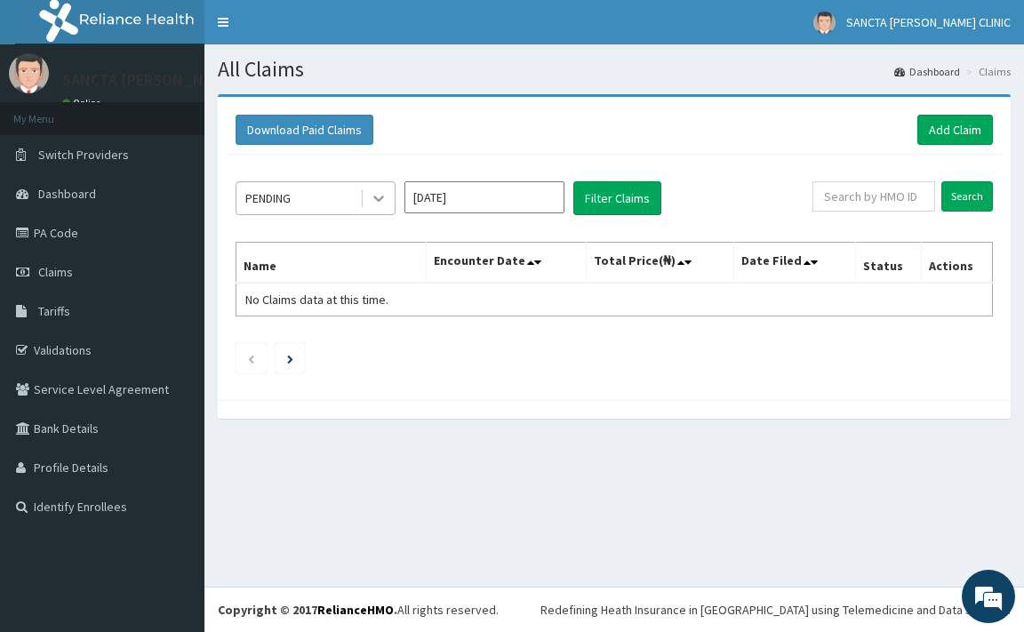
click at [371, 195] on icon at bounding box center [379, 198] width 18 height 18
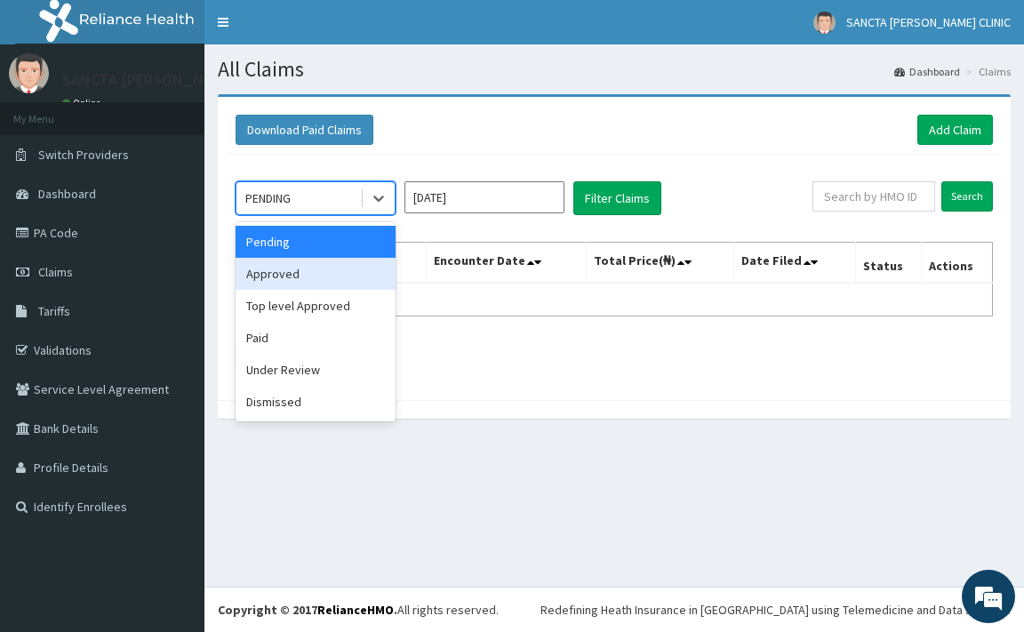
click at [295, 283] on div "Approved" at bounding box center [316, 274] width 160 height 32
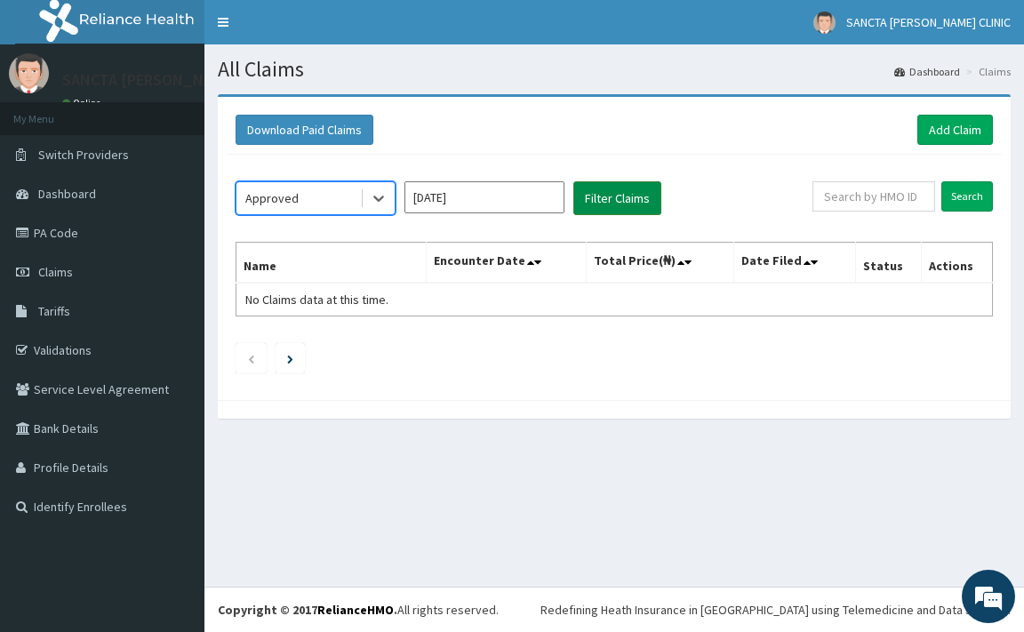
click at [599, 187] on button "Filter Claims" at bounding box center [618, 198] width 88 height 34
click at [605, 197] on button "Filter Claims" at bounding box center [618, 198] width 88 height 34
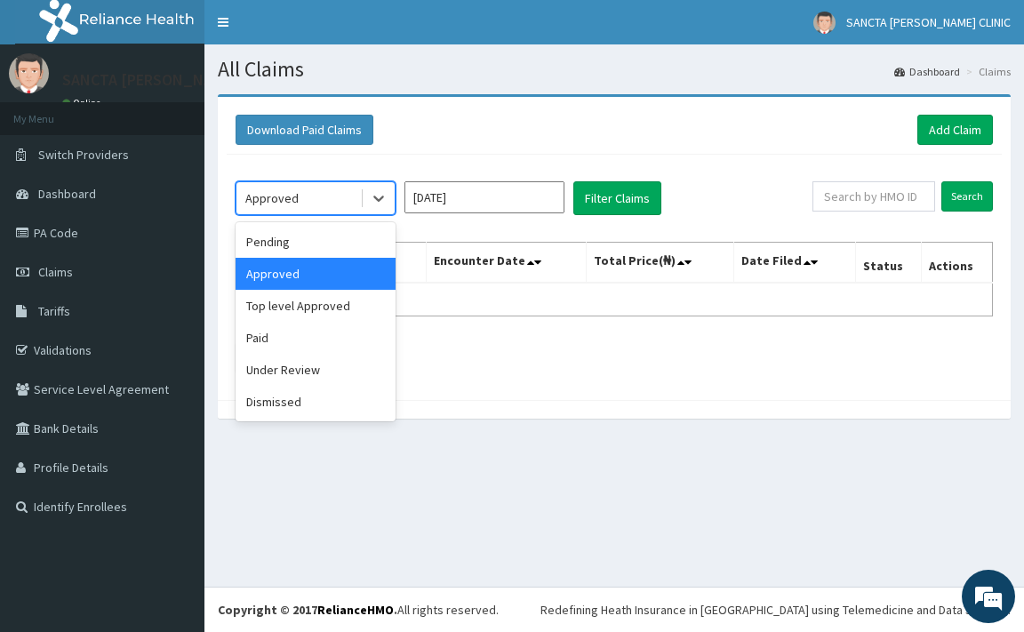
click at [286, 195] on div "Approved" at bounding box center [271, 198] width 53 height 18
click at [331, 333] on div "Paid" at bounding box center [316, 338] width 160 height 32
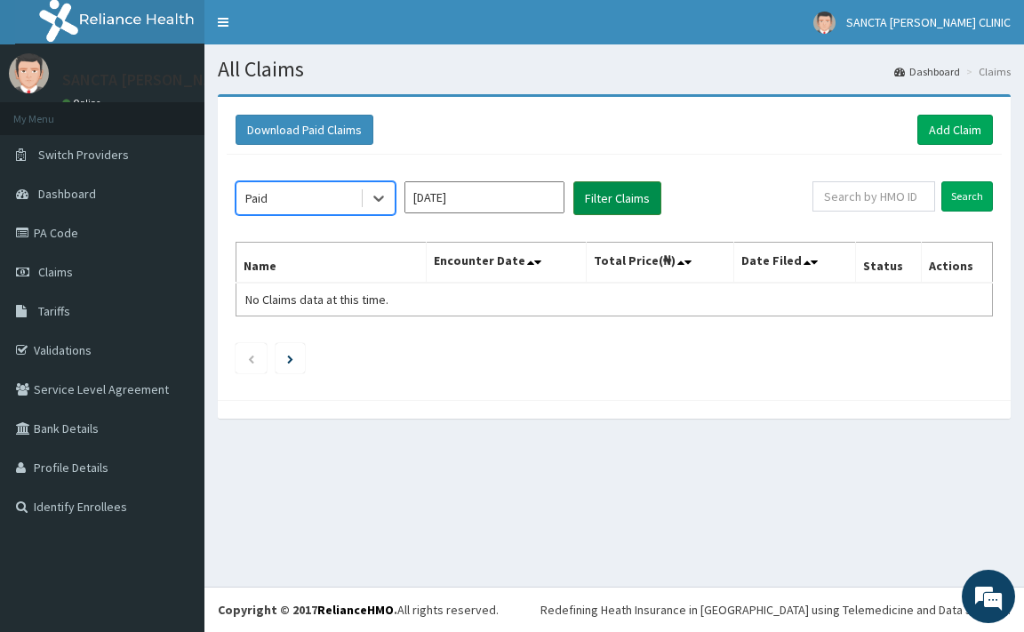
click at [600, 191] on button "Filter Claims" at bounding box center [618, 198] width 88 height 34
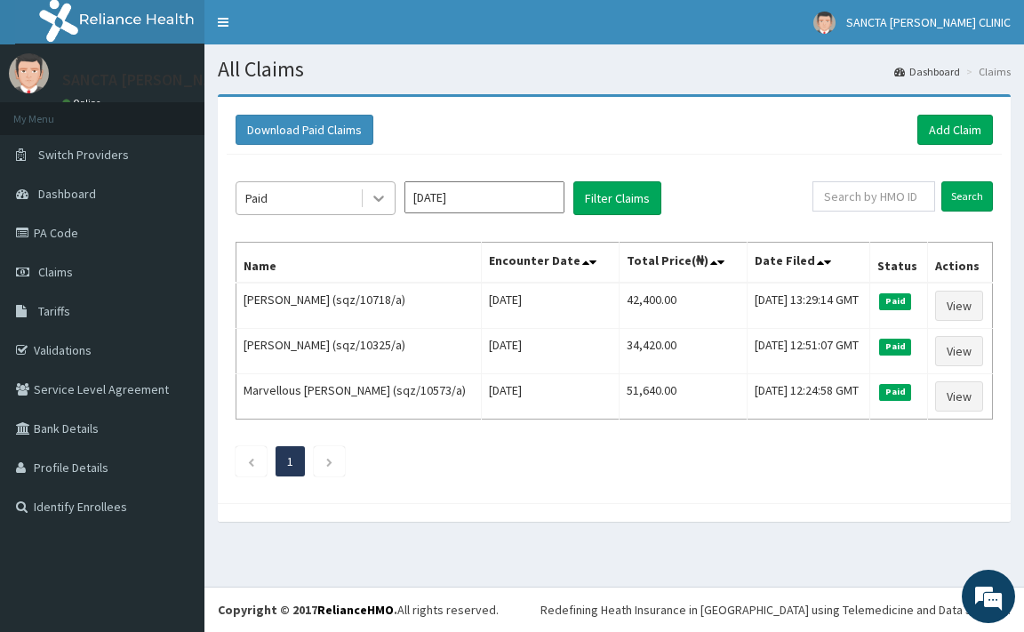
click at [383, 201] on icon at bounding box center [379, 198] width 18 height 18
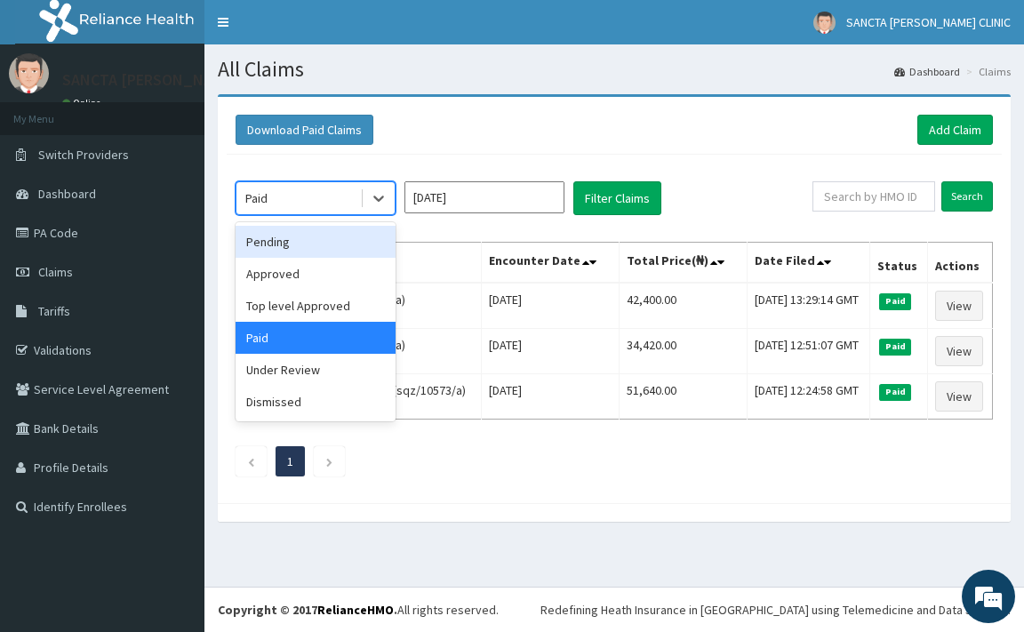
click at [316, 248] on div "Pending" at bounding box center [316, 242] width 160 height 32
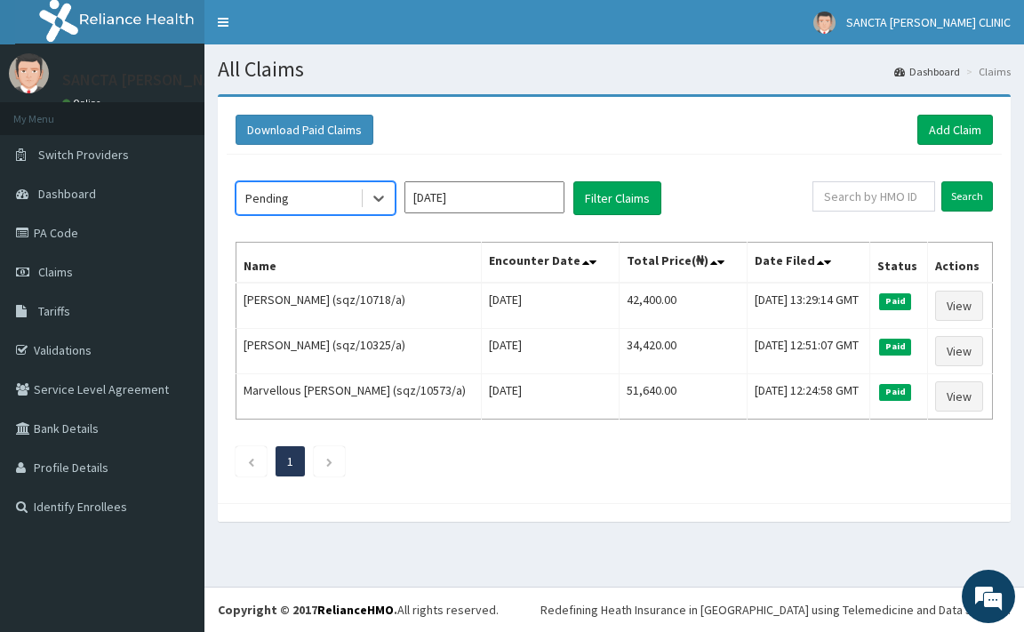
click at [550, 205] on input "[DATE]" at bounding box center [485, 197] width 160 height 32
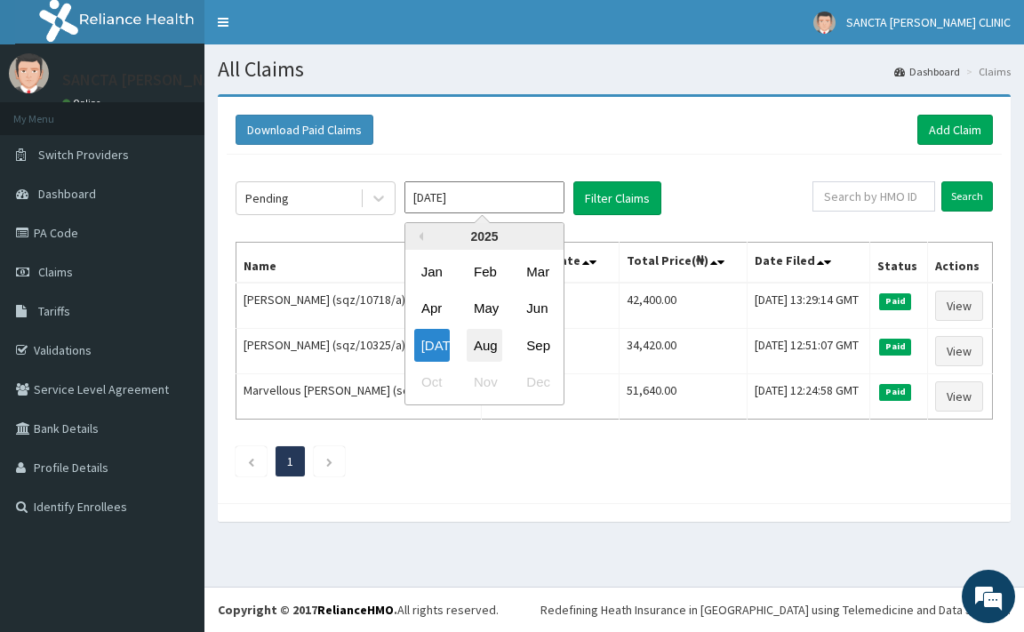
click at [494, 349] on div "Aug" at bounding box center [485, 345] width 36 height 33
type input "[DATE]"
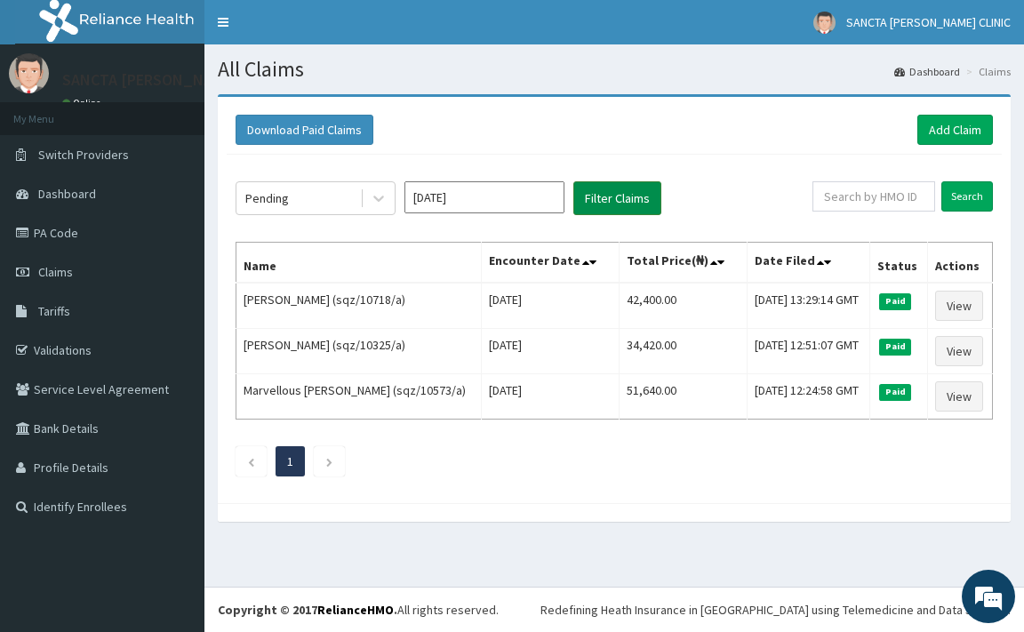
click at [611, 205] on button "Filter Claims" at bounding box center [618, 198] width 88 height 34
